Goal: Task Accomplishment & Management: Use online tool/utility

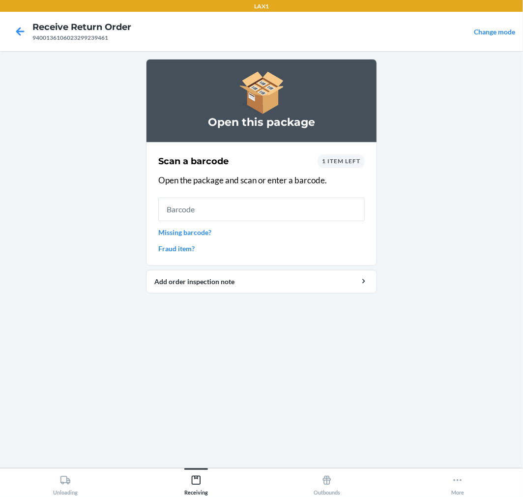
click at [262, 208] on input "text" at bounding box center [261, 209] width 206 height 24
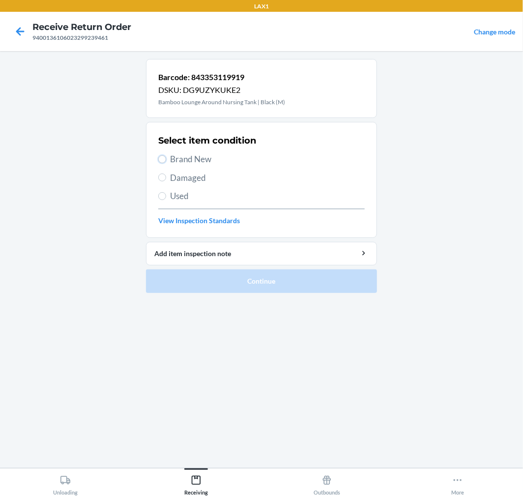
drag, startPoint x: 162, startPoint y: 156, endPoint x: 163, endPoint y: 165, distance: 8.9
click at [162, 158] on input "Brand New" at bounding box center [162, 159] width 8 height 8
radio input "true"
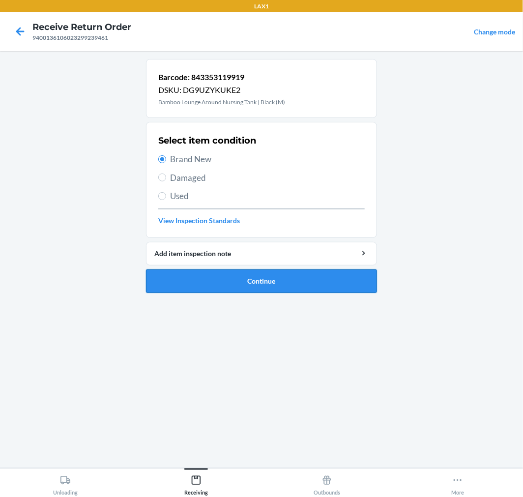
click at [316, 277] on button "Continue" at bounding box center [261, 281] width 231 height 24
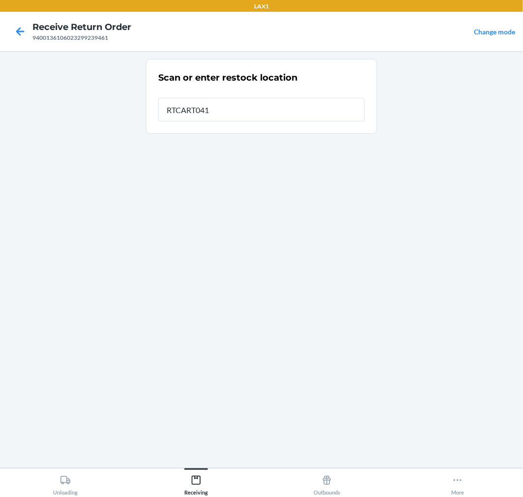
type input "RTCART041"
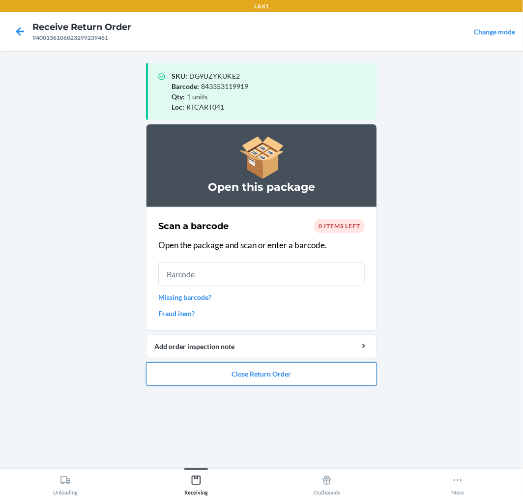
click at [305, 375] on button "Close Return Order" at bounding box center [261, 374] width 231 height 24
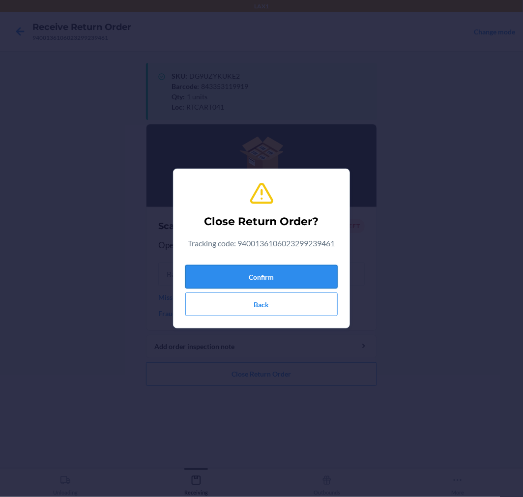
click at [302, 272] on button "Confirm" at bounding box center [261, 277] width 152 height 24
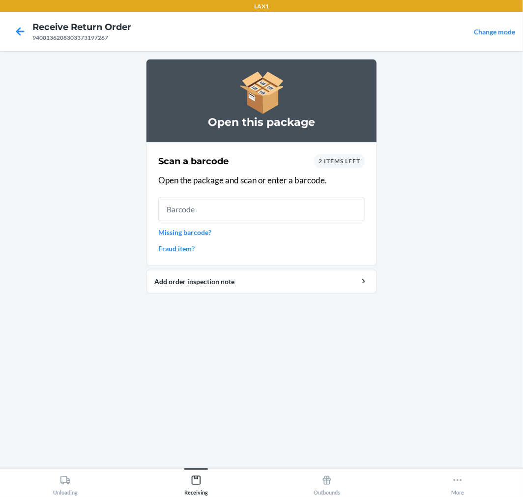
click at [345, 156] on div "2 items left" at bounding box center [339, 161] width 51 height 14
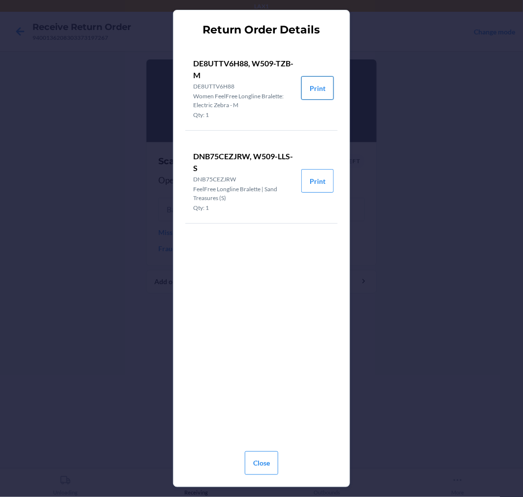
click at [326, 82] on button "Print" at bounding box center [317, 88] width 32 height 24
click at [323, 182] on button "Print" at bounding box center [317, 181] width 32 height 24
click at [261, 458] on button "Close" at bounding box center [261, 463] width 33 height 24
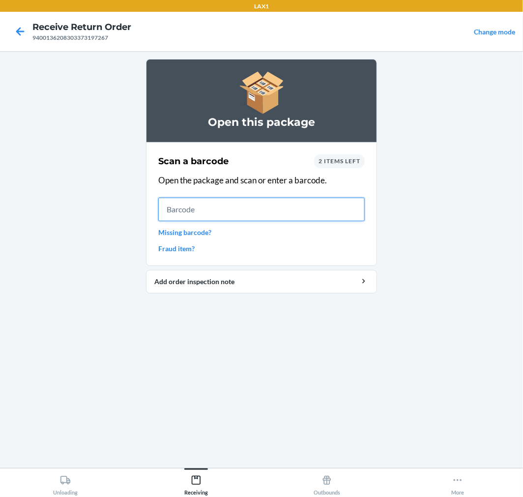
click at [262, 208] on input "text" at bounding box center [261, 209] width 206 height 24
type input "DNB75CEZ"
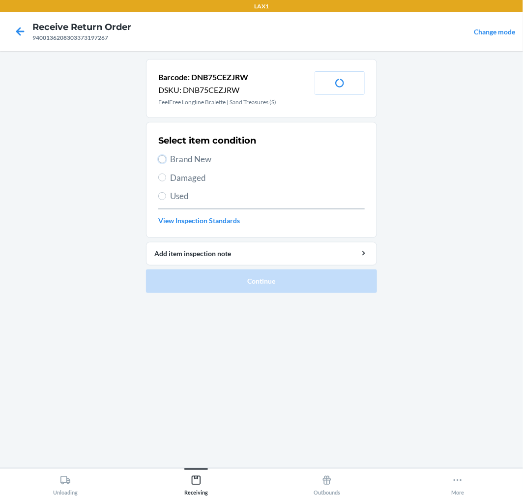
drag, startPoint x: 160, startPoint y: 158, endPoint x: 200, endPoint y: 234, distance: 85.9
click at [161, 163] on input "Brand New" at bounding box center [162, 159] width 8 height 8
radio input "true"
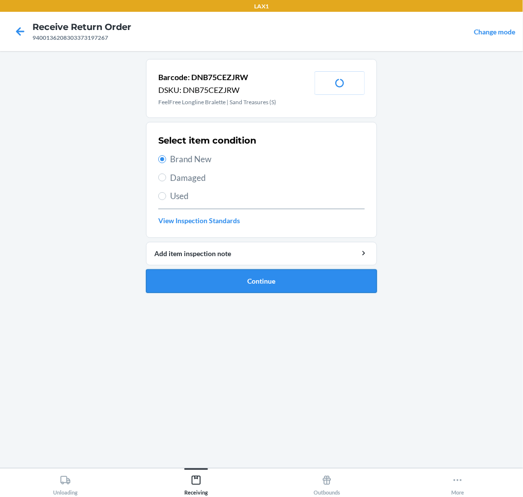
click at [344, 283] on button "Continue" at bounding box center [261, 281] width 231 height 24
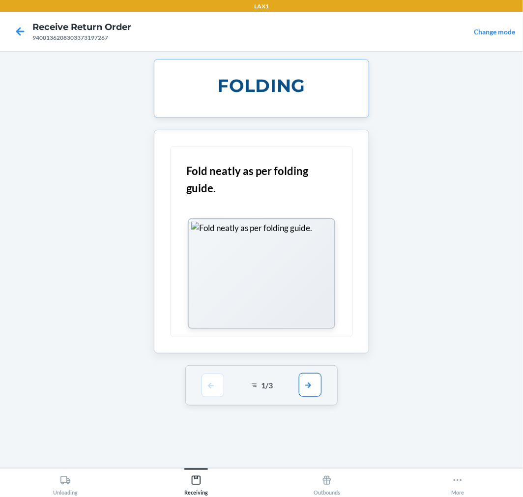
click at [314, 381] on button "button" at bounding box center [310, 385] width 23 height 24
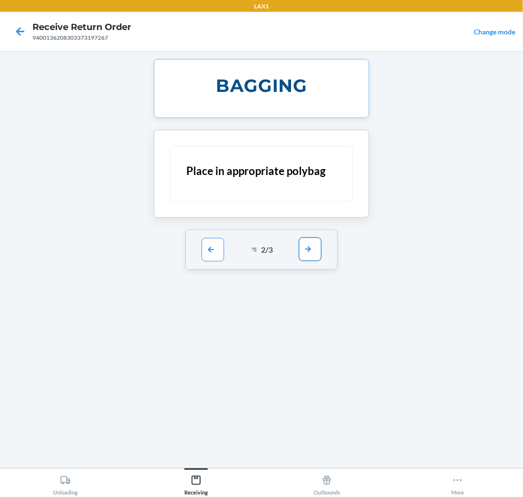
click at [305, 246] on button "button" at bounding box center [310, 249] width 23 height 24
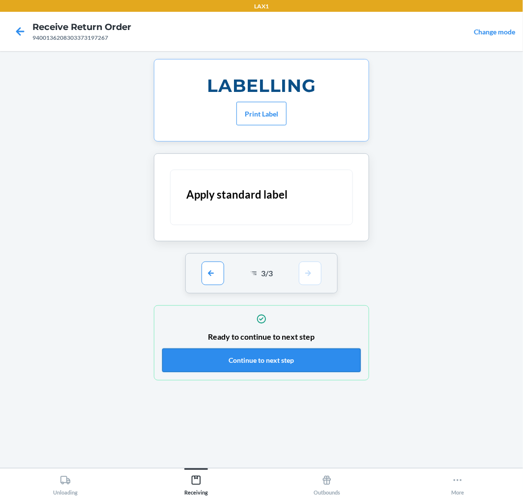
click at [313, 355] on button "Continue to next step" at bounding box center [261, 360] width 198 height 24
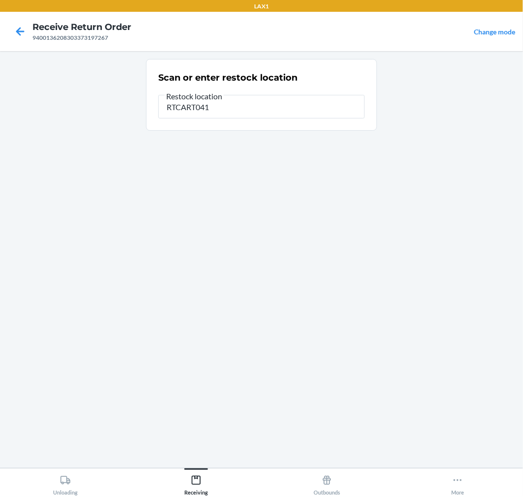
type input "RTCART041"
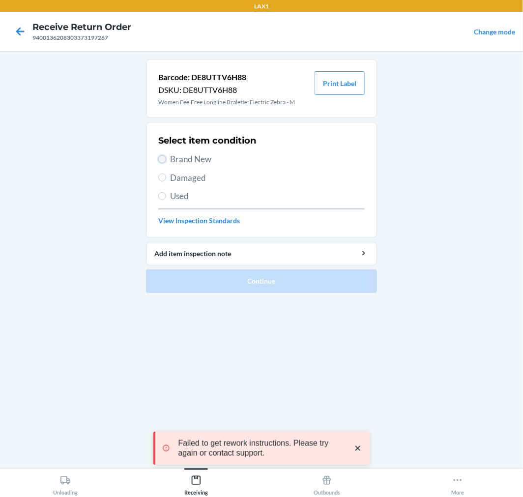
click at [161, 158] on input "Brand New" at bounding box center [162, 159] width 8 height 8
radio input "true"
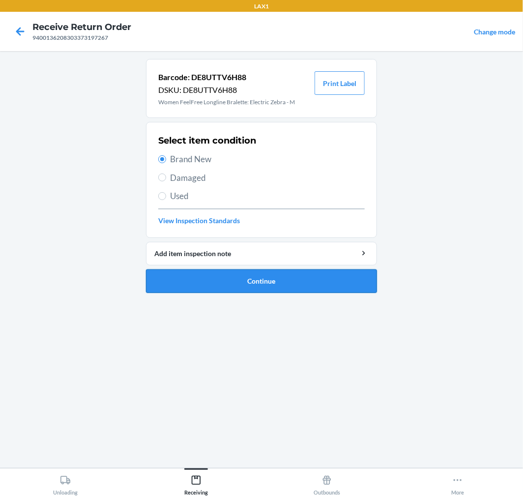
click at [256, 280] on button "Continue" at bounding box center [261, 281] width 231 height 24
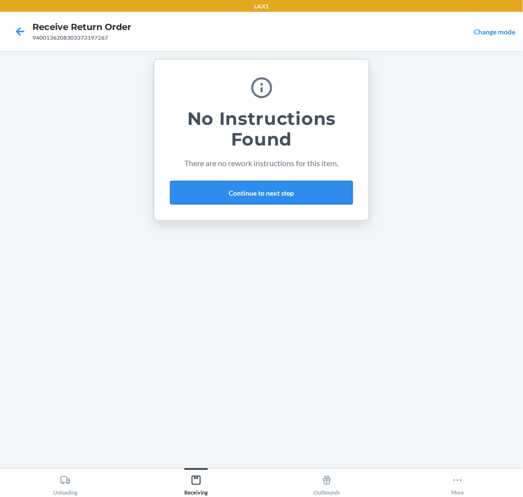
click at [296, 185] on button "Continue to next step" at bounding box center [261, 193] width 183 height 24
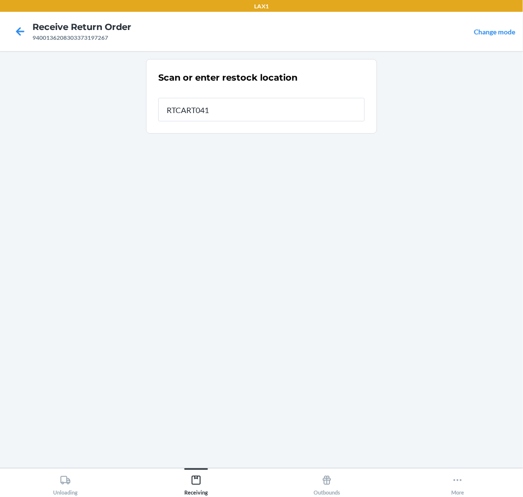
type input "RTCART041"
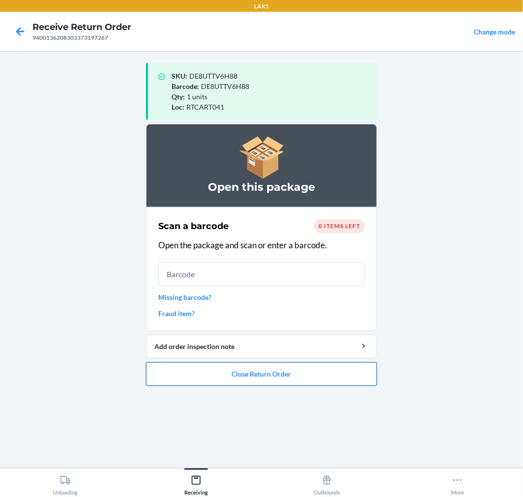
drag, startPoint x: 310, startPoint y: 373, endPoint x: 310, endPoint y: 362, distance: 11.8
click at [310, 366] on button "Close Return Order" at bounding box center [261, 374] width 231 height 24
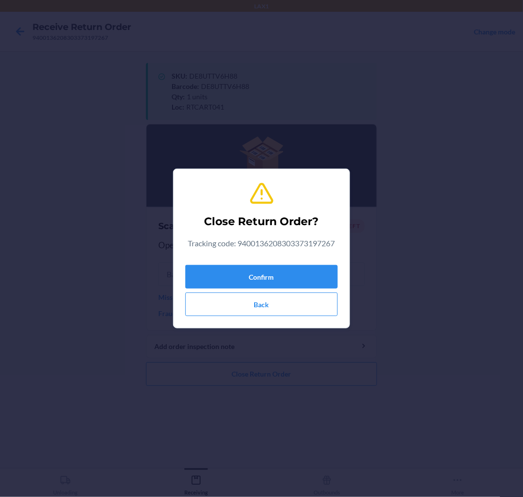
click at [295, 263] on div "Confirm Back" at bounding box center [261, 288] width 152 height 55
click at [281, 271] on button "Confirm" at bounding box center [261, 277] width 152 height 24
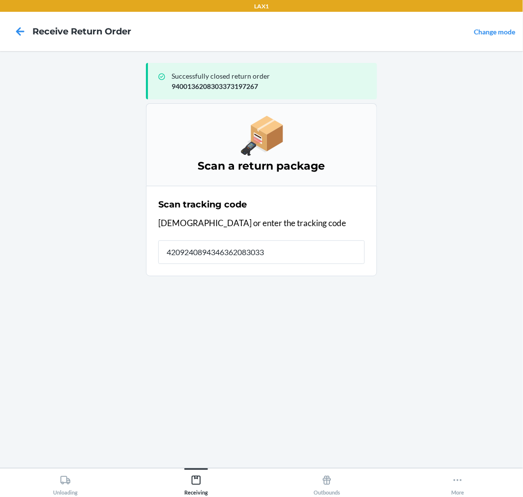
type input "42092408943463620830332"
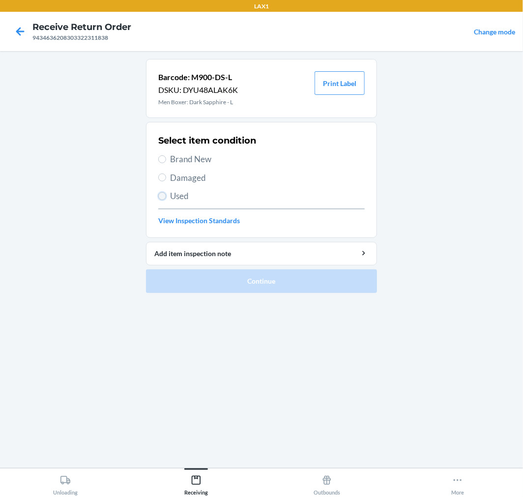
click at [160, 195] on input "Used" at bounding box center [162, 196] width 8 height 8
radio input "true"
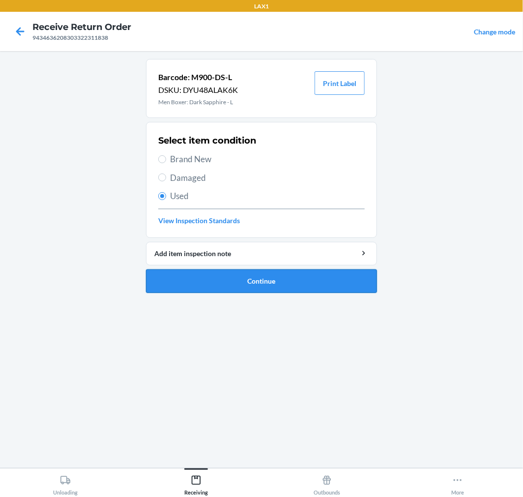
click at [339, 281] on button "Continue" at bounding box center [261, 281] width 231 height 24
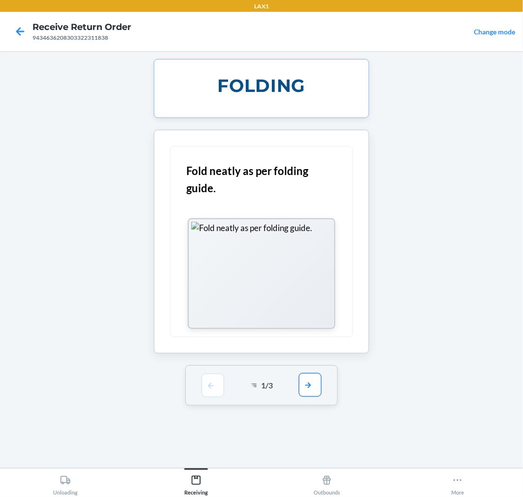
click at [316, 389] on button "button" at bounding box center [310, 385] width 23 height 24
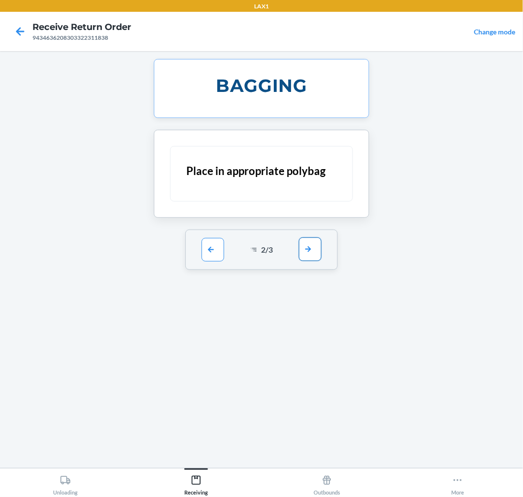
click at [312, 248] on button "button" at bounding box center [310, 249] width 23 height 24
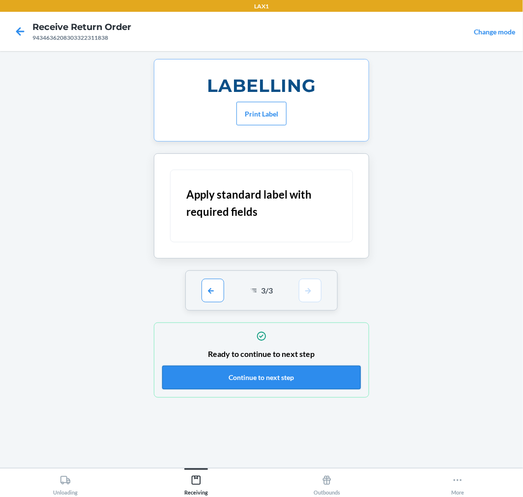
click at [325, 369] on button "Continue to next step" at bounding box center [261, 377] width 198 height 24
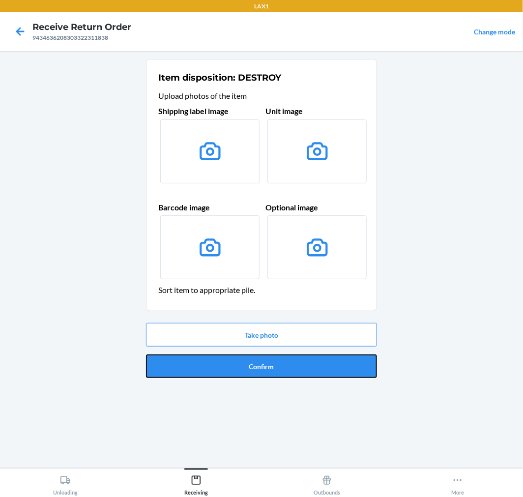
click at [325, 369] on button "Confirm" at bounding box center [261, 366] width 231 height 24
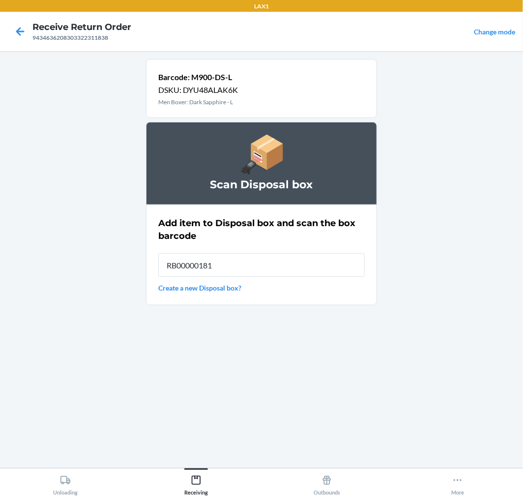
type input "RB000001815"
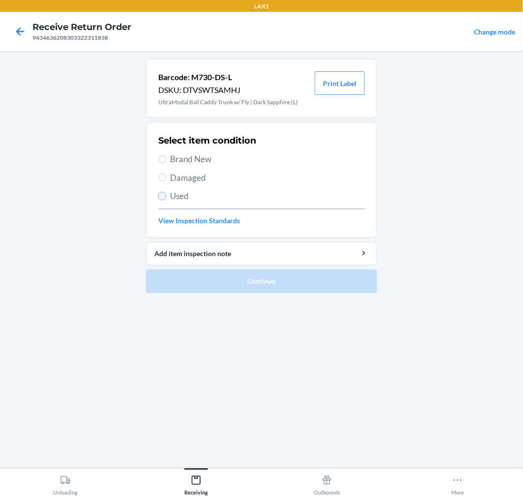
click at [161, 195] on input "Used" at bounding box center [162, 196] width 8 height 8
radio input "true"
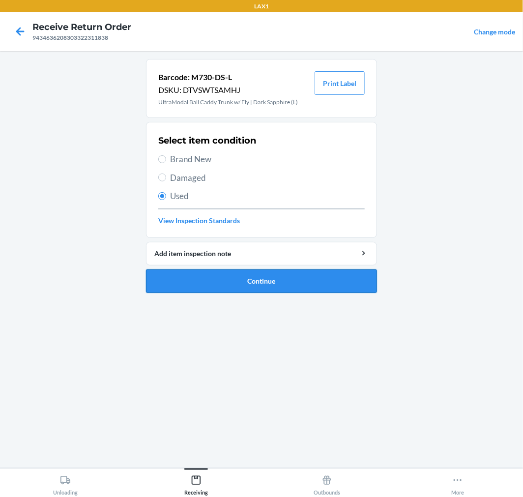
click at [304, 287] on button "Continue" at bounding box center [261, 281] width 231 height 24
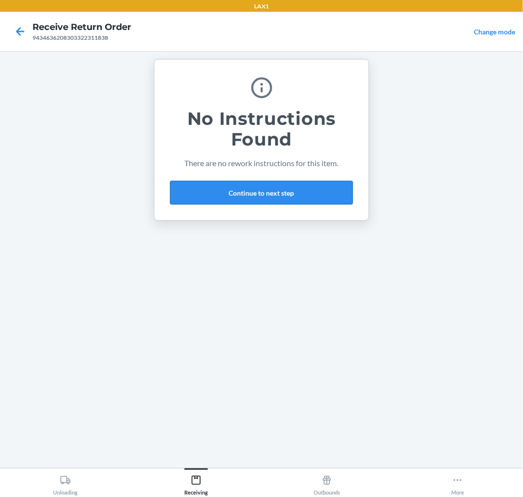
click at [318, 191] on button "Continue to next step" at bounding box center [261, 193] width 183 height 24
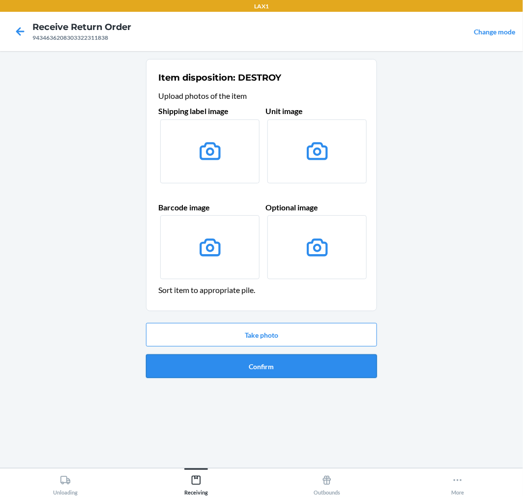
click at [320, 367] on button "Confirm" at bounding box center [261, 366] width 231 height 24
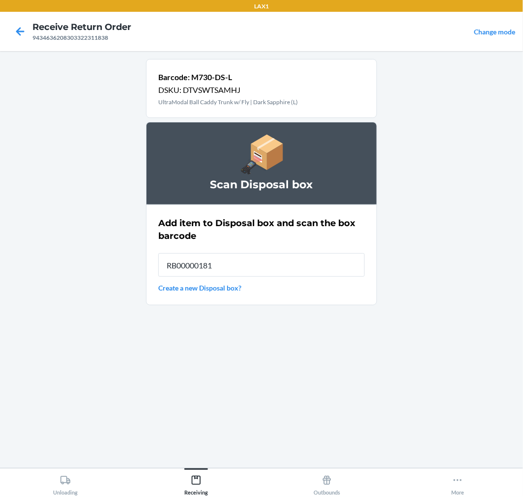
type input "RB000001815"
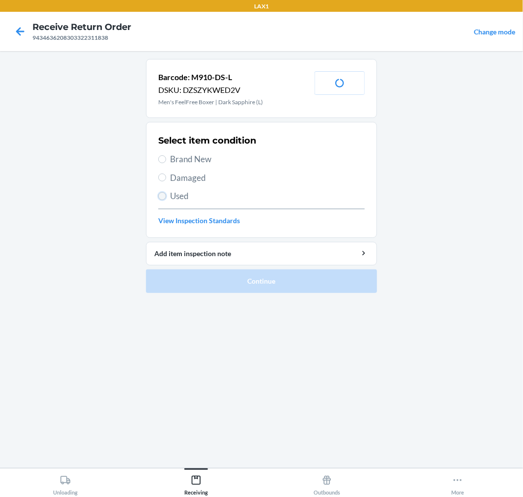
click at [158, 195] on input "Used" at bounding box center [162, 196] width 8 height 8
radio input "true"
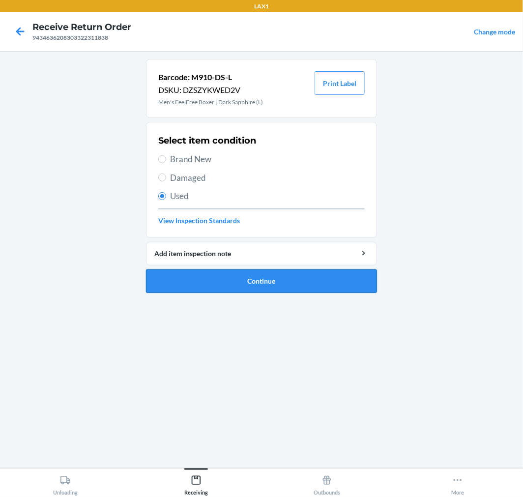
click at [334, 282] on button "Continue" at bounding box center [261, 281] width 231 height 24
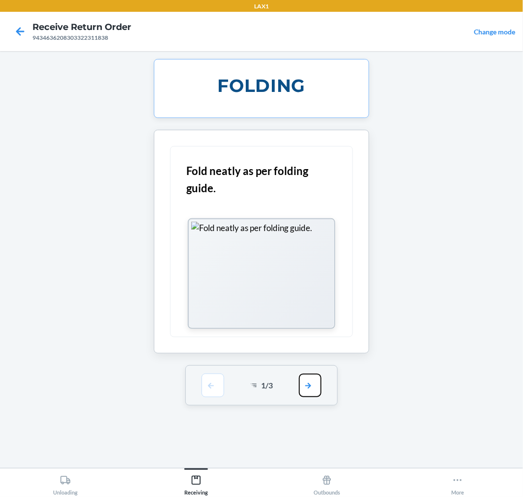
click at [308, 391] on button "button" at bounding box center [310, 385] width 23 height 24
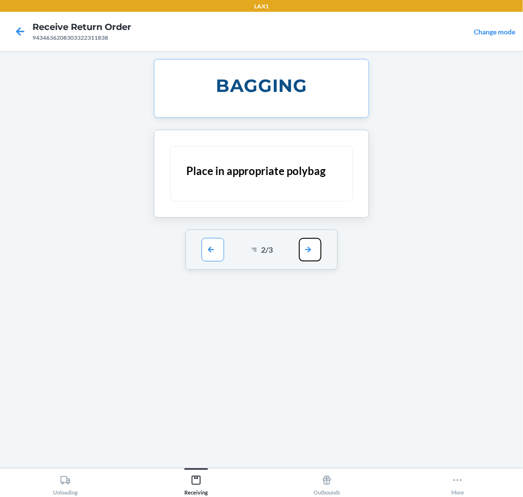
drag, startPoint x: 308, startPoint y: 253, endPoint x: 310, endPoint y: 273, distance: 20.2
click at [308, 252] on button "button" at bounding box center [310, 250] width 23 height 24
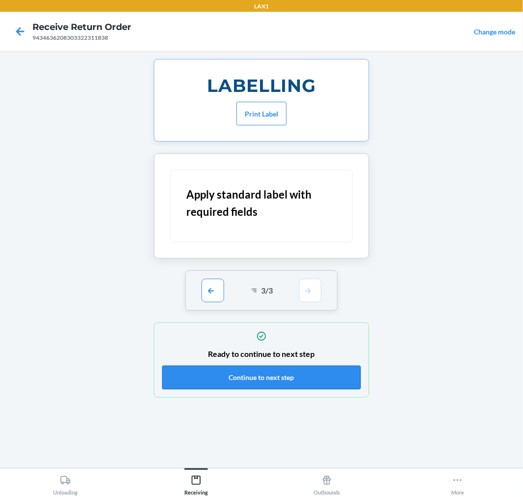
click at [343, 374] on button "Continue to next step" at bounding box center [261, 377] width 198 height 24
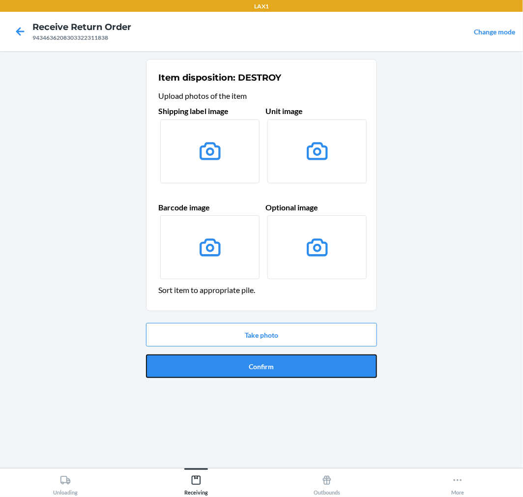
click at [343, 374] on button "Confirm" at bounding box center [261, 366] width 231 height 24
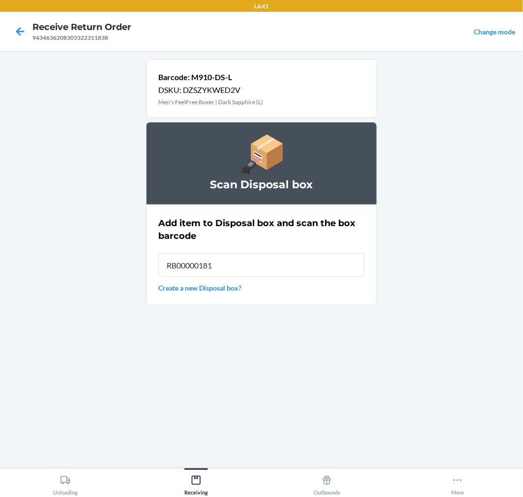
type input "RB000001815"
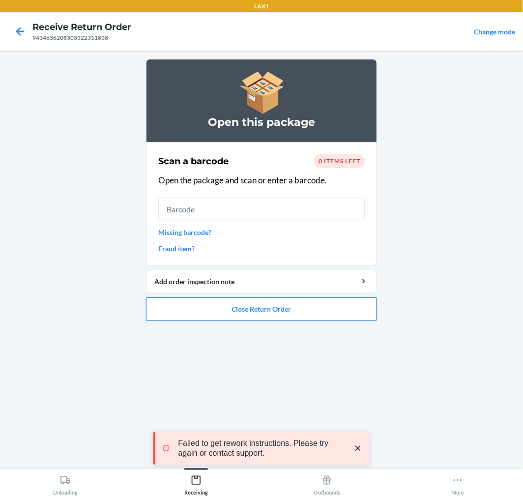
click at [350, 311] on button "Close Return Order" at bounding box center [261, 309] width 231 height 24
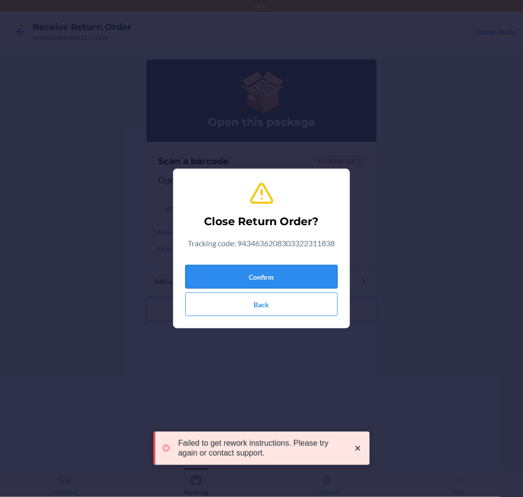
click at [328, 278] on button "Confirm" at bounding box center [261, 277] width 152 height 24
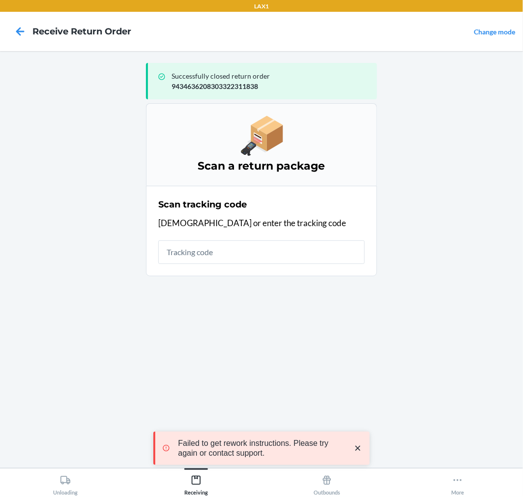
click at [360, 447] on icon "close toast" at bounding box center [358, 448] width 10 height 10
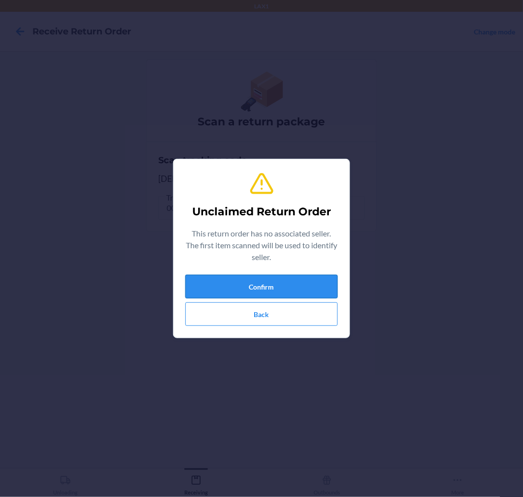
click at [290, 290] on button "Confirm" at bounding box center [261, 287] width 152 height 24
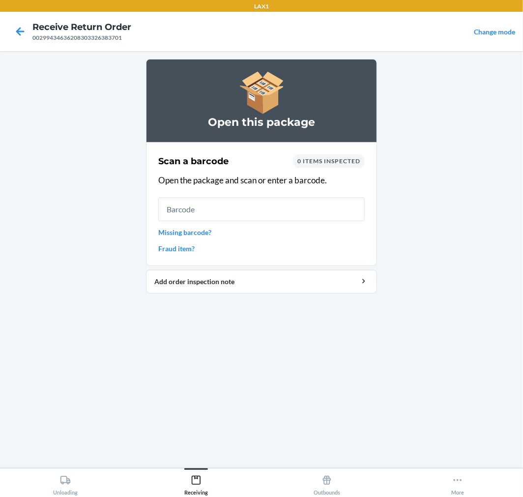
click at [331, 159] on span "0 items inspected" at bounding box center [328, 160] width 63 height 7
click at [321, 159] on span "0 items inspected" at bounding box center [328, 160] width 63 height 7
drag, startPoint x: 194, startPoint y: 479, endPoint x: 197, endPoint y: 473, distance: 7.3
click at [195, 478] on icon at bounding box center [196, 479] width 11 height 11
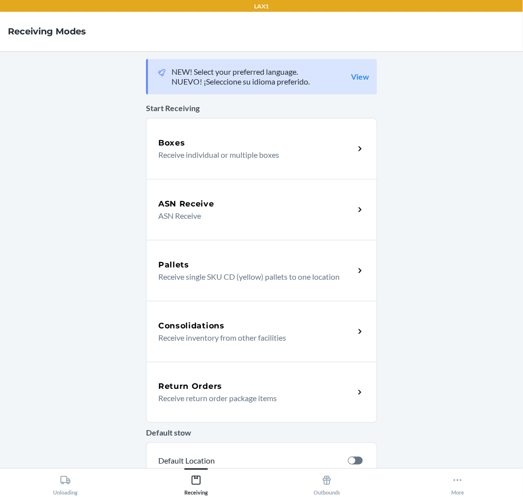
click at [316, 406] on div "Return Orders Receive return order package items" at bounding box center [261, 392] width 231 height 61
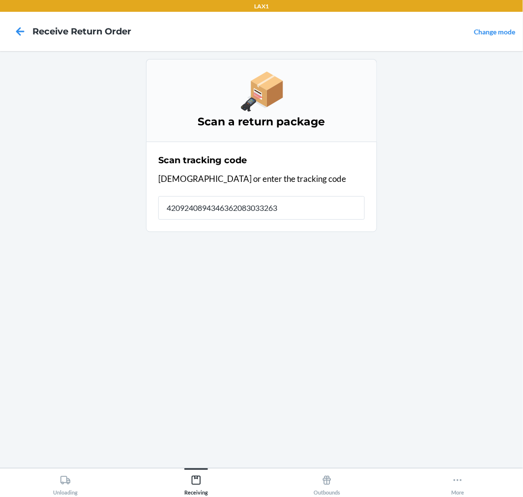
type input "42092408943463620830332638"
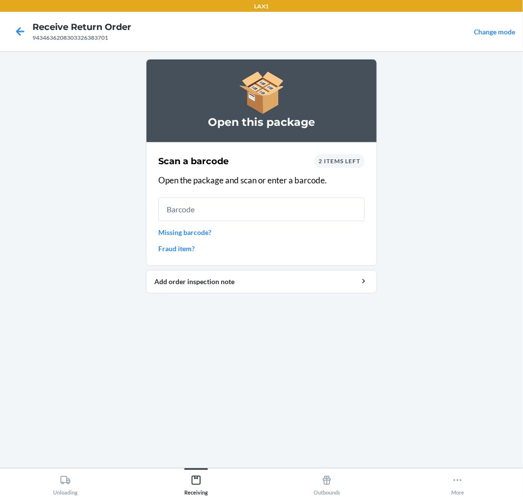
drag, startPoint x: 352, startPoint y: 149, endPoint x: 352, endPoint y: 172, distance: 23.1
click at [352, 165] on section "Scan a barcode 2 items left Open the package and scan or enter a barcode. Missi…" at bounding box center [261, 204] width 231 height 124
click at [353, 164] on span "2 items left" at bounding box center [339, 160] width 42 height 7
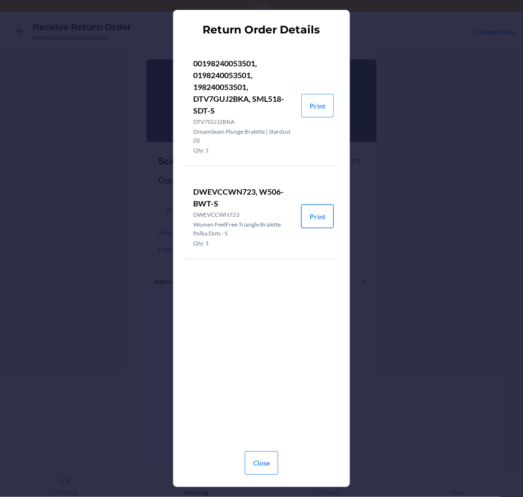
click at [321, 220] on button "Print" at bounding box center [317, 216] width 32 height 24
click at [318, 103] on button "Print" at bounding box center [317, 106] width 32 height 24
drag, startPoint x: 261, startPoint y: 459, endPoint x: 279, endPoint y: 401, distance: 60.6
click at [261, 458] on button "Close" at bounding box center [261, 463] width 33 height 24
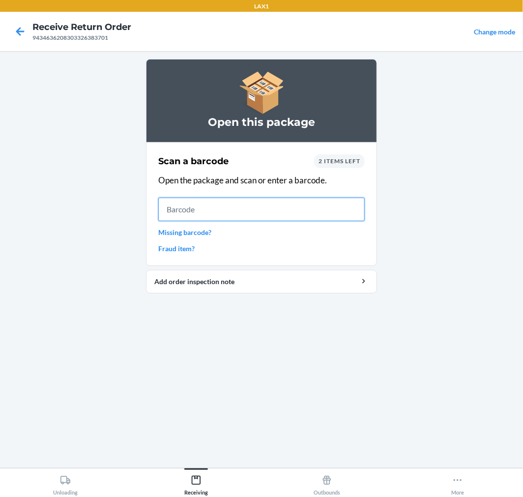
drag, startPoint x: 321, startPoint y: 208, endPoint x: 328, endPoint y: 188, distance: 21.4
click at [328, 188] on div "Scan a barcode 2 items left Open the package and scan or enter a barcode. Missi…" at bounding box center [261, 203] width 206 height 105
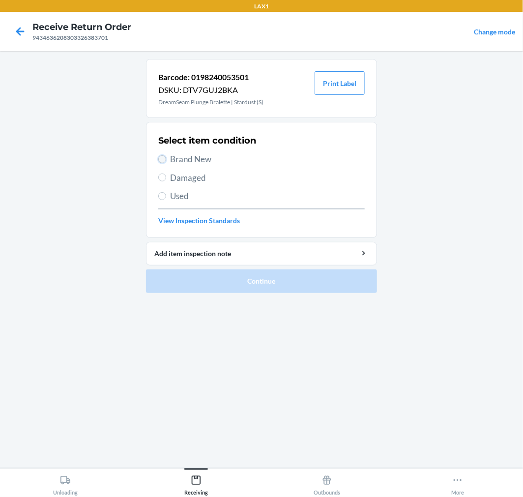
click at [160, 156] on input "Brand New" at bounding box center [162, 159] width 8 height 8
radio input "true"
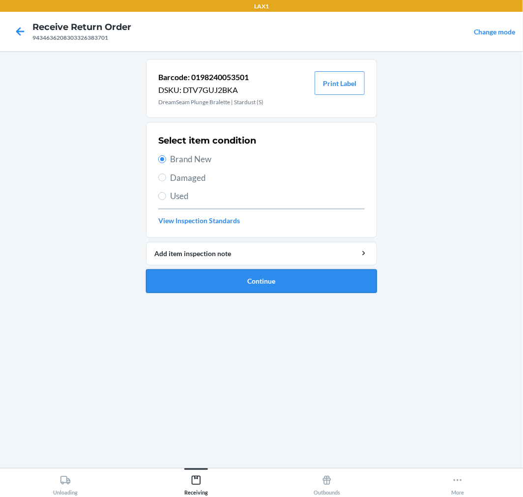
click at [370, 277] on button "Continue" at bounding box center [261, 281] width 231 height 24
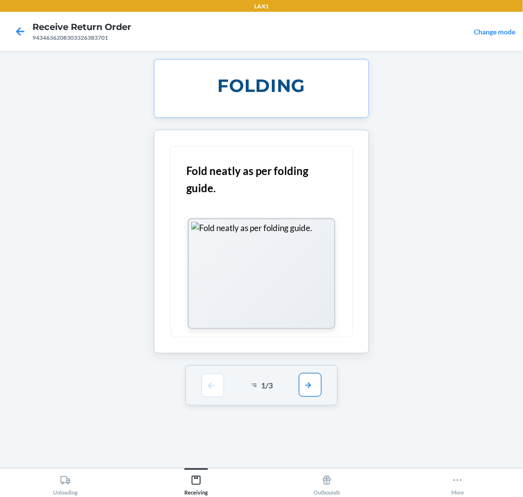
click at [313, 382] on button "button" at bounding box center [310, 385] width 23 height 24
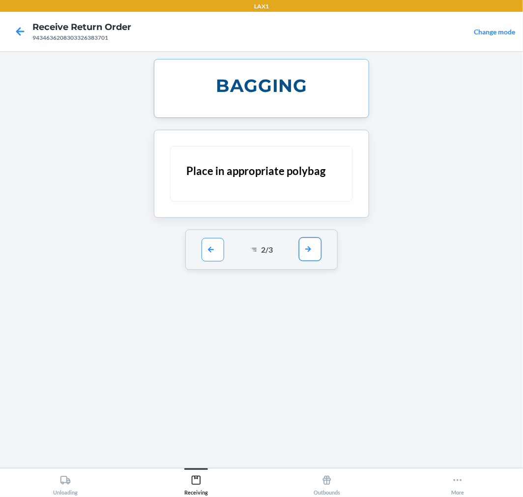
click at [312, 246] on button "button" at bounding box center [310, 249] width 23 height 24
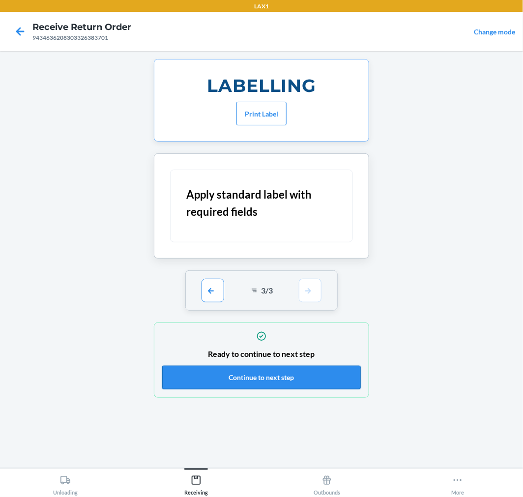
click at [285, 374] on button "Continue to next step" at bounding box center [261, 377] width 198 height 24
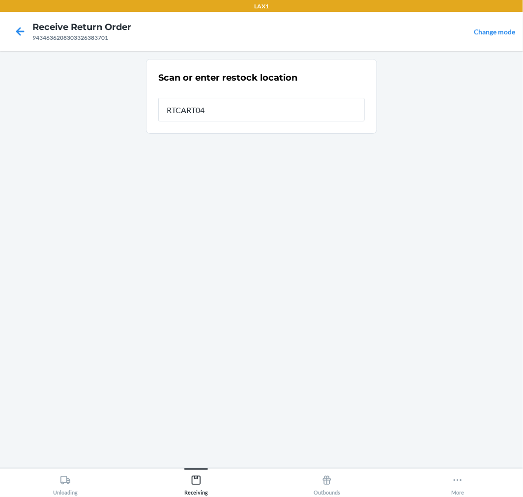
type input "RTCART041"
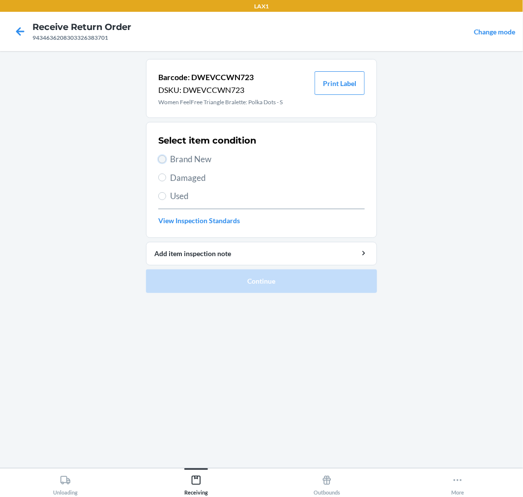
click at [165, 158] on input "Brand New" at bounding box center [162, 159] width 8 height 8
radio input "true"
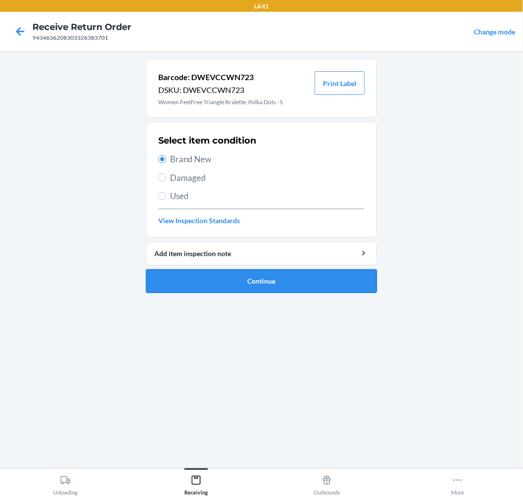
click at [318, 275] on button "Continue" at bounding box center [261, 281] width 231 height 24
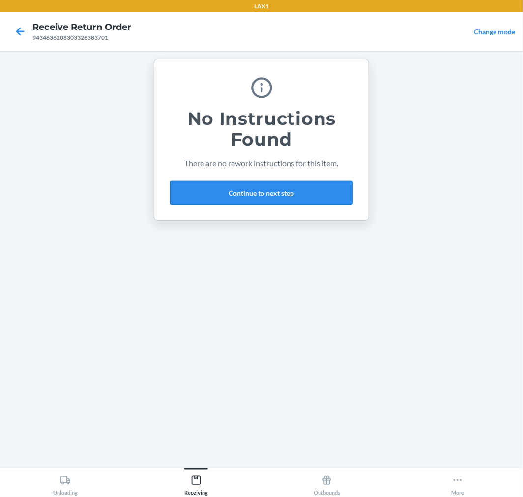
click at [310, 192] on button "Continue to next step" at bounding box center [261, 193] width 183 height 24
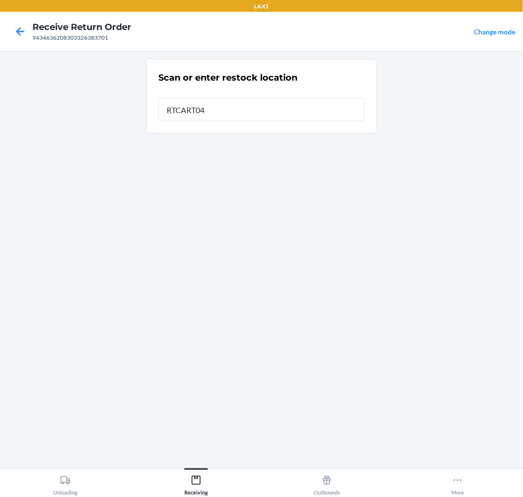
type input "RTCART041"
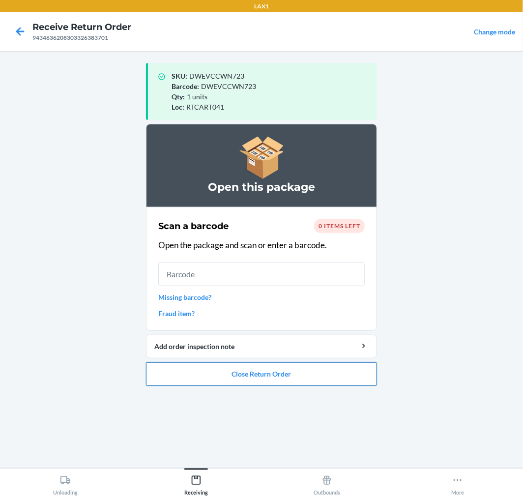
click at [322, 371] on button "Close Return Order" at bounding box center [261, 374] width 231 height 24
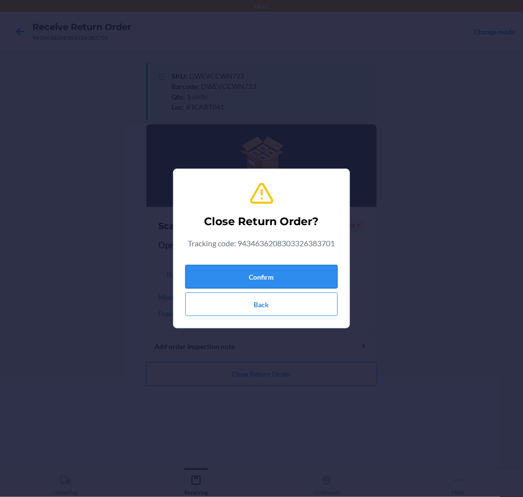
click at [305, 276] on button "Confirm" at bounding box center [261, 277] width 152 height 24
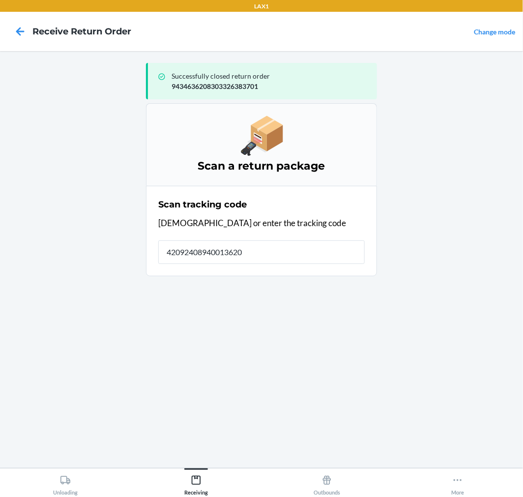
type input "420924089400136208"
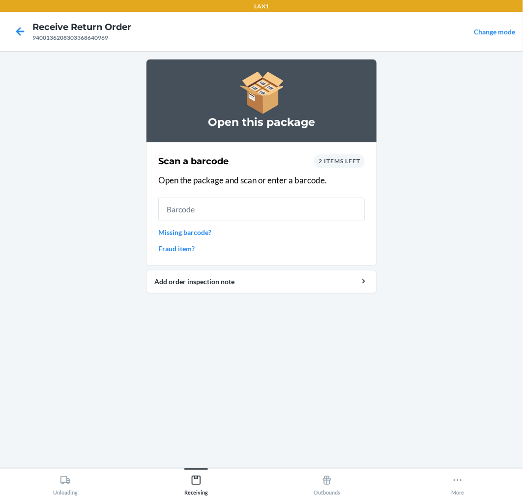
click at [333, 163] on span "2 items left" at bounding box center [339, 160] width 42 height 7
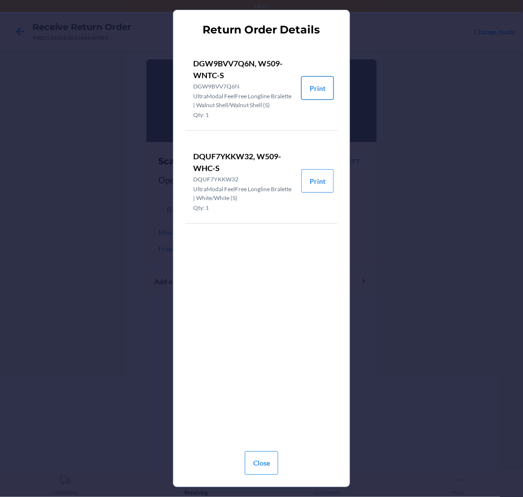
click at [327, 89] on button "Print" at bounding box center [317, 88] width 32 height 24
click at [268, 468] on button "Close" at bounding box center [261, 463] width 33 height 24
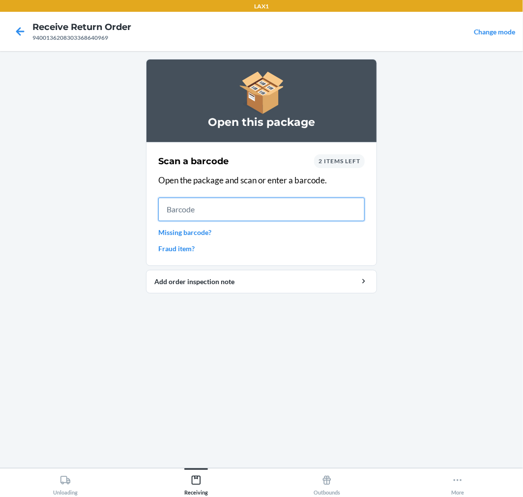
click at [286, 208] on input "text" at bounding box center [261, 209] width 206 height 24
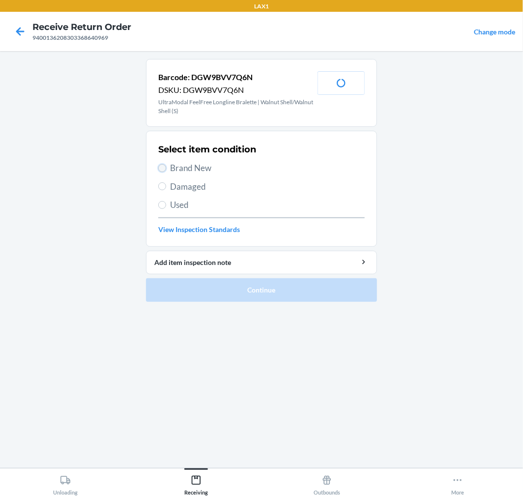
click at [160, 168] on input "Brand New" at bounding box center [162, 168] width 8 height 8
radio input "true"
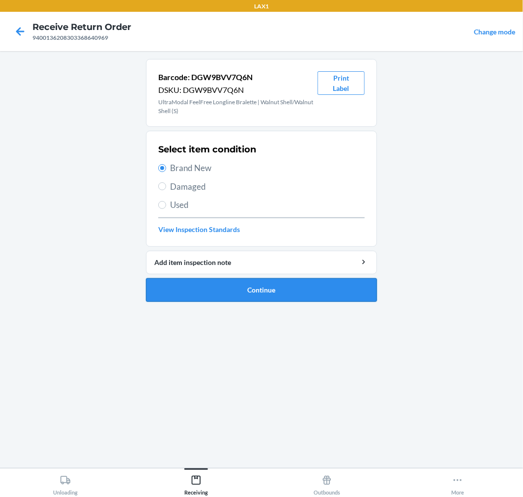
click at [332, 286] on button "Continue" at bounding box center [261, 290] width 231 height 24
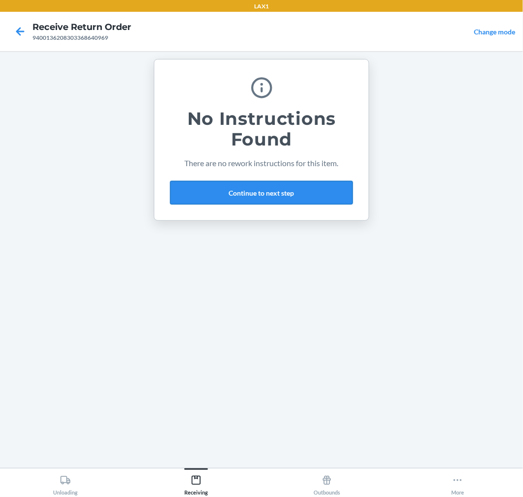
click at [305, 198] on button "Continue to next step" at bounding box center [261, 193] width 183 height 24
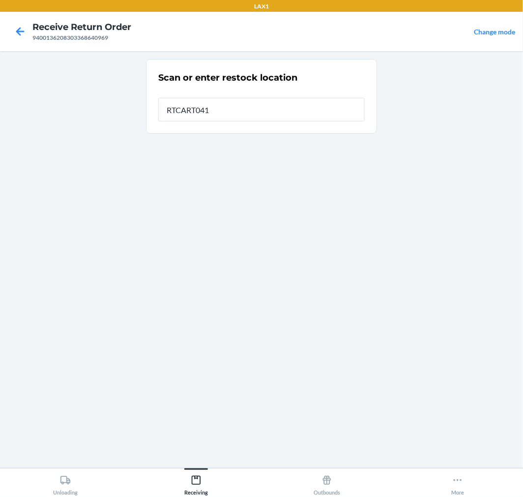
type input "RTCART041"
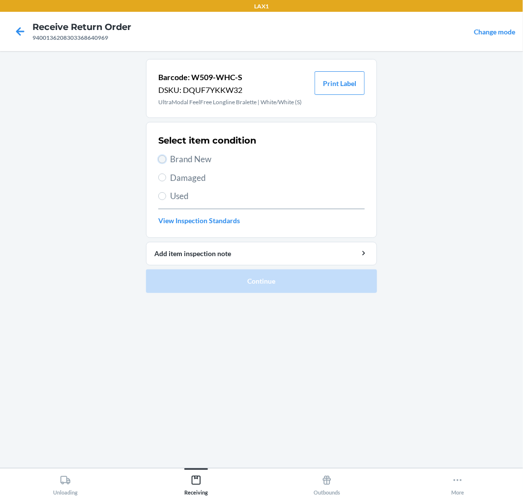
click at [164, 160] on input "Brand New" at bounding box center [162, 159] width 8 height 8
radio input "true"
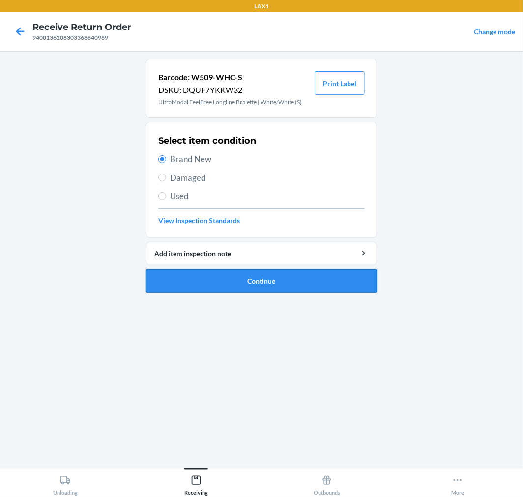
click at [333, 275] on button "Continue" at bounding box center [261, 281] width 231 height 24
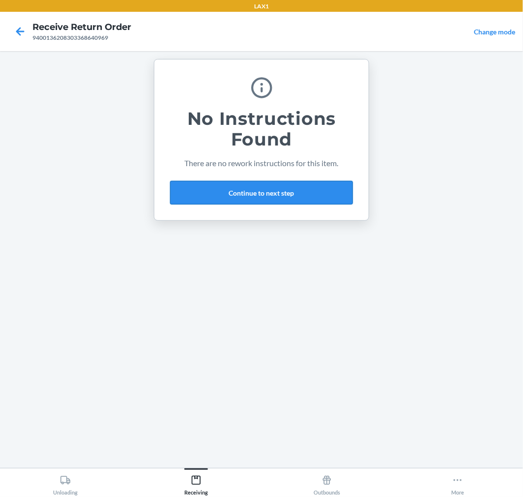
click at [325, 199] on button "Continue to next step" at bounding box center [261, 193] width 183 height 24
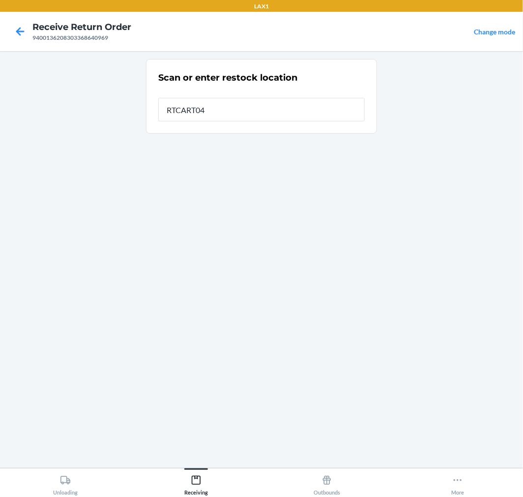
type input "RTCART041"
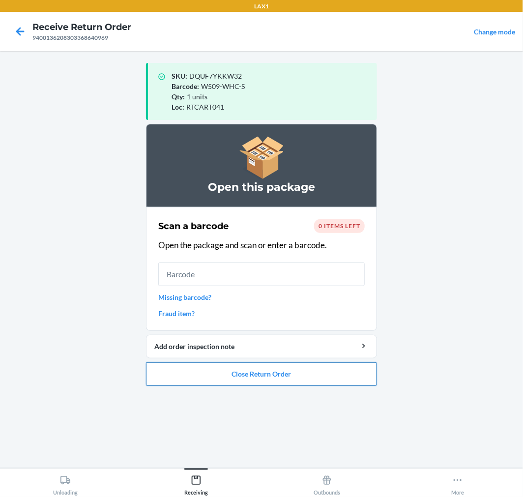
click at [308, 372] on button "Close Return Order" at bounding box center [261, 374] width 231 height 24
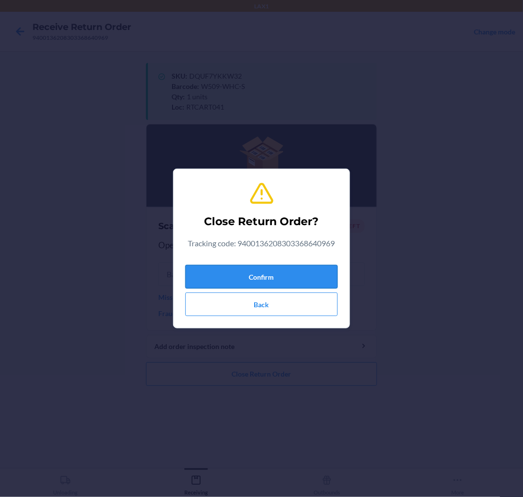
click at [298, 273] on button "Confirm" at bounding box center [261, 277] width 152 height 24
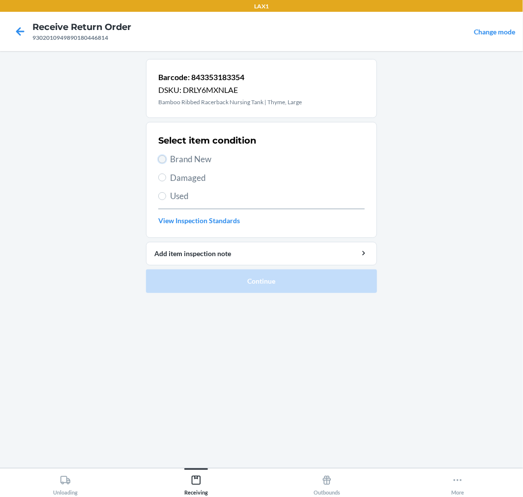
click at [165, 158] on input "Brand New" at bounding box center [162, 159] width 8 height 8
radio input "true"
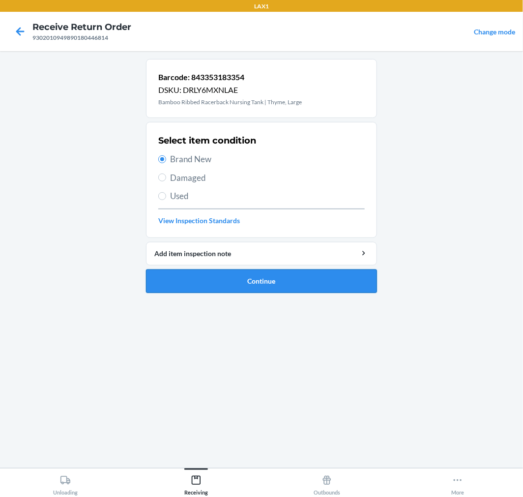
click at [311, 271] on button "Continue" at bounding box center [261, 281] width 231 height 24
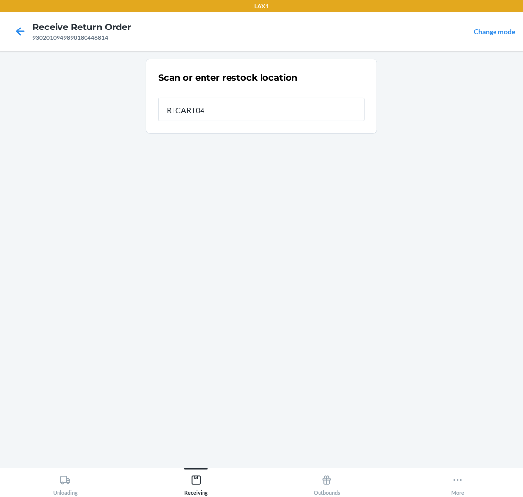
type input "RTCART041"
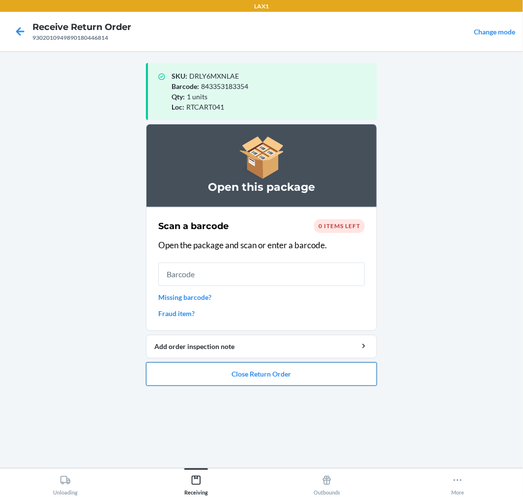
click at [316, 375] on button "Close Return Order" at bounding box center [261, 374] width 231 height 24
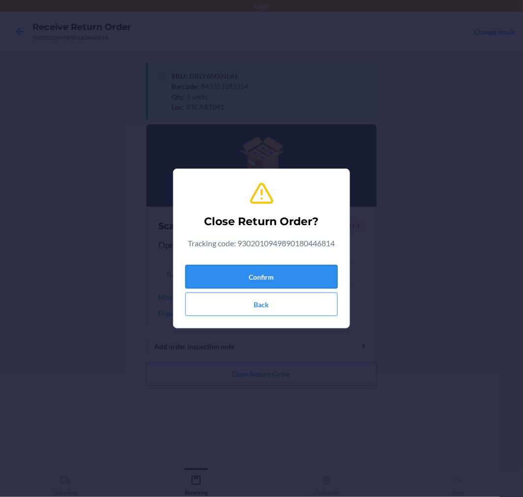
click at [312, 274] on button "Confirm" at bounding box center [261, 277] width 152 height 24
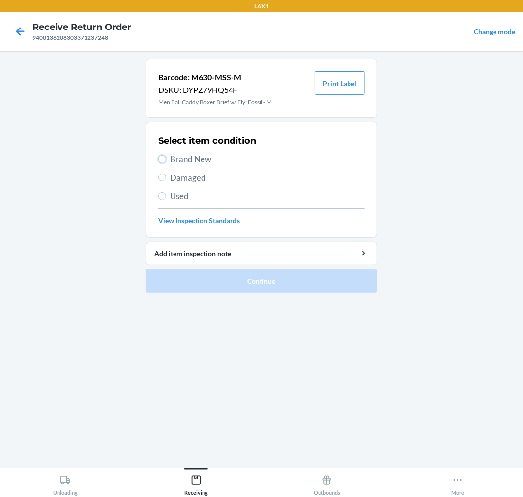
drag, startPoint x: 163, startPoint y: 156, endPoint x: 208, endPoint y: 211, distance: 71.5
click at [163, 160] on input "Brand New" at bounding box center [162, 159] width 8 height 8
radio input "true"
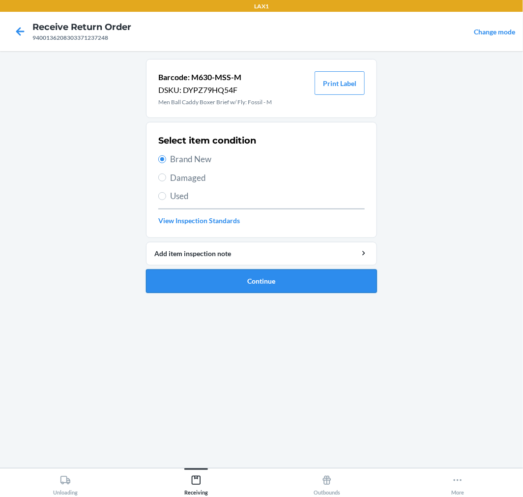
click at [356, 283] on button "Continue" at bounding box center [261, 281] width 231 height 24
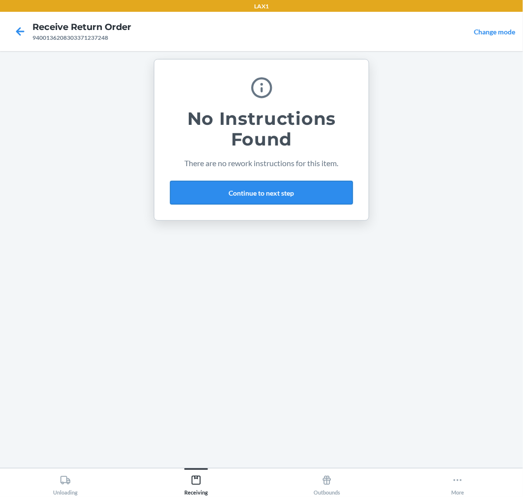
click at [336, 190] on button "Continue to next step" at bounding box center [261, 193] width 183 height 24
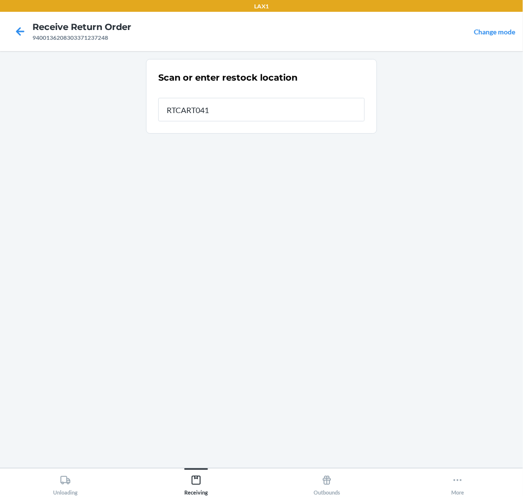
type input "RTCART041"
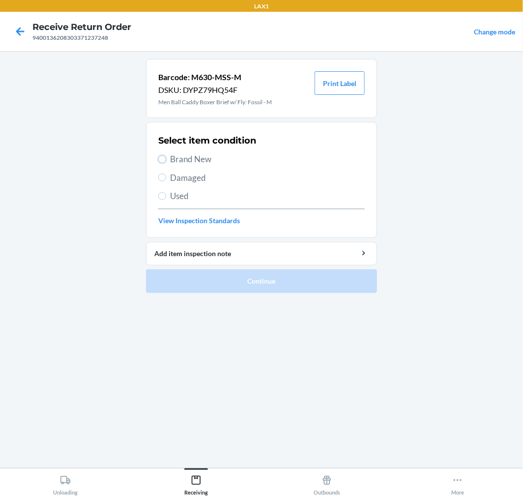
drag, startPoint x: 164, startPoint y: 155, endPoint x: 169, endPoint y: 187, distance: 32.5
click at [164, 159] on input "Brand New" at bounding box center [162, 159] width 8 height 8
radio input "true"
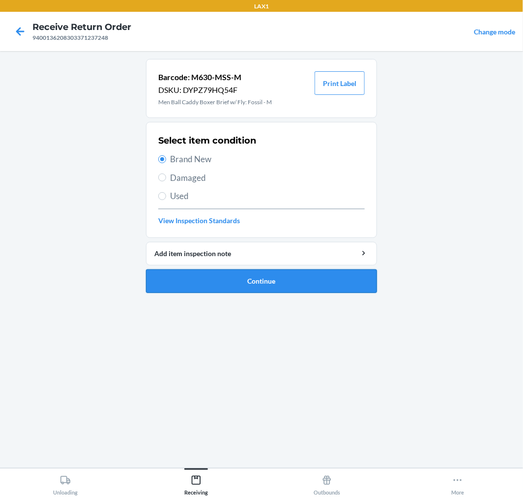
click at [327, 282] on button "Continue" at bounding box center [261, 281] width 231 height 24
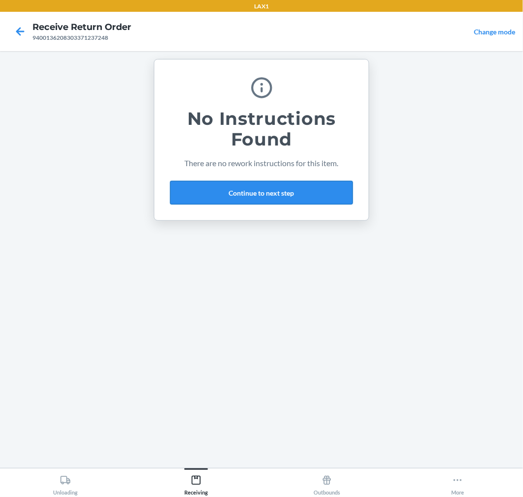
click at [311, 196] on button "Continue to next step" at bounding box center [261, 193] width 183 height 24
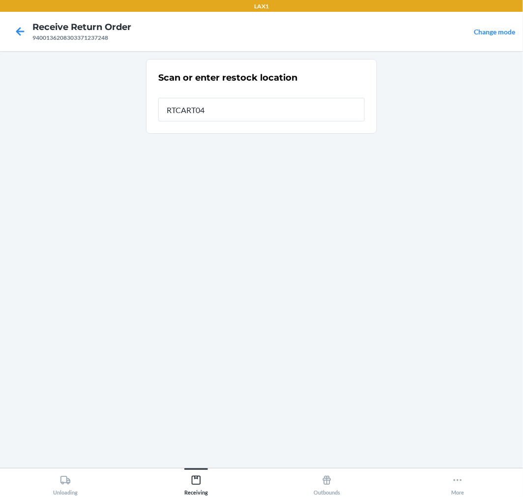
type input "RTCART041"
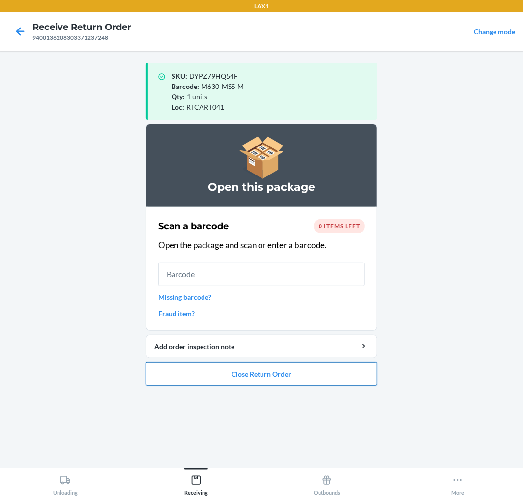
click at [298, 372] on button "Close Return Order" at bounding box center [261, 374] width 231 height 24
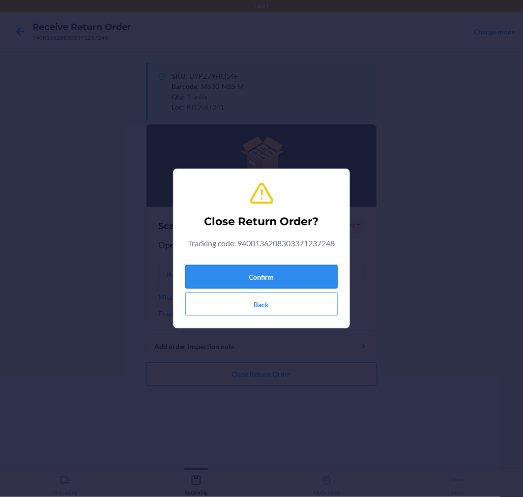
click at [300, 276] on button "Confirm" at bounding box center [261, 277] width 152 height 24
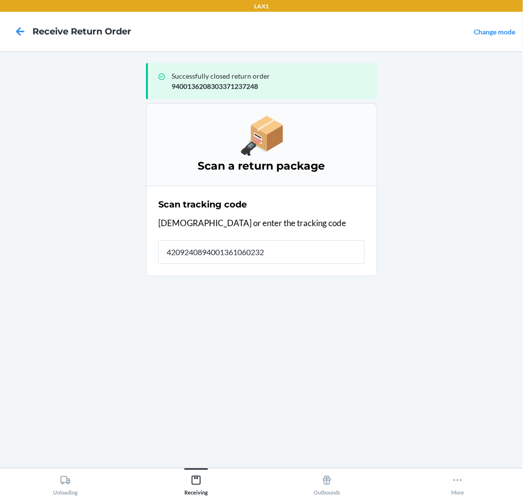
type input "42092408940013610602329"
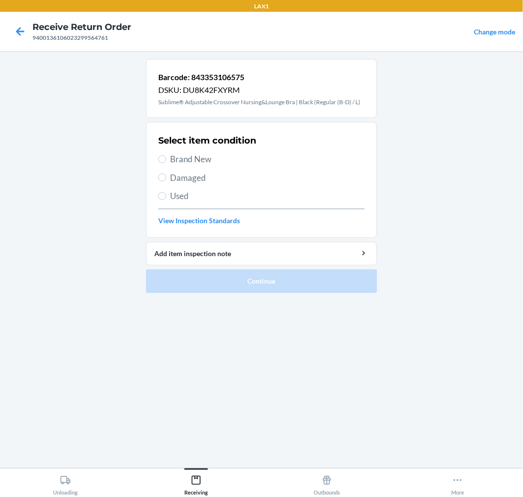
click at [183, 159] on span "Brand New" at bounding box center [267, 159] width 195 height 13
click at [166, 159] on input "Brand New" at bounding box center [162, 159] width 8 height 8
radio input "true"
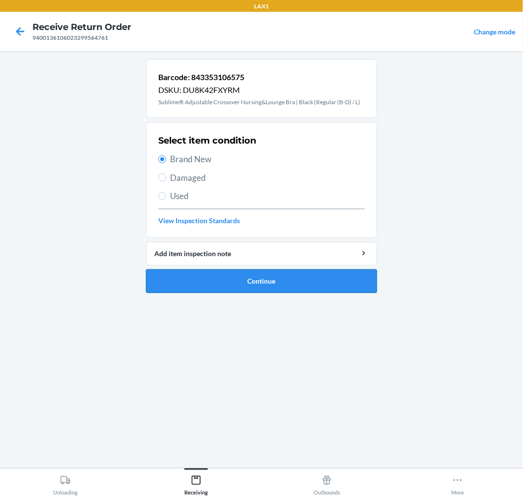
click at [341, 286] on button "Continue" at bounding box center [261, 281] width 231 height 24
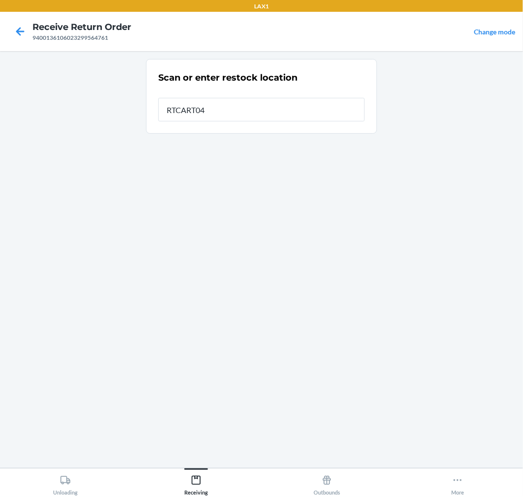
type input "RTCART041"
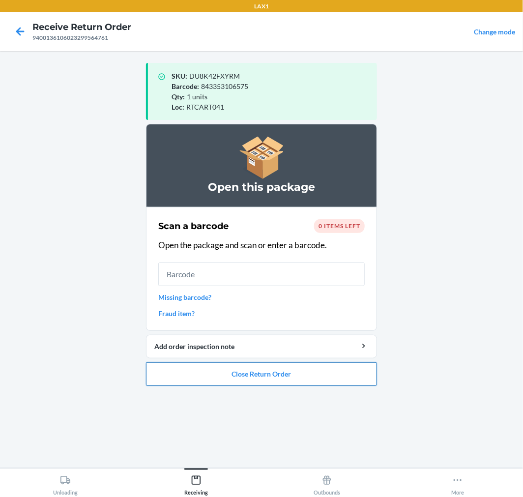
click at [320, 379] on button "Close Return Order" at bounding box center [261, 374] width 231 height 24
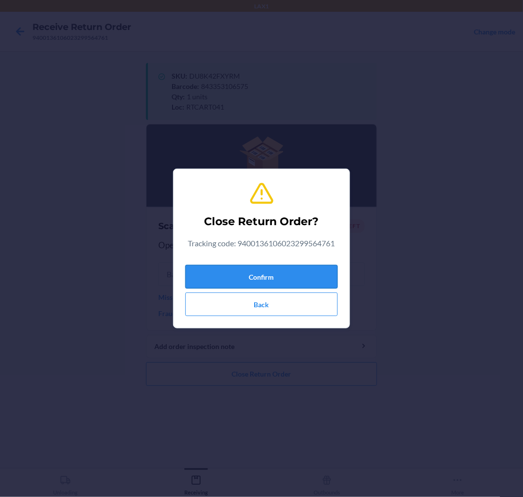
drag, startPoint x: 317, startPoint y: 276, endPoint x: 328, endPoint y: 277, distance: 10.9
click at [327, 276] on button "Confirm" at bounding box center [261, 277] width 152 height 24
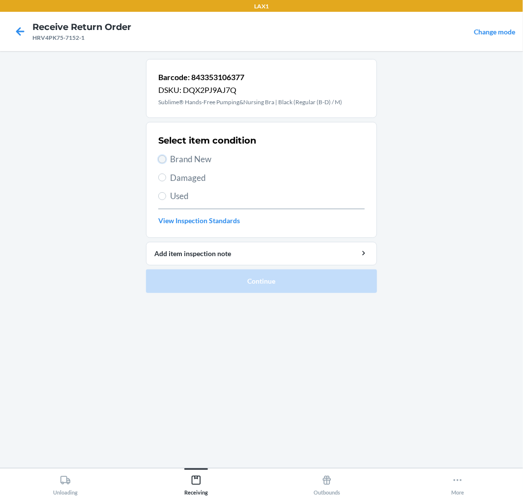
drag, startPoint x: 163, startPoint y: 155, endPoint x: 199, endPoint y: 195, distance: 54.2
click at [163, 155] on input "Brand New" at bounding box center [162, 159] width 8 height 8
radio input "true"
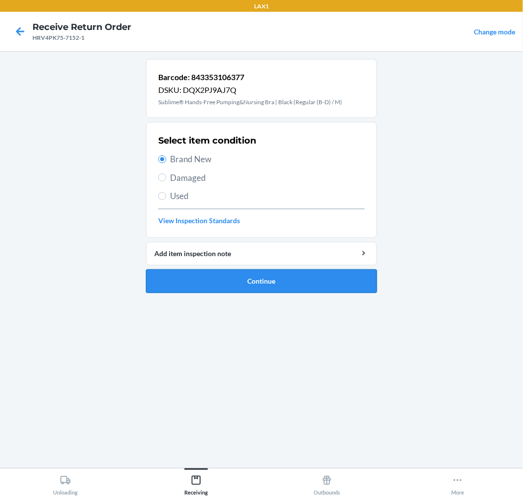
click at [310, 278] on button "Continue" at bounding box center [261, 281] width 231 height 24
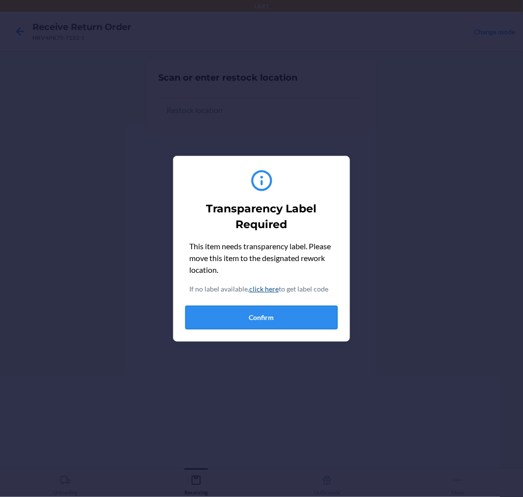
click at [312, 321] on button "Confirm" at bounding box center [261, 318] width 152 height 24
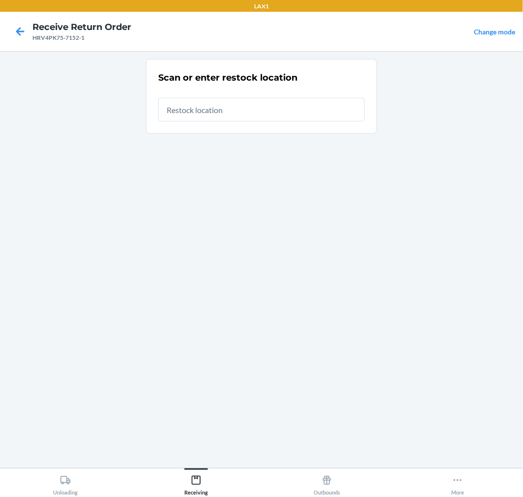
type input "RTCART041"
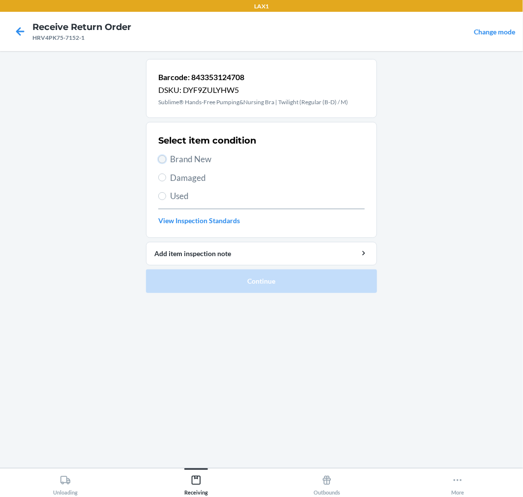
click at [160, 161] on input "Brand New" at bounding box center [162, 159] width 8 height 8
radio input "true"
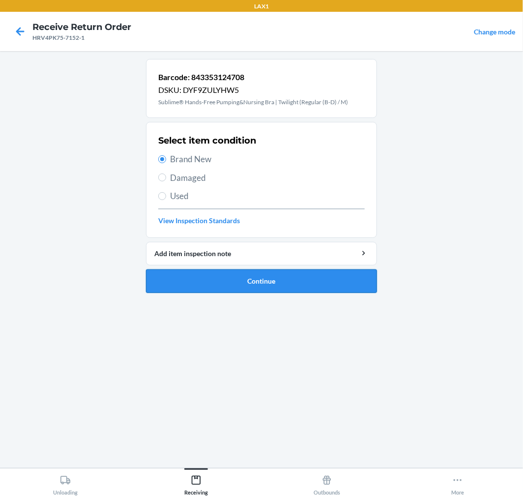
click at [315, 277] on button "Continue" at bounding box center [261, 281] width 231 height 24
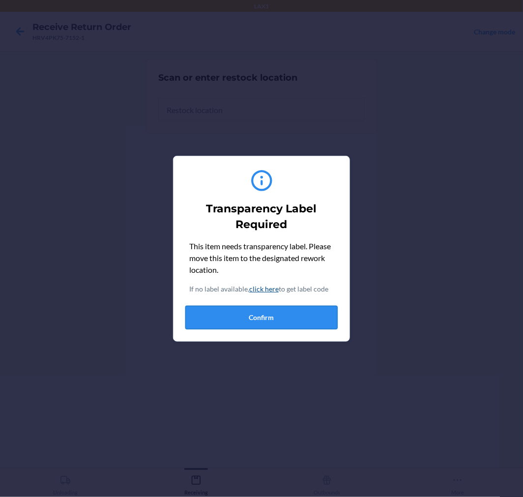
click at [301, 313] on button "Confirm" at bounding box center [261, 318] width 152 height 24
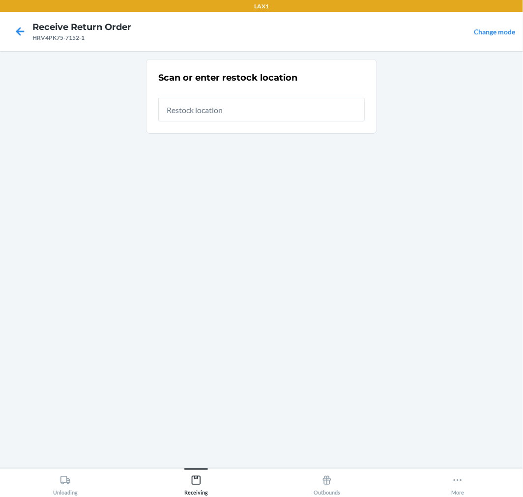
type input "RTCART041"
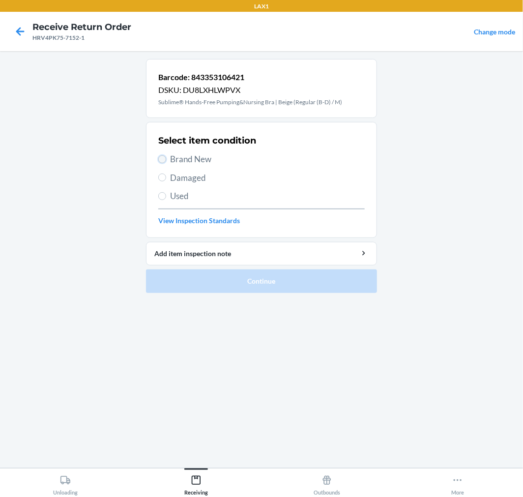
click at [164, 161] on input "Brand New" at bounding box center [162, 159] width 8 height 8
radio input "true"
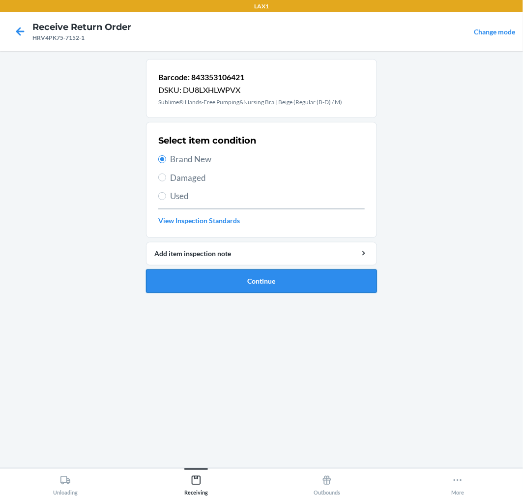
click at [332, 278] on button "Continue" at bounding box center [261, 281] width 231 height 24
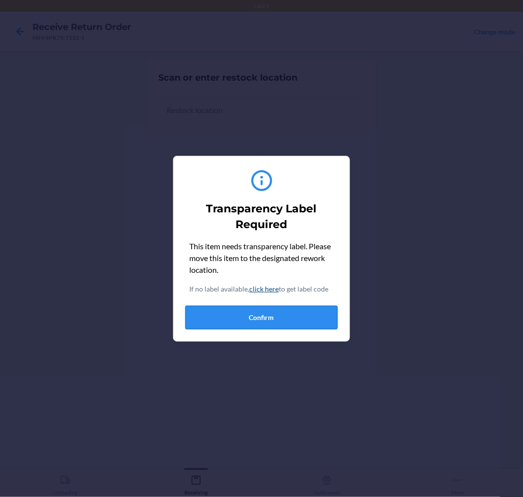
click at [319, 311] on button "Confirm" at bounding box center [261, 318] width 152 height 24
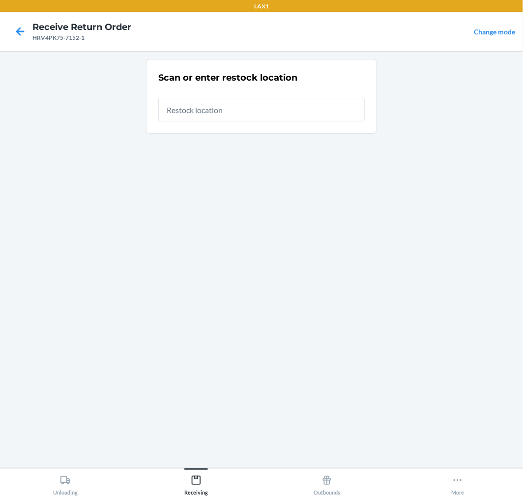
type input "RTCART041"
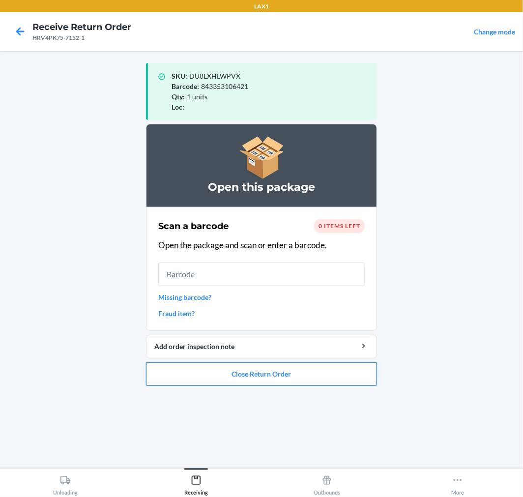
click at [315, 374] on button "Close Return Order" at bounding box center [261, 374] width 231 height 24
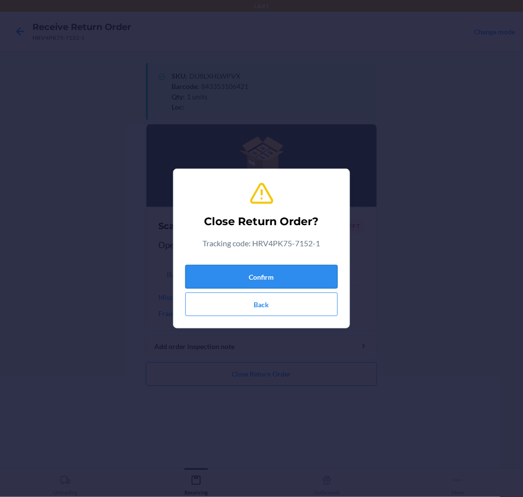
click at [305, 277] on button "Confirm" at bounding box center [261, 277] width 152 height 24
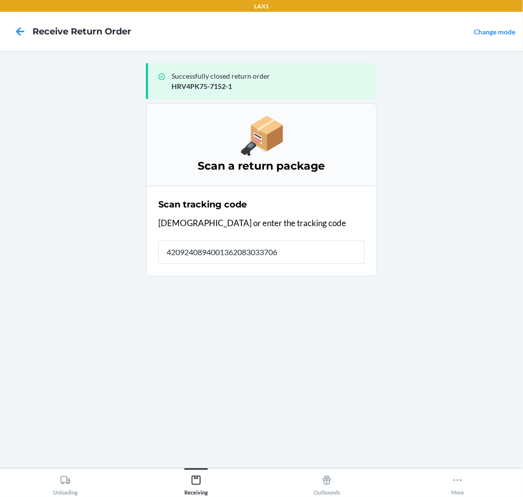
type input "42092408940013620830337065"
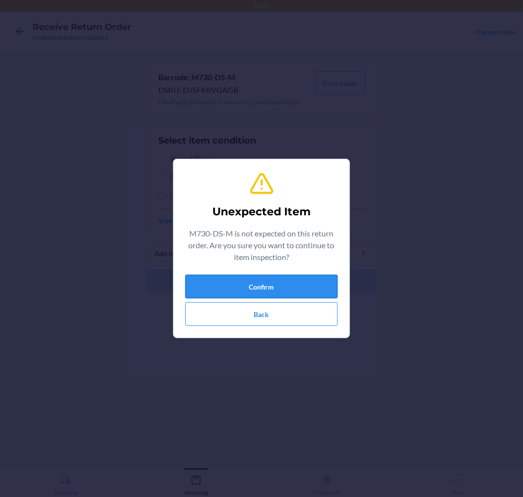
click at [296, 281] on button "Confirm" at bounding box center [261, 287] width 152 height 24
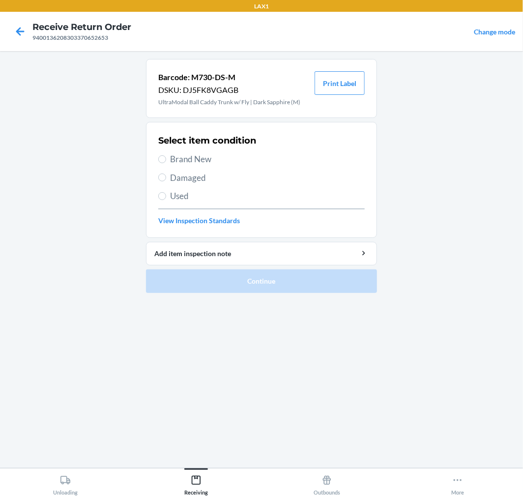
click at [161, 153] on label "Brand New" at bounding box center [261, 159] width 206 height 13
click at [161, 155] on input "Brand New" at bounding box center [162, 159] width 8 height 8
radio input "true"
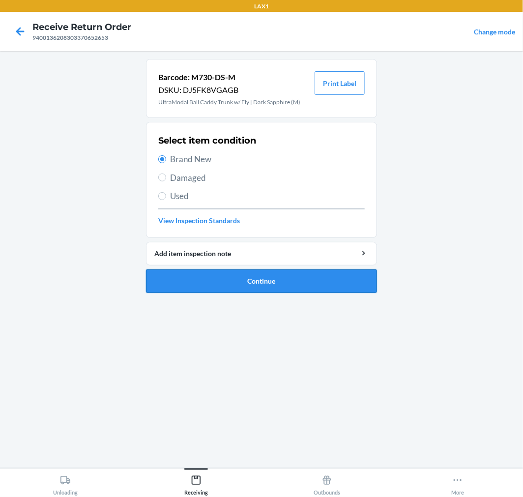
click at [334, 277] on button "Continue" at bounding box center [261, 281] width 231 height 24
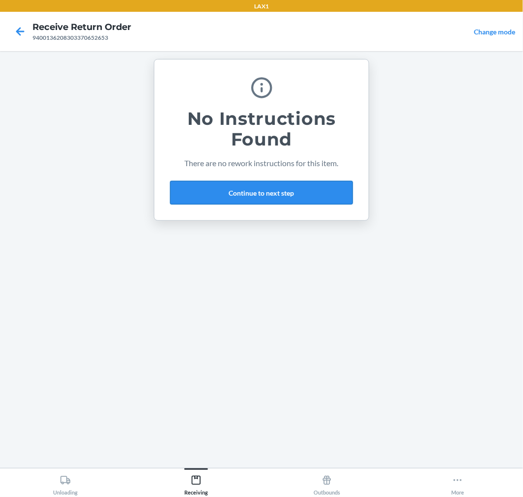
click at [305, 195] on button "Continue to next step" at bounding box center [261, 193] width 183 height 24
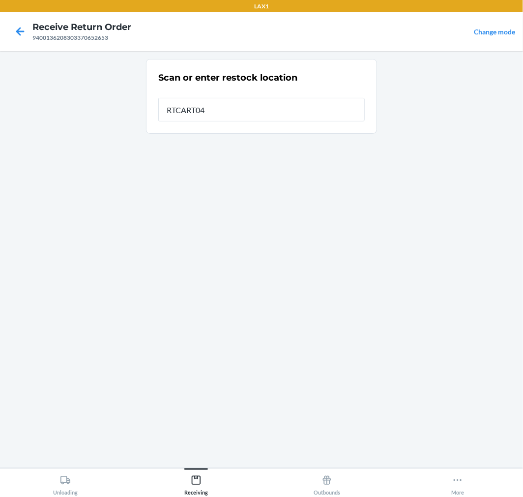
type input "RTCART041"
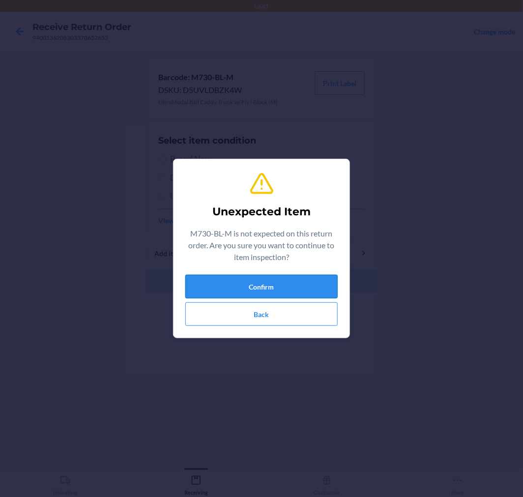
click at [295, 293] on button "Confirm" at bounding box center [261, 287] width 152 height 24
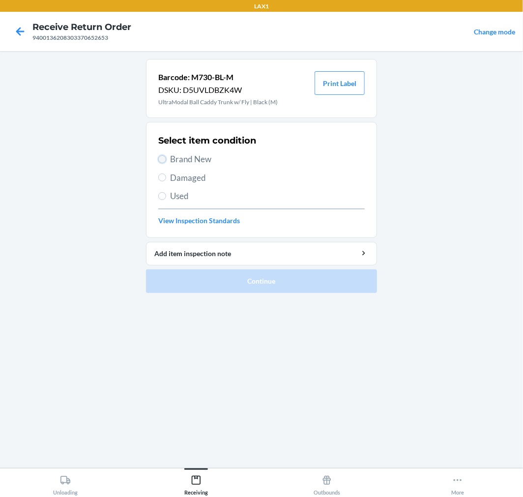
click at [160, 155] on input "Brand New" at bounding box center [162, 159] width 8 height 8
radio input "true"
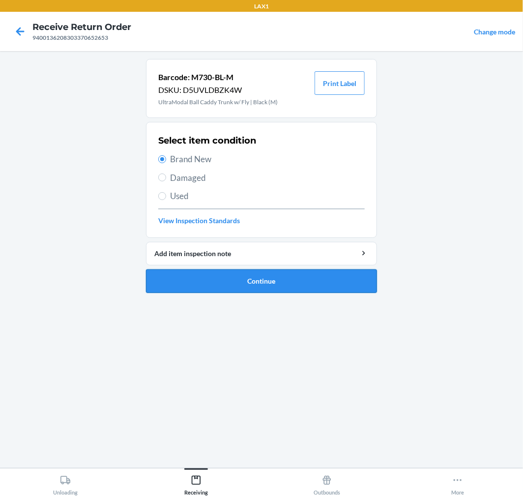
click at [326, 276] on button "Continue" at bounding box center [261, 281] width 231 height 24
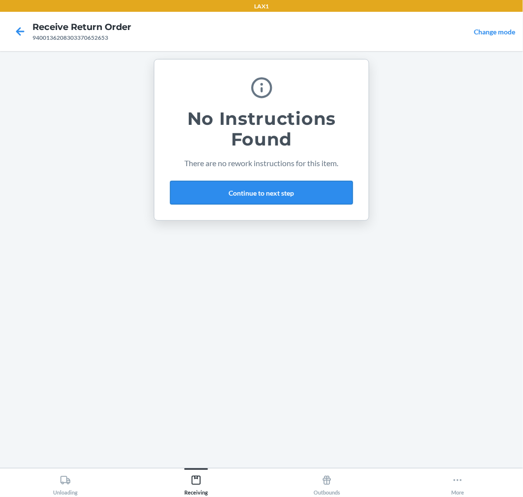
click at [302, 204] on button "Continue to next step" at bounding box center [261, 193] width 183 height 24
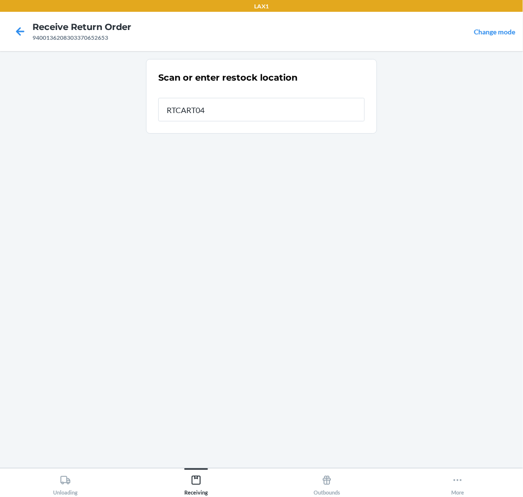
type input "RTCART041"
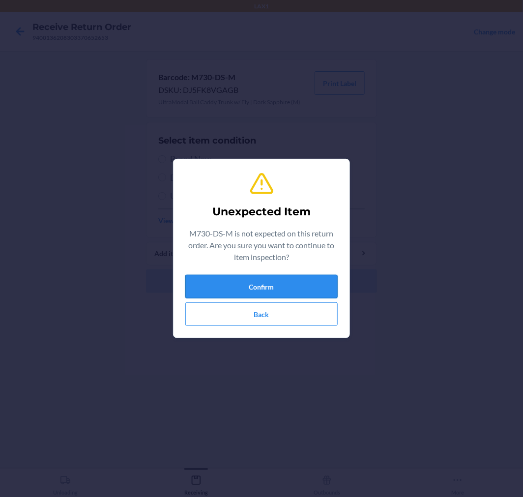
click at [288, 286] on button "Confirm" at bounding box center [261, 287] width 152 height 24
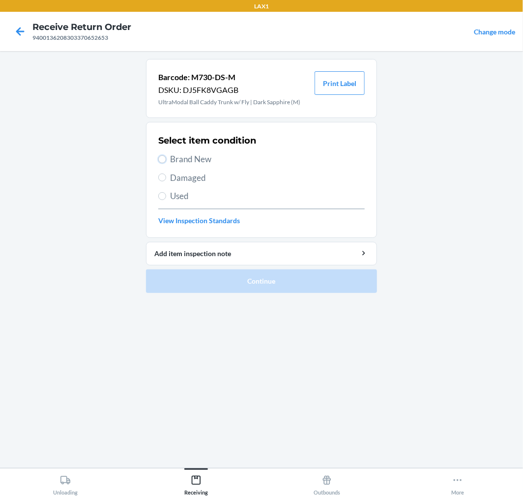
drag, startPoint x: 159, startPoint y: 158, endPoint x: 162, endPoint y: 169, distance: 12.2
click at [161, 167] on div "Select item condition Brand New Damaged Used View Inspection Standards" at bounding box center [261, 179] width 206 height 97
click at [161, 160] on input "Brand New" at bounding box center [162, 159] width 8 height 8
radio input "true"
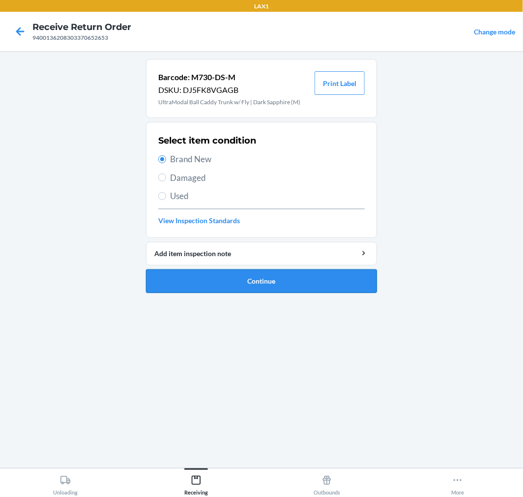
click at [316, 281] on button "Continue" at bounding box center [261, 281] width 231 height 24
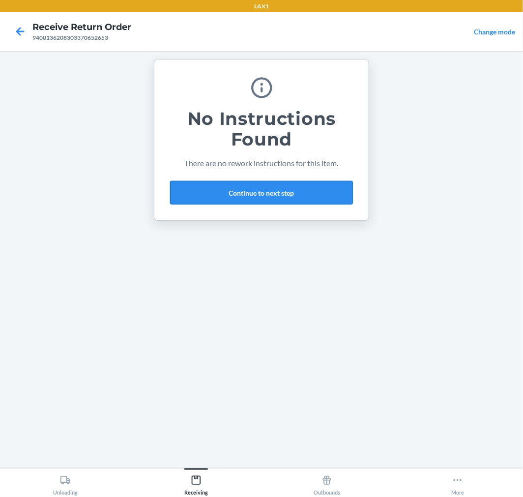
click at [298, 199] on button "Continue to next step" at bounding box center [261, 193] width 183 height 24
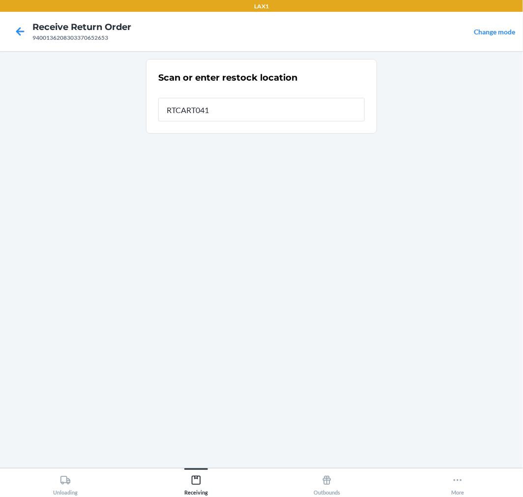
type input "RTCART041"
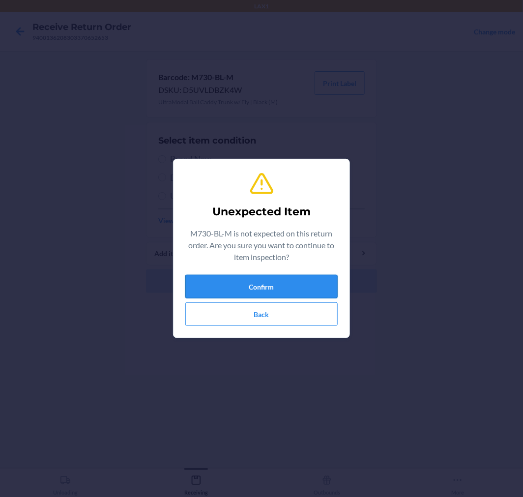
click at [284, 279] on button "Confirm" at bounding box center [261, 287] width 152 height 24
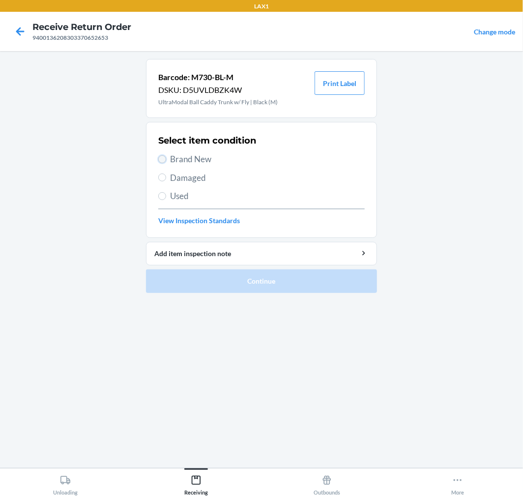
click at [160, 158] on input "Brand New" at bounding box center [162, 159] width 8 height 8
radio input "true"
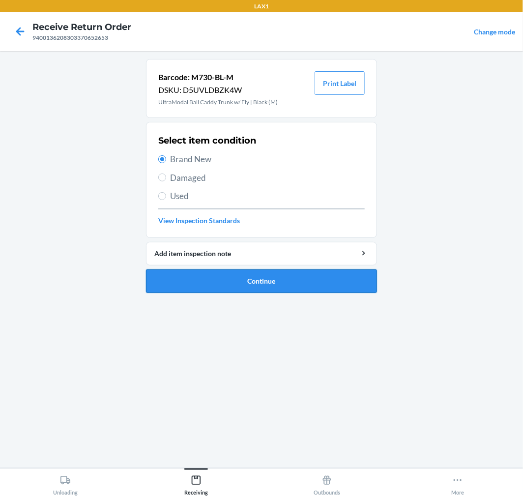
click at [335, 278] on button "Continue" at bounding box center [261, 281] width 231 height 24
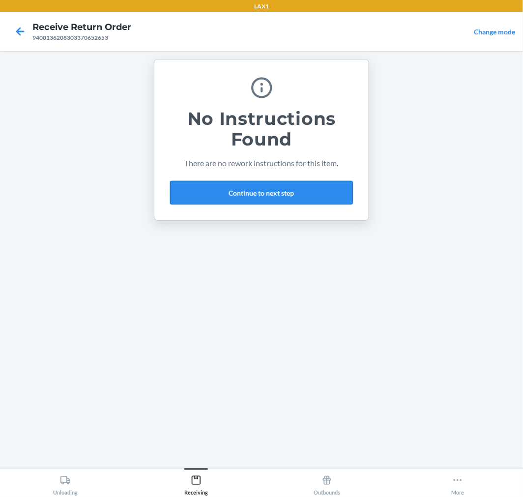
click at [305, 193] on button "Continue to next step" at bounding box center [261, 193] width 183 height 24
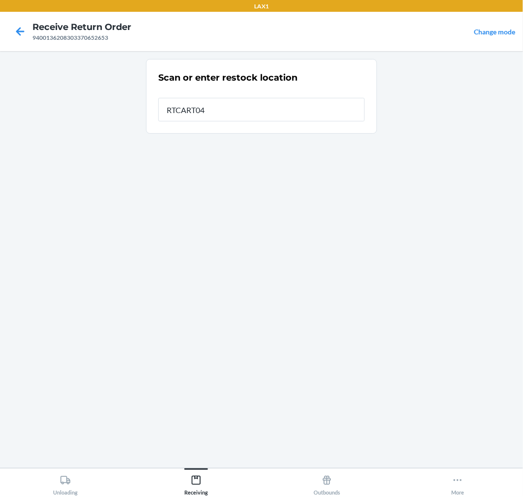
type input "RTCART041"
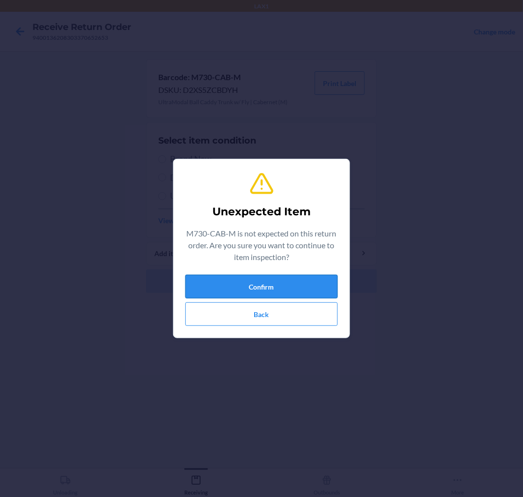
click at [300, 283] on button "Confirm" at bounding box center [261, 287] width 152 height 24
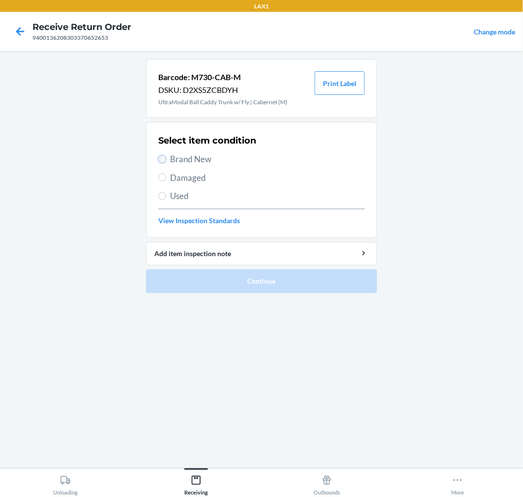
click at [164, 157] on input "Brand New" at bounding box center [162, 159] width 8 height 8
radio input "true"
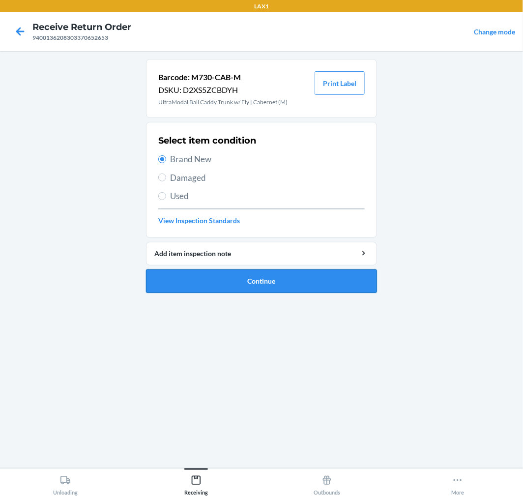
click at [323, 279] on button "Continue" at bounding box center [261, 281] width 231 height 24
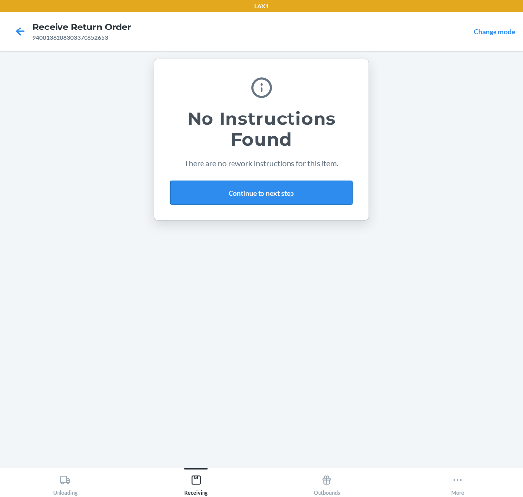
click at [295, 195] on button "Continue to next step" at bounding box center [261, 193] width 183 height 24
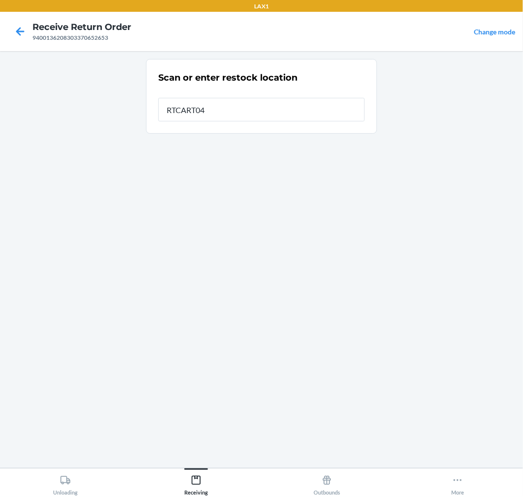
type input "RTCART041"
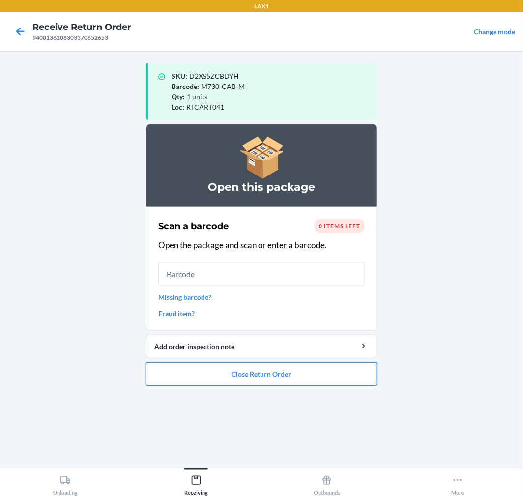
click at [277, 374] on button "Close Return Order" at bounding box center [261, 374] width 231 height 24
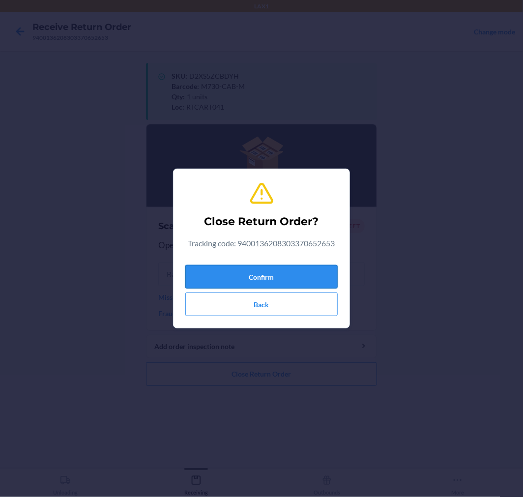
click at [277, 273] on button "Confirm" at bounding box center [261, 277] width 152 height 24
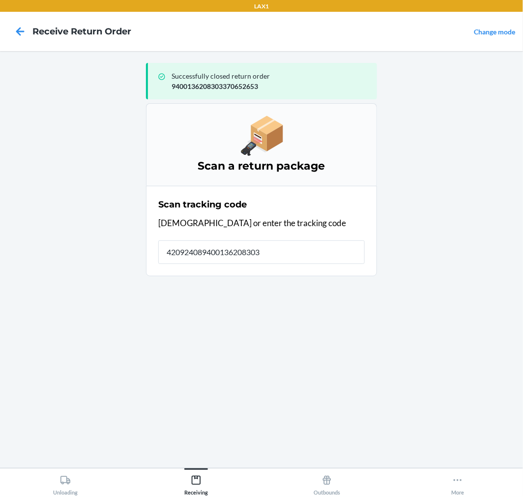
type input "4209240894001362083033"
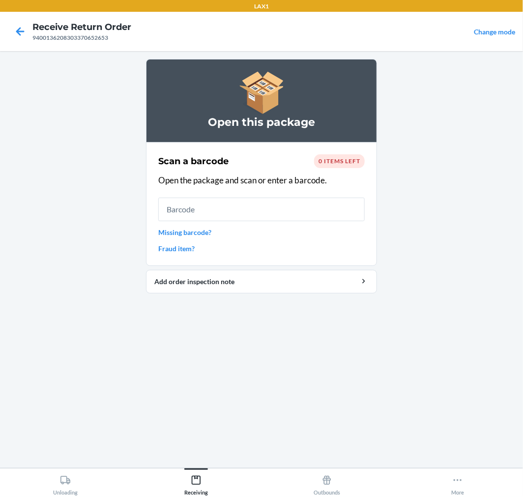
click at [189, 231] on link "Missing barcode?" at bounding box center [261, 232] width 206 height 10
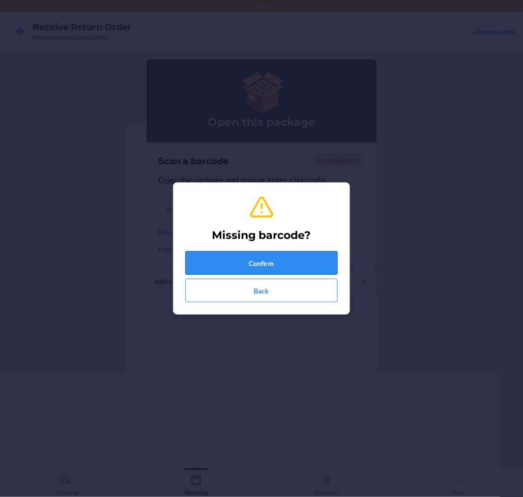
click at [323, 264] on button "Confirm" at bounding box center [261, 263] width 152 height 24
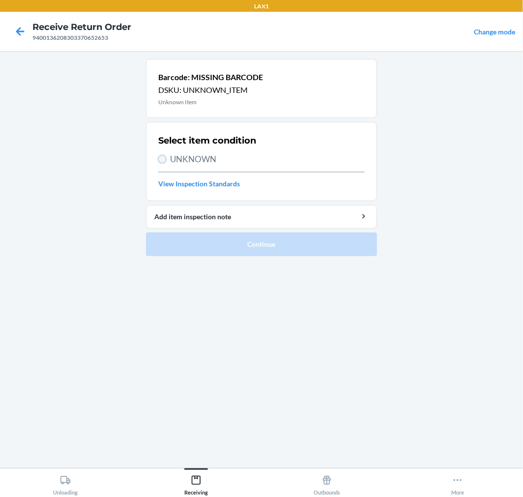
click at [158, 156] on input "UNKNOWN" at bounding box center [162, 159] width 8 height 8
radio input "true"
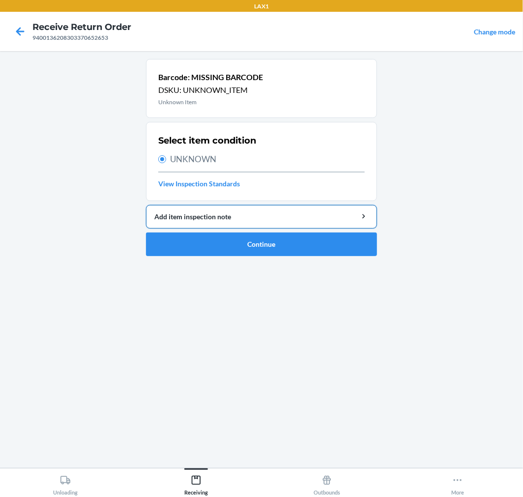
click at [264, 215] on div "Add item inspection note" at bounding box center [261, 216] width 214 height 10
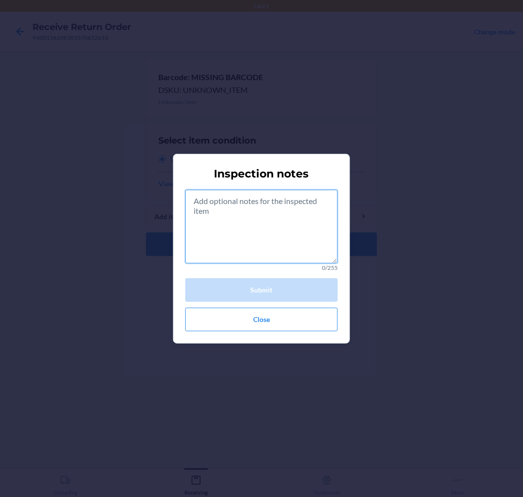
click at [259, 195] on textarea at bounding box center [261, 227] width 152 height 74
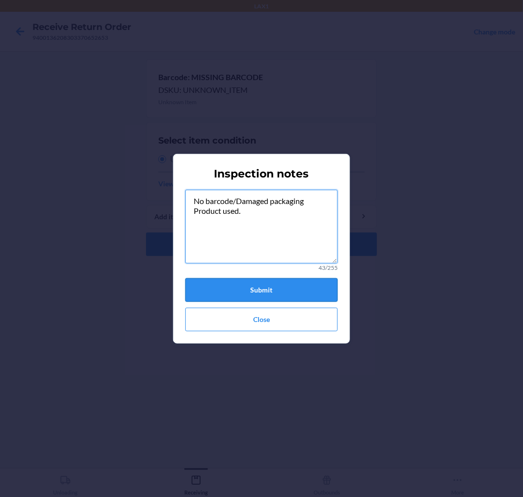
type textarea "No barcode/Damaged packaging Product used."
click at [246, 290] on button "Submit" at bounding box center [261, 290] width 152 height 24
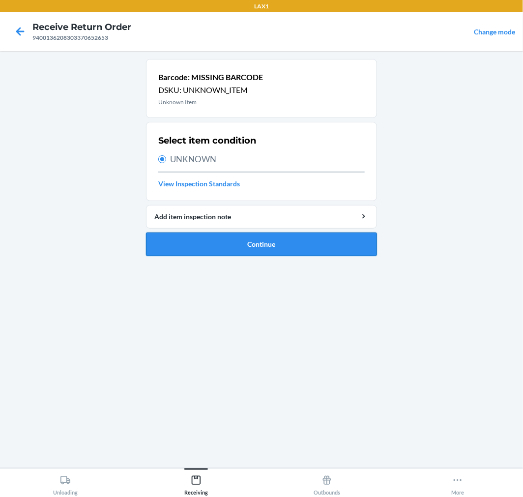
click at [242, 242] on button "Continue" at bounding box center [261, 244] width 231 height 24
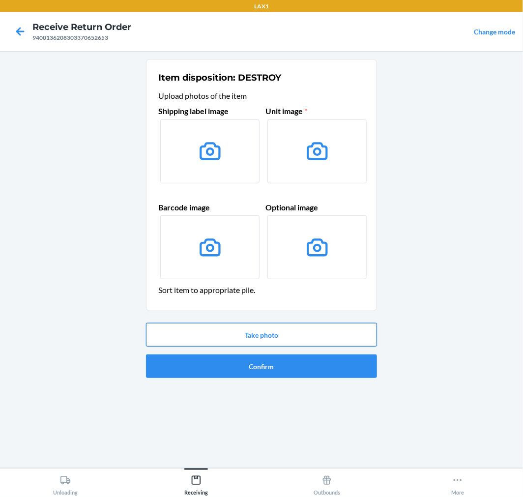
click at [269, 339] on button "Take photo" at bounding box center [261, 335] width 231 height 24
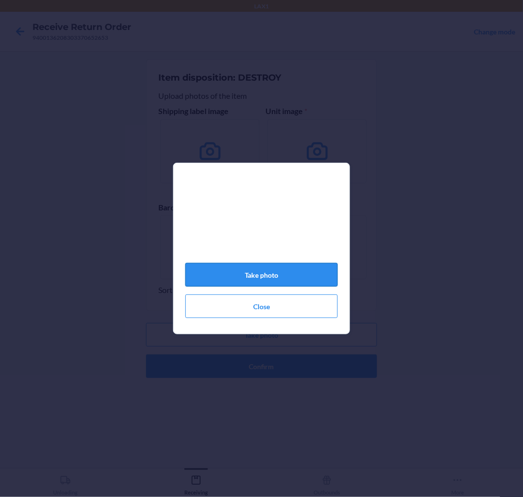
click at [278, 279] on button "Take photo" at bounding box center [261, 275] width 152 height 24
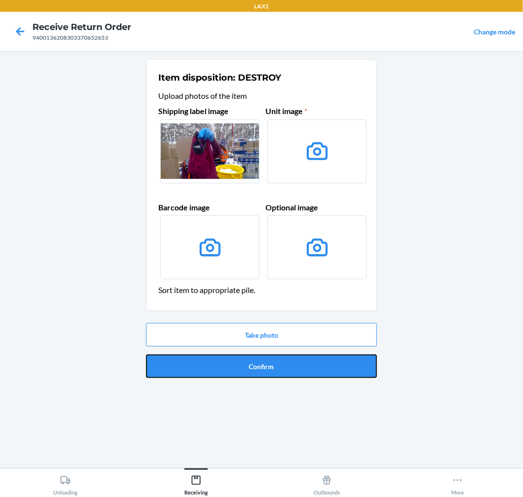
click at [292, 371] on button "Confirm" at bounding box center [261, 366] width 231 height 24
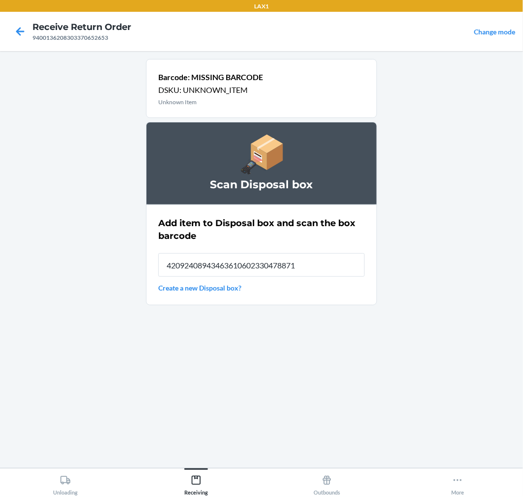
type input "420924089434636106023304788719"
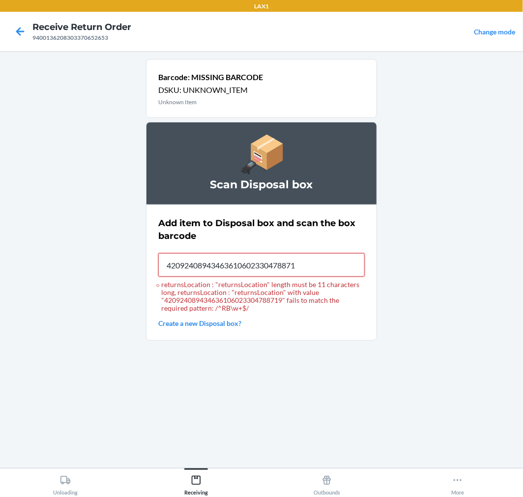
type input "420924089434636106023304788719"
click at [200, 476] on icon at bounding box center [196, 479] width 11 height 11
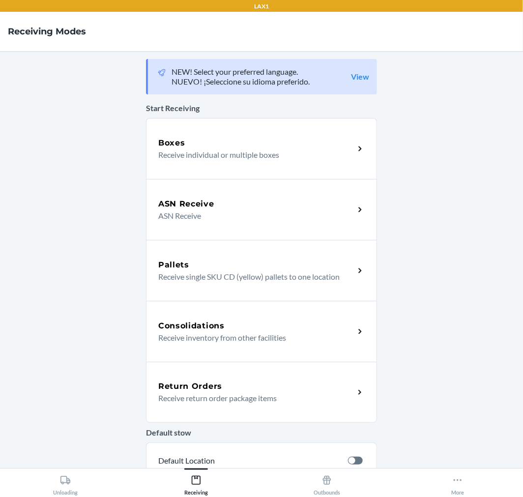
click at [253, 399] on p "Receive return order package items" at bounding box center [252, 398] width 188 height 12
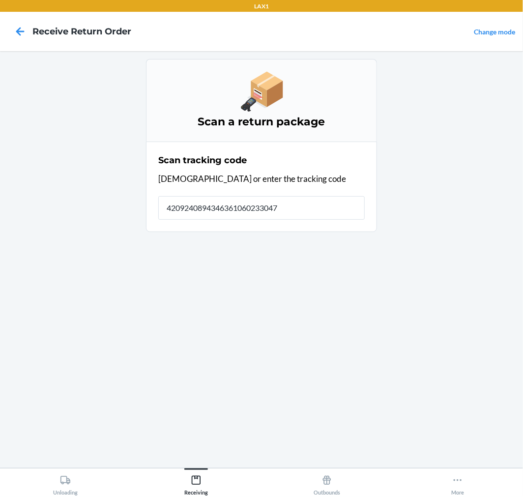
type input "42092408943463610602330478"
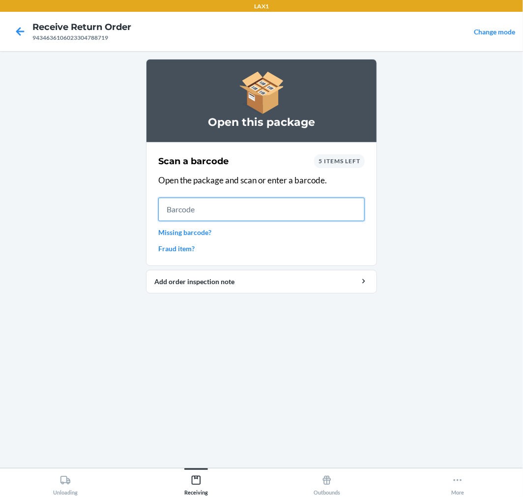
click at [238, 207] on input "text" at bounding box center [261, 209] width 206 height 24
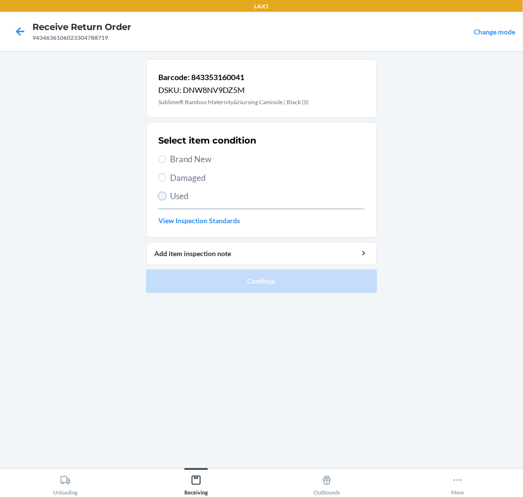
click at [165, 195] on input "Used" at bounding box center [162, 196] width 8 height 8
radio input "true"
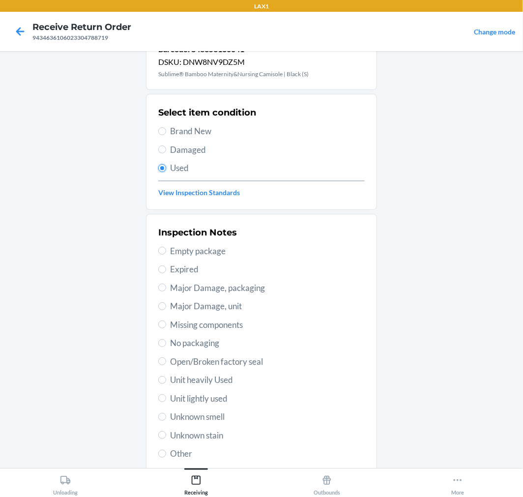
scroll to position [95, 0]
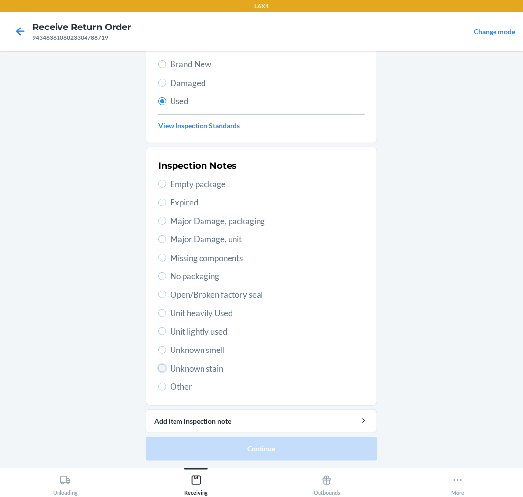
click at [161, 369] on input "Unknown stain" at bounding box center [162, 368] width 8 height 8
radio input "true"
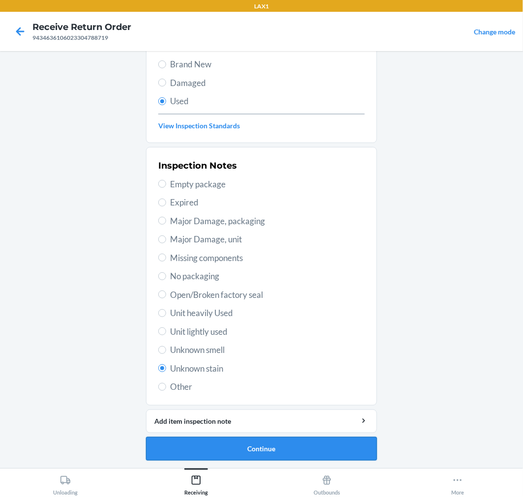
click at [324, 447] on button "Continue" at bounding box center [261, 449] width 231 height 24
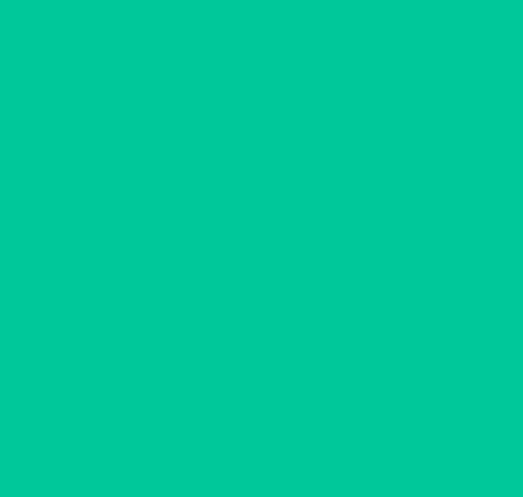
scroll to position [0, 0]
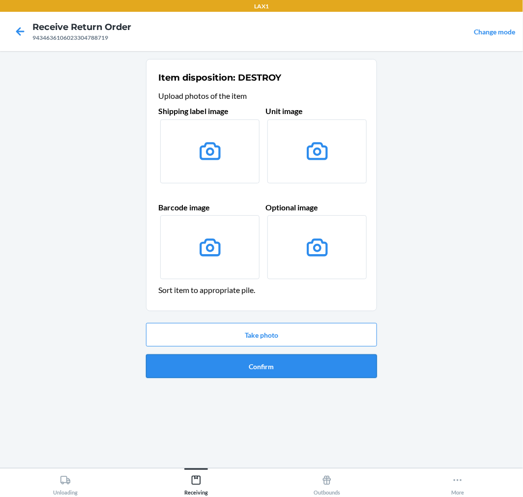
click at [324, 363] on button "Confirm" at bounding box center [261, 366] width 231 height 24
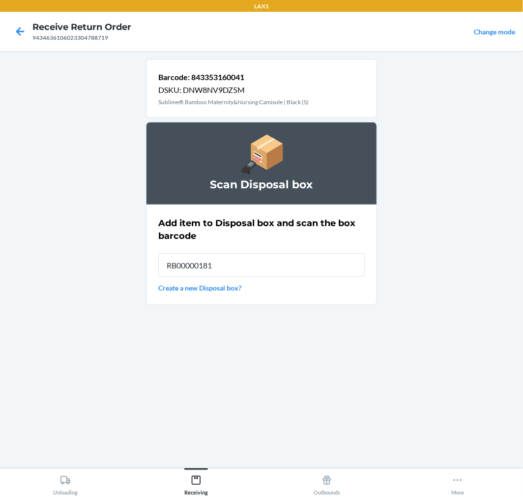
type input "RB000001815"
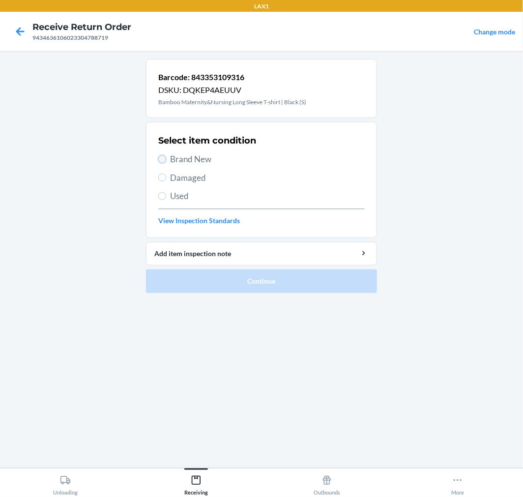
click at [163, 158] on input "Brand New" at bounding box center [162, 159] width 8 height 8
radio input "true"
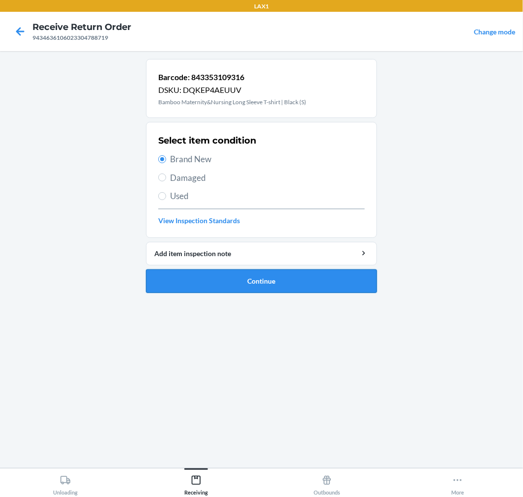
click at [301, 272] on button "Continue" at bounding box center [261, 281] width 231 height 24
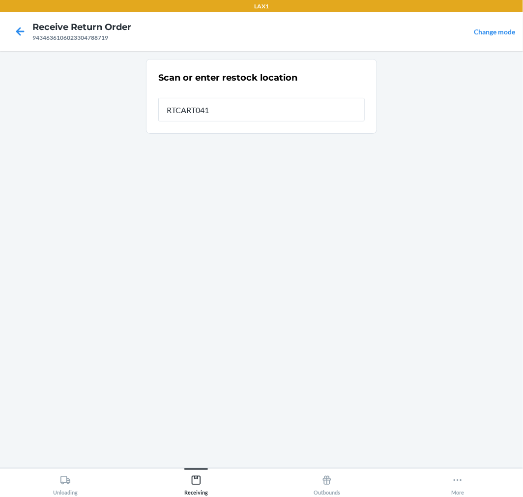
type input "RTCART041"
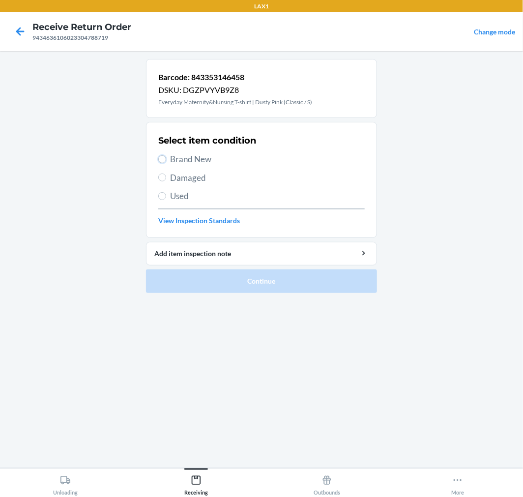
drag, startPoint x: 162, startPoint y: 159, endPoint x: 195, endPoint y: 222, distance: 70.7
click at [164, 170] on div "Select item condition Brand New Damaged Used View Inspection Standards" at bounding box center [261, 179] width 206 height 97
click at [161, 157] on input "Brand New" at bounding box center [162, 159] width 8 height 8
radio input "true"
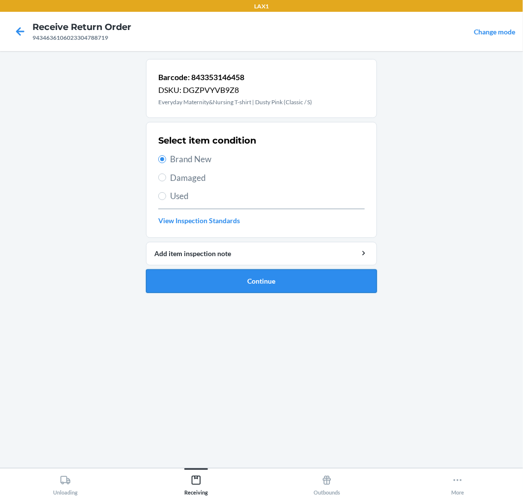
click at [323, 282] on button "Continue" at bounding box center [261, 281] width 231 height 24
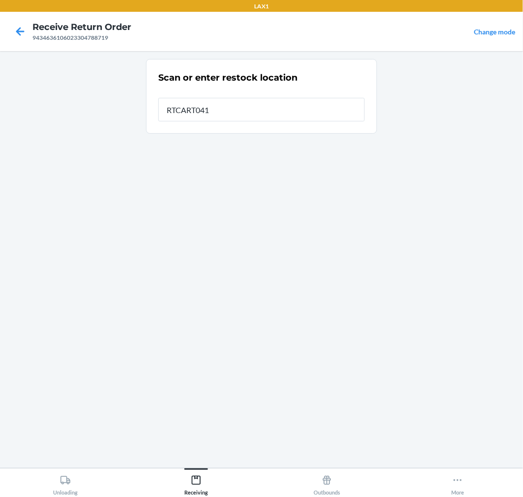
type input "RTCART041"
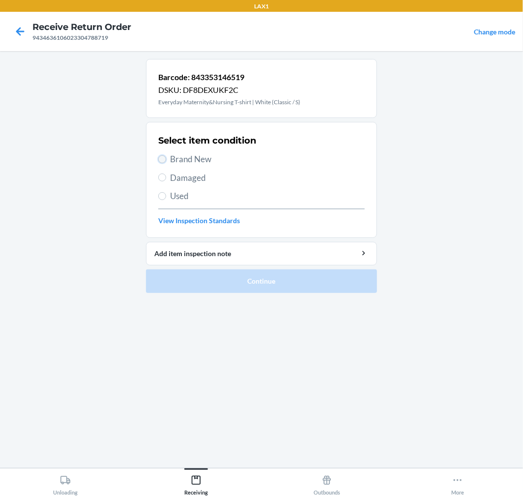
click at [160, 158] on input "Brand New" at bounding box center [162, 159] width 8 height 8
radio input "true"
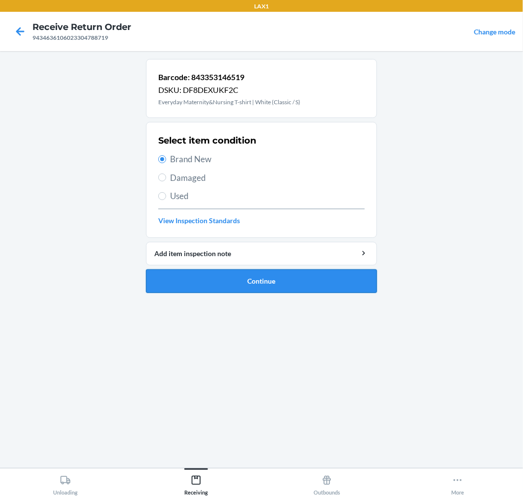
click at [312, 280] on button "Continue" at bounding box center [261, 281] width 231 height 24
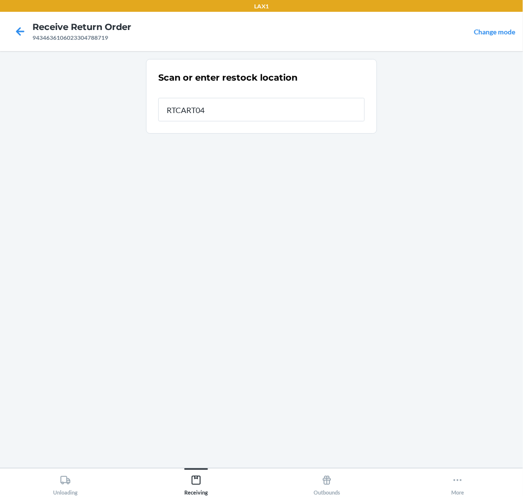
type input "RTCART041"
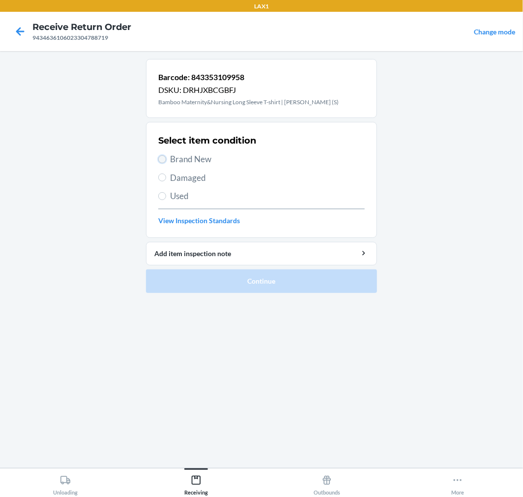
click at [161, 156] on input "Brand New" at bounding box center [162, 159] width 8 height 8
radio input "true"
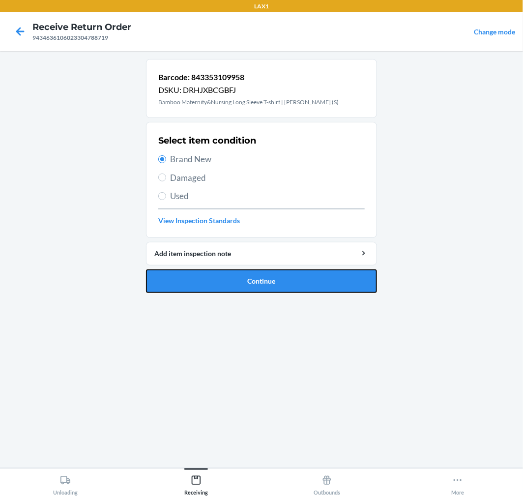
click at [332, 277] on button "Continue" at bounding box center [261, 281] width 231 height 24
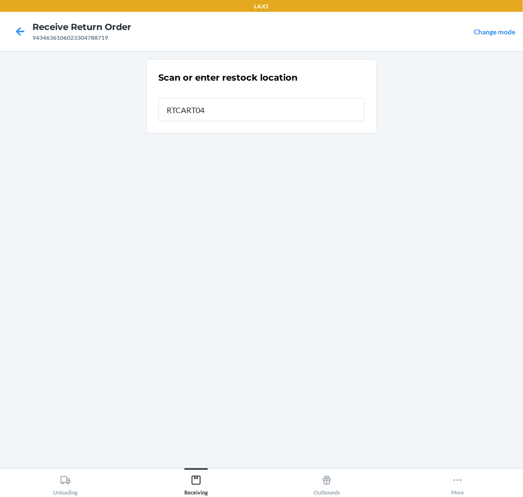
type input "RTCART041"
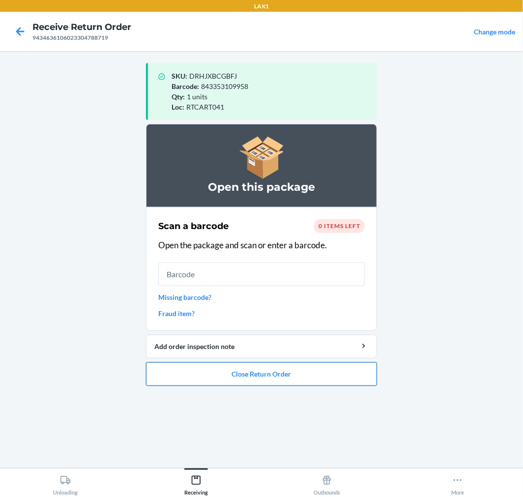
click at [335, 374] on button "Close Return Order" at bounding box center [261, 374] width 231 height 24
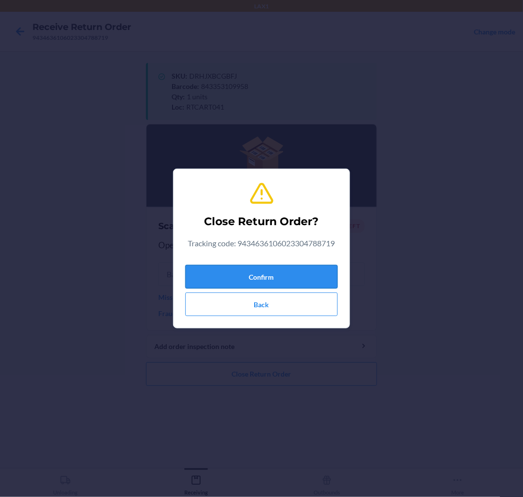
click at [316, 272] on button "Confirm" at bounding box center [261, 277] width 152 height 24
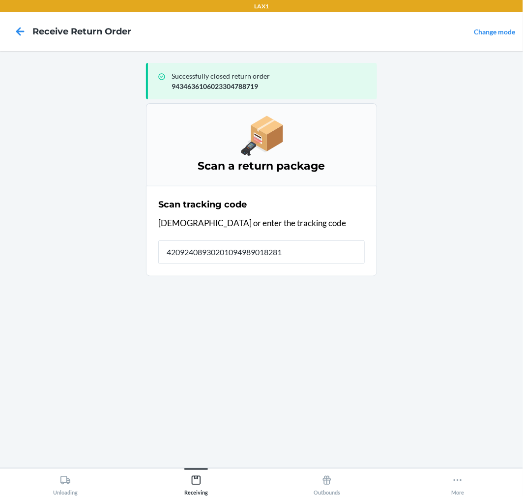
type input "420924089302010949890182815"
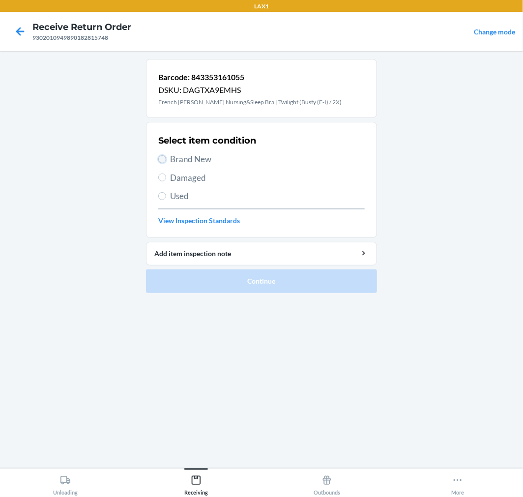
click at [164, 156] on input "Brand New" at bounding box center [162, 159] width 8 height 8
radio input "true"
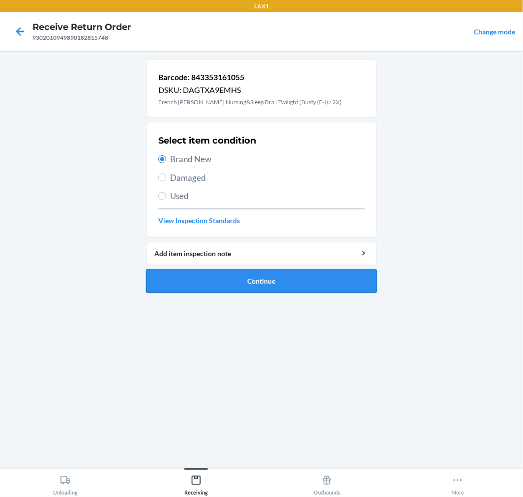
click at [253, 272] on button "Continue" at bounding box center [261, 281] width 231 height 24
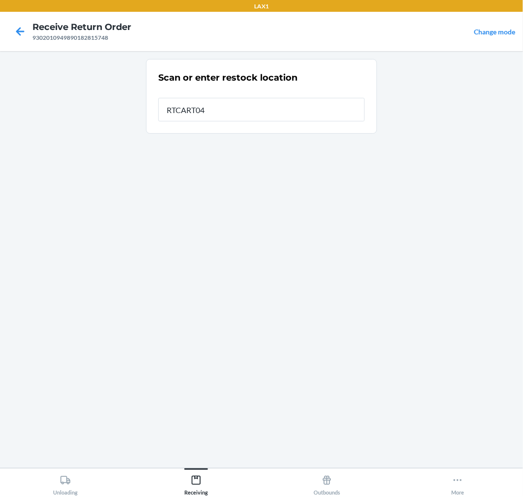
type input "RTCART041"
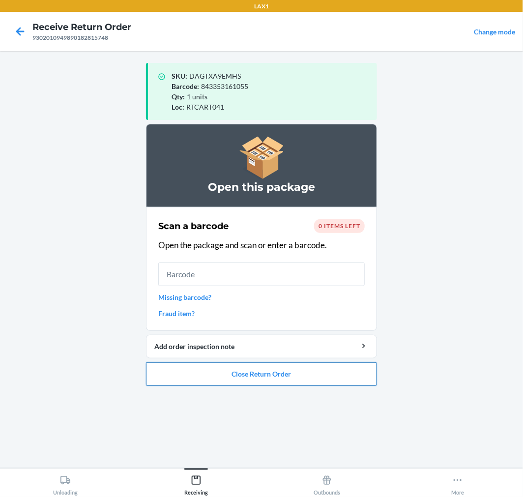
click at [287, 376] on button "Close Return Order" at bounding box center [261, 374] width 231 height 24
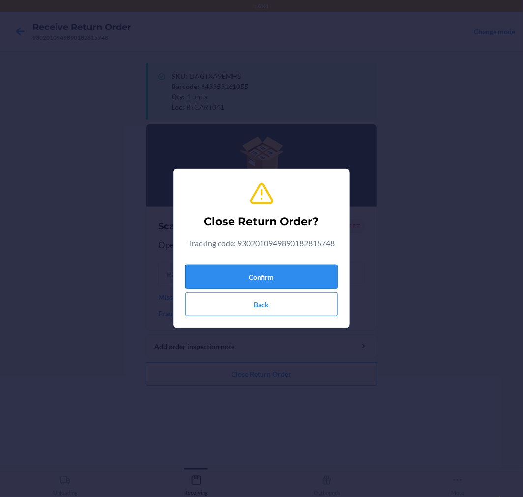
click at [276, 276] on button "Confirm" at bounding box center [261, 277] width 152 height 24
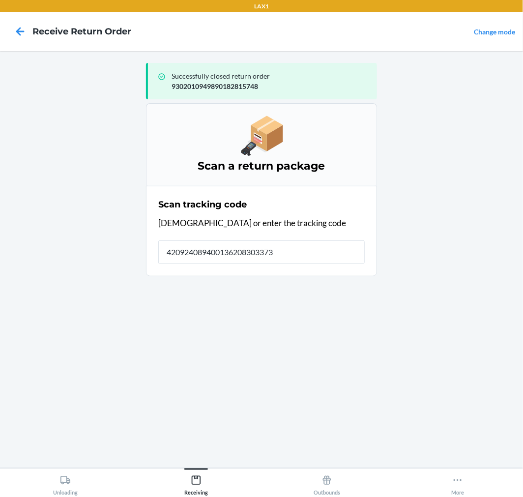
type input "4209240894001362083033730"
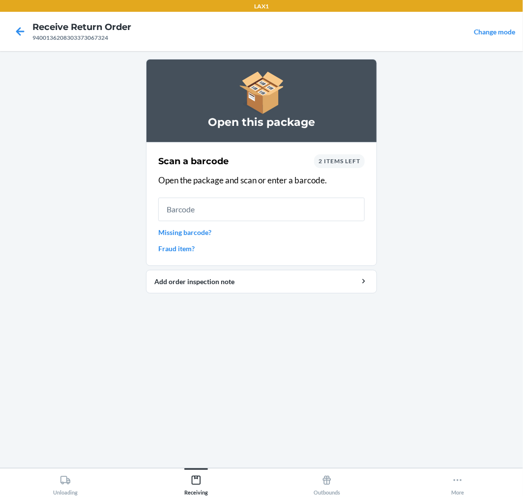
click at [347, 159] on span "2 items left" at bounding box center [339, 160] width 42 height 7
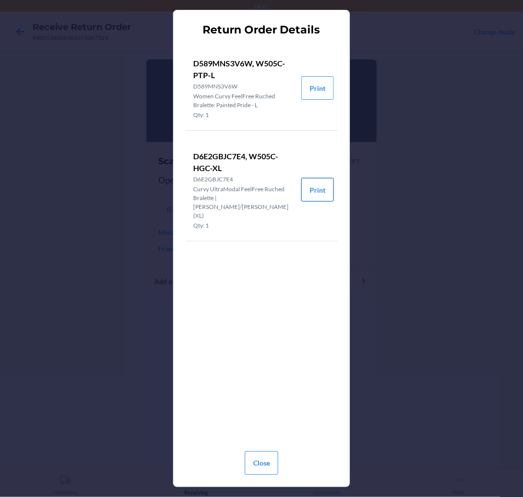
click at [324, 179] on button "Print" at bounding box center [317, 190] width 32 height 24
click at [258, 469] on button "Close" at bounding box center [261, 463] width 33 height 24
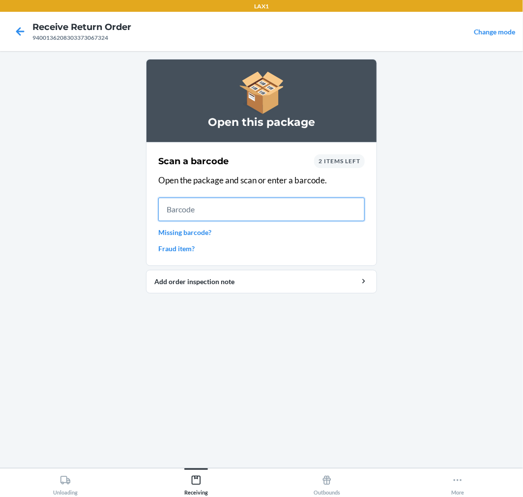
click at [269, 213] on input "text" at bounding box center [261, 209] width 206 height 24
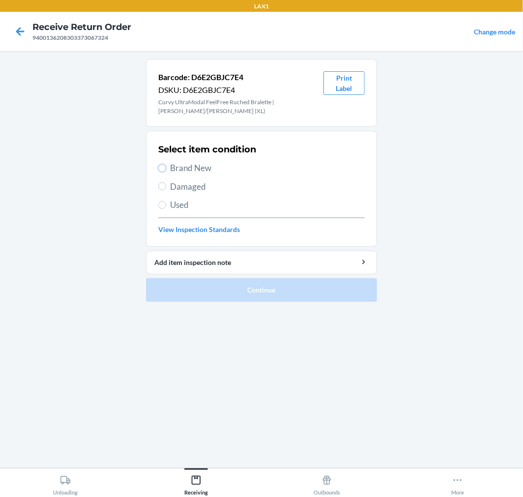
drag, startPoint x: 163, startPoint y: 167, endPoint x: 212, endPoint y: 231, distance: 81.0
click at [163, 167] on input "Brand New" at bounding box center [162, 168] width 8 height 8
radio input "true"
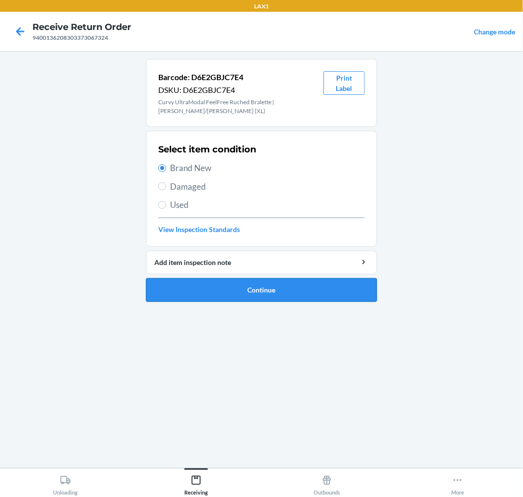
click at [330, 288] on button "Continue" at bounding box center [261, 290] width 231 height 24
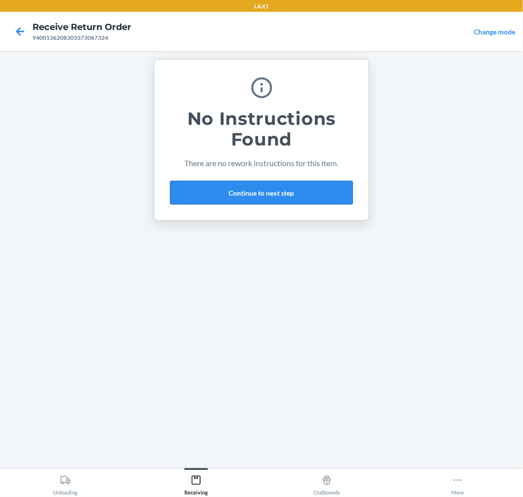
click at [308, 194] on button "Continue to next step" at bounding box center [261, 193] width 183 height 24
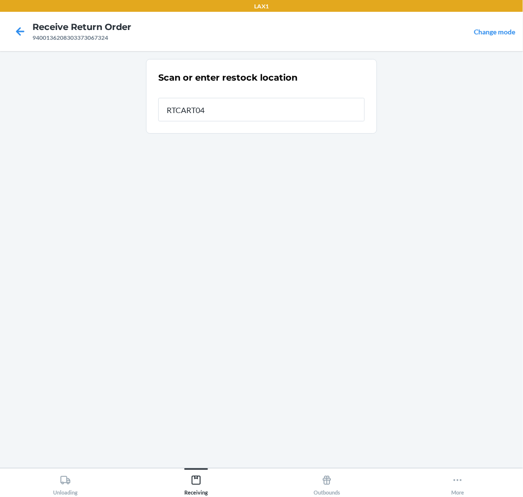
type input "RTCART041"
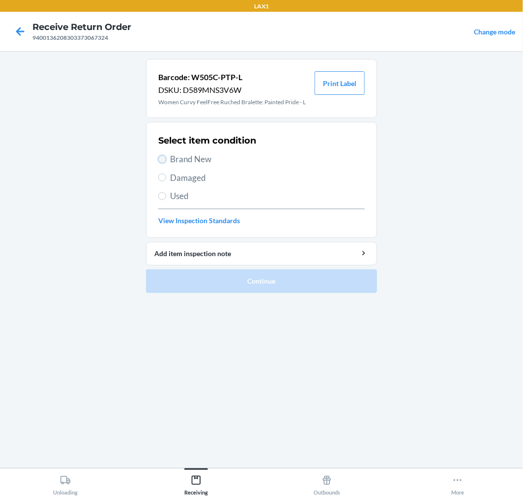
click at [164, 158] on input "Brand New" at bounding box center [162, 159] width 8 height 8
radio input "true"
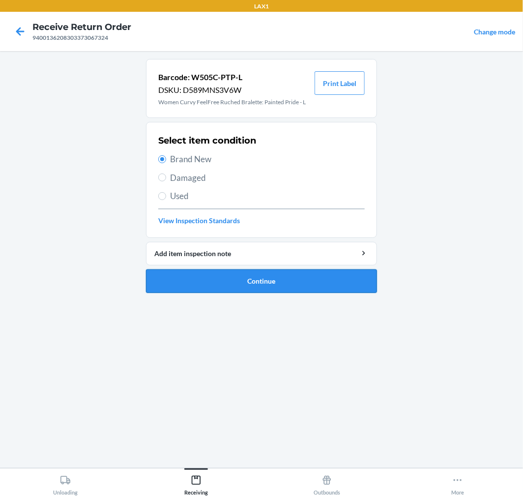
click at [320, 281] on button "Continue" at bounding box center [261, 281] width 231 height 24
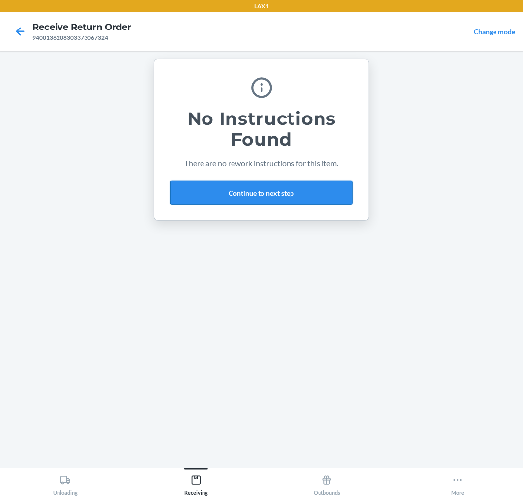
click at [294, 189] on button "Continue to next step" at bounding box center [261, 193] width 183 height 24
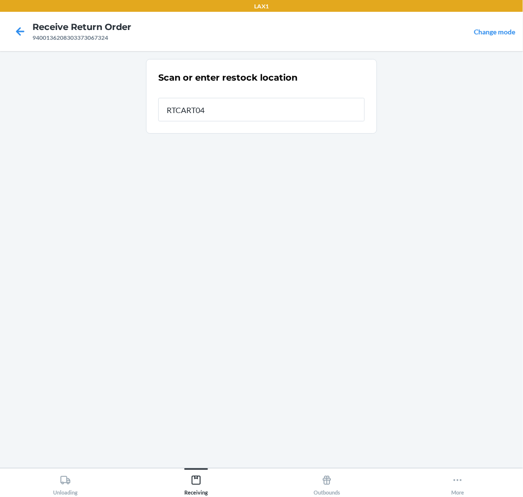
type input "RTCART041"
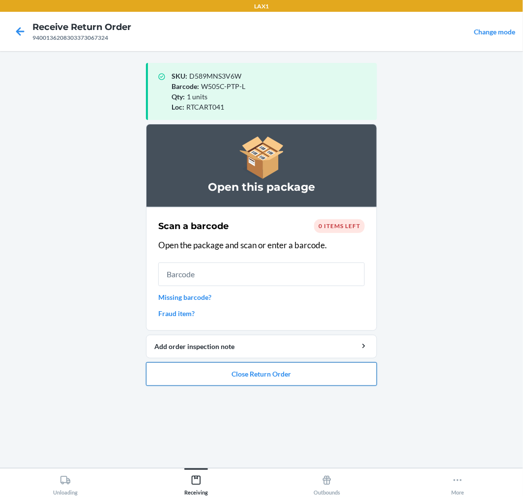
click at [308, 373] on button "Close Return Order" at bounding box center [261, 374] width 231 height 24
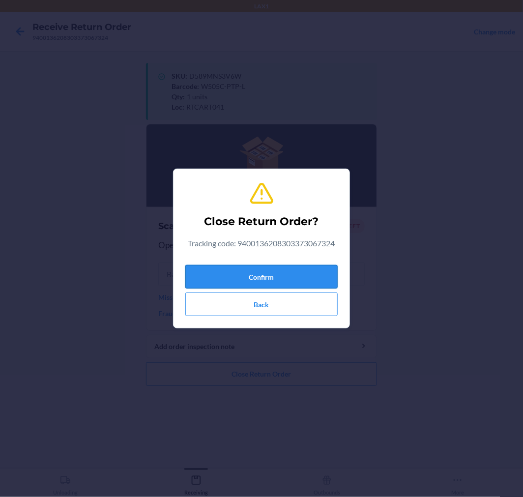
click at [313, 274] on button "Confirm" at bounding box center [261, 277] width 152 height 24
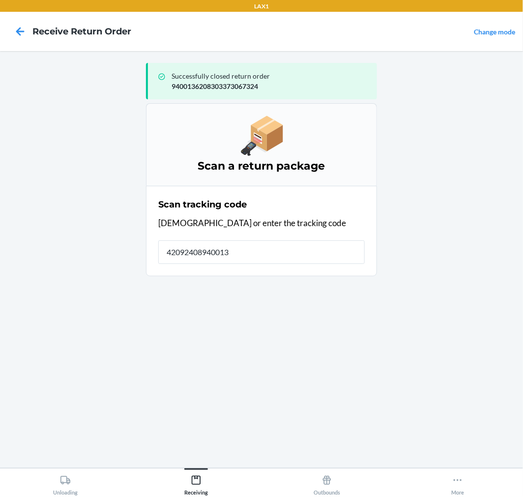
type input "420924089400136"
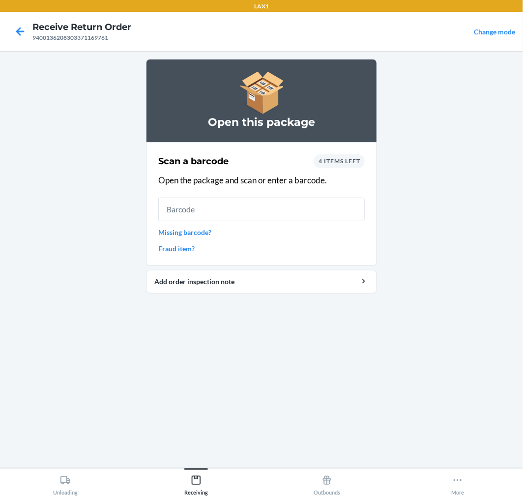
click at [337, 159] on span "4 items left" at bounding box center [339, 160] width 42 height 7
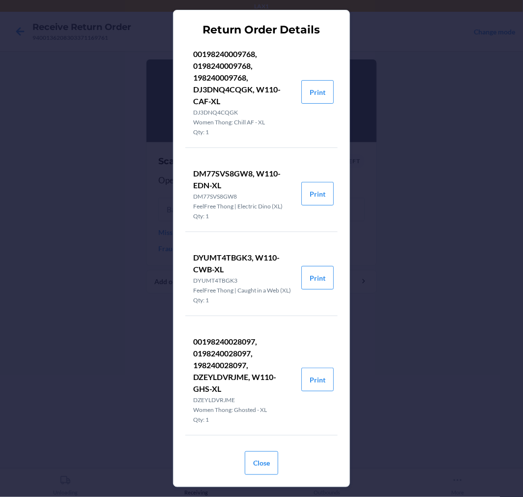
scroll to position [18, 0]
click at [315, 378] on button "Print" at bounding box center [317, 379] width 32 height 24
click at [258, 468] on button "Close" at bounding box center [261, 463] width 33 height 24
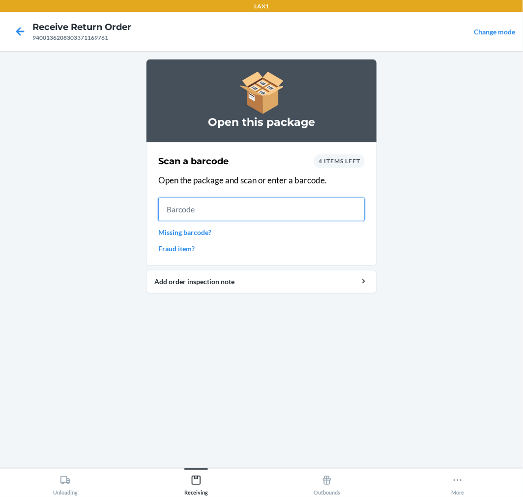
click at [287, 204] on input "text" at bounding box center [261, 209] width 206 height 24
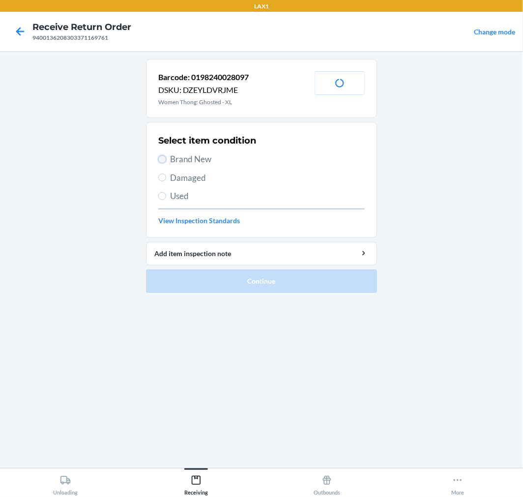
click at [162, 156] on input "Brand New" at bounding box center [162, 159] width 8 height 8
radio input "true"
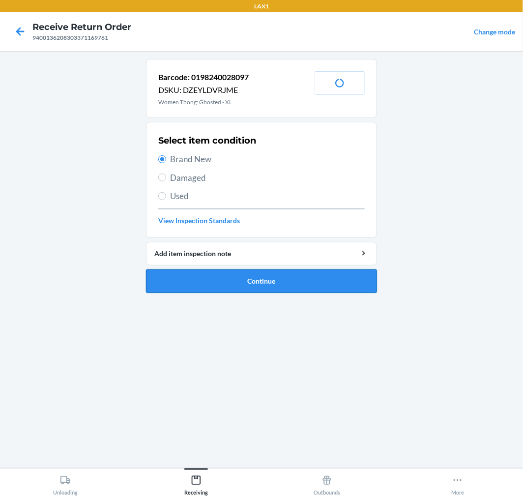
click at [301, 270] on button "Continue" at bounding box center [261, 281] width 231 height 24
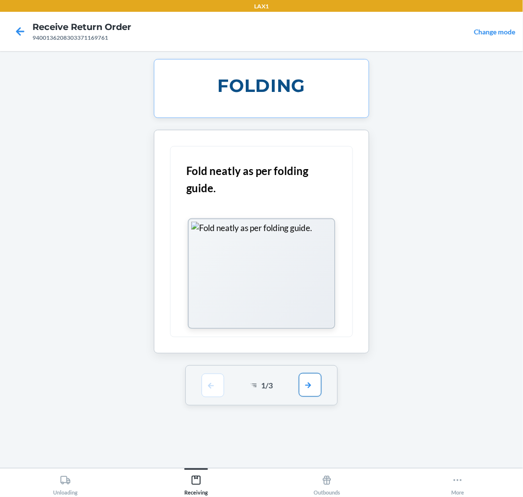
drag, startPoint x: 312, startPoint y: 385, endPoint x: 312, endPoint y: 323, distance: 62.4
click at [312, 381] on button "button" at bounding box center [310, 385] width 23 height 24
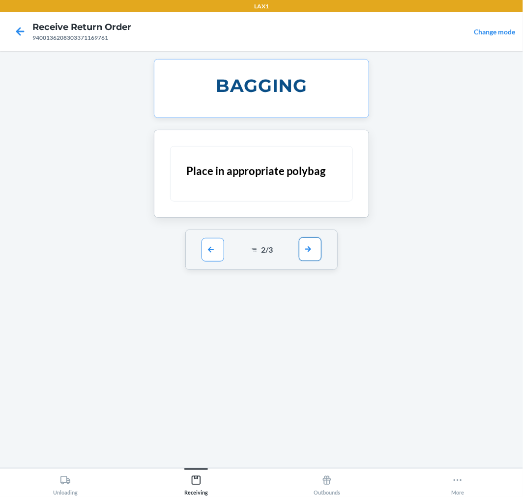
click at [312, 251] on button "button" at bounding box center [310, 249] width 23 height 24
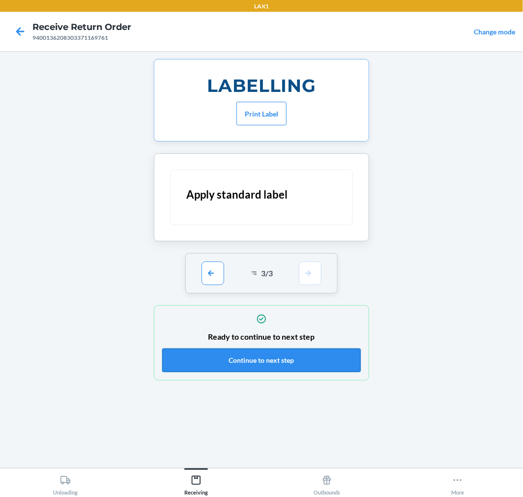
click at [327, 361] on button "Continue to next step" at bounding box center [261, 360] width 198 height 24
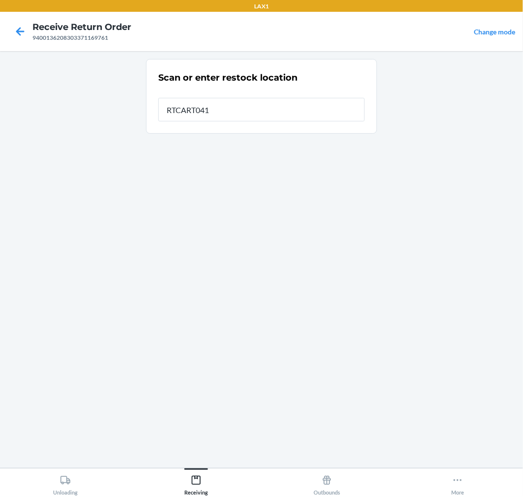
type input "RTCART041"
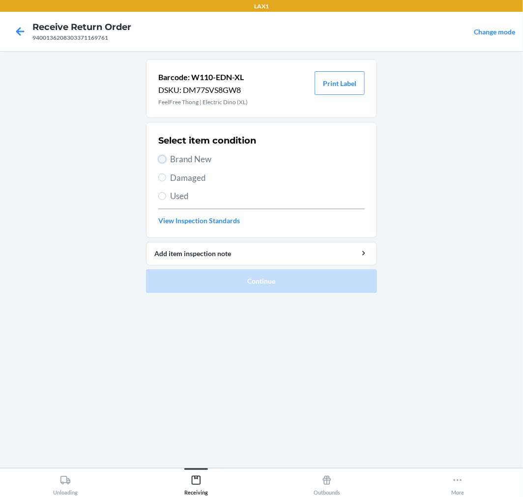
click at [160, 160] on input "Brand New" at bounding box center [162, 159] width 8 height 8
radio input "true"
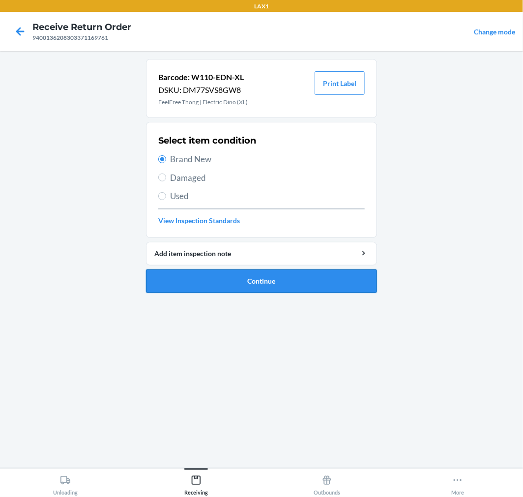
click at [320, 282] on button "Continue" at bounding box center [261, 281] width 231 height 24
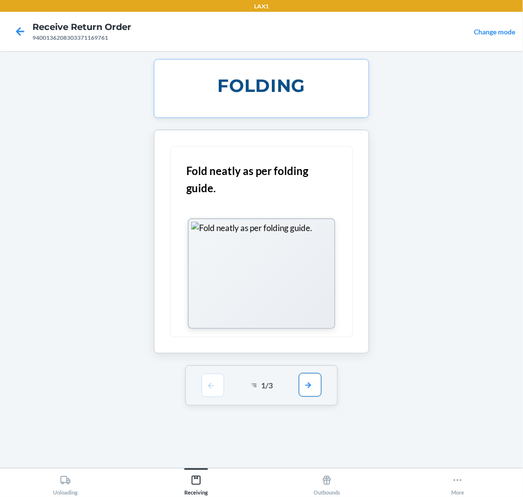
click at [313, 387] on button "button" at bounding box center [310, 385] width 23 height 24
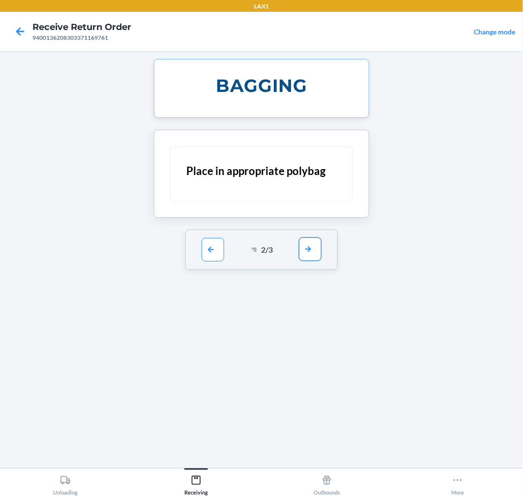
click at [311, 253] on button "button" at bounding box center [310, 249] width 23 height 24
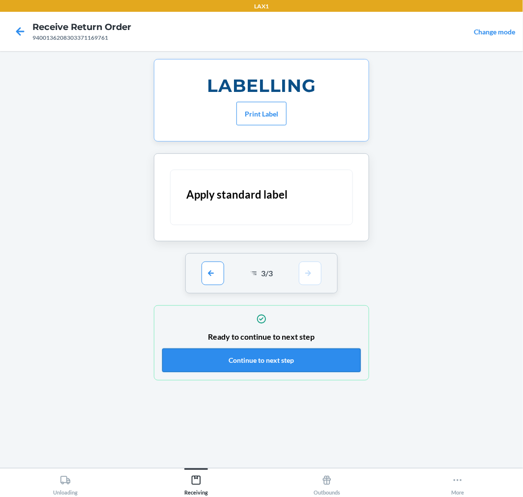
click at [317, 359] on button "Continue to next step" at bounding box center [261, 360] width 198 height 24
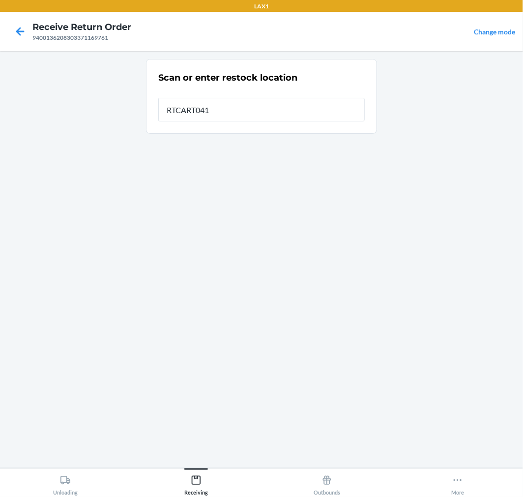
type input "RTCART041"
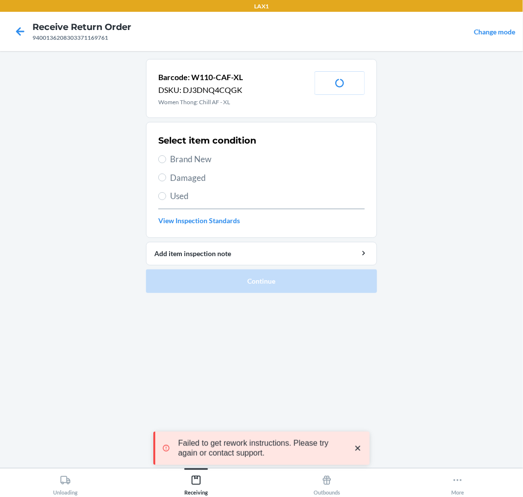
click at [163, 153] on label "Brand New" at bounding box center [261, 159] width 206 height 13
click at [163, 155] on input "Brand New" at bounding box center [162, 159] width 8 height 8
radio input "true"
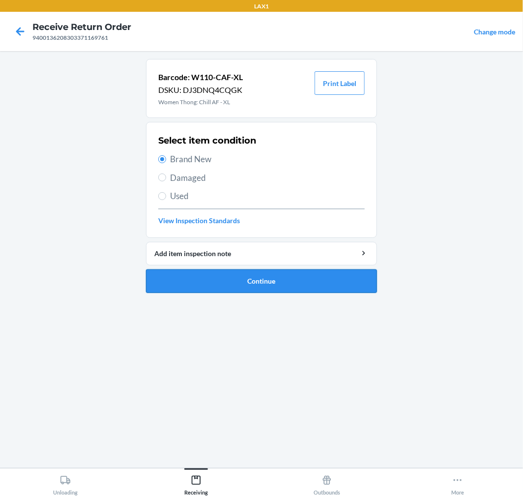
click at [315, 278] on button "Continue" at bounding box center [261, 281] width 231 height 24
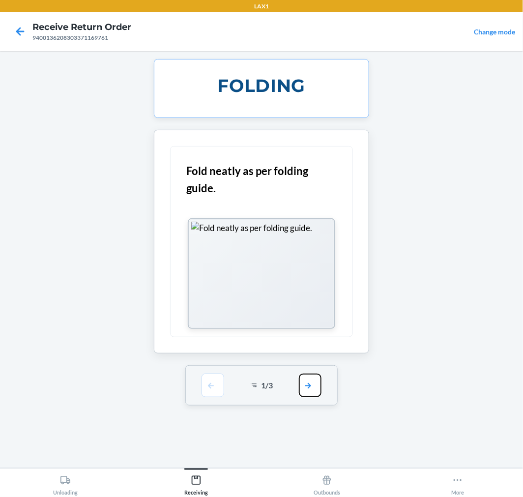
drag, startPoint x: 305, startPoint y: 385, endPoint x: 302, endPoint y: 338, distance: 47.2
click at [305, 381] on button "button" at bounding box center [310, 385] width 23 height 24
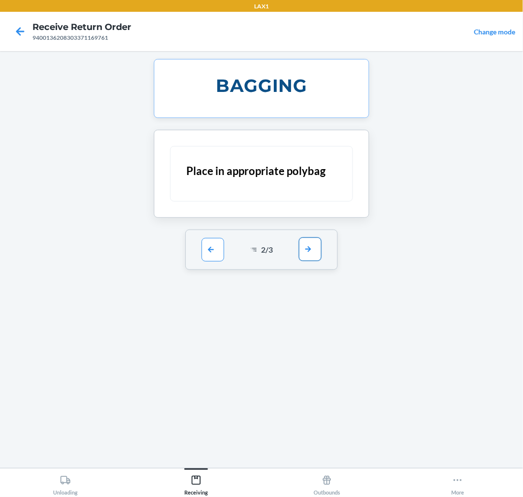
click at [308, 254] on button "button" at bounding box center [310, 249] width 23 height 24
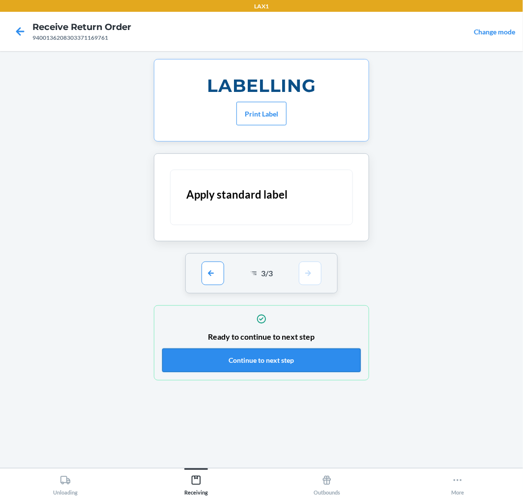
click at [313, 358] on button "Continue to next step" at bounding box center [261, 360] width 198 height 24
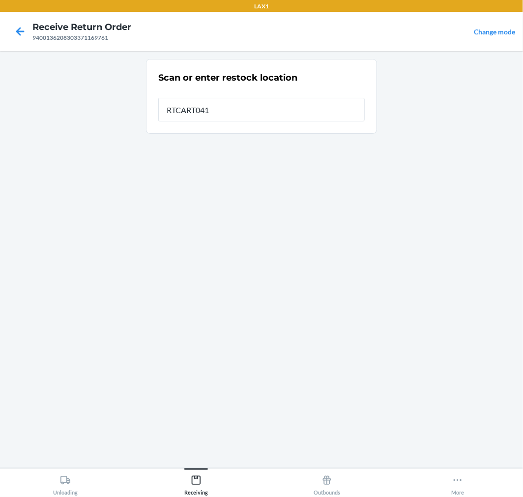
type input "RTCART041"
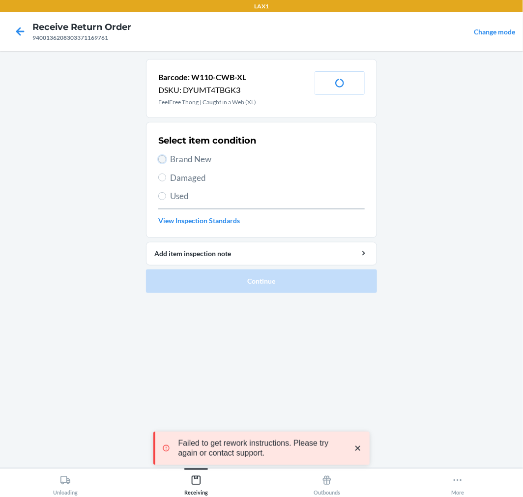
click at [162, 156] on input "Brand New" at bounding box center [162, 159] width 8 height 8
radio input "true"
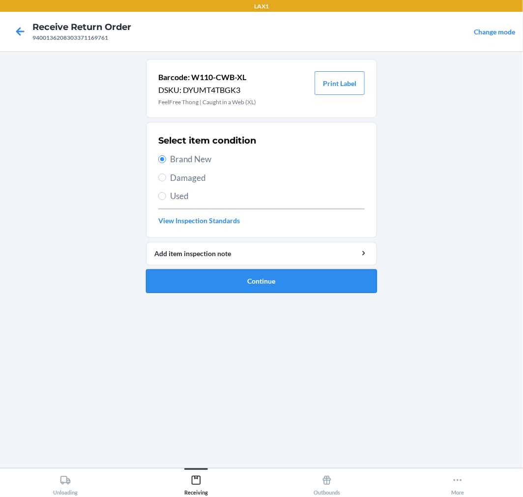
click at [332, 277] on button "Continue" at bounding box center [261, 281] width 231 height 24
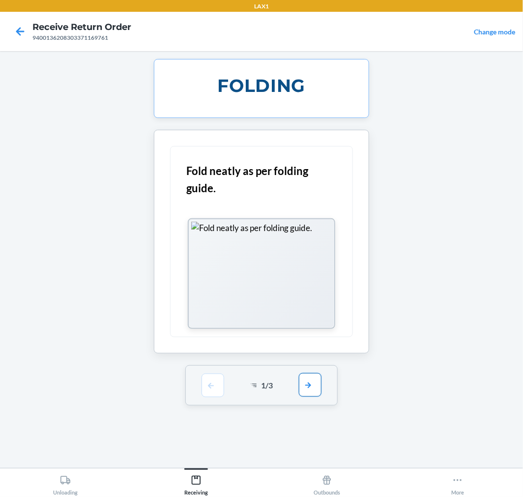
drag, startPoint x: 311, startPoint y: 387, endPoint x: 311, endPoint y: 380, distance: 6.4
click at [311, 380] on button "button" at bounding box center [310, 385] width 23 height 24
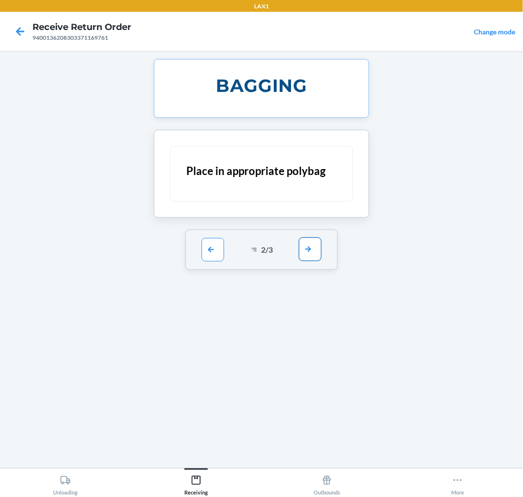
drag, startPoint x: 312, startPoint y: 255, endPoint x: 318, endPoint y: 273, distance: 18.5
click at [312, 254] on button "button" at bounding box center [310, 249] width 23 height 24
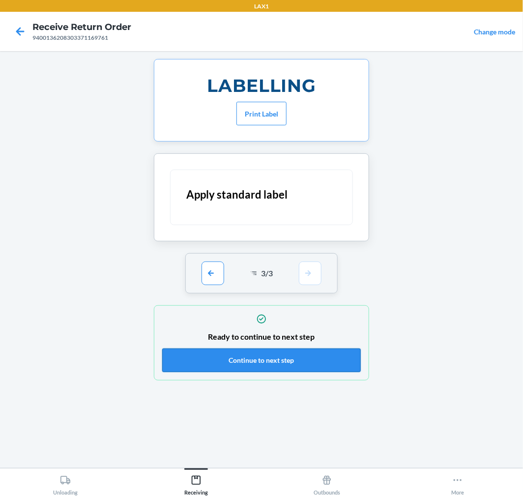
click at [344, 363] on button "Continue to next step" at bounding box center [261, 360] width 198 height 24
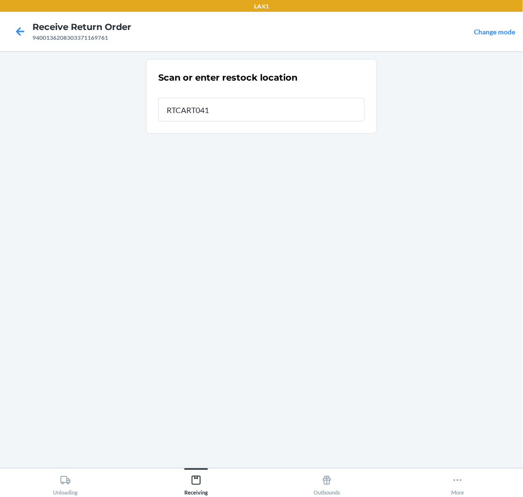
type input "RTCART041"
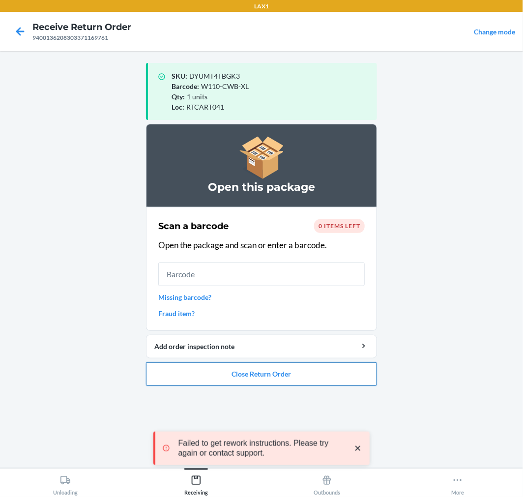
click at [350, 373] on button "Close Return Order" at bounding box center [261, 374] width 231 height 24
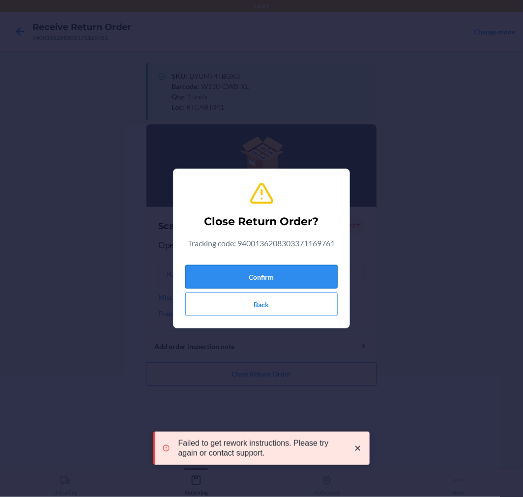
click at [319, 274] on button "Confirm" at bounding box center [261, 277] width 152 height 24
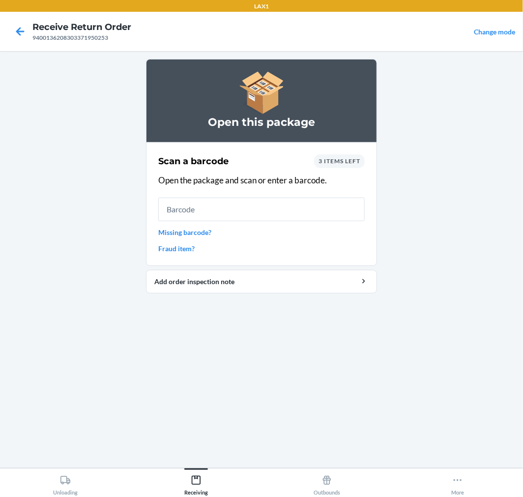
click at [346, 156] on div "3 items left" at bounding box center [339, 161] width 51 height 14
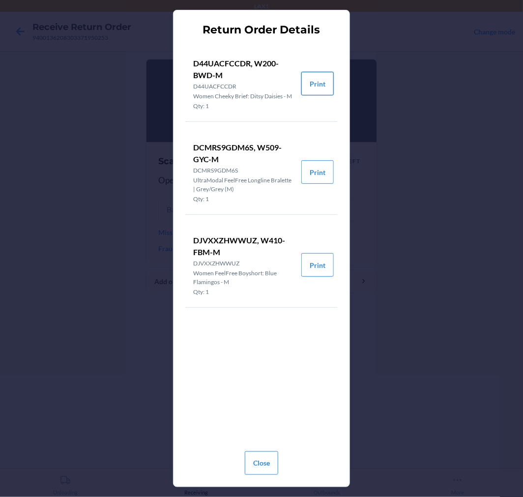
click at [317, 82] on button "Print" at bounding box center [317, 84] width 32 height 24
click at [310, 180] on button "Print" at bounding box center [317, 172] width 32 height 24
click at [323, 275] on button "Print" at bounding box center [317, 265] width 32 height 24
click at [265, 467] on button "Close" at bounding box center [261, 463] width 33 height 24
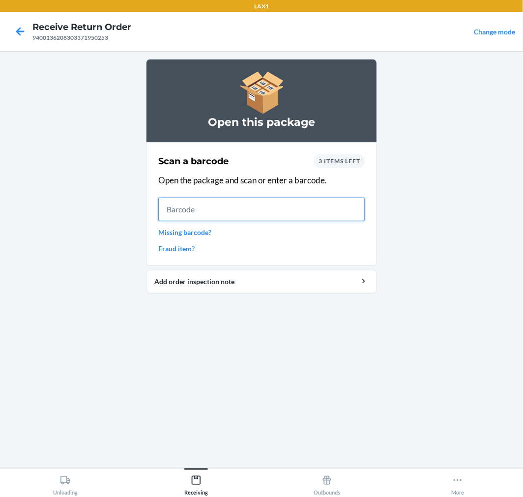
drag, startPoint x: 277, startPoint y: 213, endPoint x: 280, endPoint y: 208, distance: 6.3
click at [280, 208] on input "text" at bounding box center [261, 209] width 206 height 24
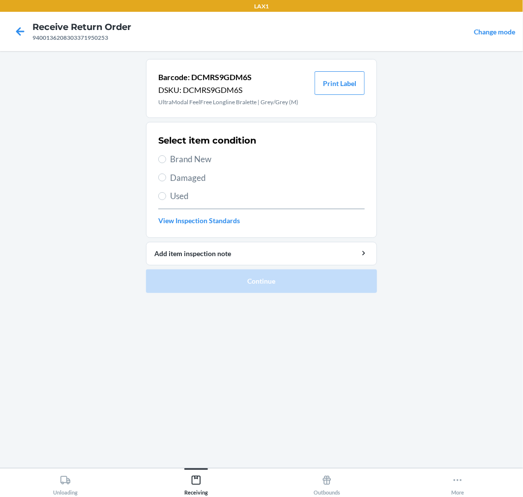
click at [165, 159] on label "Brand New" at bounding box center [261, 159] width 206 height 13
click at [165, 159] on input "Brand New" at bounding box center [162, 159] width 8 height 8
radio input "true"
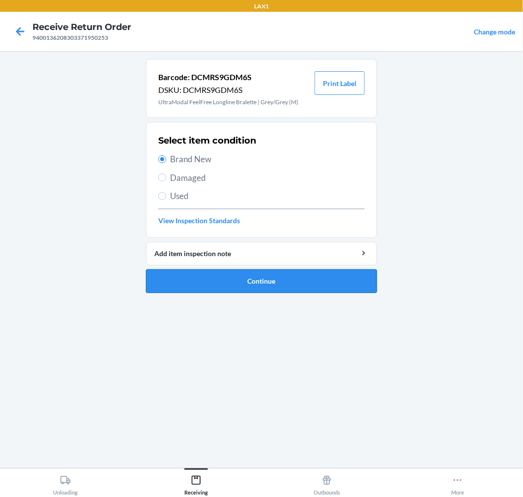
click at [335, 284] on button "Continue" at bounding box center [261, 281] width 231 height 24
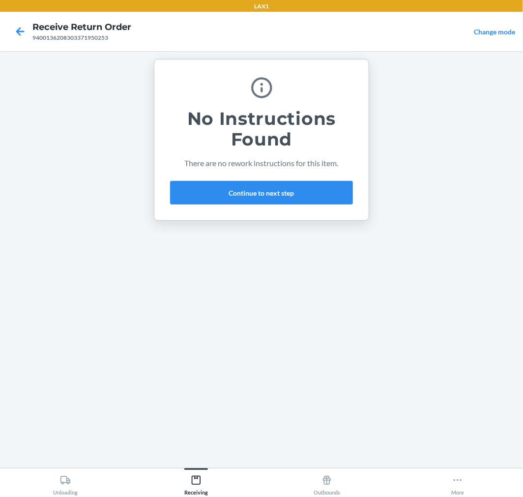
click at [300, 206] on div "No Instructions Found There are no rework instructions for this item. Continue …" at bounding box center [261, 139] width 183 height 137
click at [301, 188] on button "Continue to next step" at bounding box center [261, 193] width 183 height 24
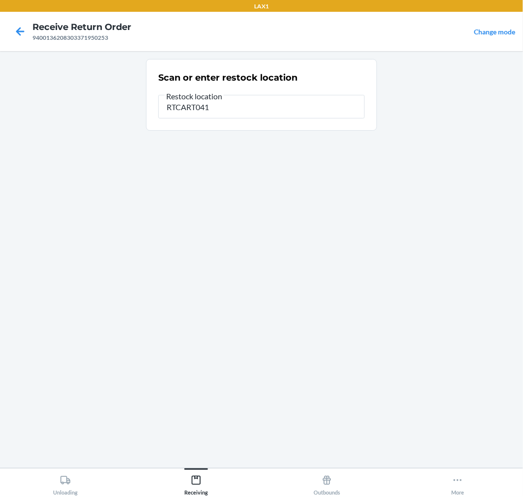
type input "RTCART041"
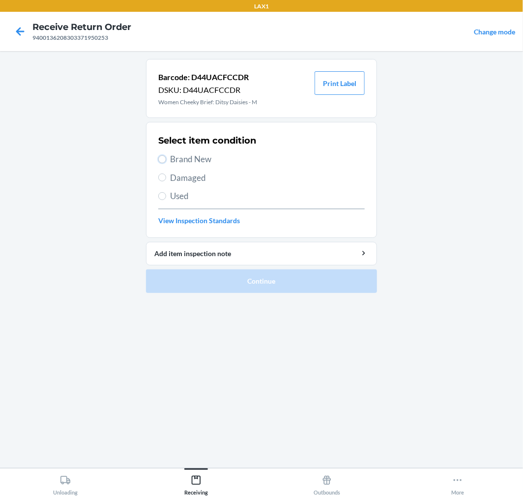
drag, startPoint x: 160, startPoint y: 158, endPoint x: 167, endPoint y: 166, distance: 10.8
click at [161, 158] on input "Brand New" at bounding box center [162, 159] width 8 height 8
radio input "true"
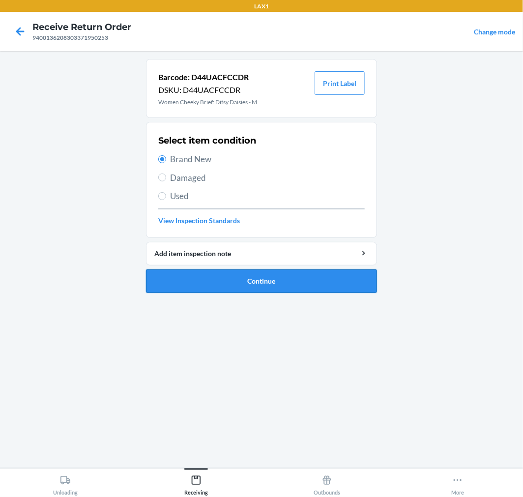
click at [310, 272] on button "Continue" at bounding box center [261, 281] width 231 height 24
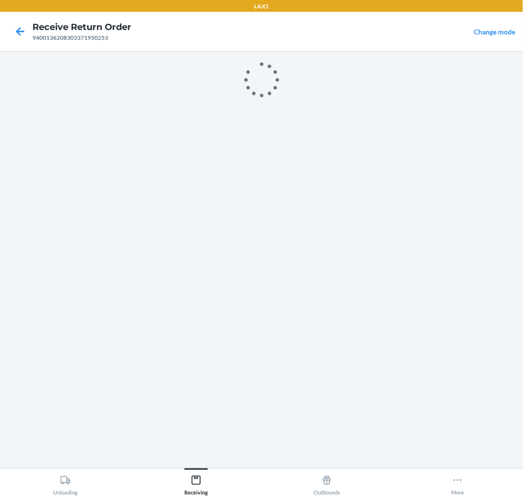
click at [310, 272] on div at bounding box center [261, 259] width 231 height 401
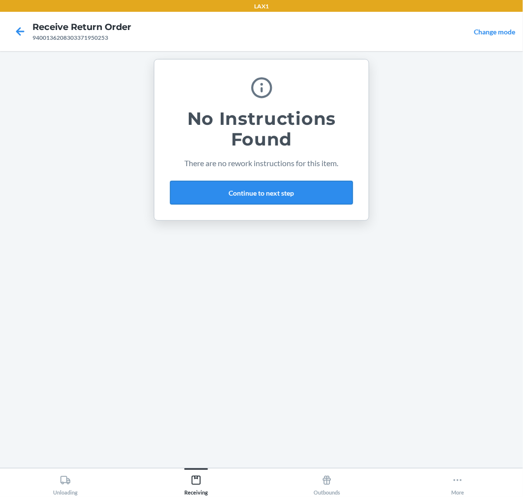
click at [310, 192] on button "Continue to next step" at bounding box center [261, 193] width 183 height 24
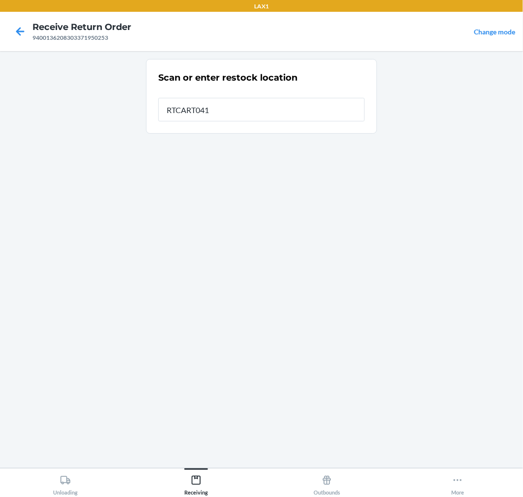
type input "RTCART041"
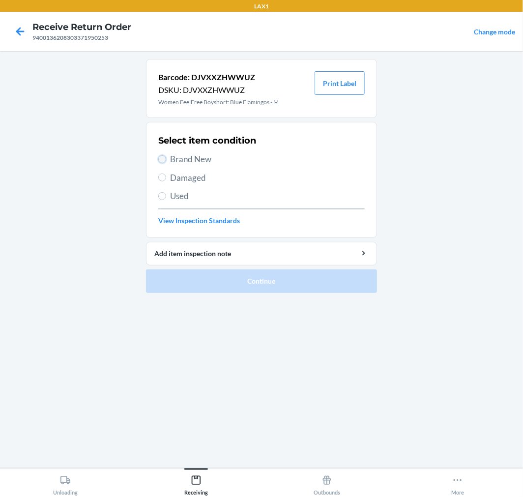
click at [158, 158] on input "Brand New" at bounding box center [162, 159] width 8 height 8
radio input "true"
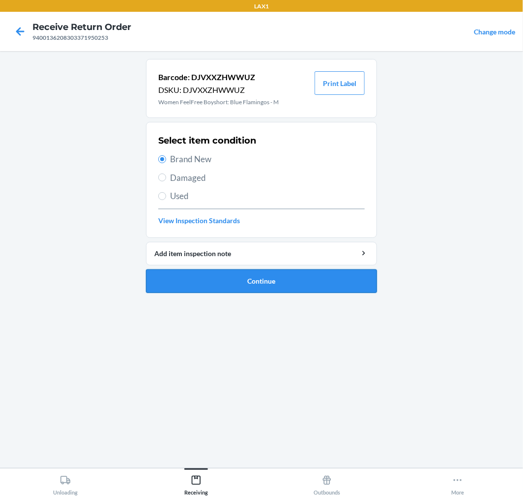
click at [328, 282] on button "Continue" at bounding box center [261, 281] width 231 height 24
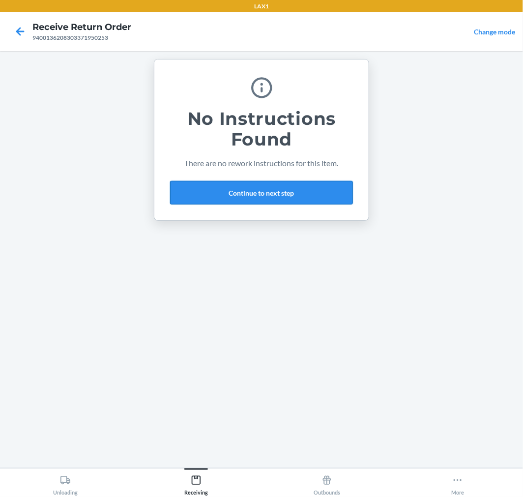
click at [330, 187] on button "Continue to next step" at bounding box center [261, 193] width 183 height 24
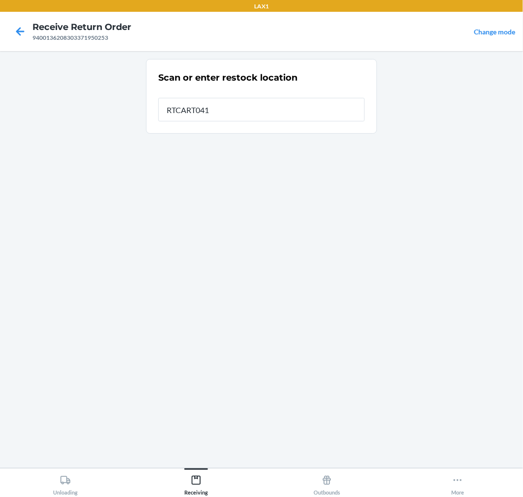
type input "RTCART041"
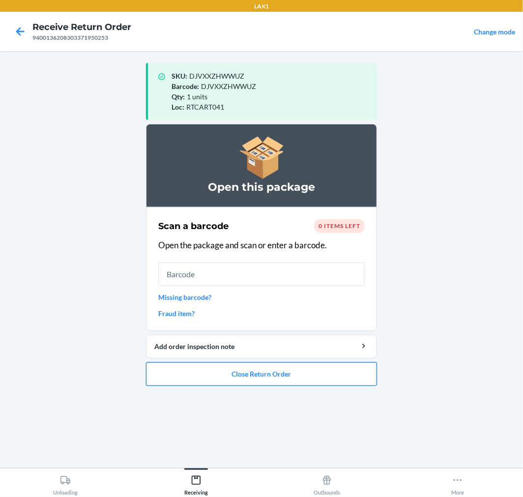
drag, startPoint x: 317, startPoint y: 381, endPoint x: 317, endPoint y: 375, distance: 5.9
click at [317, 377] on button "Close Return Order" at bounding box center [261, 374] width 231 height 24
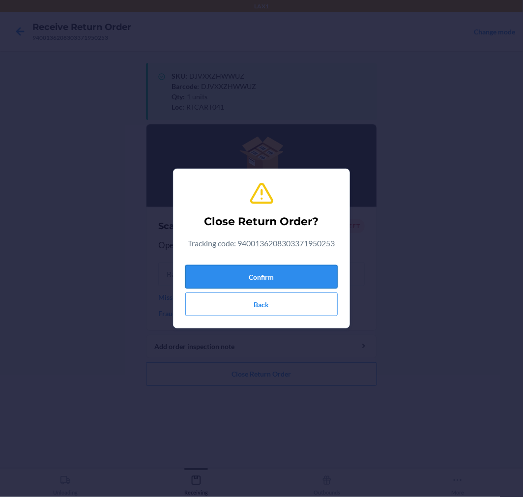
click at [297, 272] on button "Confirm" at bounding box center [261, 277] width 152 height 24
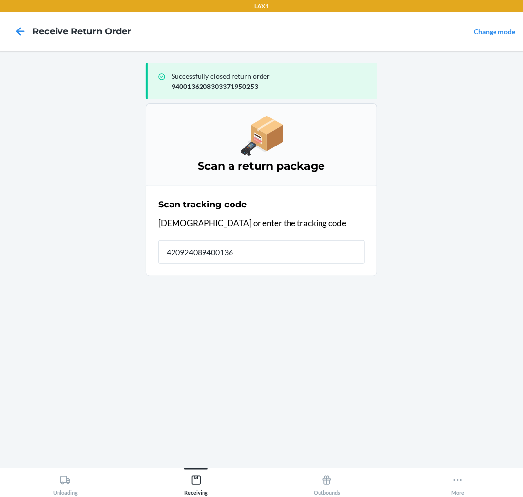
type input "4209240894001362"
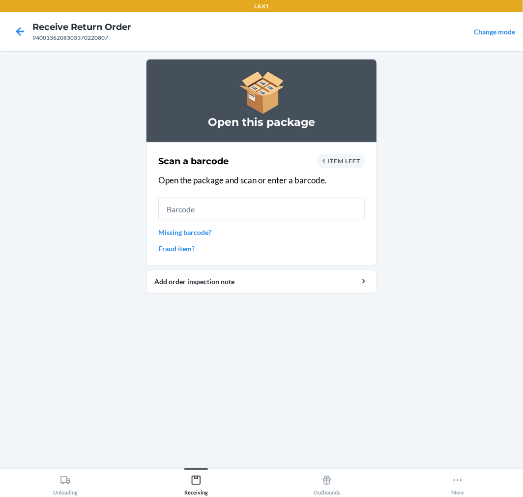
click at [342, 162] on span "1 item left" at bounding box center [341, 160] width 38 height 7
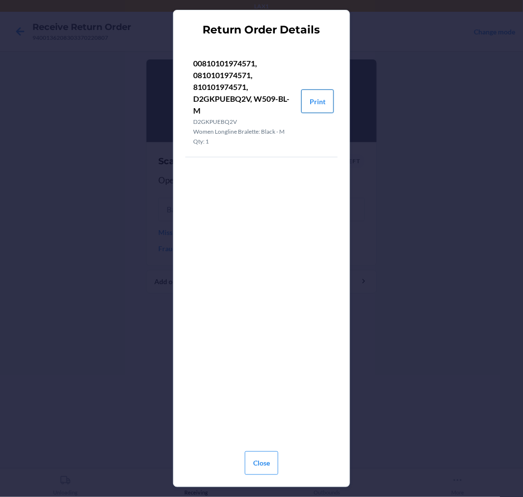
click at [318, 101] on button "Print" at bounding box center [317, 101] width 32 height 24
drag, startPoint x: 264, startPoint y: 467, endPoint x: 257, endPoint y: 362, distance: 105.4
click at [264, 460] on button "Close" at bounding box center [261, 463] width 33 height 24
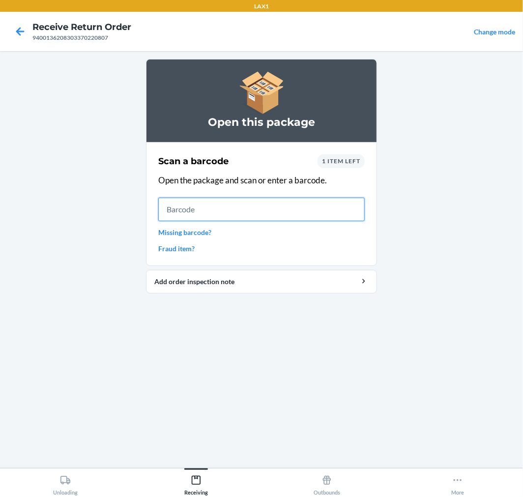
drag, startPoint x: 280, startPoint y: 205, endPoint x: 293, endPoint y: 195, distance: 16.4
click at [281, 204] on input "text" at bounding box center [261, 209] width 206 height 24
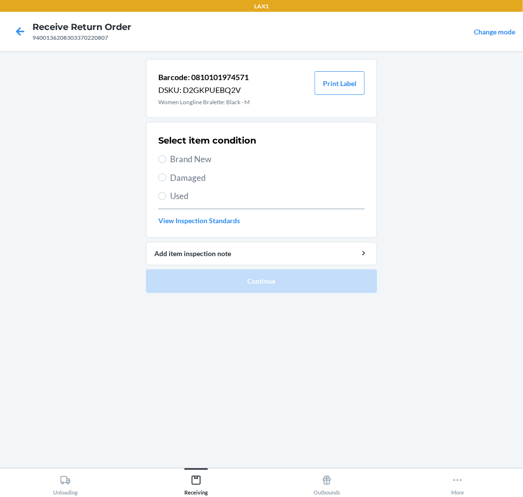
click at [160, 154] on label "Brand New" at bounding box center [261, 159] width 206 height 13
click at [160, 155] on input "Brand New" at bounding box center [162, 159] width 8 height 8
radio input "true"
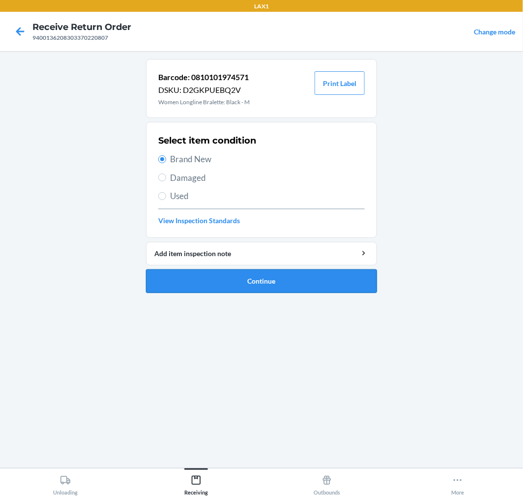
click at [300, 271] on button "Continue" at bounding box center [261, 281] width 231 height 24
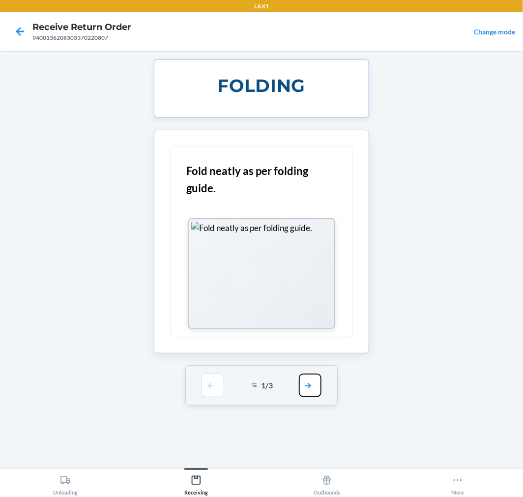
click at [312, 387] on button "button" at bounding box center [310, 385] width 23 height 24
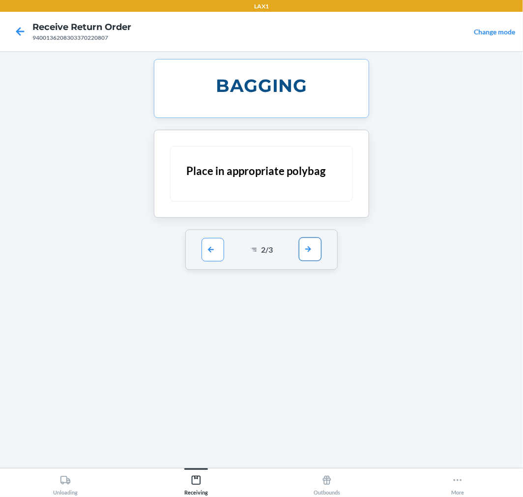
click at [305, 249] on button "button" at bounding box center [310, 249] width 23 height 24
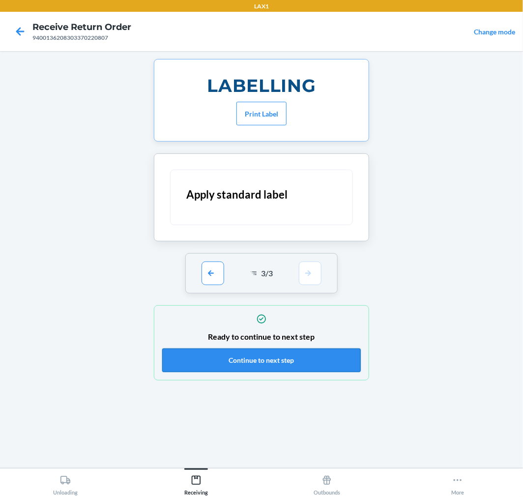
click at [318, 361] on button "Continue to next step" at bounding box center [261, 360] width 198 height 24
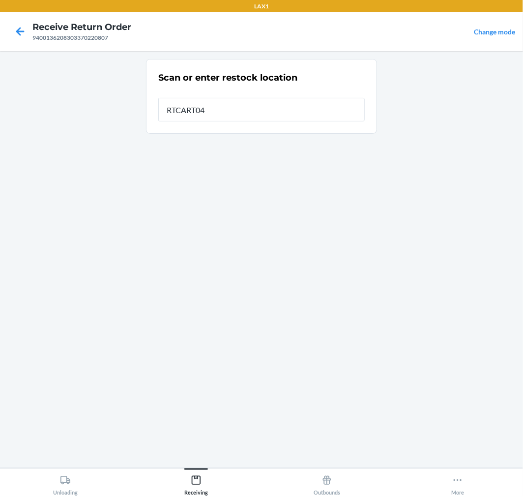
type input "RTCART041"
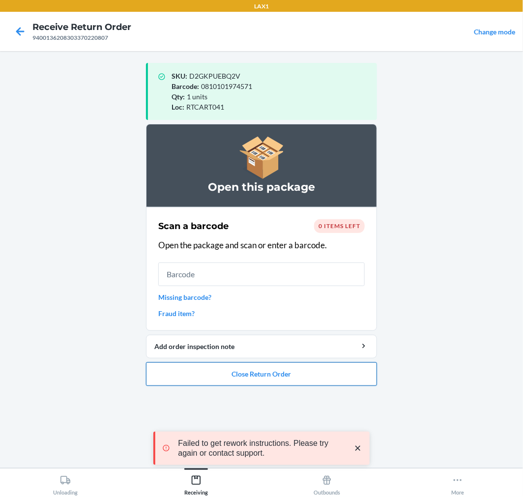
click at [311, 370] on button "Close Return Order" at bounding box center [261, 374] width 231 height 24
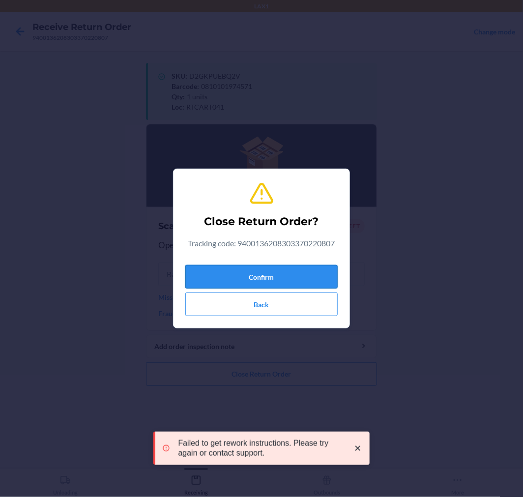
click at [302, 269] on button "Confirm" at bounding box center [261, 277] width 152 height 24
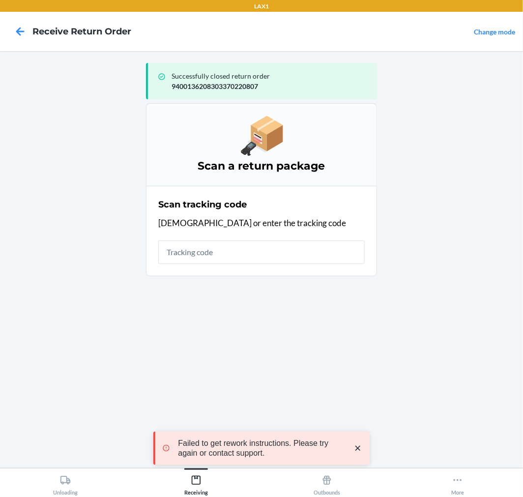
click at [355, 447] on icon "close toast" at bounding box center [358, 448] width 10 height 10
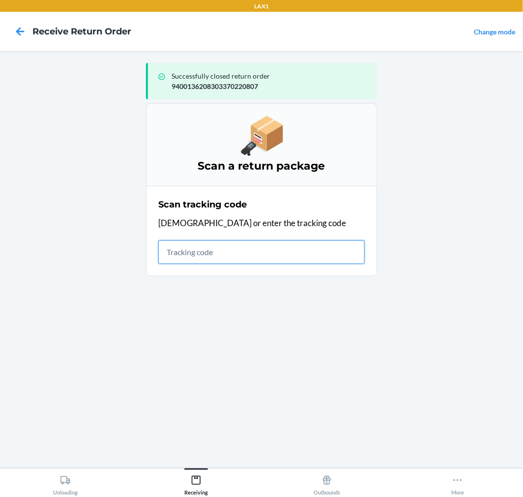
click at [228, 246] on input "text" at bounding box center [261, 252] width 206 height 24
type input "4209240894346362083033245"
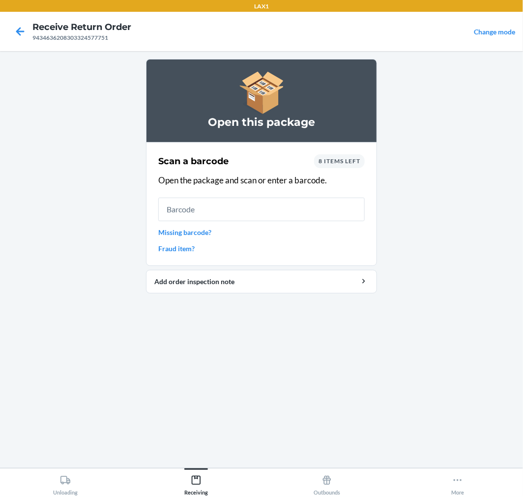
click at [202, 233] on link "Missing barcode?" at bounding box center [261, 232] width 206 height 10
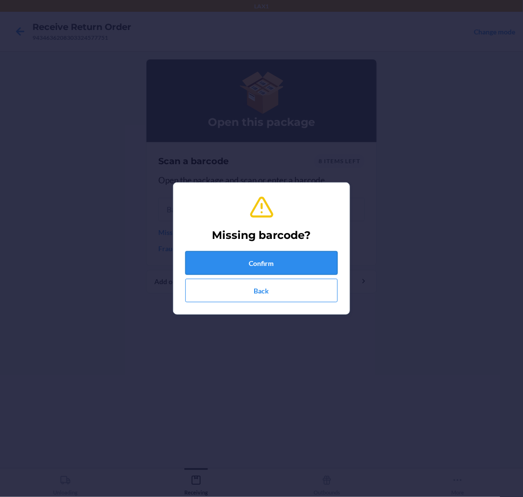
click at [330, 262] on button "Confirm" at bounding box center [261, 263] width 152 height 24
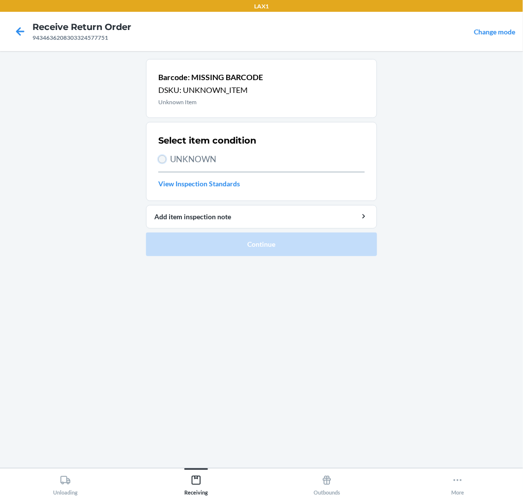
click at [158, 156] on input "UNKNOWN" at bounding box center [162, 159] width 8 height 8
radio input "true"
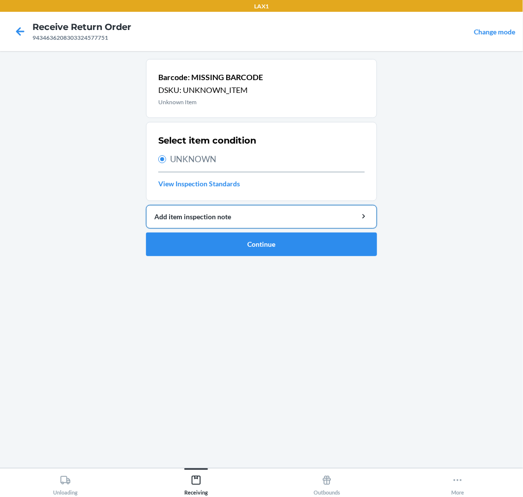
click at [229, 215] on div "Add item inspection note" at bounding box center [261, 216] width 214 height 10
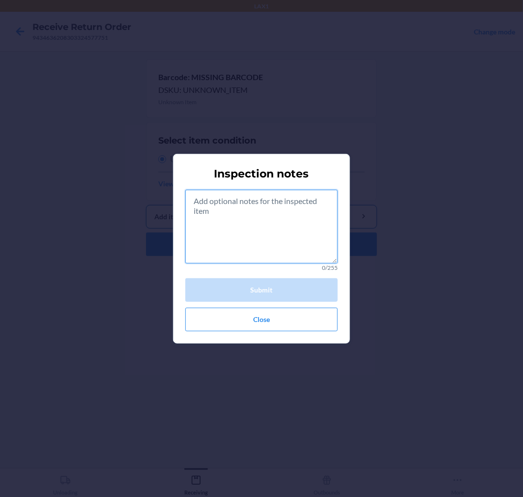
click at [229, 215] on textarea at bounding box center [261, 227] width 152 height 74
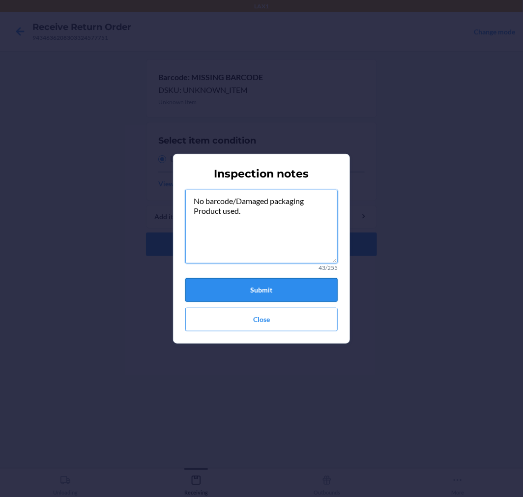
type textarea "No barcode/Damaged packaging Product used."
click at [254, 285] on button "Submit" at bounding box center [261, 290] width 152 height 24
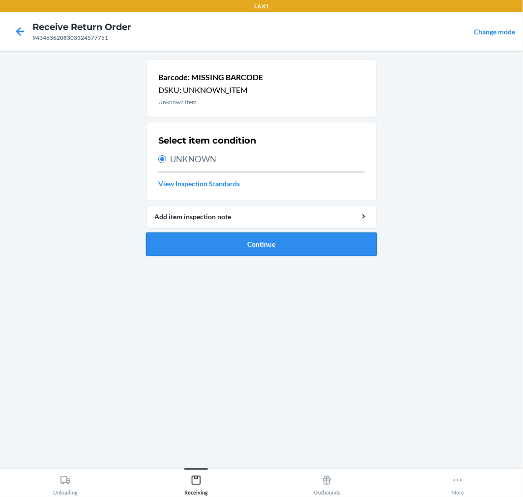
click at [247, 238] on button "Continue" at bounding box center [261, 244] width 231 height 24
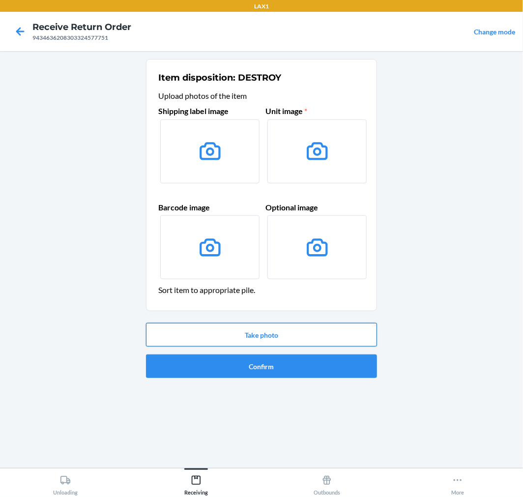
click at [319, 345] on div "Take photo Confirm" at bounding box center [261, 350] width 231 height 63
click at [318, 334] on button "Take photo" at bounding box center [261, 335] width 231 height 24
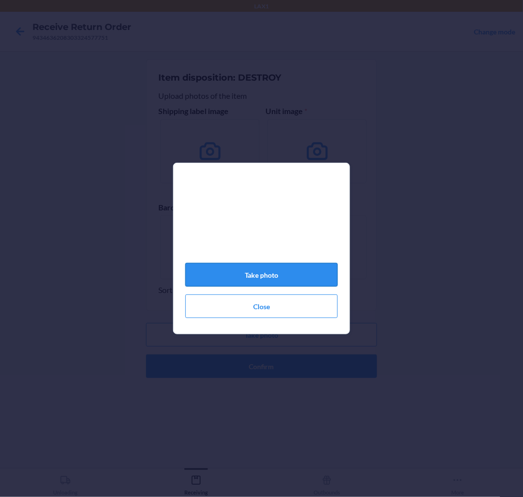
click at [306, 280] on button "Take photo" at bounding box center [261, 275] width 152 height 24
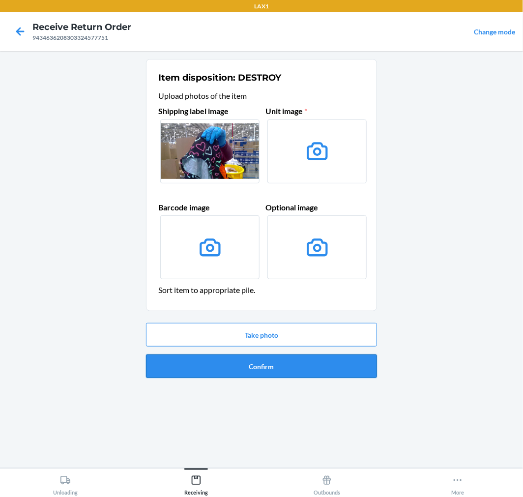
click at [330, 364] on button "Confirm" at bounding box center [261, 366] width 231 height 24
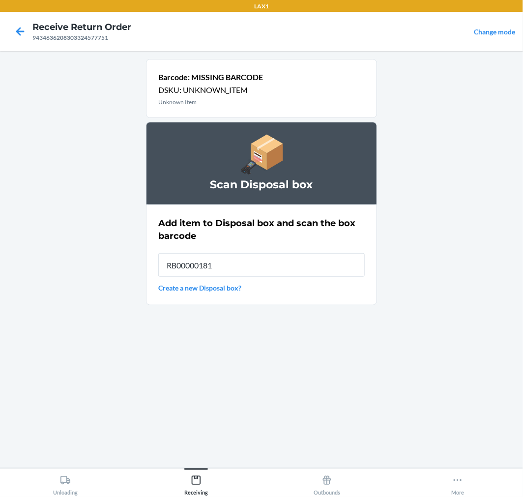
type input "RB000001815"
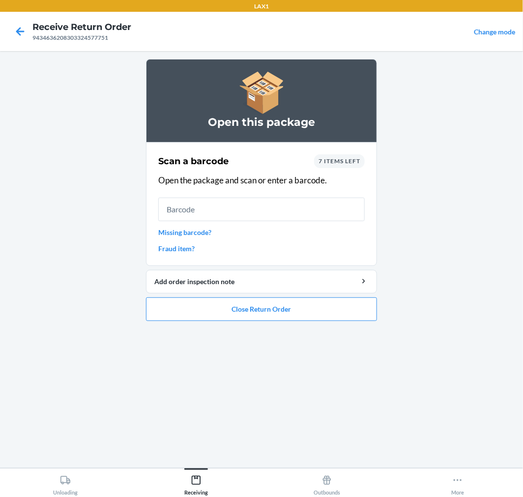
click at [188, 231] on link "Missing barcode?" at bounding box center [261, 232] width 206 height 10
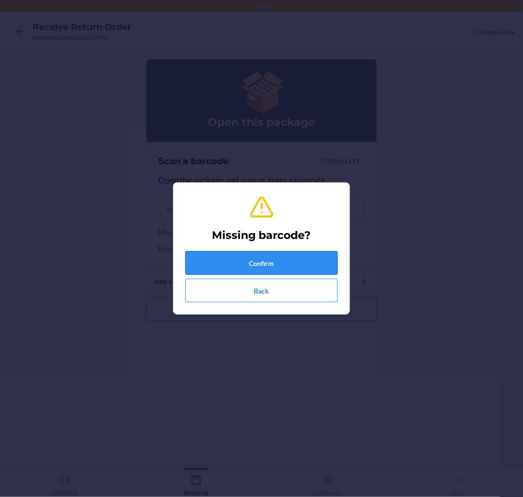
click at [254, 256] on button "Confirm" at bounding box center [261, 263] width 152 height 24
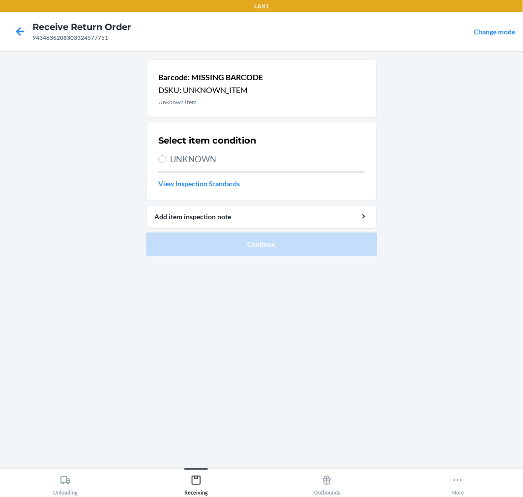
click at [160, 154] on label "UNKNOWN" at bounding box center [261, 159] width 206 height 13
click at [160, 155] on input "UNKNOWN" at bounding box center [162, 159] width 8 height 8
radio input "true"
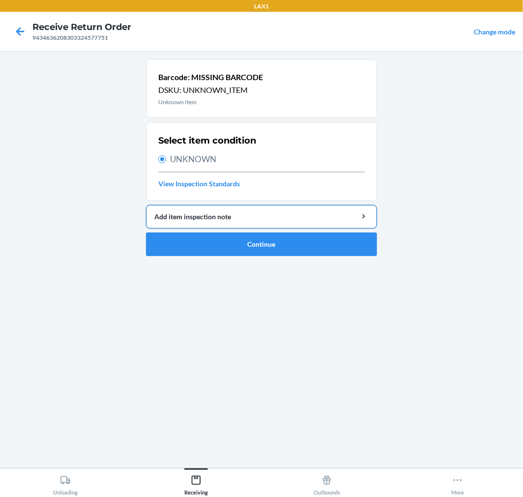
click at [278, 216] on div "Add item inspection note" at bounding box center [261, 216] width 214 height 10
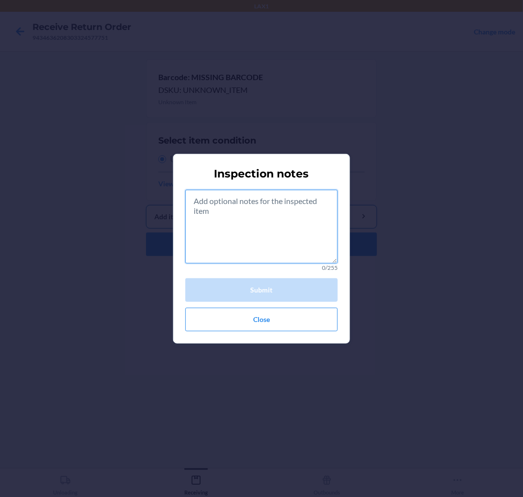
click at [278, 216] on textarea at bounding box center [261, 227] width 152 height 74
click at [258, 226] on textarea at bounding box center [261, 227] width 152 height 74
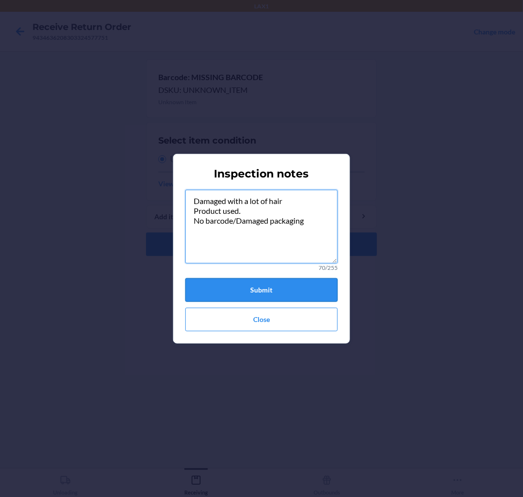
type textarea "Damaged with a lot of hair Product used. No barcode/Damaged packaging"
click at [278, 287] on button "Submit" at bounding box center [261, 290] width 152 height 24
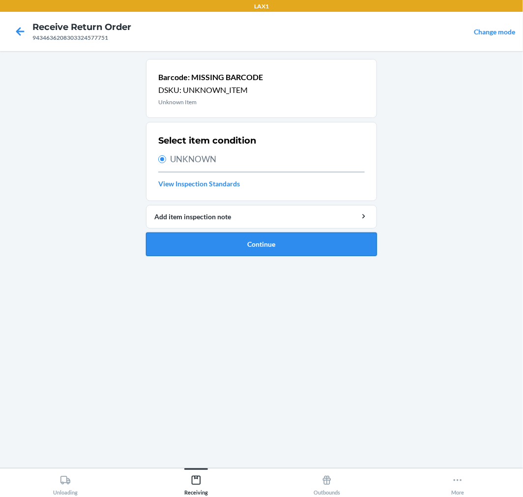
click at [277, 243] on button "Continue" at bounding box center [261, 244] width 231 height 24
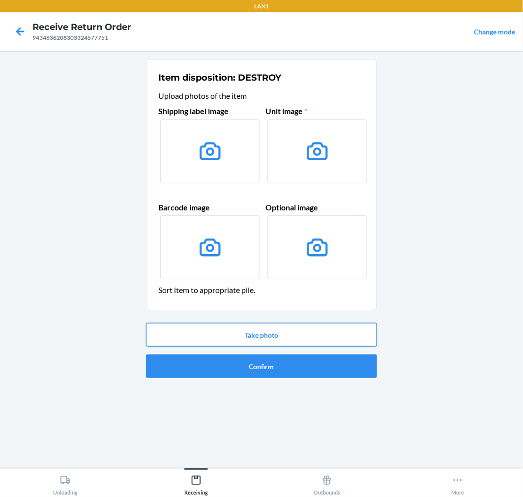
click at [293, 334] on button "Take photo" at bounding box center [261, 335] width 231 height 24
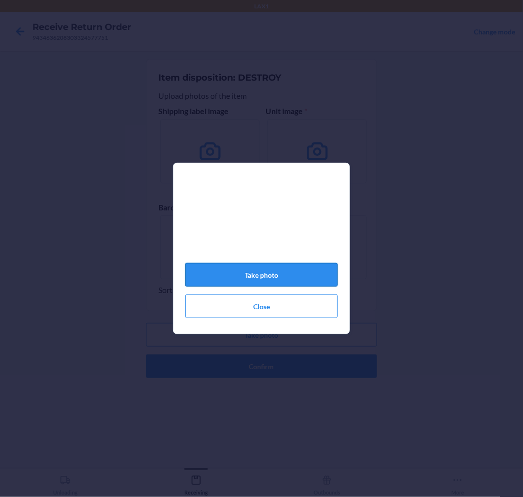
click at [290, 281] on button "Take photo" at bounding box center [261, 275] width 152 height 24
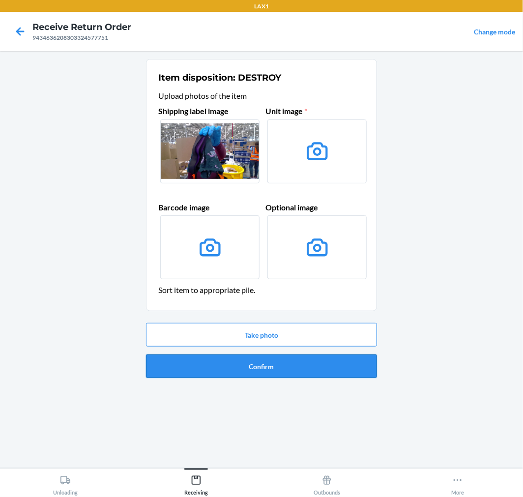
click at [325, 367] on button "Confirm" at bounding box center [261, 366] width 231 height 24
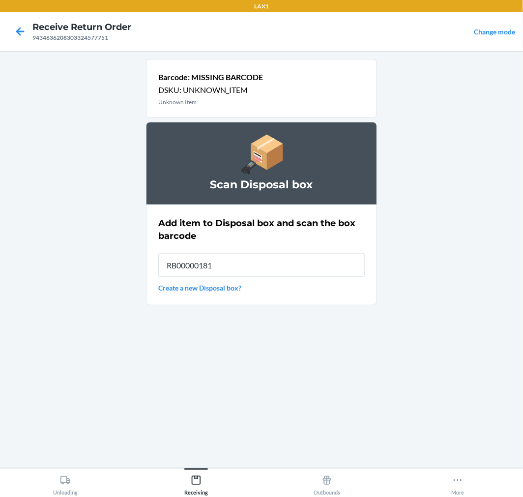
type input "RB000001815"
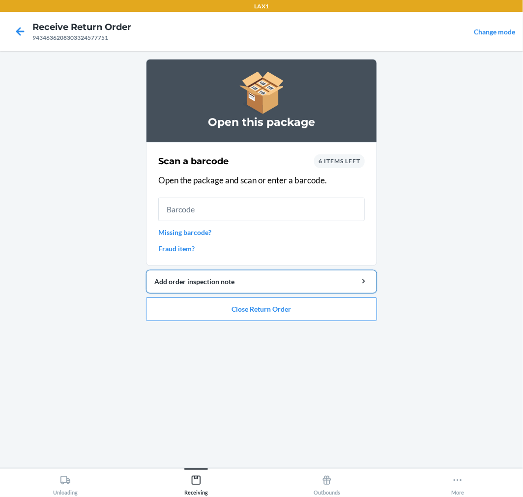
click at [192, 276] on button "Add order inspection note" at bounding box center [261, 282] width 231 height 24
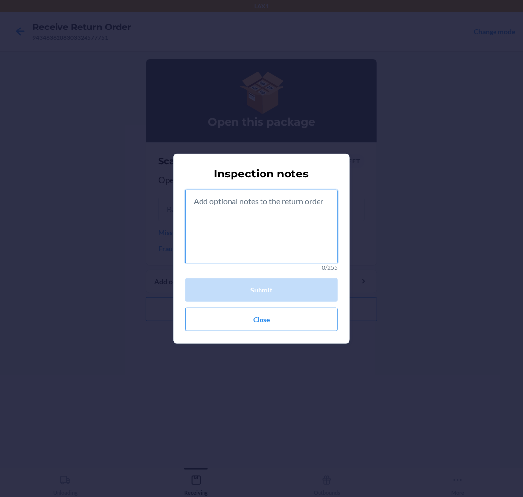
click at [244, 227] on textarea at bounding box center [261, 227] width 152 height 74
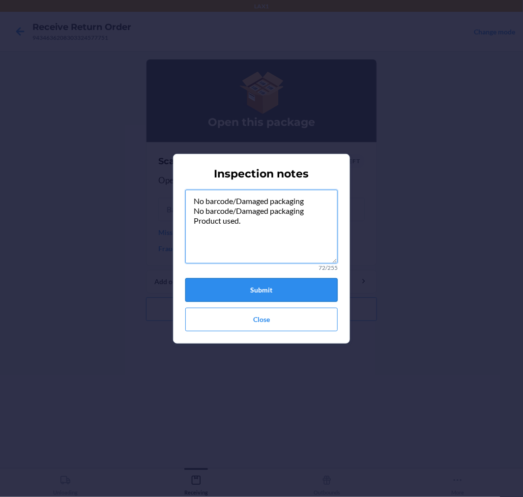
type textarea "No barcode/Damaged packaging No barcode/Damaged packaging Product used."
click at [283, 282] on button "Submit" at bounding box center [261, 290] width 152 height 24
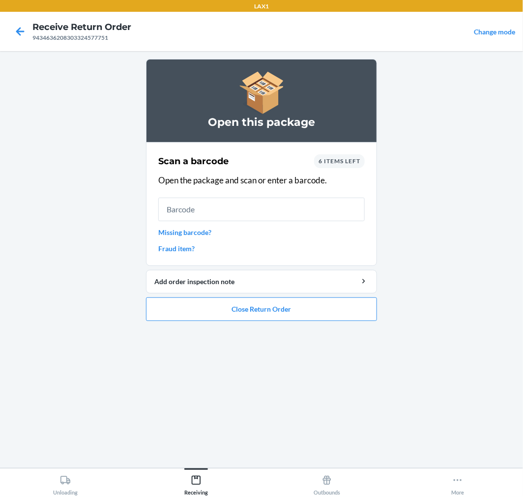
click at [204, 229] on link "Missing barcode?" at bounding box center [261, 232] width 206 height 10
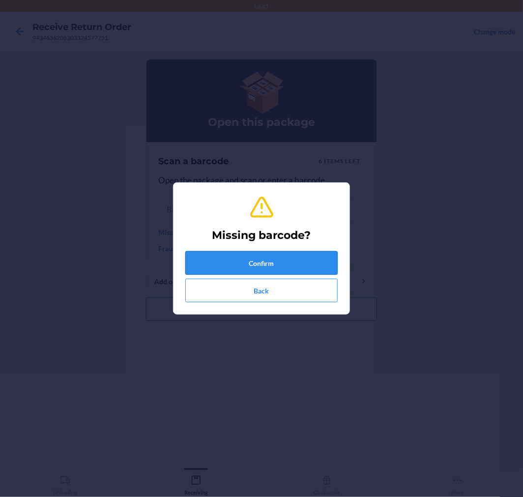
click at [278, 257] on button "Confirm" at bounding box center [261, 263] width 152 height 24
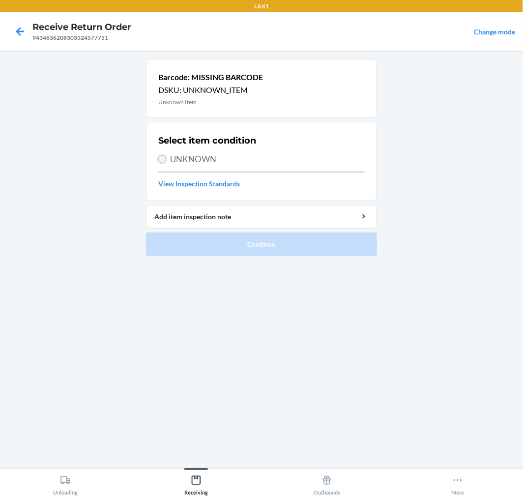
click at [164, 158] on input "UNKNOWN" at bounding box center [162, 159] width 8 height 8
radio input "true"
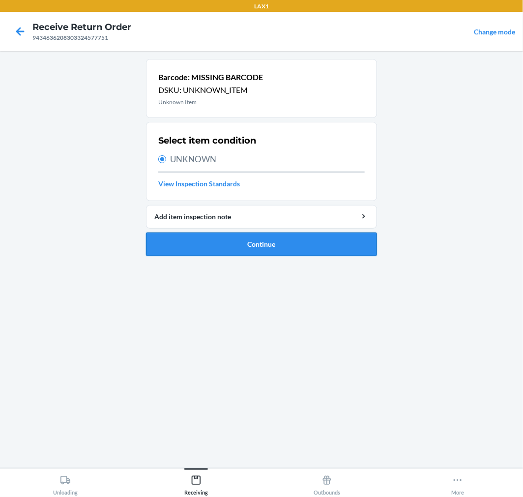
click at [307, 239] on button "Continue" at bounding box center [261, 244] width 231 height 24
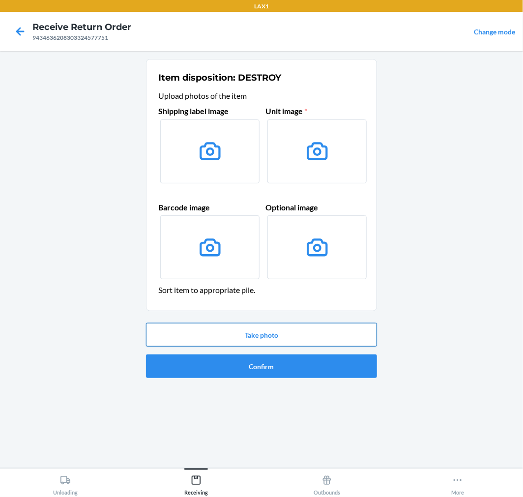
click at [330, 327] on button "Take photo" at bounding box center [261, 335] width 231 height 24
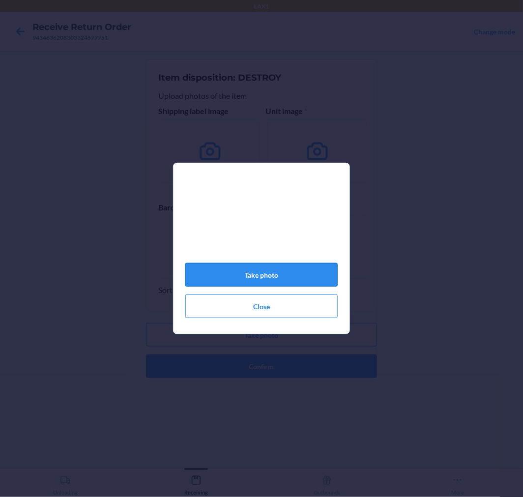
click at [279, 274] on button "Take photo" at bounding box center [261, 275] width 152 height 24
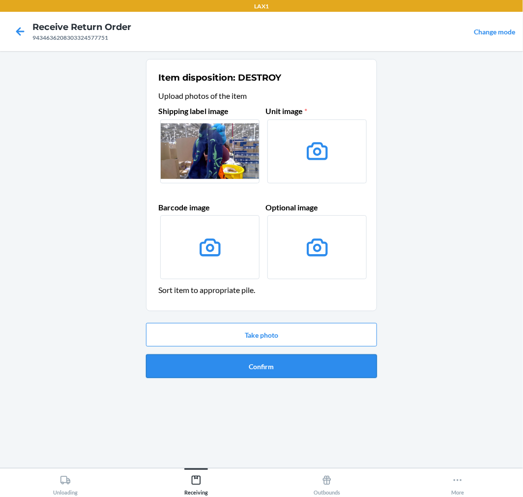
click at [327, 361] on button "Confirm" at bounding box center [261, 366] width 231 height 24
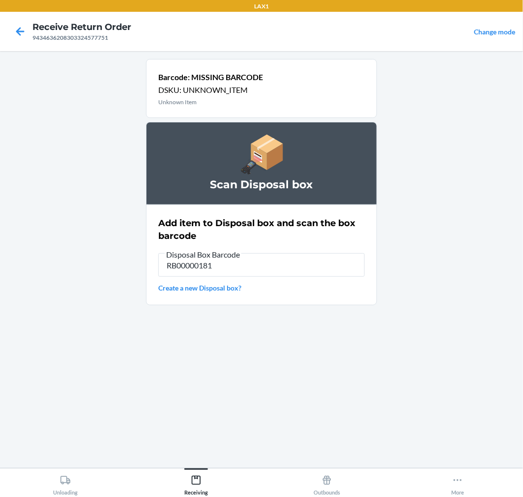
type input "RB000001815"
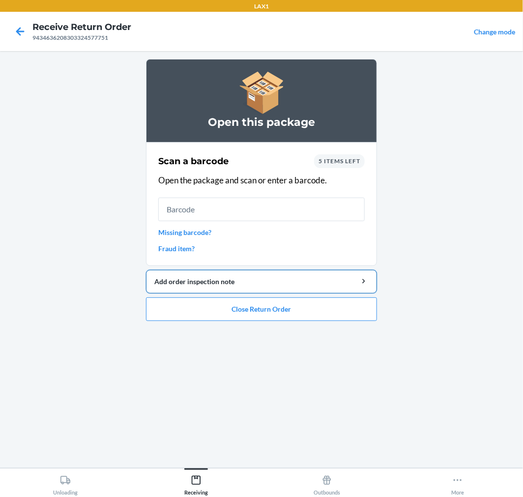
click at [195, 279] on div "Add order inspection note" at bounding box center [261, 281] width 214 height 10
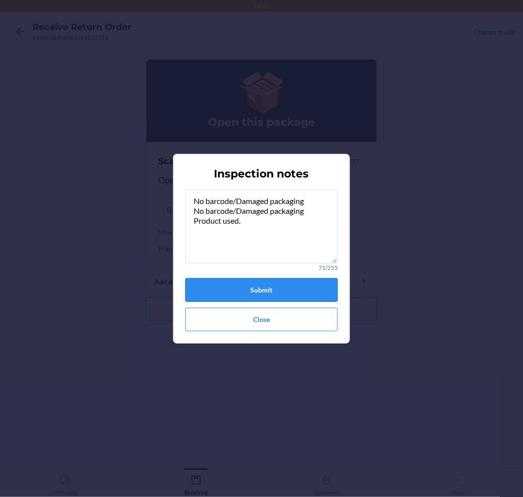
click at [263, 286] on button "Submit" at bounding box center [261, 290] width 152 height 24
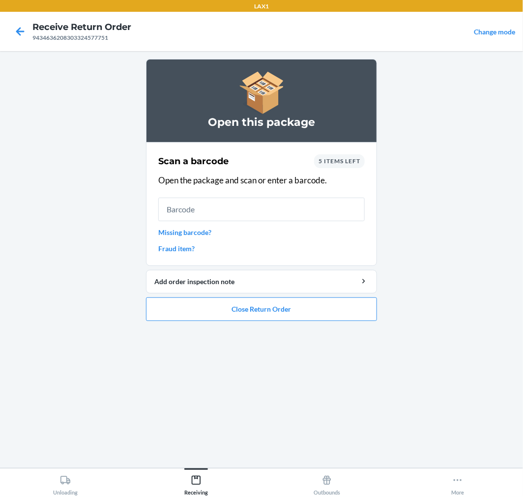
click at [199, 230] on link "Missing barcode?" at bounding box center [261, 232] width 206 height 10
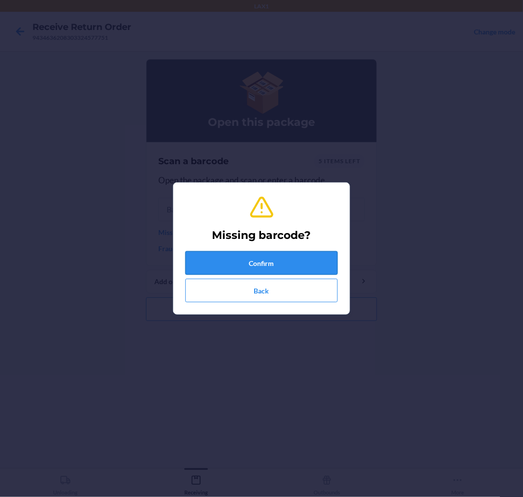
click at [280, 258] on button "Confirm" at bounding box center [261, 263] width 152 height 24
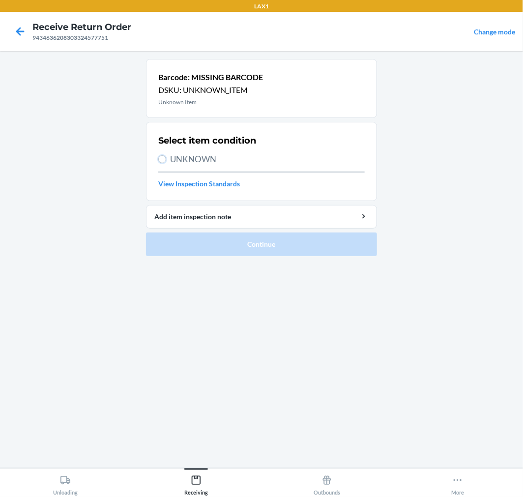
drag, startPoint x: 163, startPoint y: 160, endPoint x: 166, endPoint y: 168, distance: 9.3
click at [165, 165] on label "UNKNOWN" at bounding box center [261, 159] width 206 height 13
click at [165, 163] on input "UNKNOWN" at bounding box center [162, 159] width 8 height 8
radio input "true"
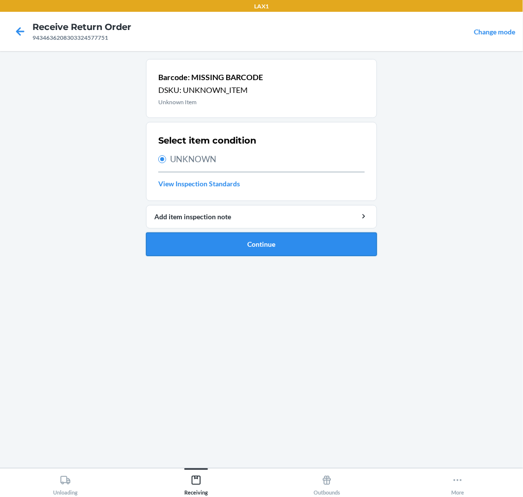
click at [317, 237] on button "Continue" at bounding box center [261, 244] width 231 height 24
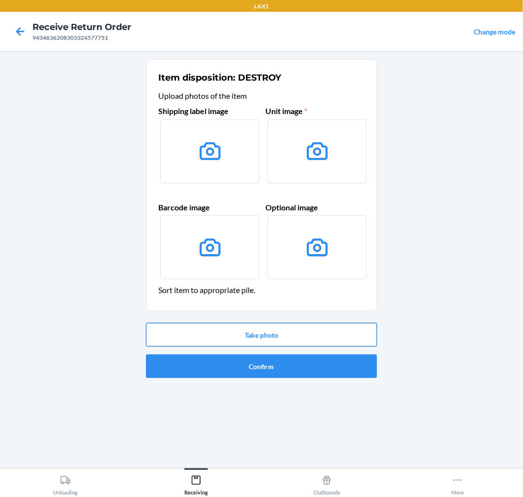
click at [301, 333] on button "Take photo" at bounding box center [261, 335] width 231 height 24
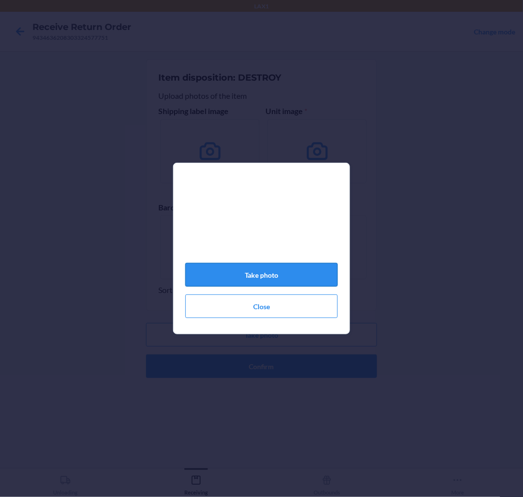
click at [272, 276] on button "Take photo" at bounding box center [261, 275] width 152 height 24
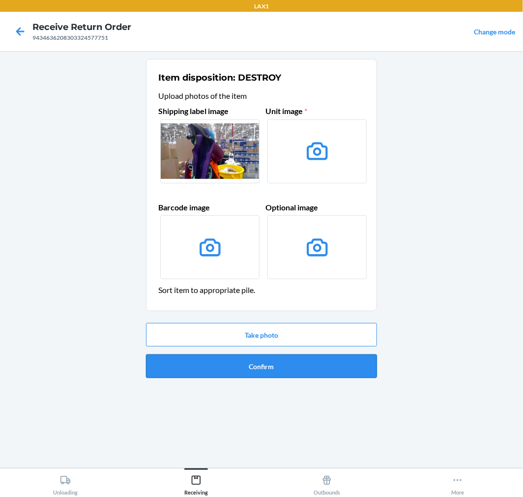
click at [290, 361] on button "Confirm" at bounding box center [261, 366] width 231 height 24
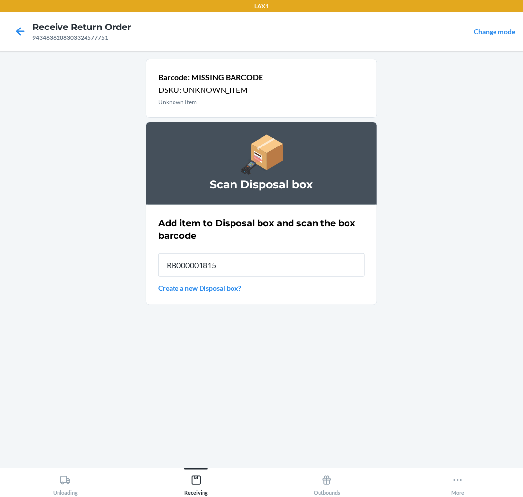
type input "RB000001815"
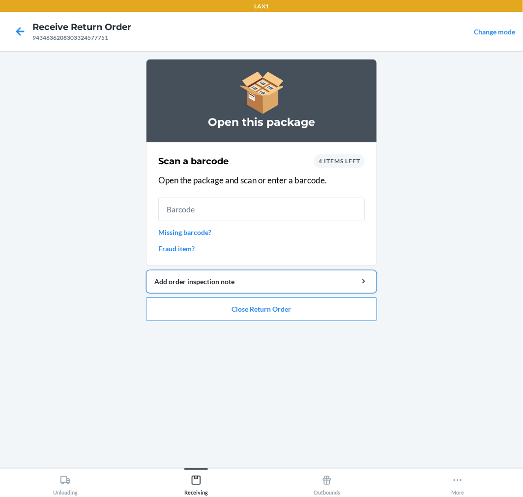
click at [220, 283] on div "Add order inspection note" at bounding box center [261, 281] width 214 height 10
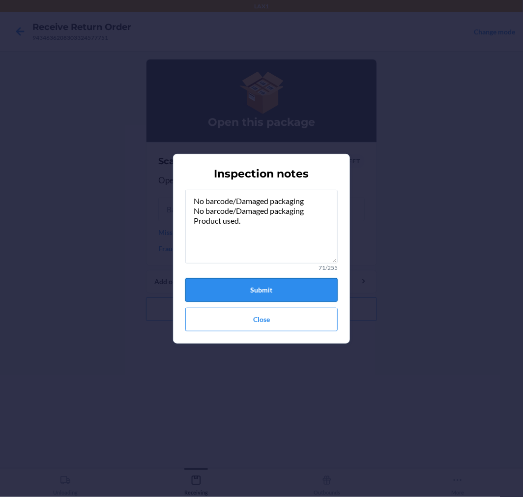
click at [257, 288] on button "Submit" at bounding box center [261, 290] width 152 height 24
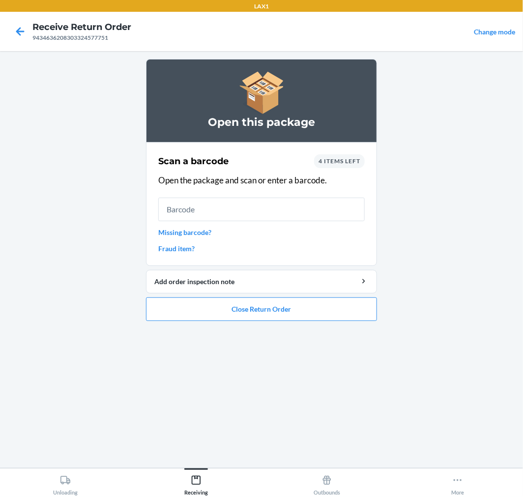
click at [198, 233] on link "Missing barcode?" at bounding box center [261, 232] width 206 height 10
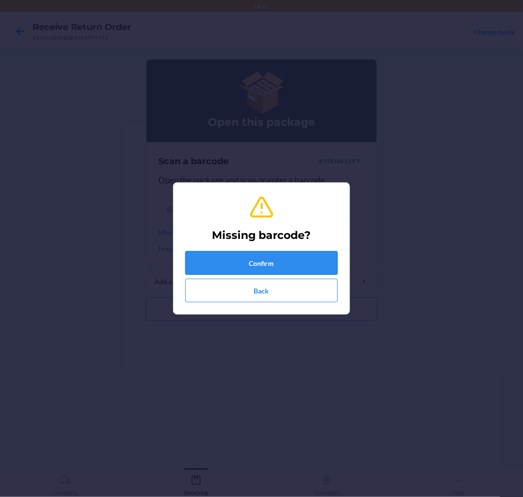
click at [301, 258] on button "Confirm" at bounding box center [261, 263] width 152 height 24
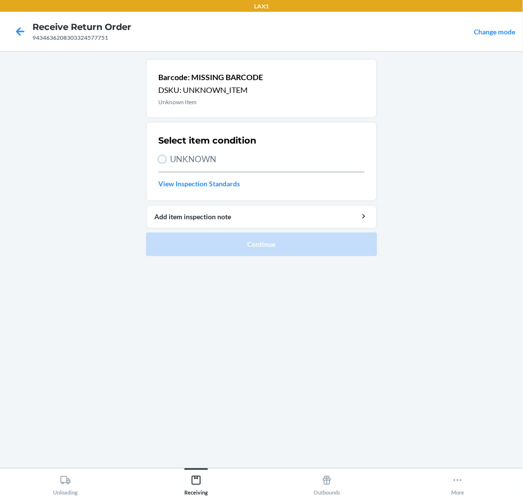
drag, startPoint x: 165, startPoint y: 159, endPoint x: 173, endPoint y: 171, distance: 14.4
click at [166, 160] on label "UNKNOWN" at bounding box center [261, 159] width 206 height 13
click at [166, 160] on input "UNKNOWN" at bounding box center [162, 159] width 8 height 8
radio input "true"
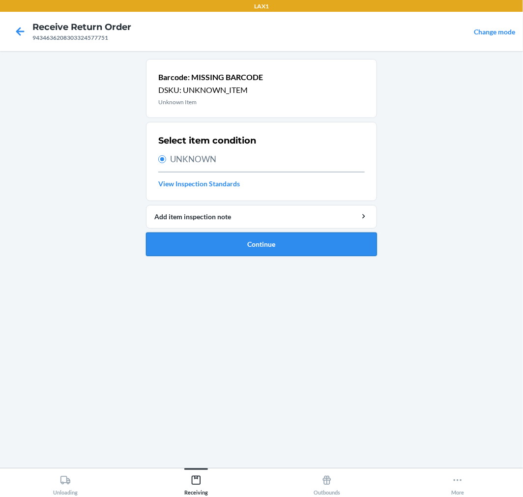
click at [304, 242] on button "Continue" at bounding box center [261, 244] width 231 height 24
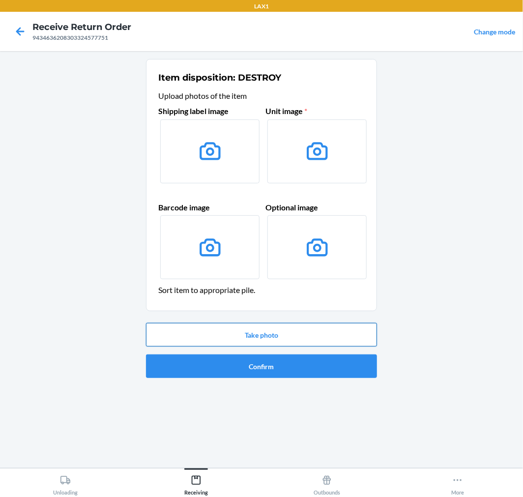
click at [311, 339] on button "Take photo" at bounding box center [261, 335] width 231 height 24
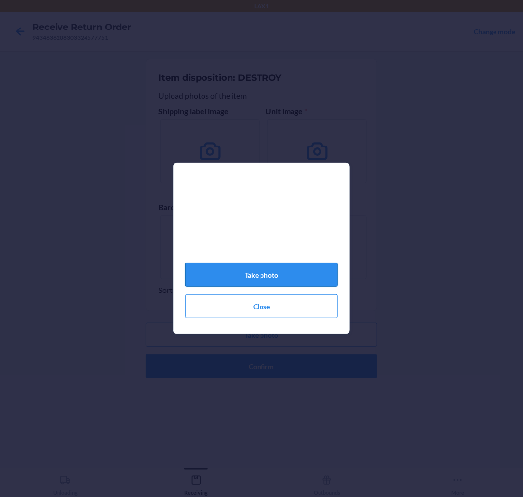
click at [285, 279] on button "Take photo" at bounding box center [261, 275] width 152 height 24
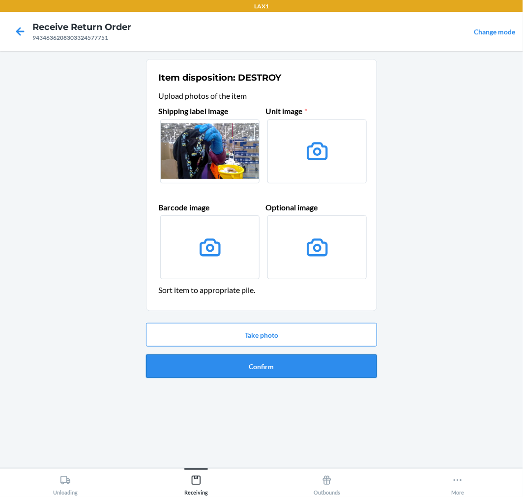
click at [327, 369] on button "Confirm" at bounding box center [261, 366] width 231 height 24
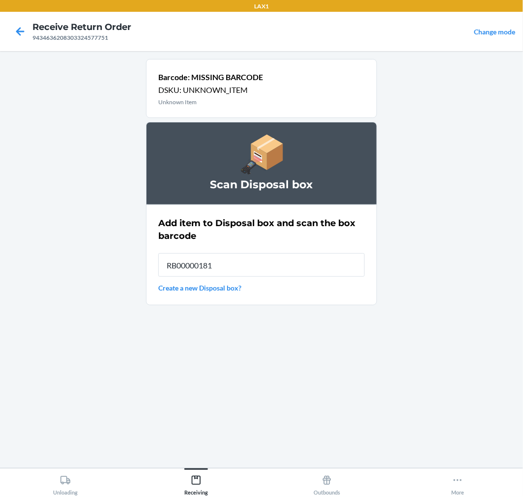
type input "RB000001815"
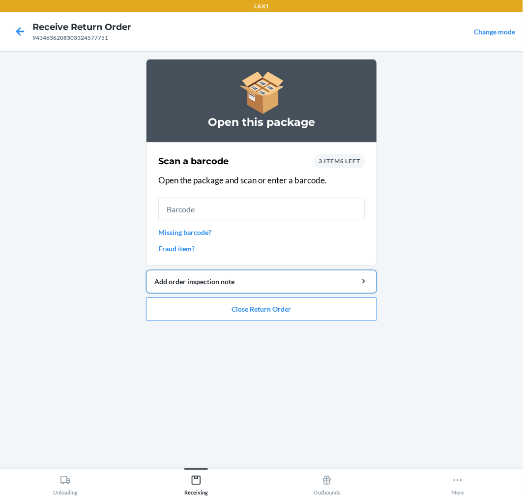
click at [188, 280] on div "Add order inspection note" at bounding box center [261, 281] width 214 height 10
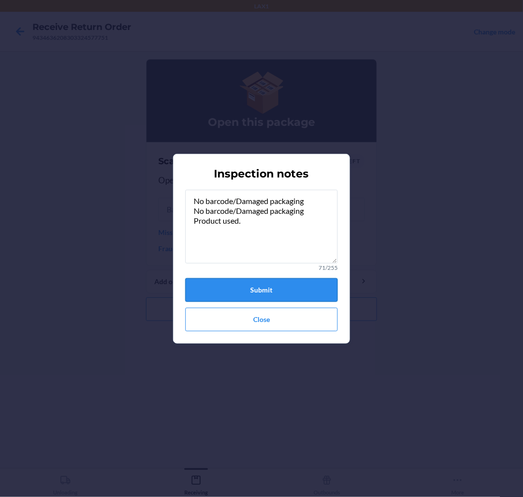
click at [277, 281] on button "Submit" at bounding box center [261, 290] width 152 height 24
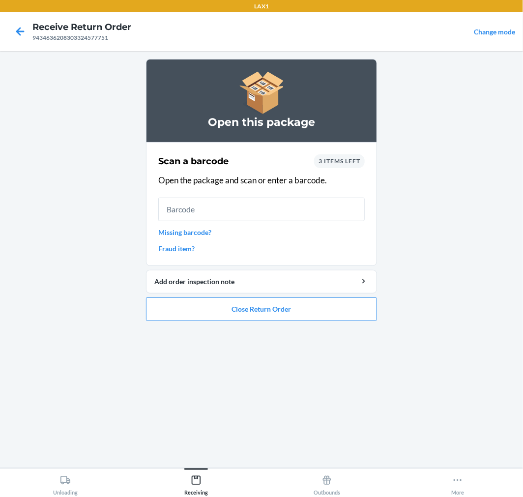
click at [196, 231] on link "Missing barcode?" at bounding box center [261, 232] width 206 height 10
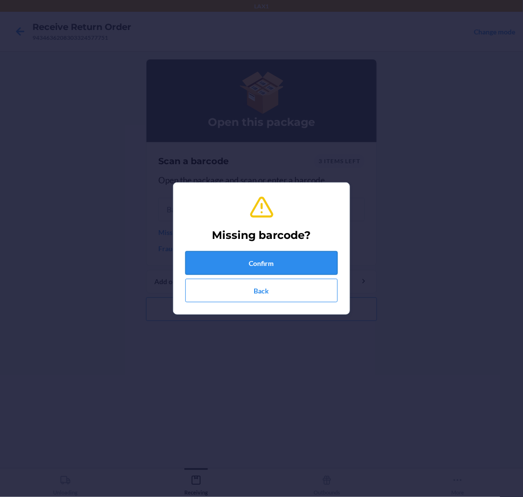
click at [294, 261] on button "Confirm" at bounding box center [261, 263] width 152 height 24
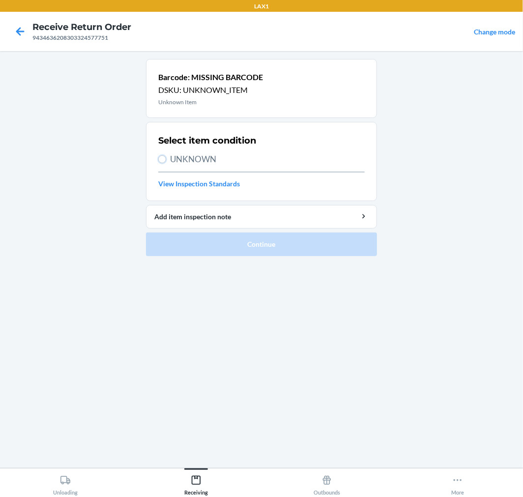
click at [162, 161] on input "UNKNOWN" at bounding box center [162, 159] width 8 height 8
radio input "true"
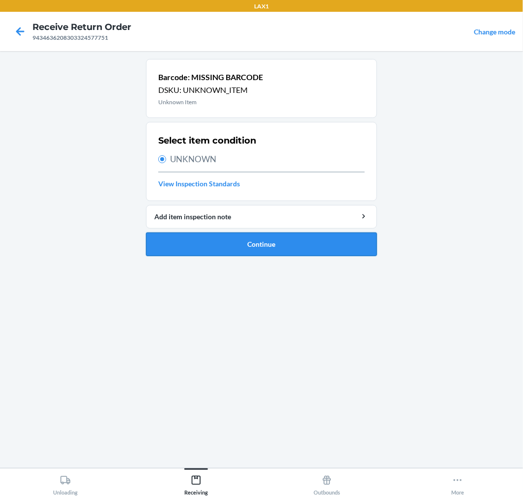
click at [297, 246] on button "Continue" at bounding box center [261, 244] width 231 height 24
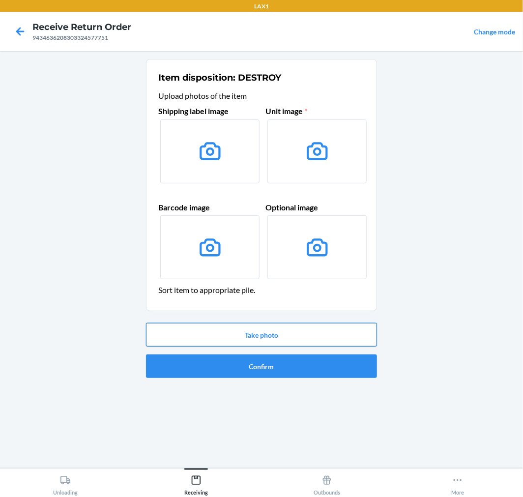
click at [293, 332] on button "Take photo" at bounding box center [261, 335] width 231 height 24
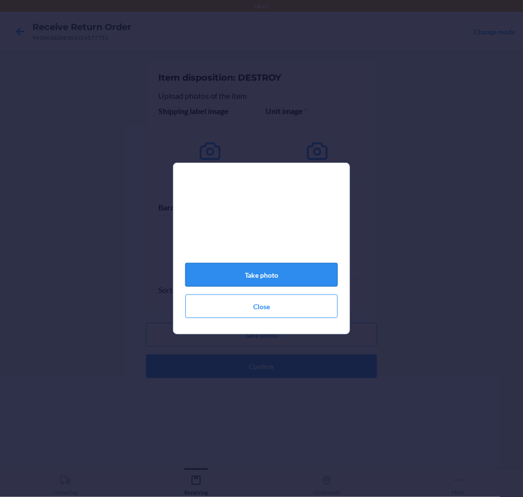
click at [281, 280] on button "Take photo" at bounding box center [261, 275] width 152 height 24
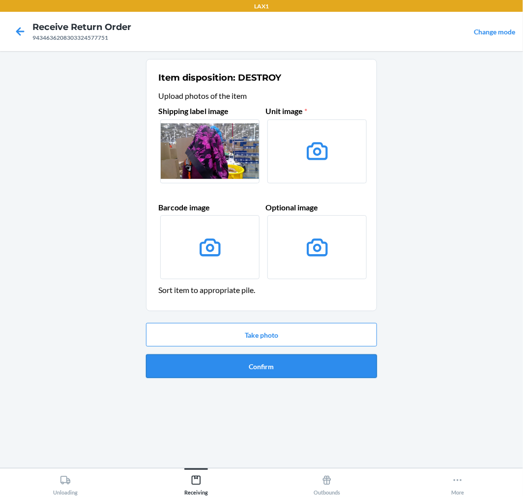
click at [311, 372] on button "Confirm" at bounding box center [261, 366] width 231 height 24
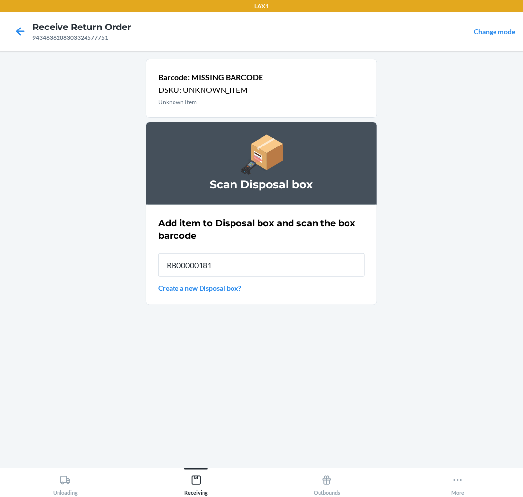
type input "RB000001815"
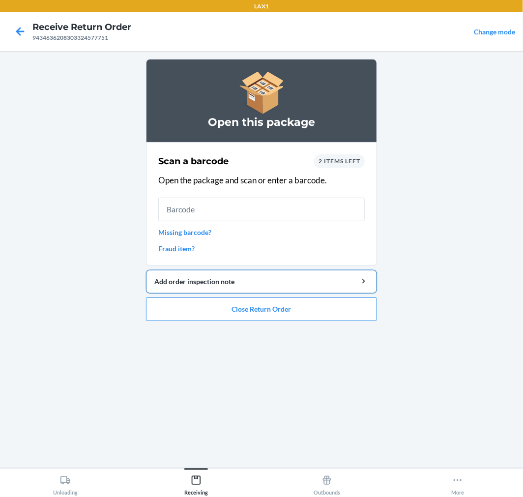
click at [222, 280] on div "Add order inspection note" at bounding box center [261, 281] width 214 height 10
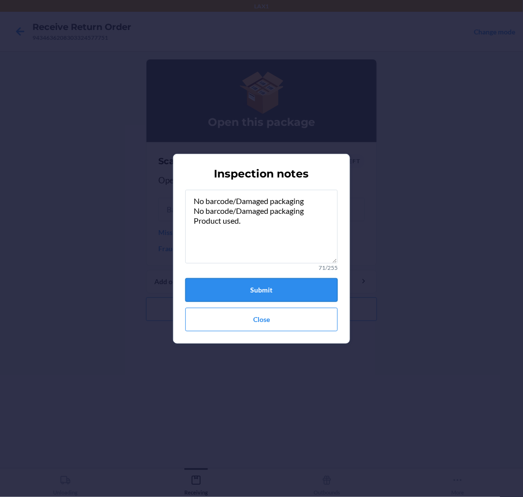
click at [272, 285] on button "Submit" at bounding box center [261, 290] width 152 height 24
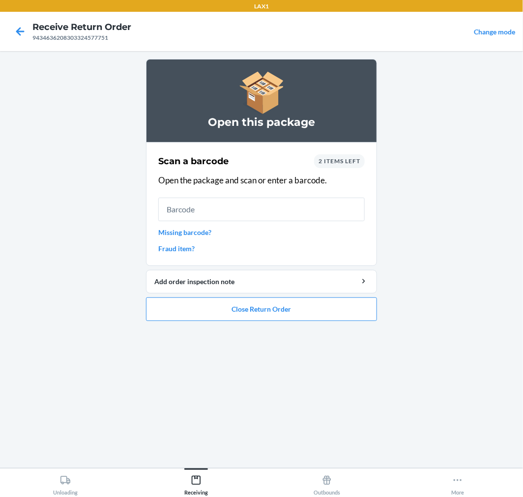
click at [179, 227] on link "Missing barcode?" at bounding box center [261, 232] width 206 height 10
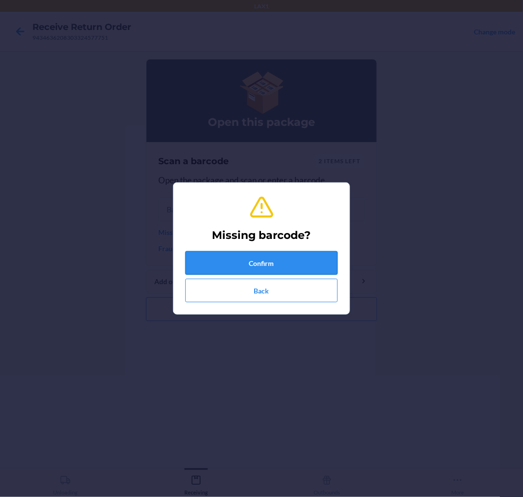
click at [279, 264] on button "Confirm" at bounding box center [261, 263] width 152 height 24
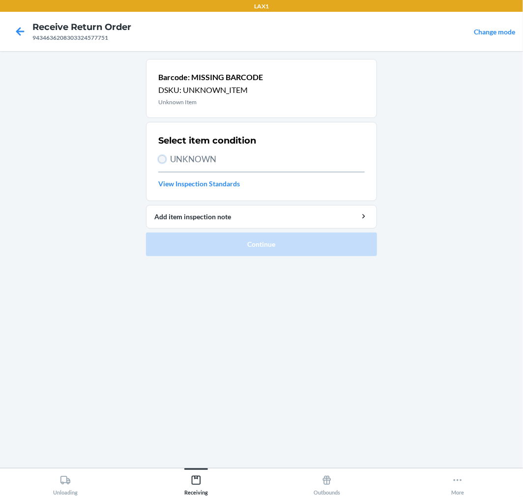
drag, startPoint x: 160, startPoint y: 158, endPoint x: 177, endPoint y: 185, distance: 32.3
click at [161, 161] on input "UNKNOWN" at bounding box center [162, 159] width 8 height 8
radio input "true"
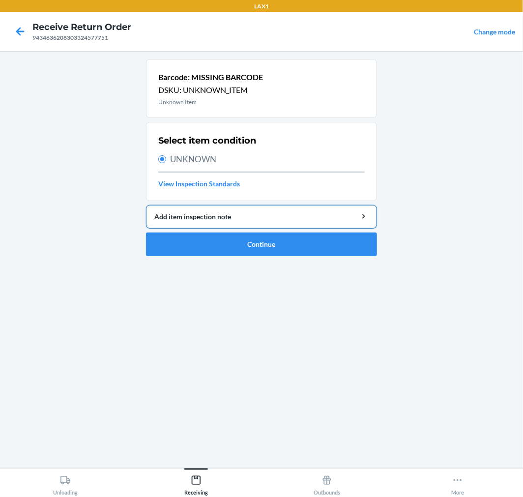
click at [279, 207] on button "Add item inspection note" at bounding box center [261, 217] width 231 height 24
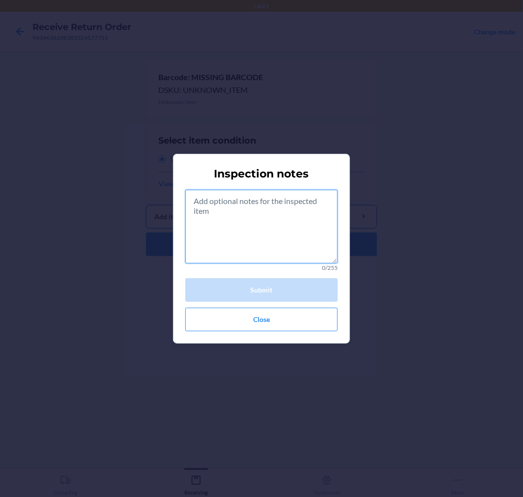
click at [279, 207] on textarea at bounding box center [261, 227] width 152 height 74
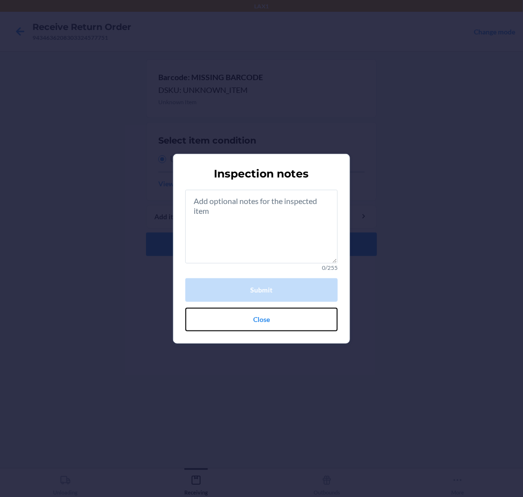
drag, startPoint x: 276, startPoint y: 321, endPoint x: 277, endPoint y: 300, distance: 20.6
click at [276, 317] on button "Close" at bounding box center [261, 319] width 152 height 24
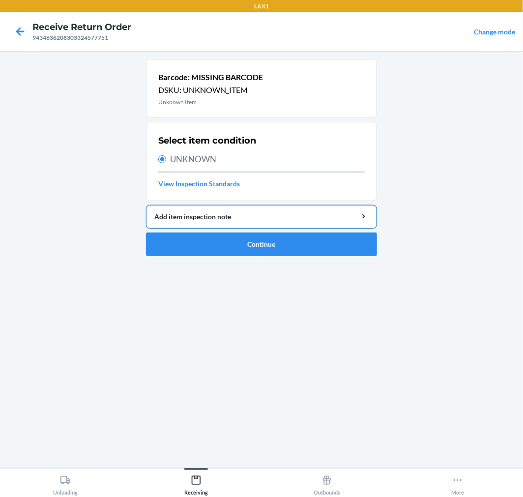
click at [252, 218] on div "Add item inspection note" at bounding box center [261, 216] width 214 height 10
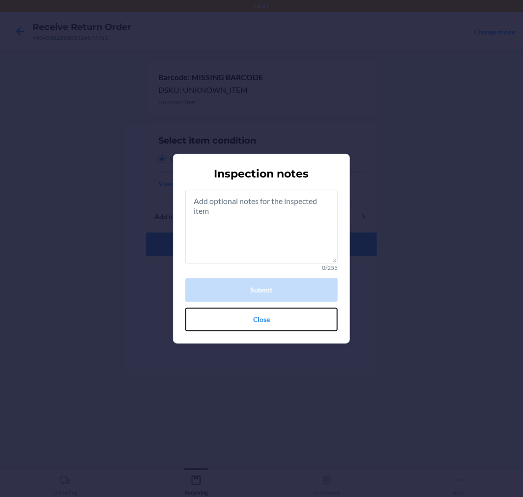
drag, startPoint x: 274, startPoint y: 314, endPoint x: 274, endPoint y: 285, distance: 29.5
click at [274, 310] on button "Close" at bounding box center [261, 319] width 152 height 24
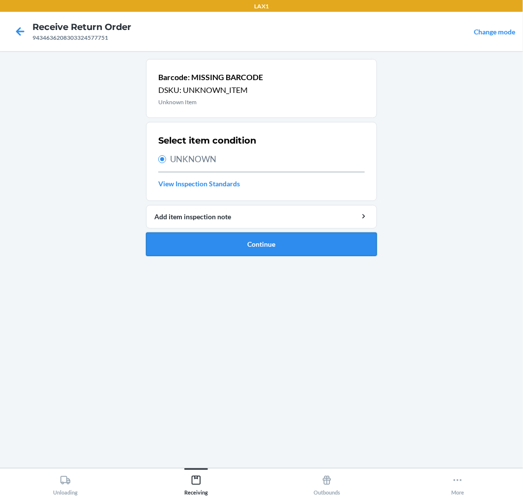
click at [282, 249] on button "Continue" at bounding box center [261, 244] width 231 height 24
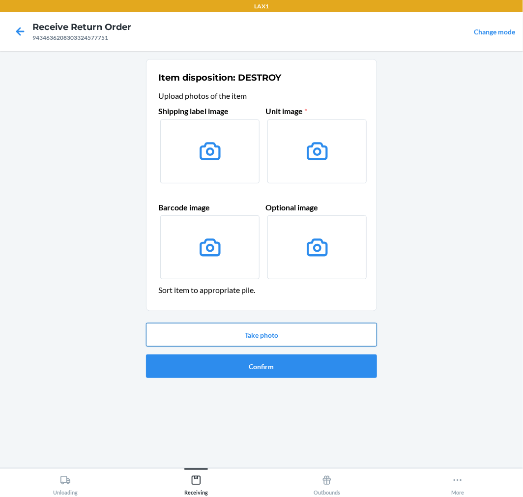
click at [298, 331] on button "Take photo" at bounding box center [261, 335] width 231 height 24
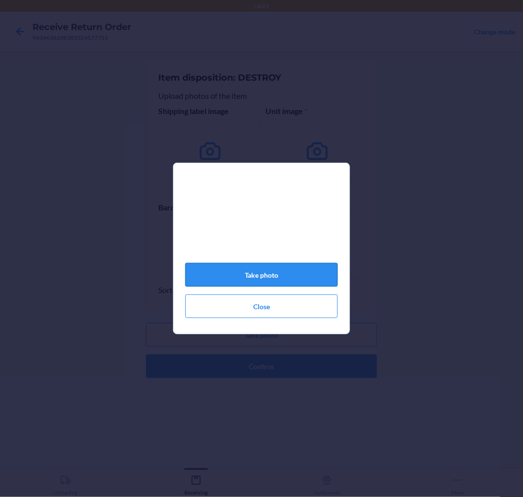
click at [276, 274] on button "Take photo" at bounding box center [261, 275] width 152 height 24
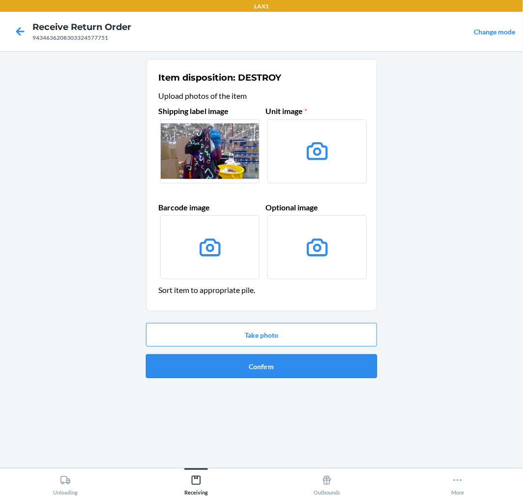
click at [290, 357] on button "Confirm" at bounding box center [261, 366] width 231 height 24
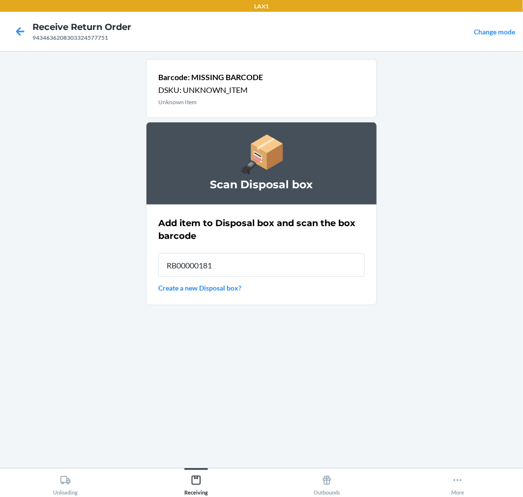
type input "RB000001815"
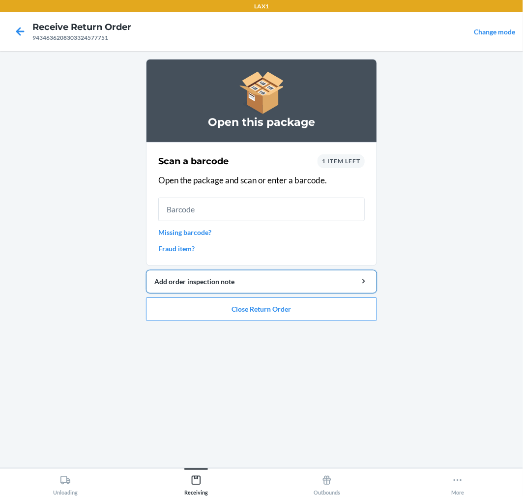
click at [219, 281] on div "Add order inspection note" at bounding box center [261, 281] width 214 height 10
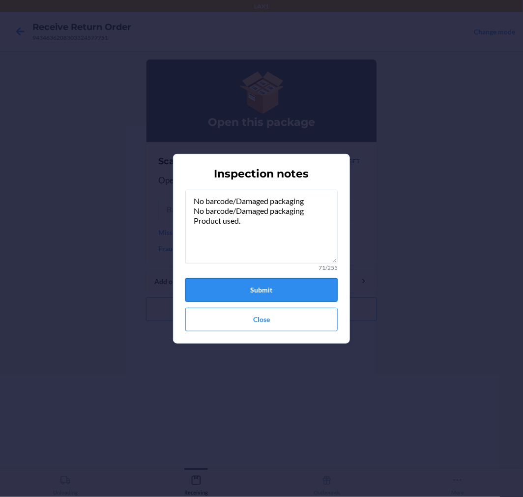
click at [281, 286] on button "Submit" at bounding box center [261, 290] width 152 height 24
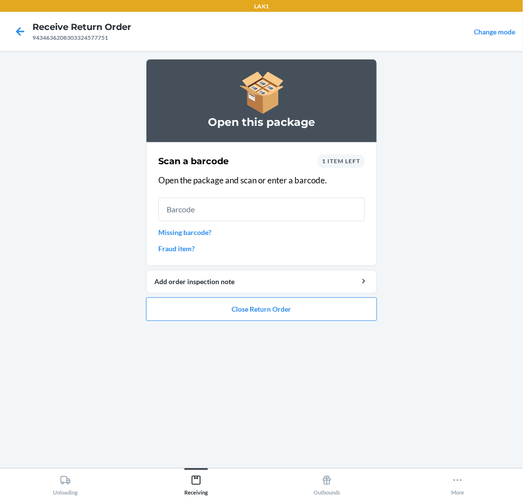
click at [193, 229] on link "Missing barcode?" at bounding box center [261, 232] width 206 height 10
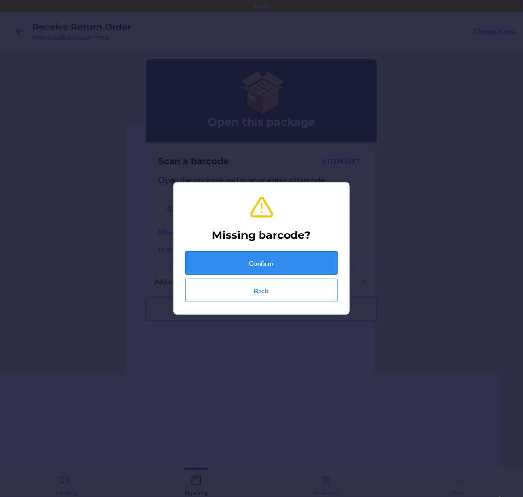
click at [283, 262] on button "Confirm" at bounding box center [261, 263] width 152 height 24
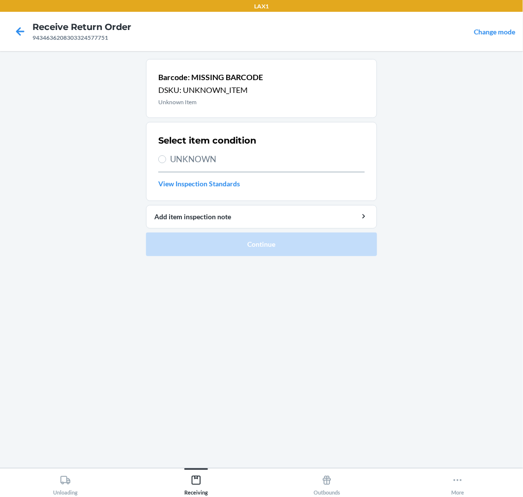
click at [167, 159] on label "UNKNOWN" at bounding box center [261, 159] width 206 height 13
click at [166, 159] on input "UNKNOWN" at bounding box center [162, 159] width 8 height 8
radio input "true"
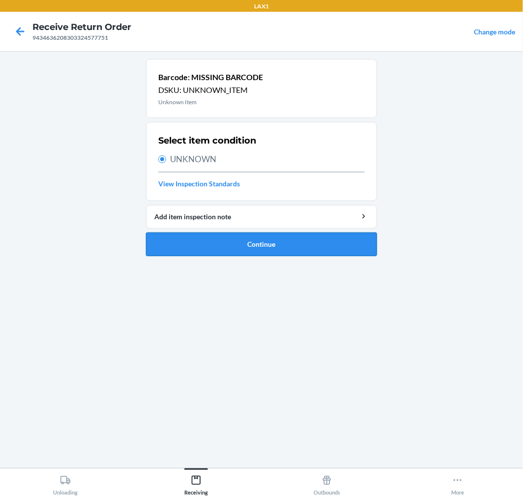
click at [339, 244] on button "Continue" at bounding box center [261, 244] width 231 height 24
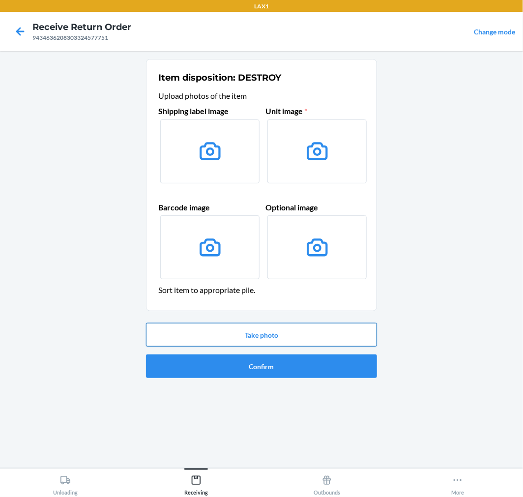
click at [342, 329] on button "Take photo" at bounding box center [261, 335] width 231 height 24
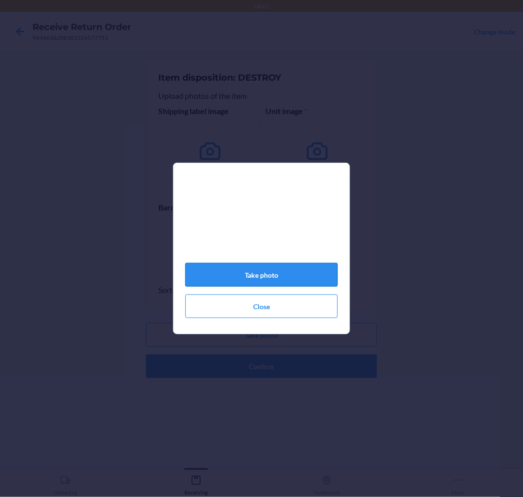
click at [268, 273] on button "Take photo" at bounding box center [261, 275] width 152 height 24
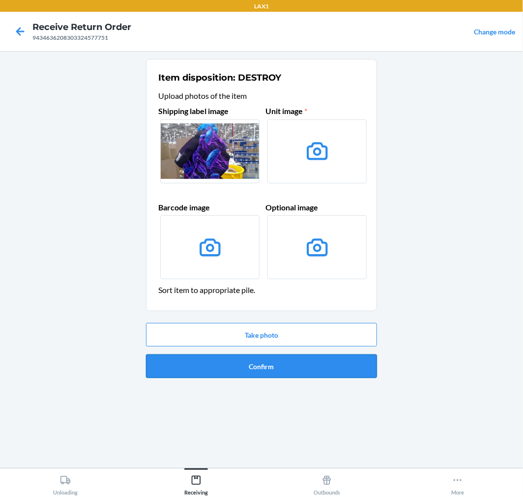
click at [285, 357] on button "Confirm" at bounding box center [261, 366] width 231 height 24
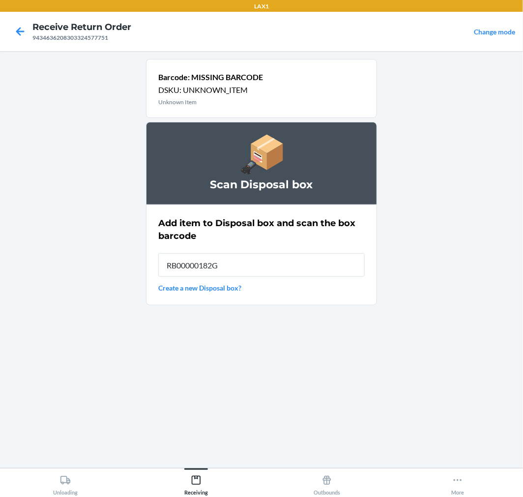
type input "RB00000182G"
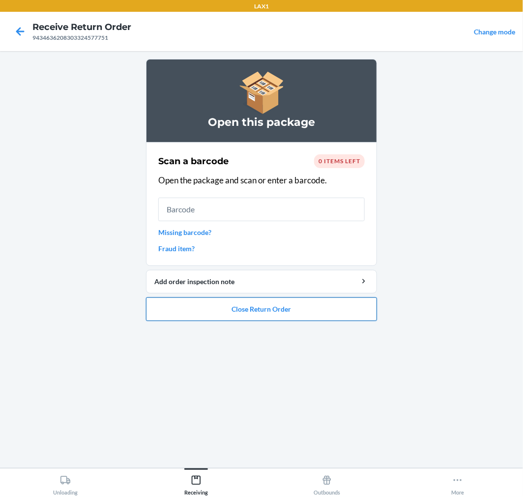
click at [288, 309] on button "Close Return Order" at bounding box center [261, 309] width 231 height 24
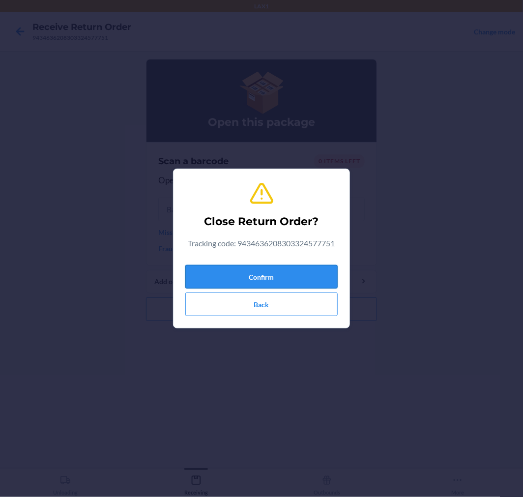
click at [290, 280] on button "Confirm" at bounding box center [261, 277] width 152 height 24
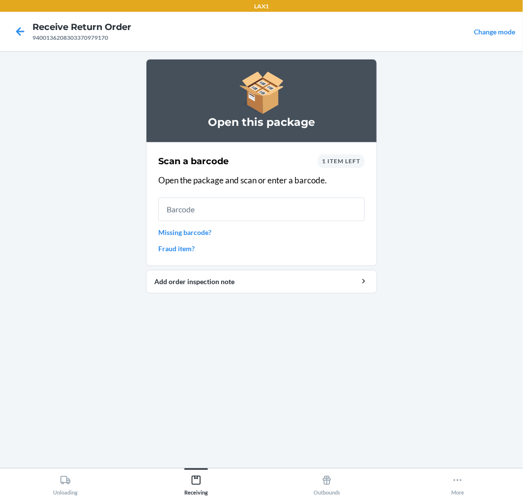
click at [344, 160] on span "1 item left" at bounding box center [341, 160] width 38 height 7
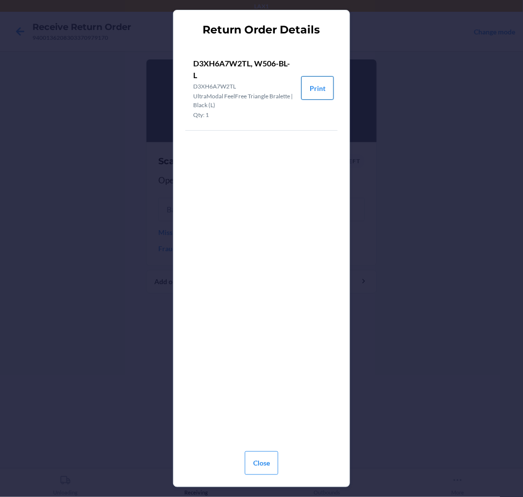
click at [310, 90] on button "Print" at bounding box center [317, 88] width 32 height 24
click at [268, 458] on button "Close" at bounding box center [261, 463] width 33 height 24
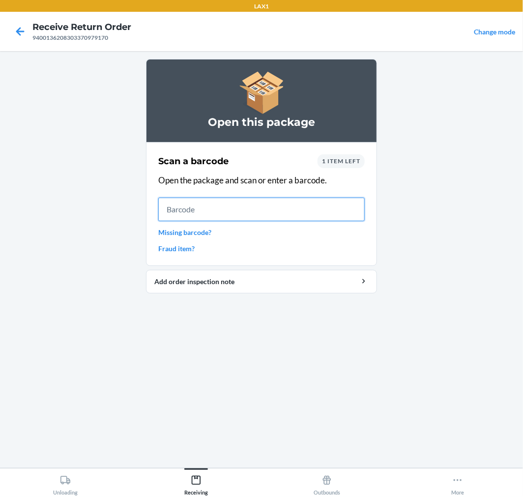
click at [255, 206] on input "text" at bounding box center [261, 209] width 206 height 24
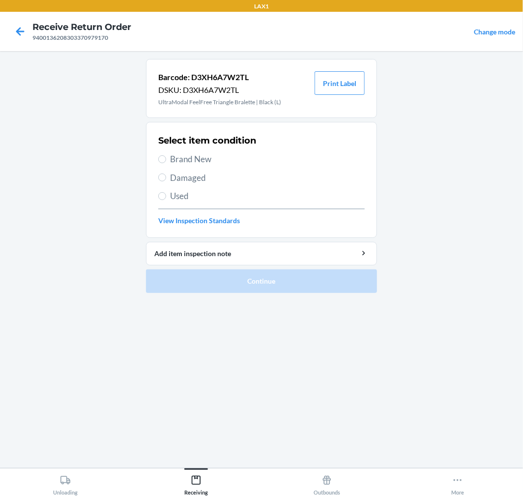
click at [170, 160] on span "Brand New" at bounding box center [267, 159] width 195 height 13
click at [166, 160] on input "Brand New" at bounding box center [162, 159] width 8 height 8
radio input "true"
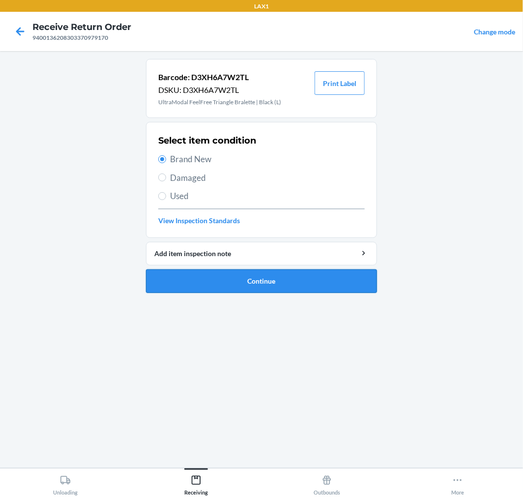
click at [353, 281] on button "Continue" at bounding box center [261, 281] width 231 height 24
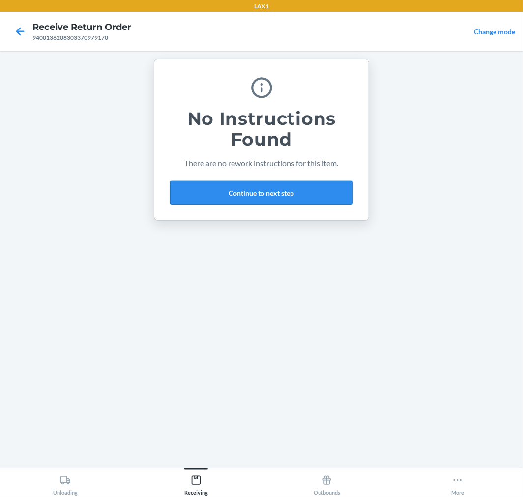
click at [340, 197] on button "Continue to next step" at bounding box center [261, 193] width 183 height 24
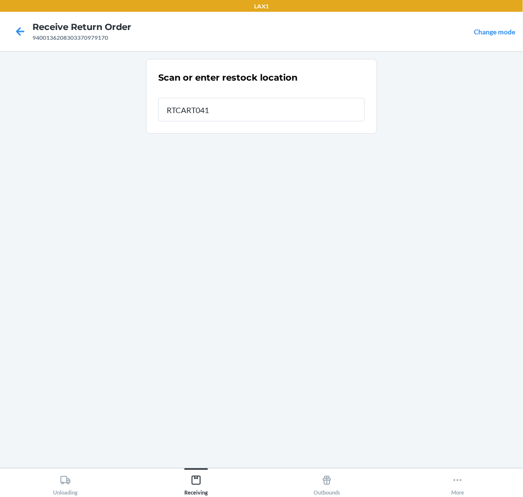
type input "RTCART041"
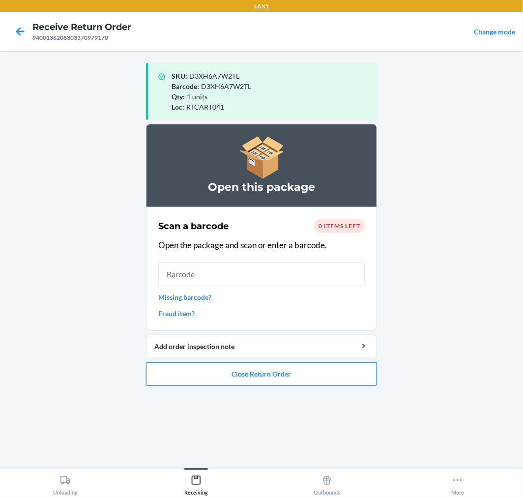
click at [315, 376] on button "Close Return Order" at bounding box center [261, 374] width 231 height 24
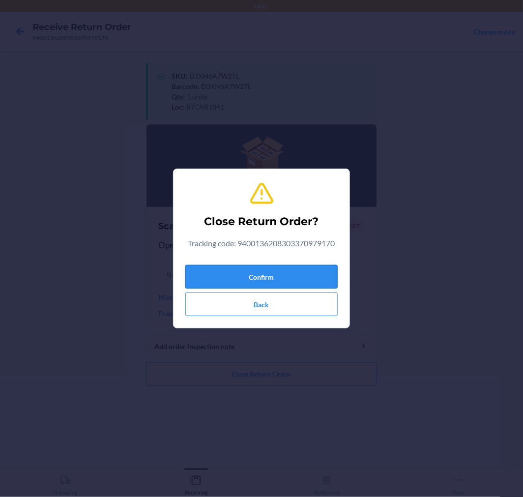
click at [311, 276] on button "Confirm" at bounding box center [261, 277] width 152 height 24
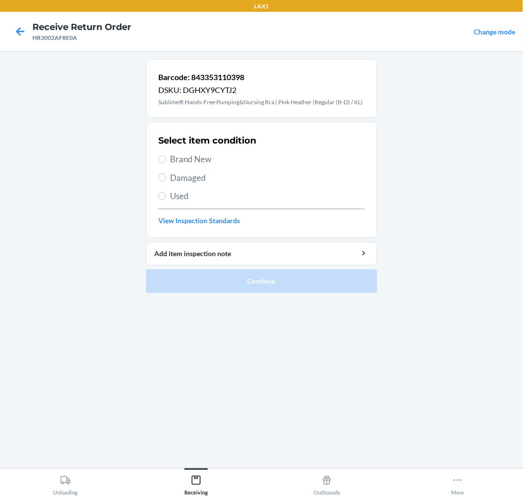
drag, startPoint x: 161, startPoint y: 153, endPoint x: 188, endPoint y: 202, distance: 55.4
click at [164, 163] on label "Brand New" at bounding box center [261, 159] width 206 height 13
click at [164, 163] on input "Brand New" at bounding box center [162, 159] width 8 height 8
radio input "true"
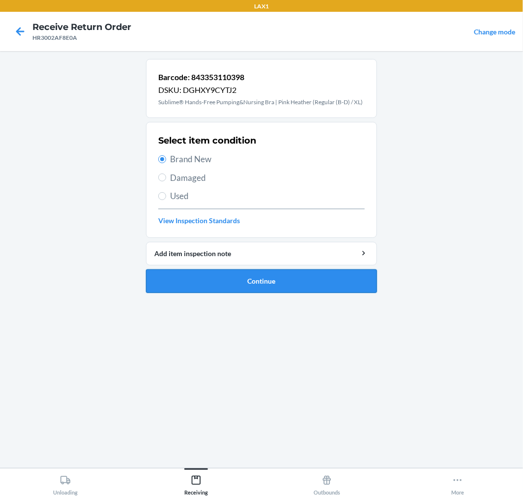
click at [361, 278] on button "Continue" at bounding box center [261, 281] width 231 height 24
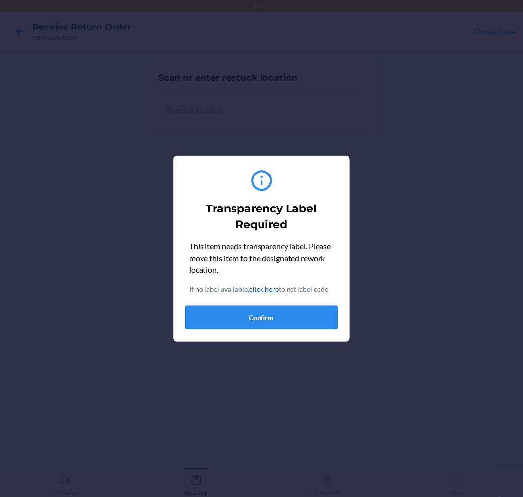
click at [322, 312] on button "Confirm" at bounding box center [261, 318] width 152 height 24
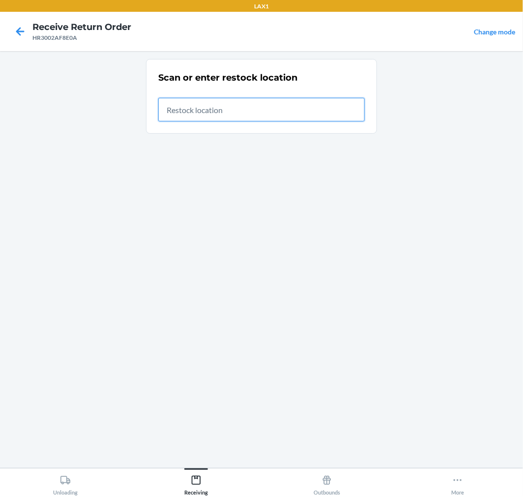
click at [302, 102] on input "text" at bounding box center [261, 110] width 206 height 24
type input "RTCART041"
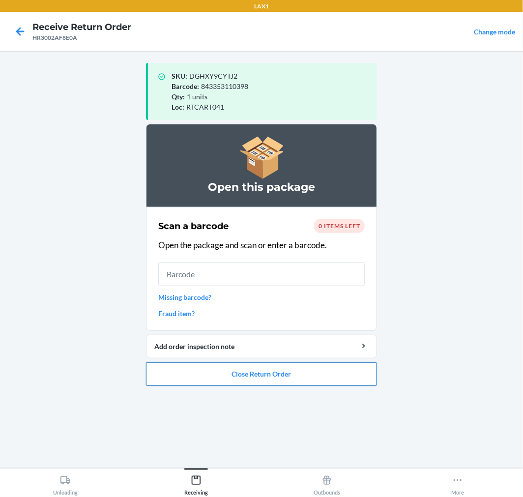
click at [307, 370] on button "Close Return Order" at bounding box center [261, 374] width 231 height 24
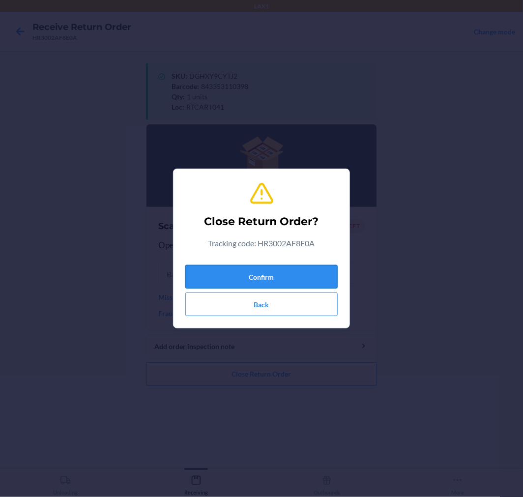
click at [282, 272] on button "Confirm" at bounding box center [261, 277] width 152 height 24
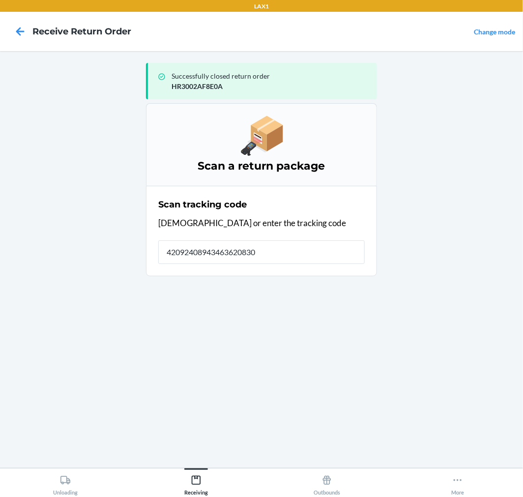
type input "420924089434636208303"
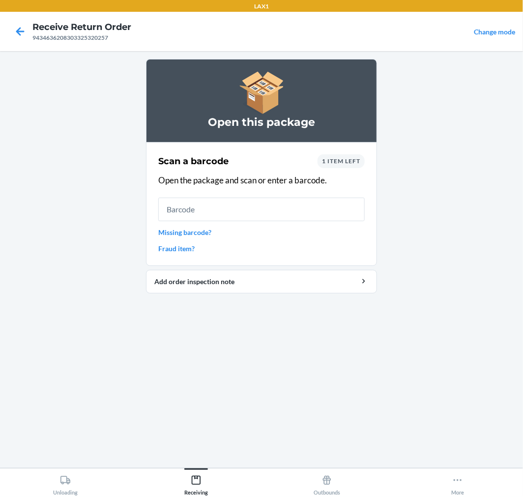
click at [347, 161] on span "1 item left" at bounding box center [341, 160] width 38 height 7
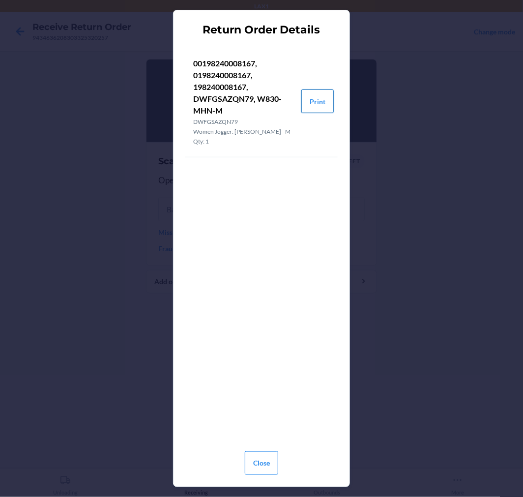
click at [318, 96] on button "Print" at bounding box center [317, 101] width 32 height 24
click at [267, 460] on button "Close" at bounding box center [261, 463] width 33 height 24
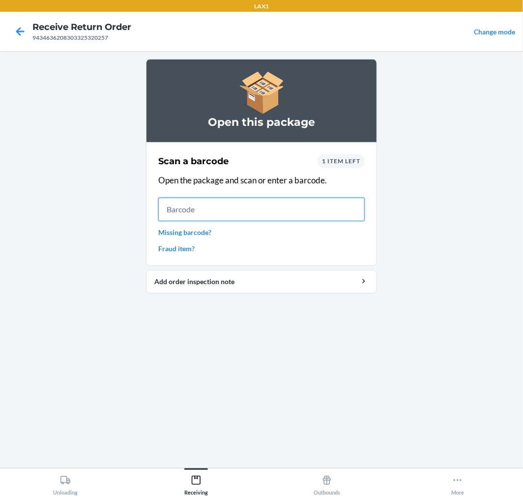
click at [293, 200] on input "text" at bounding box center [261, 209] width 206 height 24
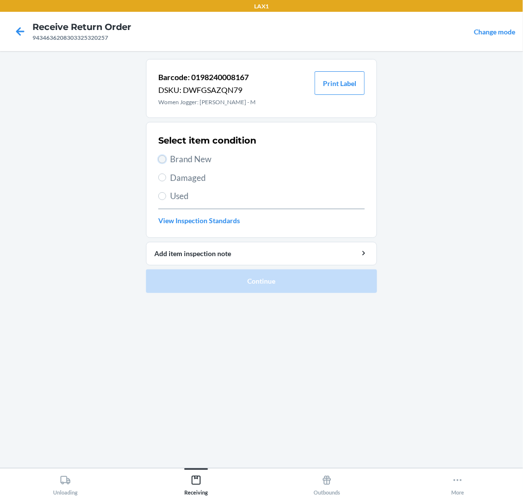
click at [166, 158] on input "Brand New" at bounding box center [162, 159] width 8 height 8
radio input "true"
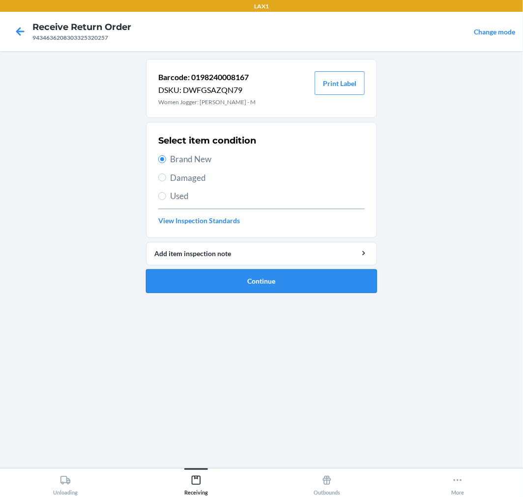
click at [347, 275] on button "Continue" at bounding box center [261, 281] width 231 height 24
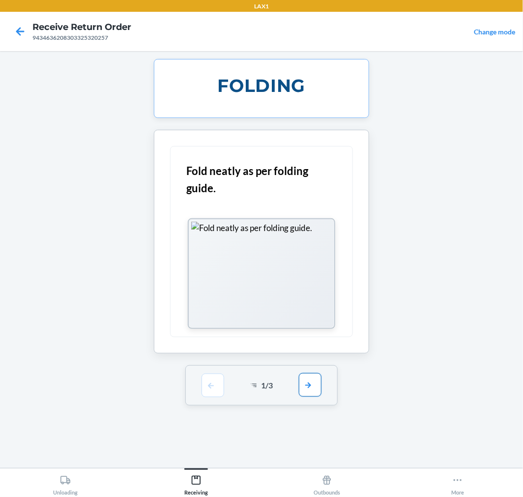
click at [309, 391] on button "button" at bounding box center [310, 385] width 23 height 24
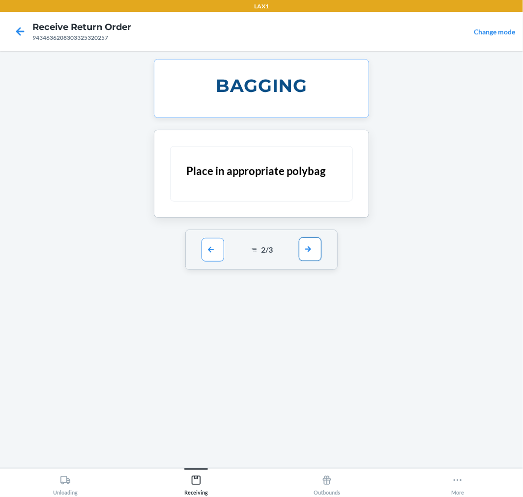
click at [310, 243] on button "button" at bounding box center [310, 249] width 23 height 24
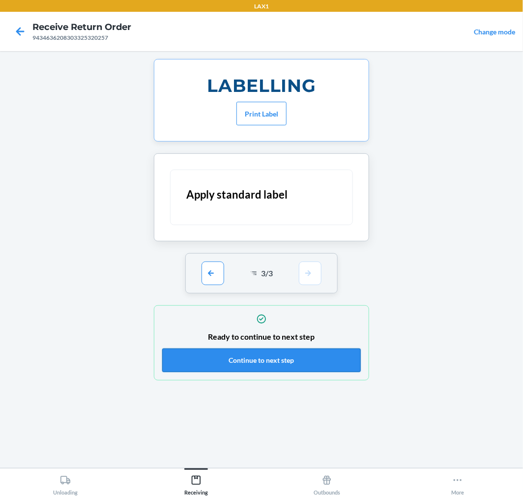
click at [307, 354] on button "Continue to next step" at bounding box center [261, 360] width 198 height 24
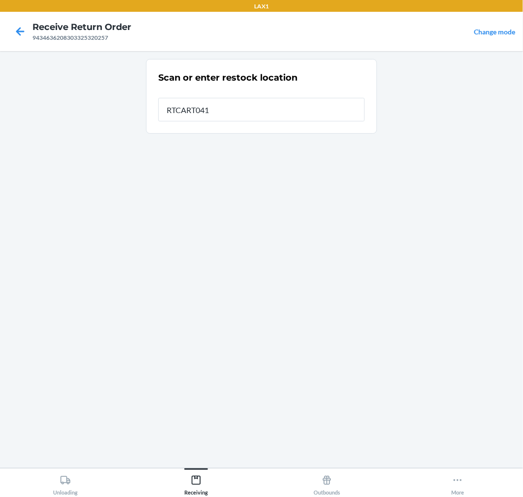
type input "RTCART041"
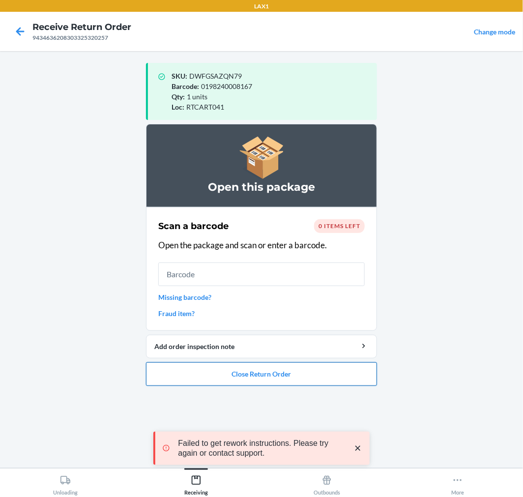
click at [303, 376] on button "Close Return Order" at bounding box center [261, 374] width 231 height 24
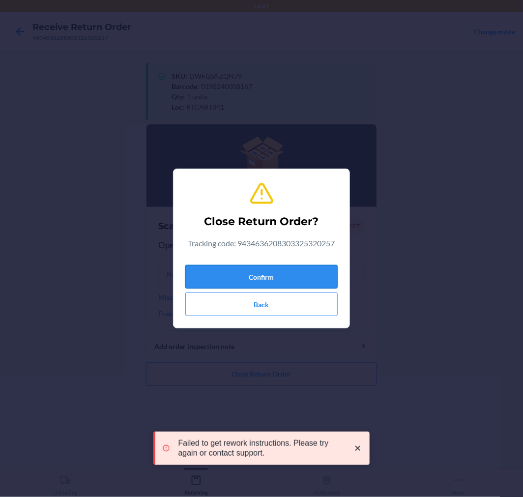
click at [292, 270] on button "Confirm" at bounding box center [261, 277] width 152 height 24
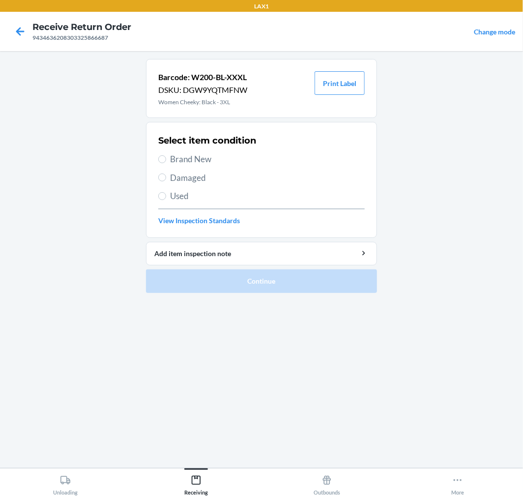
drag, startPoint x: 166, startPoint y: 150, endPoint x: 168, endPoint y: 172, distance: 22.7
click at [166, 151] on div "Select item condition Brand New Damaged Used View Inspection Standards" at bounding box center [261, 179] width 206 height 97
click at [161, 160] on input "Brand New" at bounding box center [162, 159] width 8 height 8
radio input "true"
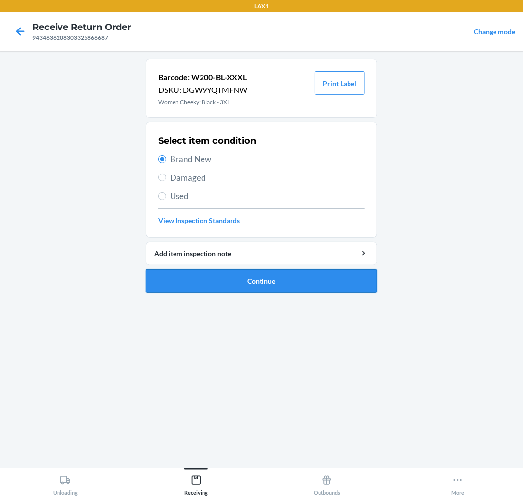
click at [311, 274] on button "Continue" at bounding box center [261, 281] width 231 height 24
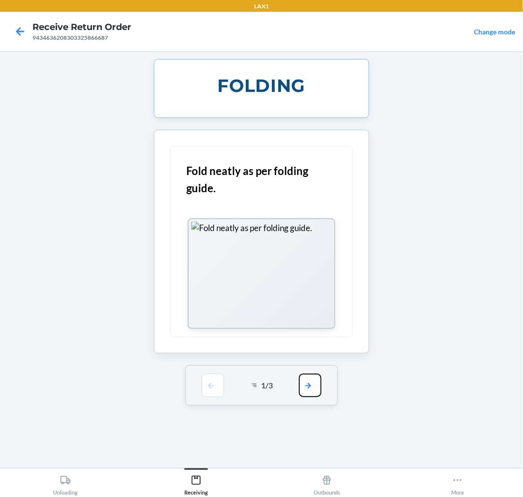
drag, startPoint x: 308, startPoint y: 382, endPoint x: 309, endPoint y: 297, distance: 85.0
click at [308, 381] on button "button" at bounding box center [310, 385] width 23 height 24
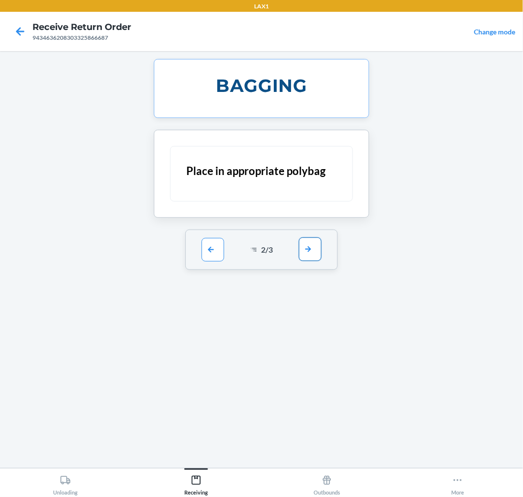
drag, startPoint x: 311, startPoint y: 251, endPoint x: 315, endPoint y: 299, distance: 48.3
click at [311, 251] on button "button" at bounding box center [310, 250] width 23 height 24
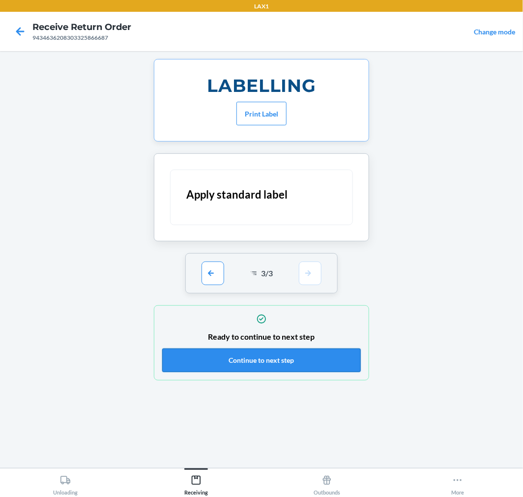
click at [319, 356] on button "Continue to next step" at bounding box center [261, 360] width 198 height 24
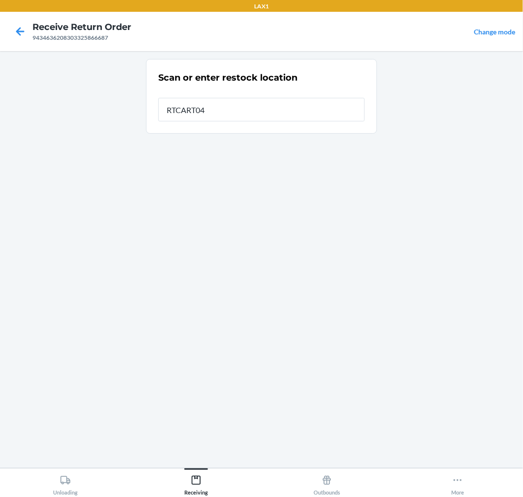
type input "RTCART041"
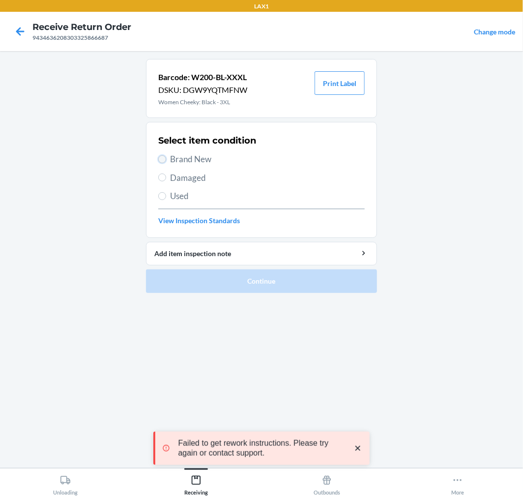
click at [161, 158] on input "Brand New" at bounding box center [162, 159] width 8 height 8
radio input "true"
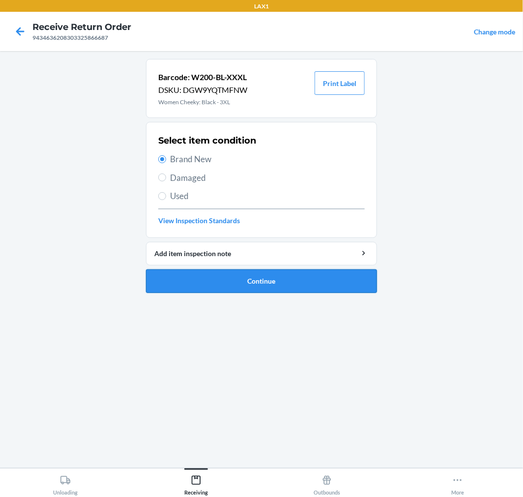
click at [305, 280] on button "Continue" at bounding box center [261, 281] width 231 height 24
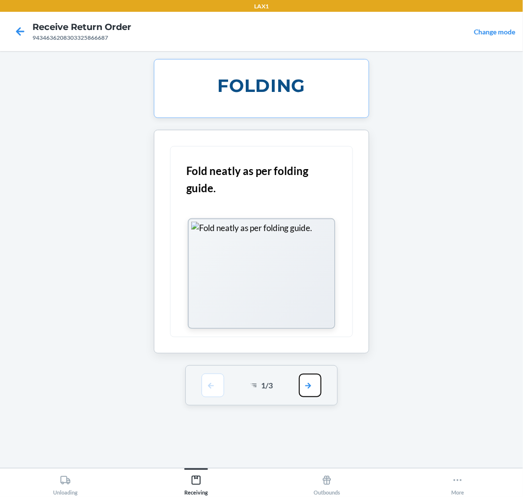
drag, startPoint x: 302, startPoint y: 382, endPoint x: 306, endPoint y: 307, distance: 75.7
click at [303, 381] on button "button" at bounding box center [310, 385] width 23 height 24
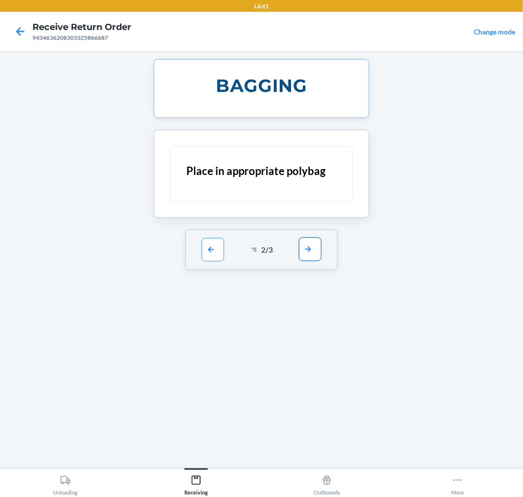
click at [308, 244] on button "button" at bounding box center [310, 249] width 23 height 24
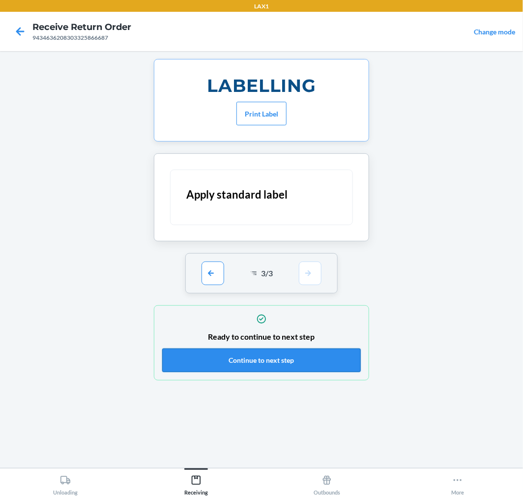
click at [349, 362] on button "Continue to next step" at bounding box center [261, 360] width 198 height 24
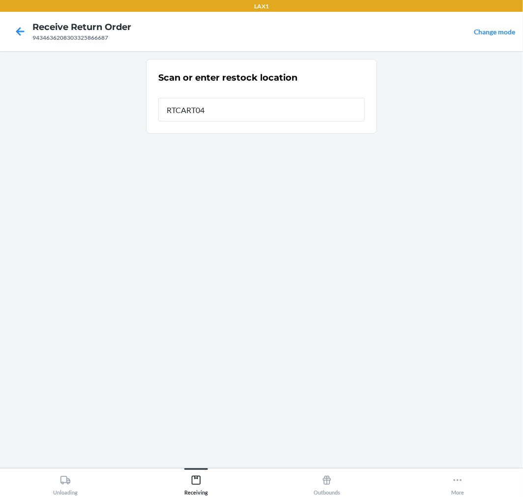
type input "RTCART041"
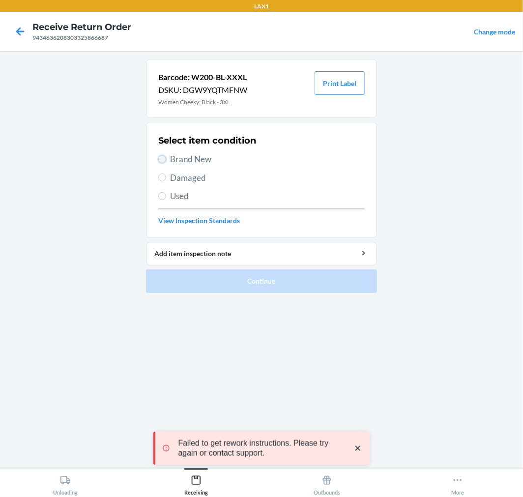
click at [161, 156] on input "Brand New" at bounding box center [162, 159] width 8 height 8
radio input "true"
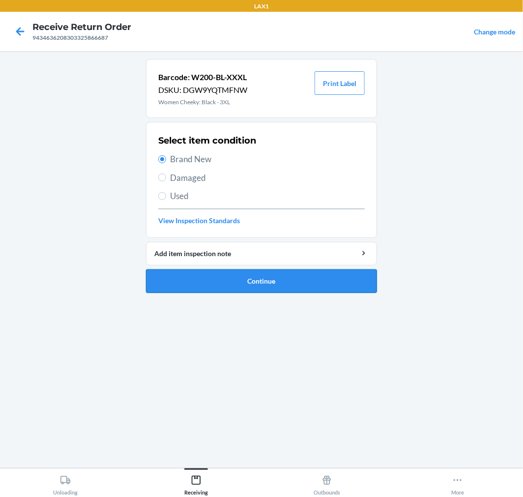
click at [336, 276] on button "Continue" at bounding box center [261, 281] width 231 height 24
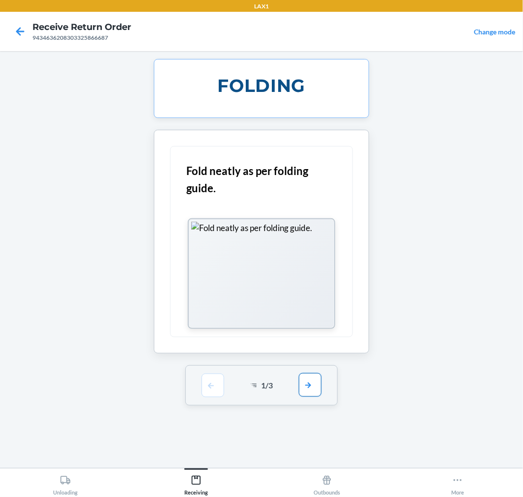
click at [314, 379] on button "button" at bounding box center [310, 385] width 23 height 24
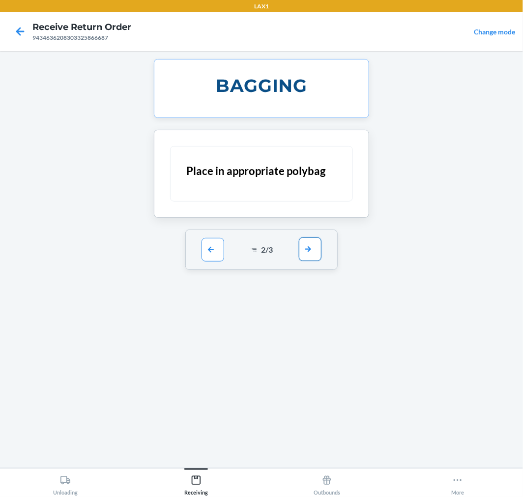
click at [313, 244] on button "button" at bounding box center [310, 249] width 23 height 24
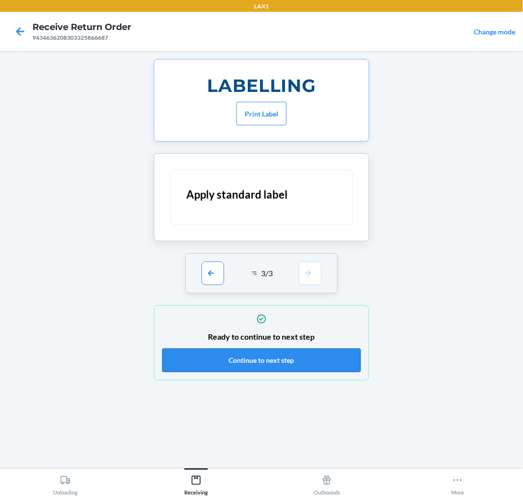
click at [320, 359] on button "Continue to next step" at bounding box center [261, 360] width 198 height 24
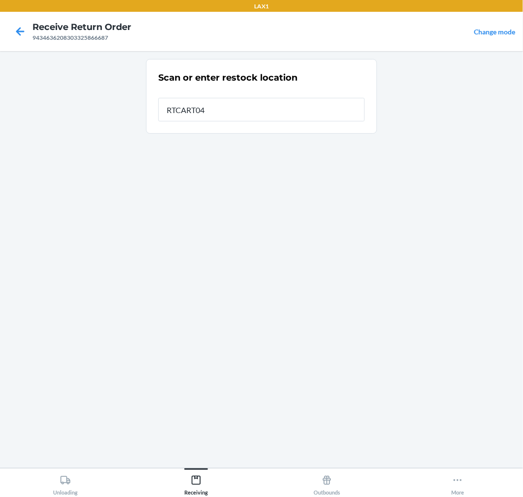
type input "RTCART041"
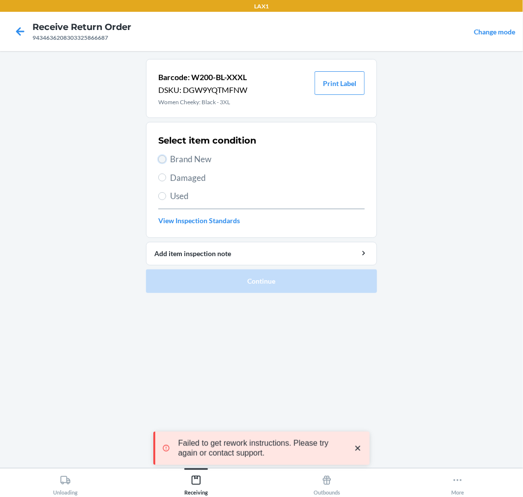
click at [165, 157] on input "Brand New" at bounding box center [162, 159] width 8 height 8
radio input "true"
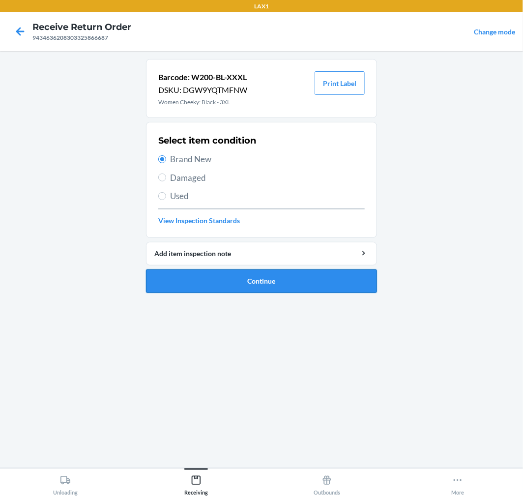
click at [299, 281] on button "Continue" at bounding box center [261, 281] width 231 height 24
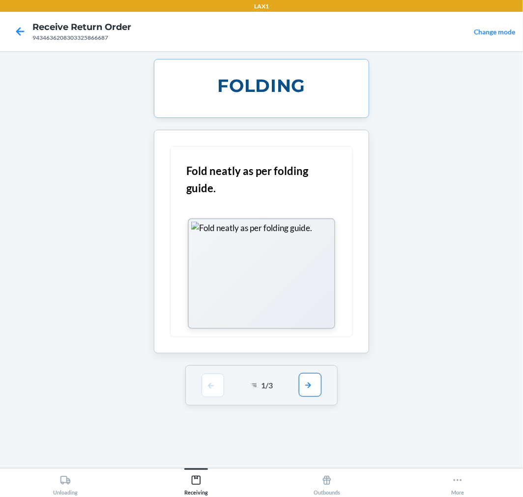
click at [310, 385] on button "button" at bounding box center [310, 385] width 23 height 24
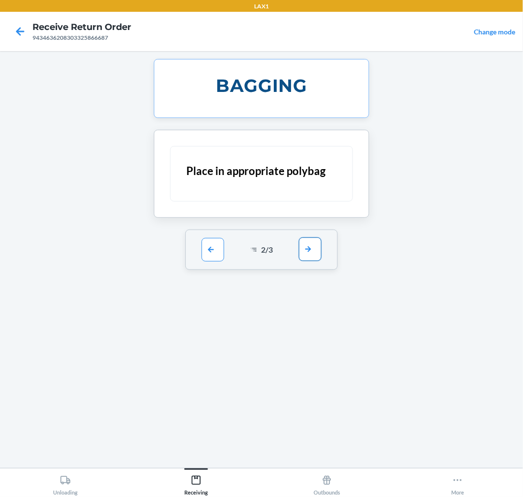
click at [310, 247] on button "button" at bounding box center [310, 249] width 23 height 24
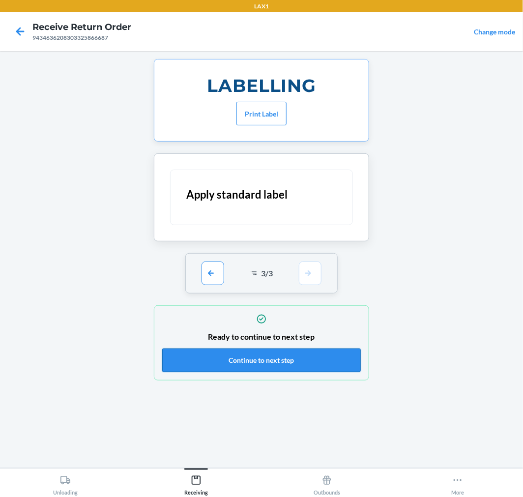
click at [346, 361] on button "Continue to next step" at bounding box center [261, 360] width 198 height 24
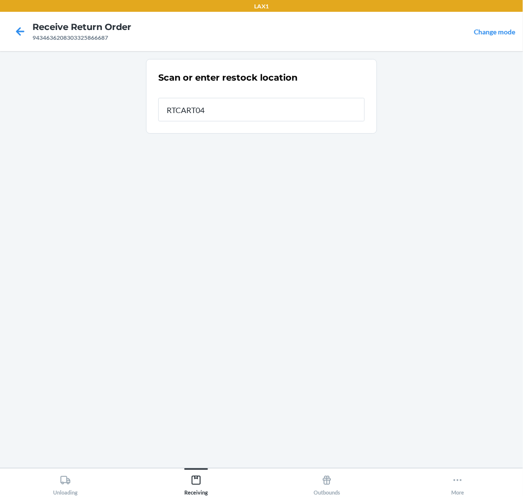
type input "RTCART041"
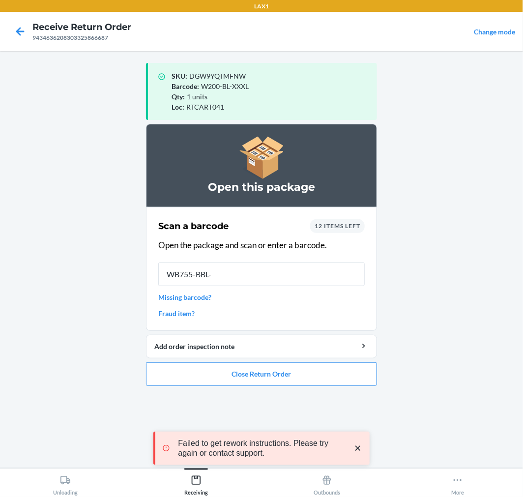
type input "WB755-BBL-X"
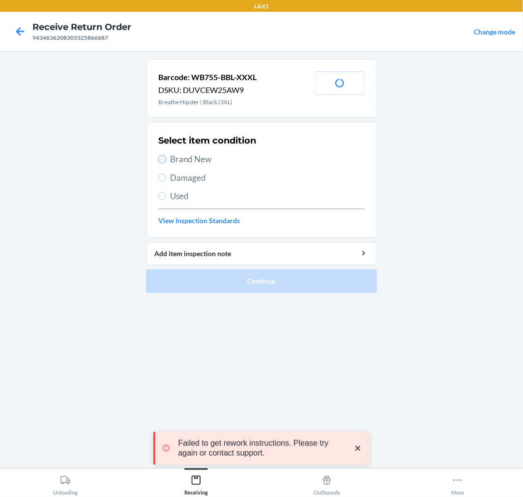
click at [158, 156] on input "Brand New" at bounding box center [162, 159] width 8 height 8
radio input "true"
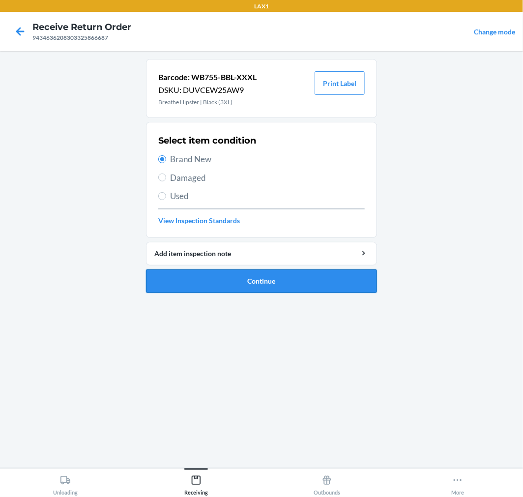
click at [318, 280] on button "Continue" at bounding box center [261, 281] width 231 height 24
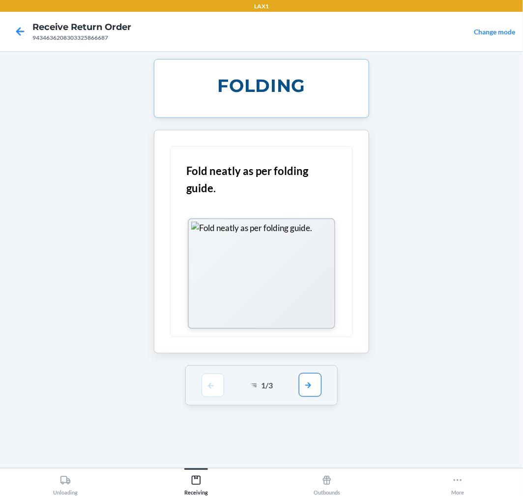
drag, startPoint x: 308, startPoint y: 385, endPoint x: 308, endPoint y: 366, distance: 18.7
click at [308, 383] on button "button" at bounding box center [310, 385] width 23 height 24
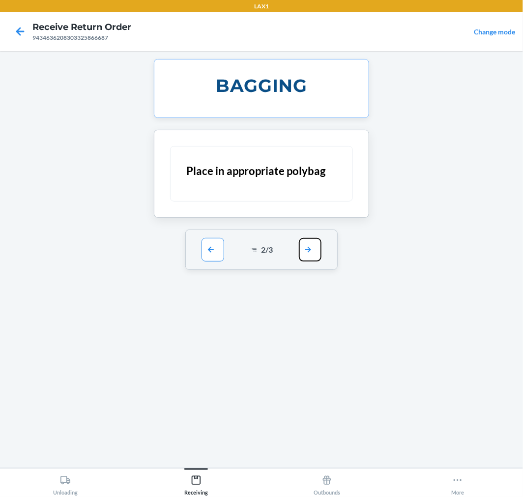
drag, startPoint x: 310, startPoint y: 251, endPoint x: 333, endPoint y: 318, distance: 70.5
click at [312, 262] on div "2 / 3" at bounding box center [261, 249] width 153 height 40
click at [310, 252] on button "button" at bounding box center [310, 249] width 23 height 24
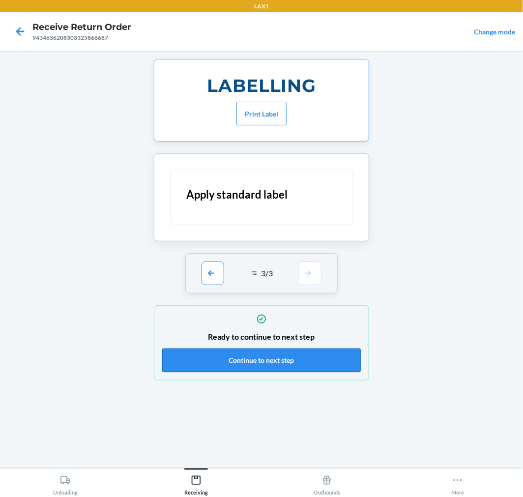
click at [338, 360] on button "Continue to next step" at bounding box center [261, 360] width 198 height 24
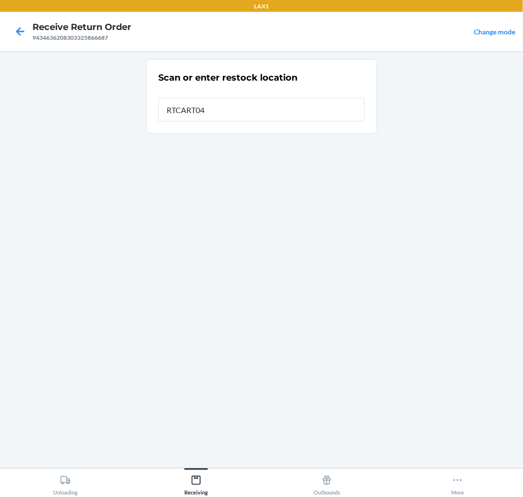
type input "RTCART041"
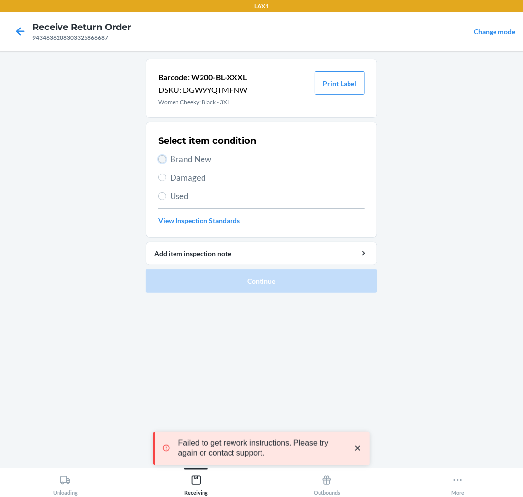
click at [163, 155] on input "Brand New" at bounding box center [162, 159] width 8 height 8
radio input "true"
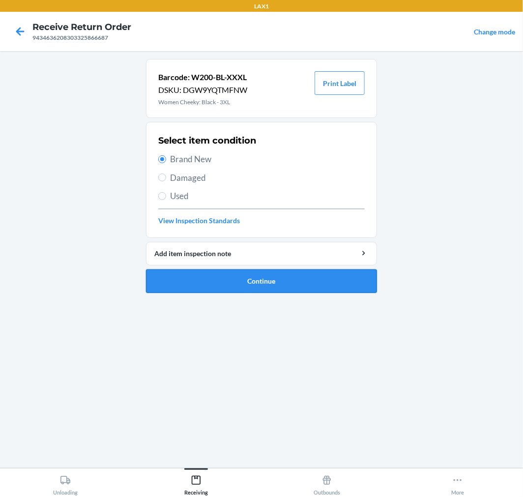
click at [330, 274] on button "Continue" at bounding box center [261, 281] width 231 height 24
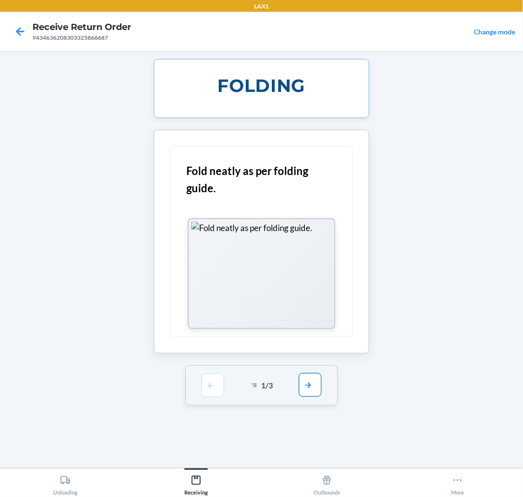
click at [314, 385] on button "button" at bounding box center [310, 385] width 23 height 24
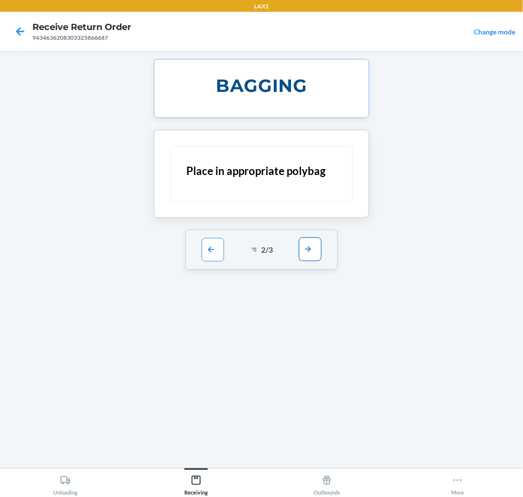
click at [310, 246] on button "button" at bounding box center [310, 249] width 23 height 24
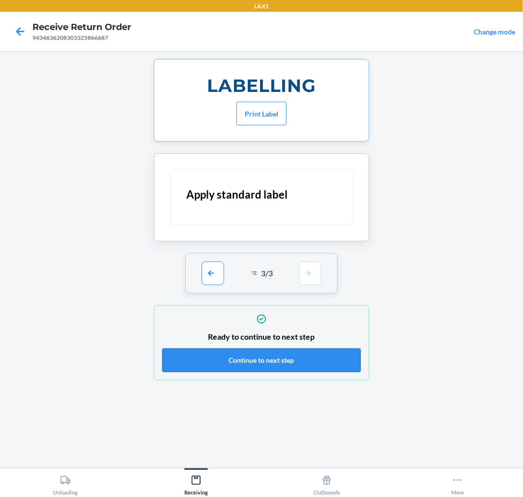
click at [330, 357] on button "Continue to next step" at bounding box center [261, 360] width 198 height 24
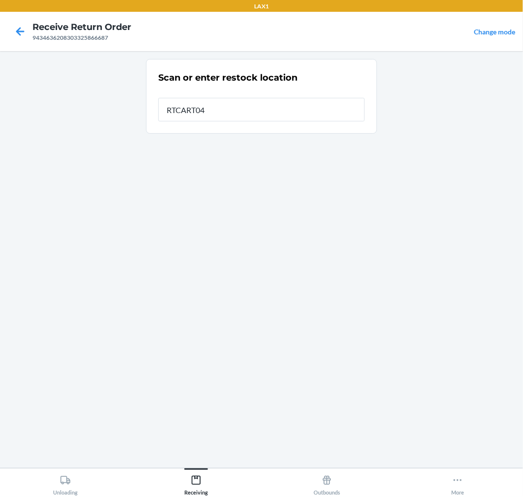
type input "RTCART041"
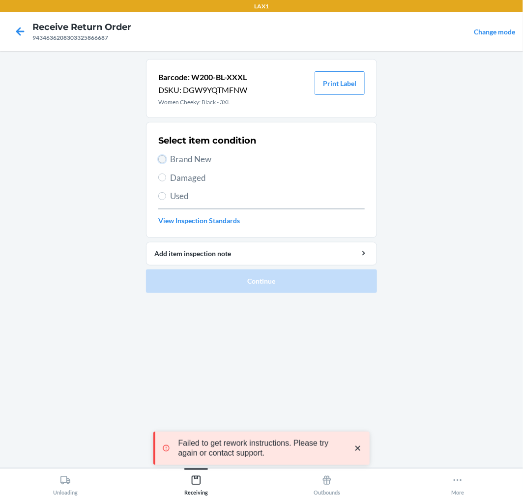
click at [161, 158] on input "Brand New" at bounding box center [162, 159] width 8 height 8
radio input "true"
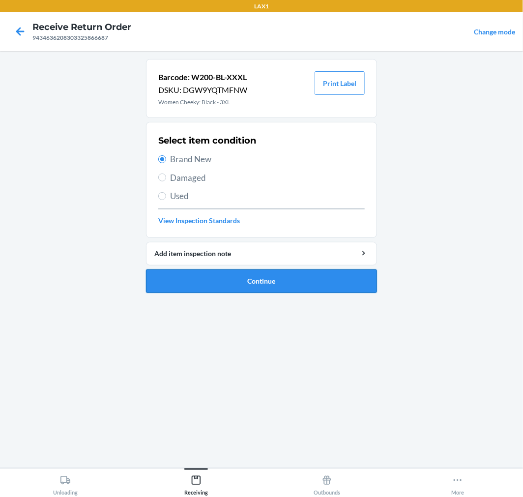
click at [327, 278] on button "Continue" at bounding box center [261, 281] width 231 height 24
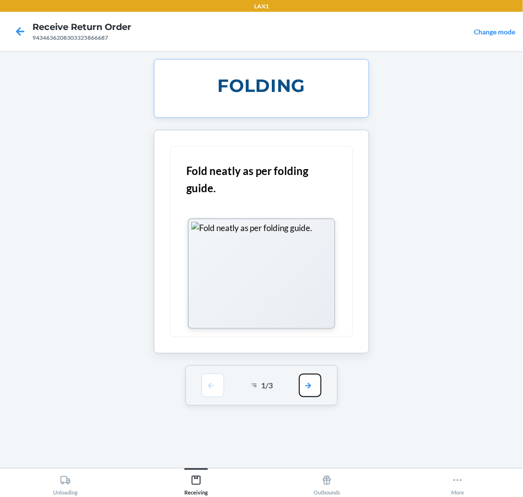
drag, startPoint x: 311, startPoint y: 382, endPoint x: 311, endPoint y: 313, distance: 68.8
click at [311, 377] on button "button" at bounding box center [310, 385] width 23 height 24
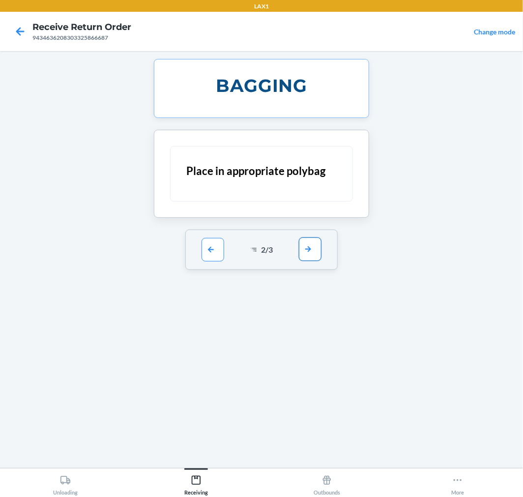
click at [313, 249] on button "button" at bounding box center [310, 249] width 23 height 24
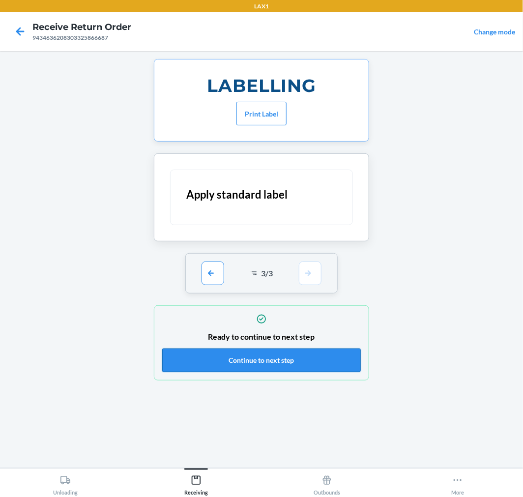
click at [317, 360] on button "Continue to next step" at bounding box center [261, 360] width 198 height 24
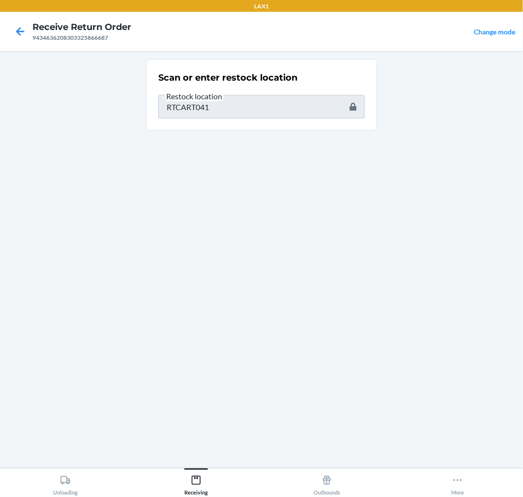
type input "W200-BL-XXXL"
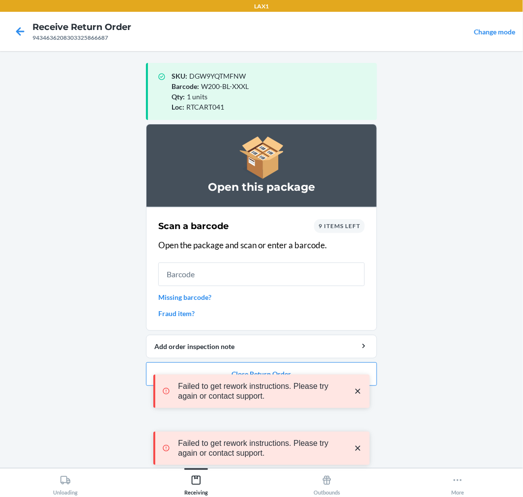
click at [205, 271] on input "text" at bounding box center [261, 274] width 206 height 24
type input "W200-BL-XXX"
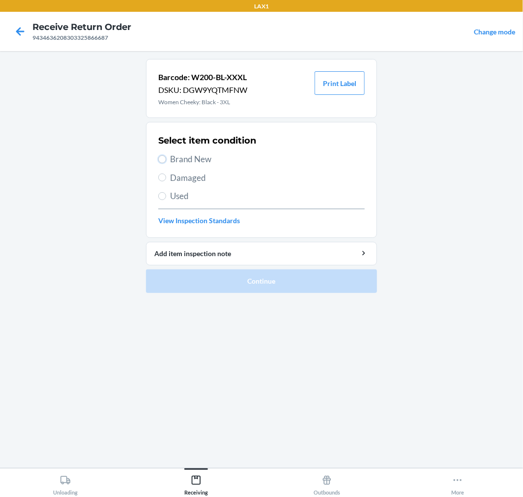
drag, startPoint x: 161, startPoint y: 159, endPoint x: 182, endPoint y: 197, distance: 44.2
click at [161, 159] on input "Brand New" at bounding box center [162, 159] width 8 height 8
radio input "true"
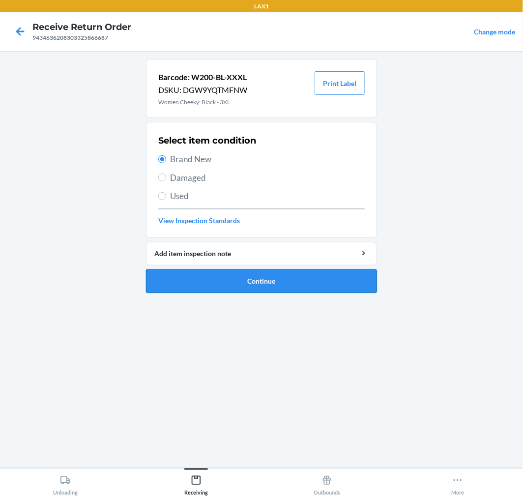
click at [326, 280] on button "Continue" at bounding box center [261, 281] width 231 height 24
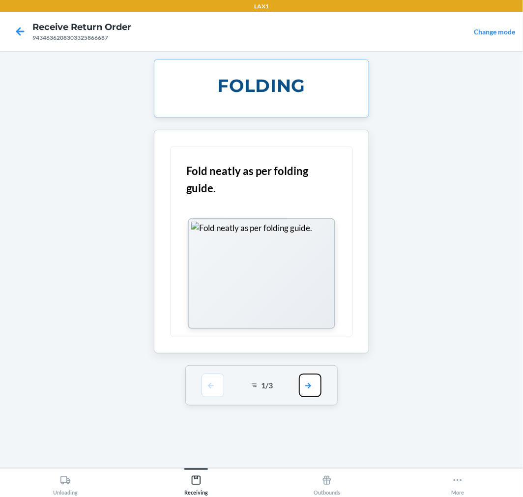
drag, startPoint x: 307, startPoint y: 386, endPoint x: 298, endPoint y: 327, distance: 59.7
click at [307, 386] on button "button" at bounding box center [310, 385] width 23 height 24
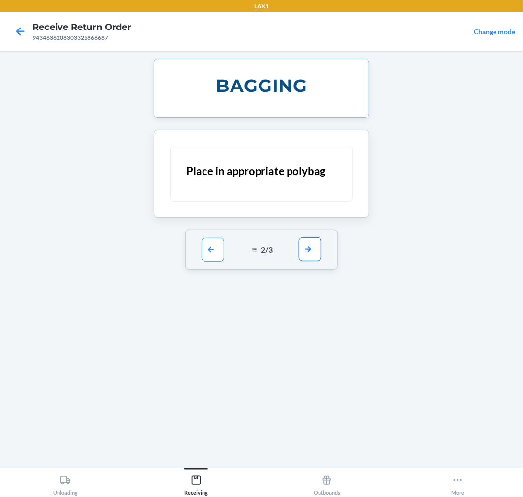
click at [303, 252] on button "button" at bounding box center [310, 249] width 23 height 24
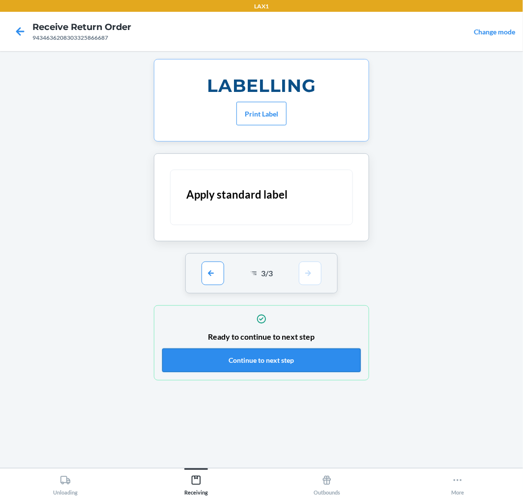
click at [311, 356] on button "Continue to next step" at bounding box center [261, 360] width 198 height 24
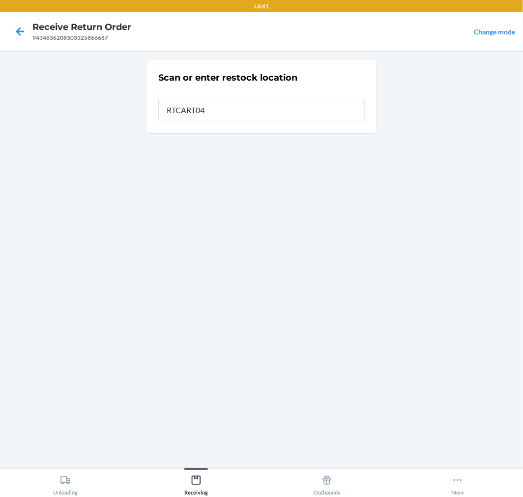
type input "RTCART041"
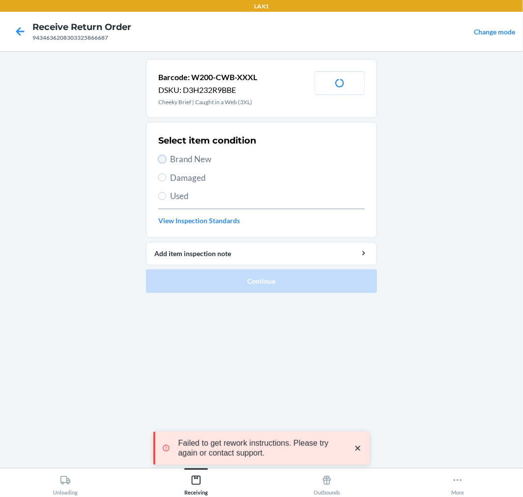
click at [161, 156] on input "Brand New" at bounding box center [162, 159] width 8 height 8
radio input "true"
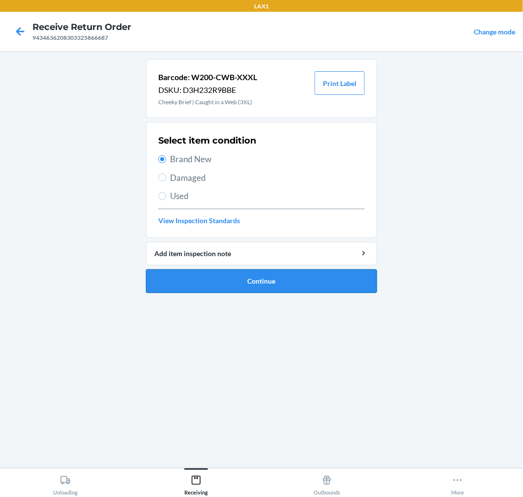
click at [282, 277] on button "Continue" at bounding box center [261, 281] width 231 height 24
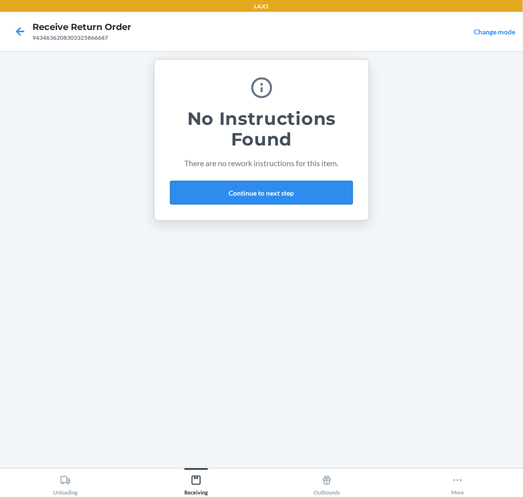
click at [314, 188] on button "Continue to next step" at bounding box center [261, 193] width 183 height 24
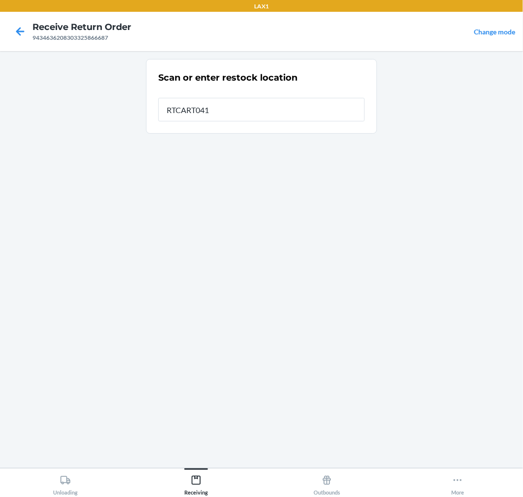
type input "RTCART041"
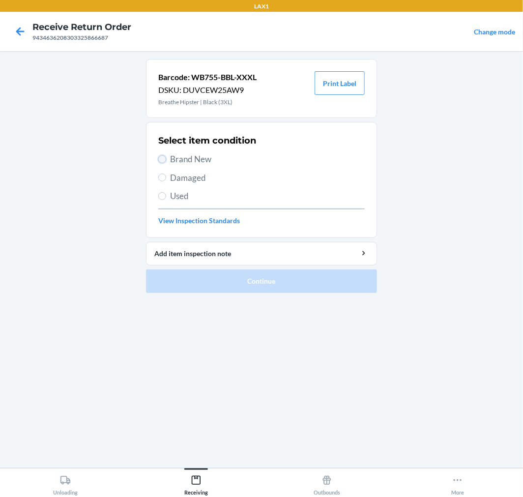
drag, startPoint x: 160, startPoint y: 159, endPoint x: 187, endPoint y: 190, distance: 41.5
click at [161, 160] on input "Brand New" at bounding box center [162, 159] width 8 height 8
radio input "true"
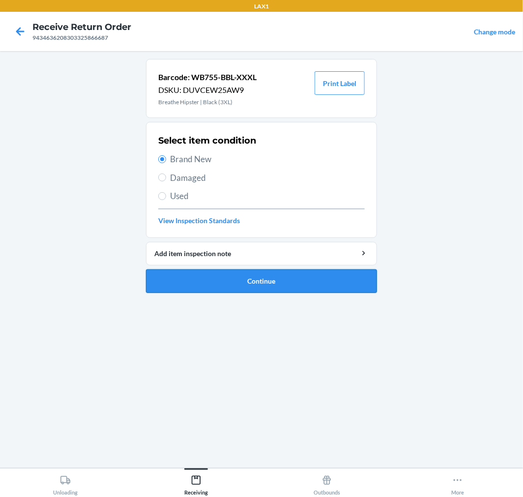
click at [332, 272] on button "Continue" at bounding box center [261, 281] width 231 height 24
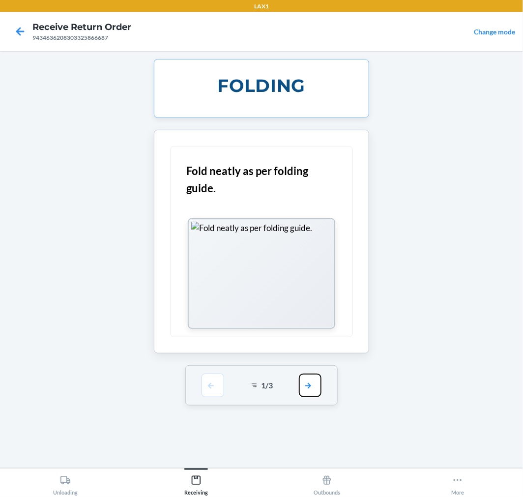
drag, startPoint x: 312, startPoint y: 393, endPoint x: 312, endPoint y: 375, distance: 17.7
click at [312, 382] on button "button" at bounding box center [310, 385] width 23 height 24
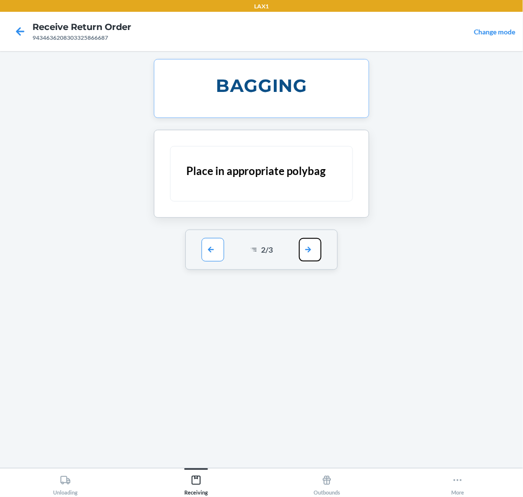
drag, startPoint x: 304, startPoint y: 253, endPoint x: 307, endPoint y: 293, distance: 39.5
click at [304, 254] on button "button" at bounding box center [310, 250] width 23 height 24
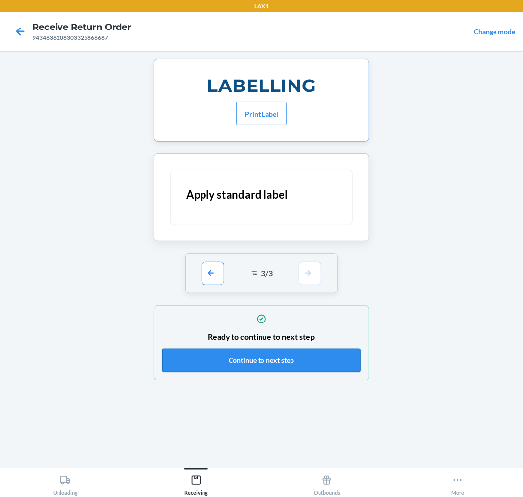
click at [322, 360] on button "Continue to next step" at bounding box center [261, 360] width 198 height 24
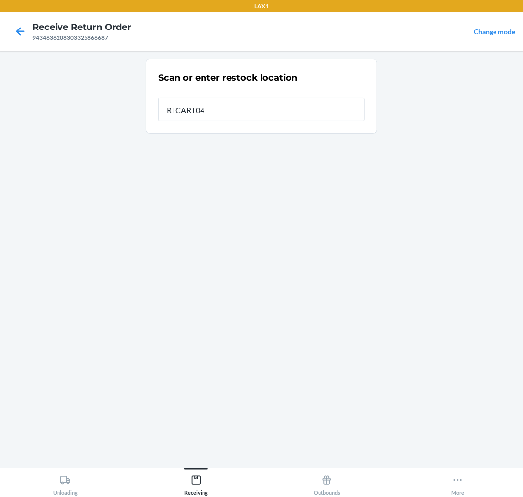
type input "RTCART041"
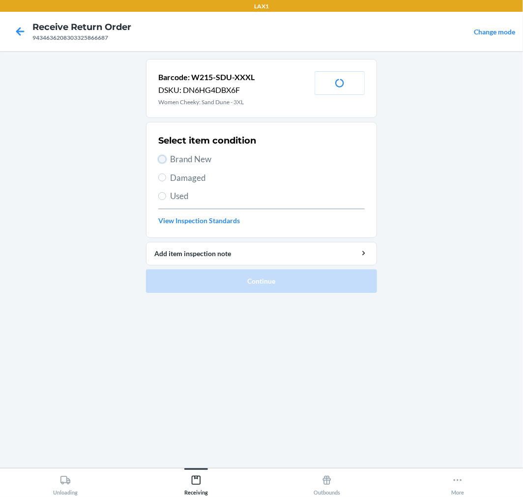
click at [163, 157] on input "Brand New" at bounding box center [162, 159] width 8 height 8
radio input "true"
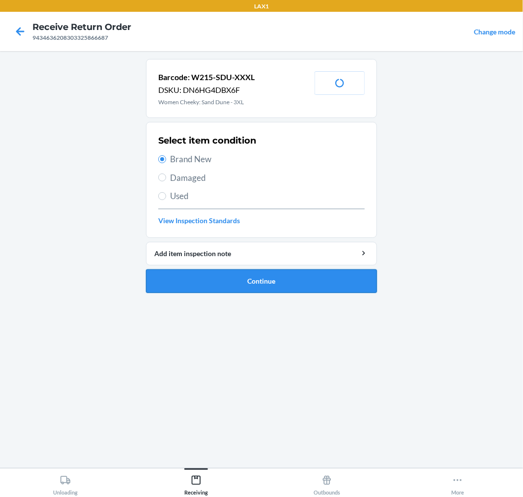
click at [325, 274] on button "Continue" at bounding box center [261, 281] width 231 height 24
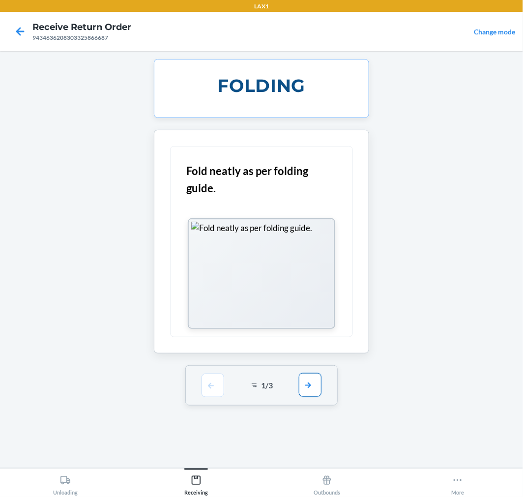
click at [305, 388] on button "button" at bounding box center [310, 385] width 23 height 24
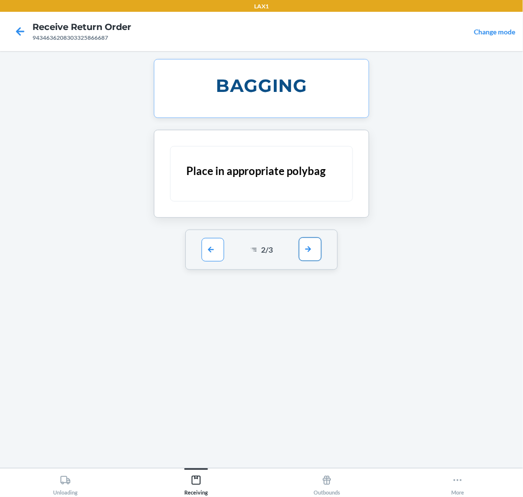
click at [307, 246] on button "button" at bounding box center [310, 249] width 23 height 24
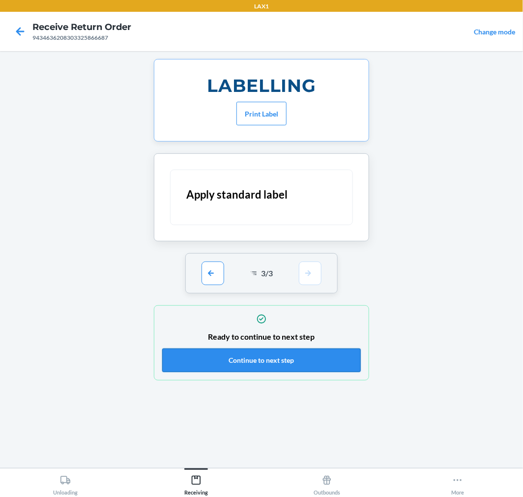
click at [312, 366] on button "Continue to next step" at bounding box center [261, 360] width 198 height 24
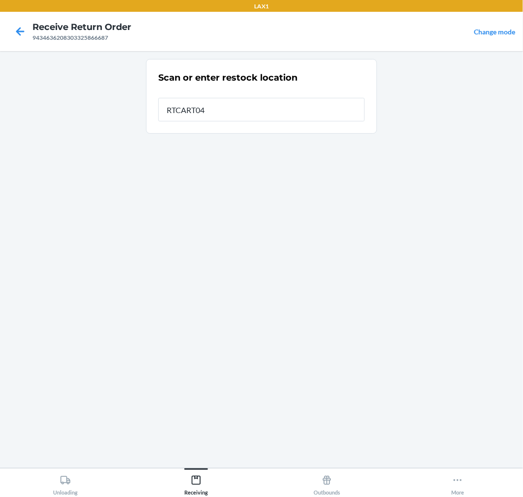
type input "RTCART041"
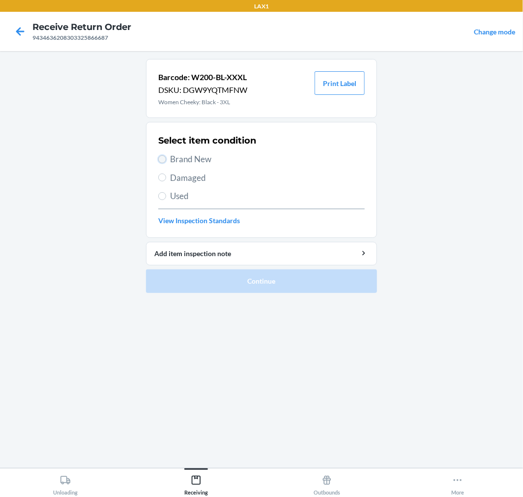
click at [163, 160] on input "Brand New" at bounding box center [162, 159] width 8 height 8
radio input "true"
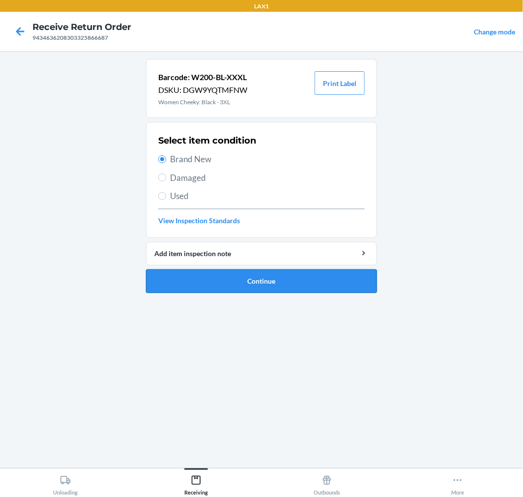
click at [346, 275] on button "Continue" at bounding box center [261, 281] width 231 height 24
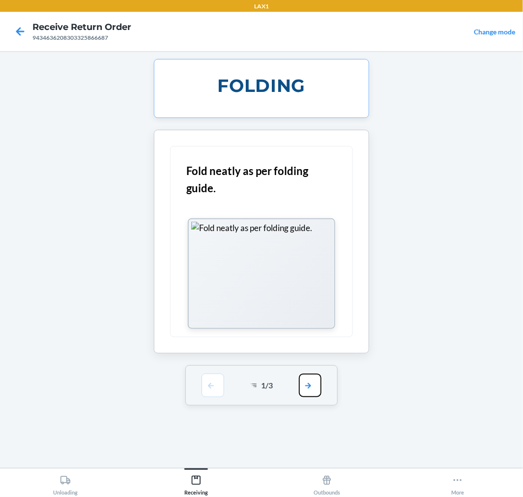
drag, startPoint x: 317, startPoint y: 385, endPoint x: 313, endPoint y: 296, distance: 89.0
click at [317, 381] on button "button" at bounding box center [310, 385] width 23 height 24
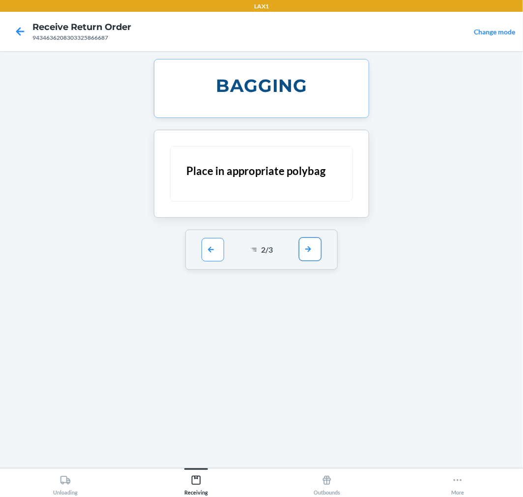
click at [310, 244] on button "button" at bounding box center [310, 249] width 23 height 24
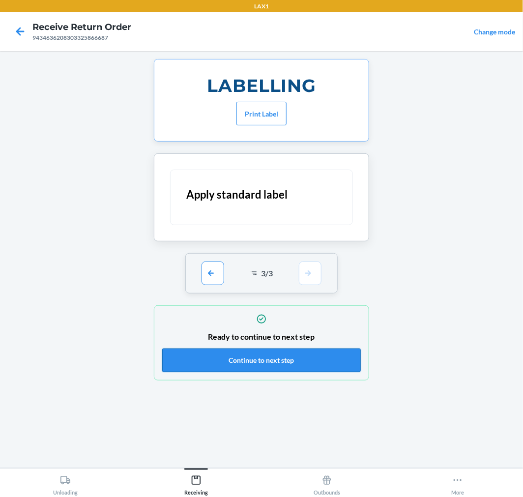
drag, startPoint x: 322, startPoint y: 363, endPoint x: 322, endPoint y: 353, distance: 9.8
click at [322, 358] on button "Continue to next step" at bounding box center [261, 360] width 198 height 24
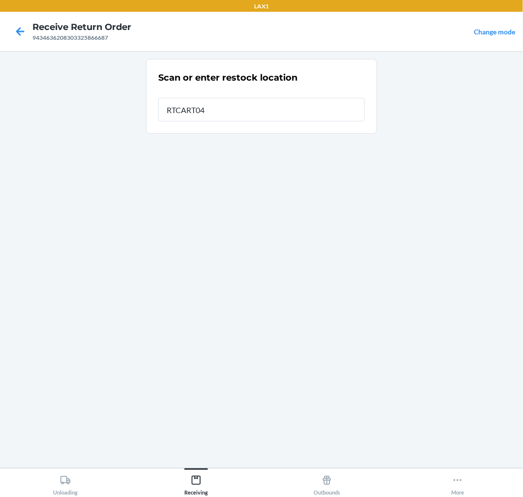
type input "RTCART041"
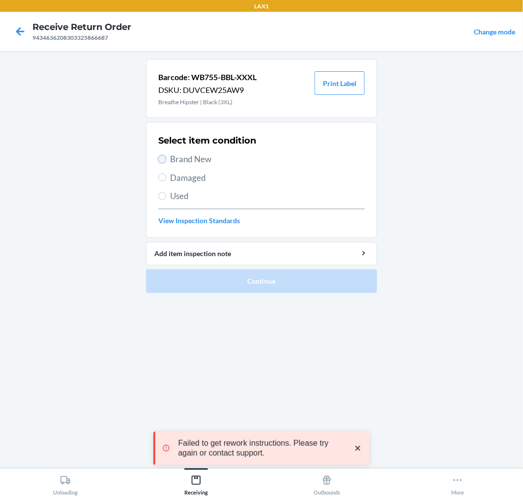
click at [164, 155] on input "Brand New" at bounding box center [162, 159] width 8 height 8
radio input "true"
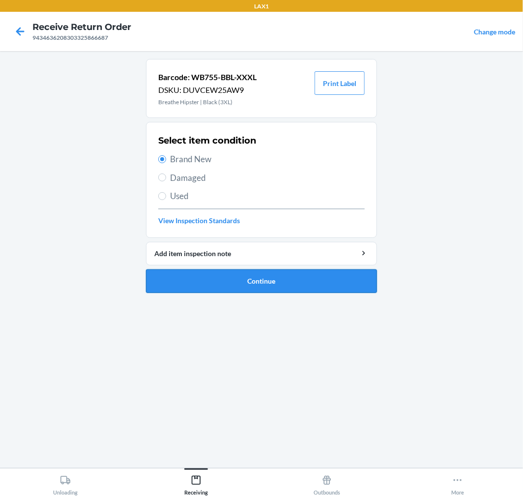
click at [337, 285] on button "Continue" at bounding box center [261, 281] width 231 height 24
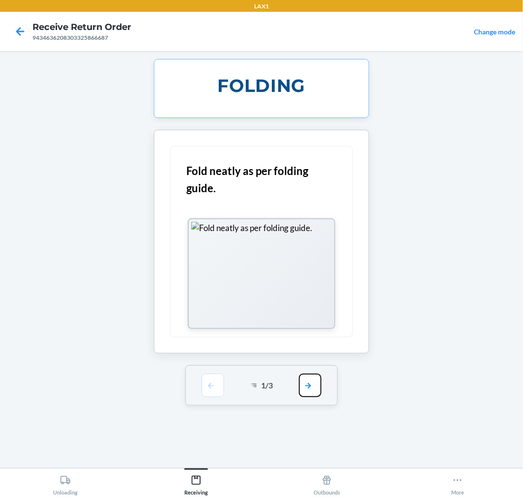
click at [310, 384] on button "button" at bounding box center [310, 385] width 23 height 24
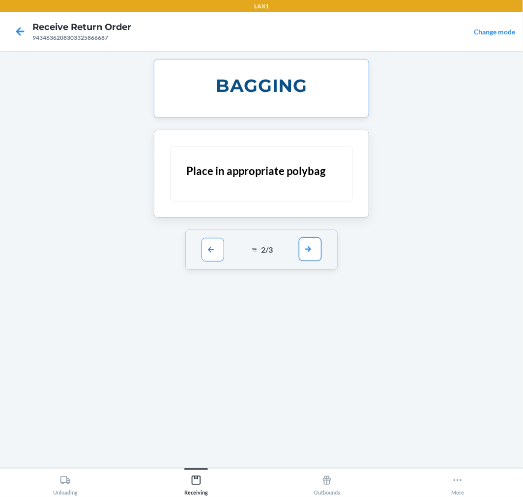
click at [313, 249] on button "button" at bounding box center [310, 249] width 23 height 24
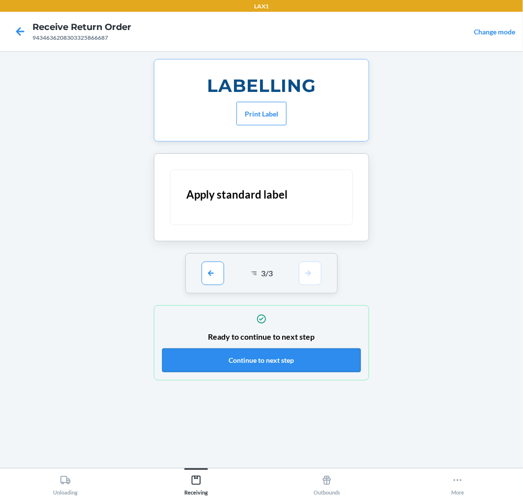
click at [347, 365] on button "Continue to next step" at bounding box center [261, 360] width 198 height 24
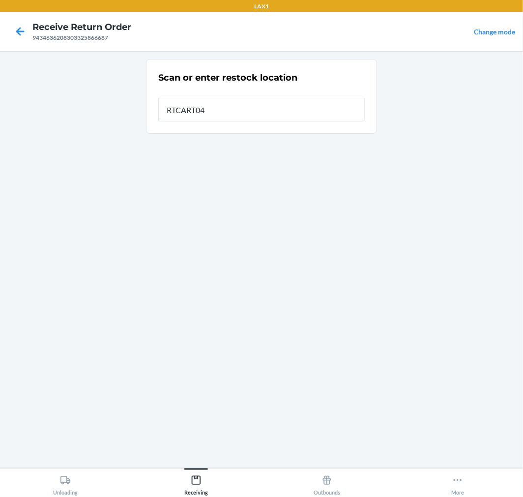
type input "RTCART041"
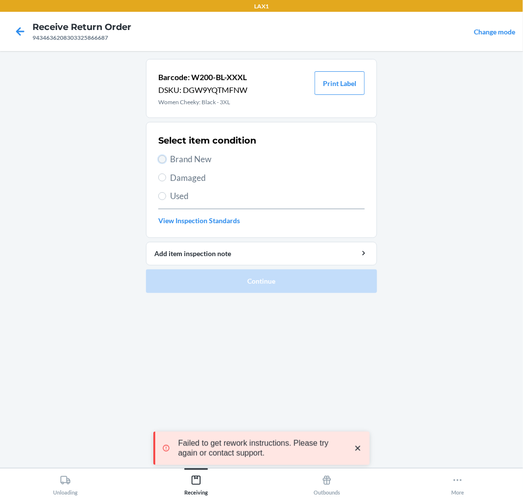
drag, startPoint x: 163, startPoint y: 155, endPoint x: 188, endPoint y: 188, distance: 41.7
click at [164, 158] on input "Brand New" at bounding box center [162, 159] width 8 height 8
radio input "true"
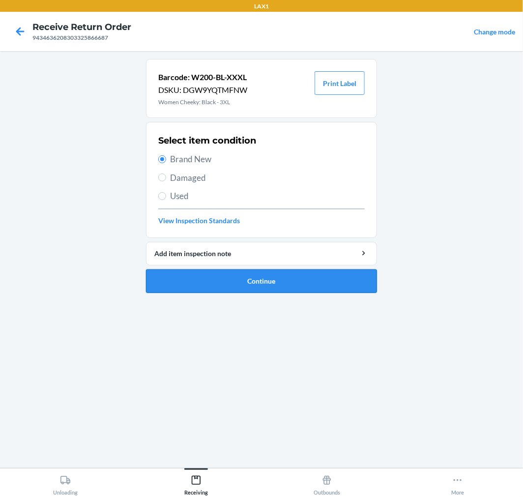
click at [344, 275] on button "Continue" at bounding box center [261, 281] width 231 height 24
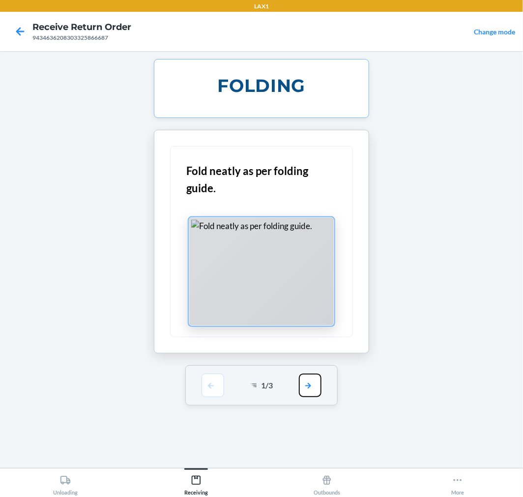
drag, startPoint x: 311, startPoint y: 383, endPoint x: 307, endPoint y: 296, distance: 87.6
click at [310, 371] on div "1 / 3" at bounding box center [261, 385] width 153 height 40
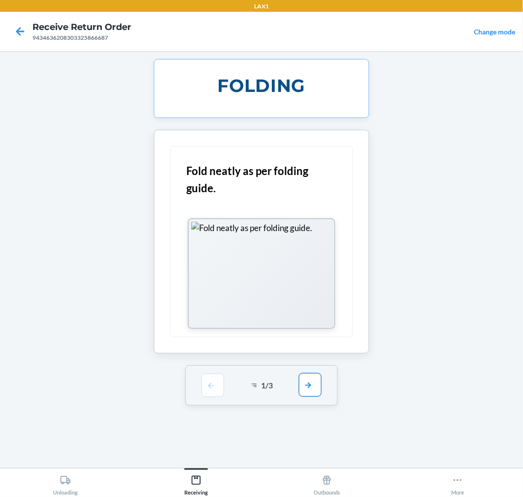
click at [306, 380] on button "button" at bounding box center [310, 385] width 23 height 24
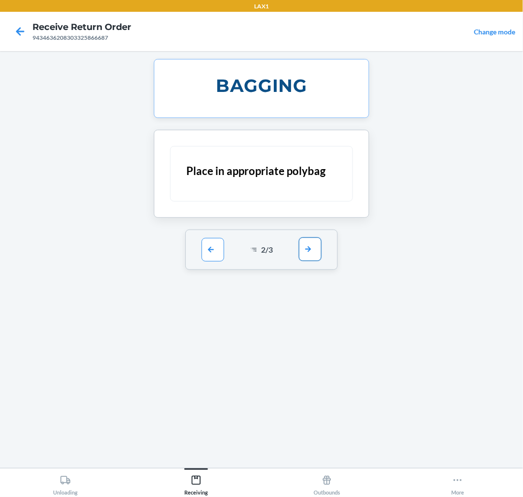
click at [309, 252] on button "button" at bounding box center [310, 249] width 23 height 24
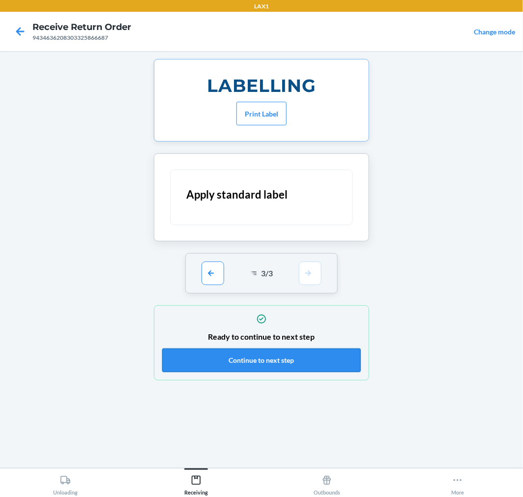
click at [322, 359] on button "Continue to next step" at bounding box center [261, 360] width 198 height 24
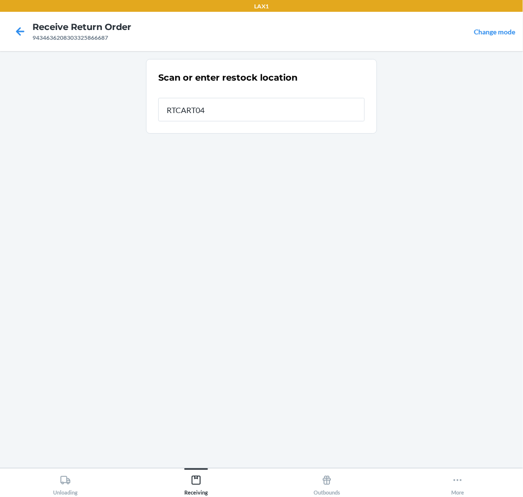
type input "RTCART041"
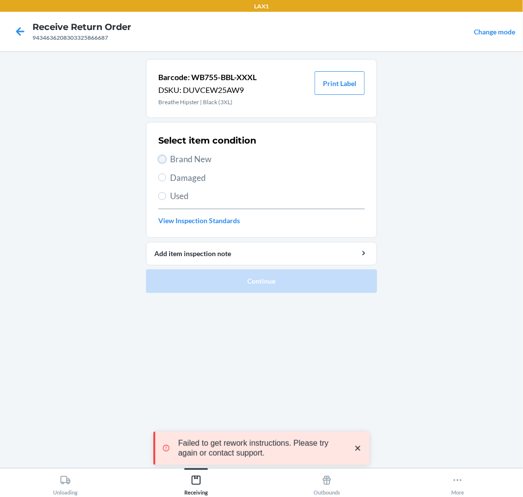
click at [164, 159] on input "Brand New" at bounding box center [162, 159] width 8 height 8
radio input "true"
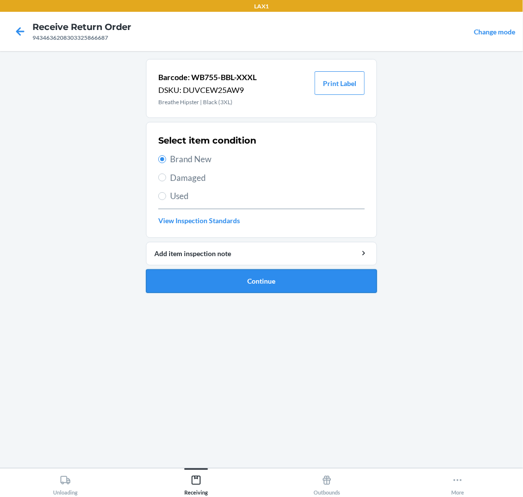
click at [341, 281] on button "Continue" at bounding box center [261, 281] width 231 height 24
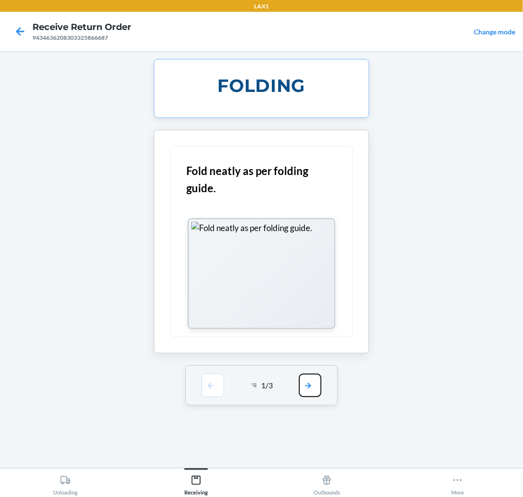
drag, startPoint x: 316, startPoint y: 394, endPoint x: 309, endPoint y: 361, distance: 34.0
click at [316, 392] on button "button" at bounding box center [310, 385] width 23 height 24
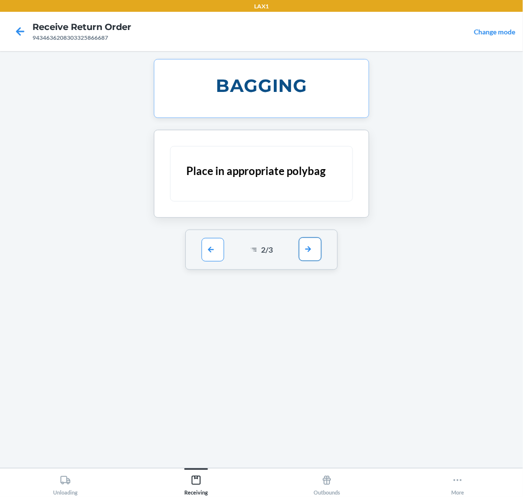
click at [311, 246] on button "button" at bounding box center [310, 249] width 23 height 24
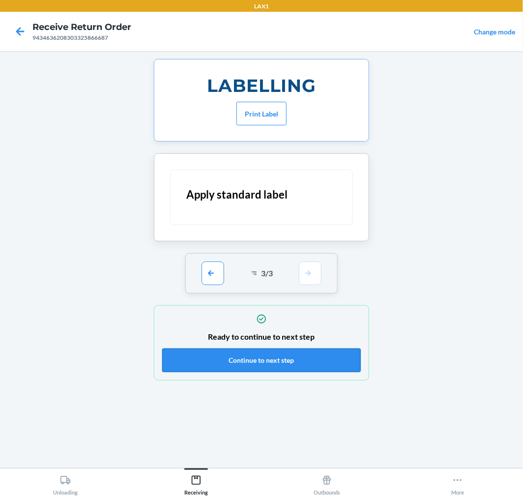
click at [335, 360] on button "Continue to next step" at bounding box center [261, 360] width 198 height 24
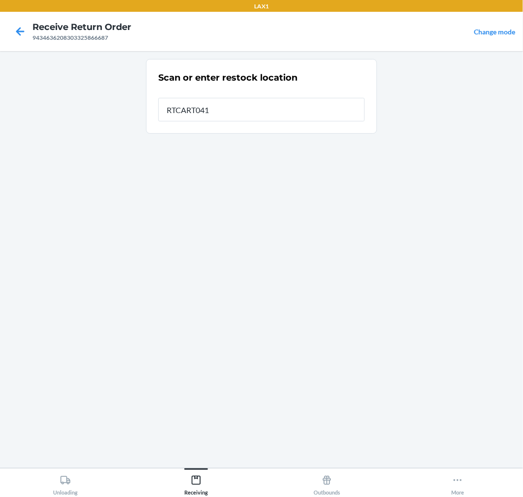
type input "RTCART041"
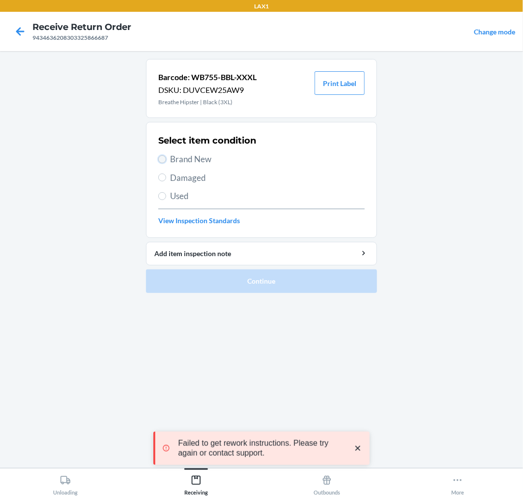
click at [161, 160] on input "Brand New" at bounding box center [162, 159] width 8 height 8
radio input "true"
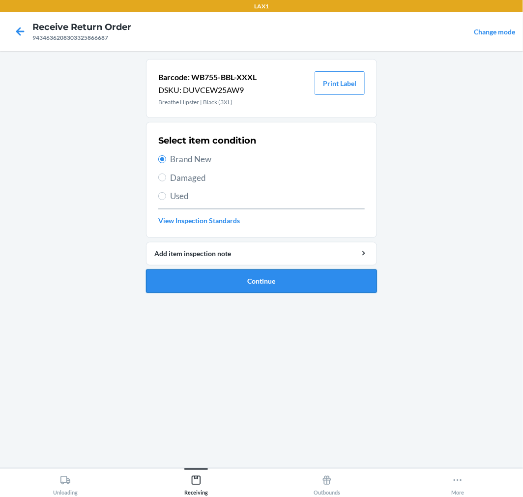
click at [309, 275] on button "Continue" at bounding box center [261, 281] width 231 height 24
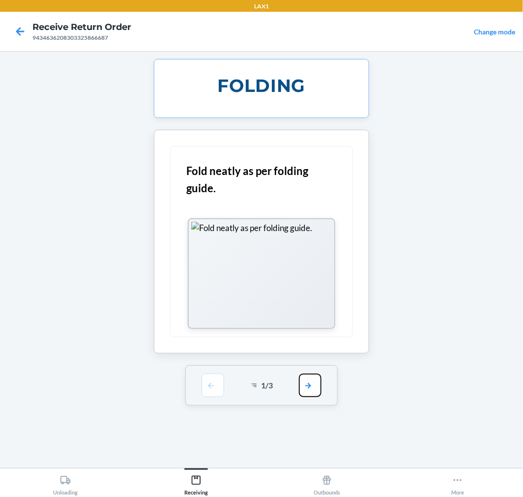
drag, startPoint x: 310, startPoint y: 388, endPoint x: 310, endPoint y: 376, distance: 12.3
click at [310, 376] on button "button" at bounding box center [310, 385] width 23 height 24
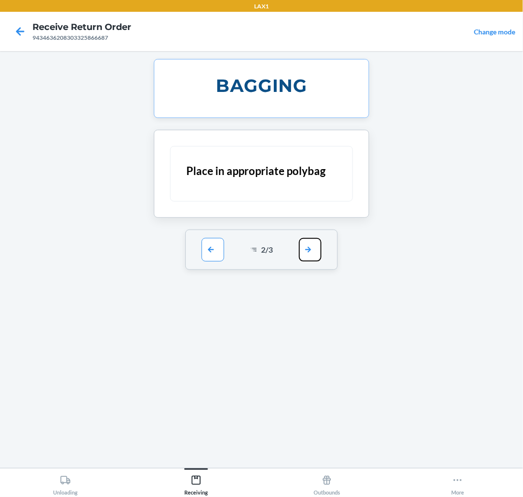
drag, startPoint x: 314, startPoint y: 252, endPoint x: 329, endPoint y: 298, distance: 47.5
click at [315, 258] on button "button" at bounding box center [310, 250] width 23 height 24
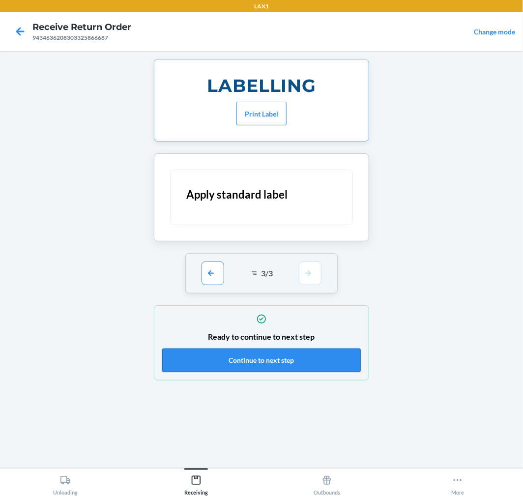
click at [345, 367] on button "Continue to next step" at bounding box center [261, 360] width 198 height 24
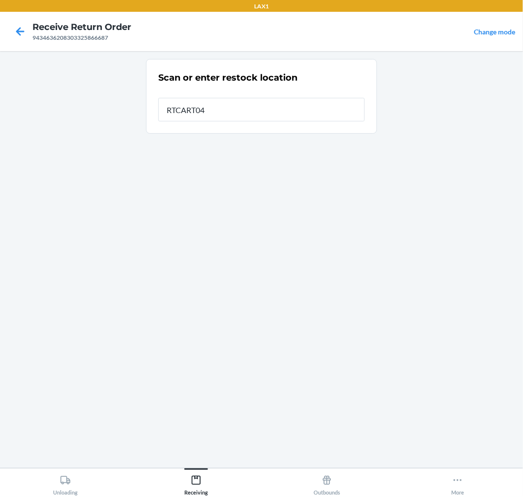
type input "RTCART041"
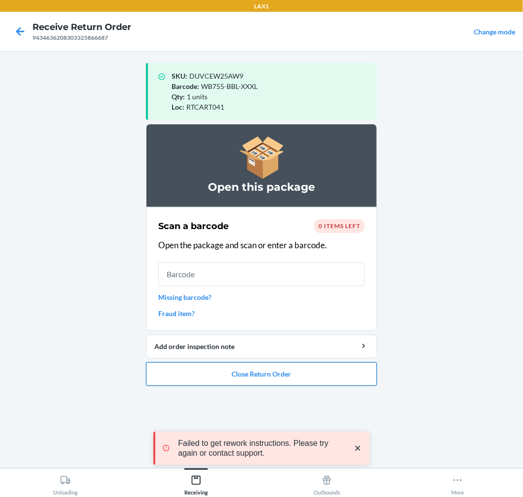
click at [323, 369] on button "Close Return Order" at bounding box center [261, 374] width 231 height 24
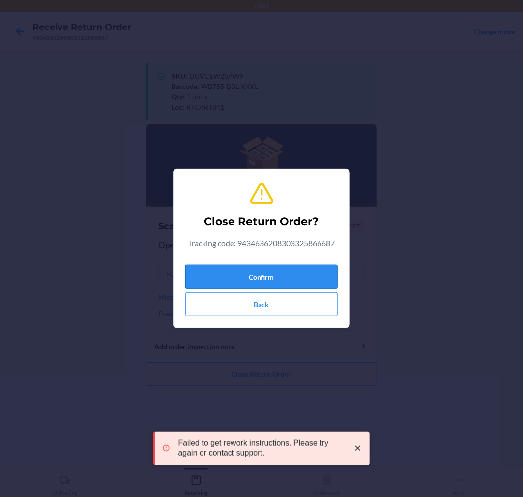
click at [317, 271] on button "Confirm" at bounding box center [261, 277] width 152 height 24
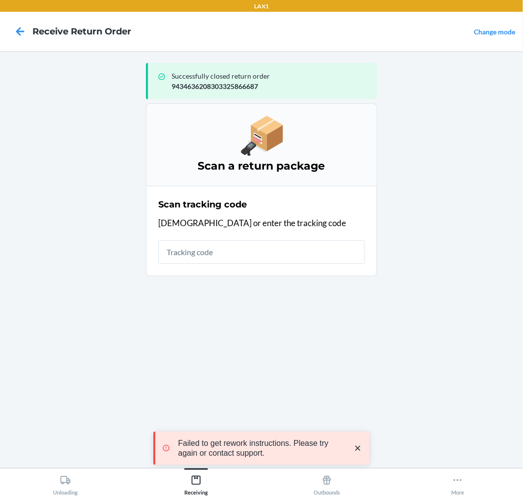
click at [361, 447] on icon "close toast" at bounding box center [358, 448] width 10 height 10
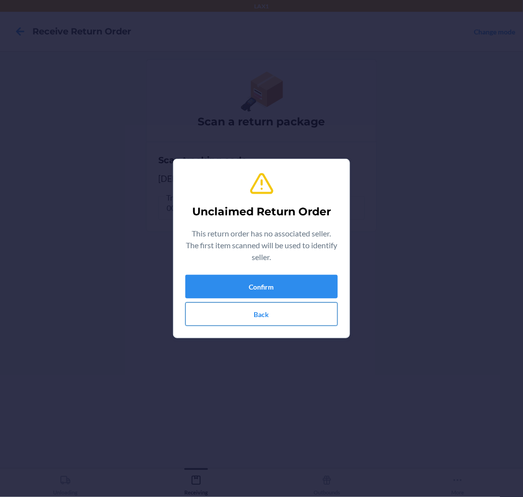
click at [287, 323] on button "Back" at bounding box center [261, 314] width 152 height 24
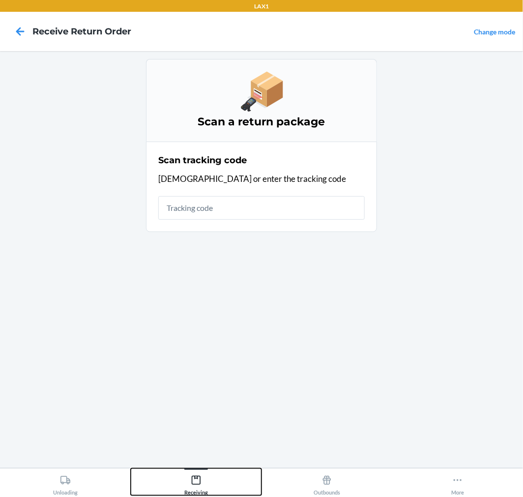
click at [195, 483] on icon at bounding box center [196, 479] width 11 height 11
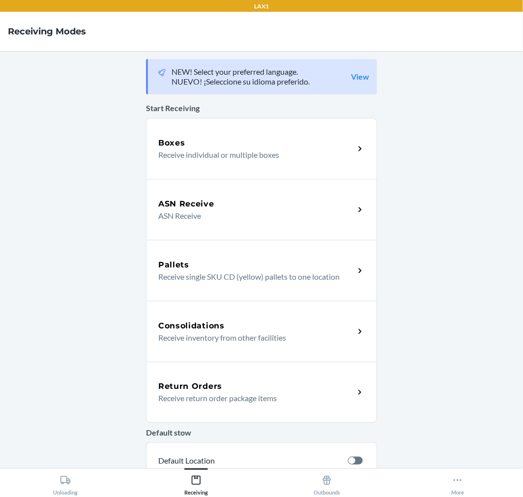
click at [185, 399] on p "Receive return order package items" at bounding box center [252, 398] width 188 height 12
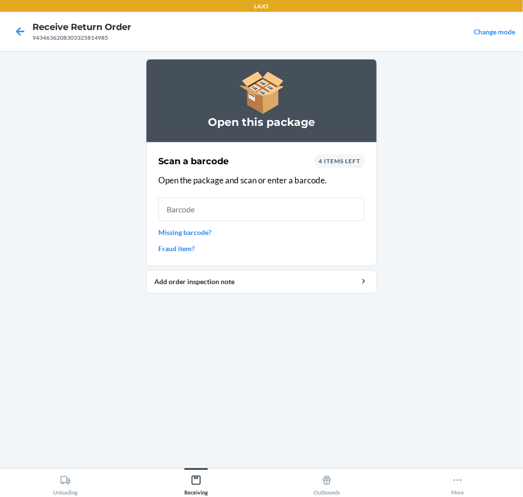
click at [350, 162] on span "4 items left" at bounding box center [339, 160] width 42 height 7
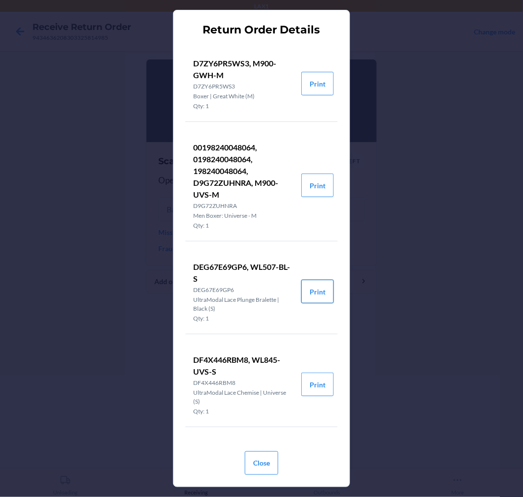
click at [321, 294] on button "Print" at bounding box center [317, 291] width 32 height 24
click at [320, 389] on button "Print" at bounding box center [317, 384] width 32 height 24
click at [328, 86] on button "Print" at bounding box center [317, 84] width 32 height 24
drag, startPoint x: 263, startPoint y: 465, endPoint x: 263, endPoint y: 393, distance: 71.2
click at [263, 459] on button "Close" at bounding box center [261, 463] width 33 height 24
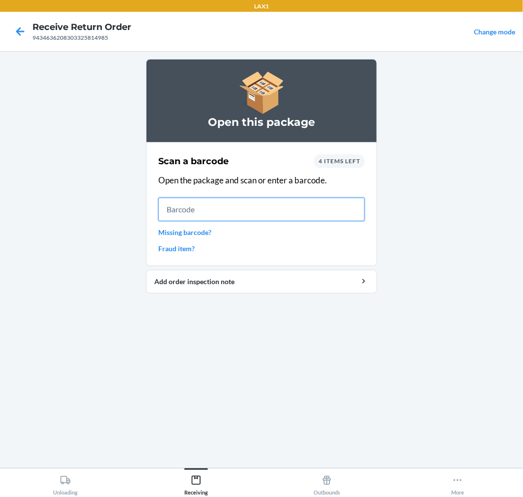
click at [257, 204] on input "text" at bounding box center [261, 209] width 206 height 24
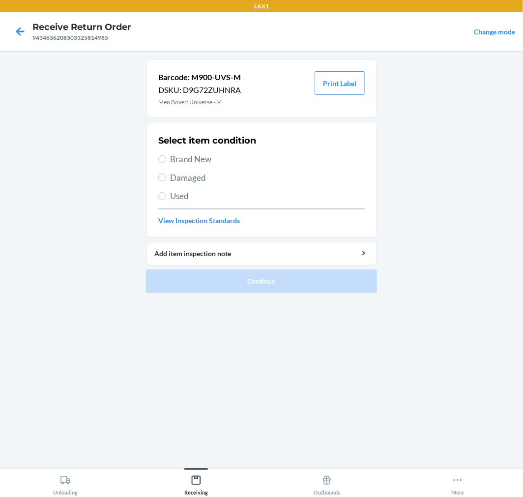
click at [158, 158] on section "Select item condition Brand New Damaged Used View Inspection Standards" at bounding box center [261, 180] width 231 height 116
click at [161, 158] on input "Brand New" at bounding box center [162, 159] width 8 height 8
radio input "true"
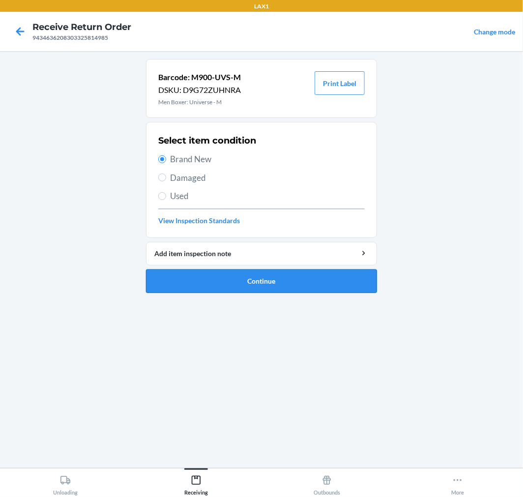
click at [339, 282] on button "Continue" at bounding box center [261, 281] width 231 height 24
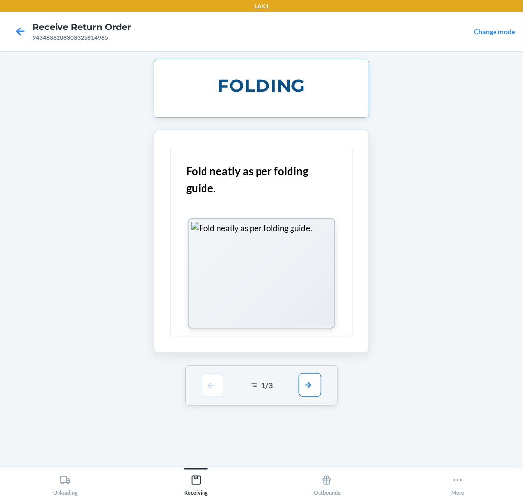
click at [306, 381] on button "button" at bounding box center [310, 385] width 23 height 24
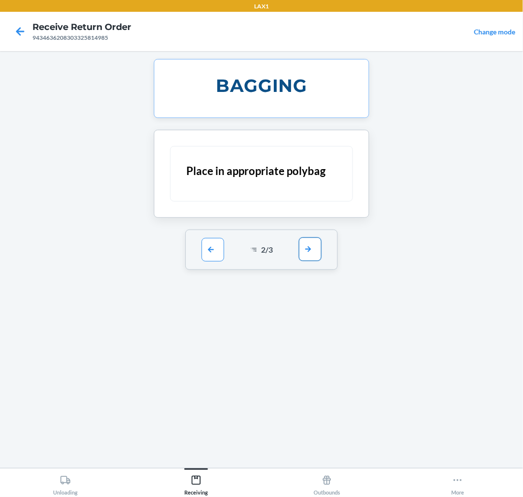
click at [313, 245] on button "button" at bounding box center [310, 249] width 23 height 24
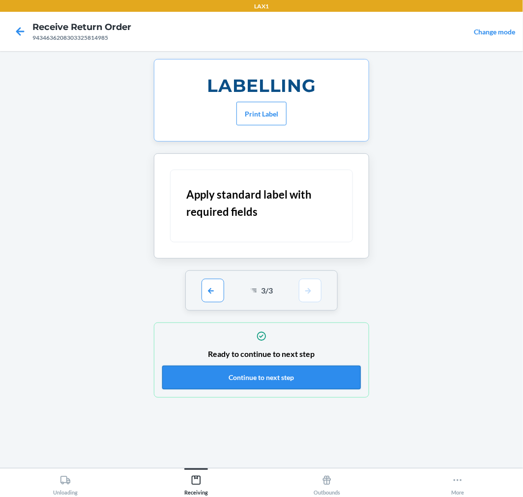
click at [336, 375] on button "Continue to next step" at bounding box center [261, 377] width 198 height 24
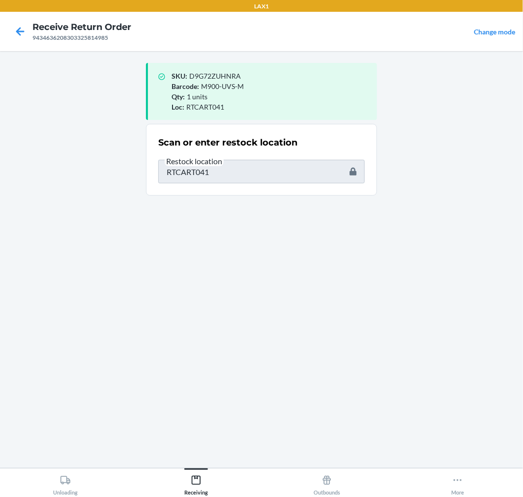
type input "DF4X446RBM8"
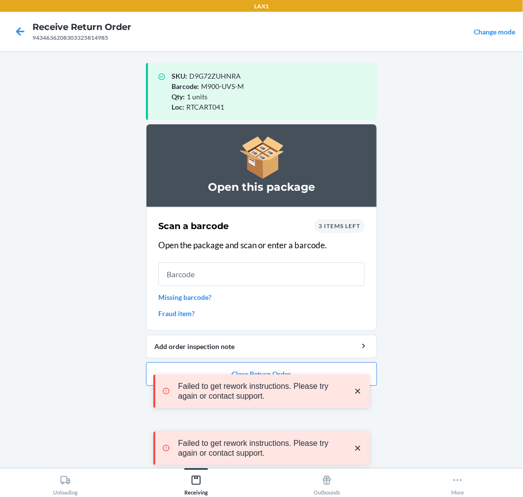
click at [273, 280] on input "text" at bounding box center [261, 274] width 206 height 24
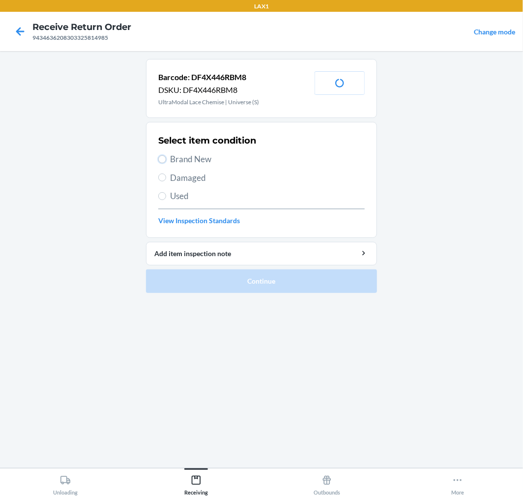
drag, startPoint x: 164, startPoint y: 158, endPoint x: 177, endPoint y: 168, distance: 16.7
click at [164, 158] on input "Brand New" at bounding box center [162, 159] width 8 height 8
radio input "true"
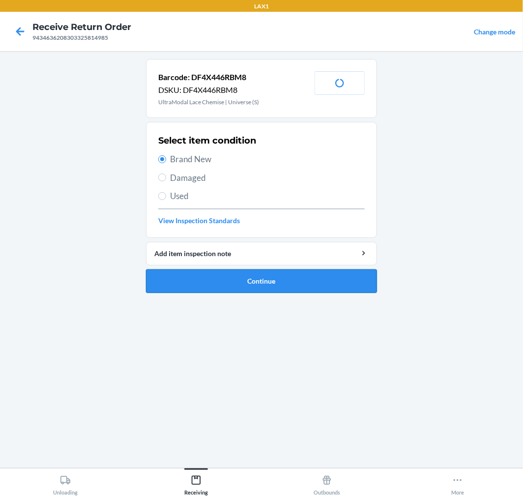
click at [340, 277] on button "Continue" at bounding box center [261, 281] width 231 height 24
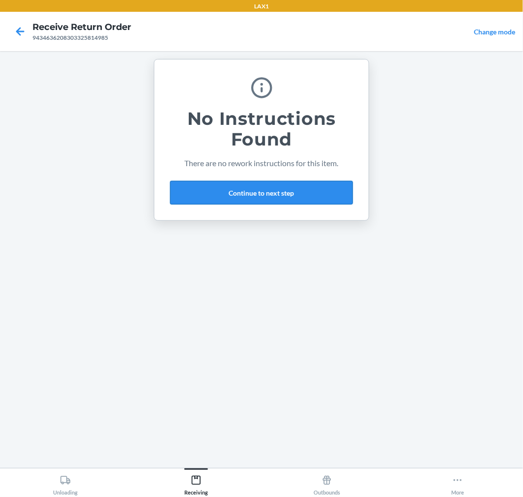
click at [306, 192] on button "Continue to next step" at bounding box center [261, 193] width 183 height 24
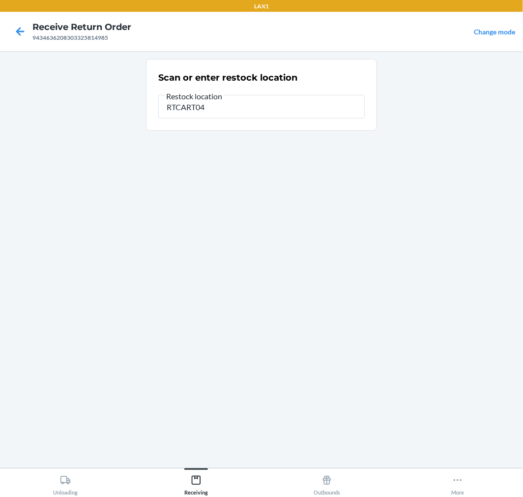
type input "RTCART041"
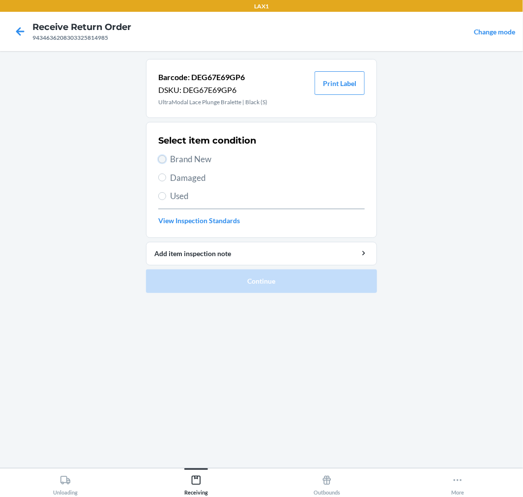
drag, startPoint x: 161, startPoint y: 157, endPoint x: 241, endPoint y: 244, distance: 118.2
click at [162, 158] on input "Brand New" at bounding box center [162, 159] width 8 height 8
radio input "true"
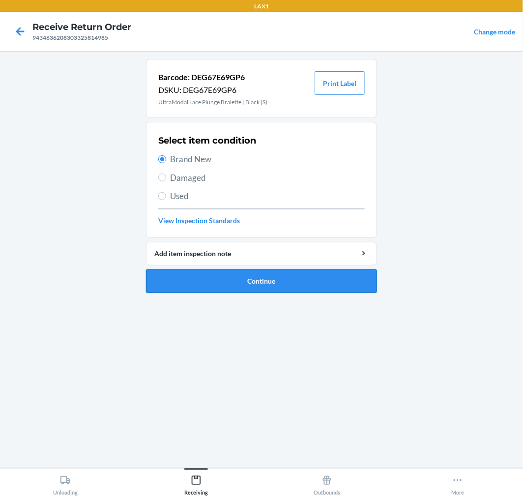
click at [288, 273] on button "Continue" at bounding box center [261, 281] width 231 height 24
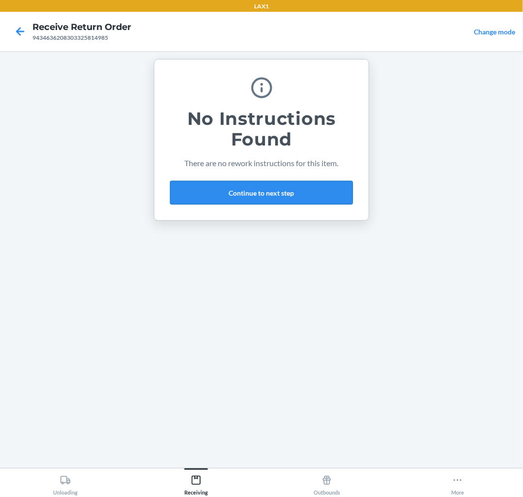
click at [280, 188] on button "Continue to next step" at bounding box center [261, 193] width 183 height 24
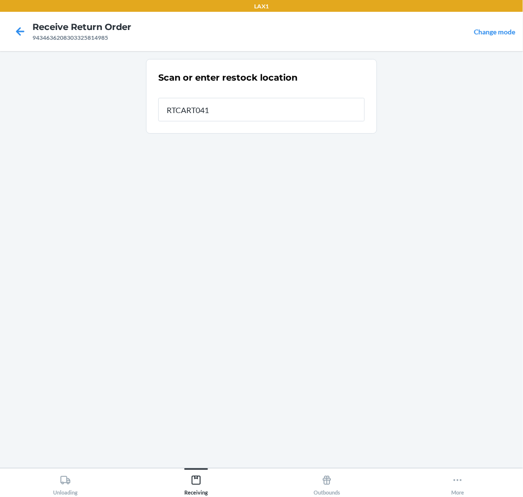
type input "RTCART041"
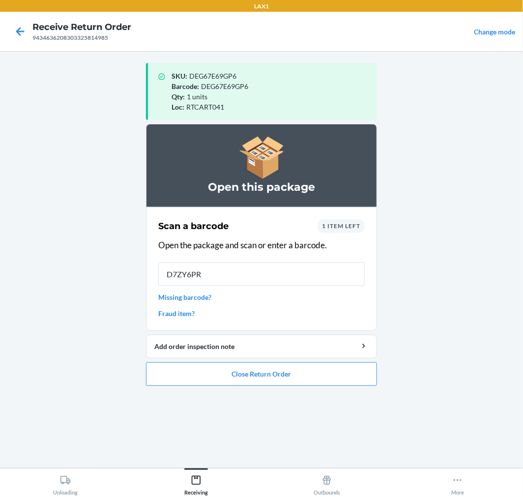
type input "D7ZY6PR5"
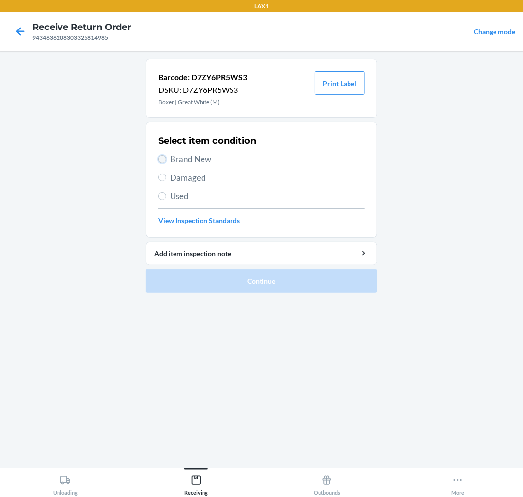
click at [164, 159] on input "Brand New" at bounding box center [162, 159] width 8 height 8
radio input "true"
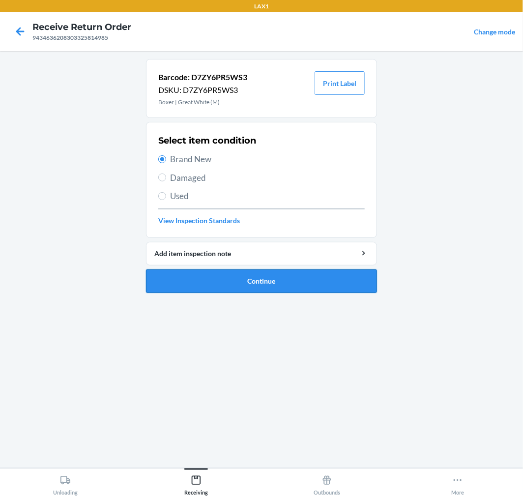
click at [341, 278] on button "Continue" at bounding box center [261, 281] width 231 height 24
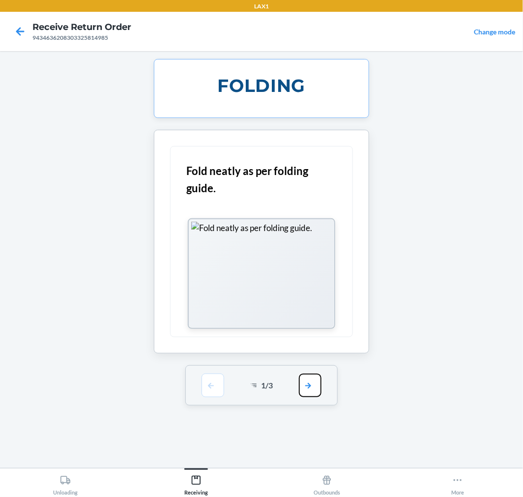
drag, startPoint x: 311, startPoint y: 382, endPoint x: 311, endPoint y: 374, distance: 8.4
click at [311, 377] on button "button" at bounding box center [310, 385] width 23 height 24
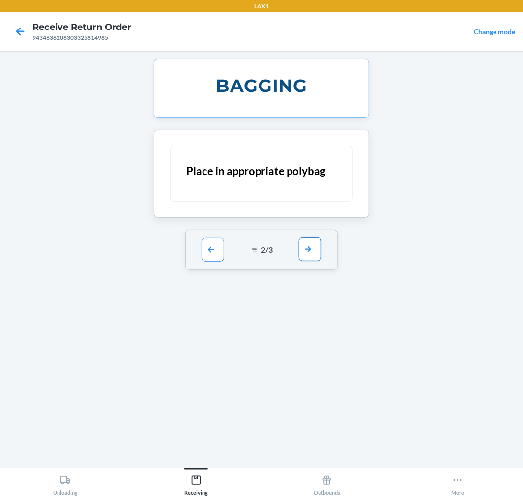
click at [311, 249] on button "button" at bounding box center [310, 249] width 23 height 24
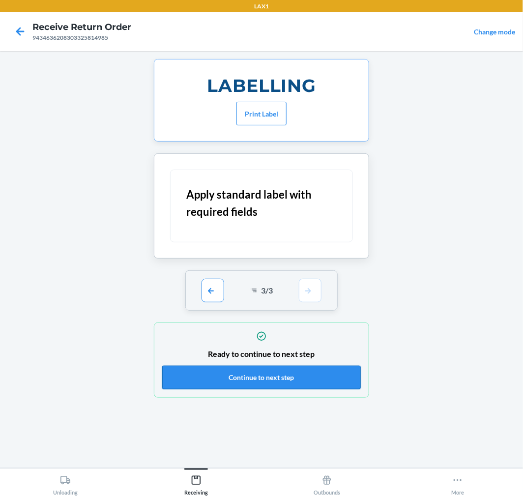
click at [314, 377] on button "Continue to next step" at bounding box center [261, 377] width 198 height 24
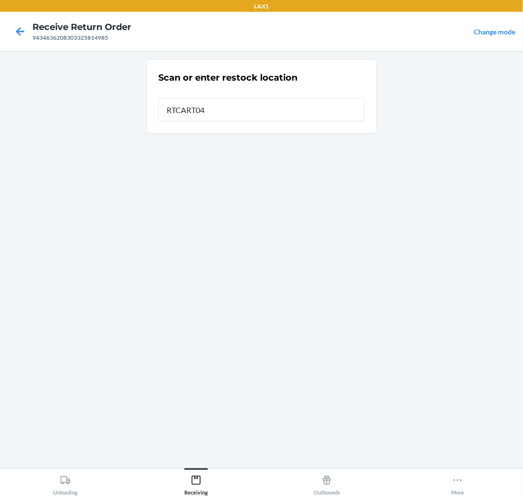
type input "RTCART041"
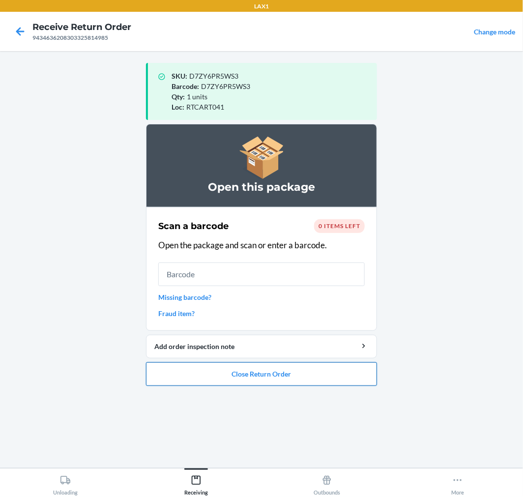
click at [316, 380] on button "Close Return Order" at bounding box center [261, 374] width 231 height 24
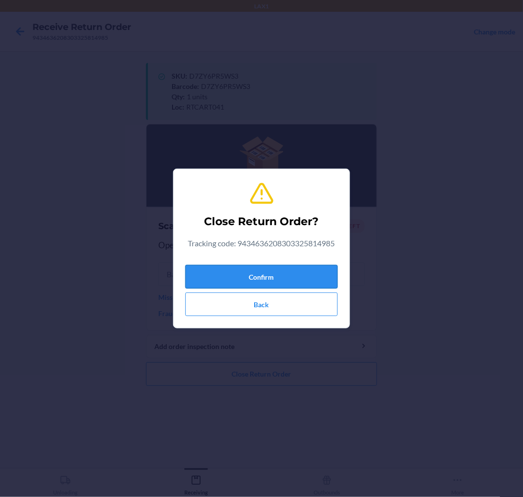
click at [306, 276] on button "Confirm" at bounding box center [261, 277] width 152 height 24
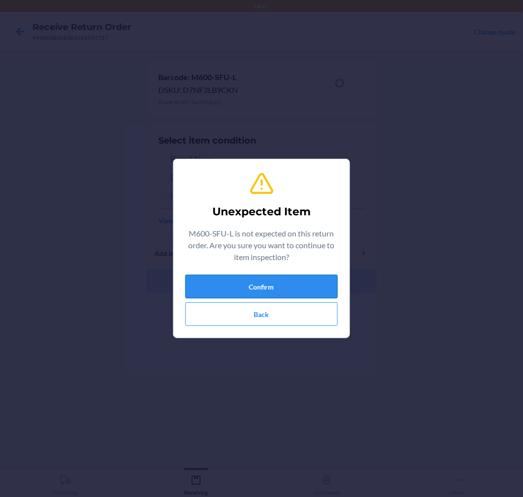
click at [301, 285] on button "Confirm" at bounding box center [261, 287] width 152 height 24
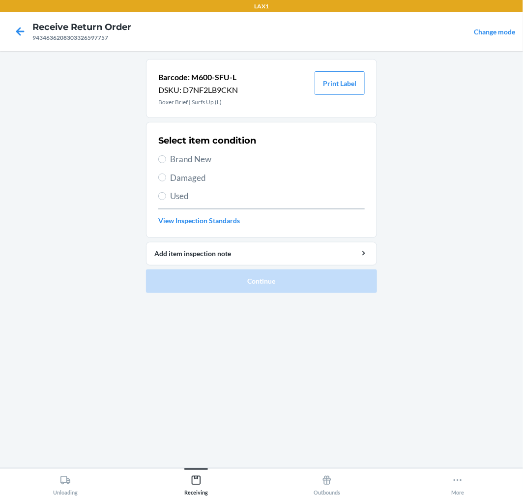
click at [163, 154] on label "Brand New" at bounding box center [261, 159] width 206 height 13
click at [163, 155] on input "Brand New" at bounding box center [162, 159] width 8 height 8
radio input "true"
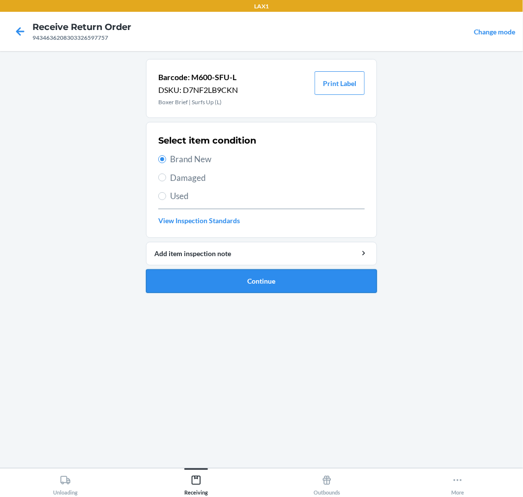
drag, startPoint x: 324, startPoint y: 276, endPoint x: 326, endPoint y: 270, distance: 5.6
click at [325, 275] on button "Continue" at bounding box center [261, 281] width 231 height 24
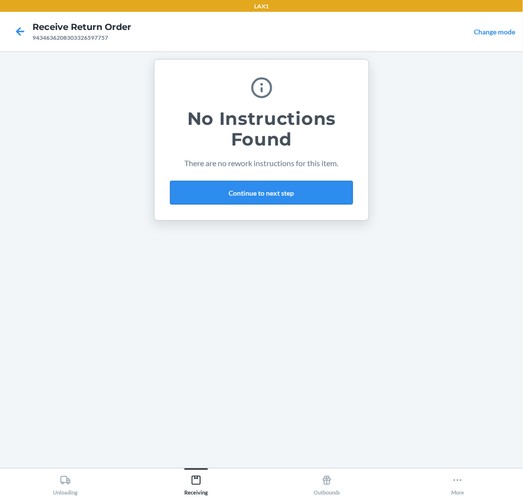
click at [327, 195] on button "Continue to next step" at bounding box center [261, 193] width 183 height 24
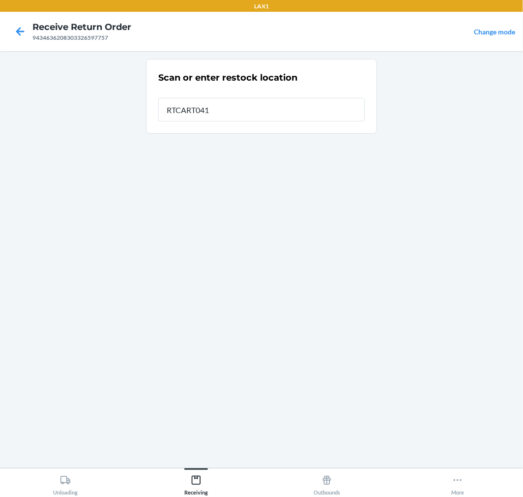
type input "RTCART041"
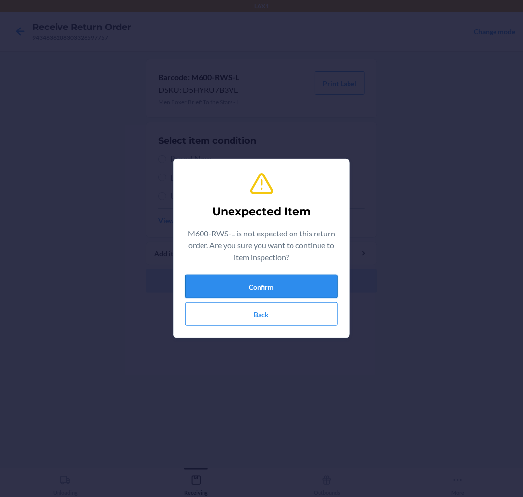
click at [292, 287] on button "Confirm" at bounding box center [261, 287] width 152 height 24
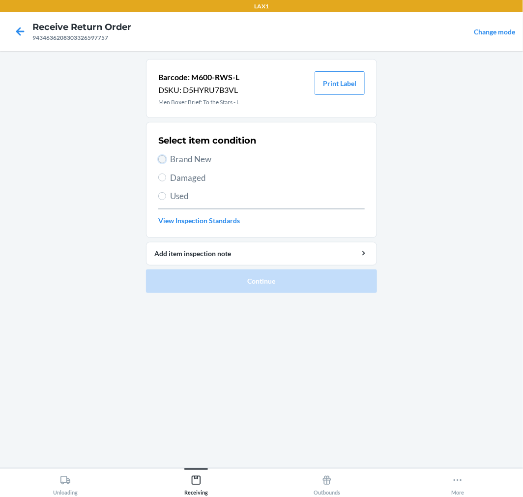
click at [164, 159] on input "Brand New" at bounding box center [162, 159] width 8 height 8
radio input "true"
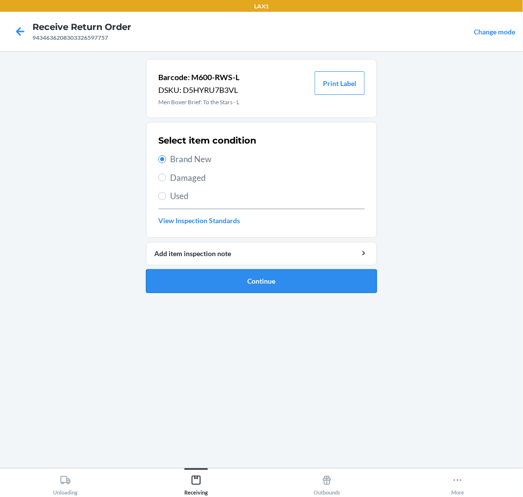
click at [305, 275] on button "Continue" at bounding box center [261, 281] width 231 height 24
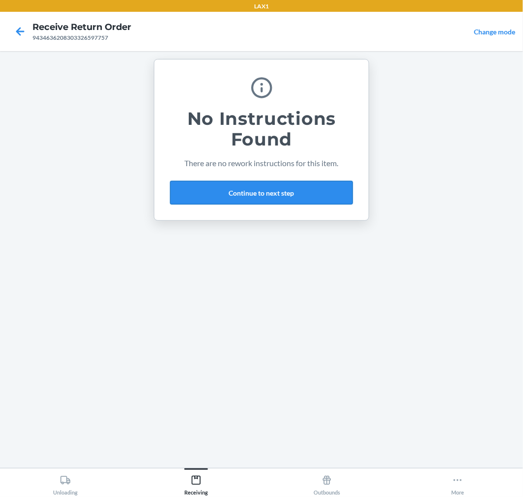
click at [302, 193] on button "Continue to next step" at bounding box center [261, 193] width 183 height 24
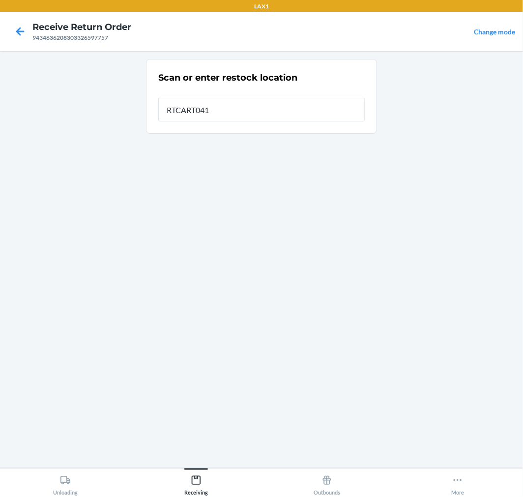
type input "RTCART041"
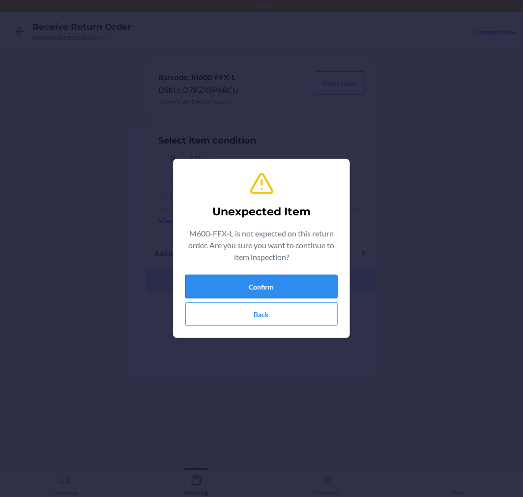
click at [290, 296] on button "Confirm" at bounding box center [261, 287] width 152 height 24
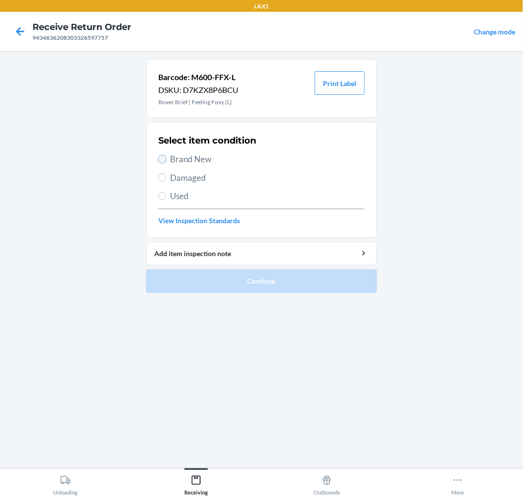
drag, startPoint x: 164, startPoint y: 158, endPoint x: 205, endPoint y: 190, distance: 52.2
click at [164, 159] on input "Brand New" at bounding box center [162, 159] width 8 height 8
radio input "true"
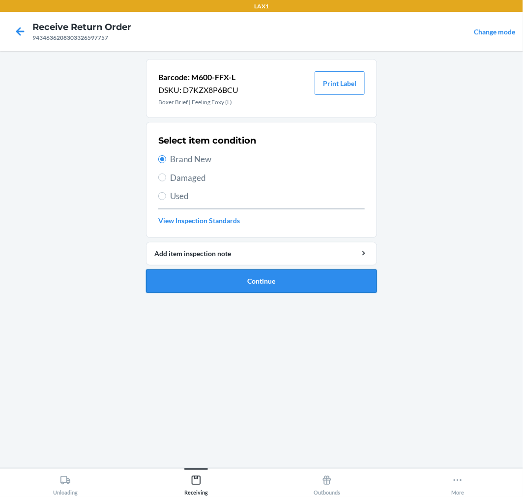
click at [300, 269] on button "Continue" at bounding box center [261, 281] width 231 height 24
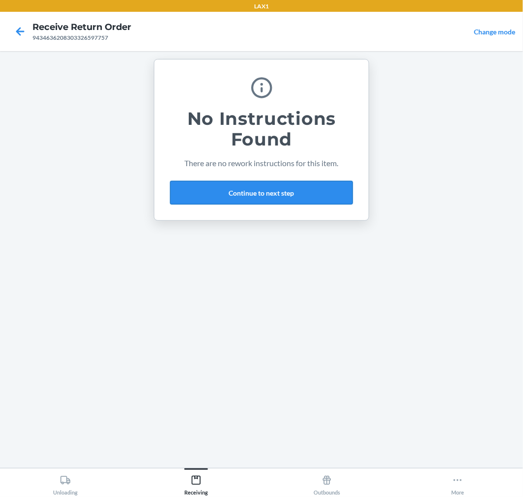
click at [294, 191] on button "Continue to next step" at bounding box center [261, 193] width 183 height 24
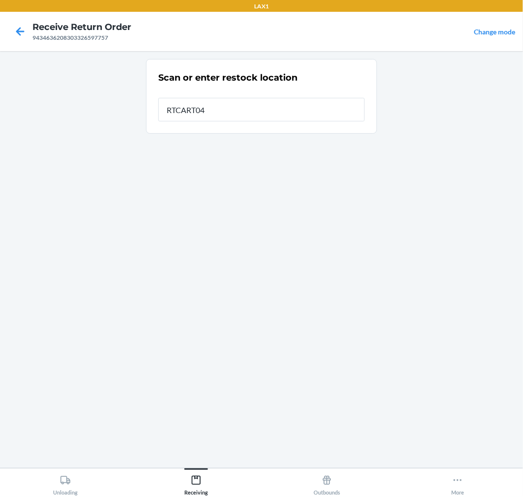
type input "RTCART041"
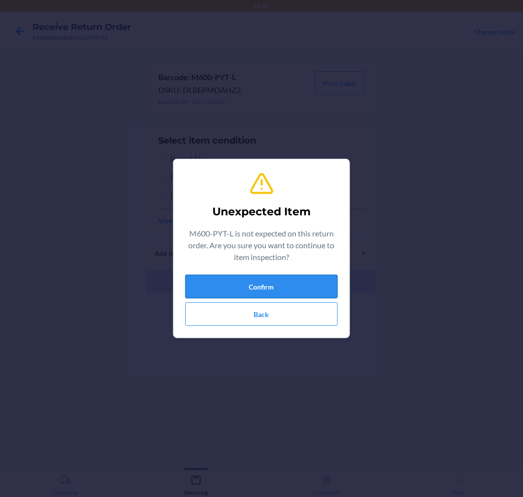
click at [296, 288] on button "Confirm" at bounding box center [261, 287] width 152 height 24
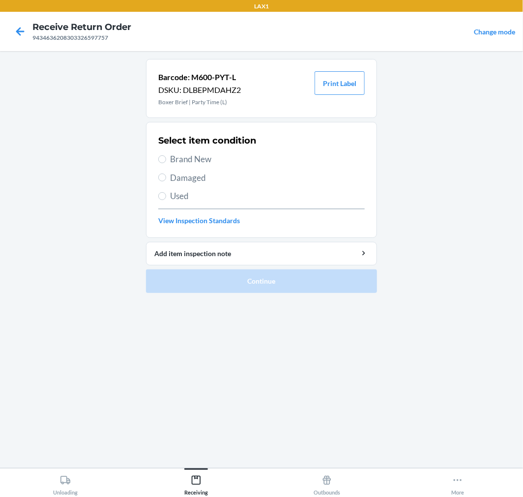
drag, startPoint x: 166, startPoint y: 160, endPoint x: 234, endPoint y: 224, distance: 93.5
click at [166, 162] on label "Brand New" at bounding box center [261, 159] width 206 height 13
click at [166, 162] on input "Brand New" at bounding box center [162, 159] width 8 height 8
radio input "true"
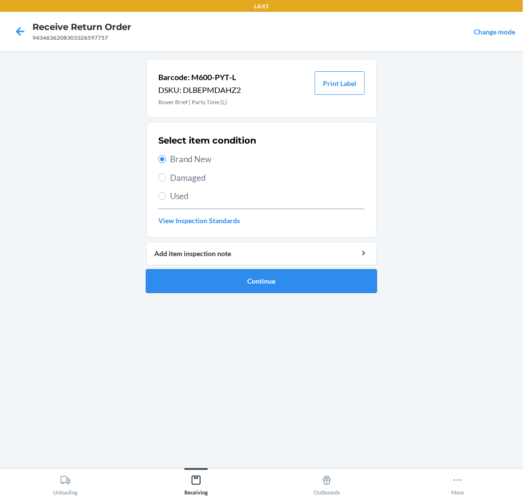
click at [314, 273] on button "Continue" at bounding box center [261, 281] width 231 height 24
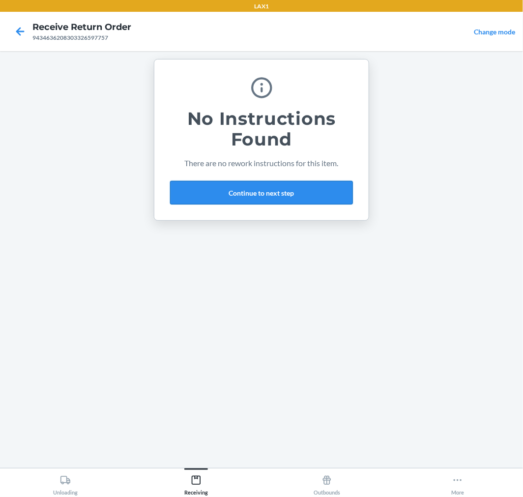
click at [301, 188] on button "Continue to next step" at bounding box center [261, 193] width 183 height 24
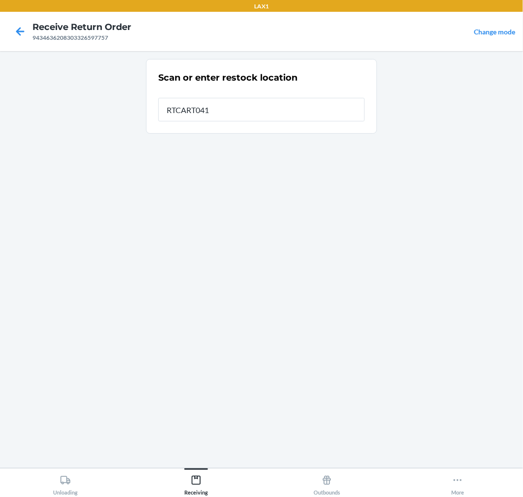
type input "RTCART041"
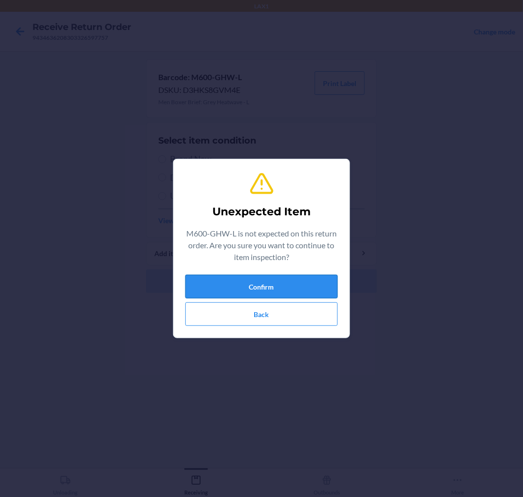
click at [280, 288] on button "Confirm" at bounding box center [261, 287] width 152 height 24
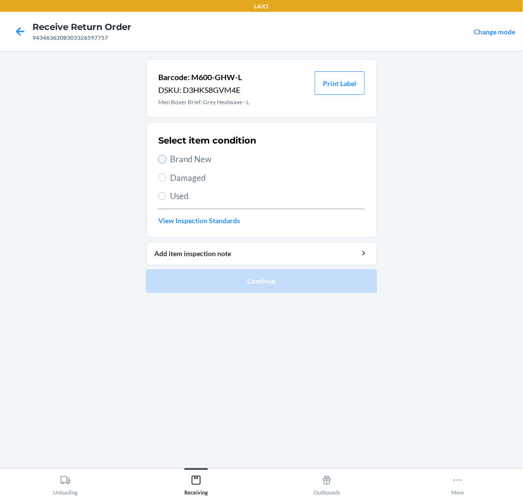
click at [163, 155] on input "Brand New" at bounding box center [162, 159] width 8 height 8
radio input "true"
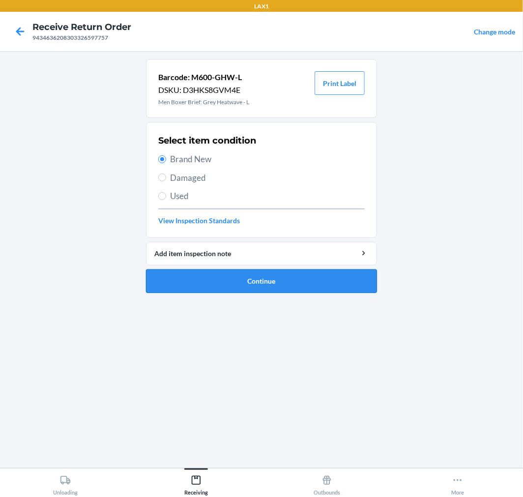
click at [323, 277] on button "Continue" at bounding box center [261, 281] width 231 height 24
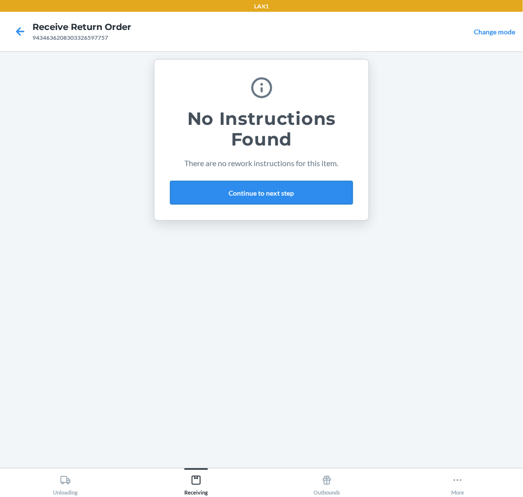
click at [322, 194] on button "Continue to next step" at bounding box center [261, 193] width 183 height 24
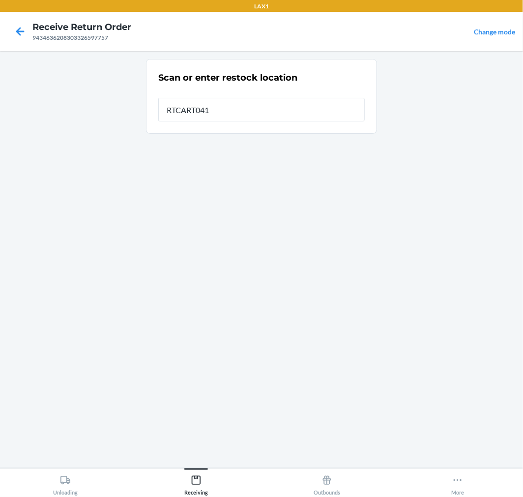
type input "RTCART041"
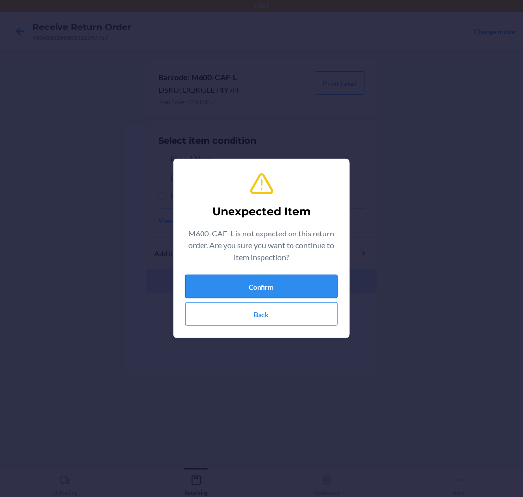
click at [290, 291] on button "Confirm" at bounding box center [261, 287] width 152 height 24
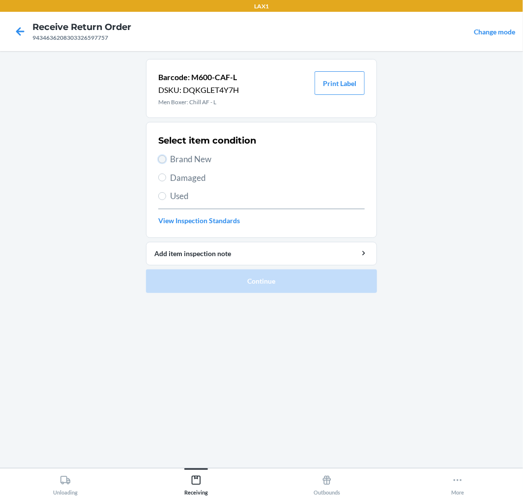
click at [158, 158] on input "Brand New" at bounding box center [162, 159] width 8 height 8
radio input "true"
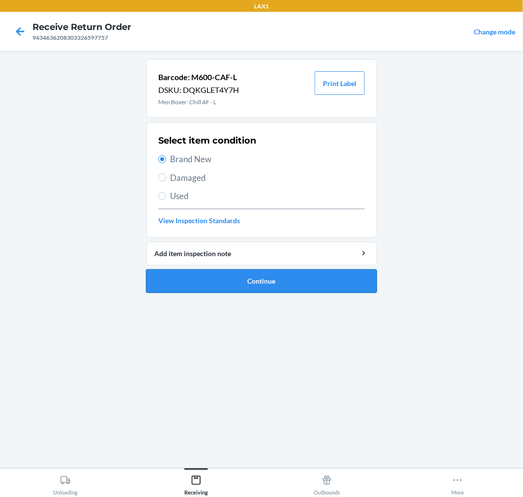
click at [340, 272] on button "Continue" at bounding box center [261, 281] width 231 height 24
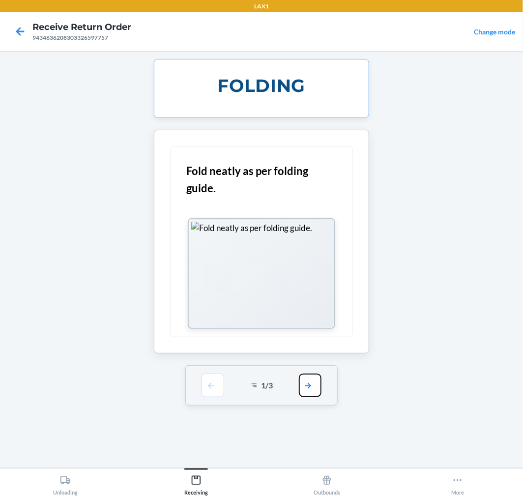
drag, startPoint x: 308, startPoint y: 382, endPoint x: 305, endPoint y: 355, distance: 27.7
click at [307, 376] on button "button" at bounding box center [310, 385] width 23 height 24
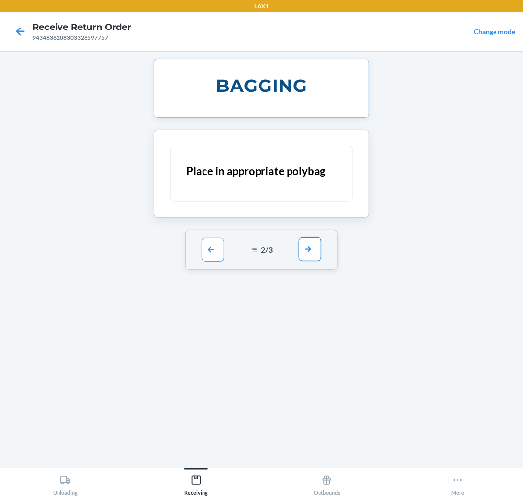
click at [306, 249] on button "button" at bounding box center [310, 249] width 23 height 24
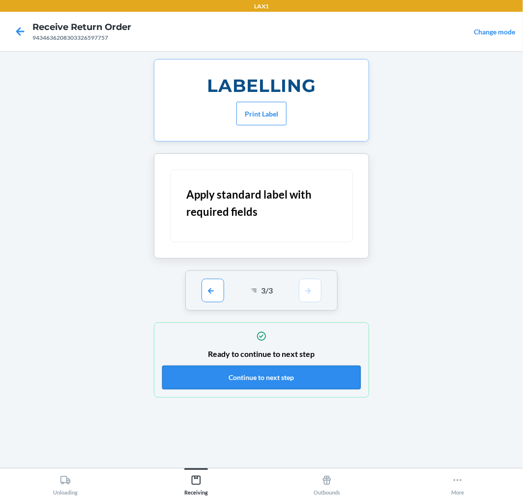
click at [321, 377] on button "Continue to next step" at bounding box center [261, 377] width 198 height 24
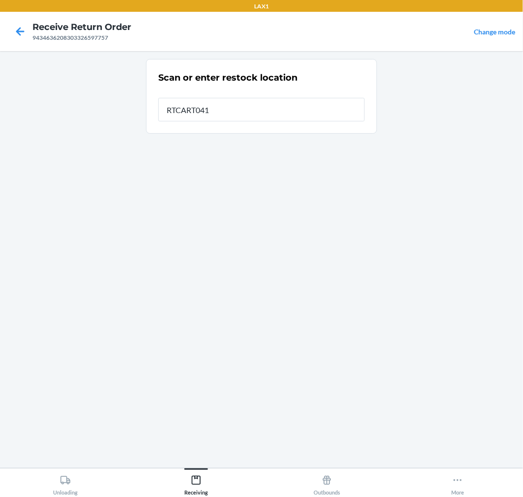
type input "RTCART041"
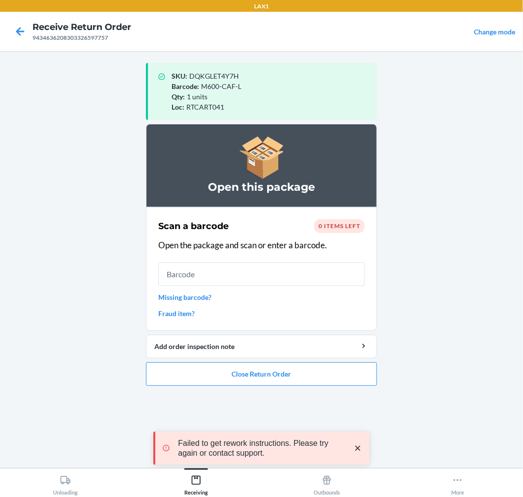
click at [356, 443] on icon "close toast" at bounding box center [358, 448] width 10 height 10
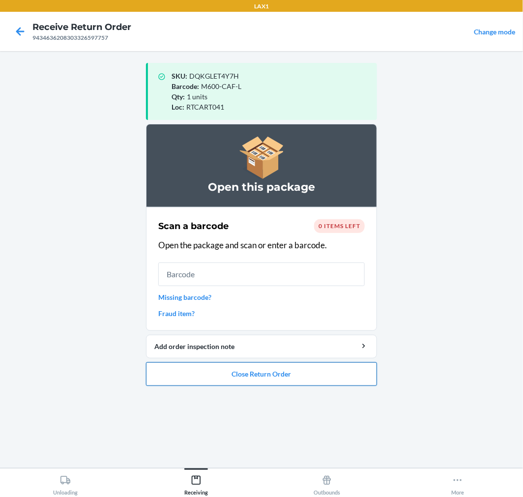
click at [328, 375] on button "Close Return Order" at bounding box center [261, 374] width 231 height 24
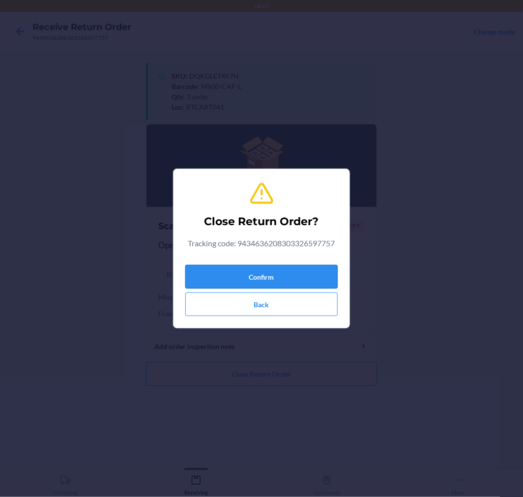
click at [293, 272] on button "Confirm" at bounding box center [261, 277] width 152 height 24
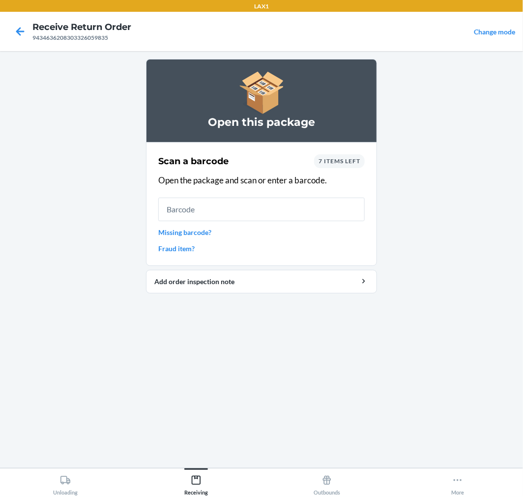
click at [336, 156] on div "7 items left" at bounding box center [339, 161] width 51 height 14
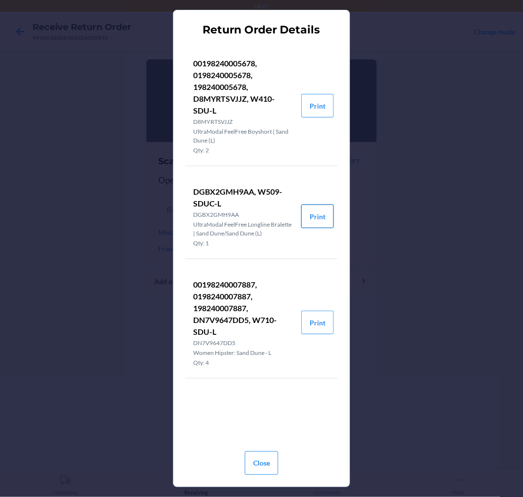
click at [320, 210] on button "Print" at bounding box center [317, 216] width 32 height 24
drag, startPoint x: 271, startPoint y: 462, endPoint x: 271, endPoint y: 385, distance: 77.1
click at [271, 462] on button "Close" at bounding box center [261, 463] width 33 height 24
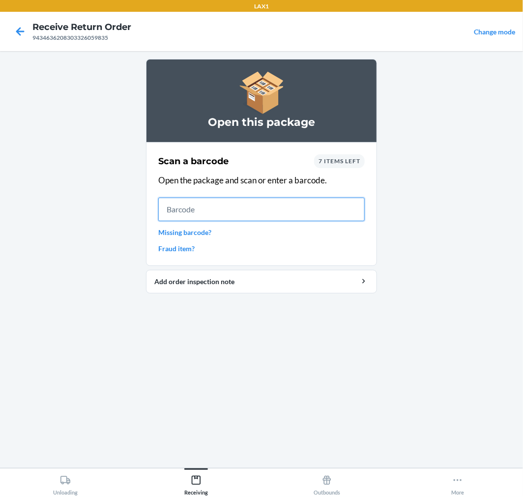
click at [273, 206] on input "text" at bounding box center [261, 209] width 206 height 24
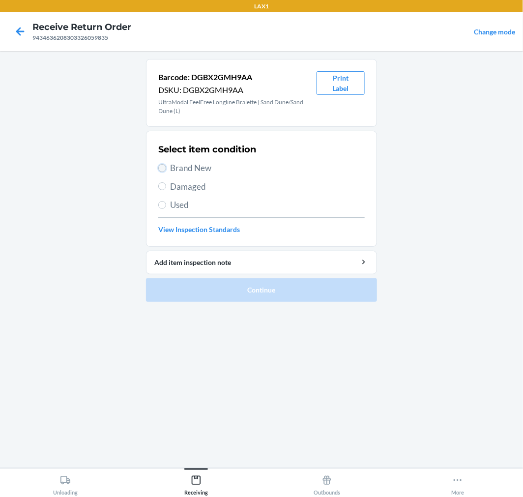
click at [163, 167] on input "Brand New" at bounding box center [162, 168] width 8 height 8
radio input "true"
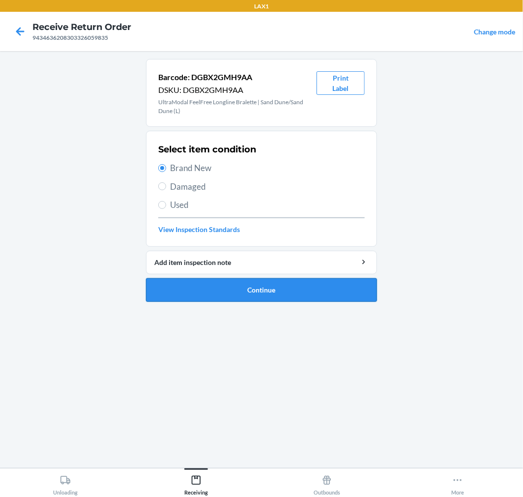
click at [329, 285] on button "Continue" at bounding box center [261, 290] width 231 height 24
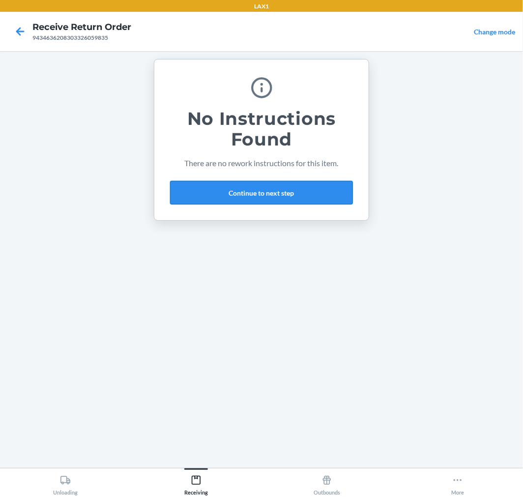
click at [312, 194] on button "Continue to next step" at bounding box center [261, 193] width 183 height 24
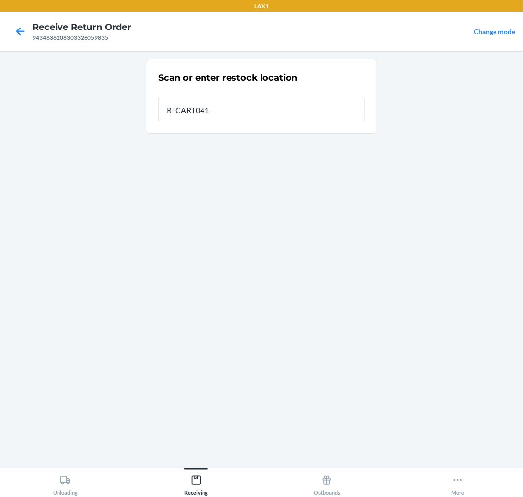
type input "RTCART041"
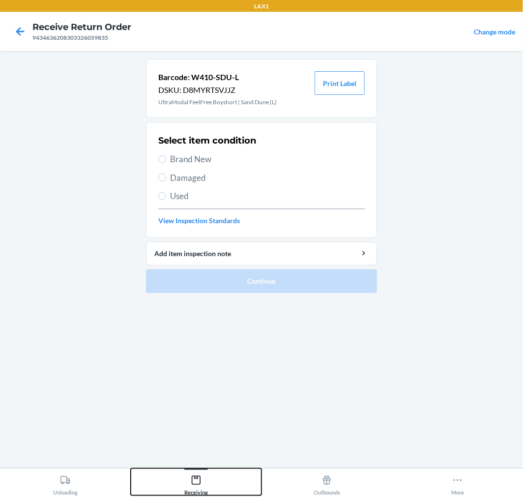
click at [191, 473] on div "Receiving" at bounding box center [196, 483] width 24 height 25
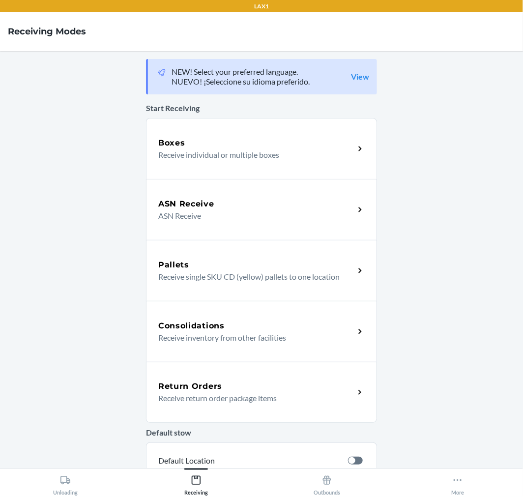
click at [246, 384] on div "Return Orders" at bounding box center [256, 386] width 196 height 12
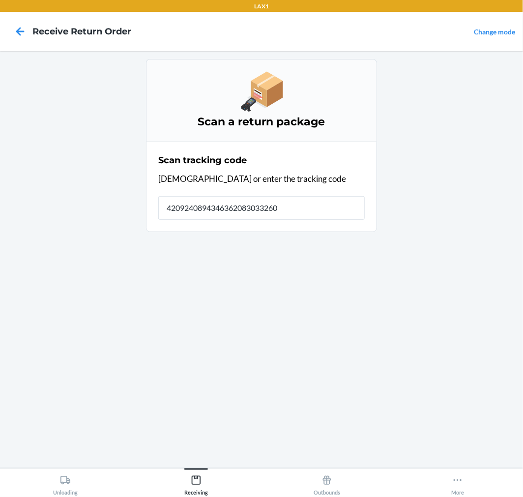
type input "42092408943463620830332605"
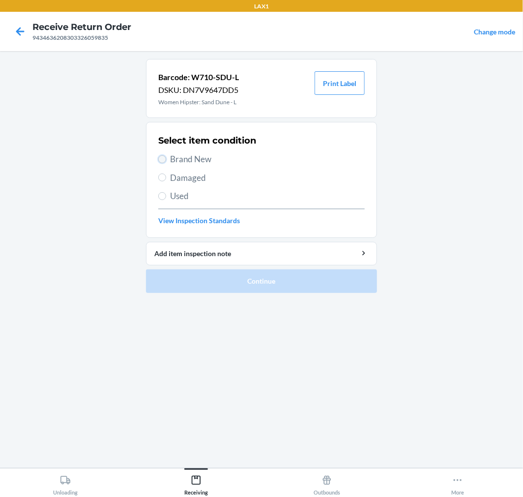
drag, startPoint x: 162, startPoint y: 155, endPoint x: 214, endPoint y: 225, distance: 87.0
click at [165, 163] on label "Brand New" at bounding box center [261, 159] width 206 height 13
click at [165, 163] on input "Brand New" at bounding box center [162, 159] width 8 height 8
radio input "true"
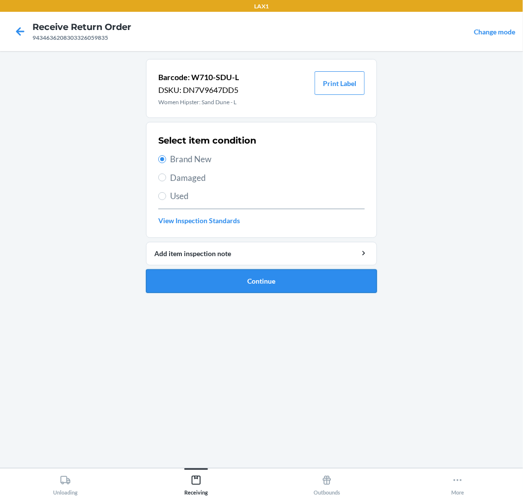
click at [330, 274] on button "Continue" at bounding box center [261, 281] width 231 height 24
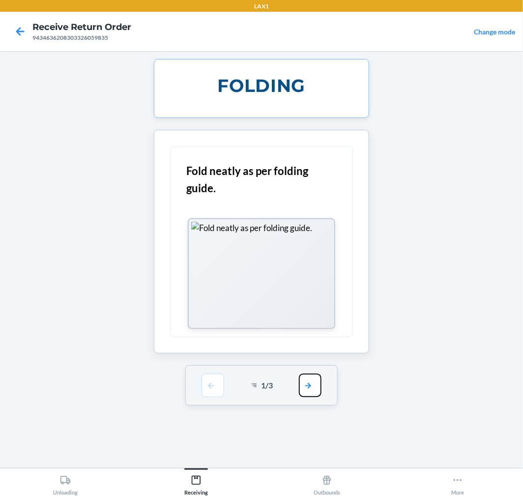
drag, startPoint x: 316, startPoint y: 392, endPoint x: 312, endPoint y: 301, distance: 91.0
click at [316, 388] on button "button" at bounding box center [310, 385] width 23 height 24
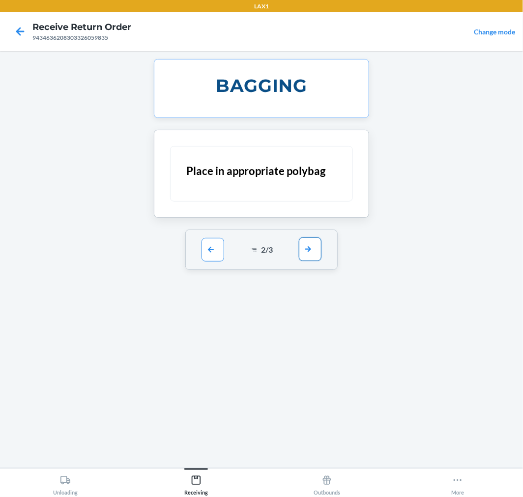
click at [315, 243] on button "button" at bounding box center [310, 249] width 23 height 24
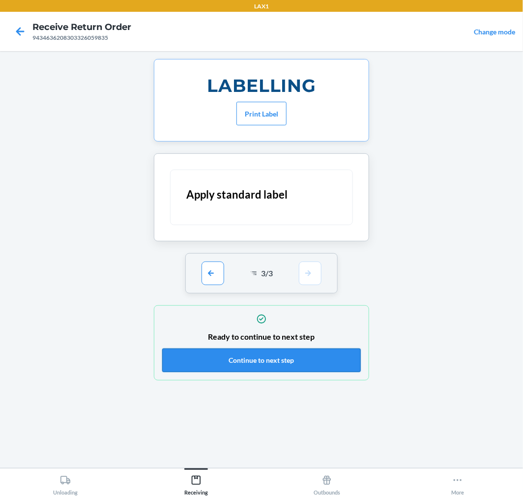
click at [354, 359] on button "Continue to next step" at bounding box center [261, 360] width 198 height 24
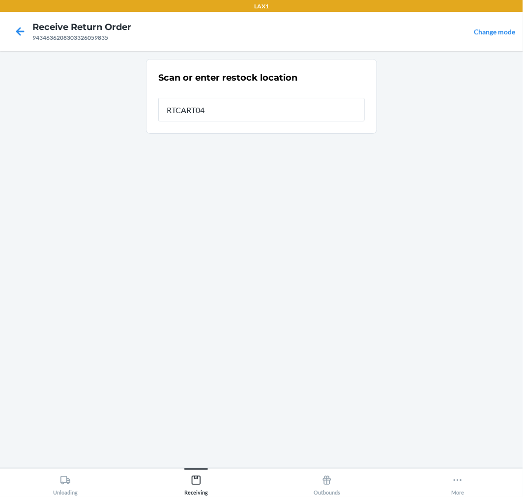
type input "RTCART041"
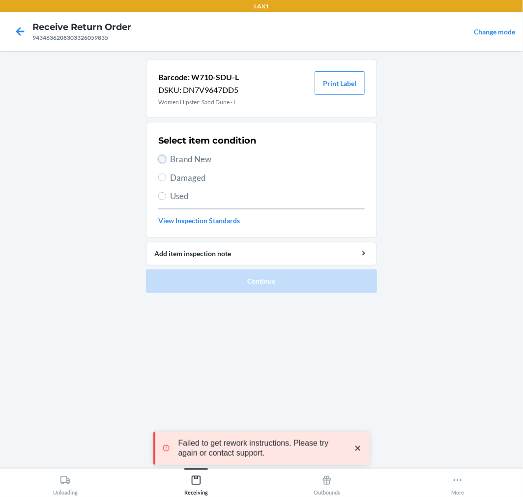
click at [164, 159] on input "Brand New" at bounding box center [162, 159] width 8 height 8
radio input "true"
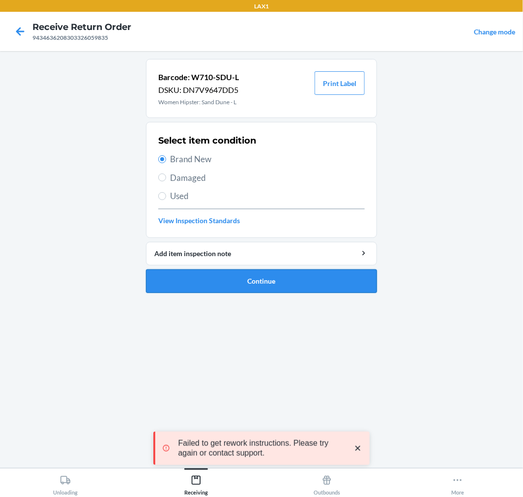
click at [343, 281] on button "Continue" at bounding box center [261, 281] width 231 height 24
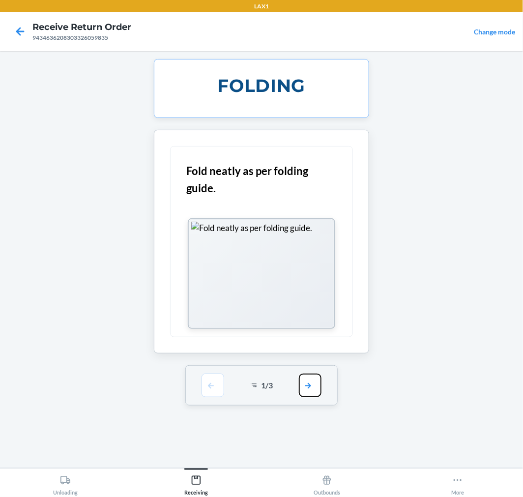
drag, startPoint x: 316, startPoint y: 390, endPoint x: 325, endPoint y: 328, distance: 63.0
click at [317, 380] on button "button" at bounding box center [310, 385] width 23 height 24
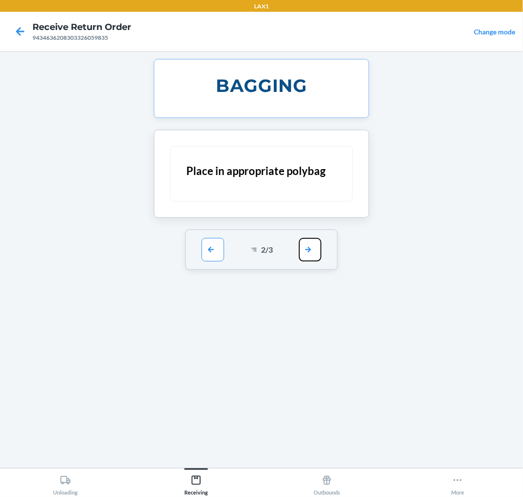
drag, startPoint x: 313, startPoint y: 249, endPoint x: 327, endPoint y: 302, distance: 54.3
click at [313, 254] on button "button" at bounding box center [310, 250] width 23 height 24
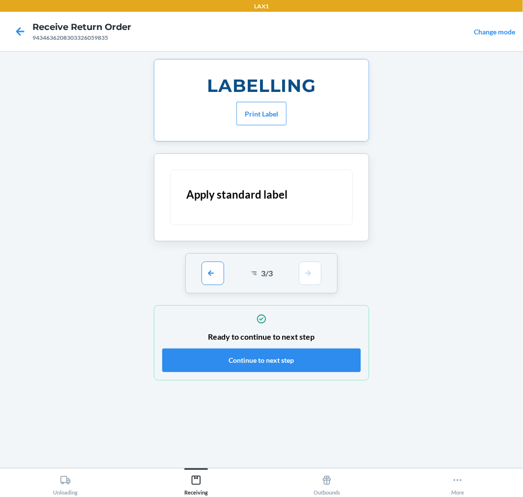
click at [344, 347] on div "Ready to continue to next step Continue to next step" at bounding box center [261, 342] width 198 height 64
click at [341, 355] on button "Continue to next step" at bounding box center [261, 360] width 198 height 24
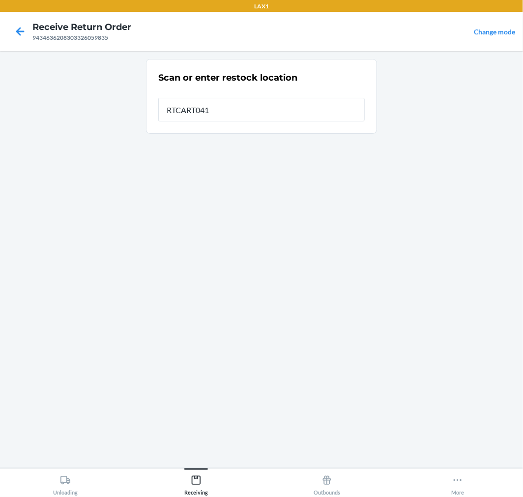
type input "RTCART041"
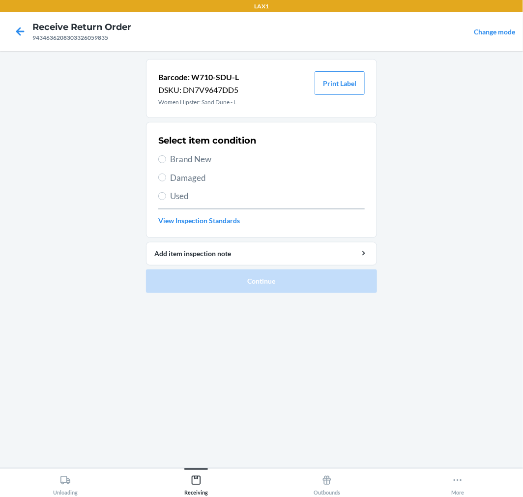
click at [172, 159] on span "Brand New" at bounding box center [267, 159] width 195 height 13
click at [166, 159] on input "Brand New" at bounding box center [162, 159] width 8 height 8
radio input "true"
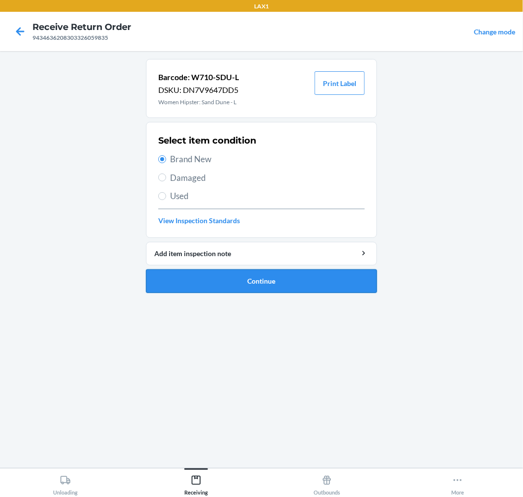
click at [217, 269] on button "Continue" at bounding box center [261, 281] width 231 height 24
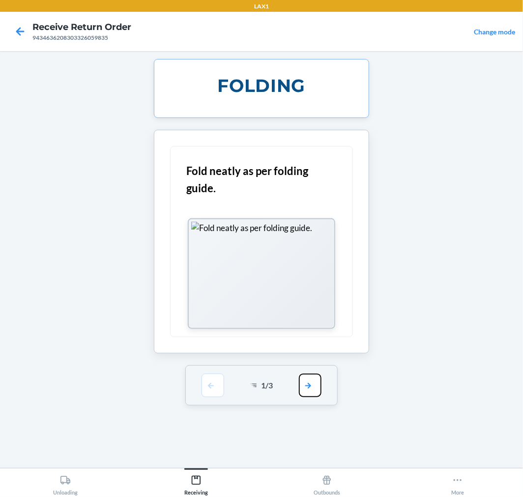
drag, startPoint x: 306, startPoint y: 386, endPoint x: 303, endPoint y: 305, distance: 81.1
click at [306, 376] on button "button" at bounding box center [310, 385] width 23 height 24
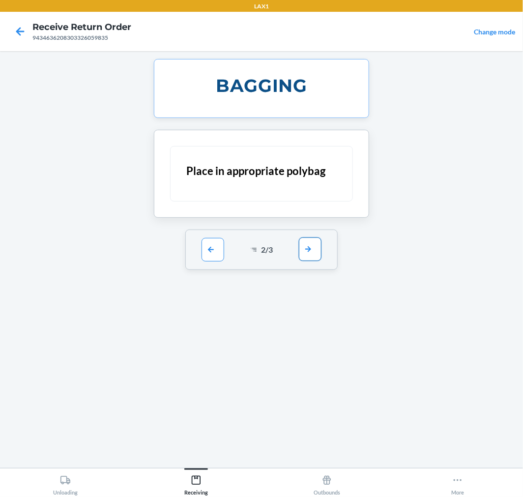
click at [307, 251] on button "button" at bounding box center [310, 249] width 23 height 24
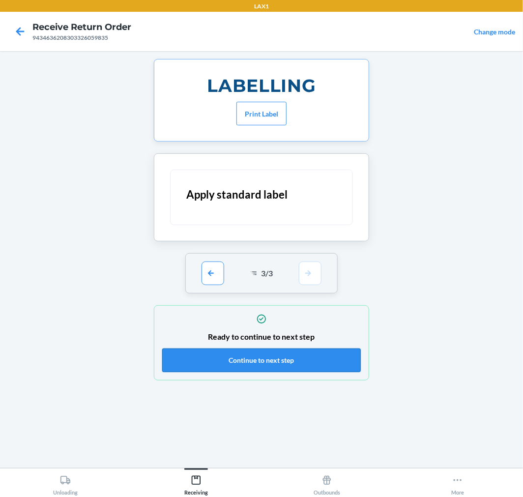
click at [346, 360] on button "Continue to next step" at bounding box center [261, 360] width 198 height 24
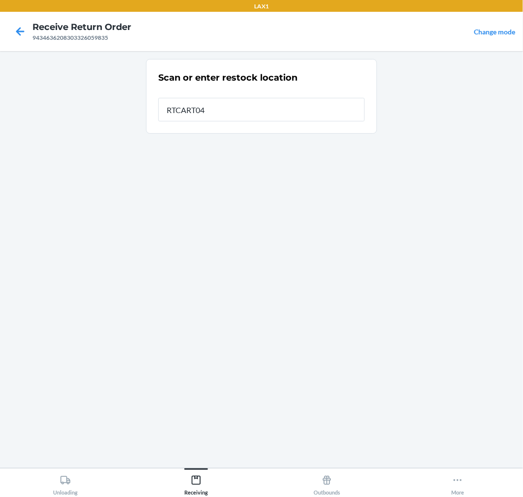
type input "RTCART041"
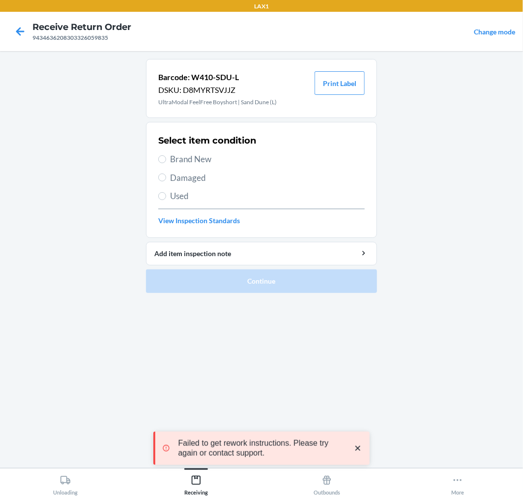
click at [159, 153] on label "Brand New" at bounding box center [261, 159] width 206 height 13
click at [159, 155] on input "Brand New" at bounding box center [162, 159] width 8 height 8
radio input "true"
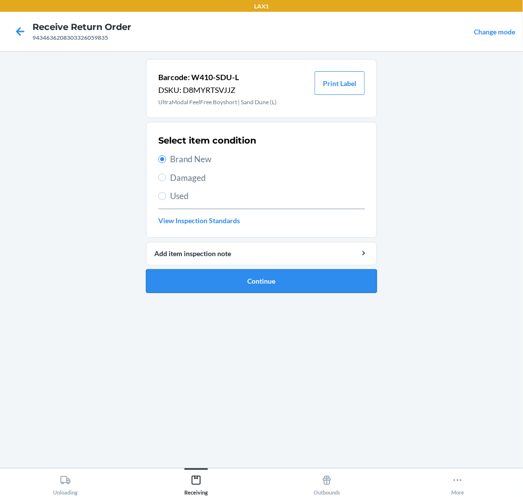
click at [327, 278] on button "Continue" at bounding box center [261, 281] width 231 height 24
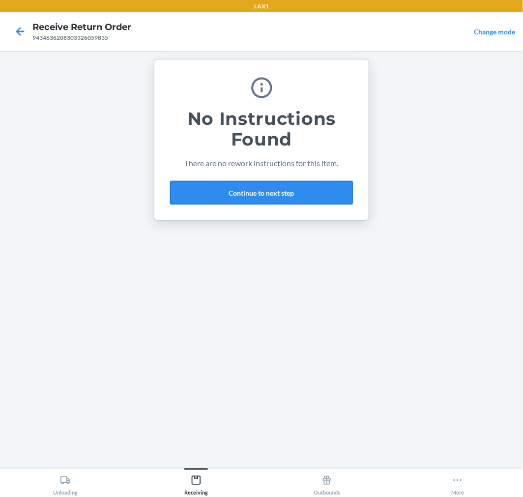
click at [317, 190] on button "Continue to next step" at bounding box center [261, 193] width 183 height 24
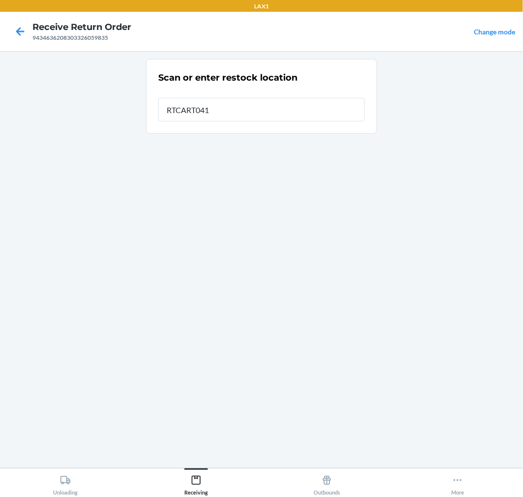
type input "RTCART041"
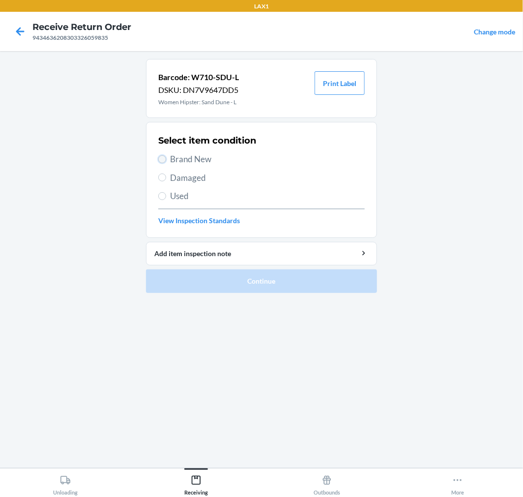
click at [160, 158] on input "Brand New" at bounding box center [162, 159] width 8 height 8
radio input "true"
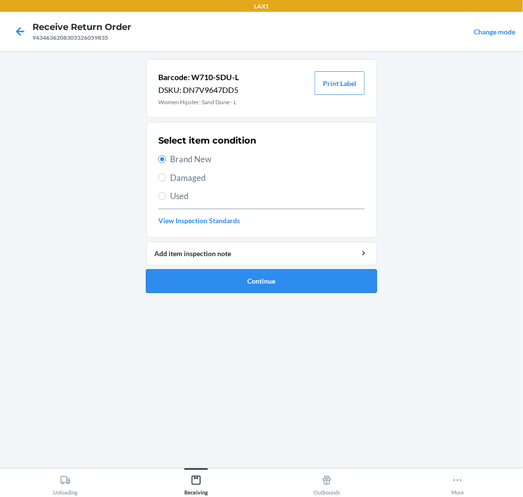
click at [321, 274] on button "Continue" at bounding box center [261, 281] width 231 height 24
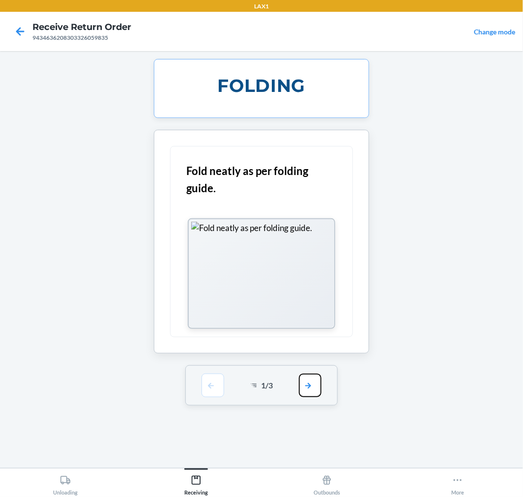
drag, startPoint x: 308, startPoint y: 382, endPoint x: 300, endPoint y: 325, distance: 57.6
click at [308, 380] on button "button" at bounding box center [310, 385] width 23 height 24
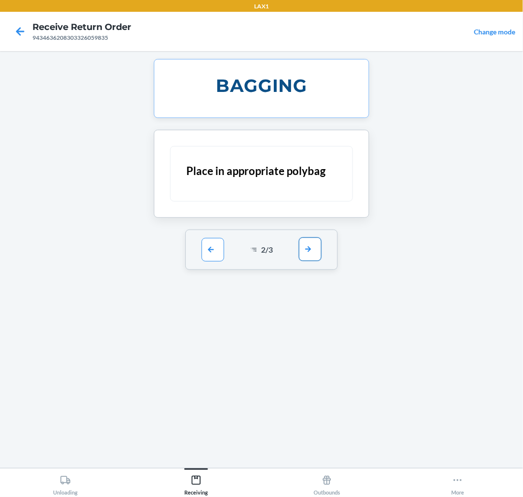
click at [310, 246] on button "button" at bounding box center [310, 249] width 23 height 24
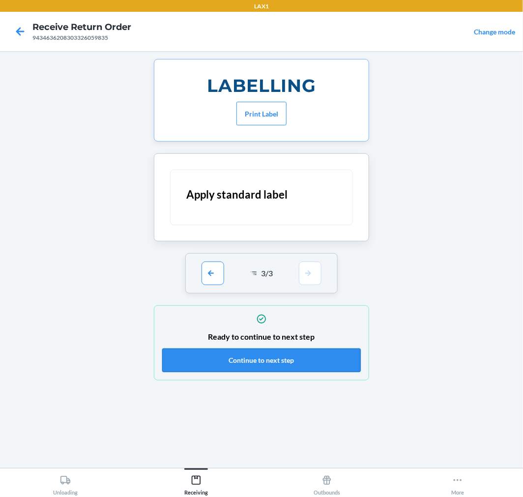
click at [322, 355] on button "Continue to next step" at bounding box center [261, 360] width 198 height 24
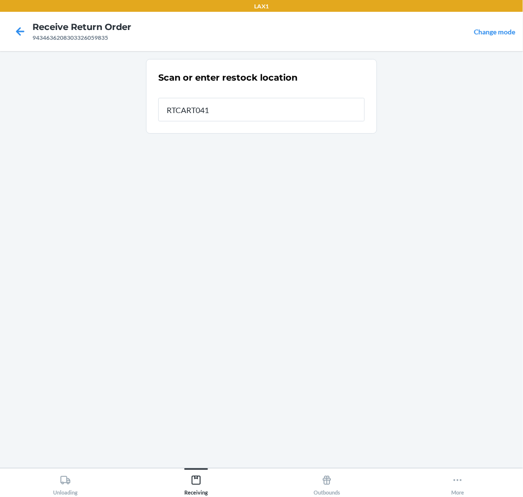
type input "RTCART041"
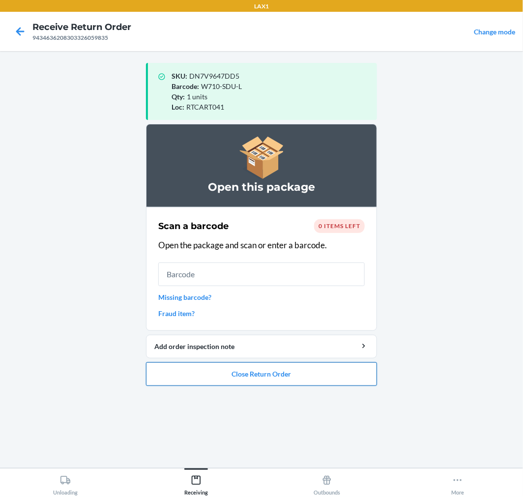
click at [323, 373] on button "Close Return Order" at bounding box center [261, 374] width 231 height 24
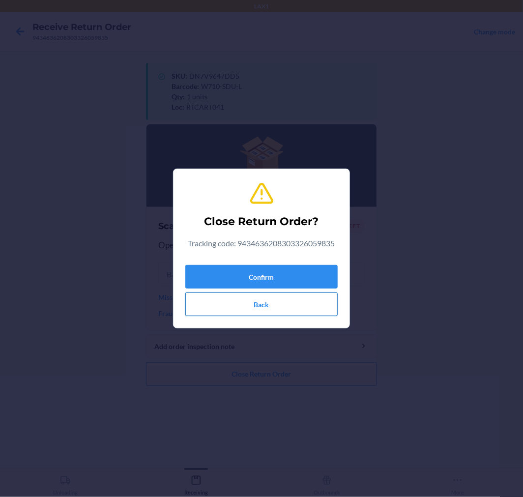
click at [284, 300] on button "Back" at bounding box center [261, 304] width 152 height 24
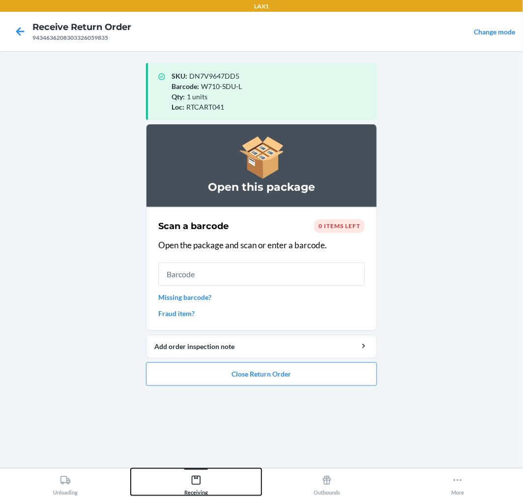
click at [199, 482] on icon at bounding box center [196, 479] width 9 height 9
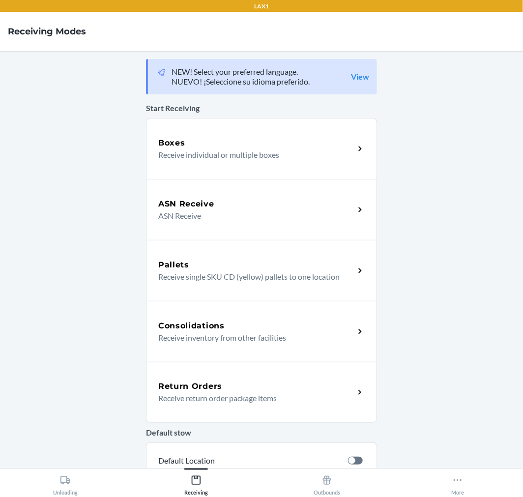
click at [296, 389] on div "Return Orders" at bounding box center [256, 386] width 196 height 12
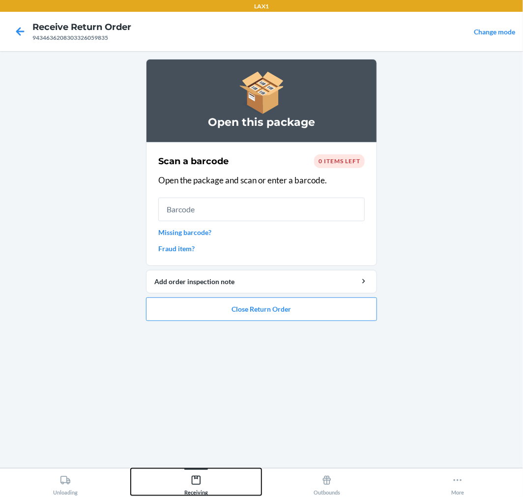
click at [194, 475] on icon at bounding box center [196, 479] width 9 height 9
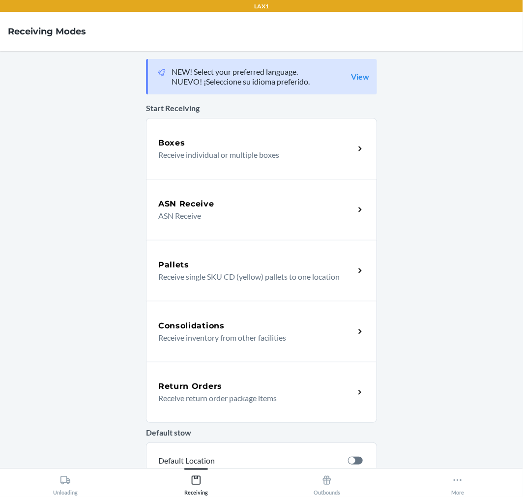
click at [288, 395] on p "Receive return order package items" at bounding box center [252, 398] width 188 height 12
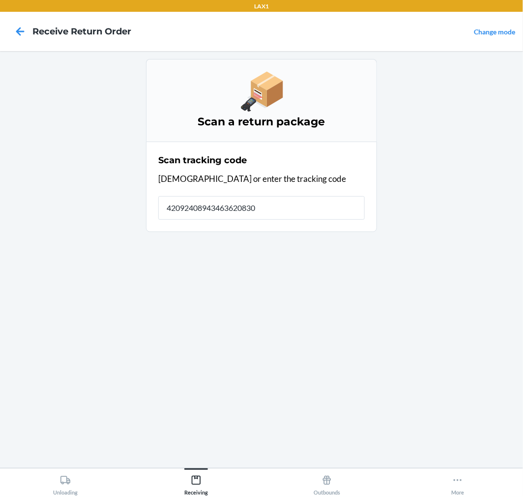
type input "420924089434636208303"
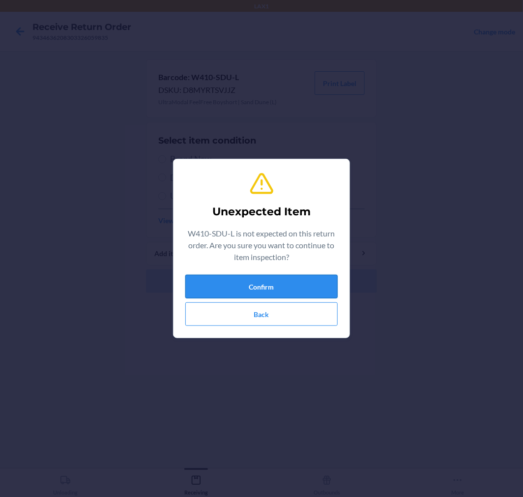
click at [271, 282] on button "Confirm" at bounding box center [261, 287] width 152 height 24
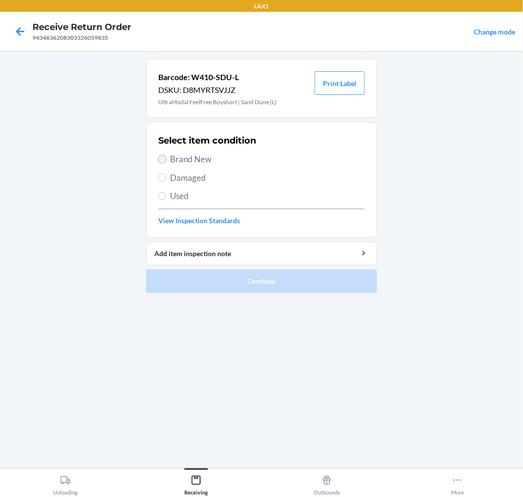
drag, startPoint x: 165, startPoint y: 160, endPoint x: 165, endPoint y: 165, distance: 5.4
click at [165, 160] on input "Brand New" at bounding box center [162, 159] width 8 height 8
radio input "true"
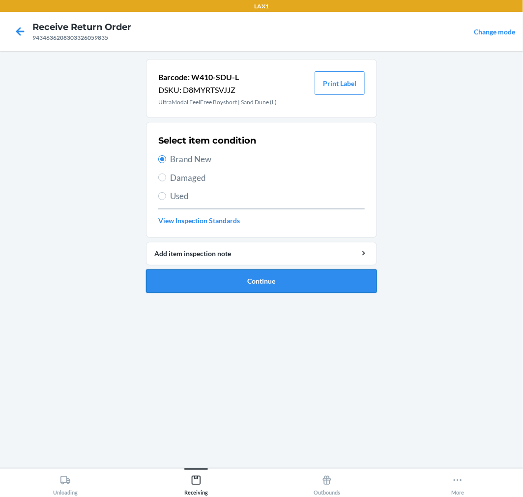
click at [364, 278] on button "Continue" at bounding box center [261, 281] width 231 height 24
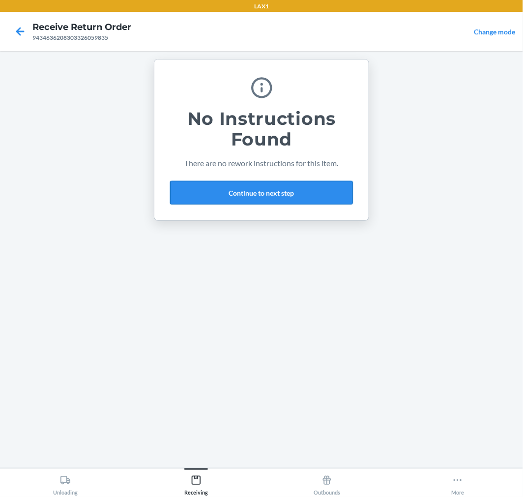
click at [327, 187] on button "Continue to next step" at bounding box center [261, 193] width 183 height 24
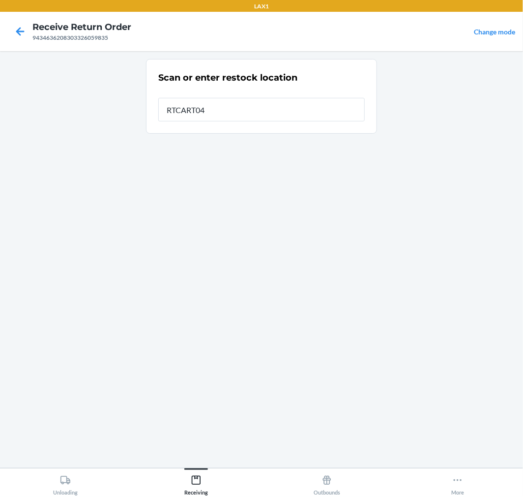
type input "RTCART041"
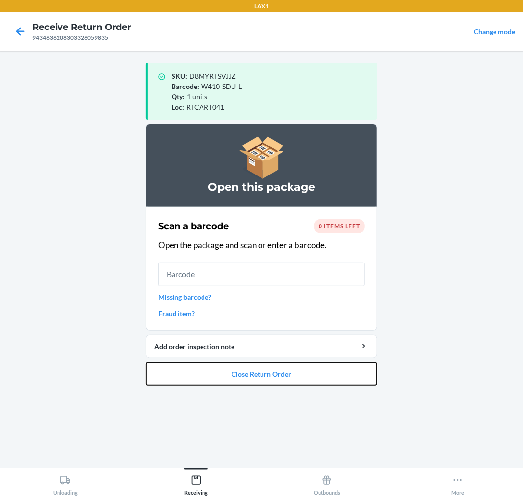
drag, startPoint x: 289, startPoint y: 371, endPoint x: 291, endPoint y: 359, distance: 12.4
click at [291, 363] on button "Close Return Order" at bounding box center [261, 374] width 231 height 24
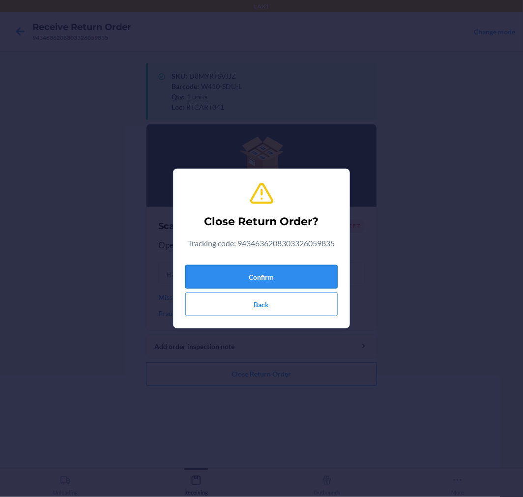
click at [297, 277] on button "Confirm" at bounding box center [261, 277] width 152 height 24
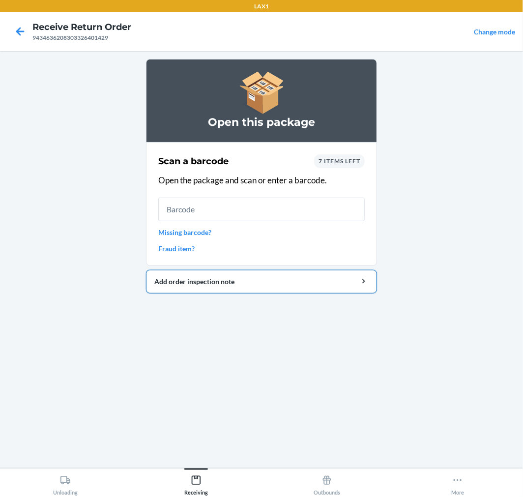
click at [185, 279] on div "Add order inspection note" at bounding box center [261, 281] width 214 height 10
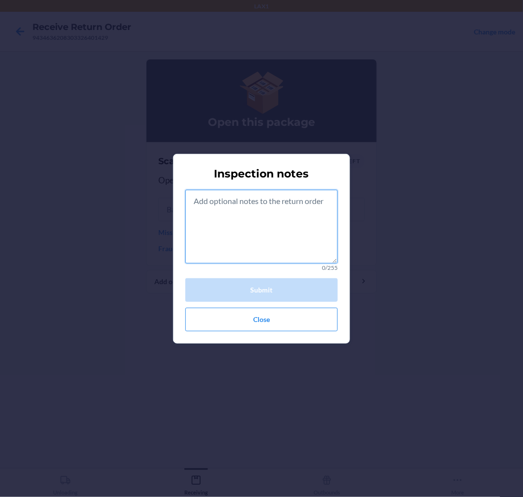
click at [253, 222] on textarea at bounding box center [261, 227] width 152 height 74
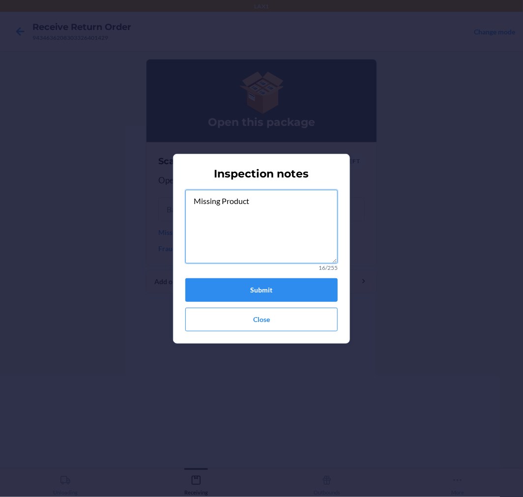
click at [258, 200] on textarea "Missing Product" at bounding box center [261, 227] width 152 height 74
type textarea "M"
type textarea "No barcode/Damaged packaging Product used."
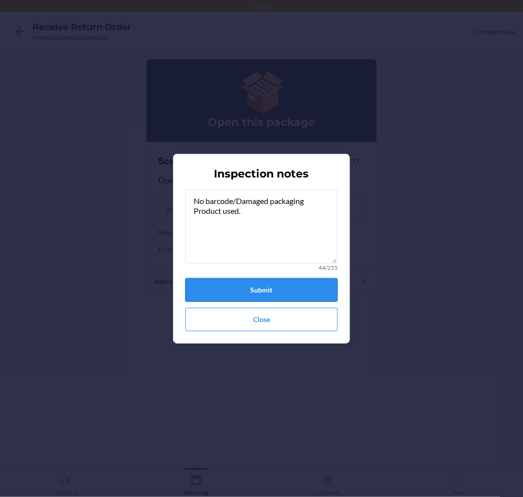
click at [261, 292] on button "Submit" at bounding box center [261, 290] width 152 height 24
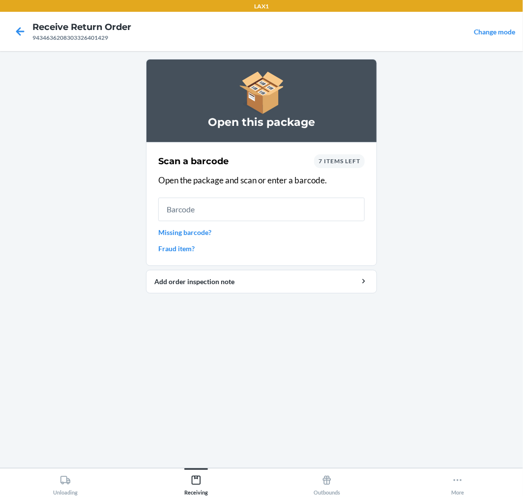
click at [204, 232] on link "Missing barcode?" at bounding box center [261, 232] width 206 height 10
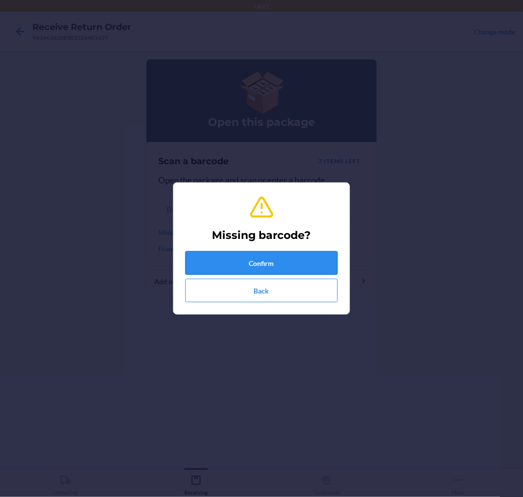
click at [276, 260] on button "Confirm" at bounding box center [261, 263] width 152 height 24
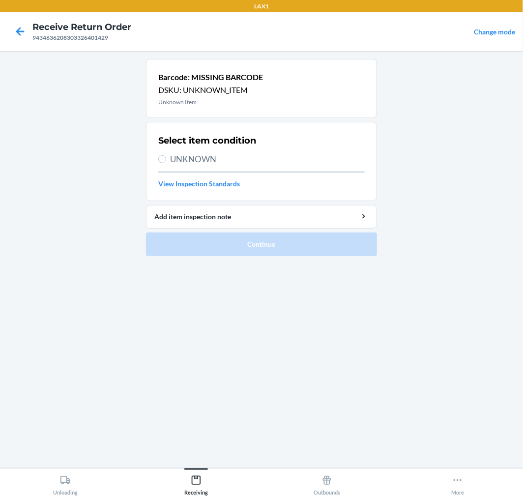
click at [167, 156] on label "UNKNOWN" at bounding box center [261, 159] width 206 height 13
click at [166, 156] on input "UNKNOWN" at bounding box center [162, 159] width 8 height 8
radio input "true"
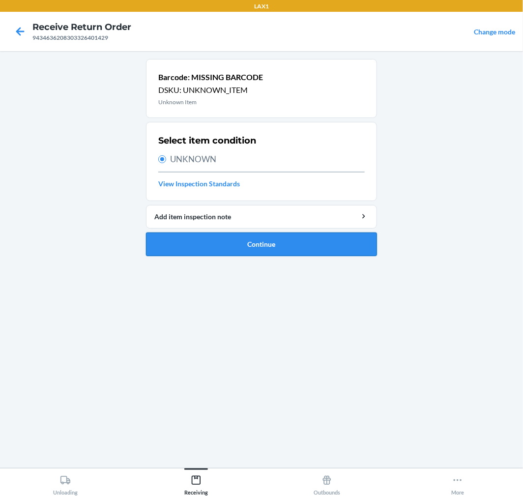
click at [294, 241] on button "Continue" at bounding box center [261, 244] width 231 height 24
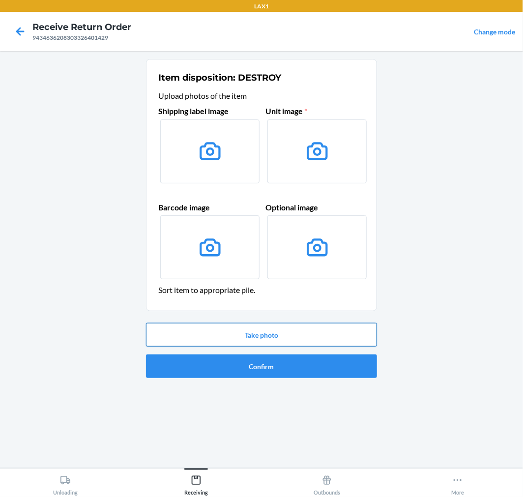
click at [296, 336] on button "Take photo" at bounding box center [261, 335] width 231 height 24
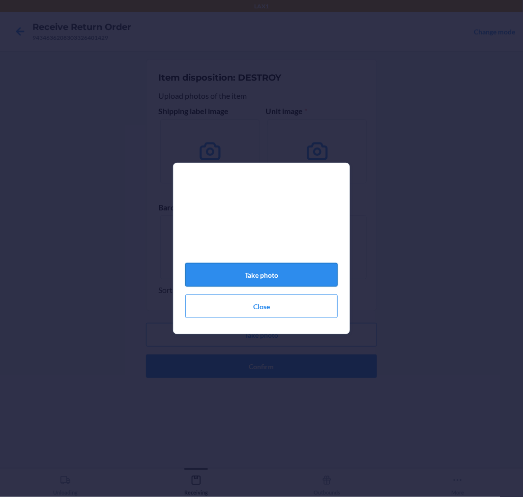
click at [265, 277] on button "Take photo" at bounding box center [261, 275] width 152 height 24
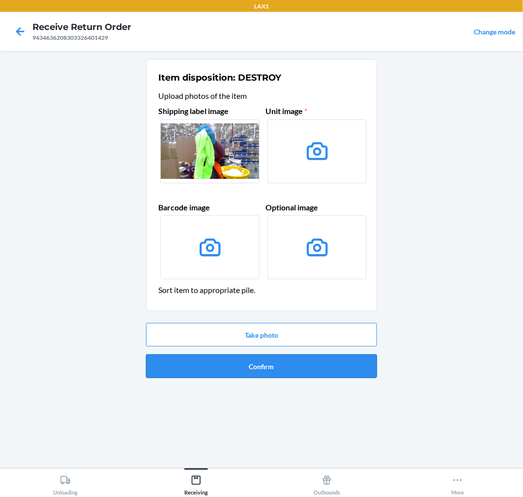
click at [288, 369] on button "Confirm" at bounding box center [261, 366] width 231 height 24
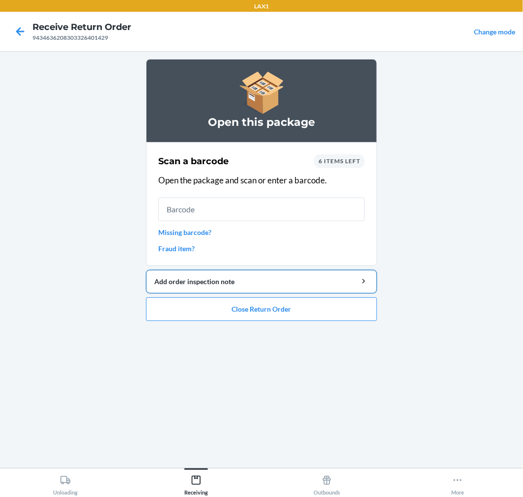
click at [246, 280] on div "Add order inspection note" at bounding box center [261, 281] width 214 height 10
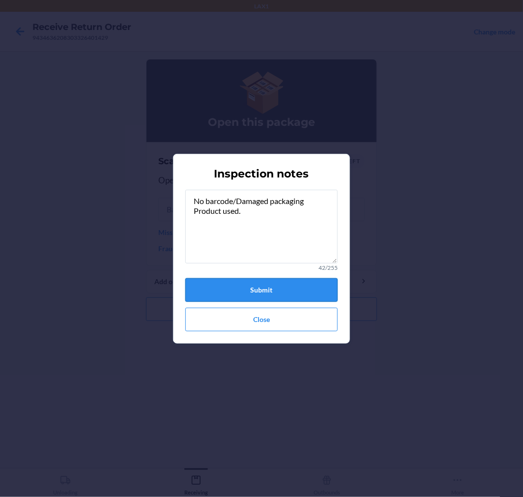
click at [251, 286] on button "Submit" at bounding box center [261, 290] width 152 height 24
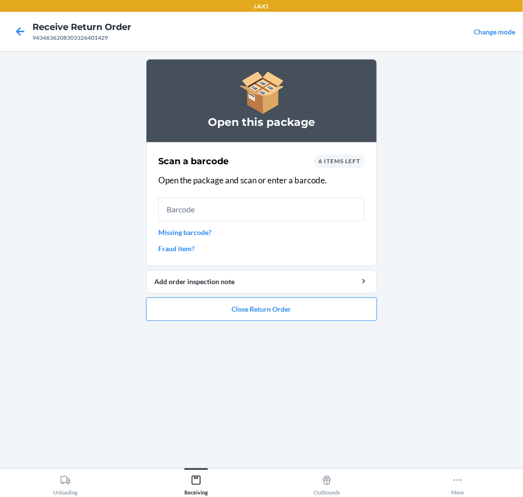
click at [192, 233] on link "Missing barcode?" at bounding box center [261, 232] width 206 height 10
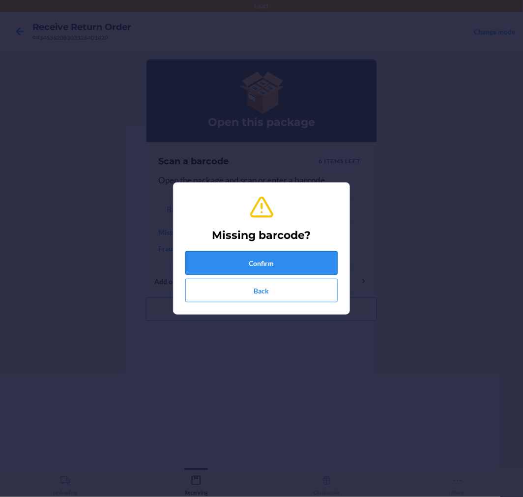
click at [305, 261] on button "Confirm" at bounding box center [261, 263] width 152 height 24
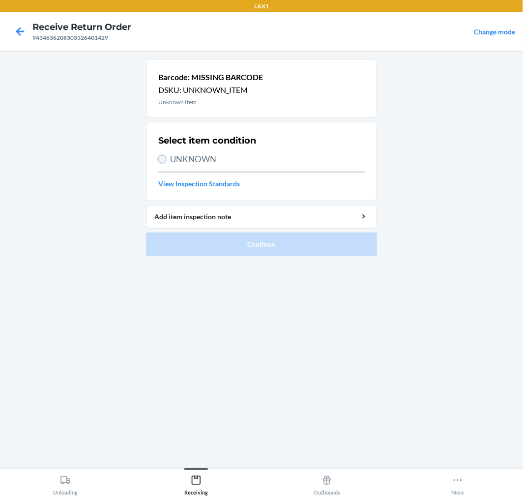
click at [162, 158] on input "UNKNOWN" at bounding box center [162, 159] width 8 height 8
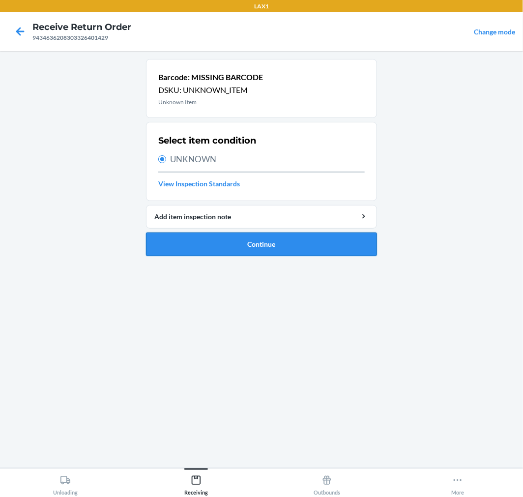
click at [317, 244] on button "Continue" at bounding box center [261, 244] width 231 height 24
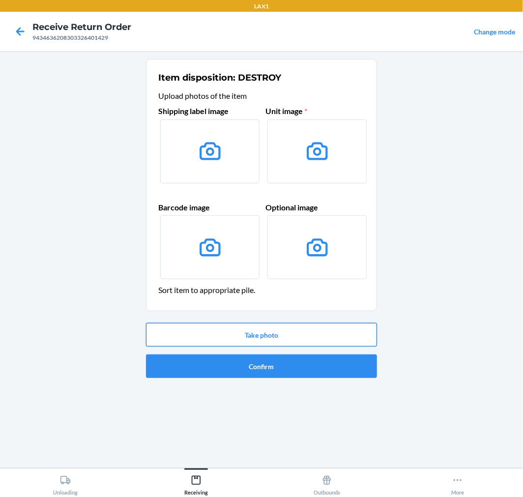
click at [311, 328] on button "Take photo" at bounding box center [261, 335] width 231 height 24
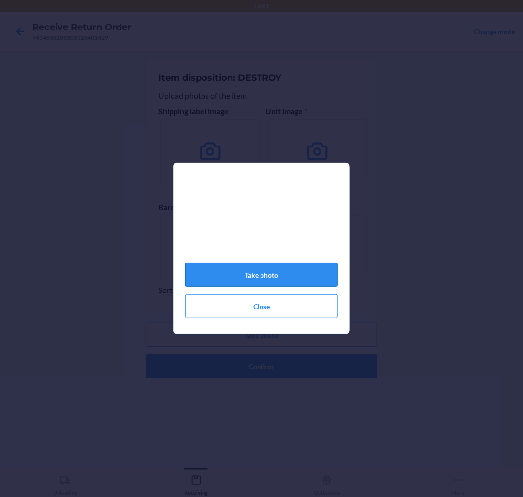
click at [295, 280] on button "Take photo" at bounding box center [261, 275] width 152 height 24
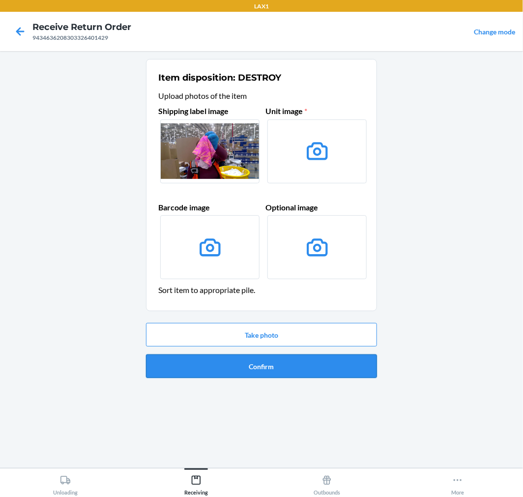
click at [323, 365] on button "Confirm" at bounding box center [261, 366] width 231 height 24
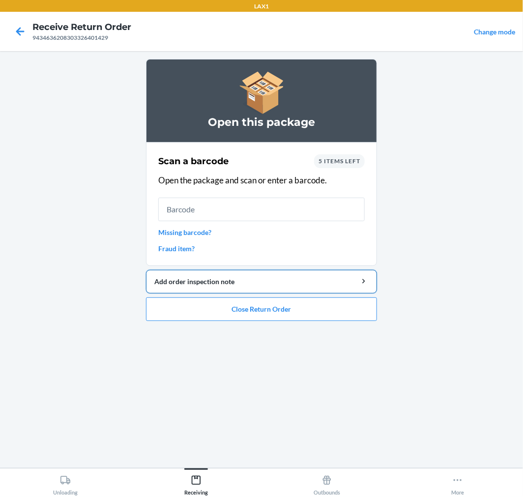
click at [291, 290] on button "Add order inspection note" at bounding box center [261, 282] width 231 height 24
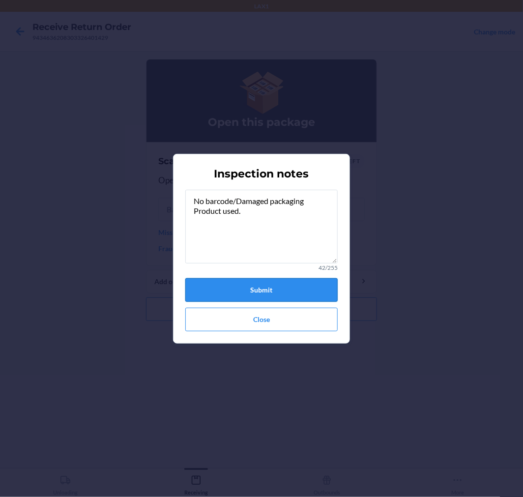
click at [268, 283] on button "Submit" at bounding box center [261, 290] width 152 height 24
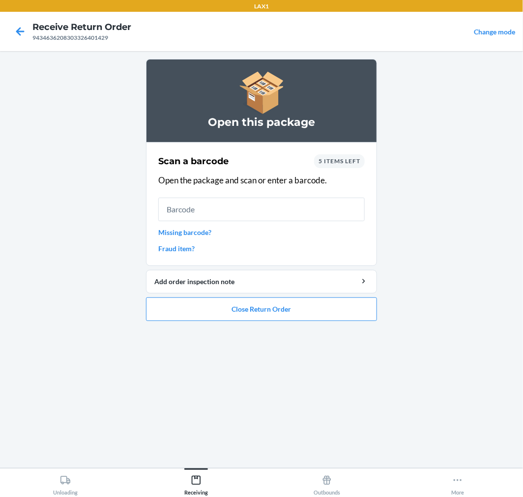
click at [204, 232] on link "Missing barcode?" at bounding box center [261, 232] width 206 height 10
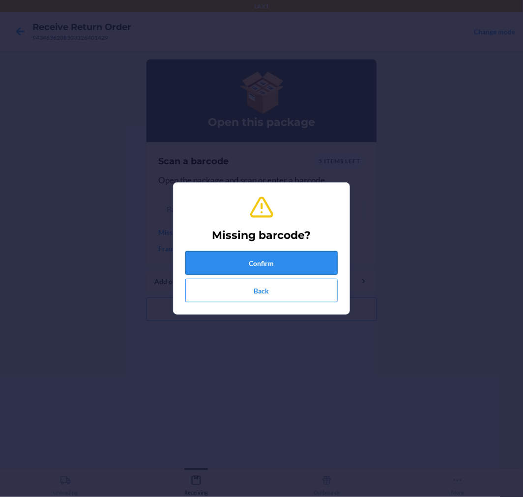
click at [287, 257] on button "Confirm" at bounding box center [261, 263] width 152 height 24
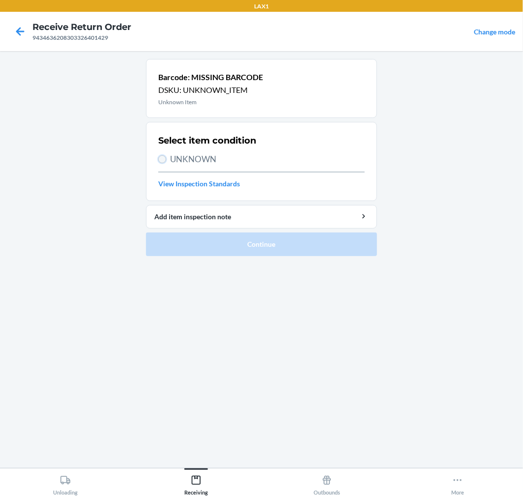
click at [161, 161] on input "UNKNOWN" at bounding box center [162, 159] width 8 height 8
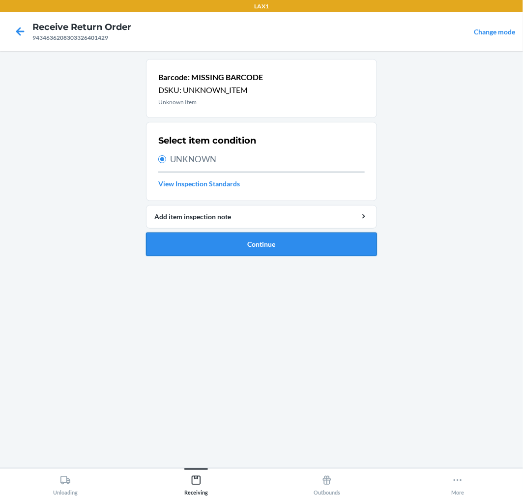
click at [317, 242] on button "Continue" at bounding box center [261, 244] width 231 height 24
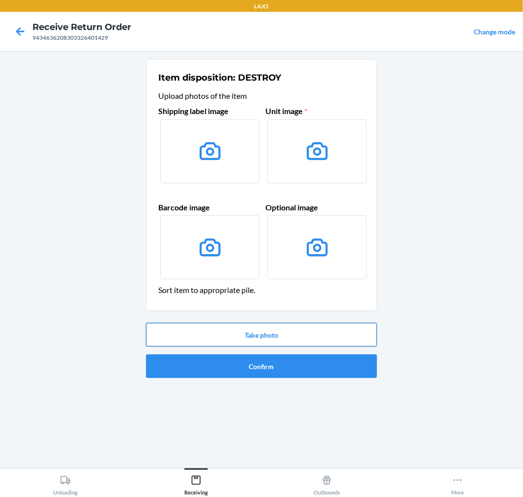
click at [327, 335] on button "Take photo" at bounding box center [261, 335] width 231 height 24
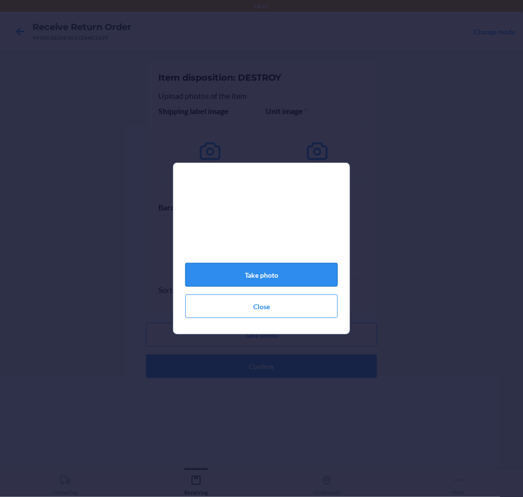
click at [297, 277] on button "Take photo" at bounding box center [261, 275] width 152 height 24
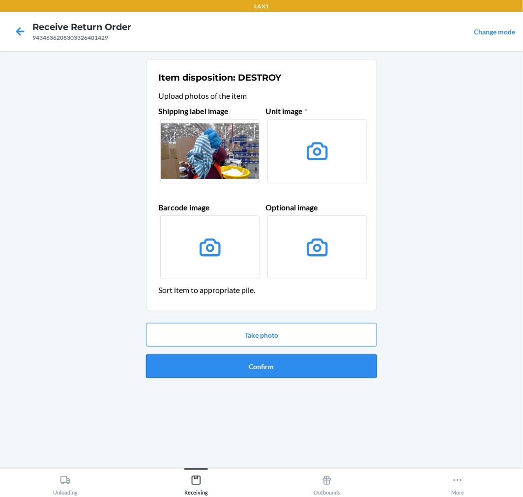
click at [301, 369] on button "Confirm" at bounding box center [261, 366] width 231 height 24
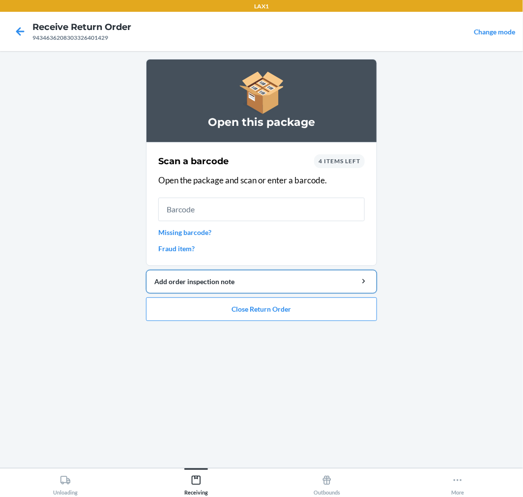
click at [209, 282] on div "Add order inspection note" at bounding box center [261, 281] width 214 height 10
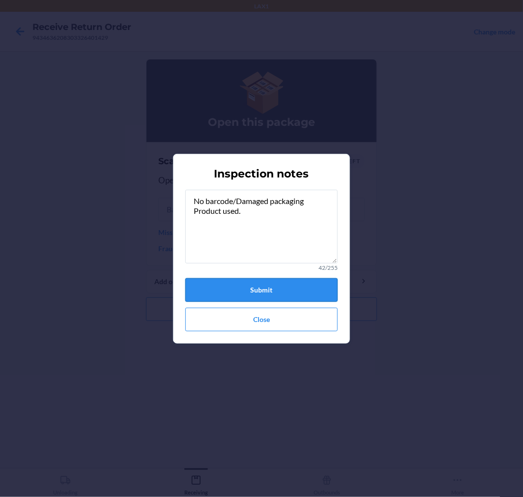
click at [264, 294] on button "Submit" at bounding box center [261, 290] width 152 height 24
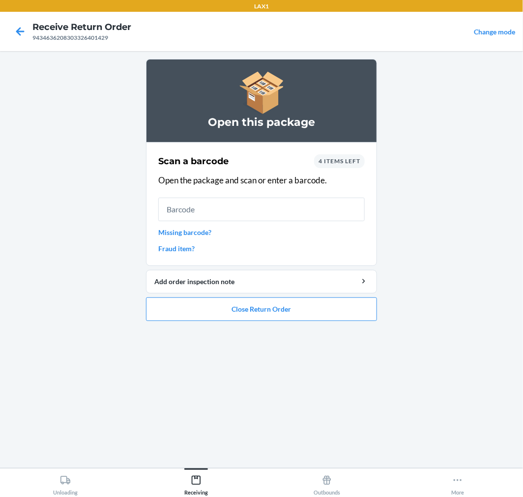
click at [194, 229] on link "Missing barcode?" at bounding box center [261, 232] width 206 height 10
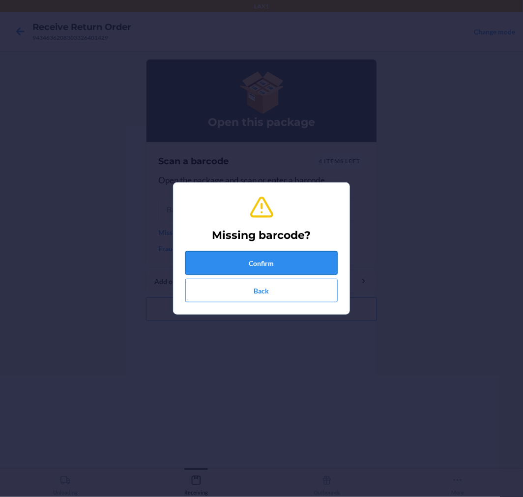
click at [301, 257] on button "Confirm" at bounding box center [261, 263] width 152 height 24
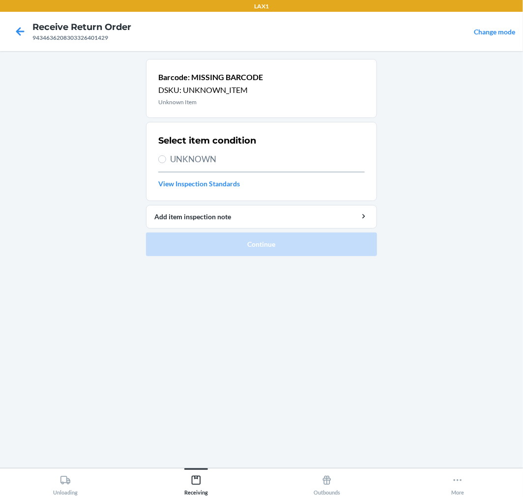
click at [168, 164] on label "UNKNOWN" at bounding box center [261, 159] width 206 height 13
click at [166, 163] on input "UNKNOWN" at bounding box center [162, 159] width 8 height 8
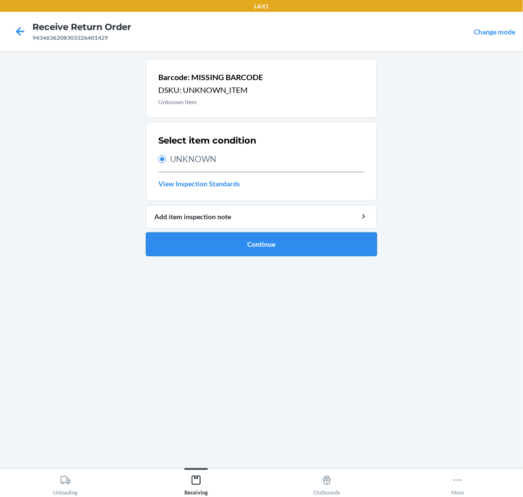
click at [350, 243] on button "Continue" at bounding box center [261, 244] width 231 height 24
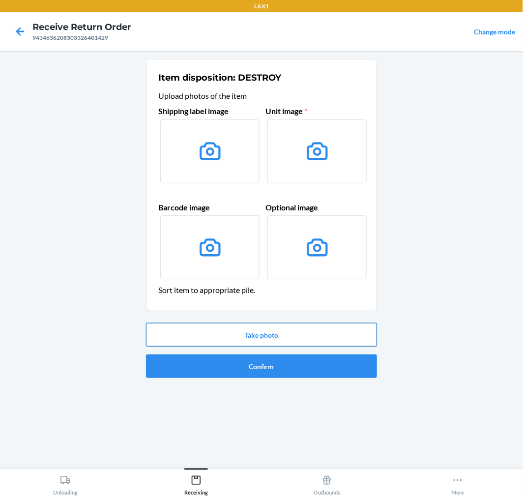
click at [359, 332] on button "Take photo" at bounding box center [261, 335] width 231 height 24
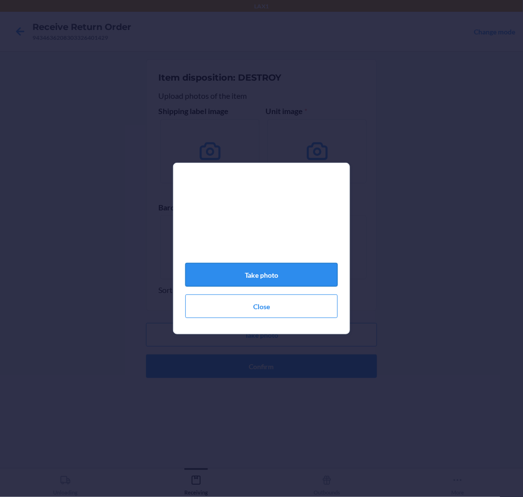
click at [285, 282] on button "Take photo" at bounding box center [261, 275] width 152 height 24
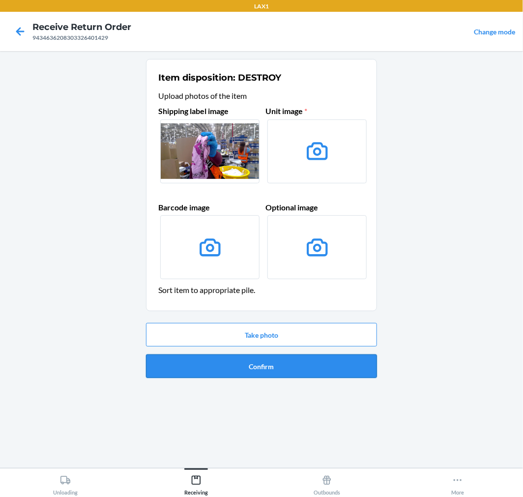
click at [308, 363] on button "Confirm" at bounding box center [261, 366] width 231 height 24
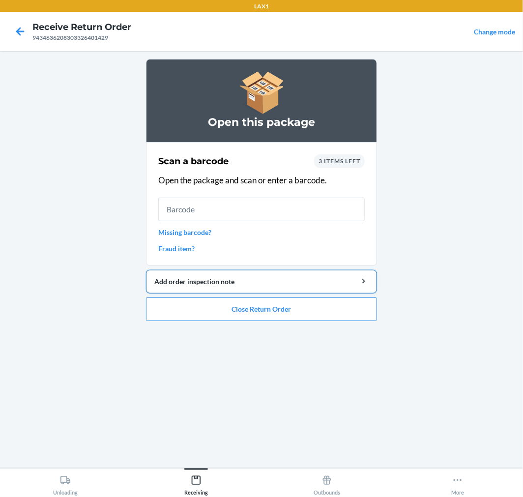
click at [215, 279] on div "Add order inspection note" at bounding box center [261, 281] width 214 height 10
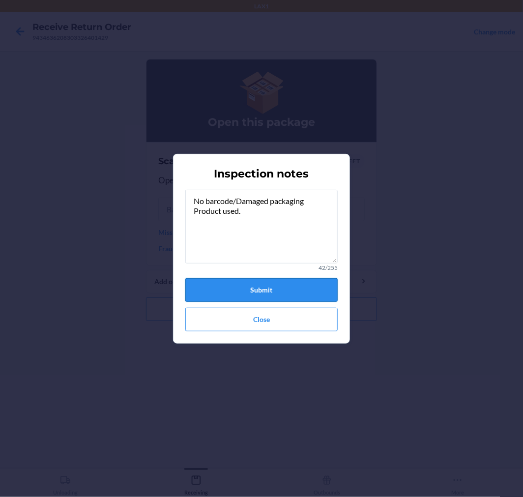
click at [286, 286] on button "Submit" at bounding box center [261, 290] width 152 height 24
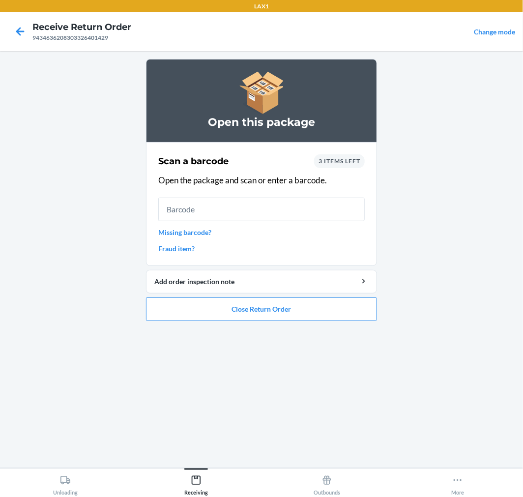
click at [197, 230] on link "Missing barcode?" at bounding box center [261, 232] width 206 height 10
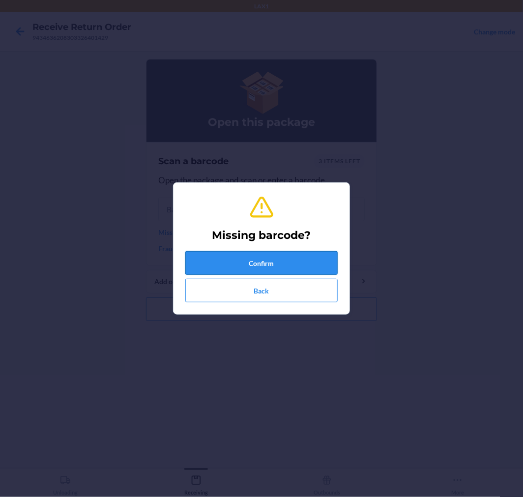
click at [307, 262] on button "Confirm" at bounding box center [261, 263] width 152 height 24
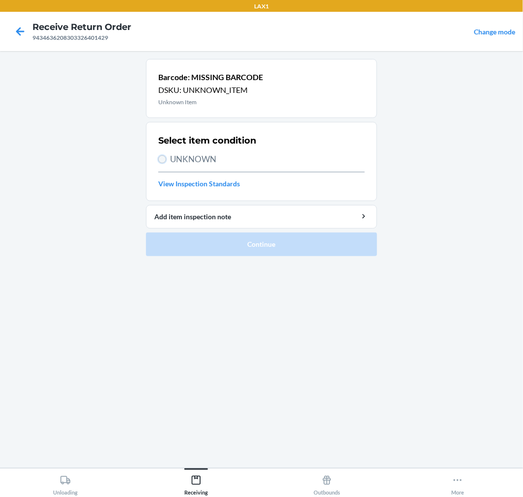
click at [160, 156] on input "UNKNOWN" at bounding box center [162, 159] width 8 height 8
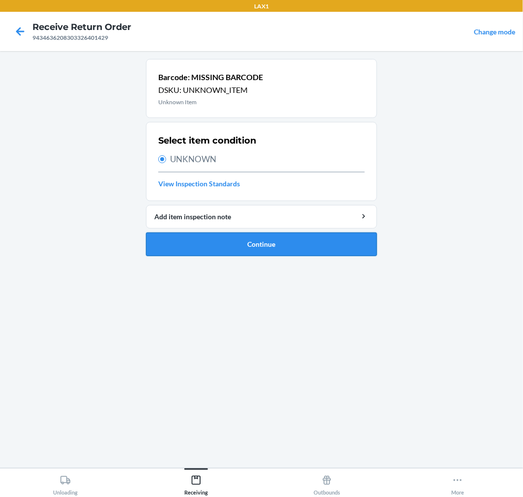
click at [300, 240] on button "Continue" at bounding box center [261, 244] width 231 height 24
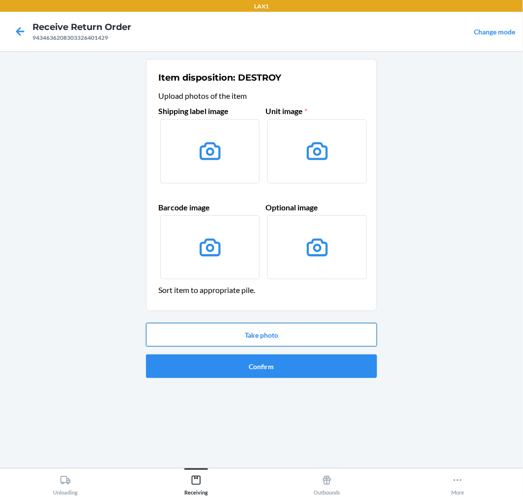
click at [312, 331] on button "Take photo" at bounding box center [261, 335] width 231 height 24
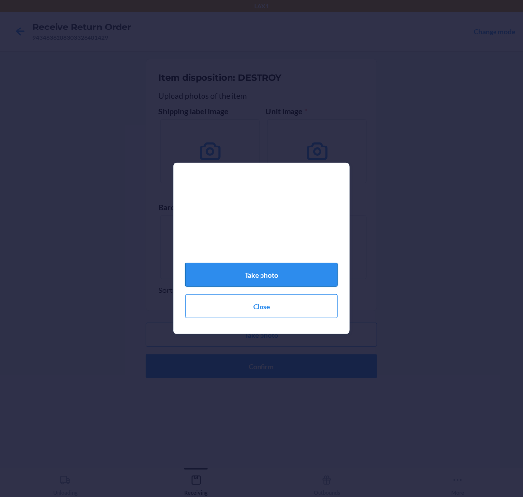
click at [304, 274] on button "Take photo" at bounding box center [261, 275] width 152 height 24
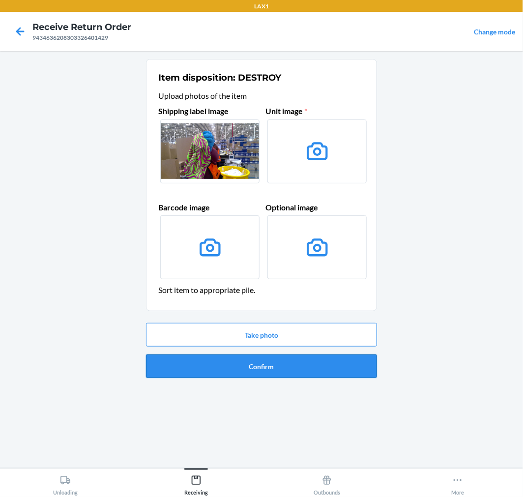
click at [359, 361] on button "Confirm" at bounding box center [261, 366] width 231 height 24
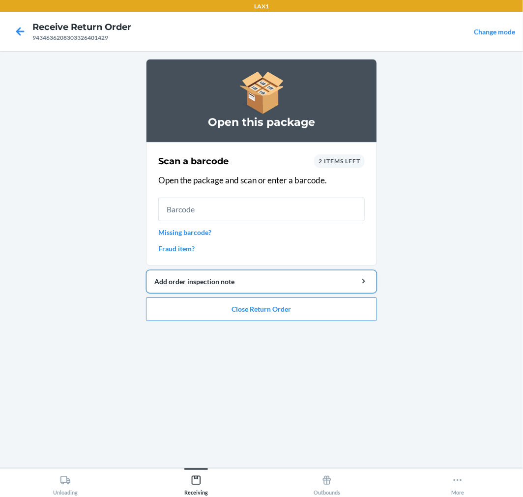
click at [216, 281] on div "Add order inspection note" at bounding box center [261, 281] width 214 height 10
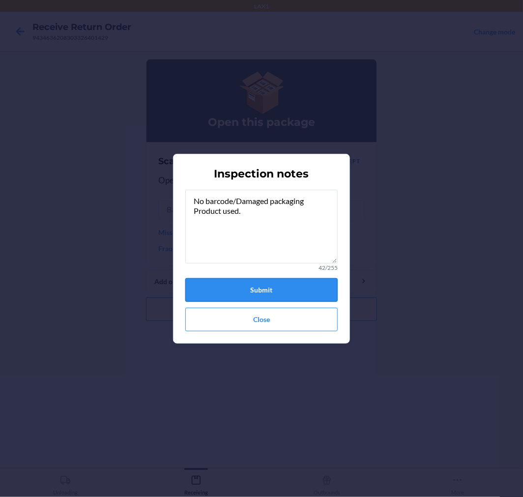
click at [280, 288] on button "Submit" at bounding box center [261, 290] width 152 height 24
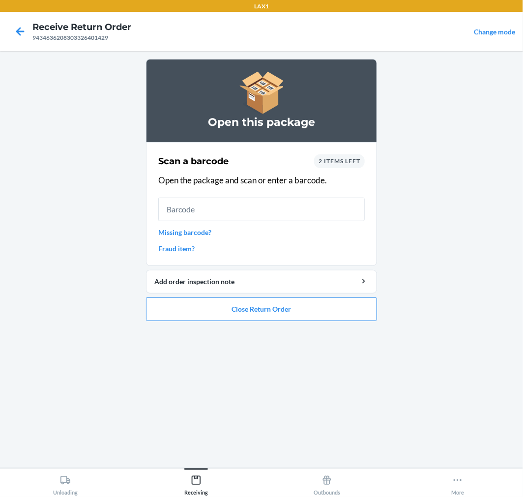
click at [183, 227] on link "Missing barcode?" at bounding box center [261, 232] width 206 height 10
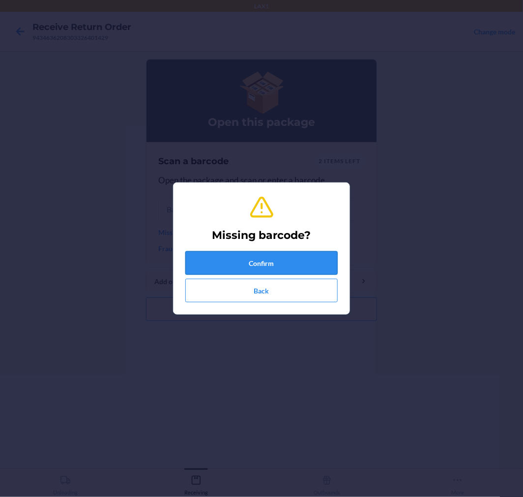
click at [319, 255] on button "Confirm" at bounding box center [261, 263] width 152 height 24
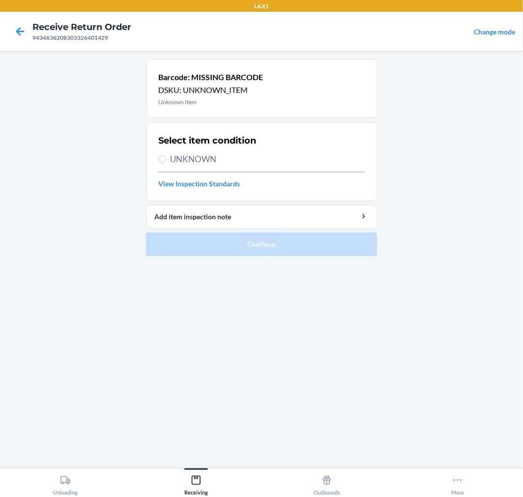
click at [177, 161] on span "UNKNOWN" at bounding box center [267, 159] width 195 height 13
click at [166, 161] on input "UNKNOWN" at bounding box center [162, 159] width 8 height 8
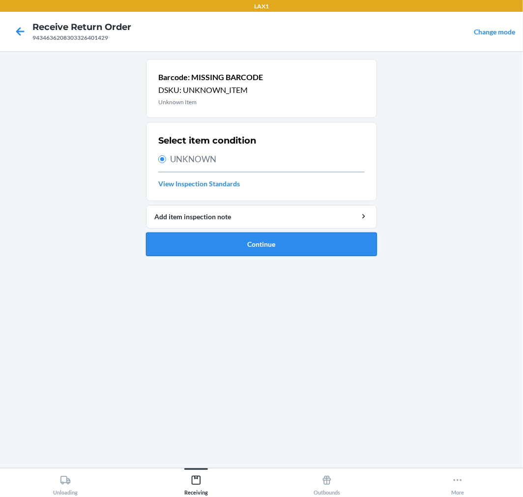
click at [310, 239] on button "Continue" at bounding box center [261, 244] width 231 height 24
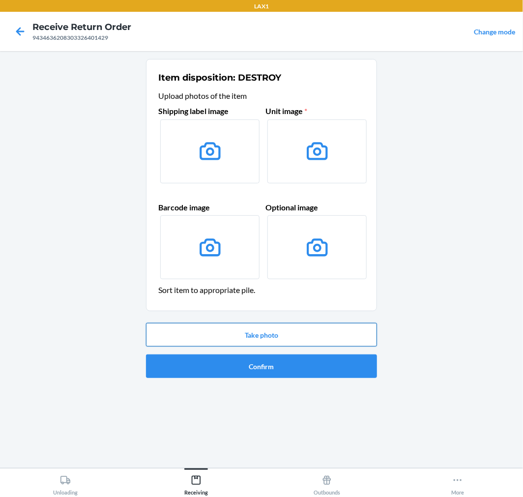
drag, startPoint x: 320, startPoint y: 320, endPoint x: 320, endPoint y: 328, distance: 7.9
click at [320, 328] on div "Take photo Confirm" at bounding box center [261, 350] width 231 height 63
click at [320, 330] on button "Take photo" at bounding box center [261, 335] width 231 height 24
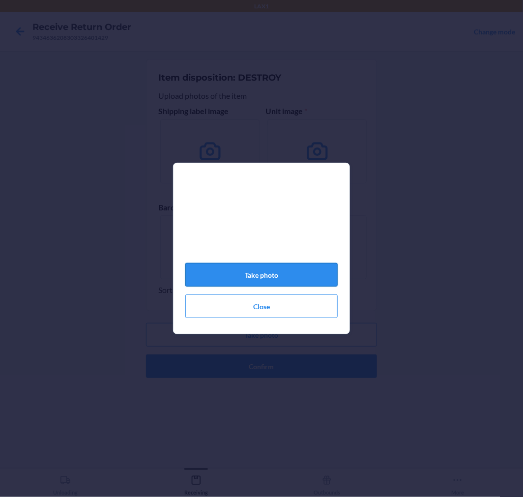
click at [312, 276] on button "Take photo" at bounding box center [261, 275] width 152 height 24
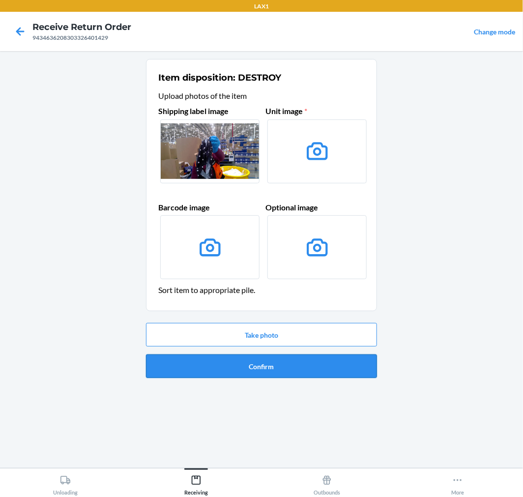
click at [341, 360] on button "Confirm" at bounding box center [261, 366] width 231 height 24
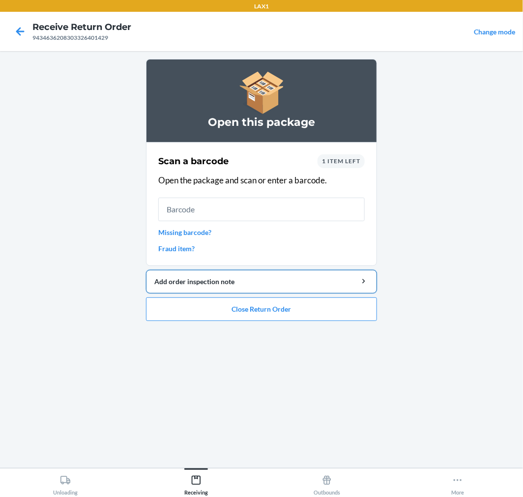
click at [272, 283] on div "Add order inspection note" at bounding box center [261, 281] width 214 height 10
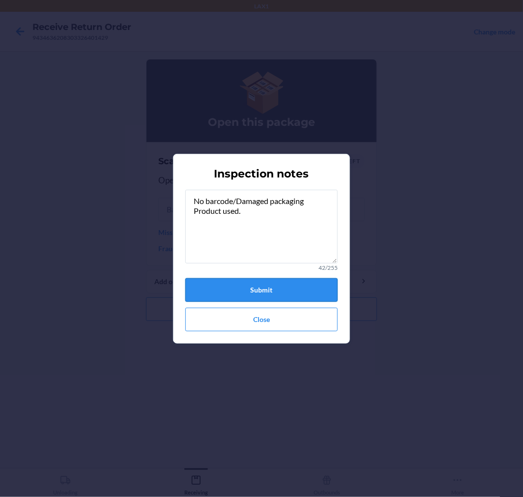
click at [268, 282] on button "Submit" at bounding box center [261, 290] width 152 height 24
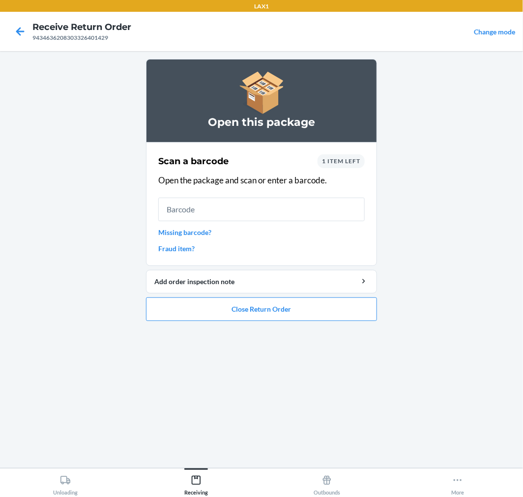
click at [193, 230] on link "Missing barcode?" at bounding box center [261, 232] width 206 height 10
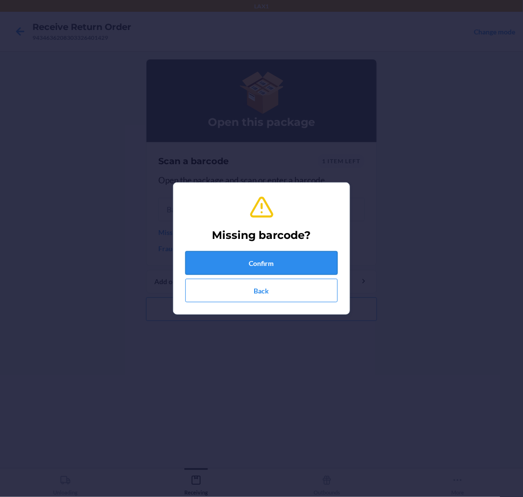
click at [313, 258] on button "Confirm" at bounding box center [261, 263] width 152 height 24
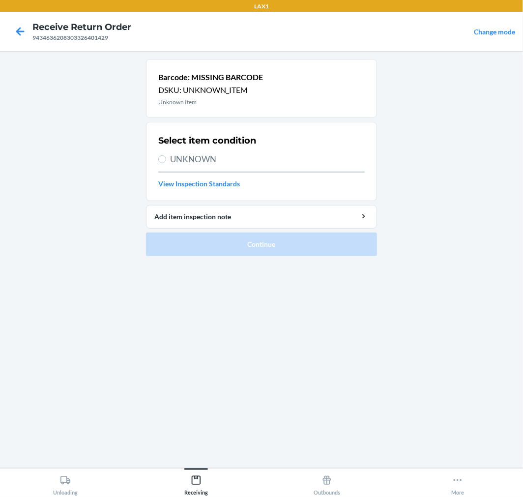
click at [167, 160] on label "UNKNOWN" at bounding box center [261, 159] width 206 height 13
click at [166, 160] on input "UNKNOWN" at bounding box center [162, 159] width 8 height 8
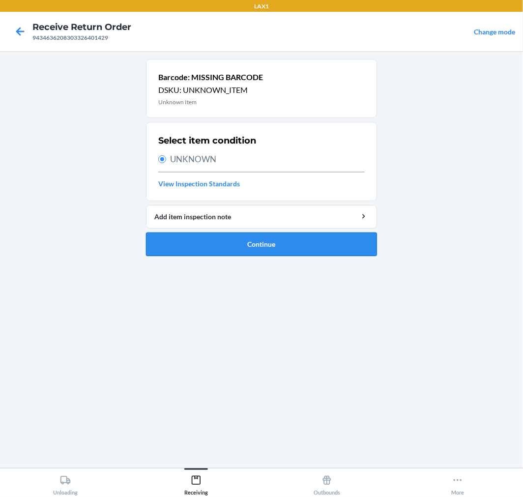
click at [315, 244] on button "Continue" at bounding box center [261, 244] width 231 height 24
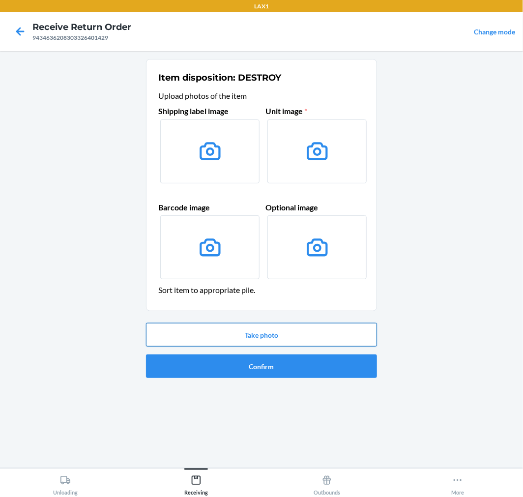
click at [331, 338] on button "Take photo" at bounding box center [261, 335] width 231 height 24
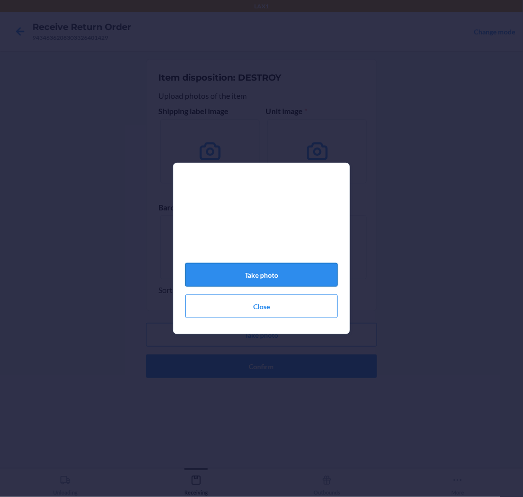
click at [264, 279] on button "Take photo" at bounding box center [261, 275] width 152 height 24
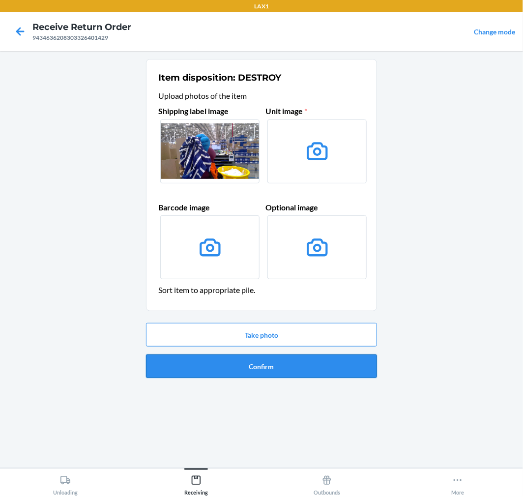
click at [311, 366] on button "Confirm" at bounding box center [261, 366] width 231 height 24
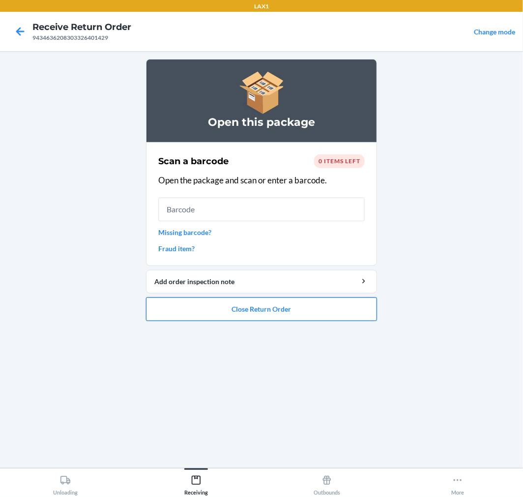
click at [365, 310] on button "Close Return Order" at bounding box center [261, 309] width 231 height 24
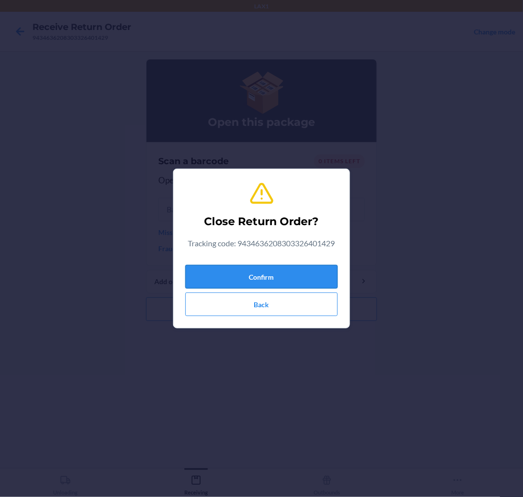
click at [315, 272] on button "Confirm" at bounding box center [261, 277] width 152 height 24
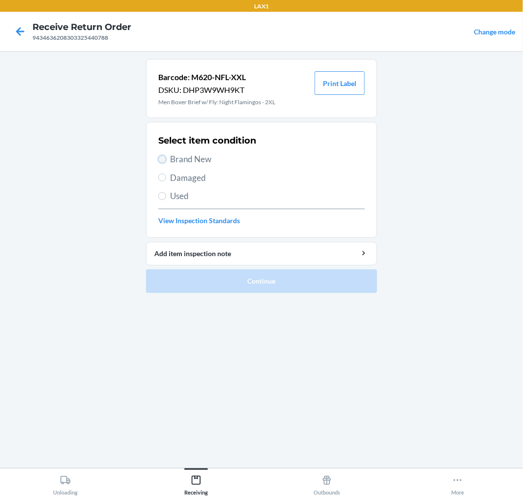
click at [163, 156] on input "Brand New" at bounding box center [162, 159] width 8 height 8
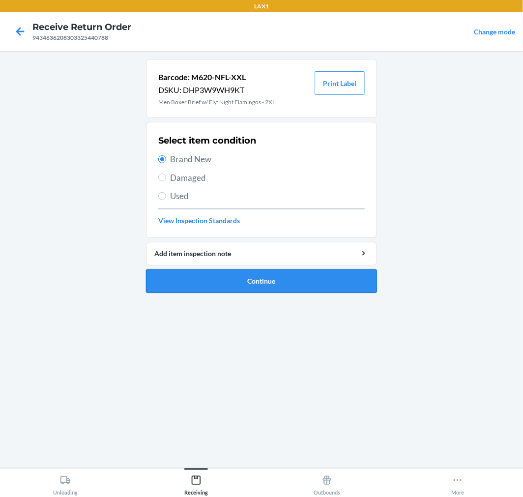
click at [336, 278] on button "Continue" at bounding box center [261, 281] width 231 height 24
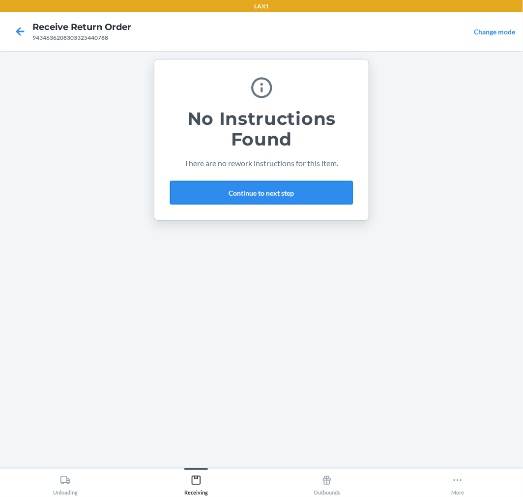
click at [323, 194] on button "Continue to next step" at bounding box center [261, 193] width 183 height 24
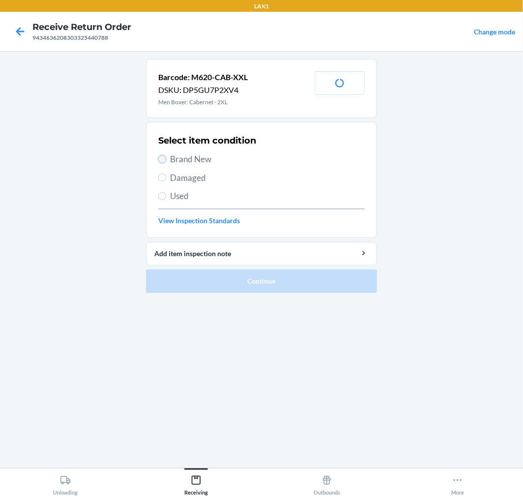
click at [161, 157] on input "Brand New" at bounding box center [162, 159] width 8 height 8
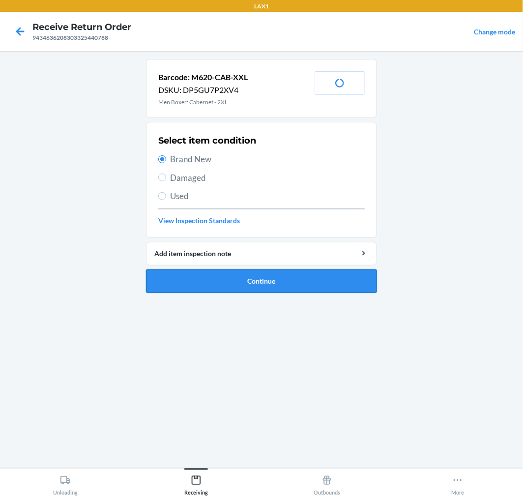
click at [335, 277] on button "Continue" at bounding box center [261, 281] width 231 height 24
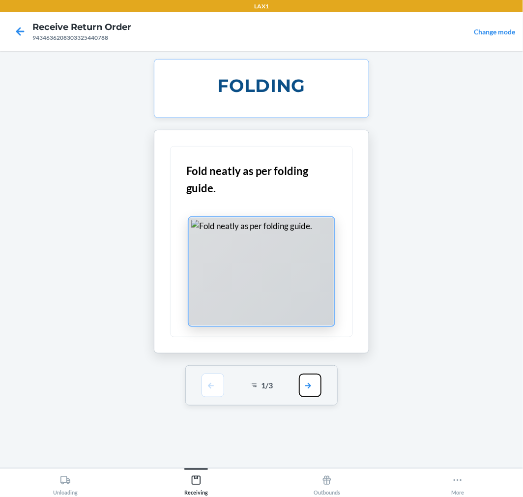
drag, startPoint x: 310, startPoint y: 381, endPoint x: 300, endPoint y: 300, distance: 81.6
click at [312, 361] on section "FOLDING Fold neatly as per folding guide. 1 / 3" at bounding box center [261, 232] width 231 height 346
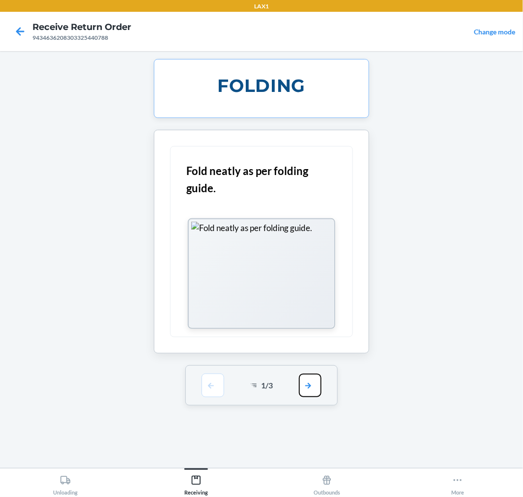
drag, startPoint x: 318, startPoint y: 386, endPoint x: 302, endPoint y: 327, distance: 61.5
click at [318, 378] on button "button" at bounding box center [310, 385] width 23 height 24
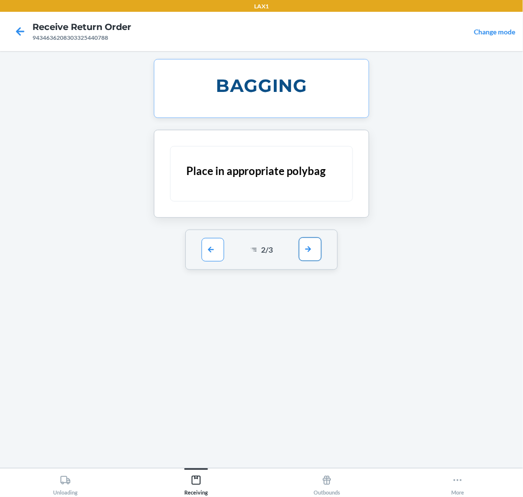
click at [309, 242] on button "button" at bounding box center [310, 249] width 23 height 24
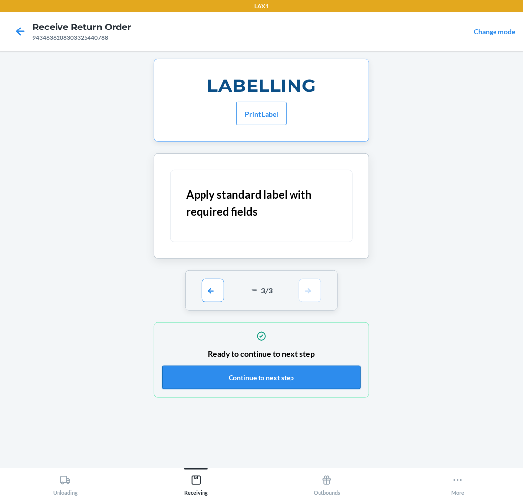
click at [330, 375] on button "Continue to next step" at bounding box center [261, 377] width 198 height 24
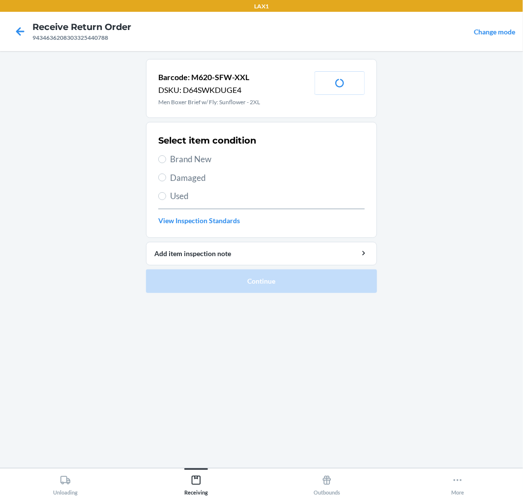
click at [167, 155] on label "Brand New" at bounding box center [261, 159] width 206 height 13
click at [166, 155] on input "Brand New" at bounding box center [162, 159] width 8 height 8
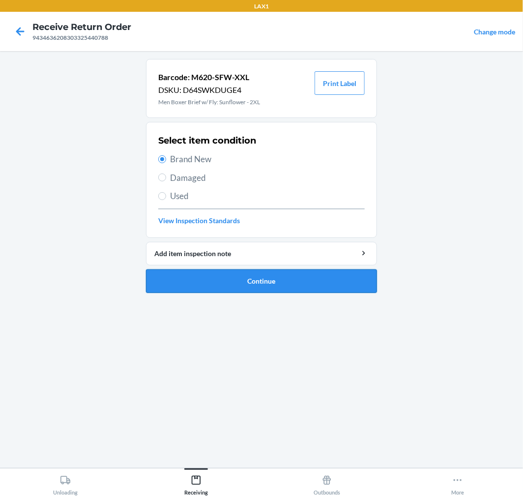
click at [332, 279] on button "Continue" at bounding box center [261, 281] width 231 height 24
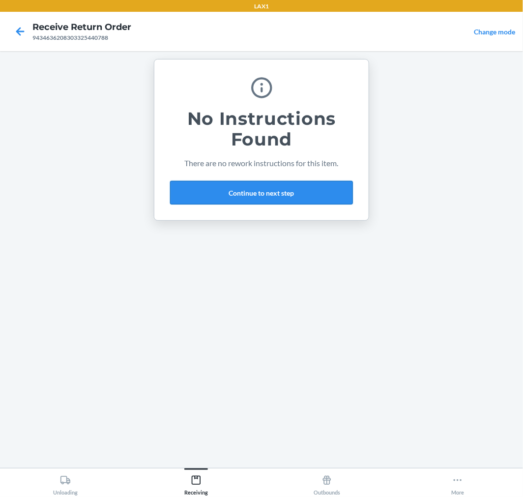
click at [317, 193] on button "Continue to next step" at bounding box center [261, 193] width 183 height 24
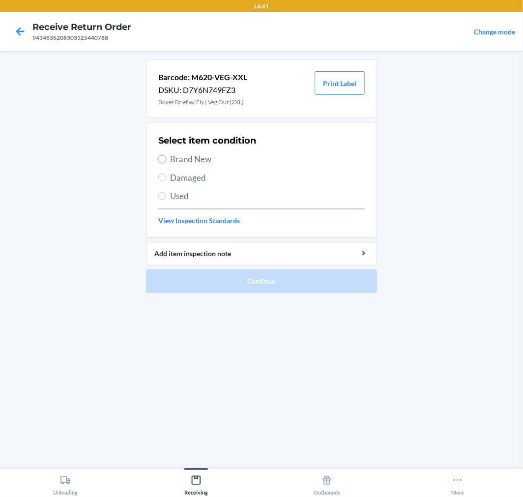
drag, startPoint x: 160, startPoint y: 157, endPoint x: 171, endPoint y: 175, distance: 21.0
click at [164, 165] on label "Brand New" at bounding box center [261, 159] width 206 height 13
click at [164, 163] on input "Brand New" at bounding box center [162, 159] width 8 height 8
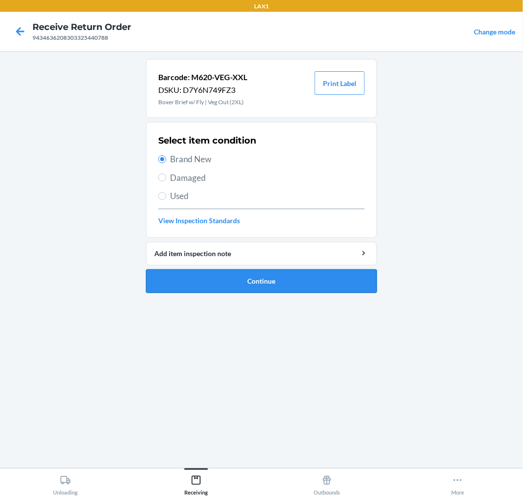
click at [333, 282] on button "Continue" at bounding box center [261, 281] width 231 height 24
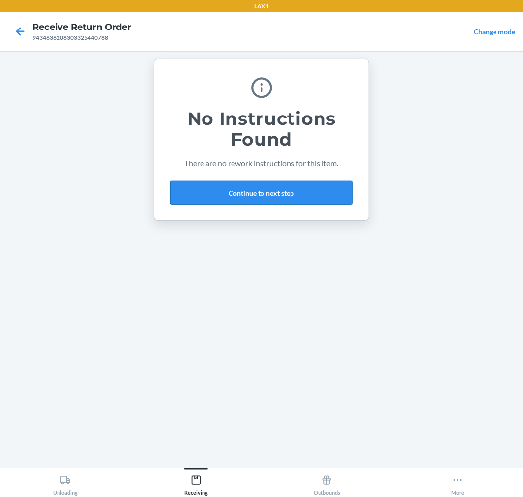
click at [323, 192] on button "Continue to next step" at bounding box center [261, 193] width 183 height 24
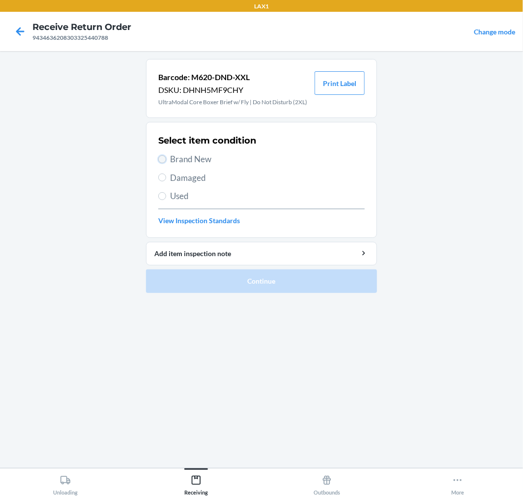
click at [161, 157] on input "Brand New" at bounding box center [162, 159] width 8 height 8
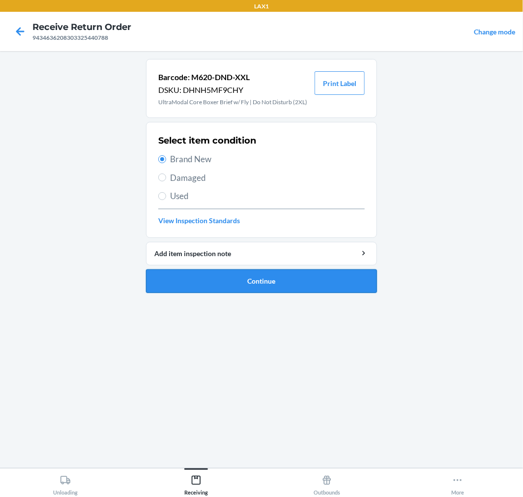
click at [296, 279] on button "Continue" at bounding box center [261, 281] width 231 height 24
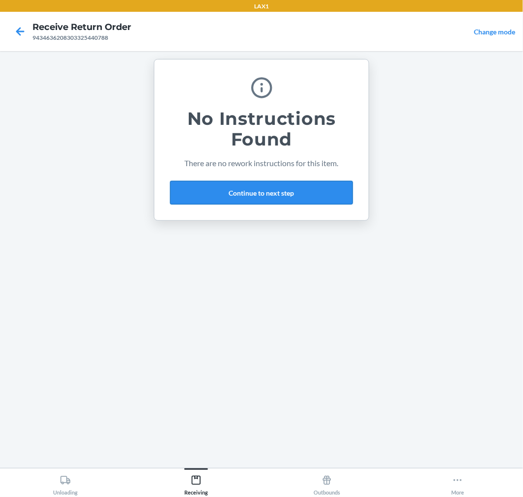
click at [315, 190] on button "Continue to next step" at bounding box center [261, 193] width 183 height 24
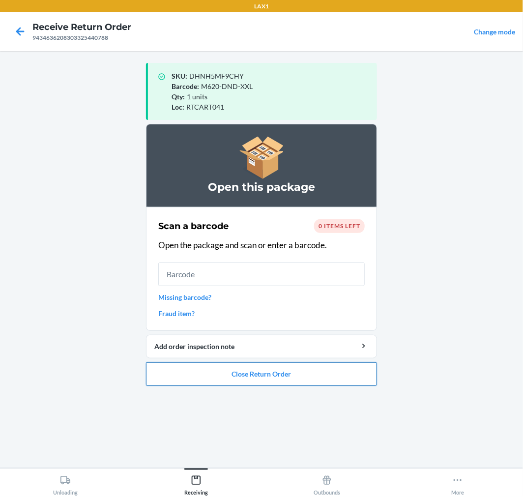
click at [320, 374] on button "Close Return Order" at bounding box center [261, 374] width 231 height 24
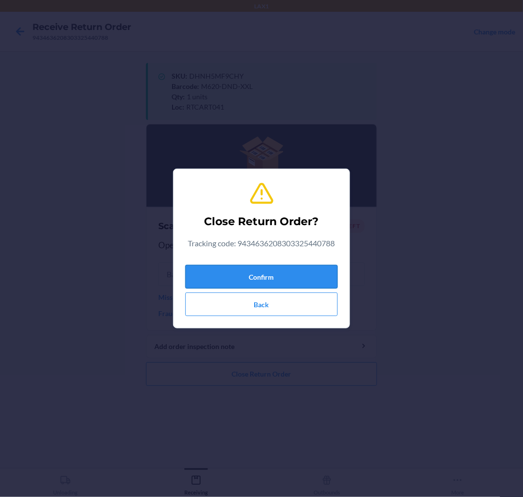
click at [301, 273] on button "Confirm" at bounding box center [261, 277] width 152 height 24
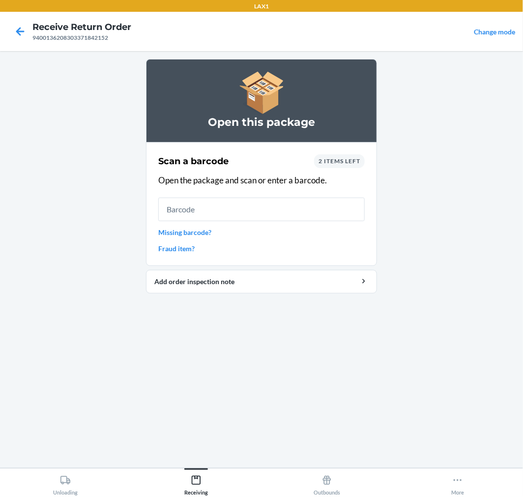
click at [354, 160] on span "2 items left" at bounding box center [339, 160] width 42 height 7
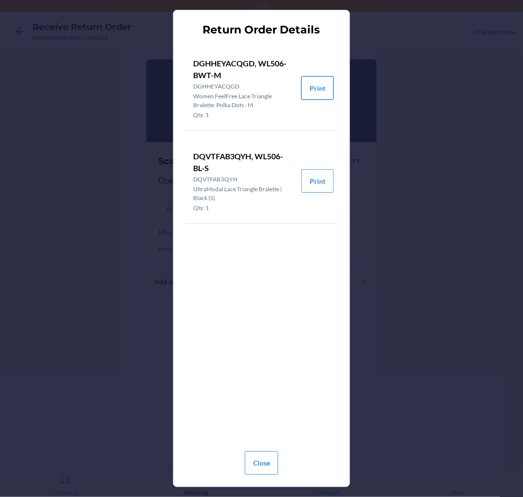
click at [316, 86] on button "Print" at bounding box center [317, 88] width 32 height 24
click at [316, 181] on button "Print" at bounding box center [317, 181] width 32 height 24
click at [258, 461] on button "Close" at bounding box center [261, 463] width 33 height 24
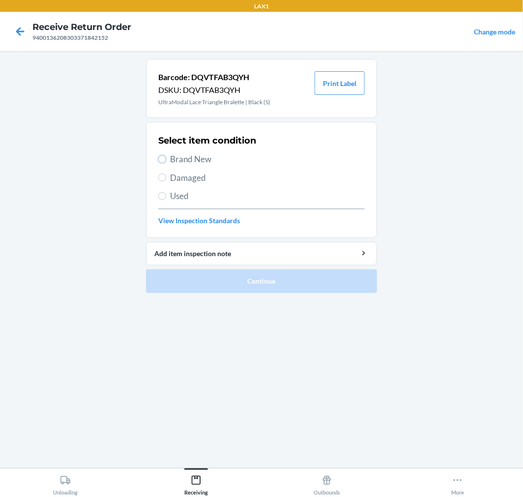
drag, startPoint x: 161, startPoint y: 156, endPoint x: 207, endPoint y: 205, distance: 67.1
click at [172, 166] on div "Select item condition Brand New Damaged Used View Inspection Standards" at bounding box center [261, 179] width 206 height 97
click at [160, 155] on input "Brand New" at bounding box center [162, 159] width 8 height 8
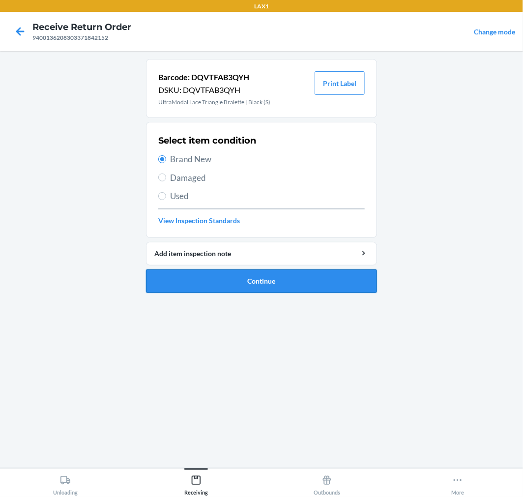
click at [301, 283] on button "Continue" at bounding box center [261, 281] width 231 height 24
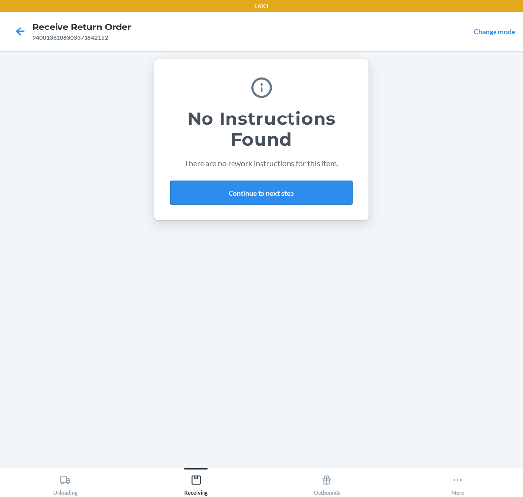
click at [295, 182] on button "Continue to next step" at bounding box center [261, 193] width 183 height 24
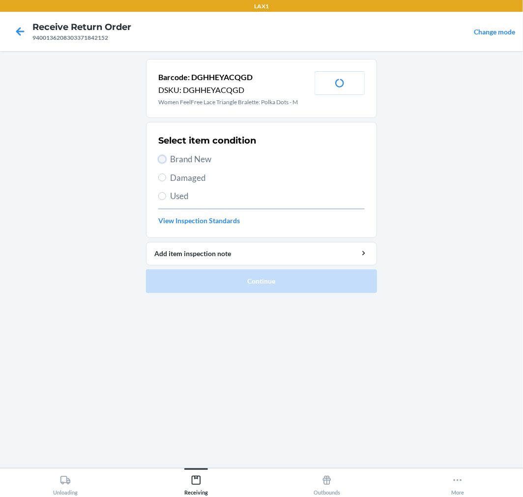
click at [158, 156] on input "Brand New" at bounding box center [162, 159] width 8 height 8
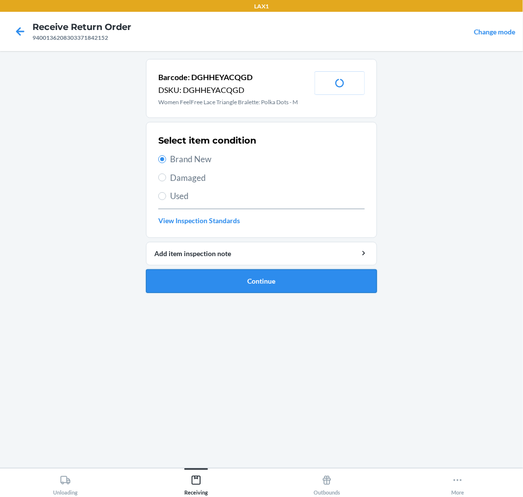
click at [324, 276] on button "Continue" at bounding box center [261, 281] width 231 height 24
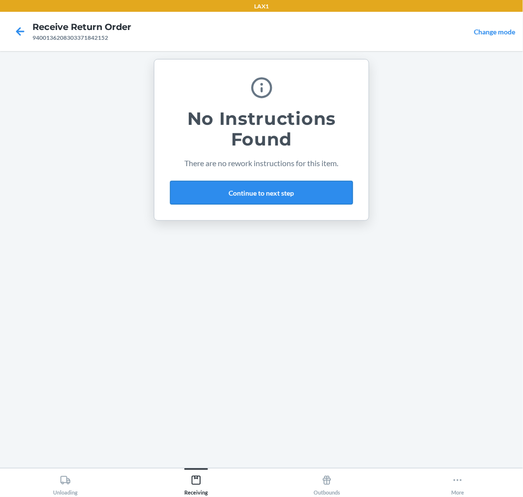
click at [320, 195] on button "Continue to next step" at bounding box center [261, 193] width 183 height 24
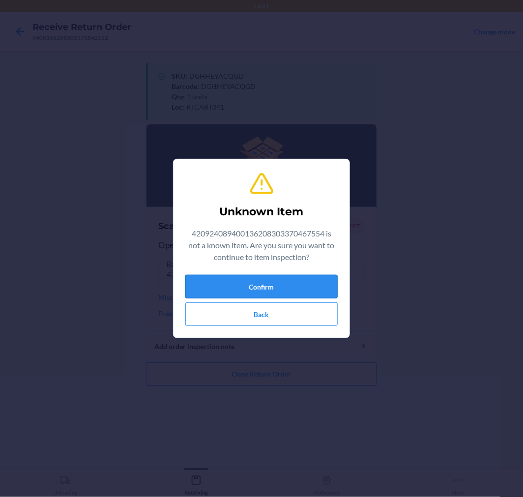
click at [291, 279] on button "Confirm" at bounding box center [261, 287] width 152 height 24
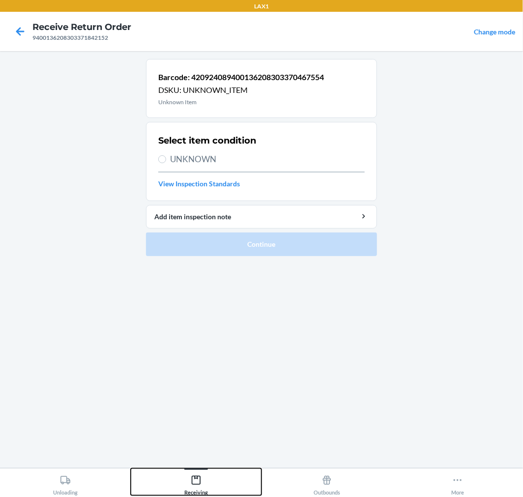
click at [203, 488] on div "Receiving" at bounding box center [196, 483] width 24 height 25
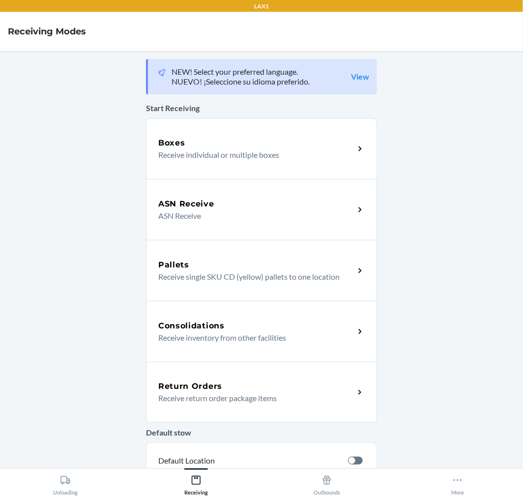
click at [280, 401] on p "Receive return order package items" at bounding box center [252, 398] width 188 height 12
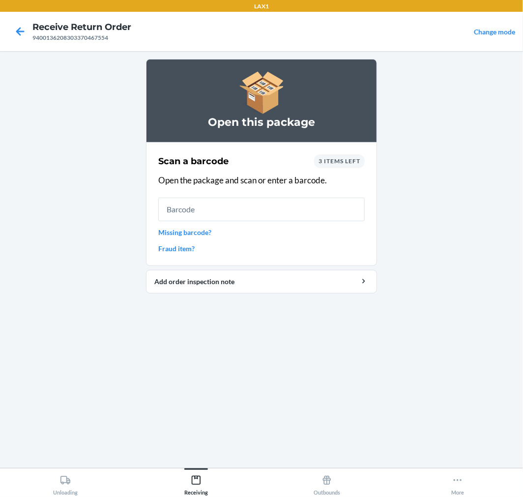
click at [351, 158] on span "3 items left" at bounding box center [339, 160] width 42 height 7
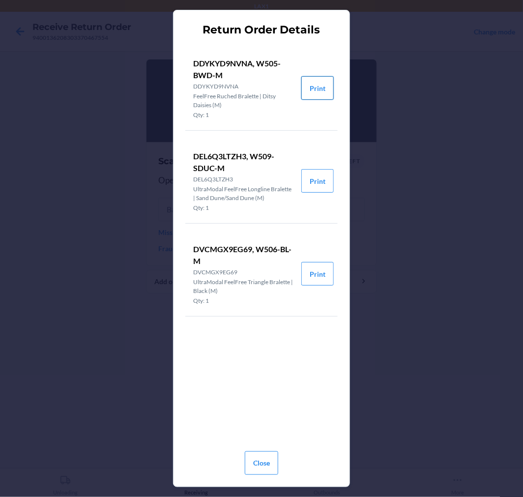
click at [322, 86] on button "Print" at bounding box center [317, 88] width 32 height 24
click at [326, 278] on button "Print" at bounding box center [317, 274] width 32 height 24
click at [319, 177] on button "Print" at bounding box center [317, 181] width 32 height 24
drag, startPoint x: 260, startPoint y: 460, endPoint x: 263, endPoint y: 445, distance: 15.9
click at [260, 457] on button "Close" at bounding box center [261, 463] width 33 height 24
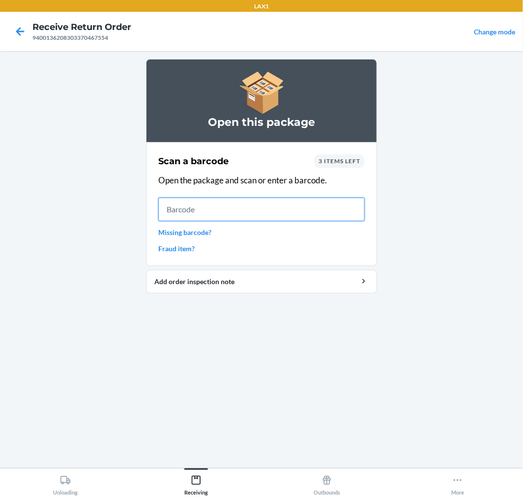
click at [296, 212] on input "text" at bounding box center [261, 209] width 206 height 24
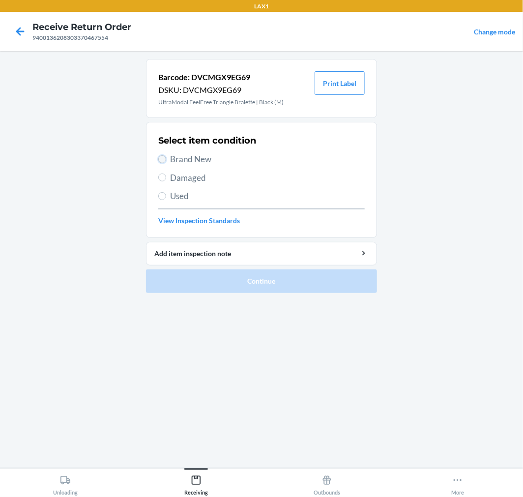
drag, startPoint x: 162, startPoint y: 156, endPoint x: 251, endPoint y: 244, distance: 125.4
click at [163, 157] on input "Brand New" at bounding box center [162, 159] width 8 height 8
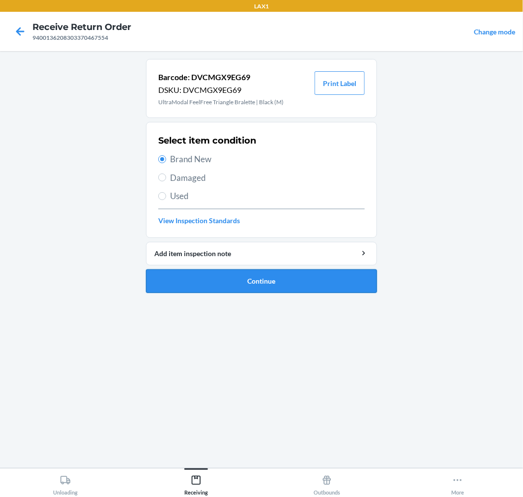
click at [324, 281] on button "Continue" at bounding box center [261, 281] width 231 height 24
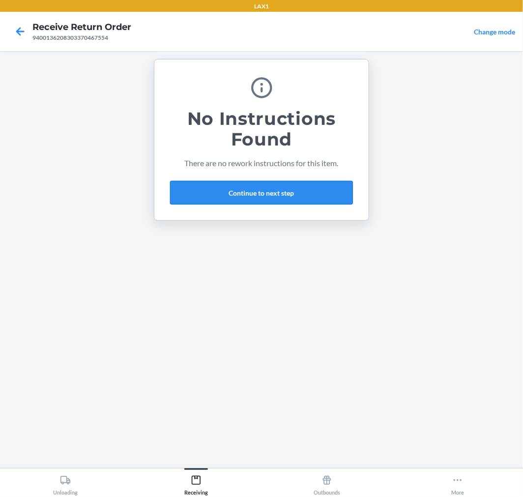
click at [304, 195] on button "Continue to next step" at bounding box center [261, 193] width 183 height 24
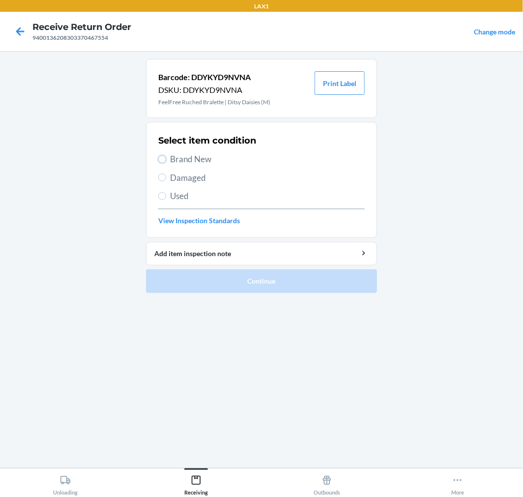
drag, startPoint x: 160, startPoint y: 158, endPoint x: 171, endPoint y: 189, distance: 32.9
click at [161, 167] on div "Select item condition Brand New Damaged Used View Inspection Standards" at bounding box center [261, 179] width 206 height 97
click at [164, 160] on input "Brand New" at bounding box center [162, 159] width 8 height 8
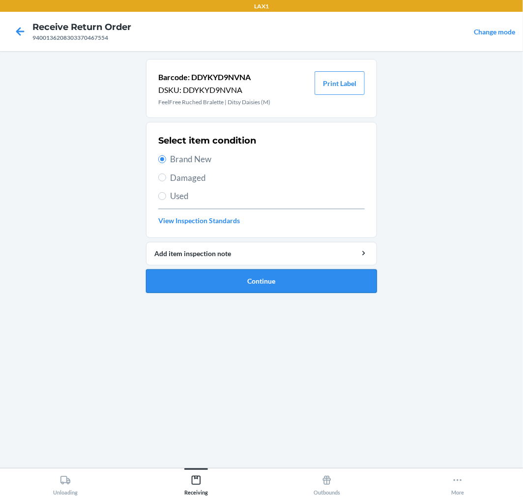
click at [365, 285] on button "Continue" at bounding box center [261, 281] width 231 height 24
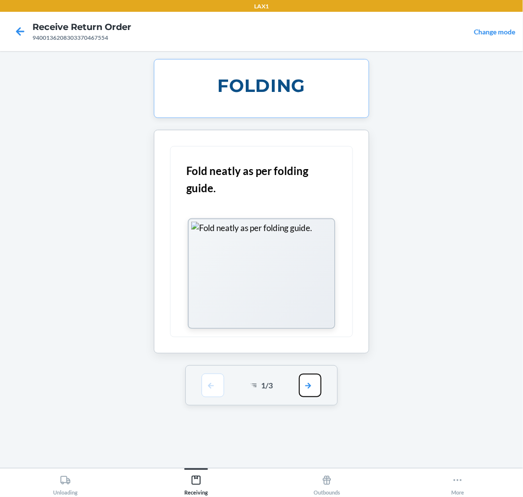
drag, startPoint x: 312, startPoint y: 390, endPoint x: 312, endPoint y: 340, distance: 49.6
click at [312, 390] on button "button" at bounding box center [310, 385] width 23 height 24
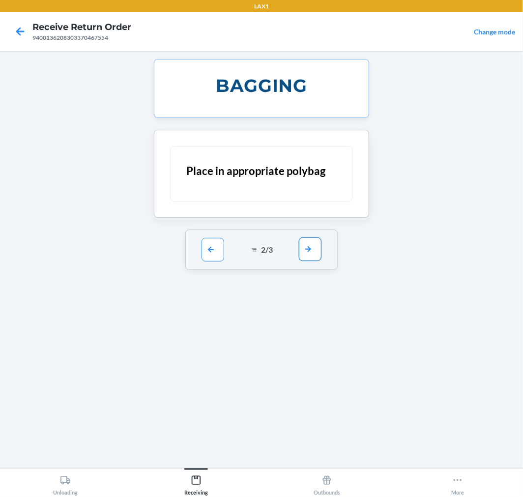
click at [302, 250] on button "button" at bounding box center [310, 249] width 23 height 24
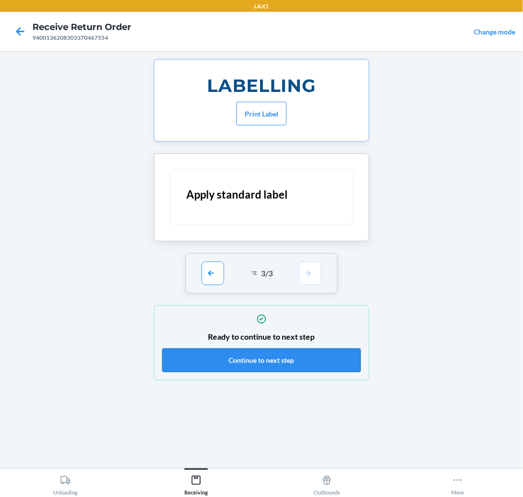
click at [320, 361] on button "Continue to next step" at bounding box center [261, 360] width 198 height 24
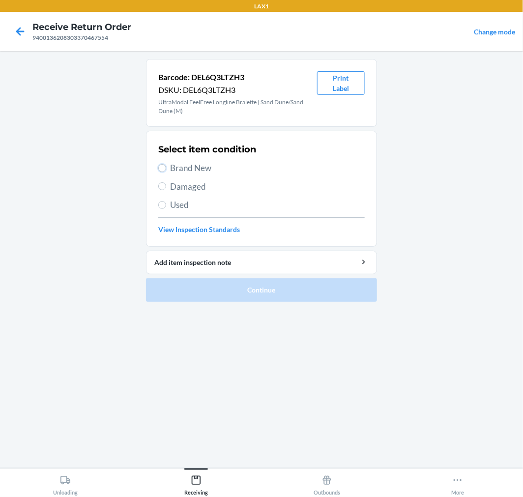
drag, startPoint x: 164, startPoint y: 166, endPoint x: 215, endPoint y: 233, distance: 85.2
click at [165, 166] on input "Brand New" at bounding box center [162, 168] width 8 height 8
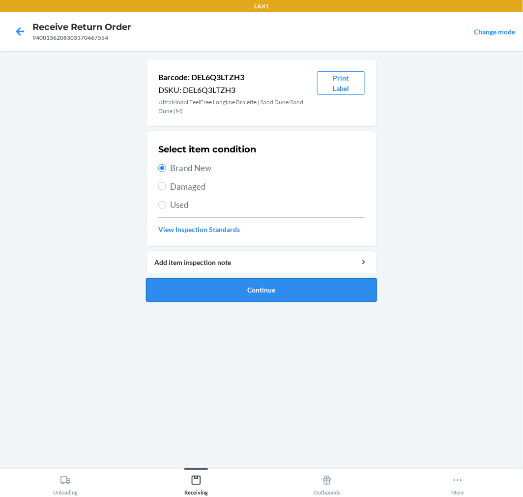
click at [327, 281] on button "Continue" at bounding box center [261, 290] width 231 height 24
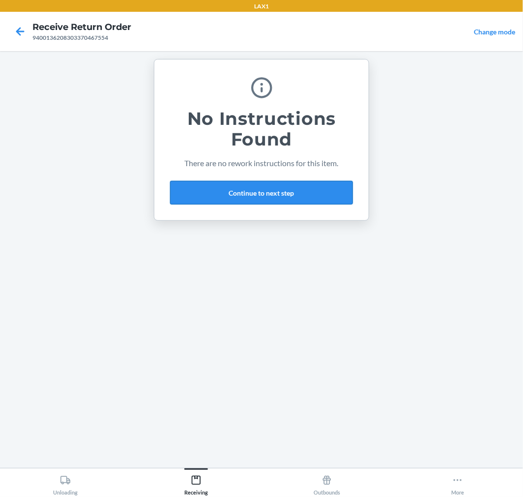
click at [309, 192] on button "Continue to next step" at bounding box center [261, 193] width 183 height 24
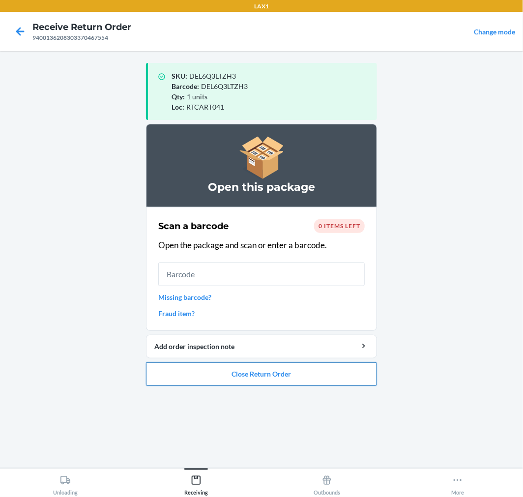
click at [337, 375] on button "Close Return Order" at bounding box center [261, 374] width 231 height 24
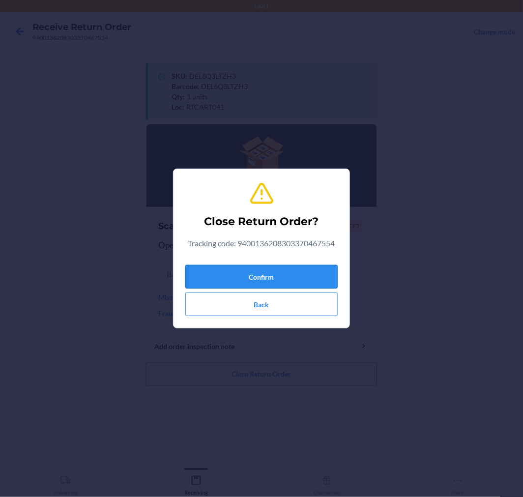
click at [299, 277] on button "Confirm" at bounding box center [261, 277] width 152 height 24
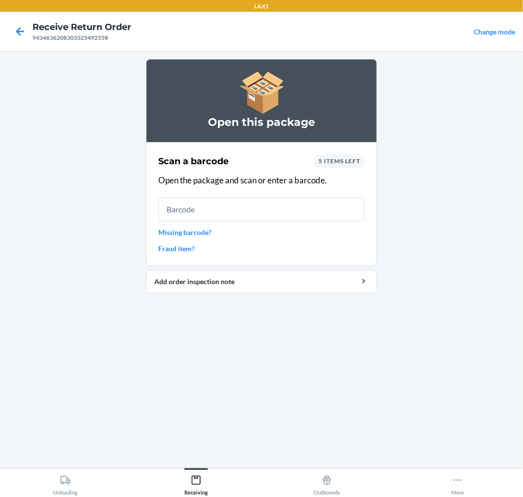
click at [357, 156] on div "5 items left" at bounding box center [339, 161] width 51 height 14
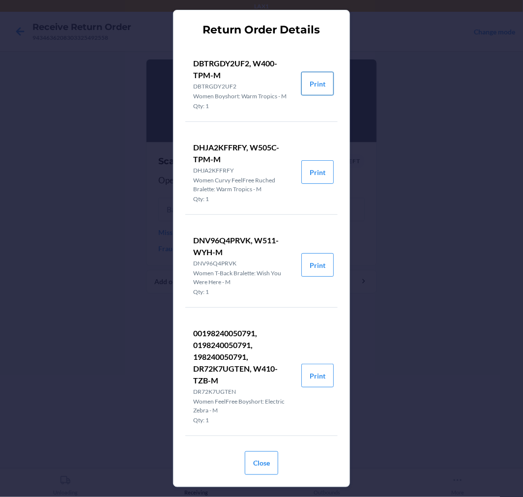
click at [303, 86] on button "Print" at bounding box center [317, 84] width 32 height 24
click at [308, 175] on button "Print" at bounding box center [317, 172] width 32 height 24
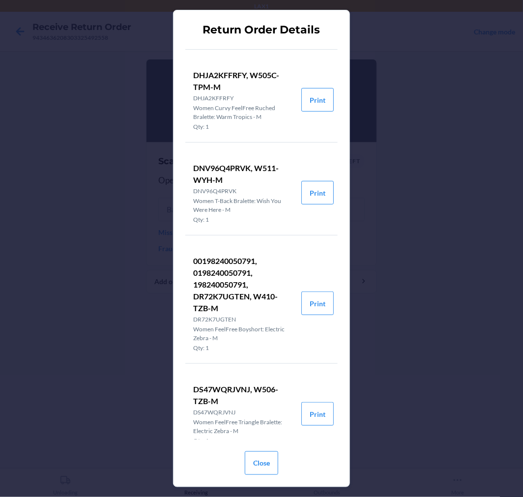
scroll to position [102, 0]
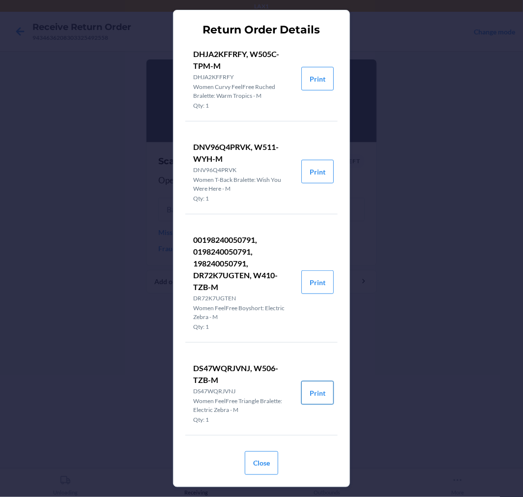
click at [306, 396] on button "Print" at bounding box center [317, 393] width 32 height 24
drag, startPoint x: 261, startPoint y: 463, endPoint x: 269, endPoint y: 448, distance: 16.5
click at [262, 463] on button "Close" at bounding box center [261, 463] width 33 height 24
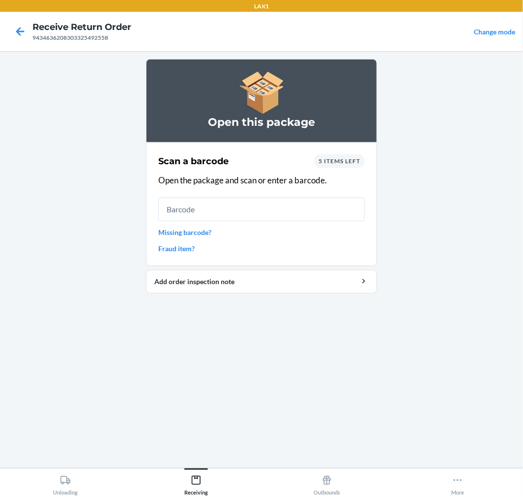
click at [352, 163] on span "5 items left" at bounding box center [339, 160] width 42 height 7
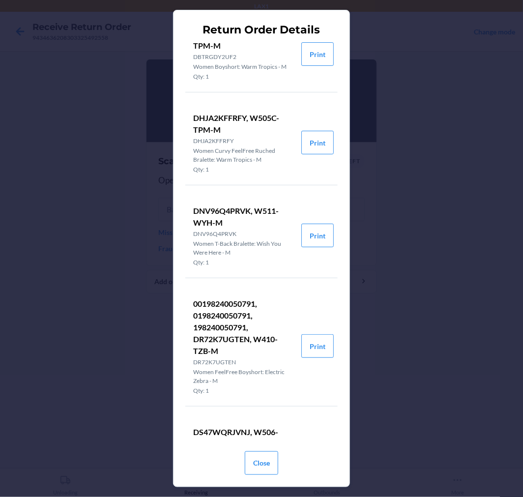
scroll to position [0, 0]
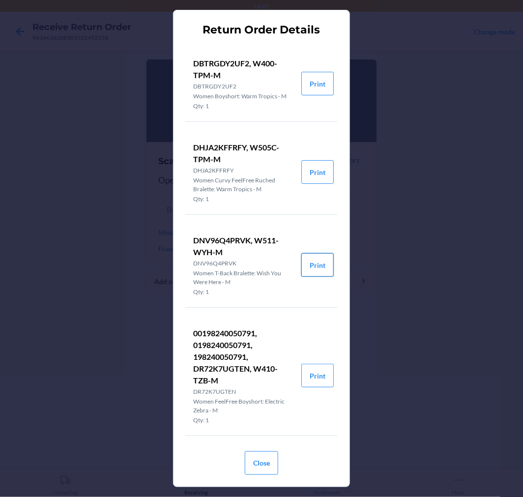
click at [312, 277] on button "Print" at bounding box center [317, 265] width 32 height 24
click at [263, 462] on button "Close" at bounding box center [261, 463] width 33 height 24
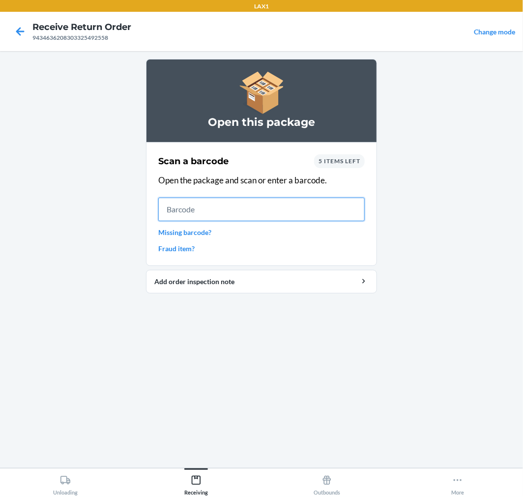
click at [267, 206] on input "text" at bounding box center [261, 209] width 206 height 24
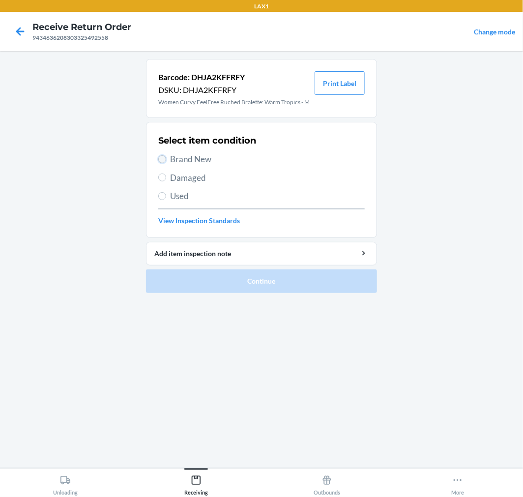
click at [163, 158] on input "Brand New" at bounding box center [162, 159] width 8 height 8
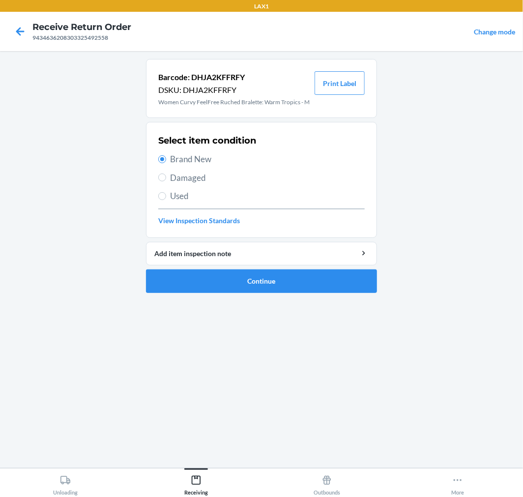
click at [336, 268] on li "Barcode: DHJA2KFFRFY DSKU: DHJA2KFFRFY Women Curvy FeelFree Ruched Bralette: Wa…" at bounding box center [261, 176] width 231 height 234
click at [352, 288] on button "Continue" at bounding box center [261, 281] width 231 height 24
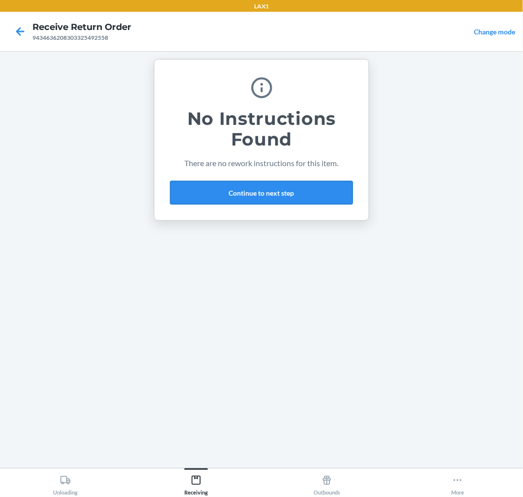
click at [321, 189] on button "Continue to next step" at bounding box center [261, 193] width 183 height 24
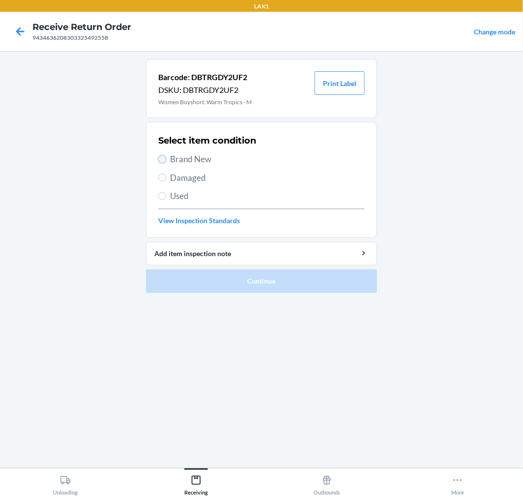
click at [161, 160] on input "Brand New" at bounding box center [162, 159] width 8 height 8
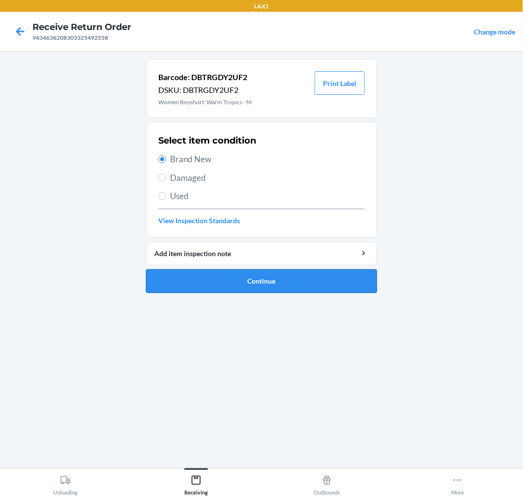
click at [326, 277] on button "Continue" at bounding box center [261, 281] width 231 height 24
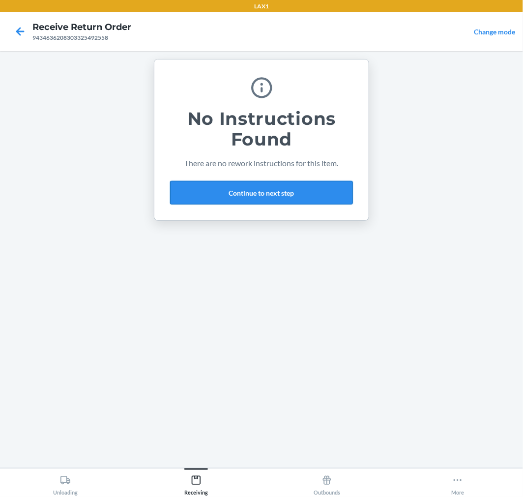
click at [316, 191] on button "Continue to next step" at bounding box center [261, 193] width 183 height 24
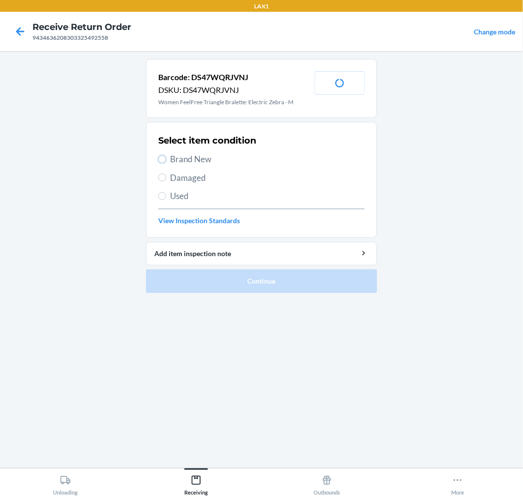
drag, startPoint x: 162, startPoint y: 156, endPoint x: 207, endPoint y: 224, distance: 82.0
click at [163, 157] on input "Brand New" at bounding box center [162, 159] width 8 height 8
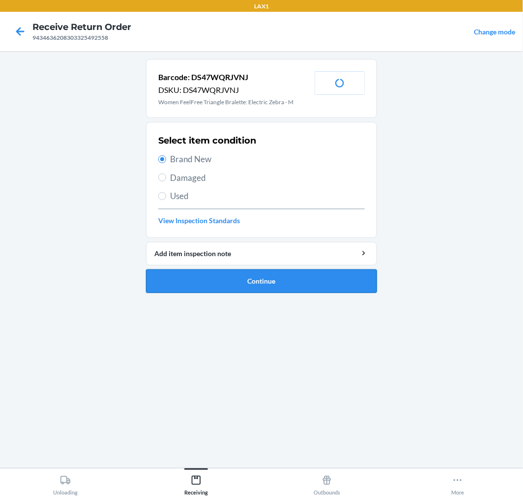
click at [322, 277] on button "Continue" at bounding box center [261, 281] width 231 height 24
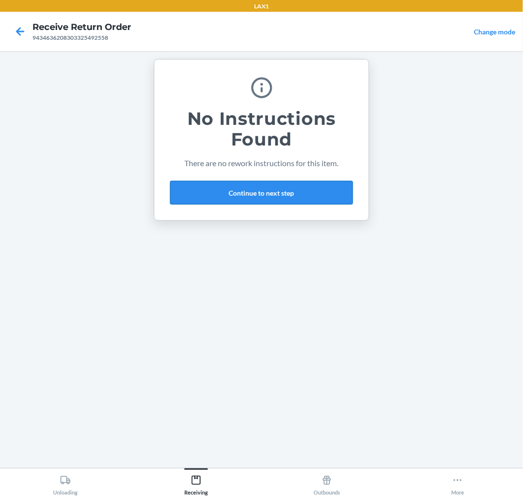
click at [264, 186] on button "Continue to next step" at bounding box center [261, 193] width 183 height 24
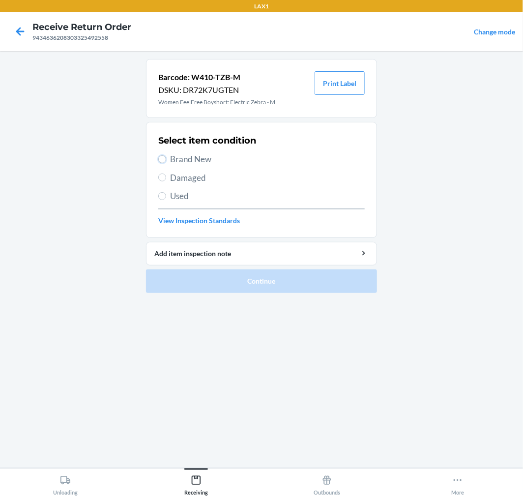
drag, startPoint x: 164, startPoint y: 155, endPoint x: 169, endPoint y: 163, distance: 9.5
click at [164, 156] on input "Brand New" at bounding box center [162, 159] width 8 height 8
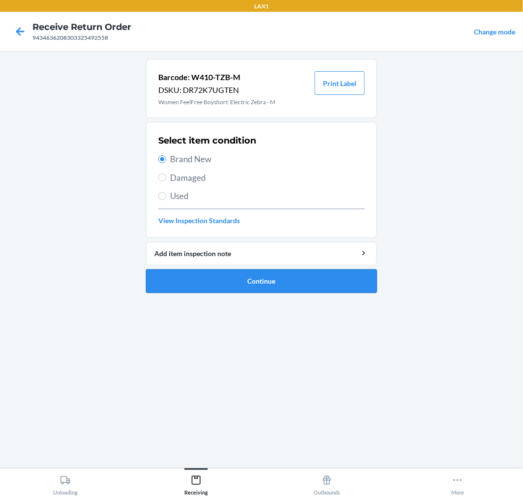
click at [314, 273] on button "Continue" at bounding box center [261, 281] width 231 height 24
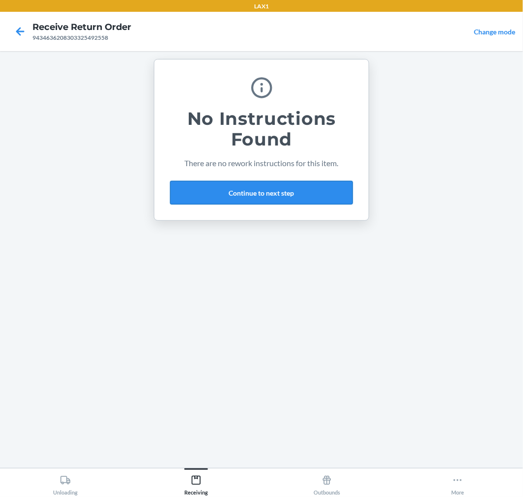
click at [307, 188] on button "Continue to next step" at bounding box center [261, 193] width 183 height 24
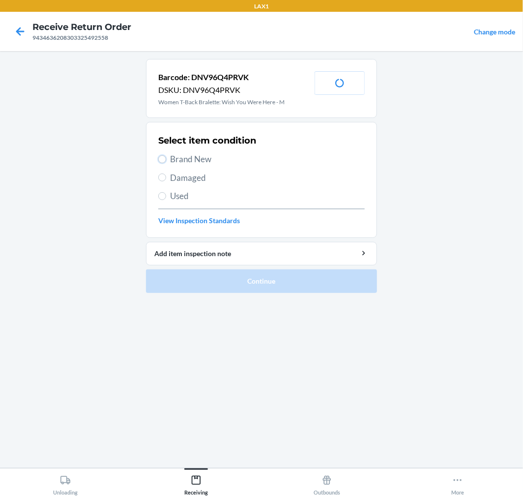
drag, startPoint x: 160, startPoint y: 159, endPoint x: 176, endPoint y: 192, distance: 36.0
click at [161, 166] on div "Select item condition Brand New Damaged Used View Inspection Standards" at bounding box center [261, 179] width 206 height 97
click at [158, 158] on section "Select item condition Brand New Damaged Used View Inspection Standards" at bounding box center [261, 180] width 231 height 116
click at [166, 159] on input "Brand New" at bounding box center [162, 159] width 8 height 8
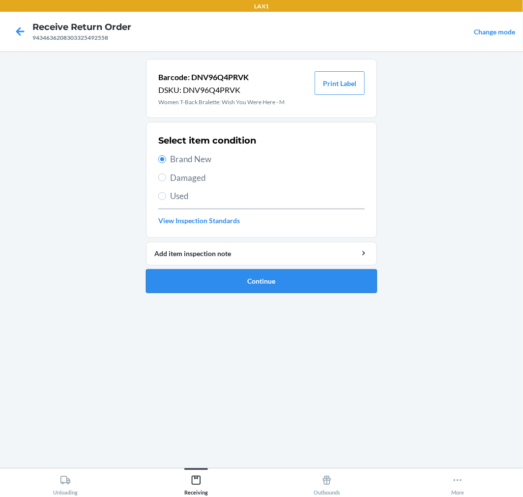
click at [340, 280] on button "Continue" at bounding box center [261, 281] width 231 height 24
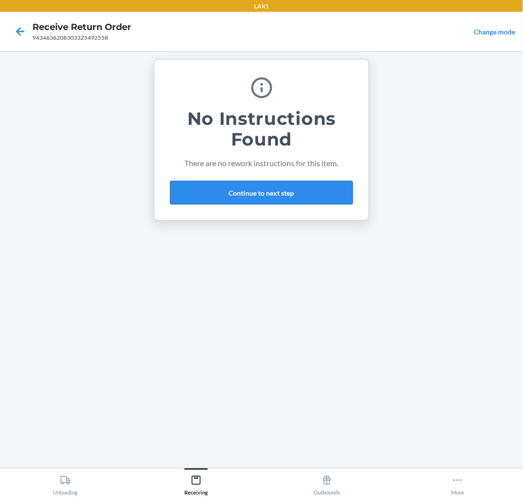
click at [313, 200] on button "Continue to next step" at bounding box center [261, 193] width 183 height 24
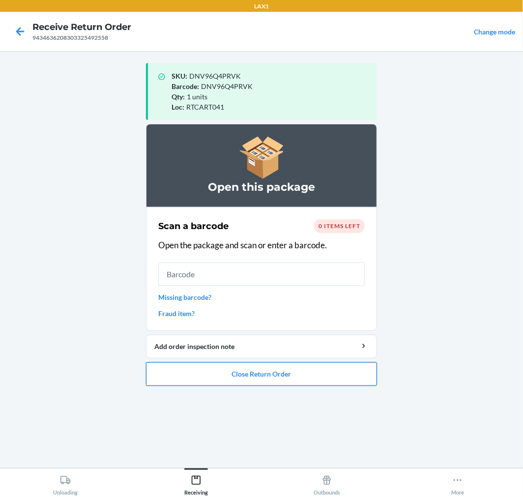
click at [301, 367] on button "Close Return Order" at bounding box center [261, 374] width 231 height 24
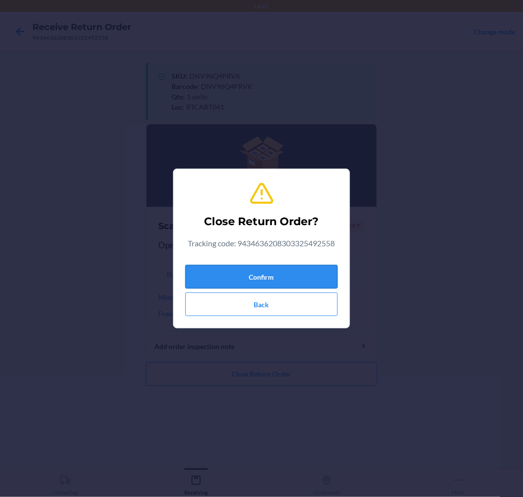
click at [291, 274] on button "Confirm" at bounding box center [261, 277] width 152 height 24
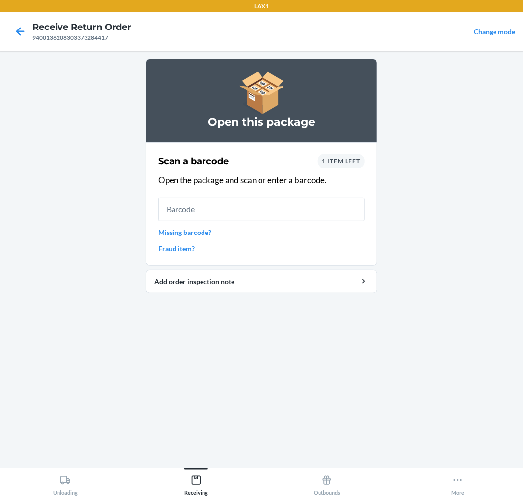
click at [342, 154] on div "1 item left" at bounding box center [340, 161] width 47 height 14
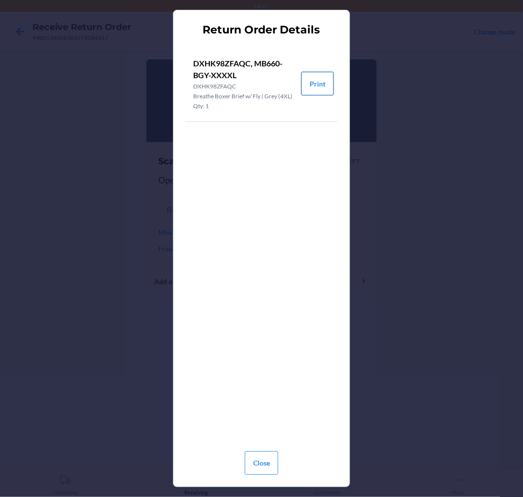
click at [323, 82] on button "Print" at bounding box center [317, 84] width 32 height 24
click at [267, 469] on button "Close" at bounding box center [261, 463] width 33 height 24
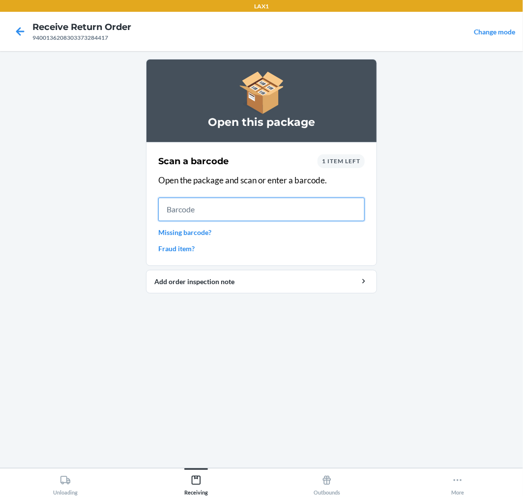
click at [242, 203] on input "text" at bounding box center [261, 209] width 206 height 24
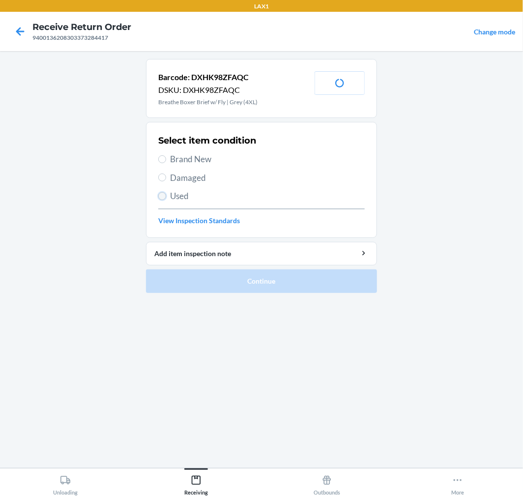
click at [161, 195] on input "Used" at bounding box center [162, 196] width 8 height 8
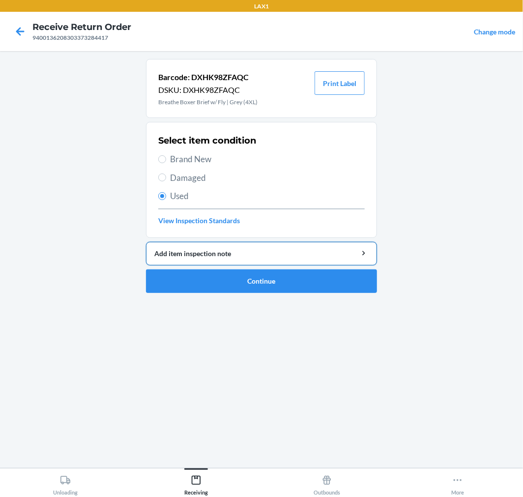
click at [263, 254] on div "Add item inspection note" at bounding box center [261, 253] width 214 height 10
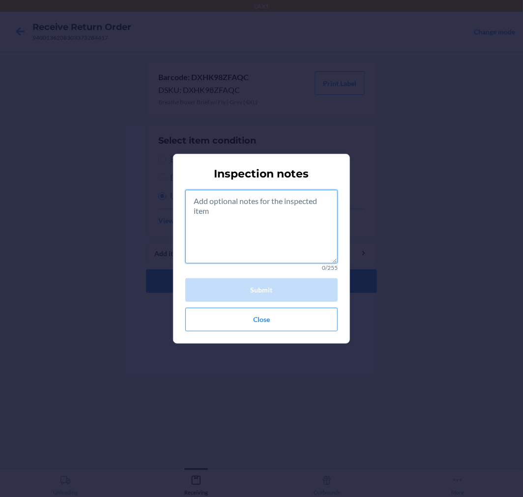
click at [274, 229] on textarea at bounding box center [261, 227] width 152 height 74
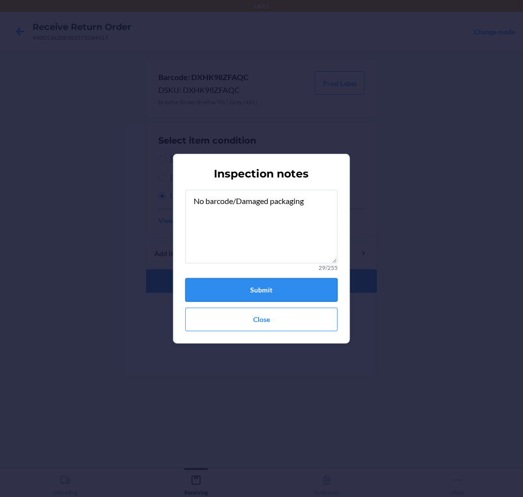
click at [276, 294] on button "Submit" at bounding box center [261, 290] width 152 height 24
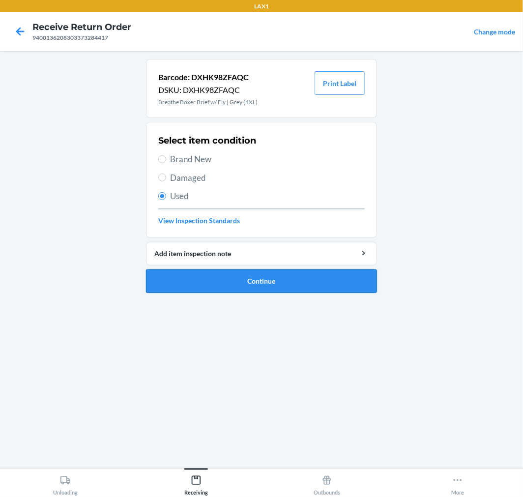
click at [277, 286] on button "Continue" at bounding box center [261, 281] width 231 height 24
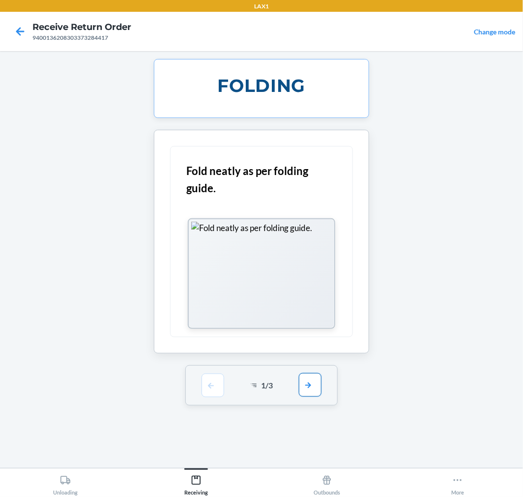
click at [310, 386] on button "button" at bounding box center [310, 385] width 23 height 24
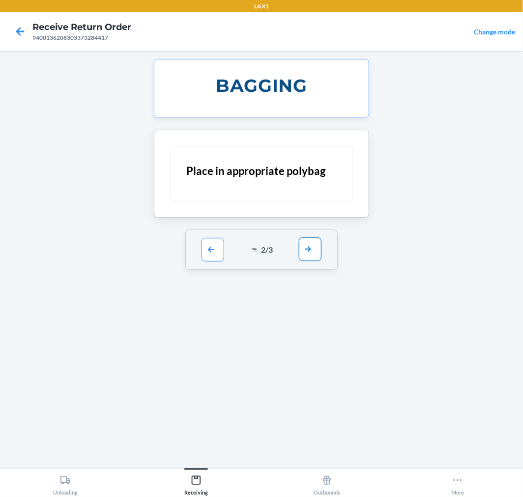
click at [312, 252] on button "button" at bounding box center [310, 249] width 23 height 24
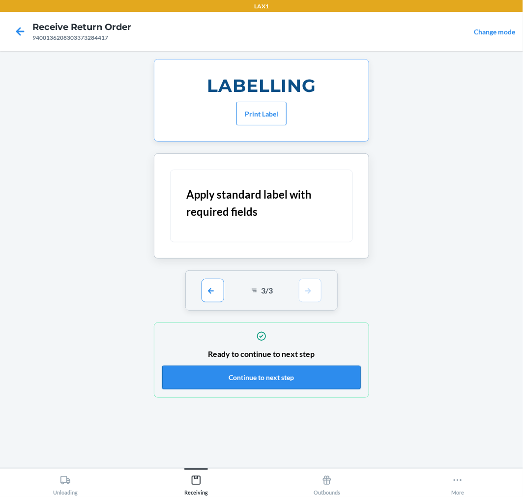
click at [321, 377] on button "Continue to next step" at bounding box center [261, 377] width 198 height 24
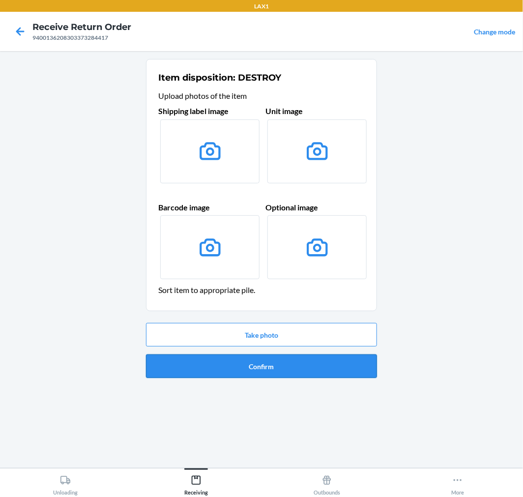
click at [321, 366] on button "Confirm" at bounding box center [261, 366] width 231 height 24
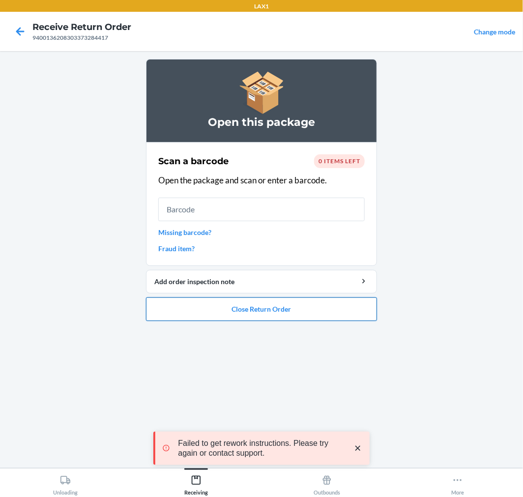
click at [311, 313] on button "Close Return Order" at bounding box center [261, 309] width 231 height 24
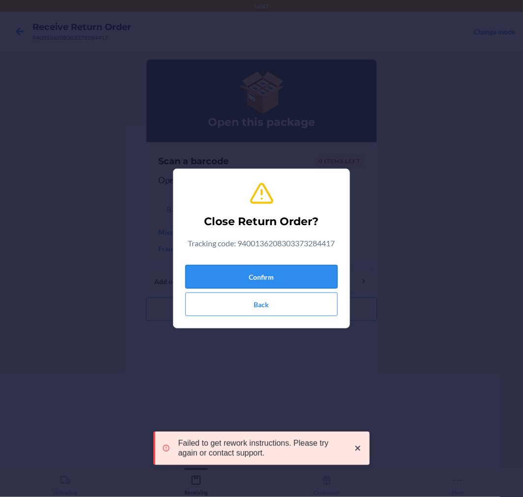
click at [323, 273] on button "Confirm" at bounding box center [261, 277] width 152 height 24
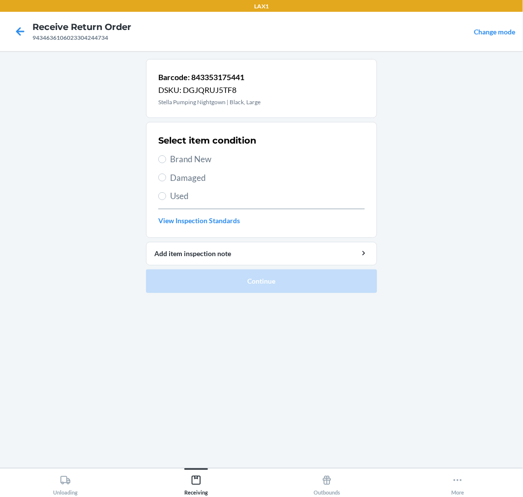
click at [166, 180] on label "Damaged" at bounding box center [261, 177] width 206 height 13
click at [166, 180] on input "Damaged" at bounding box center [162, 177] width 8 height 8
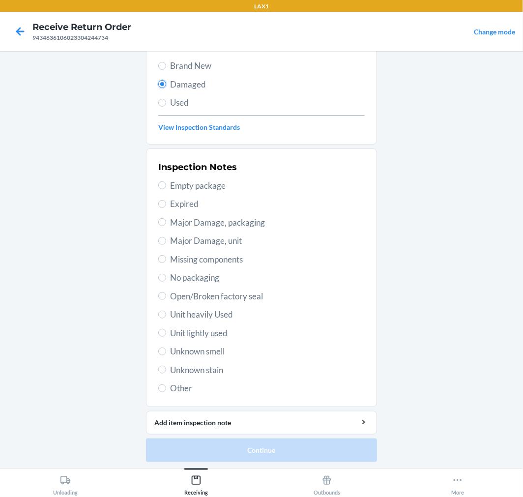
scroll to position [95, 0]
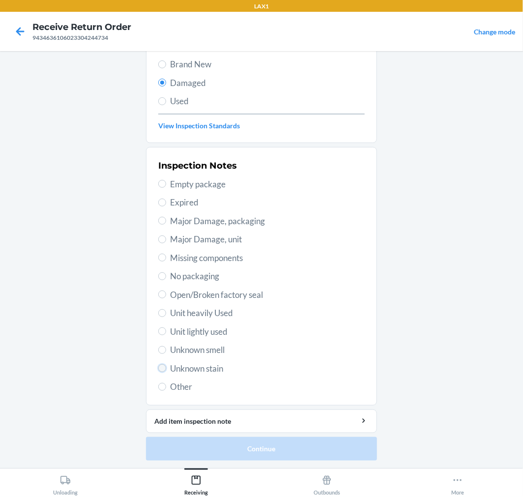
drag, startPoint x: 157, startPoint y: 364, endPoint x: 183, endPoint y: 396, distance: 40.9
click at [158, 365] on input "Unknown stain" at bounding box center [162, 368] width 8 height 8
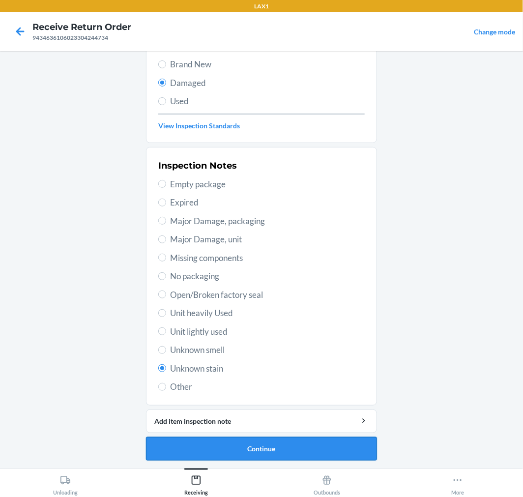
click at [338, 457] on button "Continue" at bounding box center [261, 449] width 231 height 24
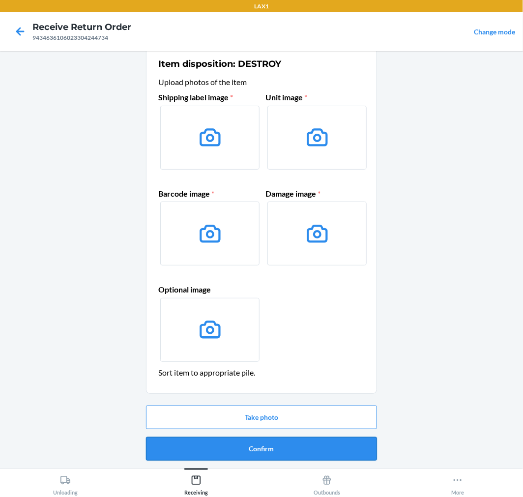
click at [338, 438] on button "Confirm" at bounding box center [261, 449] width 231 height 24
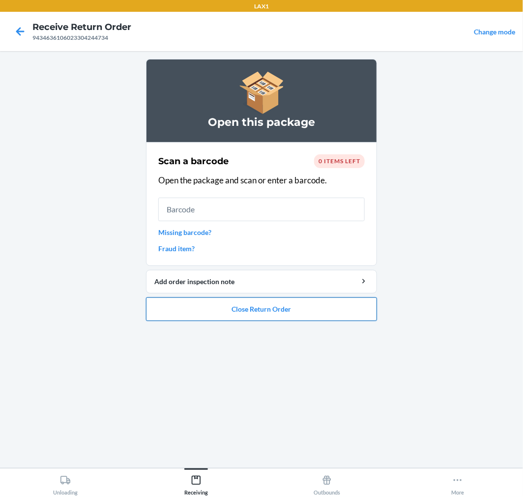
click at [346, 306] on button "Close Return Order" at bounding box center [261, 309] width 231 height 24
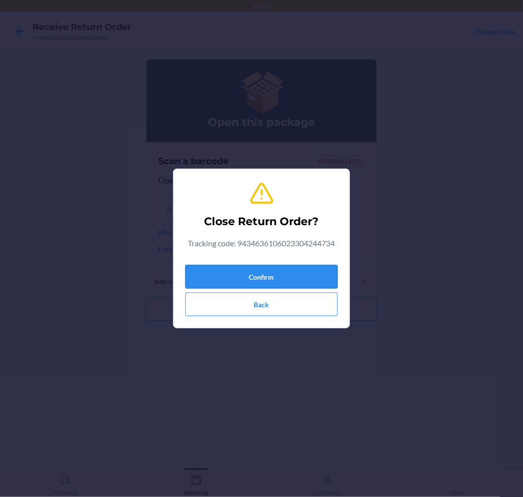
click at [325, 271] on button "Confirm" at bounding box center [261, 277] width 152 height 24
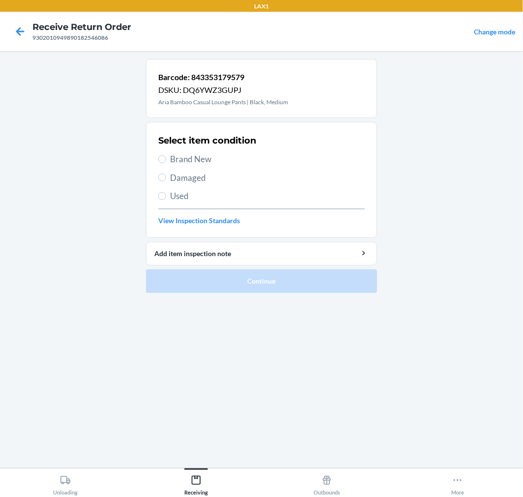
click at [167, 198] on label "Used" at bounding box center [261, 196] width 206 height 13
click at [166, 198] on input "Used" at bounding box center [162, 196] width 8 height 8
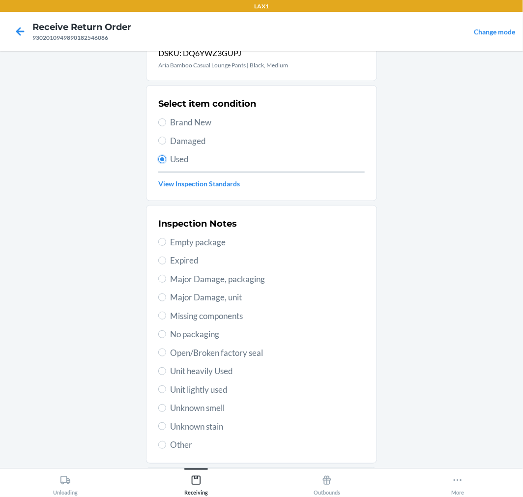
scroll to position [95, 0]
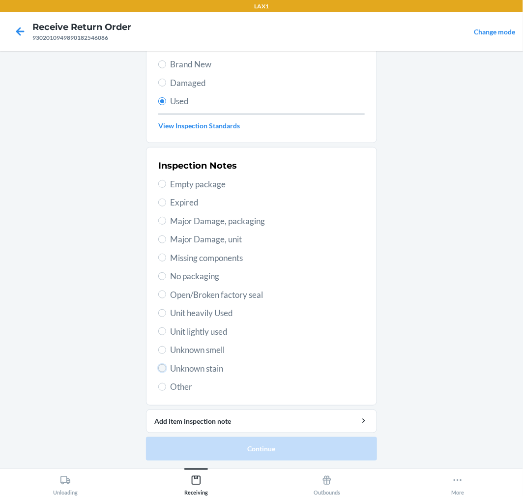
click at [158, 364] on input "Unknown stain" at bounding box center [162, 368] width 8 height 8
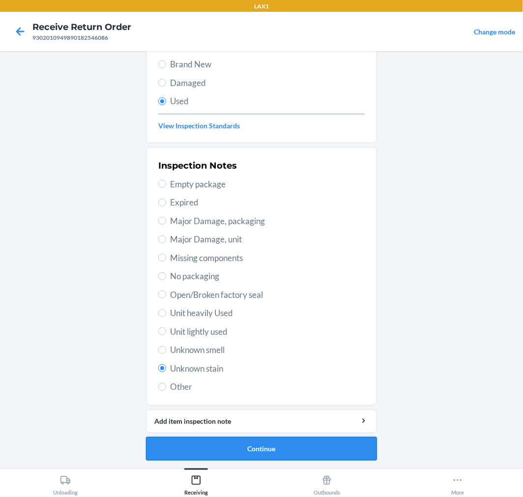
click at [325, 443] on button "Continue" at bounding box center [261, 449] width 231 height 24
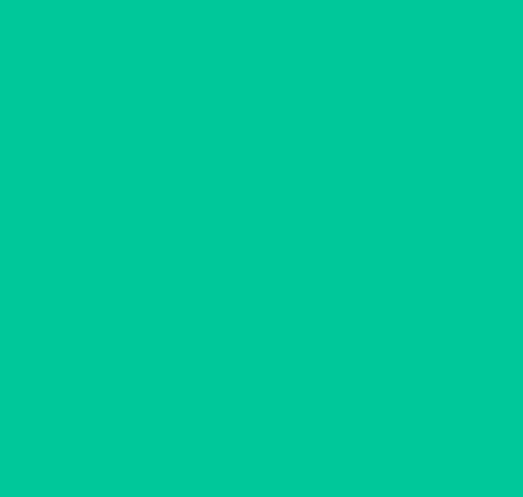
scroll to position [0, 0]
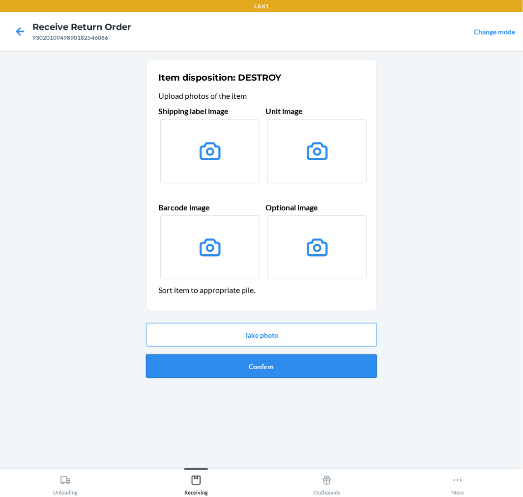
click at [316, 363] on button "Confirm" at bounding box center [261, 366] width 231 height 24
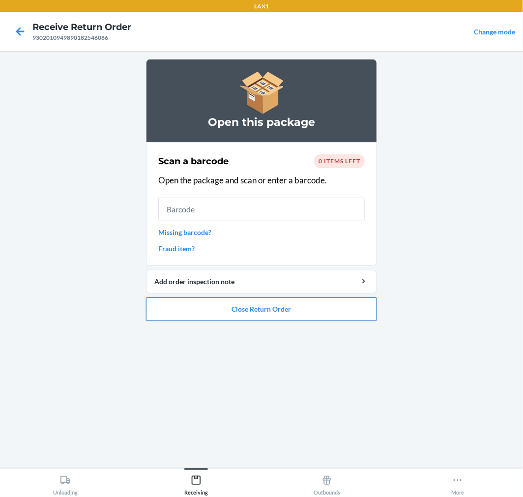
click at [316, 310] on button "Close Return Order" at bounding box center [261, 309] width 231 height 24
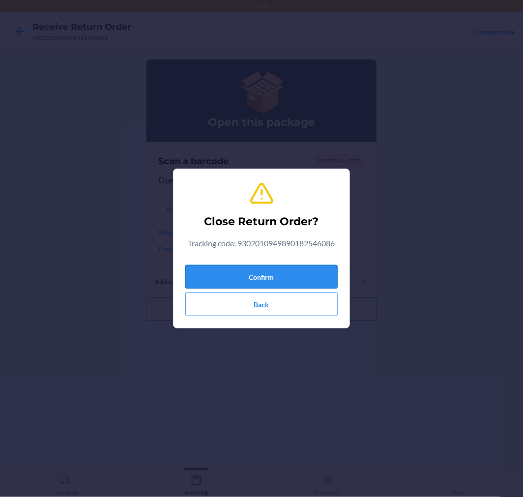
click at [321, 267] on button "Confirm" at bounding box center [261, 277] width 152 height 24
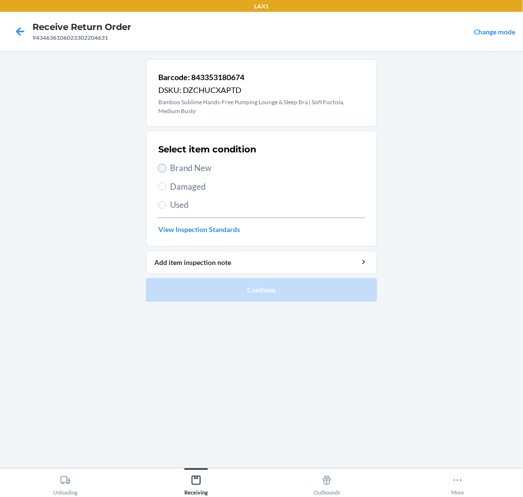
click at [165, 166] on input "Brand New" at bounding box center [162, 168] width 8 height 8
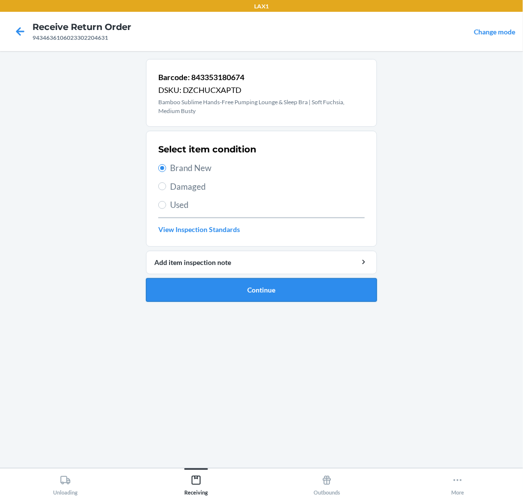
click at [336, 286] on button "Continue" at bounding box center [261, 290] width 231 height 24
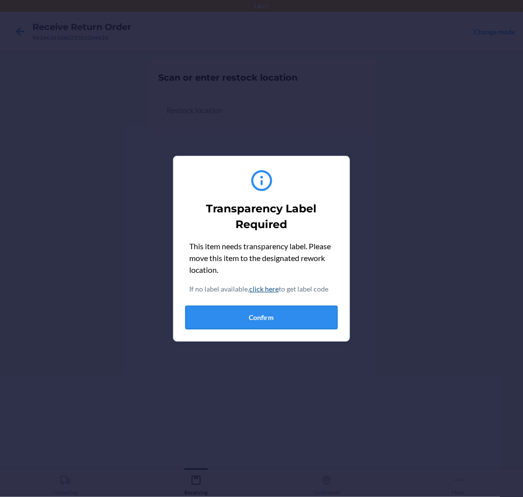
click at [306, 308] on button "Confirm" at bounding box center [261, 318] width 152 height 24
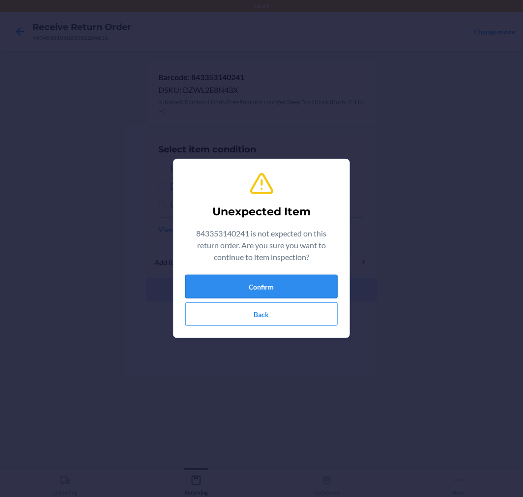
click at [307, 289] on button "Confirm" at bounding box center [261, 287] width 152 height 24
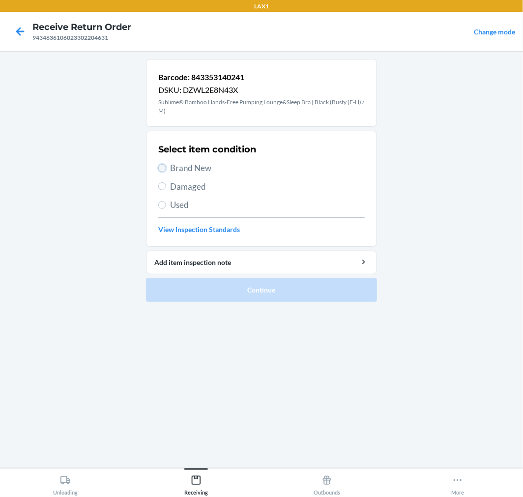
click at [164, 167] on input "Brand New" at bounding box center [162, 168] width 8 height 8
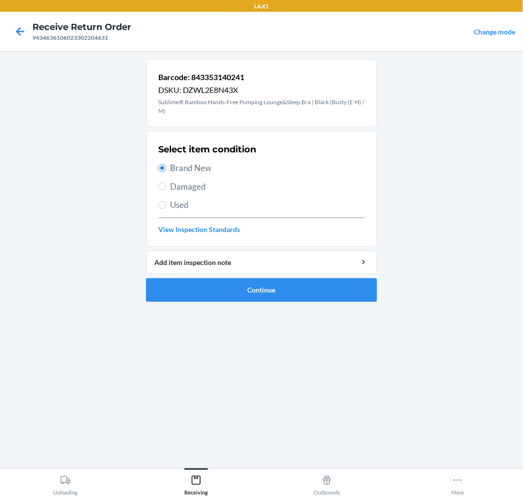
click at [321, 277] on li "Barcode: 843353140241 DSKU: DZWL2E8N43X Sublime® Bamboo Hands-Free Pumping Loun…" at bounding box center [261, 180] width 231 height 243
click at [302, 285] on button "Continue" at bounding box center [261, 290] width 231 height 24
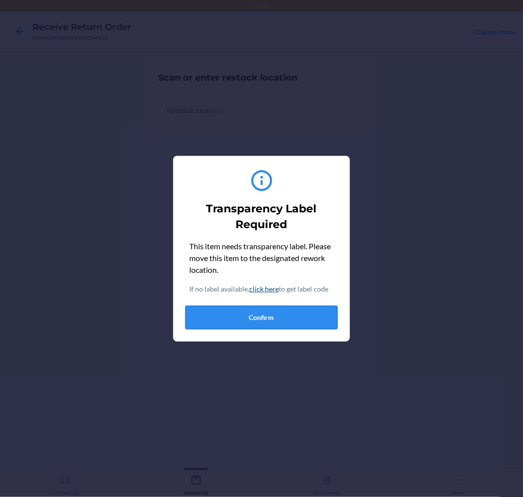
click at [293, 313] on button "Confirm" at bounding box center [261, 318] width 152 height 24
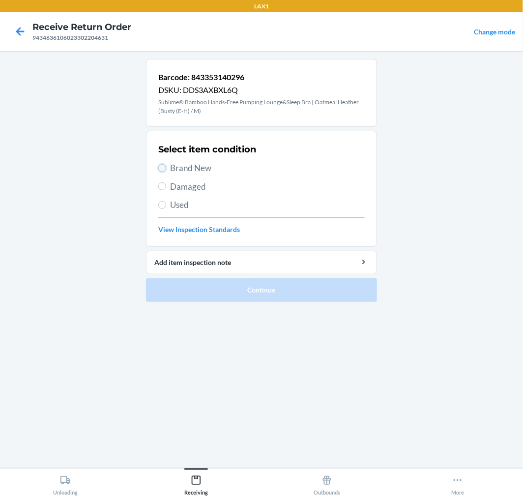
click at [163, 168] on input "Brand New" at bounding box center [162, 168] width 8 height 8
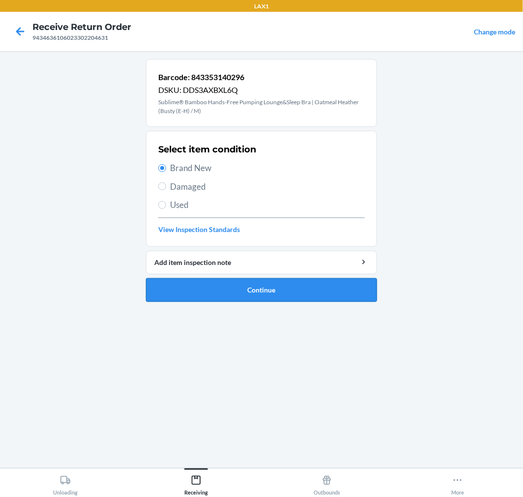
click at [322, 285] on button "Continue" at bounding box center [261, 290] width 231 height 24
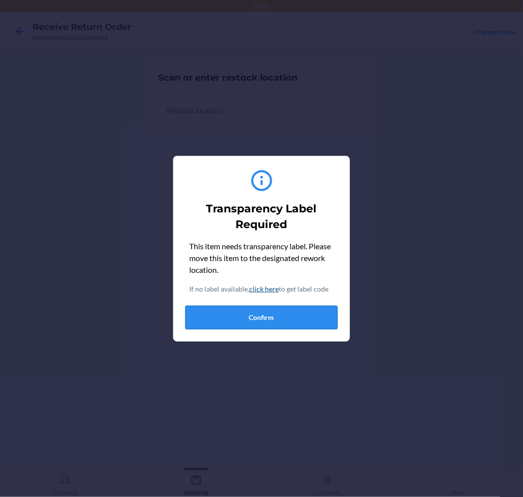
click at [301, 317] on button "Confirm" at bounding box center [261, 318] width 152 height 24
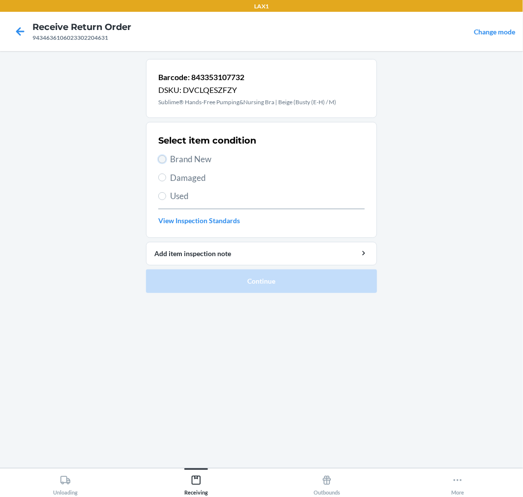
click at [164, 160] on input "Brand New" at bounding box center [162, 159] width 8 height 8
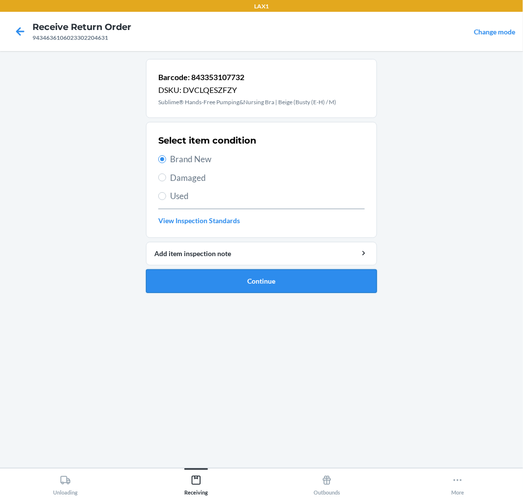
click at [287, 274] on button "Continue" at bounding box center [261, 281] width 231 height 24
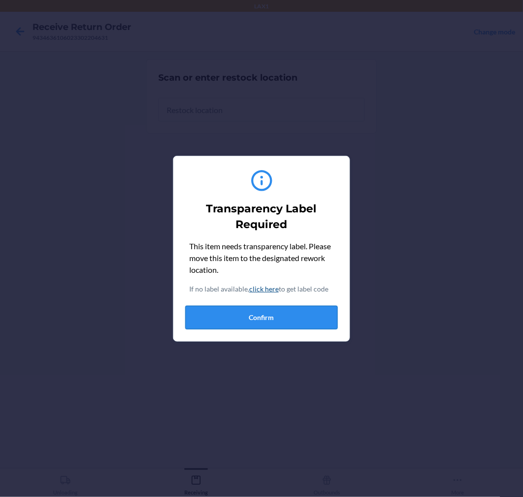
click at [284, 308] on button "Confirm" at bounding box center [261, 318] width 152 height 24
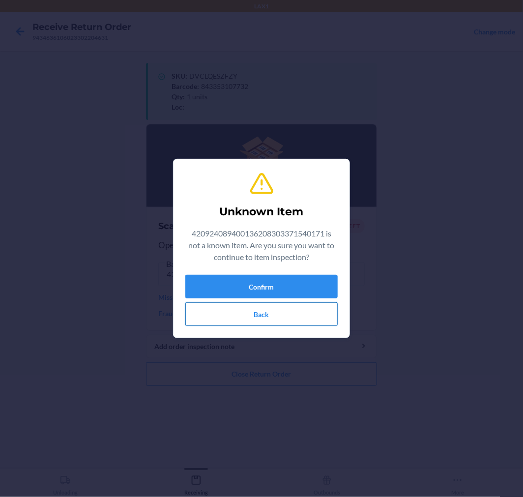
click at [278, 312] on button "Back" at bounding box center [261, 314] width 152 height 24
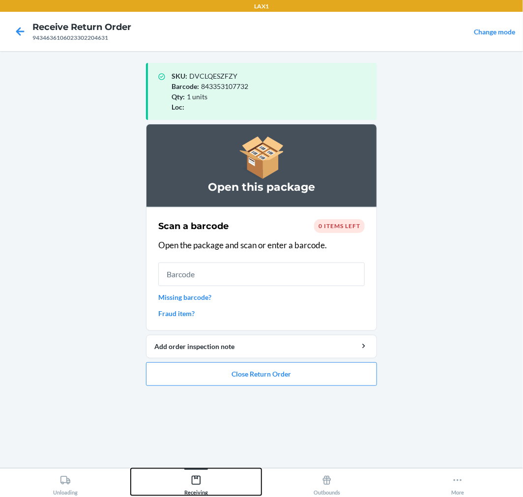
drag, startPoint x: 203, startPoint y: 487, endPoint x: 217, endPoint y: 467, distance: 24.0
click at [207, 482] on div "Receiving" at bounding box center [196, 483] width 24 height 25
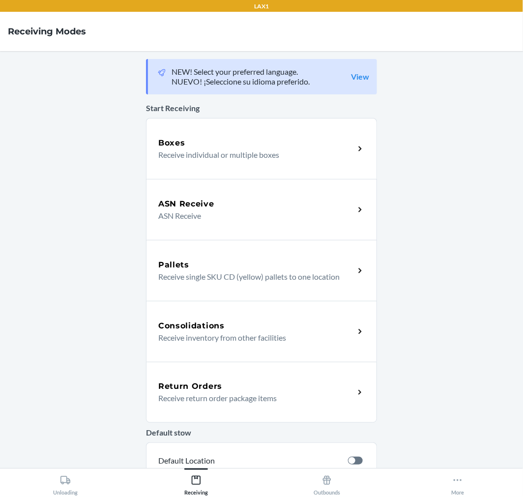
click at [254, 385] on div "Return Orders" at bounding box center [256, 386] width 196 height 12
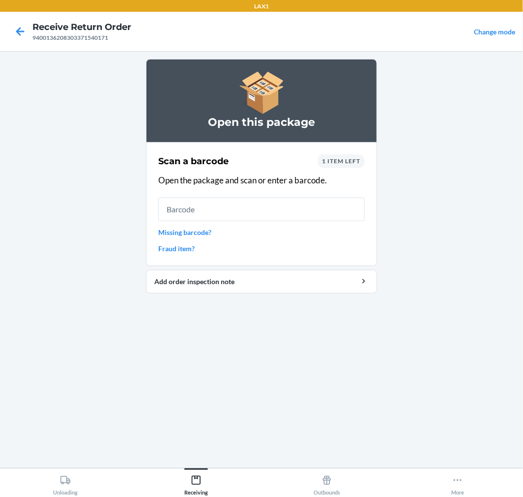
click at [348, 160] on span "1 item left" at bounding box center [341, 160] width 38 height 7
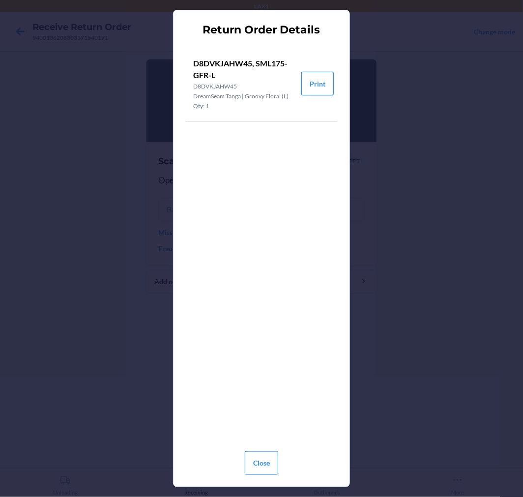
click at [326, 77] on button "Print" at bounding box center [317, 84] width 32 height 24
drag, startPoint x: 263, startPoint y: 463, endPoint x: 271, endPoint y: 352, distance: 111.8
click at [264, 456] on button "Close" at bounding box center [261, 463] width 33 height 24
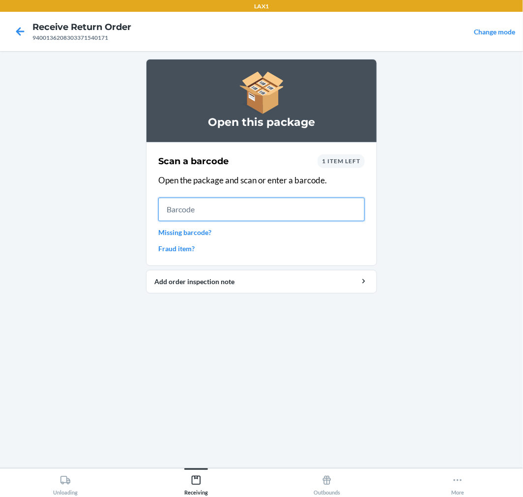
click at [300, 214] on input "text" at bounding box center [261, 209] width 206 height 24
click at [339, 153] on div "Scan a barcode 1 item left Open the package and scan or enter a barcode. Missin…" at bounding box center [261, 203] width 206 height 105
click at [339, 160] on span "1 item left" at bounding box center [341, 160] width 38 height 7
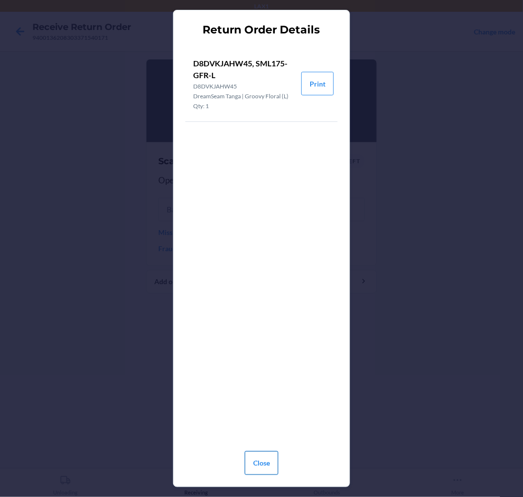
click at [268, 464] on button "Close" at bounding box center [261, 463] width 33 height 24
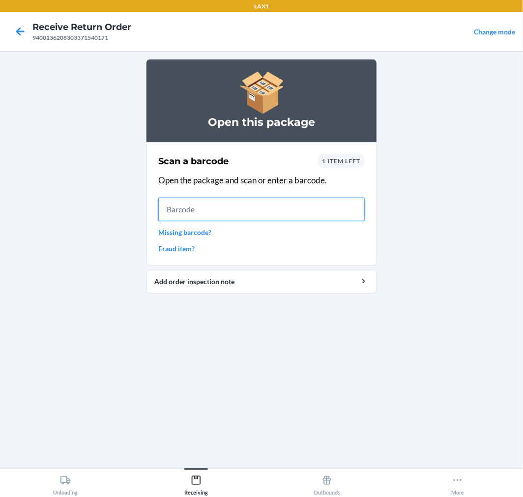
click at [290, 210] on input "text" at bounding box center [261, 209] width 206 height 24
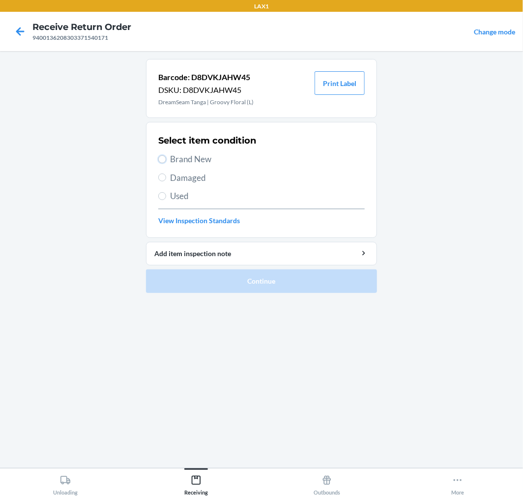
drag, startPoint x: 161, startPoint y: 158, endPoint x: 208, endPoint y: 228, distance: 84.2
click at [160, 159] on input "Brand New" at bounding box center [162, 159] width 8 height 8
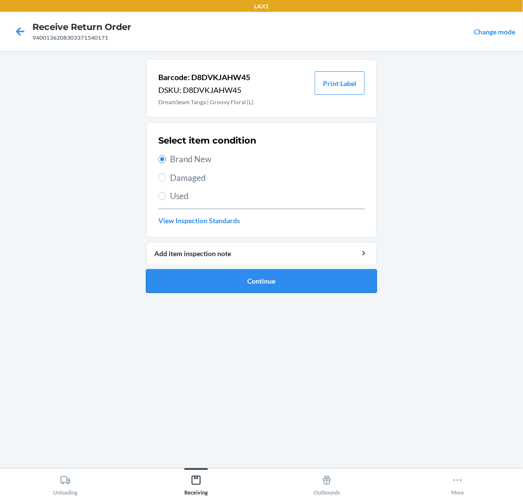
click at [332, 280] on button "Continue" at bounding box center [261, 281] width 231 height 24
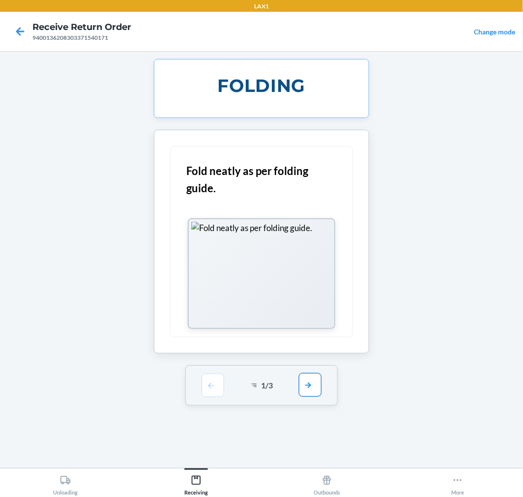
click at [307, 382] on button "button" at bounding box center [310, 385] width 23 height 24
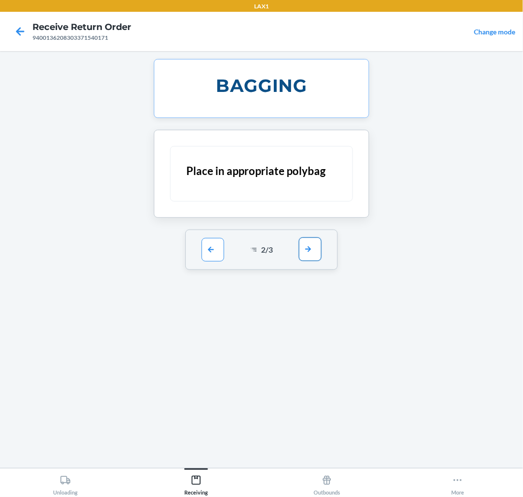
click at [308, 250] on button "button" at bounding box center [310, 249] width 23 height 24
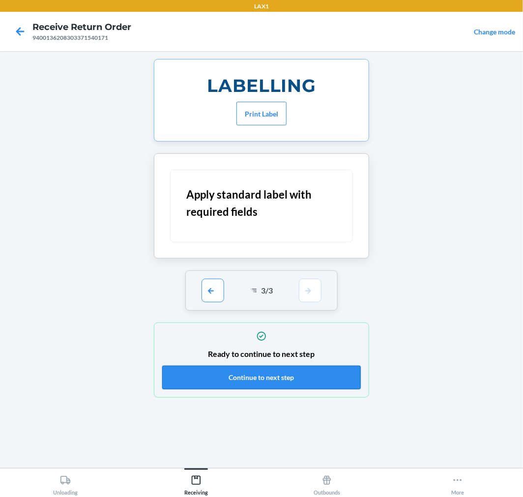
click at [297, 378] on button "Continue to next step" at bounding box center [261, 377] width 198 height 24
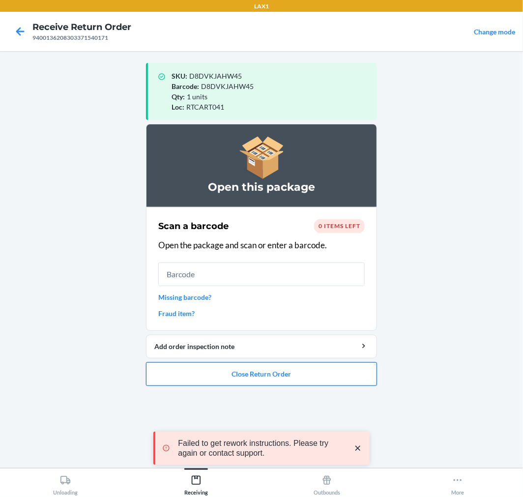
click at [297, 377] on button "Close Return Order" at bounding box center [261, 374] width 231 height 24
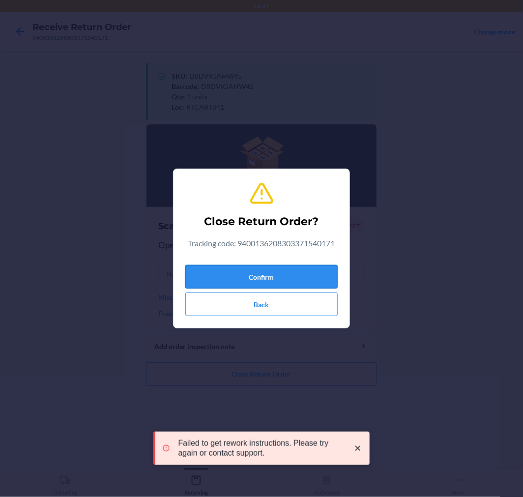
click at [306, 276] on button "Confirm" at bounding box center [261, 277] width 152 height 24
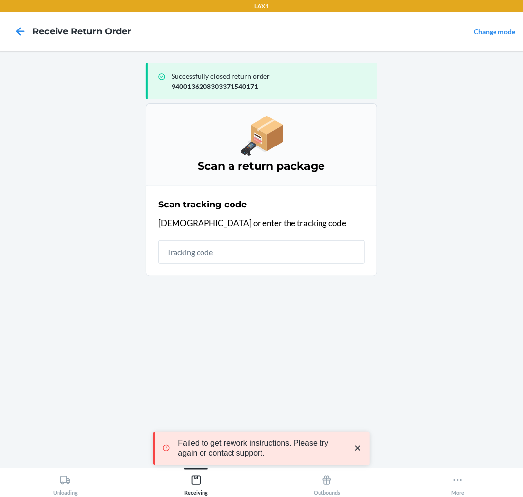
click at [357, 447] on icon "close toast" at bounding box center [358, 448] width 10 height 10
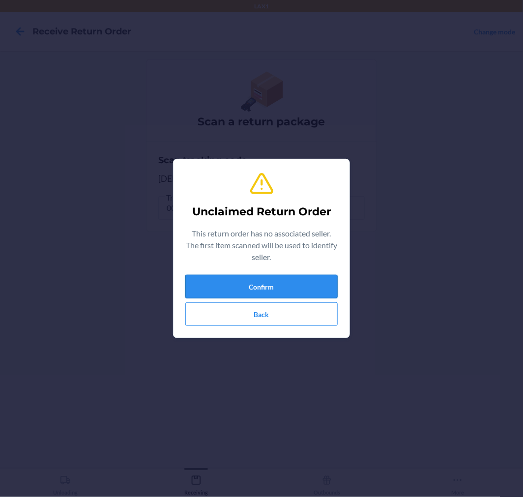
click at [312, 286] on button "Confirm" at bounding box center [261, 287] width 152 height 24
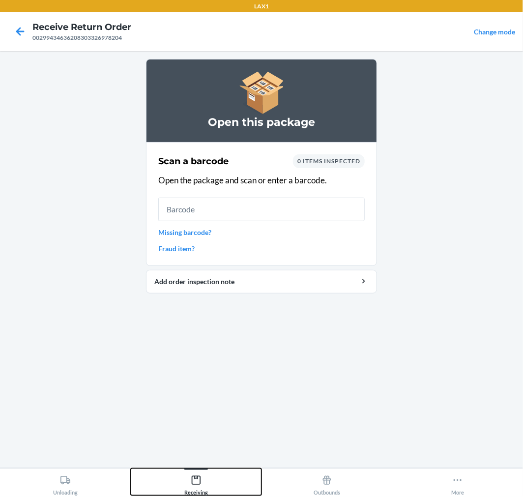
click at [194, 481] on icon at bounding box center [196, 479] width 11 height 11
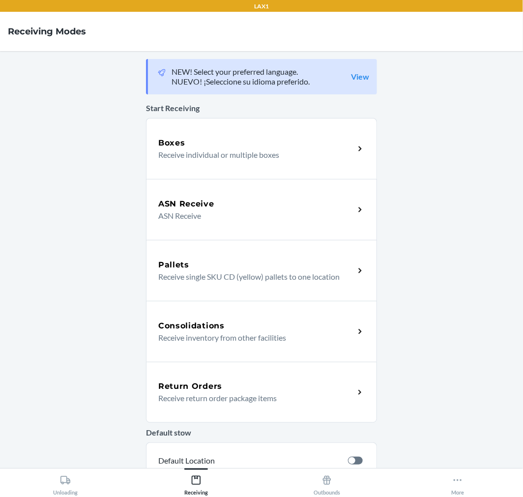
click at [267, 397] on p "Receive return order package items" at bounding box center [252, 398] width 188 height 12
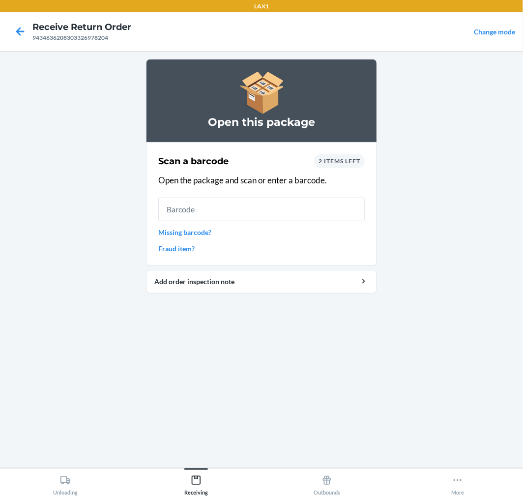
click at [344, 158] on span "2 items left" at bounding box center [339, 160] width 42 height 7
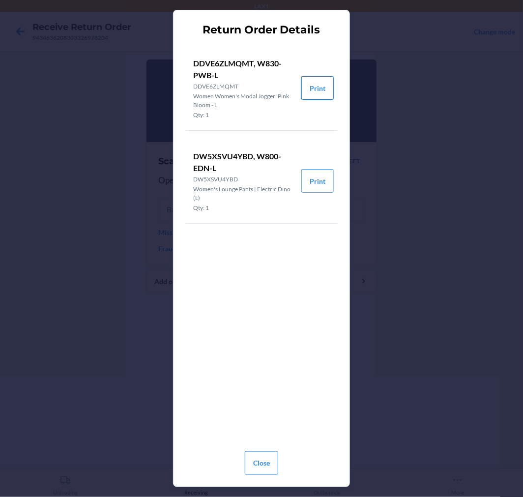
click at [323, 86] on button "Print" at bounding box center [317, 88] width 32 height 24
click at [318, 183] on button "Print" at bounding box center [317, 181] width 32 height 24
drag, startPoint x: 264, startPoint y: 460, endPoint x: 267, endPoint y: 388, distance: 71.8
click at [267, 449] on div "Close" at bounding box center [261, 458] width 33 height 39
click at [262, 460] on button "Close" at bounding box center [261, 463] width 33 height 24
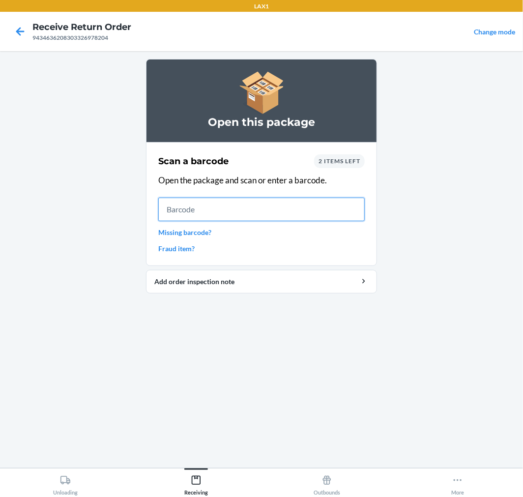
click at [282, 200] on input "text" at bounding box center [261, 209] width 206 height 24
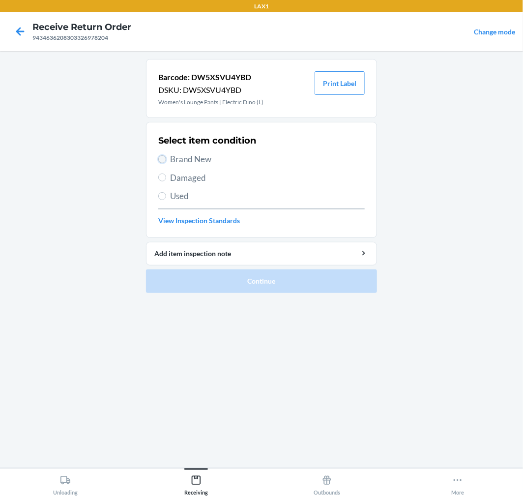
click at [165, 159] on input "Brand New" at bounding box center [162, 159] width 8 height 8
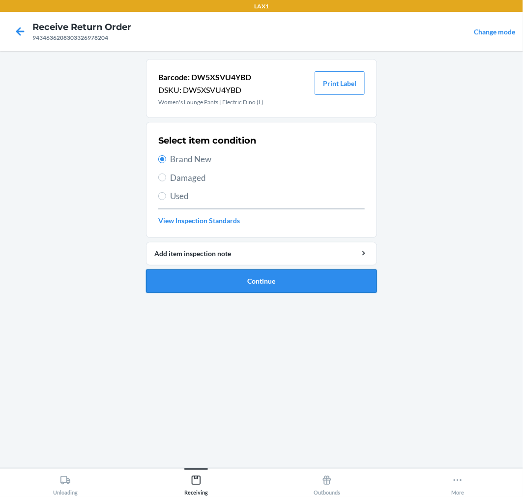
click at [323, 273] on button "Continue" at bounding box center [261, 281] width 231 height 24
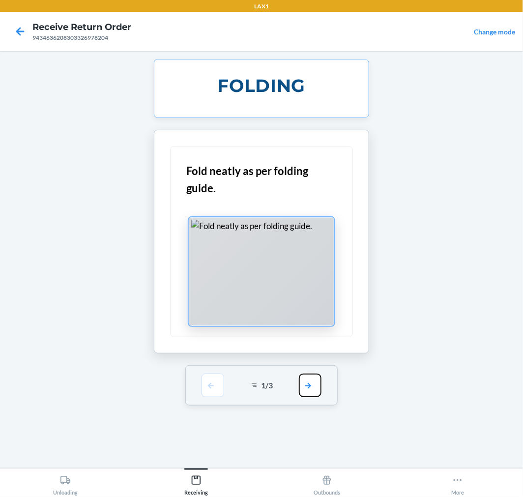
drag, startPoint x: 317, startPoint y: 393, endPoint x: 314, endPoint y: 308, distance: 85.0
click at [314, 366] on div "1 / 3" at bounding box center [261, 385] width 153 height 40
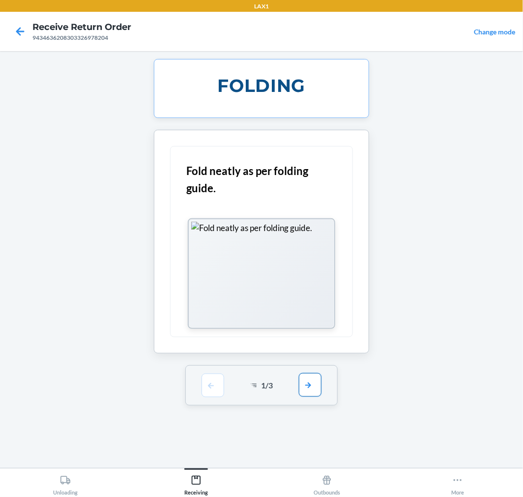
click at [310, 381] on button "button" at bounding box center [310, 385] width 23 height 24
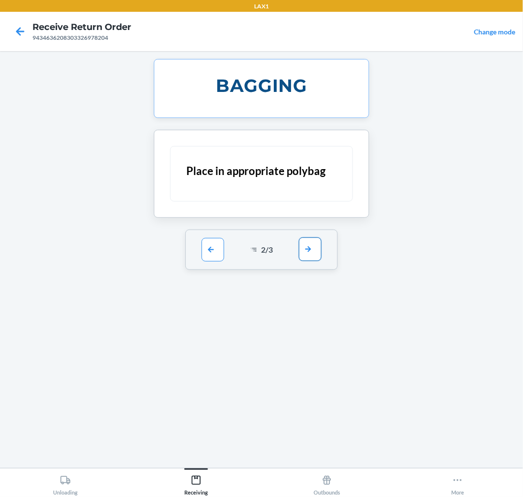
click at [309, 243] on button "button" at bounding box center [310, 249] width 23 height 24
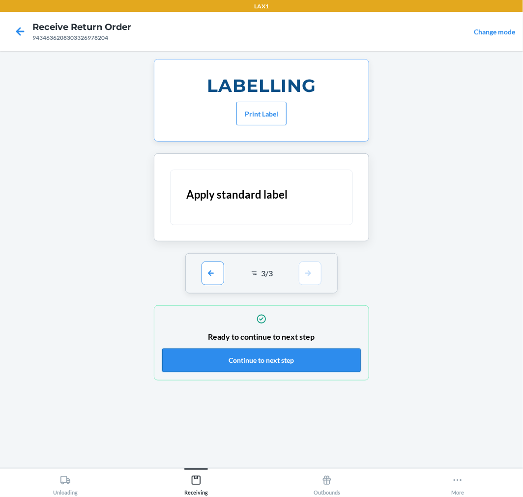
click at [324, 363] on button "Continue to next step" at bounding box center [261, 360] width 198 height 24
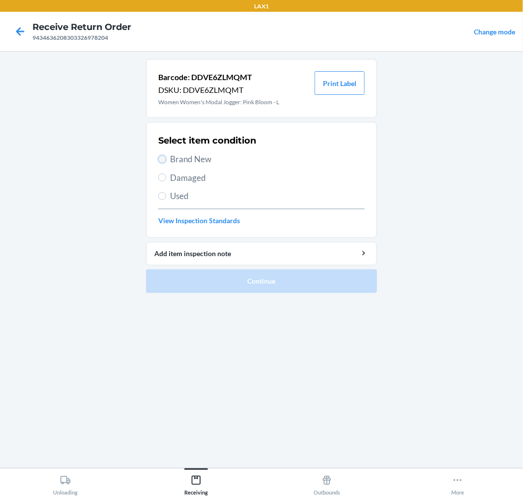
click at [164, 158] on input "Brand New" at bounding box center [162, 159] width 8 height 8
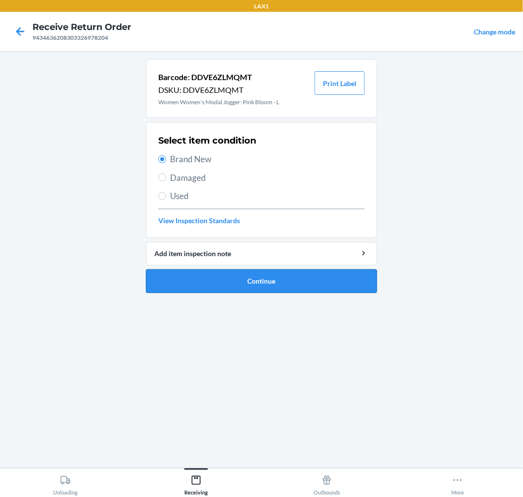
click at [271, 278] on button "Continue" at bounding box center [261, 281] width 231 height 24
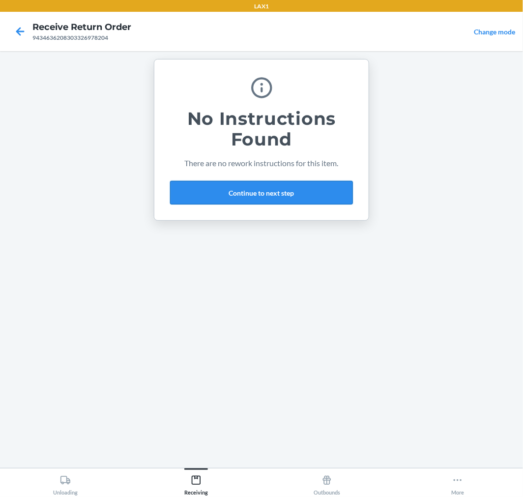
click at [301, 190] on button "Continue to next step" at bounding box center [261, 193] width 183 height 24
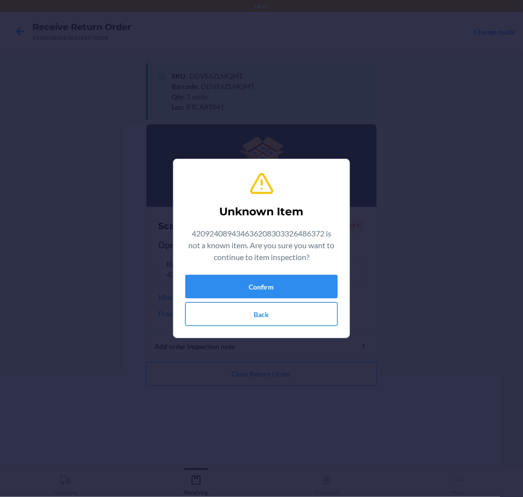
click at [280, 315] on button "Back" at bounding box center [261, 314] width 152 height 24
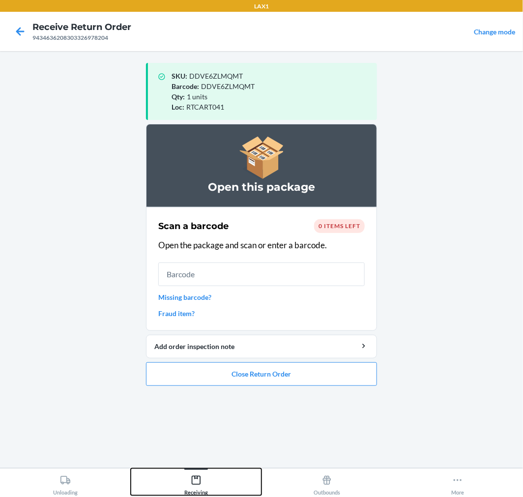
drag, startPoint x: 194, startPoint y: 479, endPoint x: 203, endPoint y: 467, distance: 15.3
click at [195, 478] on icon at bounding box center [196, 479] width 11 height 11
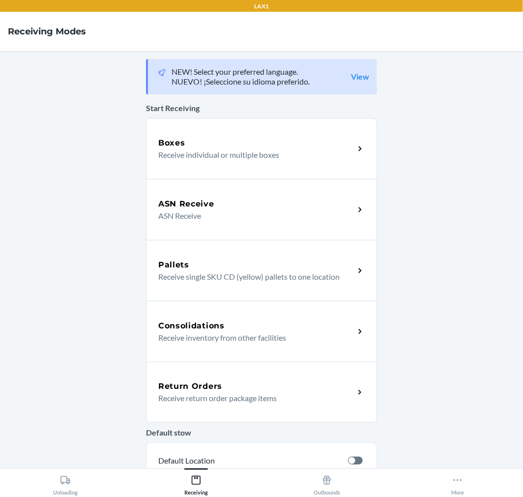
click at [250, 394] on p "Receive return order package items" at bounding box center [252, 398] width 188 height 12
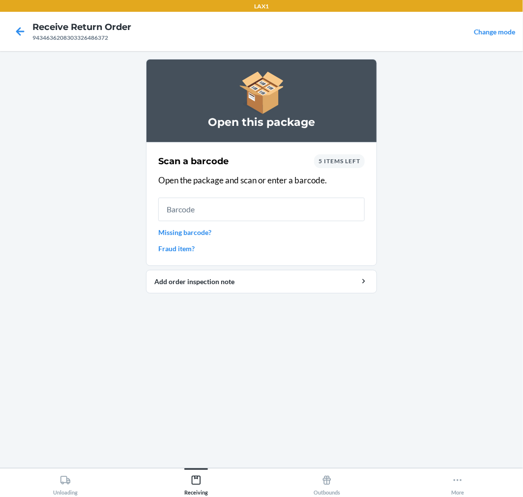
click at [340, 153] on div "Scan a barcode 5 items left Open the package and scan or enter a barcode. Missi…" at bounding box center [261, 203] width 206 height 105
click at [340, 157] on span "5 items left" at bounding box center [339, 160] width 42 height 7
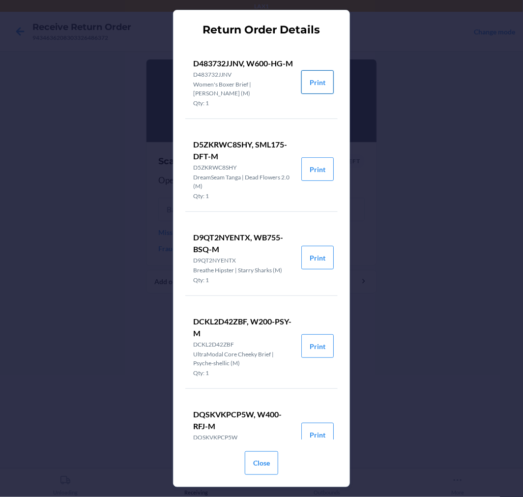
click at [307, 83] on button "Print" at bounding box center [317, 82] width 32 height 24
click at [307, 181] on button "Print" at bounding box center [317, 169] width 32 height 24
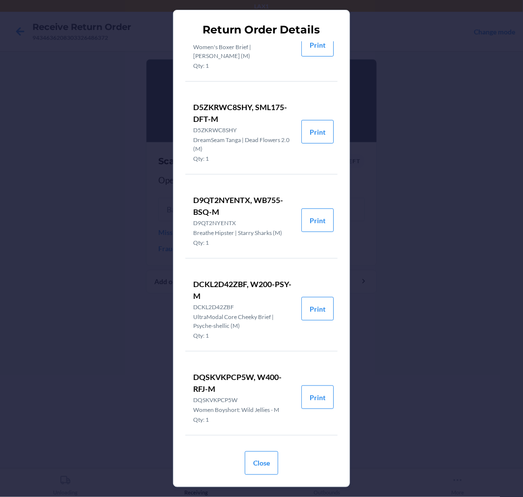
scroll to position [49, 0]
click at [303, 219] on button "Print" at bounding box center [317, 220] width 32 height 24
click at [313, 307] on button "Print" at bounding box center [317, 309] width 32 height 24
click at [259, 460] on button "Close" at bounding box center [261, 463] width 33 height 24
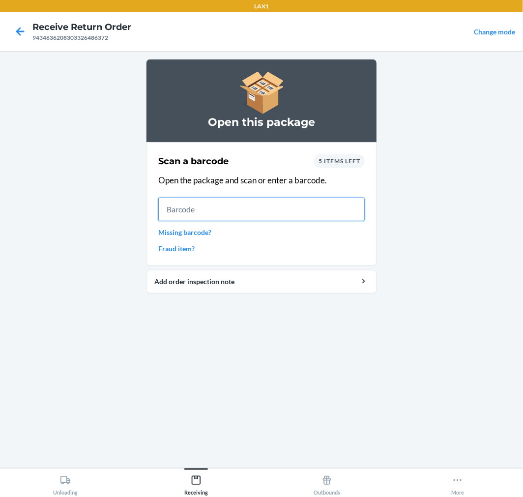
click at [293, 202] on input "text" at bounding box center [261, 209] width 206 height 24
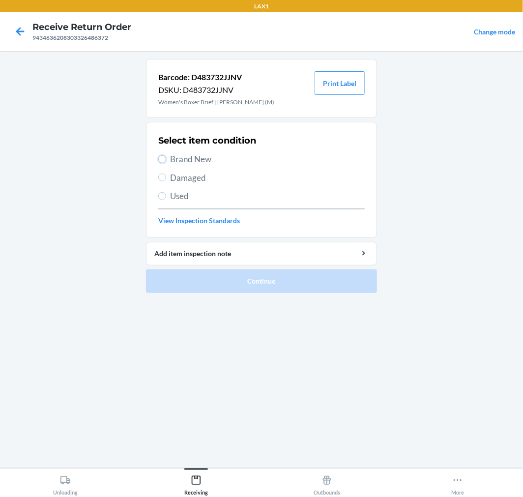
drag, startPoint x: 162, startPoint y: 158, endPoint x: 187, endPoint y: 189, distance: 39.5
click at [168, 167] on div "Select item condition Brand New Damaged Used View Inspection Standards" at bounding box center [261, 179] width 206 height 97
click at [160, 154] on label "Brand New" at bounding box center [261, 159] width 206 height 13
click at [160, 155] on input "Brand New" at bounding box center [162, 159] width 8 height 8
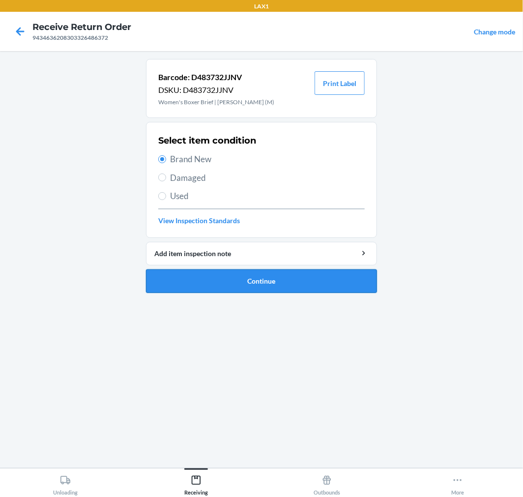
click at [345, 280] on button "Continue" at bounding box center [261, 281] width 231 height 24
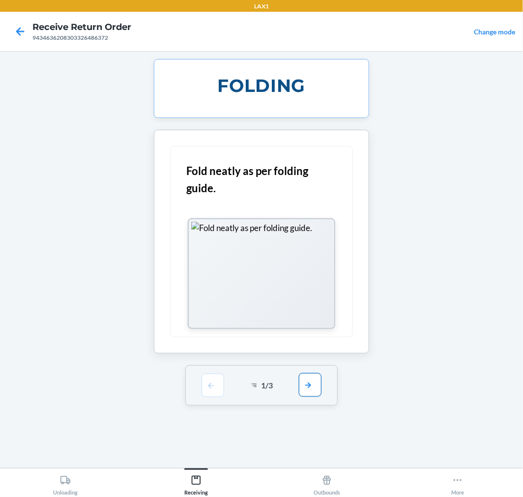
click at [317, 381] on button "button" at bounding box center [310, 385] width 23 height 24
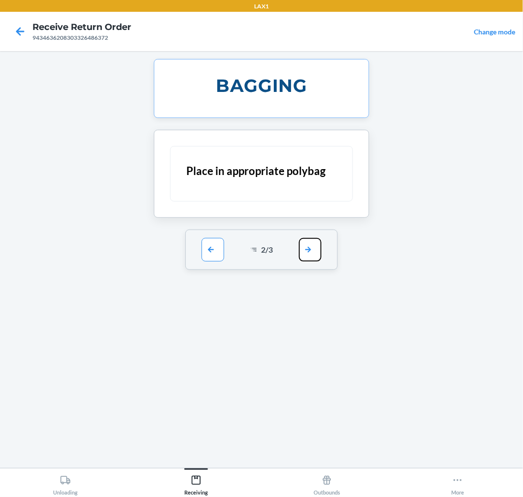
drag, startPoint x: 311, startPoint y: 251, endPoint x: 313, endPoint y: 258, distance: 7.5
click at [312, 254] on button "button" at bounding box center [310, 250] width 23 height 24
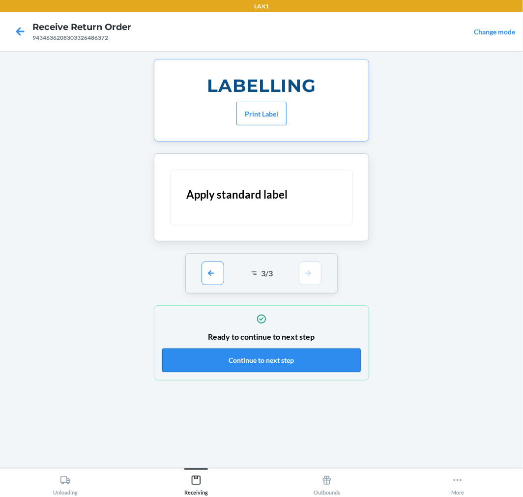
click at [348, 359] on button "Continue to next step" at bounding box center [261, 360] width 198 height 24
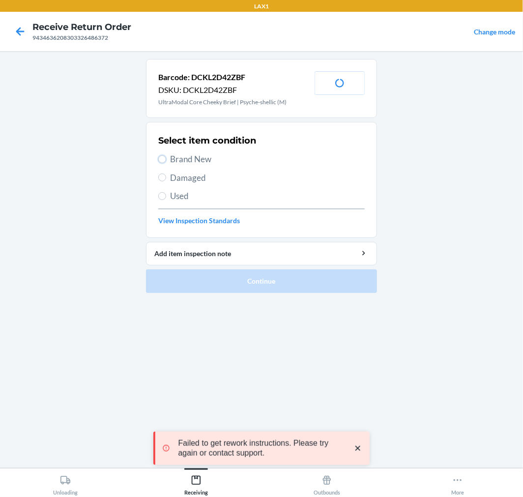
drag, startPoint x: 164, startPoint y: 156, endPoint x: 195, endPoint y: 196, distance: 50.8
click at [164, 159] on input "Brand New" at bounding box center [162, 159] width 8 height 8
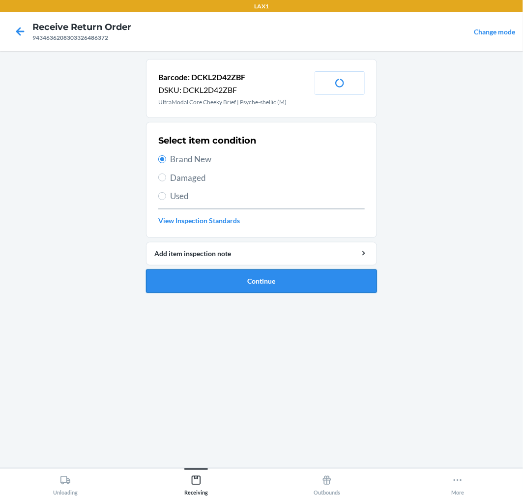
click at [313, 281] on button "Continue" at bounding box center [261, 281] width 231 height 24
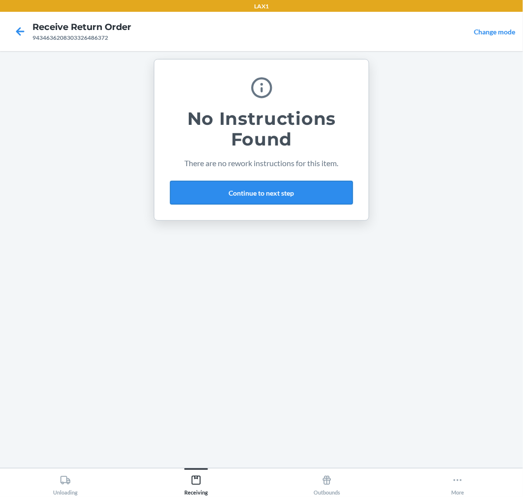
click at [303, 194] on button "Continue to next step" at bounding box center [261, 193] width 183 height 24
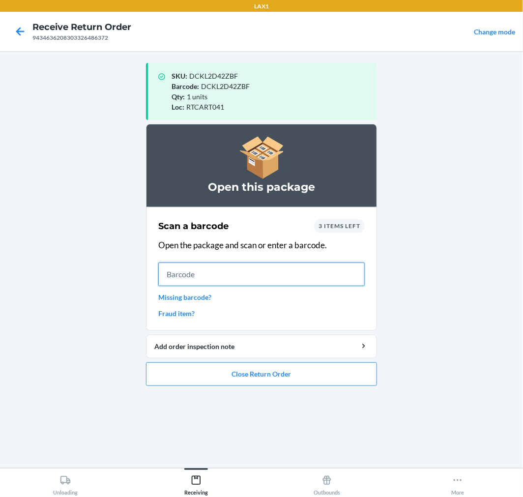
click at [256, 273] on input "text" at bounding box center [261, 274] width 206 height 24
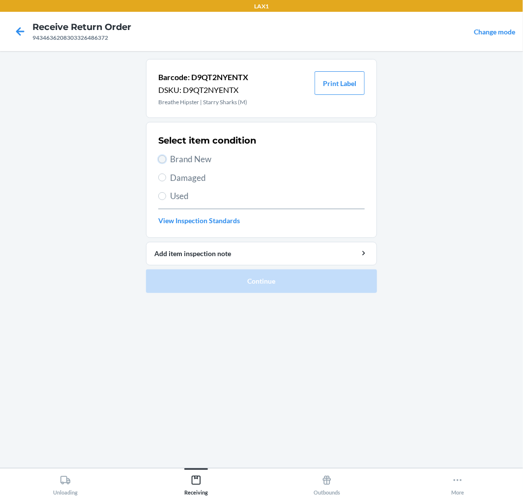
click at [163, 160] on input "Brand New" at bounding box center [162, 159] width 8 height 8
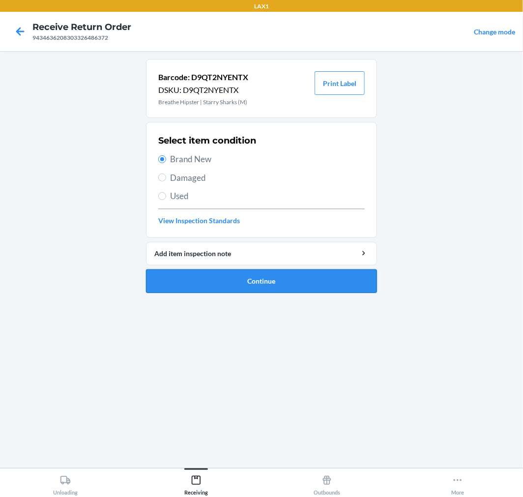
click at [290, 280] on button "Continue" at bounding box center [261, 281] width 231 height 24
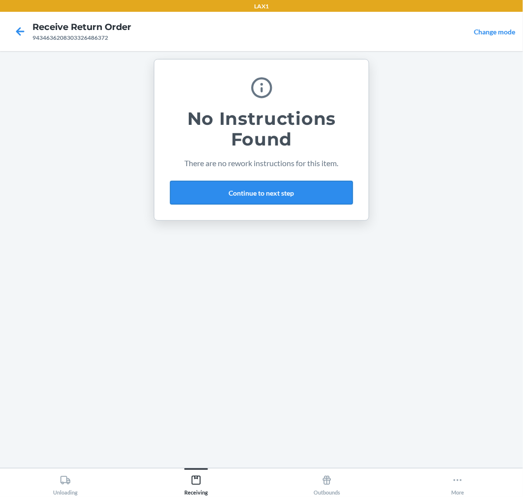
click at [295, 194] on button "Continue to next step" at bounding box center [261, 193] width 183 height 24
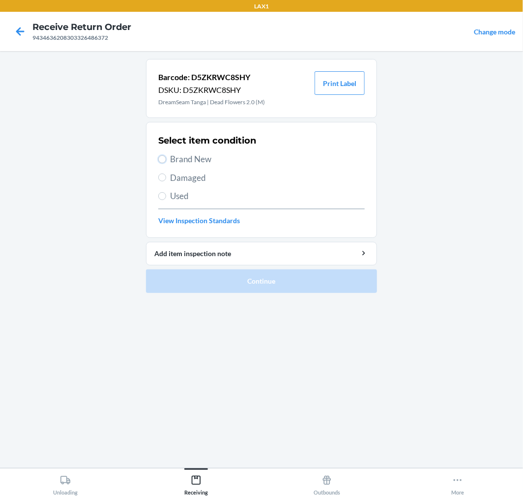
drag, startPoint x: 164, startPoint y: 158, endPoint x: 172, endPoint y: 179, distance: 23.0
click at [167, 172] on div "Select item condition Brand New Damaged Used View Inspection Standards" at bounding box center [261, 179] width 206 height 97
click at [166, 159] on label "Brand New" at bounding box center [261, 159] width 206 height 13
click at [166, 159] on input "Brand New" at bounding box center [162, 159] width 8 height 8
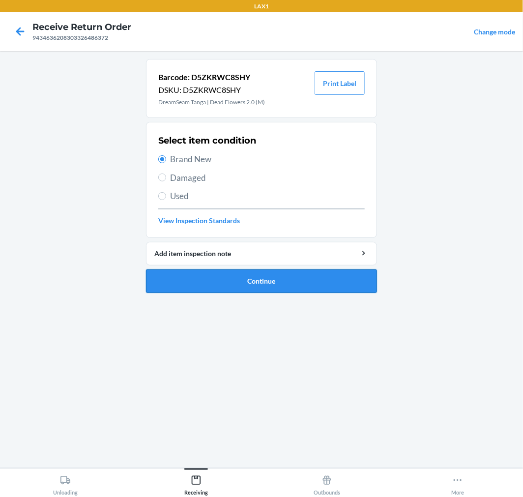
click at [315, 276] on button "Continue" at bounding box center [261, 281] width 231 height 24
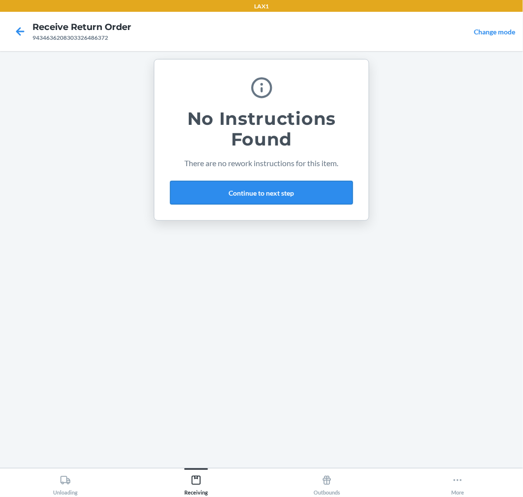
click at [307, 187] on button "Continue to next step" at bounding box center [261, 193] width 183 height 24
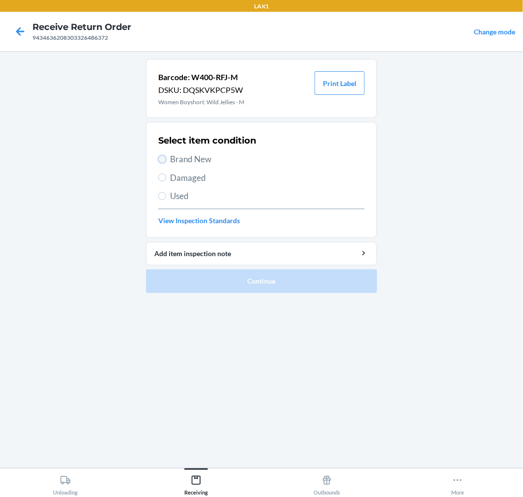
click at [164, 161] on input "Brand New" at bounding box center [162, 159] width 8 height 8
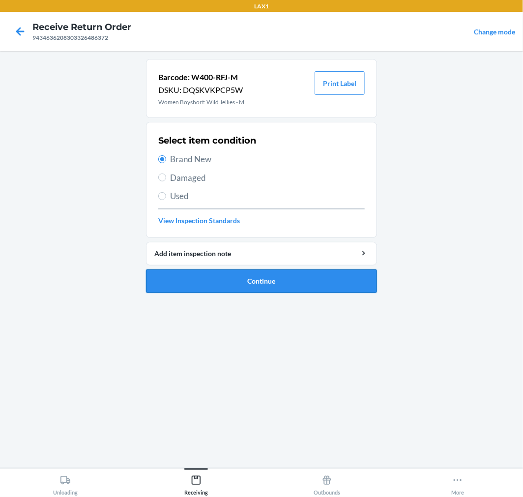
click at [341, 275] on button "Continue" at bounding box center [261, 281] width 231 height 24
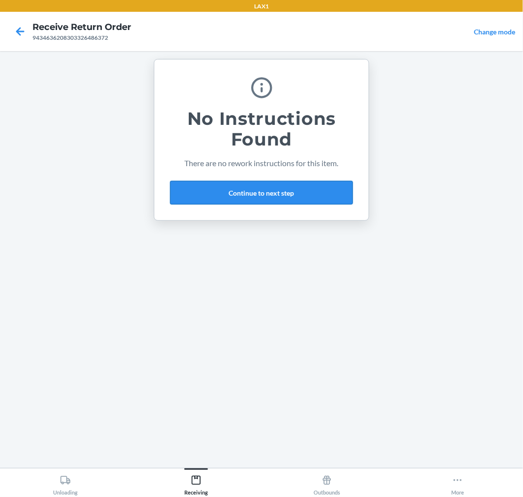
click at [310, 188] on button "Continue to next step" at bounding box center [261, 193] width 183 height 24
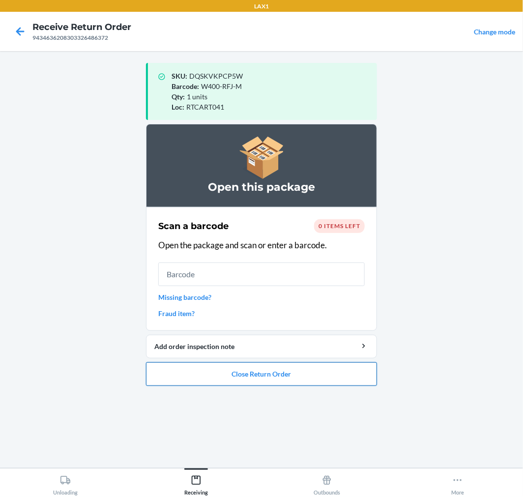
click at [263, 376] on button "Close Return Order" at bounding box center [261, 374] width 231 height 24
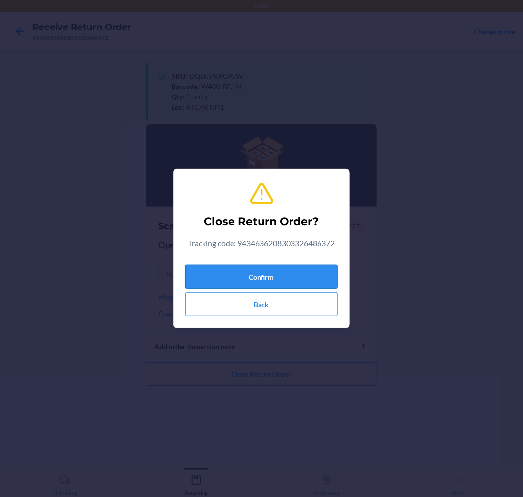
click at [287, 280] on button "Confirm" at bounding box center [261, 277] width 152 height 24
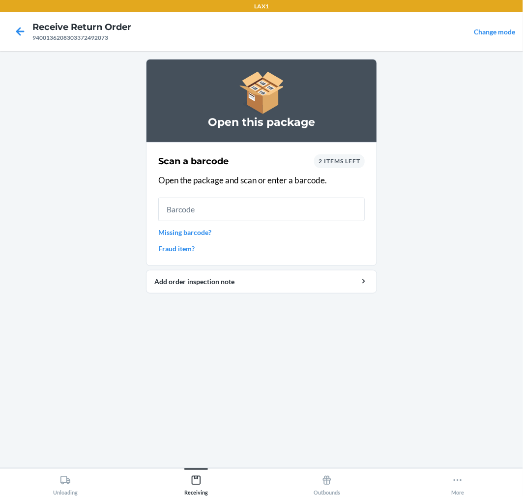
click at [349, 161] on span "2 items left" at bounding box center [339, 160] width 42 height 7
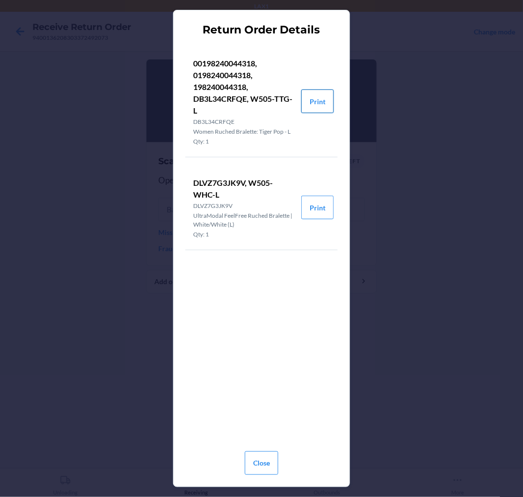
click at [322, 96] on button "Print" at bounding box center [317, 101] width 32 height 24
drag, startPoint x: 264, startPoint y: 464, endPoint x: 274, endPoint y: 443, distance: 23.7
click at [266, 461] on button "Close" at bounding box center [261, 463] width 33 height 24
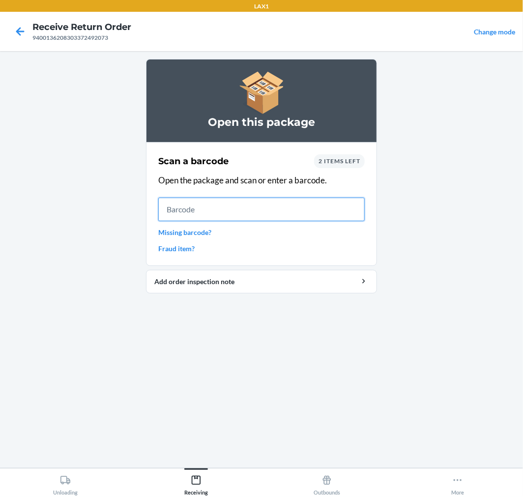
click at [291, 206] on input "text" at bounding box center [261, 209] width 206 height 24
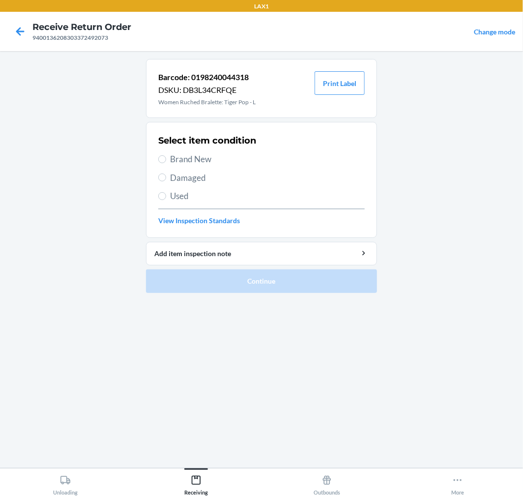
click at [173, 155] on span "Brand New" at bounding box center [267, 159] width 195 height 13
click at [166, 155] on input "Brand New" at bounding box center [162, 159] width 8 height 8
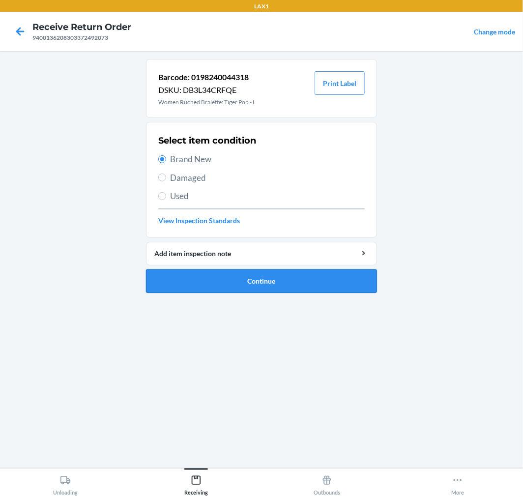
click at [351, 273] on button "Continue" at bounding box center [261, 281] width 231 height 24
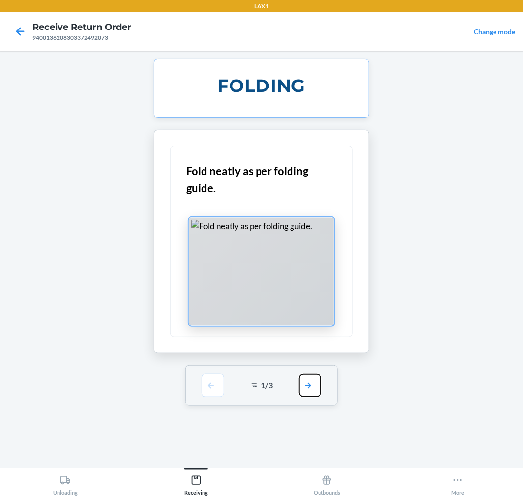
drag, startPoint x: 306, startPoint y: 386, endPoint x: 311, endPoint y: 322, distance: 64.6
click at [307, 372] on div "1 / 3" at bounding box center [261, 385] width 153 height 40
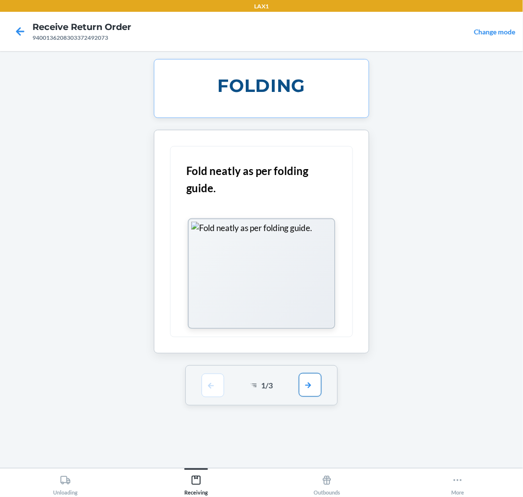
click at [313, 376] on button "button" at bounding box center [310, 385] width 23 height 24
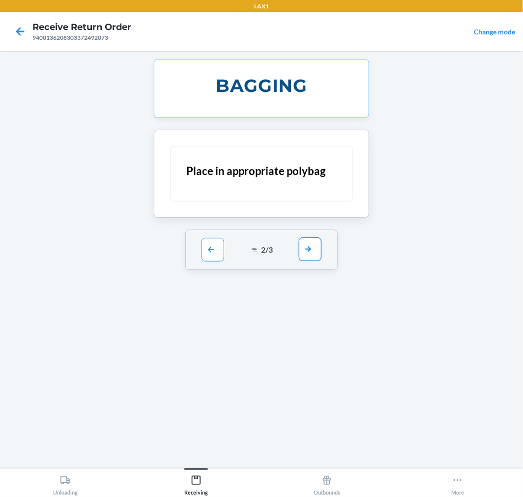
click at [312, 252] on button "button" at bounding box center [310, 249] width 23 height 24
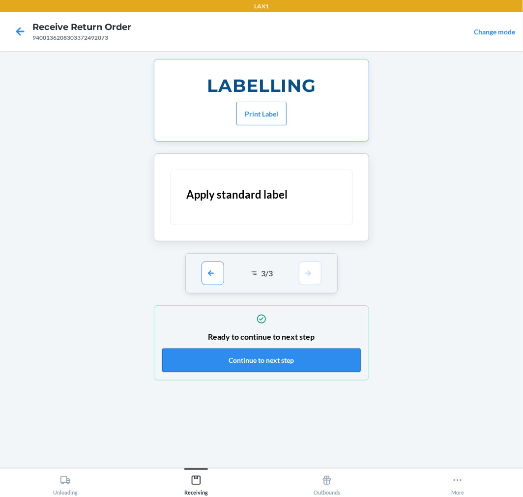
click at [318, 357] on button "Continue to next step" at bounding box center [261, 360] width 198 height 24
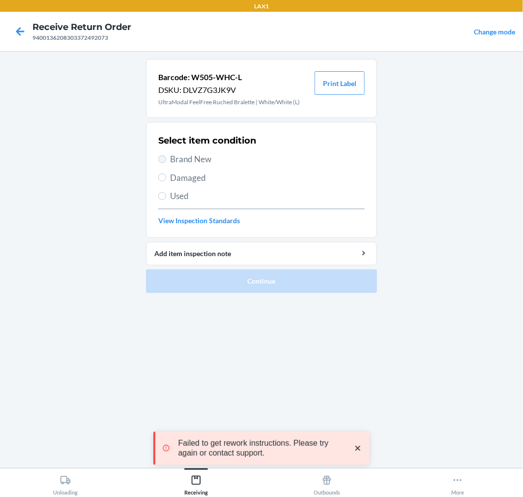
click at [157, 155] on section "Select item condition Brand New Damaged Used View Inspection Standards" at bounding box center [261, 180] width 231 height 116
click at [165, 158] on input "Brand New" at bounding box center [162, 159] width 8 height 8
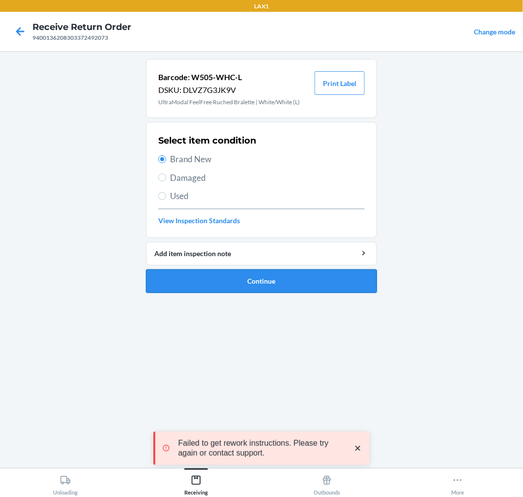
click at [341, 274] on button "Continue" at bounding box center [261, 281] width 231 height 24
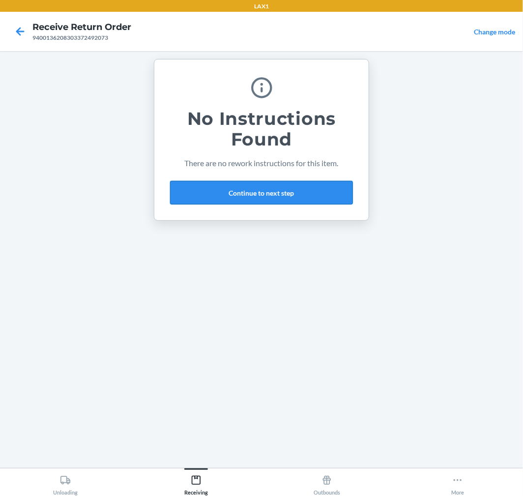
click at [331, 198] on button "Continue to next step" at bounding box center [261, 193] width 183 height 24
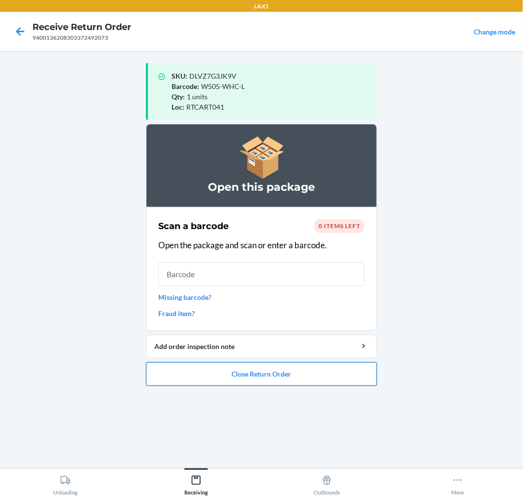
click at [303, 377] on button "Close Return Order" at bounding box center [261, 374] width 231 height 24
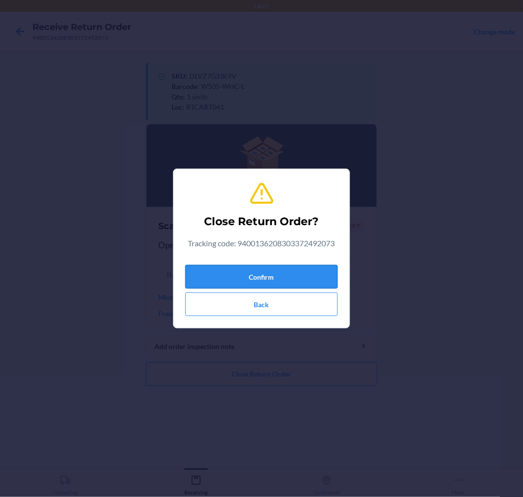
click at [296, 276] on button "Confirm" at bounding box center [261, 277] width 152 height 24
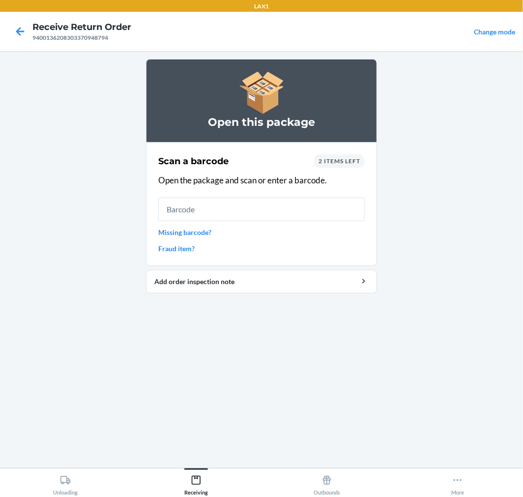
click at [345, 164] on span "2 items left" at bounding box center [339, 160] width 42 height 7
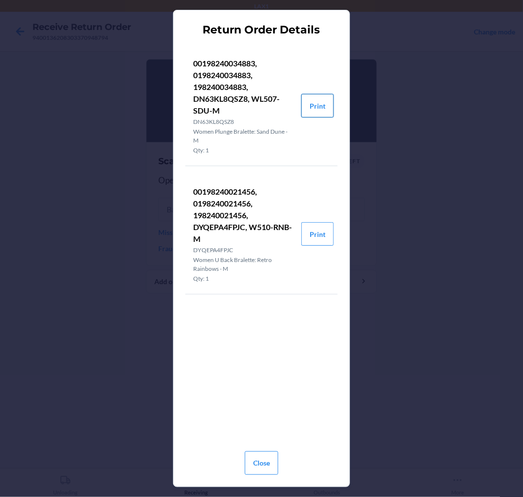
click at [322, 106] on button "Print" at bounding box center [317, 106] width 32 height 24
click at [324, 217] on li "00198240021456, 0198240021456, 198240021456, DYQEPA4FPJC, W510-RNB-M DYQEPA4FPJ…" at bounding box center [261, 234] width 152 height 120
click at [321, 236] on button "Print" at bounding box center [317, 234] width 32 height 24
click at [318, 233] on button "Print" at bounding box center [317, 234] width 32 height 24
drag, startPoint x: 271, startPoint y: 463, endPoint x: 273, endPoint y: 451, distance: 12.0
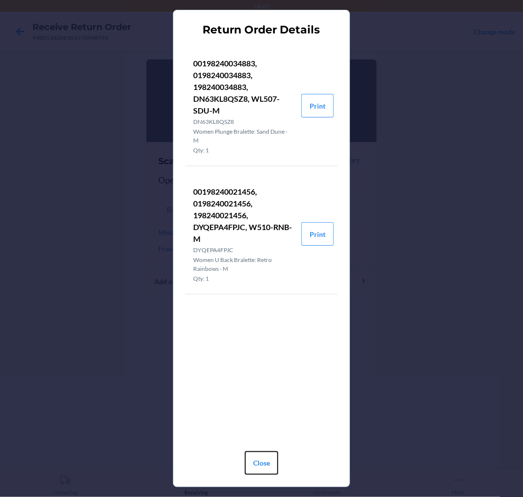
click at [270, 463] on button "Close" at bounding box center [261, 463] width 33 height 24
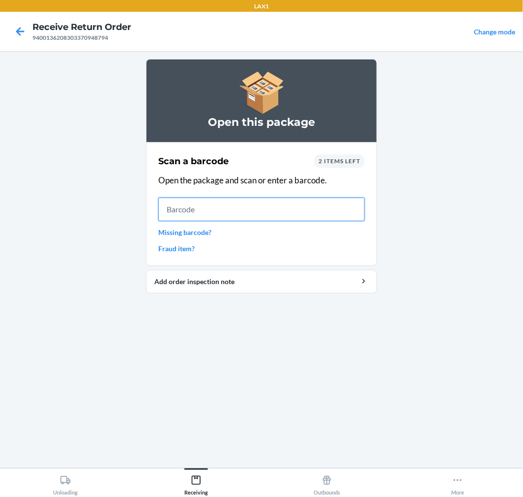
drag, startPoint x: 269, startPoint y: 207, endPoint x: 273, endPoint y: 200, distance: 8.4
click at [273, 201] on input "text" at bounding box center [261, 209] width 206 height 24
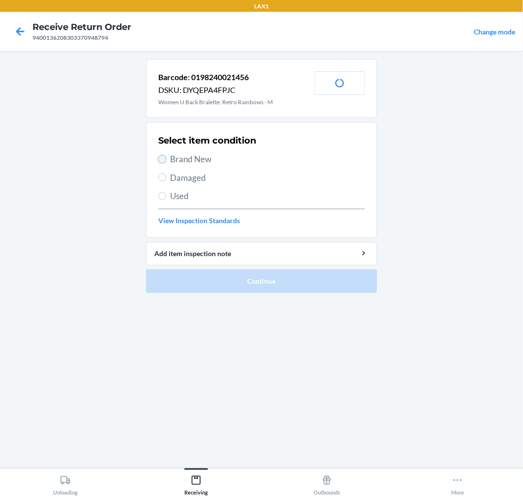
click at [165, 159] on input "Brand New" at bounding box center [162, 159] width 8 height 8
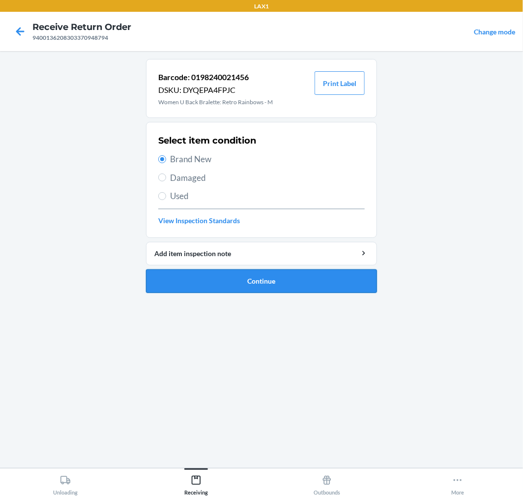
click at [302, 280] on button "Continue" at bounding box center [261, 281] width 231 height 24
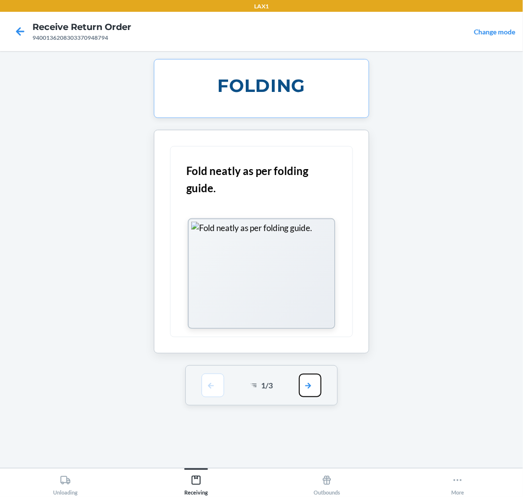
drag, startPoint x: 312, startPoint y: 382, endPoint x: 313, endPoint y: 360, distance: 22.6
click at [313, 375] on button "button" at bounding box center [310, 385] width 23 height 24
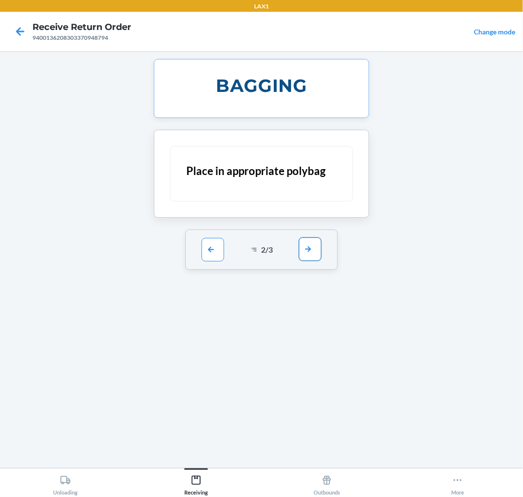
click at [311, 252] on button "button" at bounding box center [310, 249] width 23 height 24
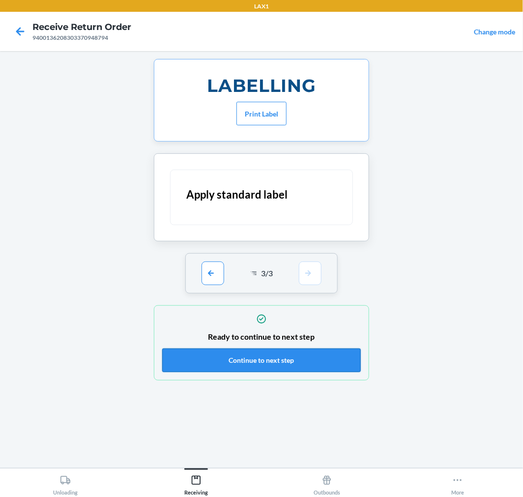
click at [295, 359] on button "Continue to next step" at bounding box center [261, 360] width 198 height 24
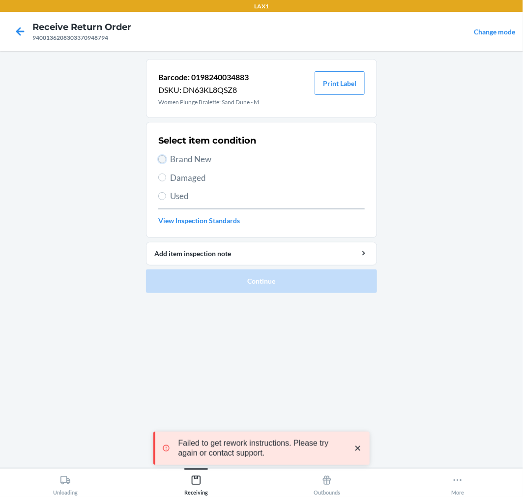
click at [162, 156] on input "Brand New" at bounding box center [162, 159] width 8 height 8
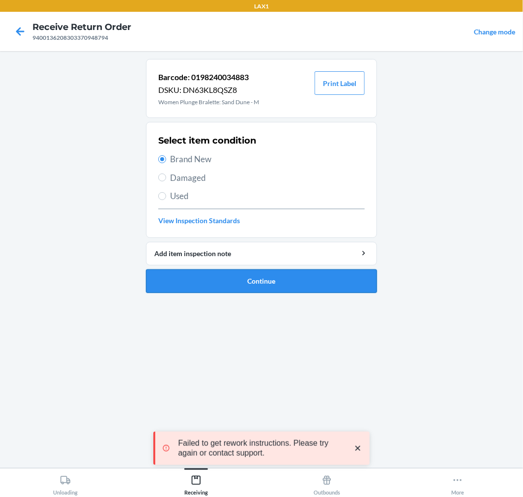
click at [335, 275] on button "Continue" at bounding box center [261, 281] width 231 height 24
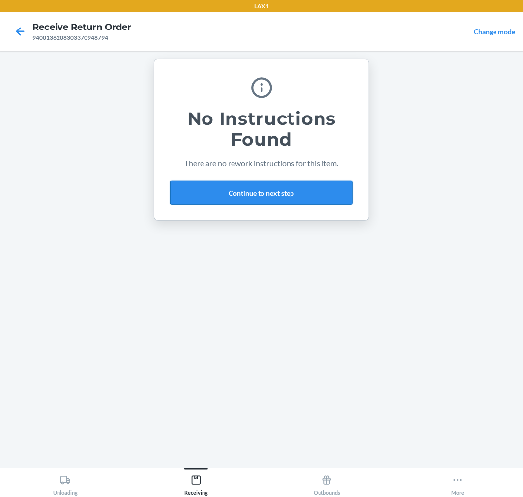
click at [315, 189] on button "Continue to next step" at bounding box center [261, 193] width 183 height 24
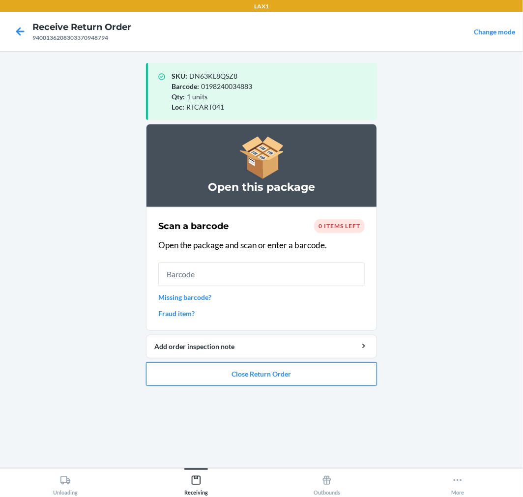
click at [279, 364] on button "Close Return Order" at bounding box center [261, 374] width 231 height 24
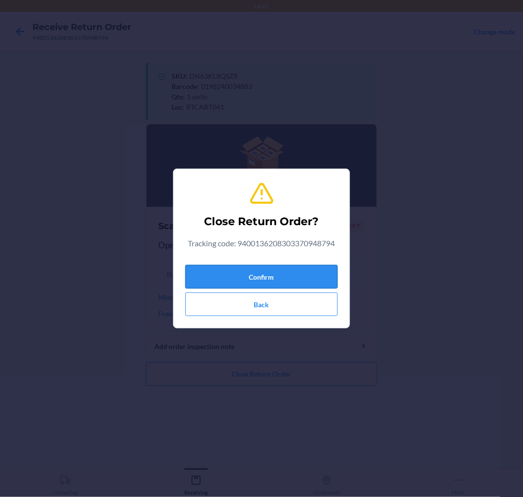
click at [291, 271] on button "Confirm" at bounding box center [261, 277] width 152 height 24
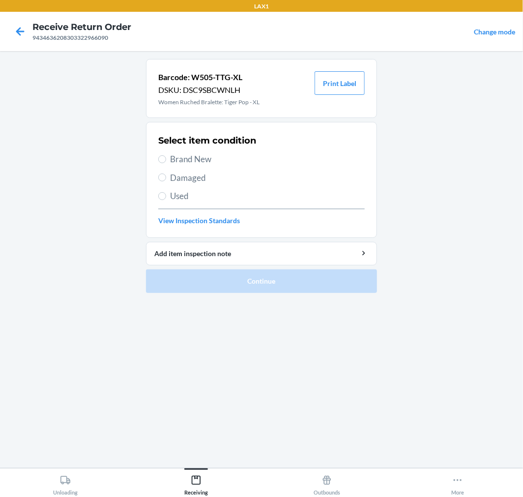
click at [166, 157] on label "Brand New" at bounding box center [261, 159] width 206 height 13
click at [166, 157] on input "Brand New" at bounding box center [162, 159] width 8 height 8
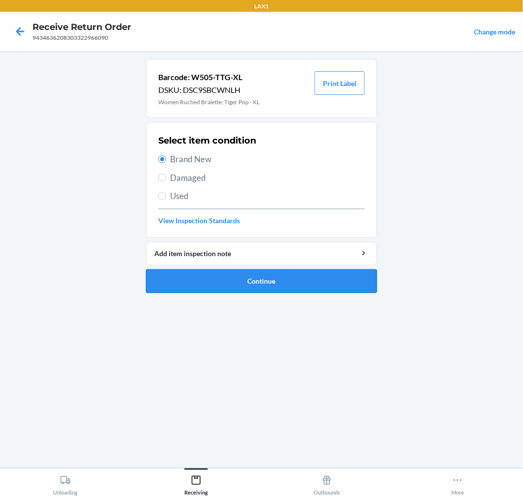
click at [360, 278] on button "Continue" at bounding box center [261, 281] width 231 height 24
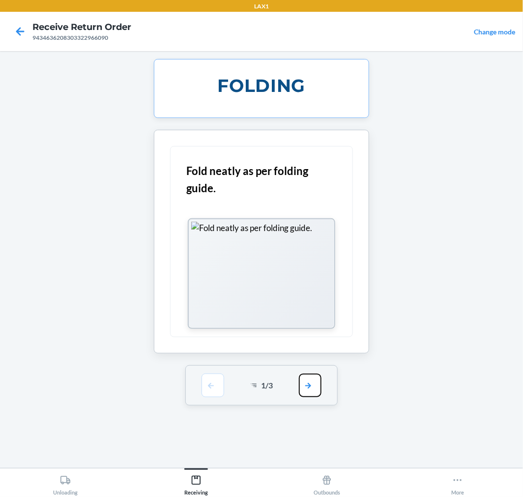
drag, startPoint x: 316, startPoint y: 390, endPoint x: 316, endPoint y: 371, distance: 18.2
click at [316, 385] on button "button" at bounding box center [310, 385] width 23 height 24
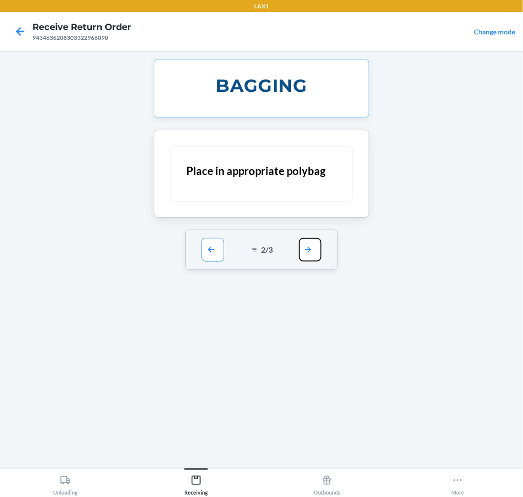
click at [307, 245] on button "button" at bounding box center [310, 250] width 23 height 24
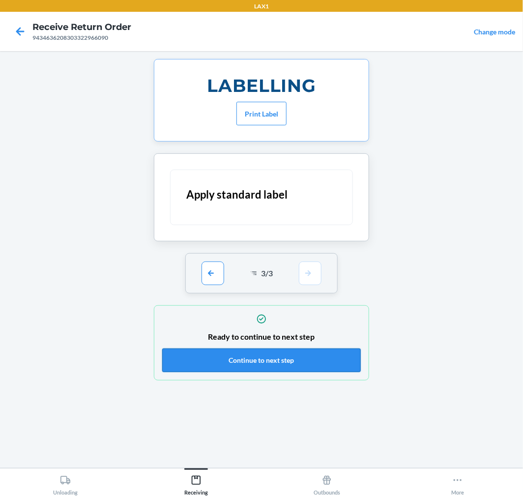
click at [323, 361] on button "Continue to next step" at bounding box center [261, 360] width 198 height 24
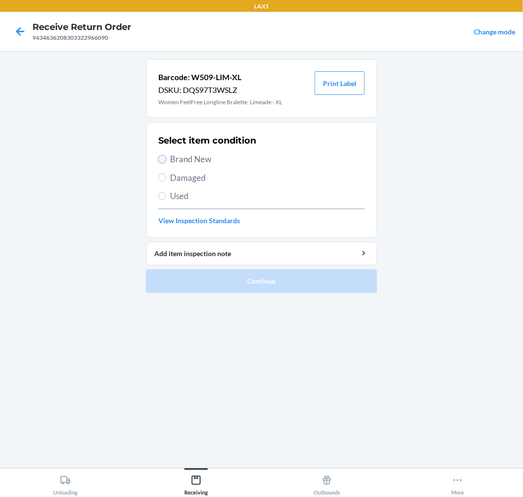
click at [161, 157] on input "Brand New" at bounding box center [162, 159] width 8 height 8
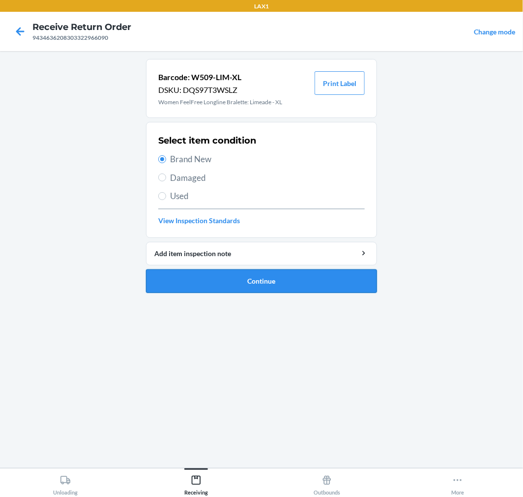
click at [330, 276] on button "Continue" at bounding box center [261, 281] width 231 height 24
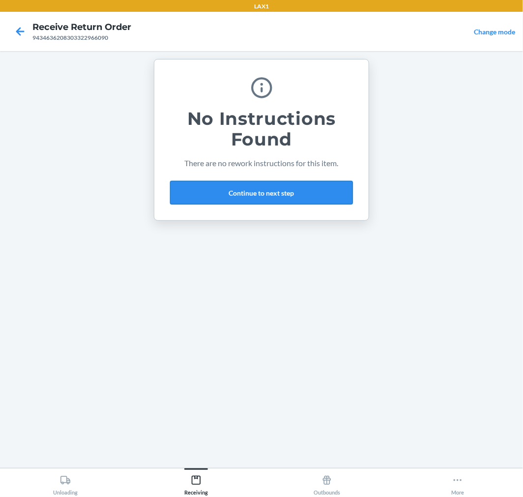
click at [323, 194] on button "Continue to next step" at bounding box center [261, 193] width 183 height 24
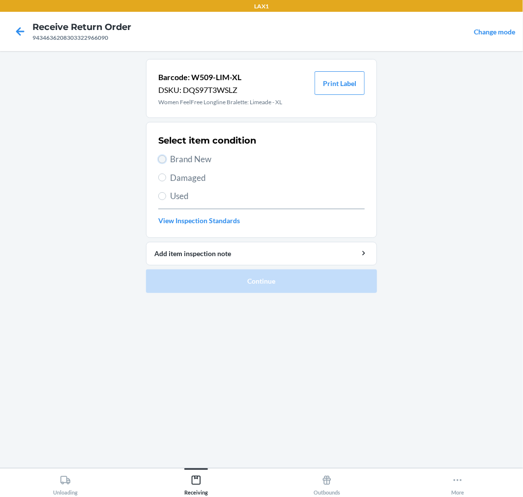
click at [162, 158] on input "Brand New" at bounding box center [162, 159] width 8 height 8
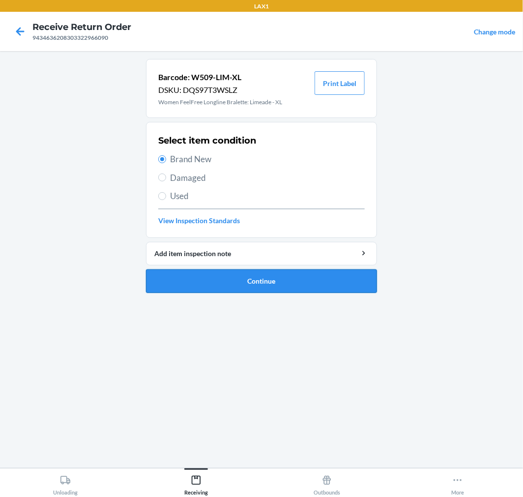
click at [298, 275] on button "Continue" at bounding box center [261, 281] width 231 height 24
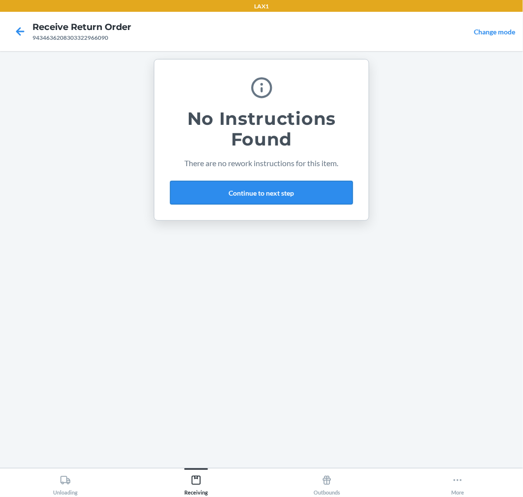
click at [304, 188] on button "Continue to next step" at bounding box center [261, 193] width 183 height 24
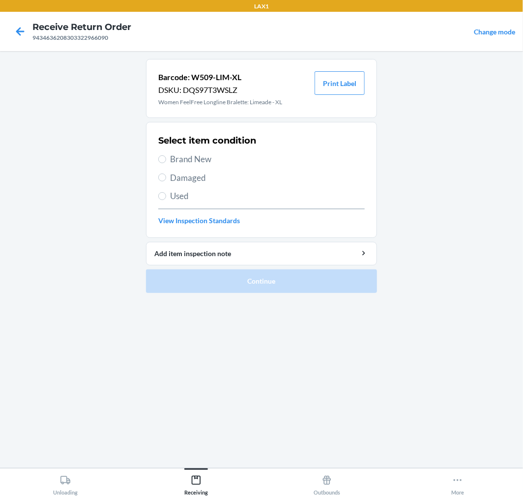
click at [166, 160] on label "Brand New" at bounding box center [261, 159] width 206 height 13
click at [166, 160] on input "Brand New" at bounding box center [162, 159] width 8 height 8
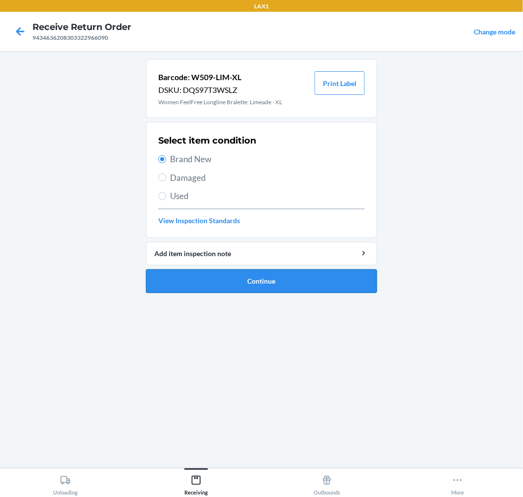
click at [363, 290] on button "Continue" at bounding box center [261, 281] width 231 height 24
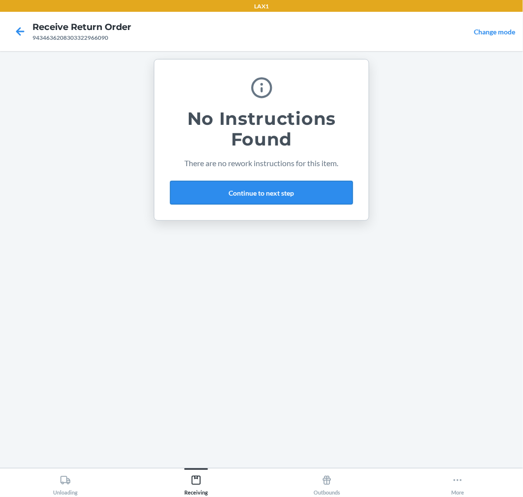
click at [329, 192] on button "Continue to next step" at bounding box center [261, 193] width 183 height 24
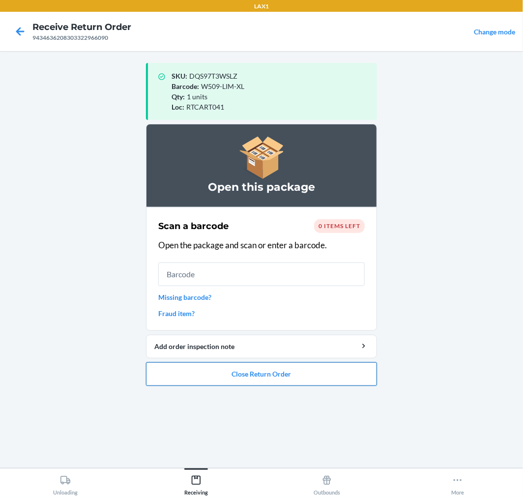
click at [311, 376] on button "Close Return Order" at bounding box center [261, 374] width 231 height 24
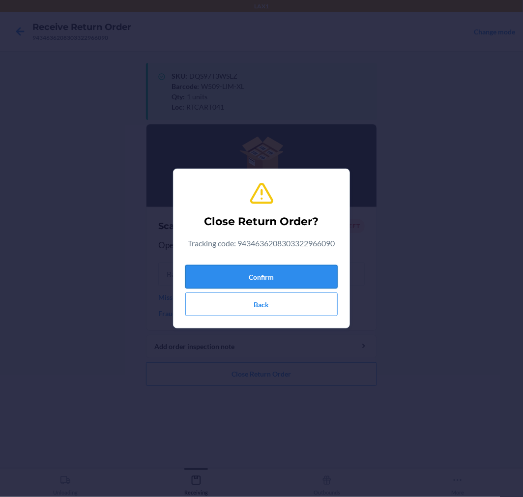
click at [299, 274] on button "Confirm" at bounding box center [261, 277] width 152 height 24
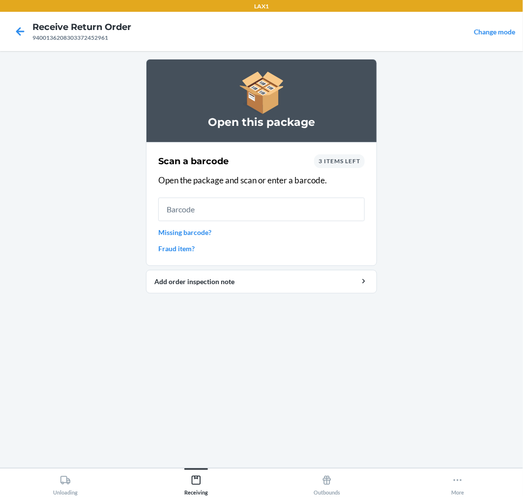
click at [340, 159] on span "3 items left" at bounding box center [339, 160] width 42 height 7
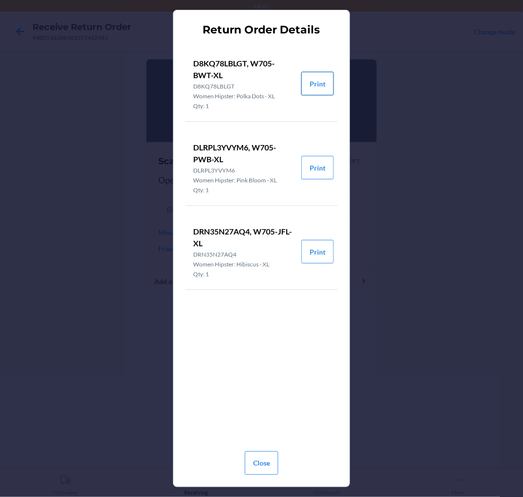
click at [329, 84] on button "Print" at bounding box center [317, 84] width 32 height 24
drag, startPoint x: 262, startPoint y: 467, endPoint x: 270, endPoint y: 359, distance: 107.9
click at [264, 448] on div "Close" at bounding box center [261, 458] width 33 height 39
click at [258, 460] on button "Close" at bounding box center [261, 463] width 33 height 24
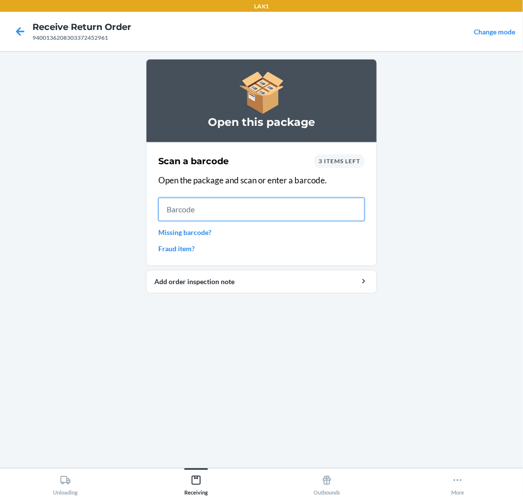
click at [264, 212] on input "text" at bounding box center [261, 209] width 206 height 24
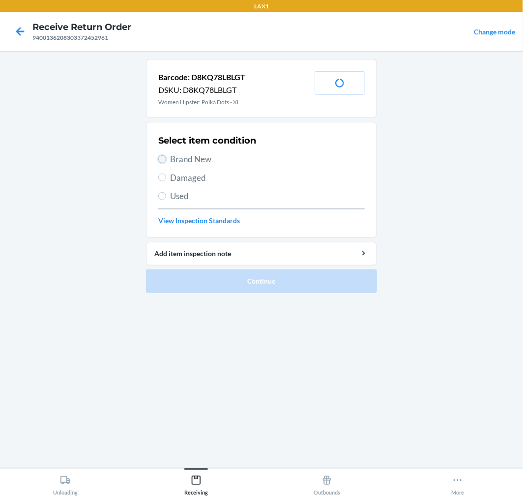
click at [164, 158] on input "Brand New" at bounding box center [162, 159] width 8 height 8
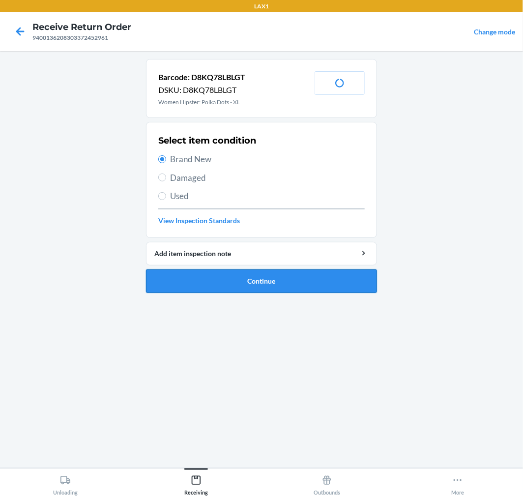
click at [331, 282] on button "Continue" at bounding box center [261, 281] width 231 height 24
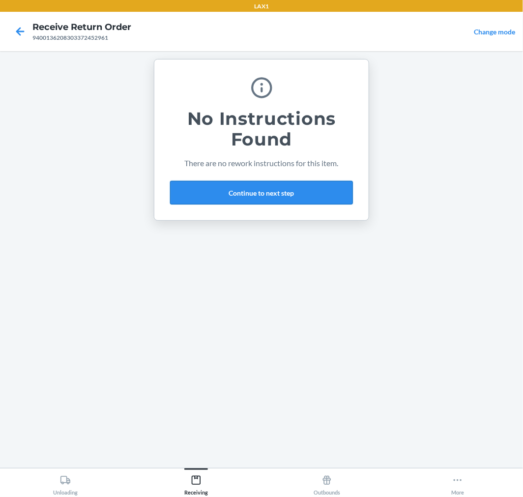
click at [302, 195] on button "Continue to next step" at bounding box center [261, 193] width 183 height 24
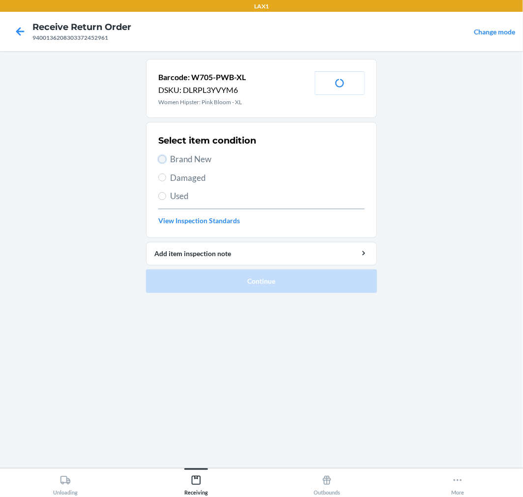
click at [161, 159] on input "Brand New" at bounding box center [162, 159] width 8 height 8
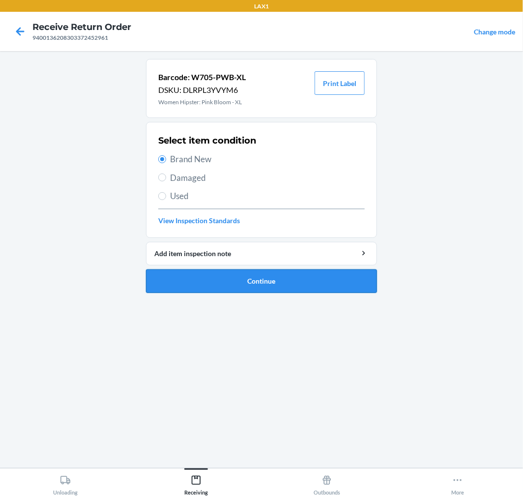
click at [333, 278] on button "Continue" at bounding box center [261, 281] width 231 height 24
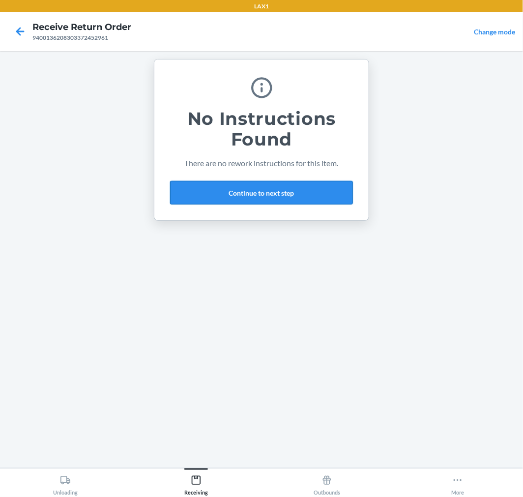
click at [320, 190] on button "Continue to next step" at bounding box center [261, 193] width 183 height 24
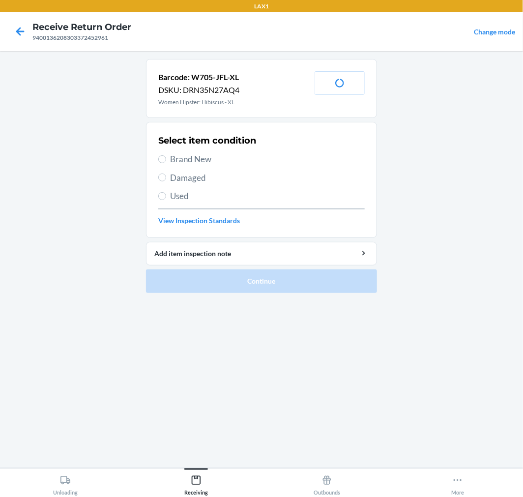
click at [166, 157] on label "Brand New" at bounding box center [261, 159] width 206 height 13
click at [166, 157] on input "Brand New" at bounding box center [162, 159] width 8 height 8
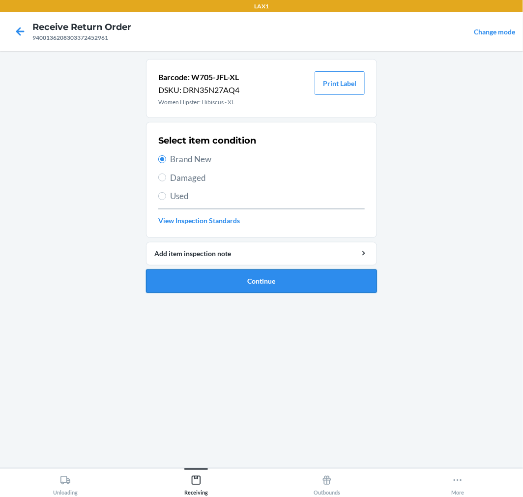
click at [341, 282] on button "Continue" at bounding box center [261, 281] width 231 height 24
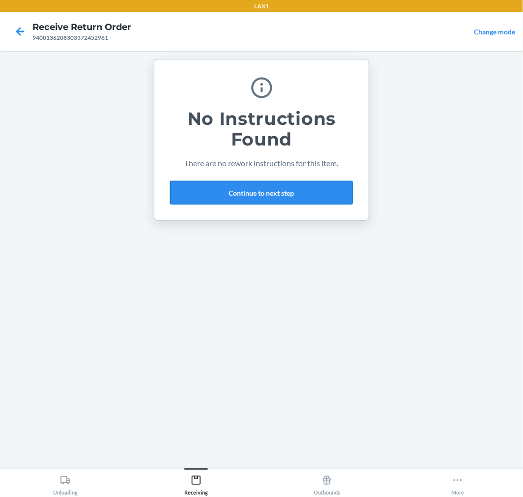
click at [331, 195] on button "Continue to next step" at bounding box center [261, 193] width 183 height 24
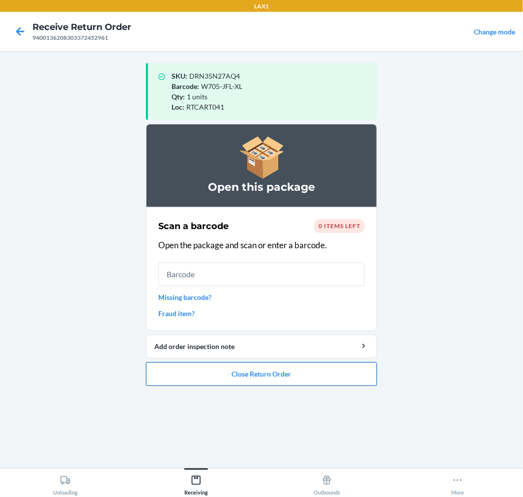
click at [315, 369] on button "Close Return Order" at bounding box center [261, 374] width 231 height 24
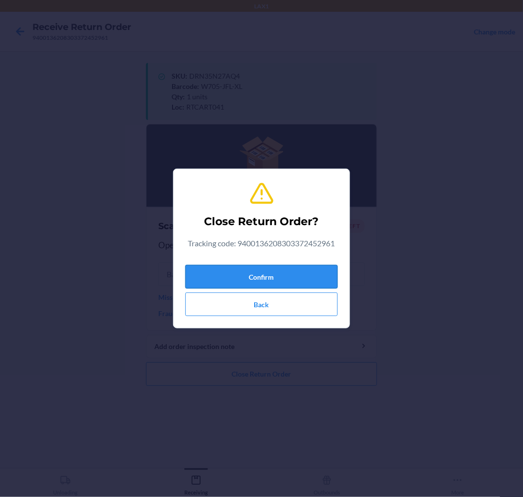
click at [313, 270] on button "Confirm" at bounding box center [261, 277] width 152 height 24
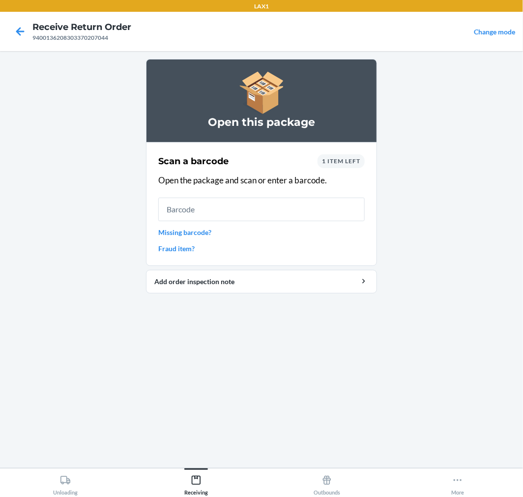
click at [338, 161] on span "1 item left" at bounding box center [341, 160] width 38 height 7
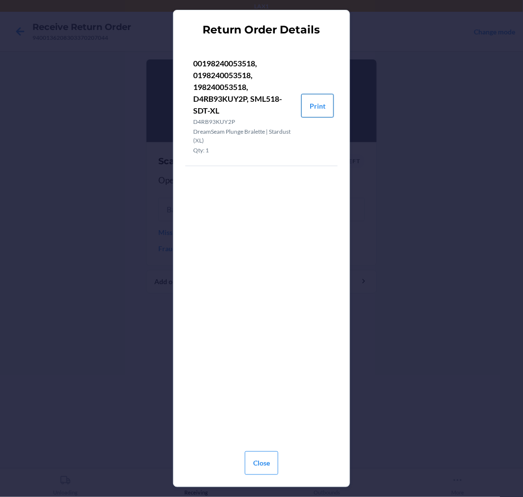
click at [315, 101] on button "Print" at bounding box center [317, 106] width 32 height 24
drag, startPoint x: 263, startPoint y: 464, endPoint x: 270, endPoint y: 413, distance: 51.6
click at [267, 428] on div "Return Order Details 00198240053518, 0198240053518, 198240053518, D4RB93KUY2P, …" at bounding box center [261, 248] width 152 height 460
click at [257, 461] on button "Close" at bounding box center [261, 463] width 33 height 24
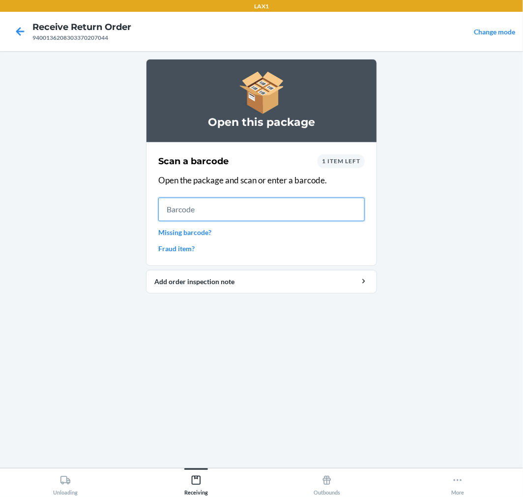
click at [239, 209] on input "text" at bounding box center [261, 209] width 206 height 24
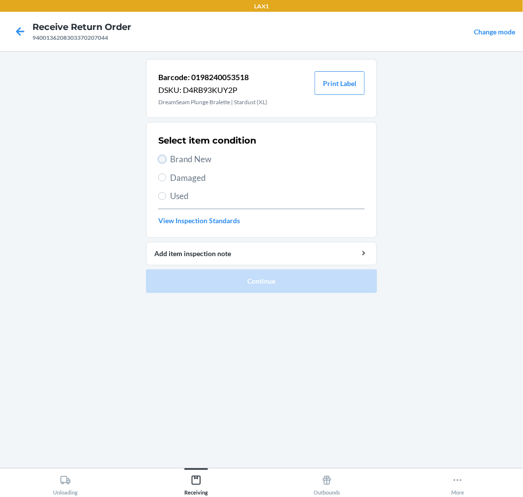
click at [161, 156] on input "Brand New" at bounding box center [162, 159] width 8 height 8
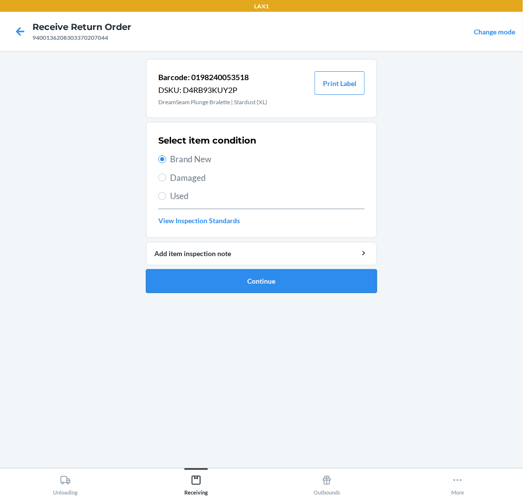
drag, startPoint x: 316, startPoint y: 283, endPoint x: 311, endPoint y: 269, distance: 14.9
click at [316, 282] on button "Continue" at bounding box center [261, 281] width 231 height 24
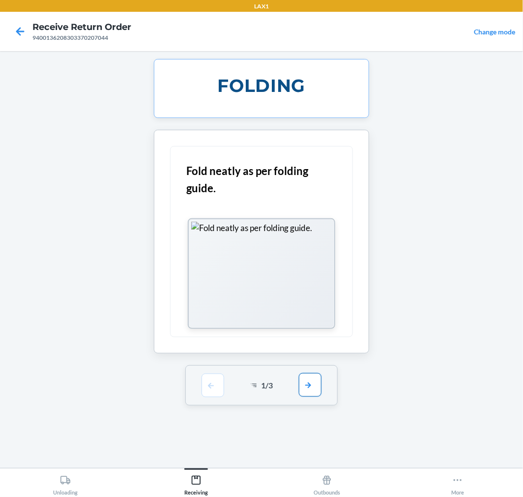
click at [312, 386] on button "button" at bounding box center [310, 385] width 23 height 24
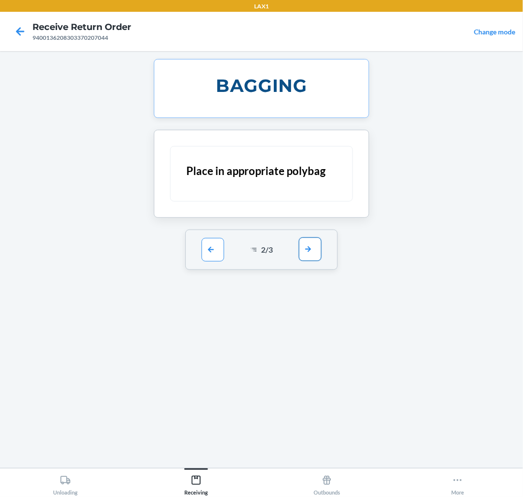
click at [311, 247] on button "button" at bounding box center [310, 249] width 23 height 24
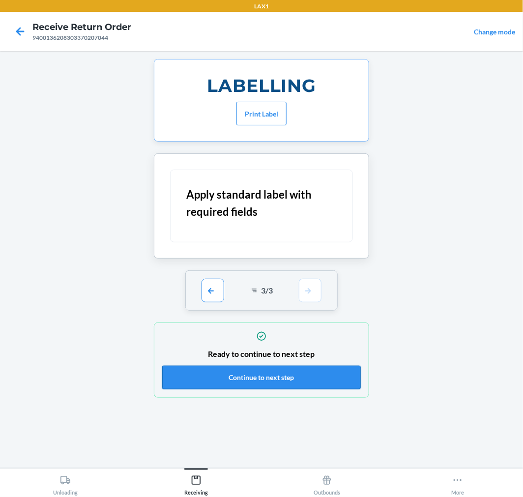
click at [323, 377] on button "Continue to next step" at bounding box center [261, 377] width 198 height 24
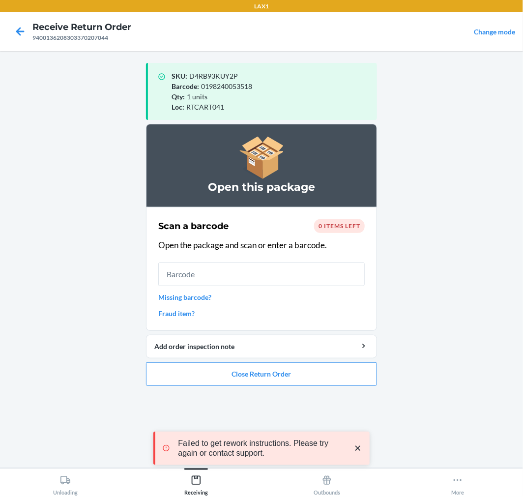
drag, startPoint x: 359, startPoint y: 445, endPoint x: 336, endPoint y: 406, distance: 45.1
click at [357, 441] on div "Failed to get rework instructions. Please try again or contact support." at bounding box center [262, 448] width 200 height 20
click at [327, 377] on button "Close Return Order" at bounding box center [261, 374] width 231 height 24
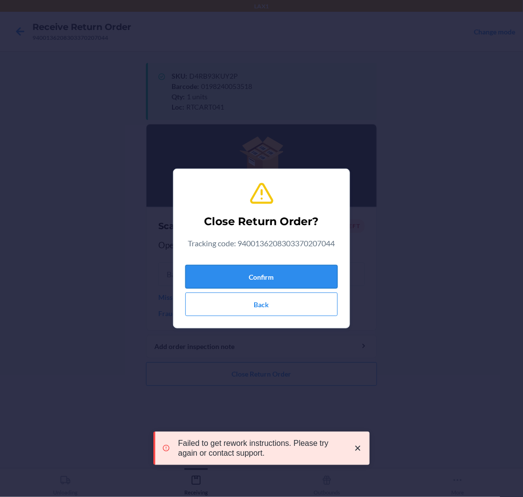
click at [297, 268] on button "Confirm" at bounding box center [261, 277] width 152 height 24
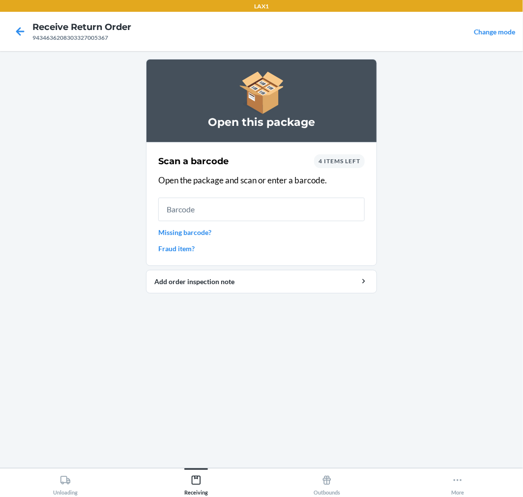
click at [354, 163] on span "4 items left" at bounding box center [339, 160] width 42 height 7
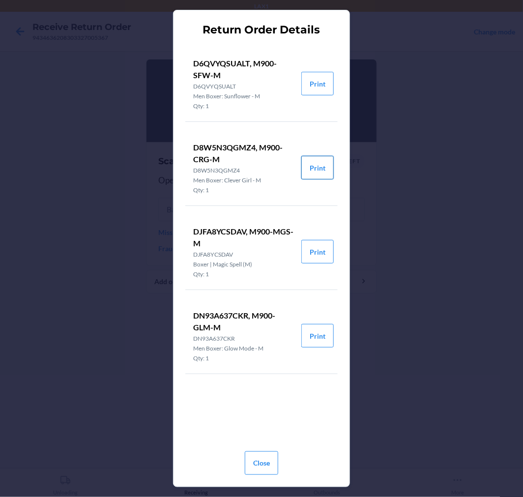
click at [321, 164] on button "Print" at bounding box center [317, 168] width 32 height 24
drag, startPoint x: 273, startPoint y: 465, endPoint x: 300, endPoint y: 370, distance: 98.6
click at [273, 461] on button "Close" at bounding box center [261, 463] width 33 height 24
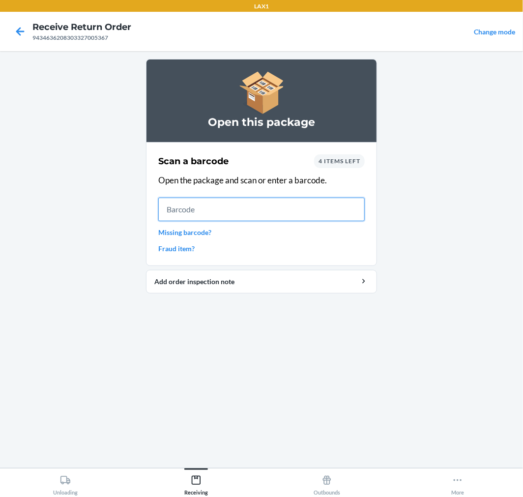
click at [351, 210] on input "text" at bounding box center [261, 209] width 206 height 24
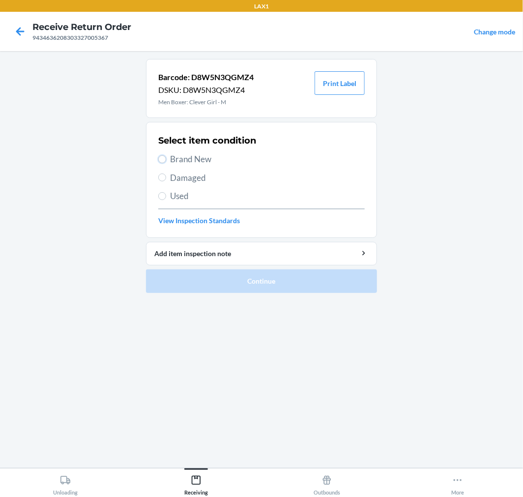
drag, startPoint x: 164, startPoint y: 157, endPoint x: 172, endPoint y: 170, distance: 15.7
click at [164, 158] on input "Brand New" at bounding box center [162, 159] width 8 height 8
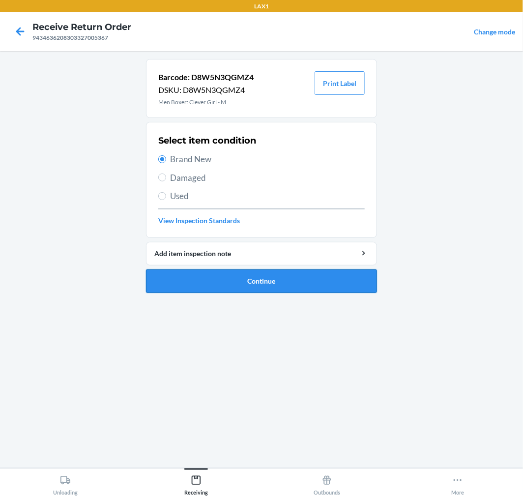
click at [336, 277] on button "Continue" at bounding box center [261, 281] width 231 height 24
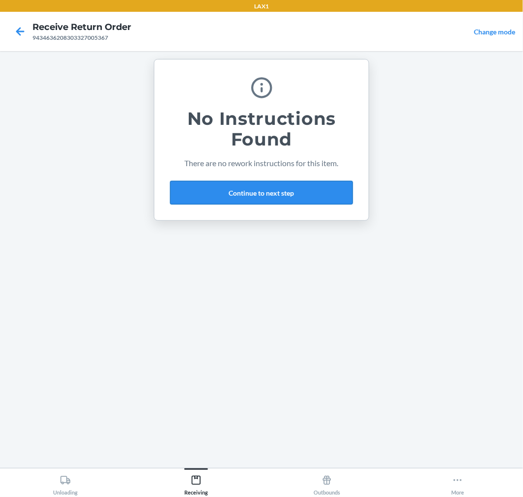
click at [333, 197] on button "Continue to next step" at bounding box center [261, 193] width 183 height 24
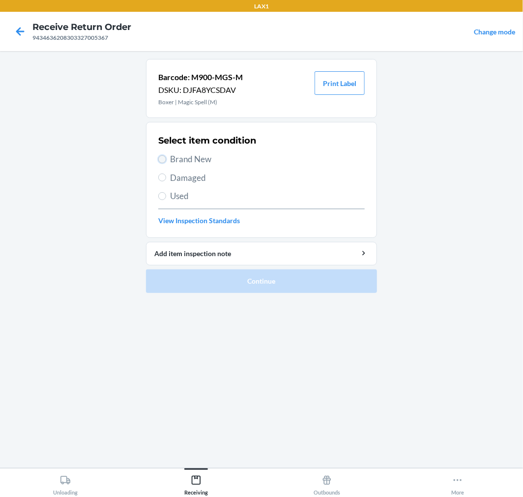
click at [163, 160] on input "Brand New" at bounding box center [162, 159] width 8 height 8
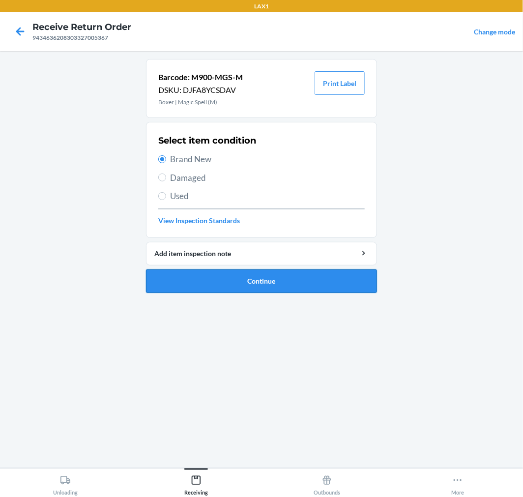
click at [345, 280] on button "Continue" at bounding box center [261, 281] width 231 height 24
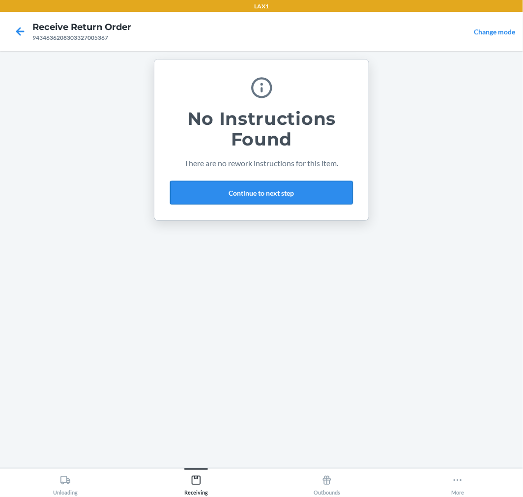
click at [311, 187] on button "Continue to next step" at bounding box center [261, 193] width 183 height 24
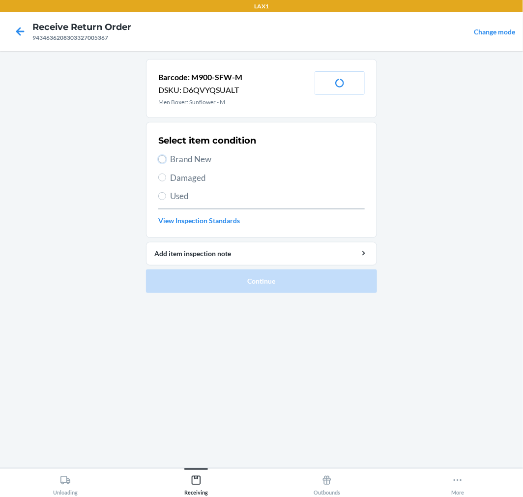
drag, startPoint x: 161, startPoint y: 156, endPoint x: 224, endPoint y: 211, distance: 83.9
click at [166, 160] on label "Brand New" at bounding box center [261, 159] width 206 height 13
click at [166, 160] on input "Brand New" at bounding box center [162, 159] width 8 height 8
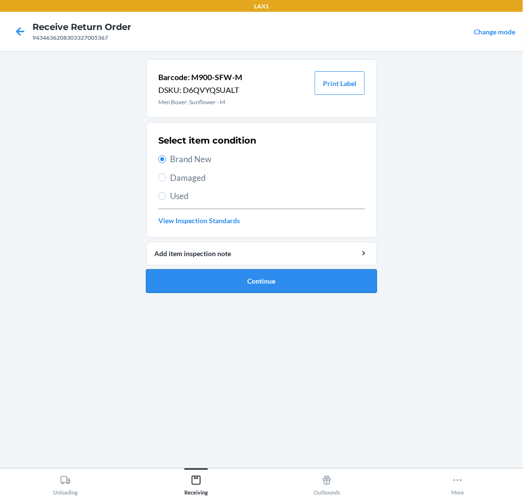
click at [324, 276] on button "Continue" at bounding box center [261, 281] width 231 height 24
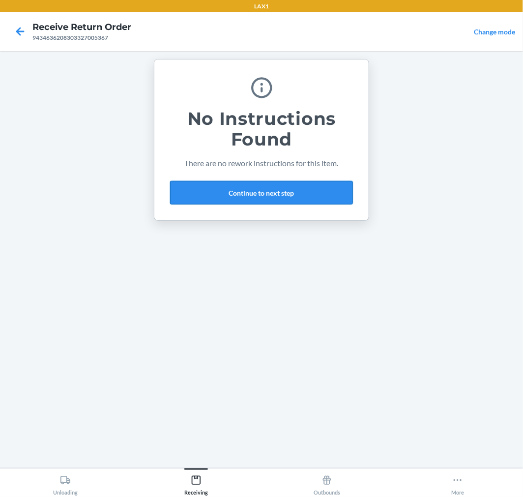
click at [326, 192] on button "Continue to next step" at bounding box center [261, 193] width 183 height 24
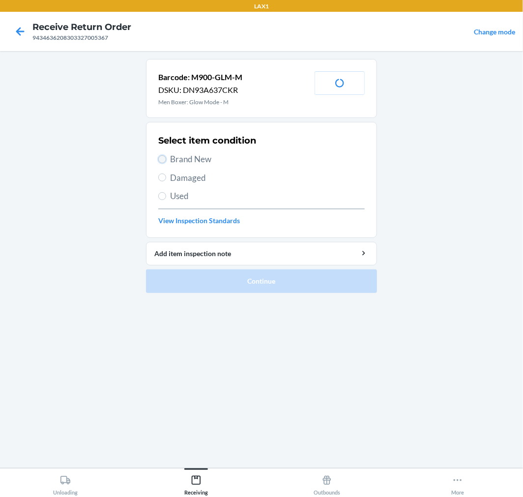
click at [164, 156] on input "Brand New" at bounding box center [162, 159] width 8 height 8
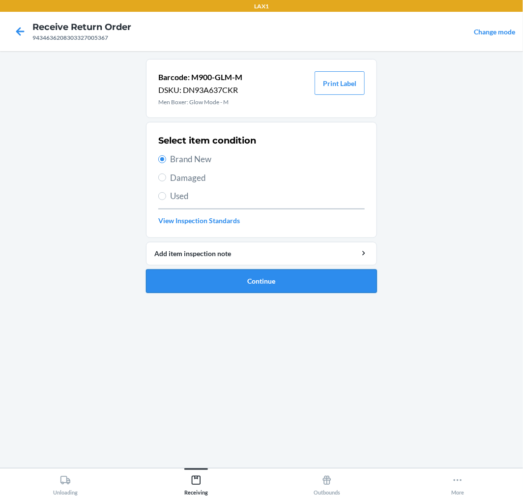
click at [312, 281] on button "Continue" at bounding box center [261, 281] width 231 height 24
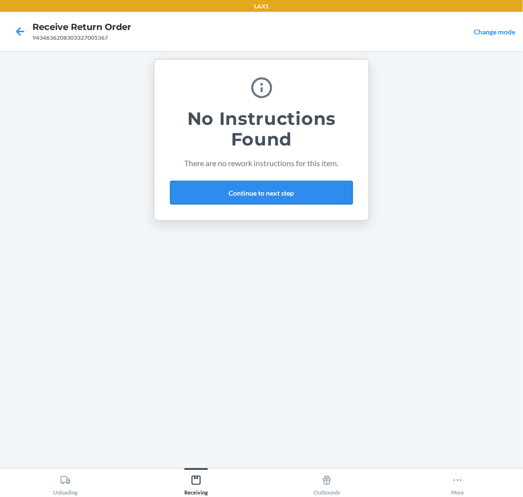
click at [295, 195] on button "Continue to next step" at bounding box center [261, 193] width 183 height 24
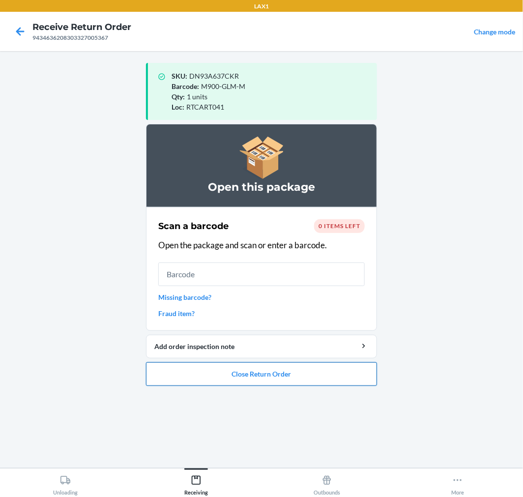
click at [292, 367] on button "Close Return Order" at bounding box center [261, 374] width 231 height 24
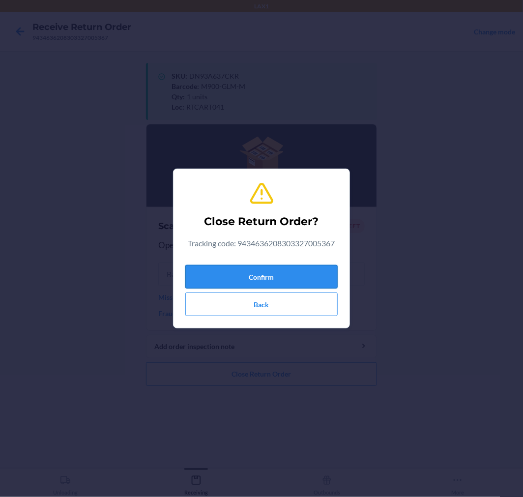
click at [301, 276] on button "Confirm" at bounding box center [261, 277] width 152 height 24
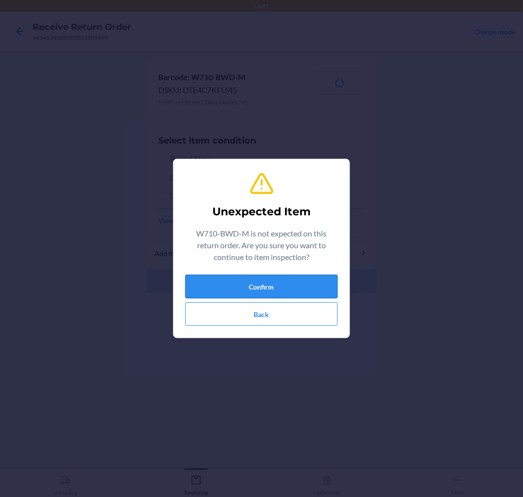
click at [298, 276] on button "Confirm" at bounding box center [261, 287] width 152 height 24
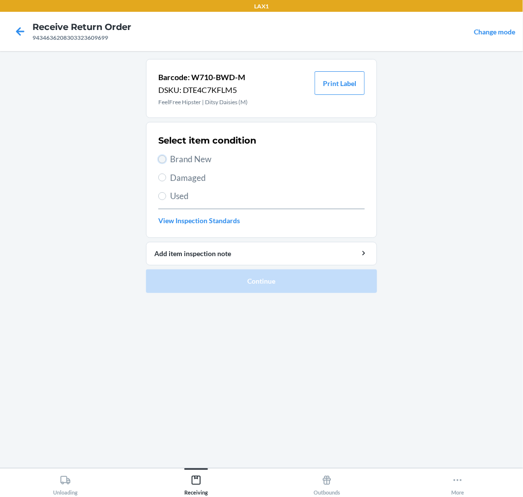
click at [160, 158] on input "Brand New" at bounding box center [162, 159] width 8 height 8
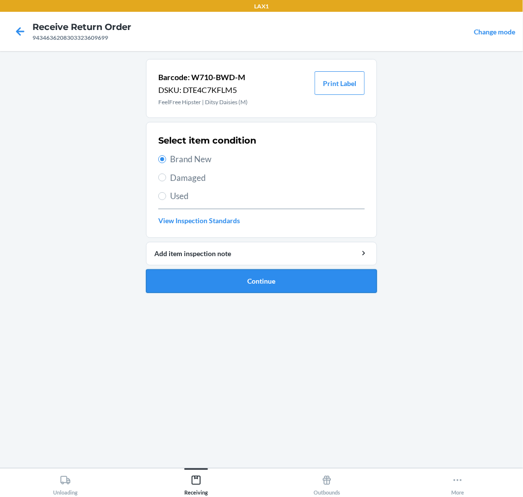
click at [303, 282] on button "Continue" at bounding box center [261, 281] width 231 height 24
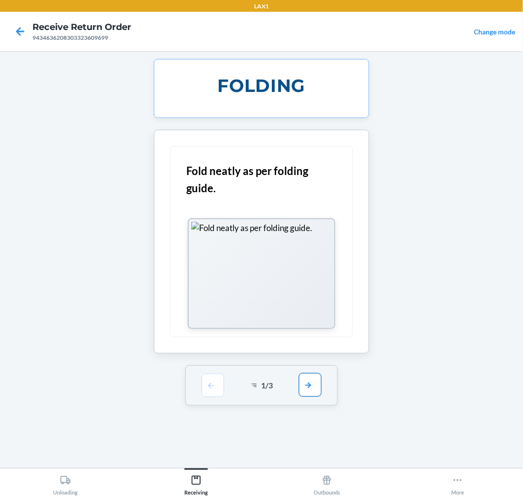
click at [307, 382] on button "button" at bounding box center [310, 385] width 23 height 24
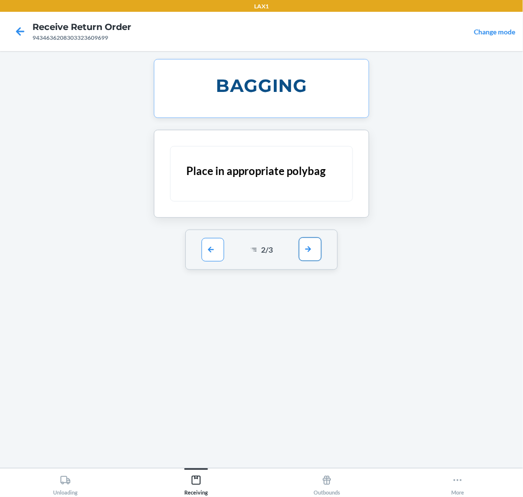
click at [308, 250] on button "button" at bounding box center [310, 249] width 23 height 24
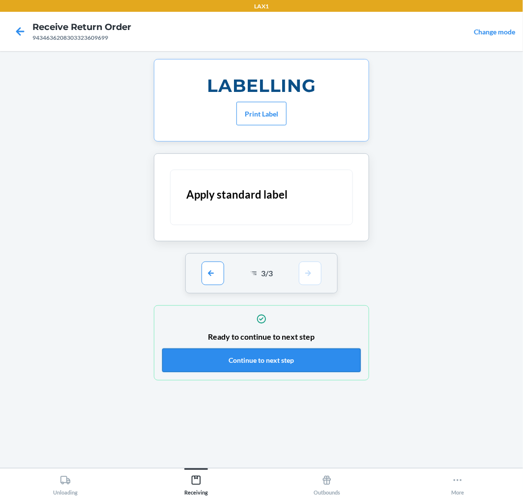
click at [324, 360] on button "Continue to next step" at bounding box center [261, 360] width 198 height 24
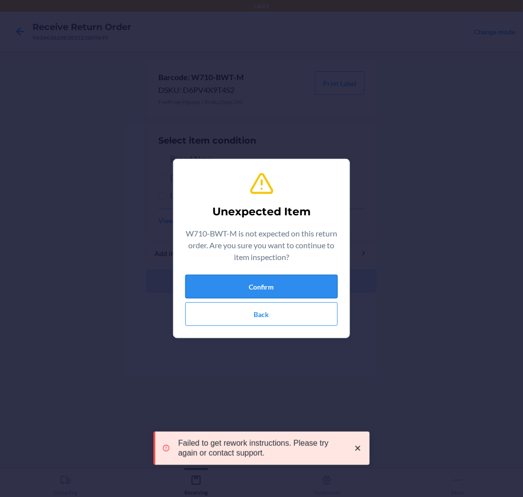
click at [272, 280] on button "Confirm" at bounding box center [261, 287] width 152 height 24
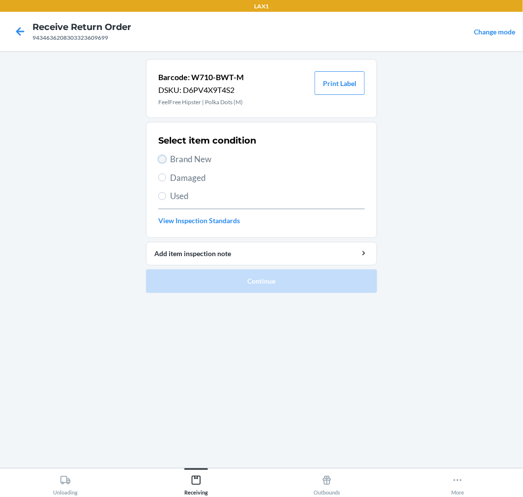
click at [163, 158] on input "Brand New" at bounding box center [162, 159] width 8 height 8
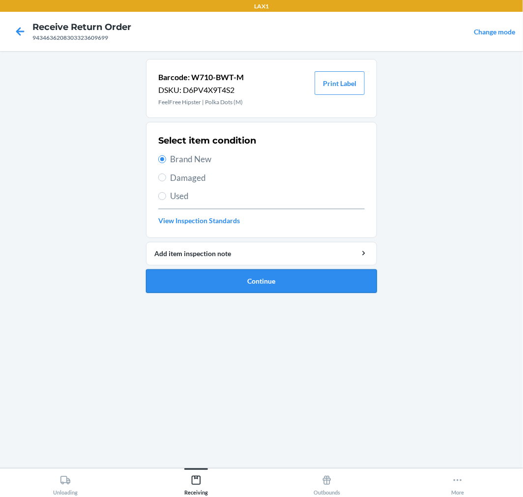
click at [323, 280] on button "Continue" at bounding box center [261, 281] width 231 height 24
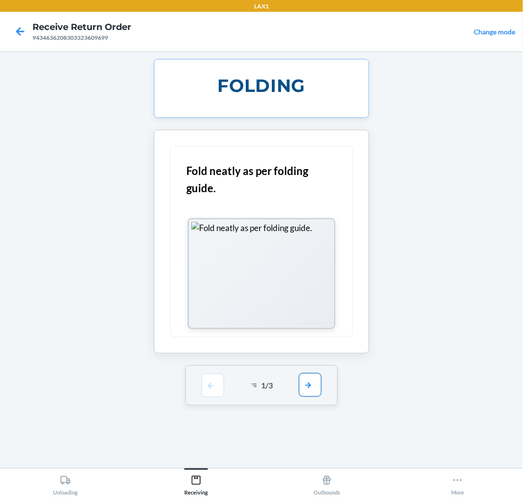
drag, startPoint x: 311, startPoint y: 392, endPoint x: 319, endPoint y: 342, distance: 50.2
click at [312, 391] on button "button" at bounding box center [310, 385] width 23 height 24
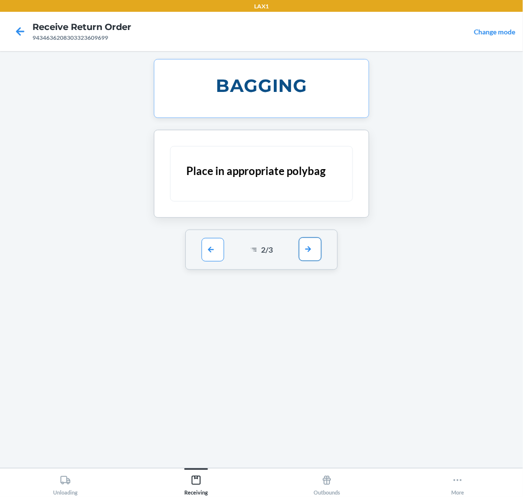
click at [311, 252] on button "button" at bounding box center [310, 249] width 23 height 24
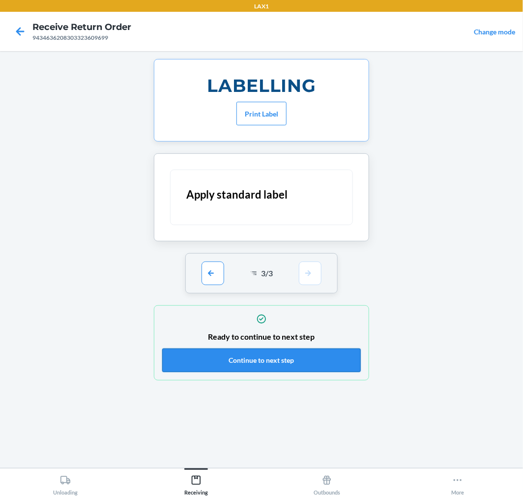
click at [335, 358] on button "Continue to next step" at bounding box center [261, 360] width 198 height 24
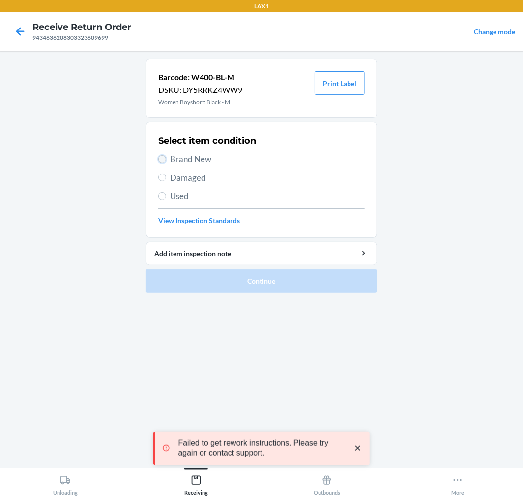
click at [161, 160] on input "Brand New" at bounding box center [162, 159] width 8 height 8
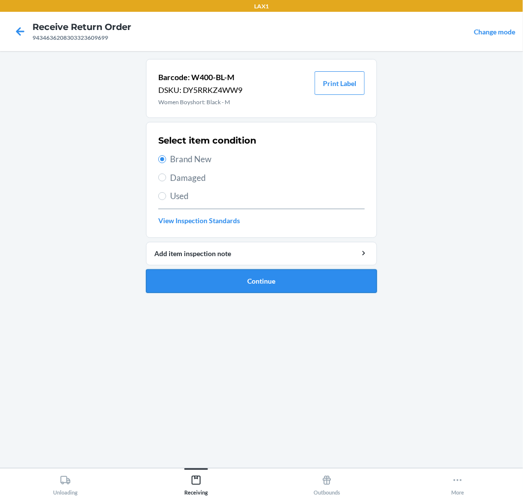
click at [329, 278] on button "Continue" at bounding box center [261, 281] width 231 height 24
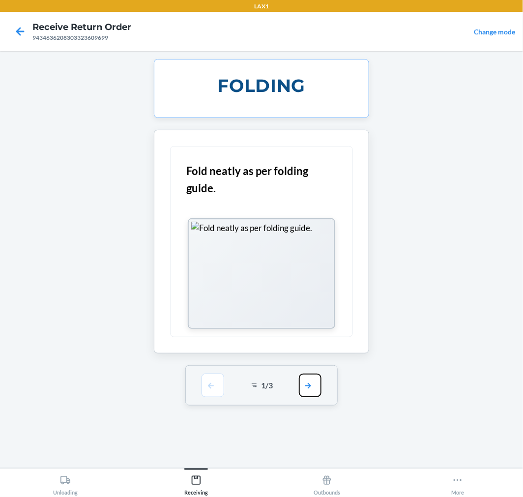
drag, startPoint x: 312, startPoint y: 391, endPoint x: 312, endPoint y: 328, distance: 63.4
click at [312, 375] on button "button" at bounding box center [310, 385] width 23 height 24
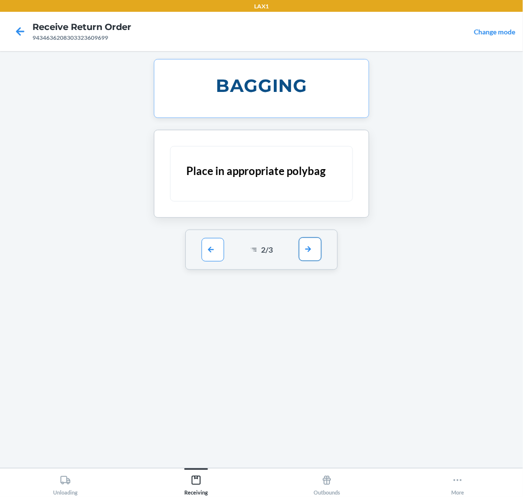
click at [309, 251] on button "button" at bounding box center [310, 249] width 23 height 24
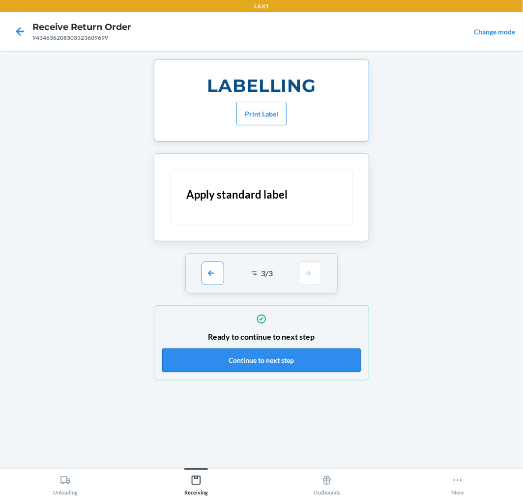
click at [333, 369] on button "Continue to next step" at bounding box center [261, 360] width 198 height 24
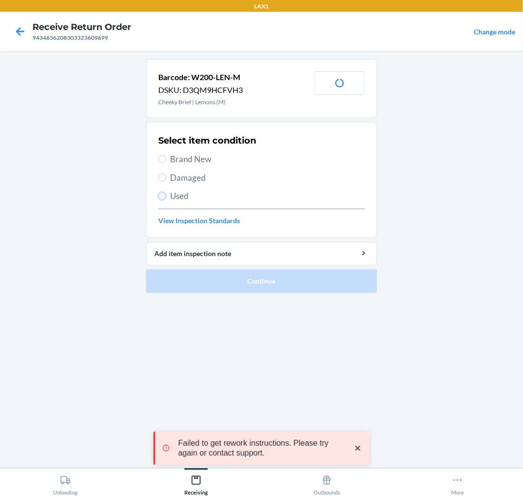
click at [160, 194] on input "Used" at bounding box center [162, 196] width 8 height 8
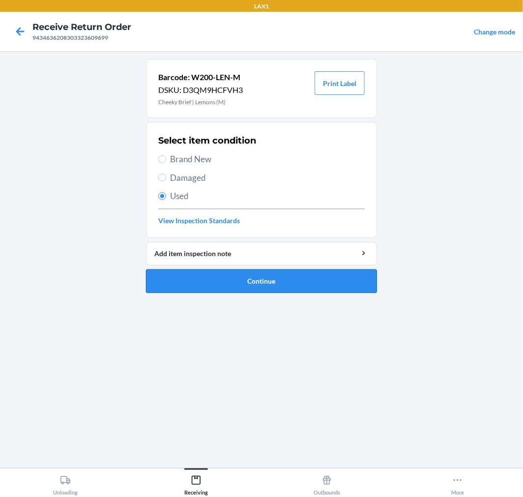
click at [289, 282] on button "Continue" at bounding box center [261, 281] width 231 height 24
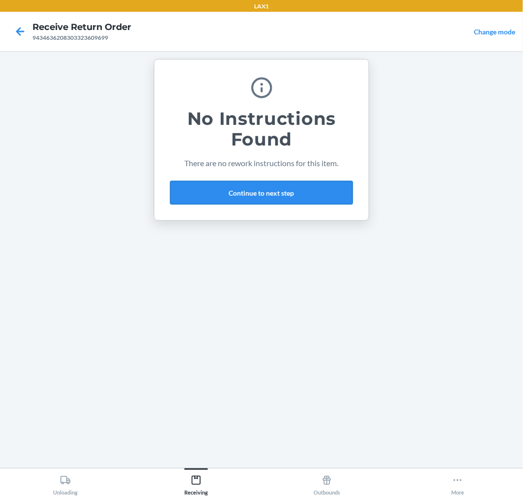
click at [313, 189] on button "Continue to next step" at bounding box center [261, 193] width 183 height 24
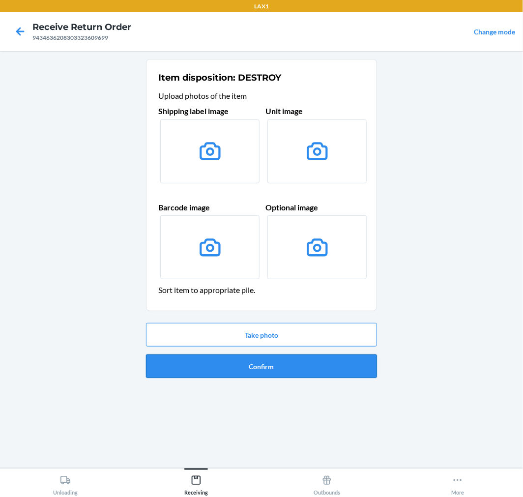
click at [318, 360] on button "Confirm" at bounding box center [261, 366] width 231 height 24
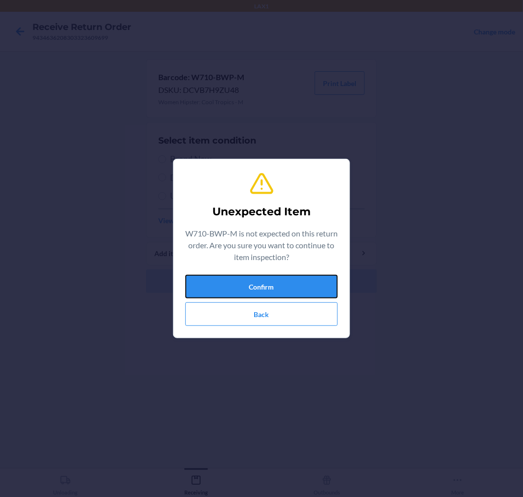
click at [289, 283] on button "Confirm" at bounding box center [261, 287] width 152 height 24
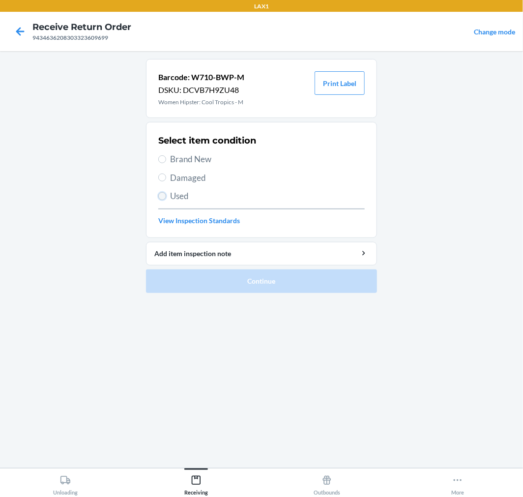
click at [159, 196] on input "Used" at bounding box center [162, 196] width 8 height 8
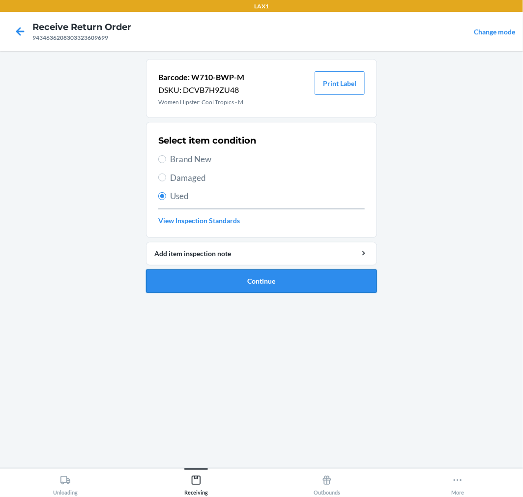
click at [305, 277] on button "Continue" at bounding box center [261, 281] width 231 height 24
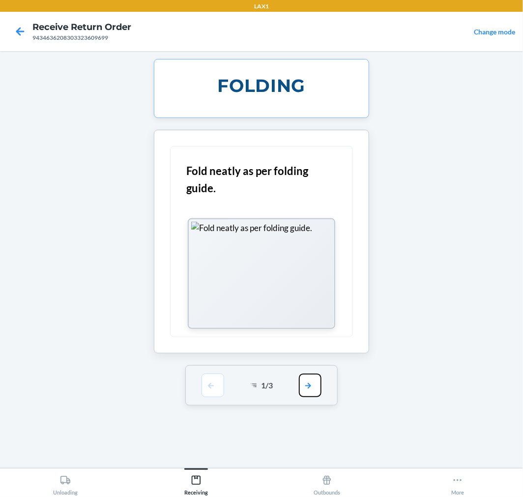
drag, startPoint x: 312, startPoint y: 386, endPoint x: 312, endPoint y: 380, distance: 5.9
click at [312, 380] on button "button" at bounding box center [310, 385] width 23 height 24
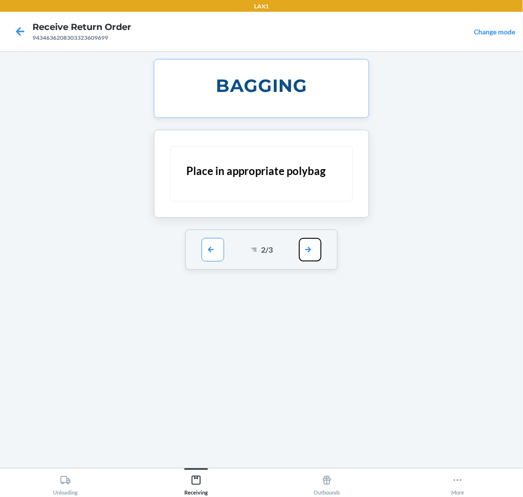
drag, startPoint x: 308, startPoint y: 250, endPoint x: 307, endPoint y: 259, distance: 9.4
click at [308, 257] on button "button" at bounding box center [310, 250] width 23 height 24
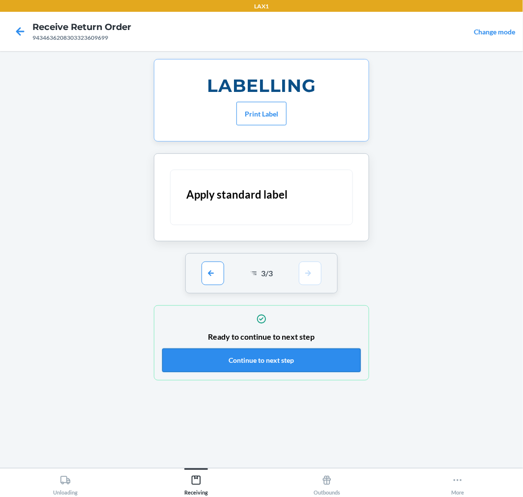
click at [312, 354] on button "Continue to next step" at bounding box center [261, 360] width 198 height 24
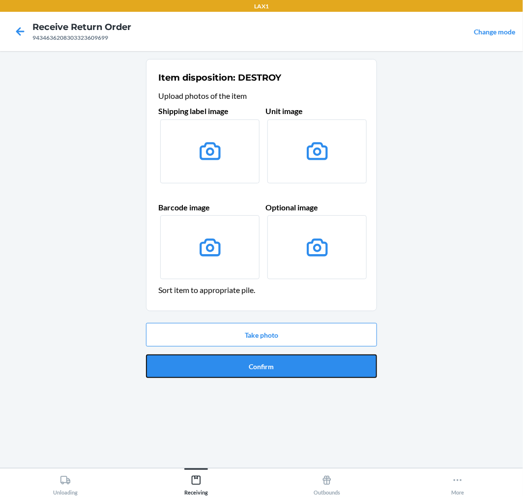
click at [312, 354] on button "Confirm" at bounding box center [261, 366] width 231 height 24
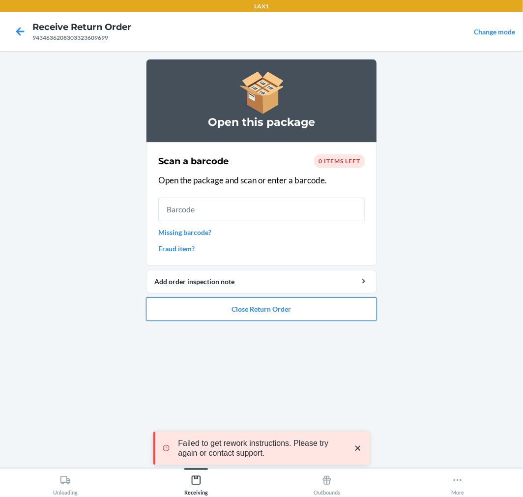
click at [304, 310] on button "Close Return Order" at bounding box center [261, 309] width 231 height 24
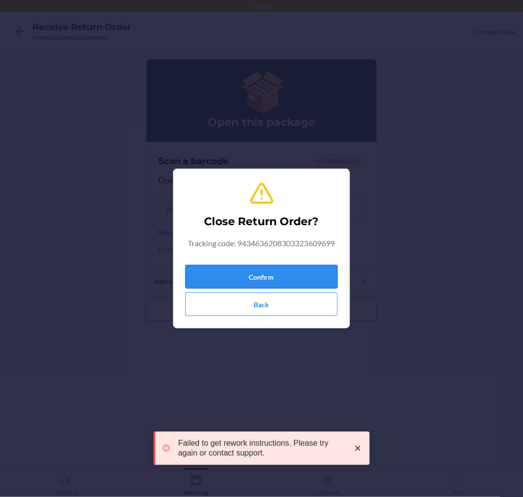
click at [304, 271] on button "Confirm" at bounding box center [261, 277] width 152 height 24
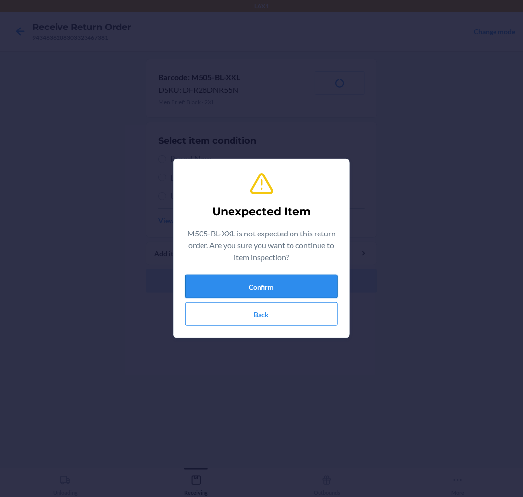
click at [281, 285] on button "Confirm" at bounding box center [261, 287] width 152 height 24
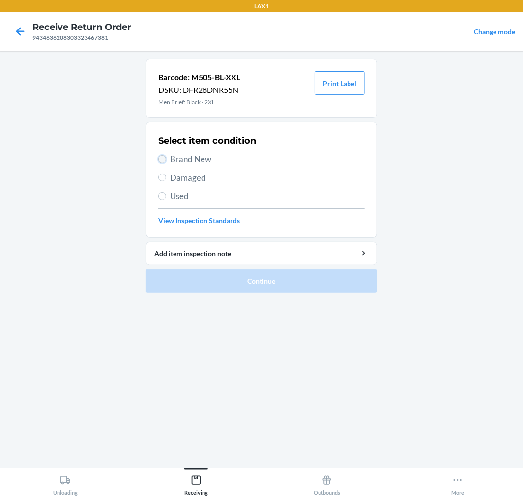
click at [160, 158] on input "Brand New" at bounding box center [162, 159] width 8 height 8
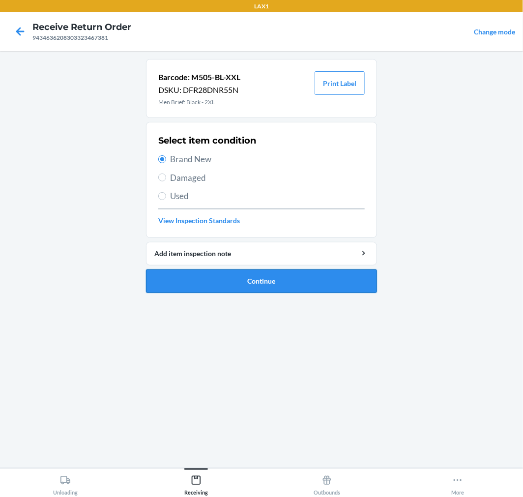
click at [310, 276] on button "Continue" at bounding box center [261, 281] width 231 height 24
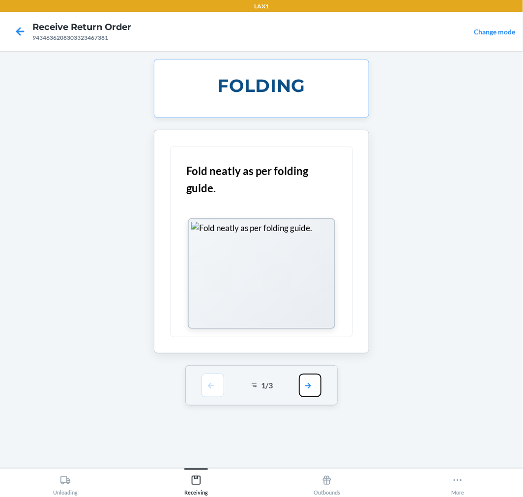
drag, startPoint x: 310, startPoint y: 378, endPoint x: 307, endPoint y: 326, distance: 52.7
click at [310, 377] on button "button" at bounding box center [310, 385] width 23 height 24
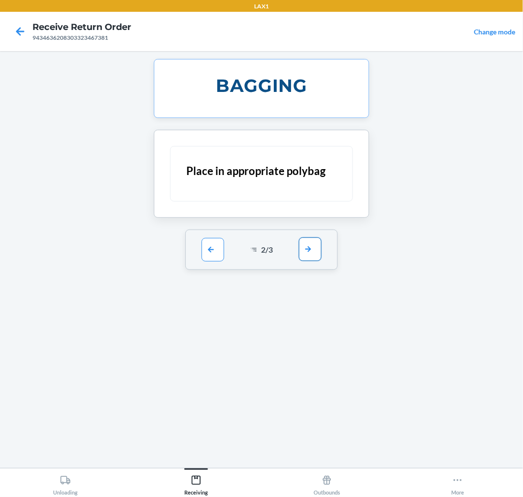
click at [301, 247] on button "button" at bounding box center [310, 249] width 23 height 24
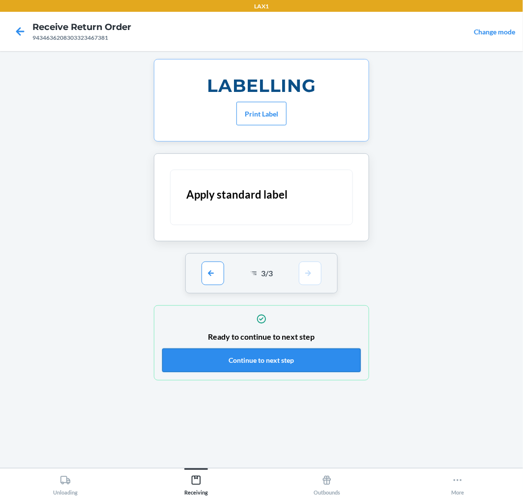
click at [321, 361] on button "Continue to next step" at bounding box center [261, 360] width 198 height 24
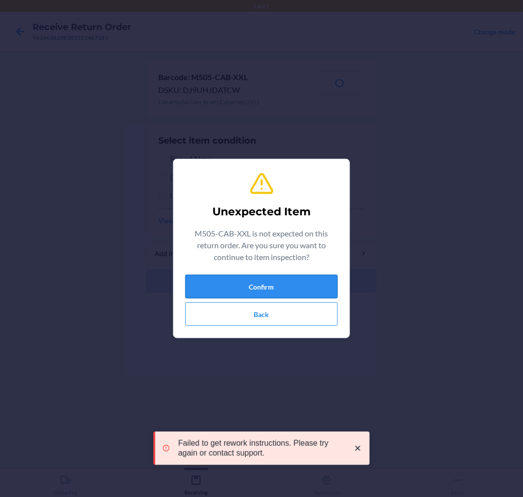
click at [289, 287] on button "Confirm" at bounding box center [261, 287] width 152 height 24
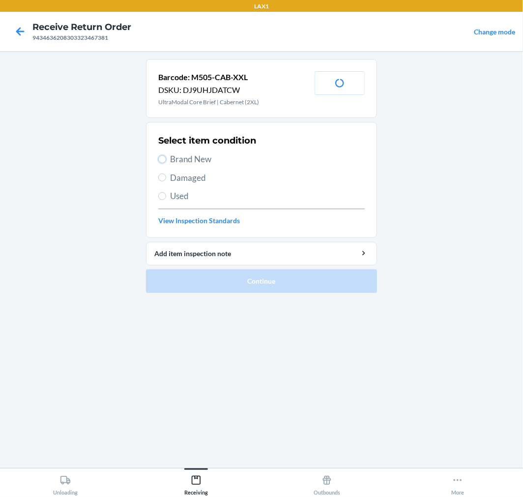
drag, startPoint x: 163, startPoint y: 158, endPoint x: 175, endPoint y: 188, distance: 32.1
click at [162, 159] on input "Brand New" at bounding box center [162, 159] width 8 height 8
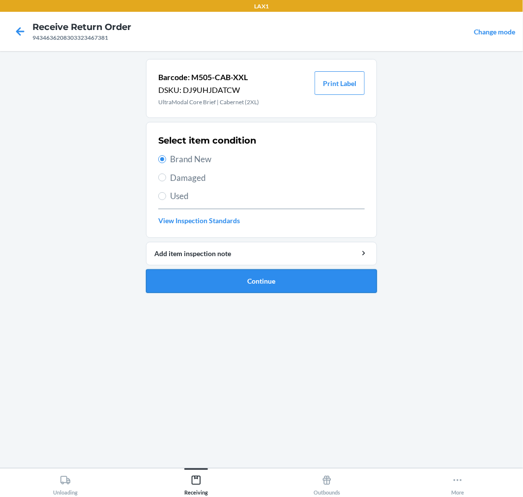
click at [303, 277] on button "Continue" at bounding box center [261, 281] width 231 height 24
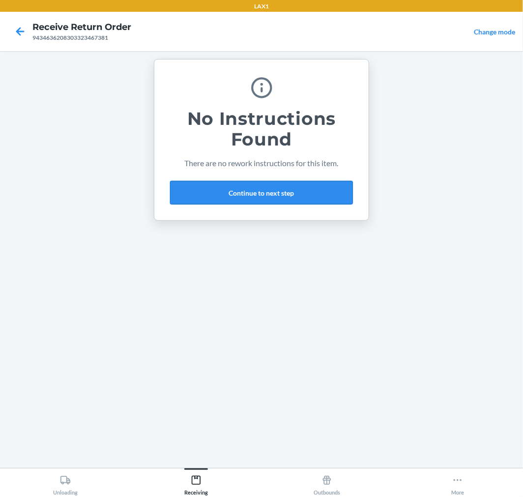
click at [302, 192] on button "Continue to next step" at bounding box center [261, 193] width 183 height 24
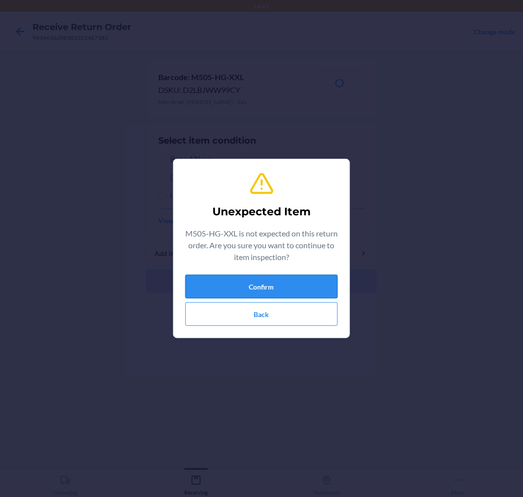
click at [291, 287] on button "Confirm" at bounding box center [261, 287] width 152 height 24
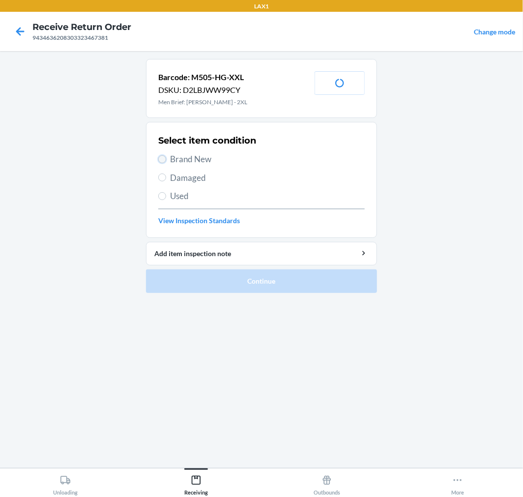
click at [163, 160] on input "Brand New" at bounding box center [162, 159] width 8 height 8
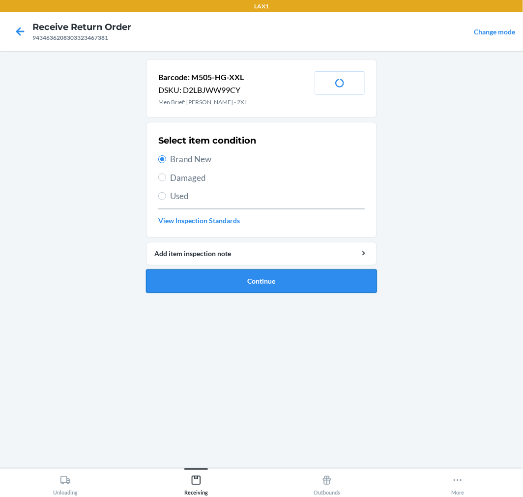
click at [319, 276] on button "Continue" at bounding box center [261, 281] width 231 height 24
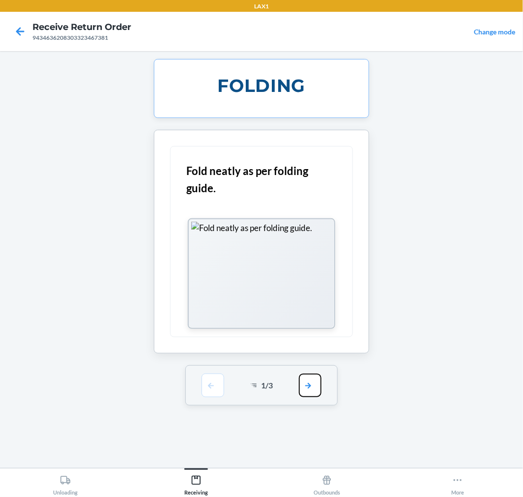
drag, startPoint x: 303, startPoint y: 390, endPoint x: 303, endPoint y: 333, distance: 57.5
click at [303, 385] on button "button" at bounding box center [310, 385] width 23 height 24
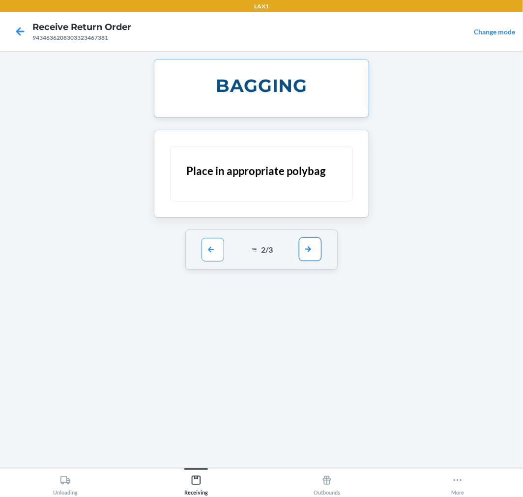
click at [305, 248] on button "button" at bounding box center [310, 249] width 23 height 24
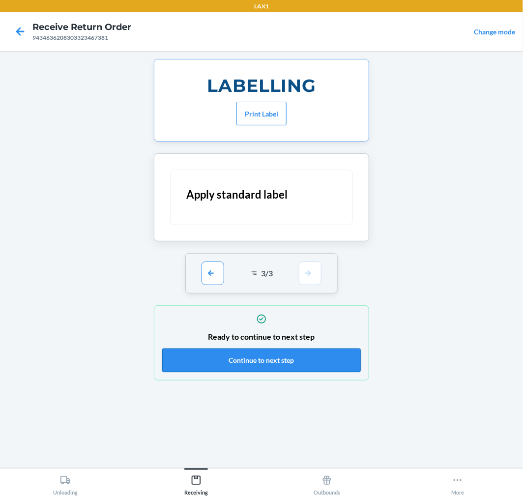
click at [332, 352] on button "Continue to next step" at bounding box center [261, 360] width 198 height 24
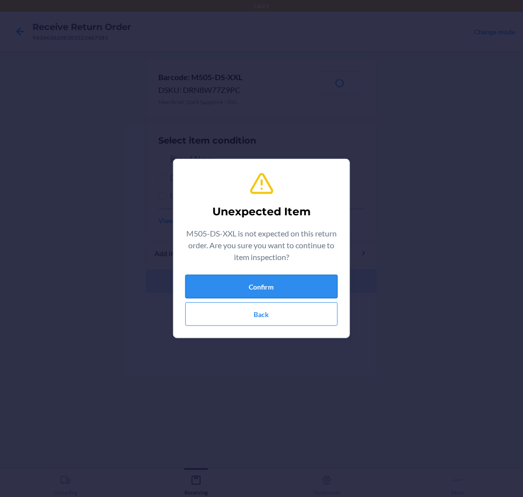
click at [276, 279] on button "Confirm" at bounding box center [261, 287] width 152 height 24
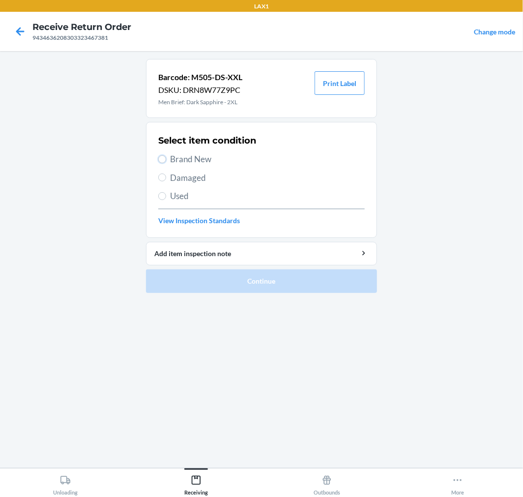
drag, startPoint x: 163, startPoint y: 159, endPoint x: 196, endPoint y: 214, distance: 65.0
click at [163, 161] on input "Brand New" at bounding box center [162, 159] width 8 height 8
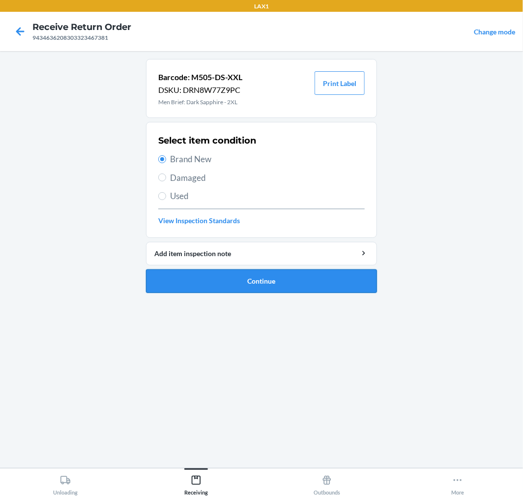
click at [335, 275] on button "Continue" at bounding box center [261, 281] width 231 height 24
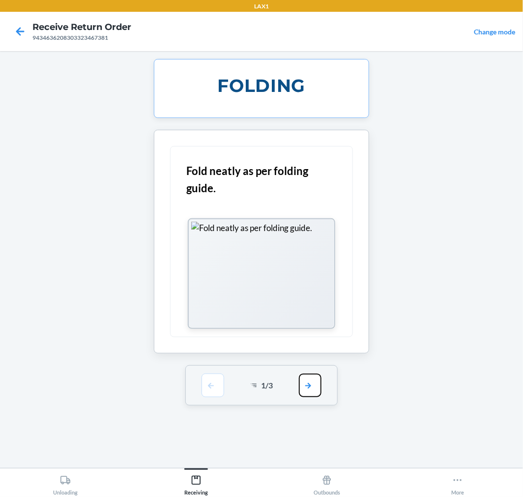
drag, startPoint x: 315, startPoint y: 391, endPoint x: 315, endPoint y: 322, distance: 68.8
click at [315, 384] on button "button" at bounding box center [310, 385] width 23 height 24
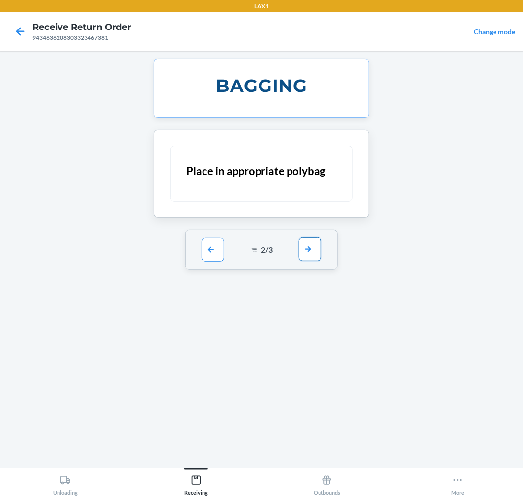
click at [311, 251] on button "button" at bounding box center [310, 249] width 23 height 24
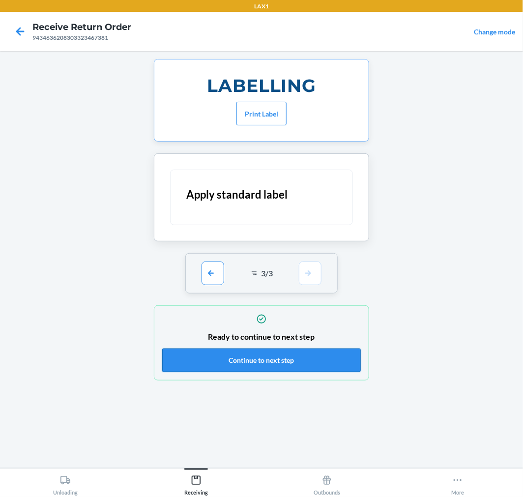
click at [342, 358] on button "Continue to next step" at bounding box center [261, 360] width 198 height 24
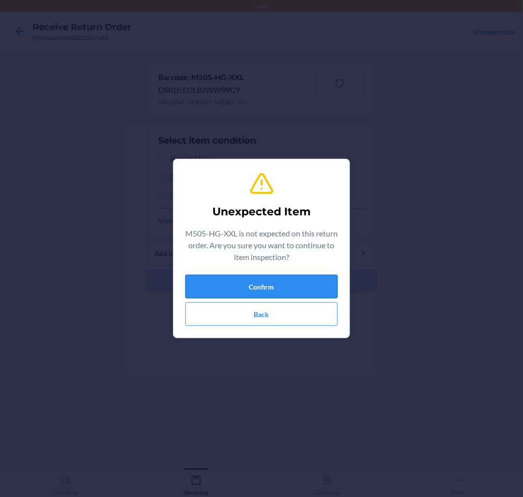
click at [306, 279] on button "Confirm" at bounding box center [261, 287] width 152 height 24
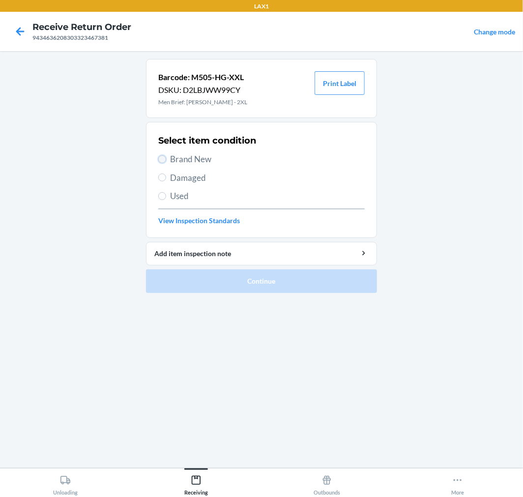
click at [160, 158] on input "Brand New" at bounding box center [162, 159] width 8 height 8
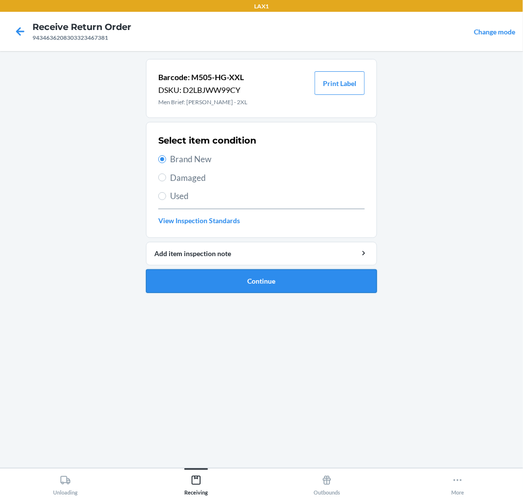
click at [333, 287] on button "Continue" at bounding box center [261, 281] width 231 height 24
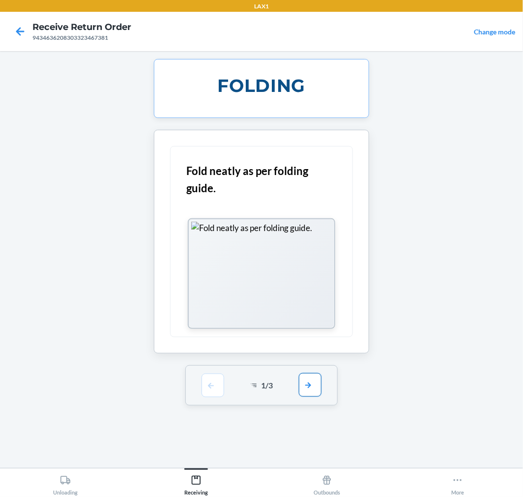
click at [307, 390] on button "button" at bounding box center [310, 385] width 23 height 24
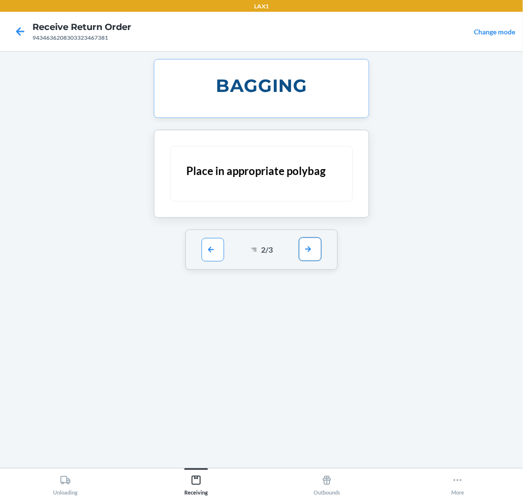
drag, startPoint x: 307, startPoint y: 247, endPoint x: 316, endPoint y: 263, distance: 18.5
click at [308, 248] on button "button" at bounding box center [310, 249] width 23 height 24
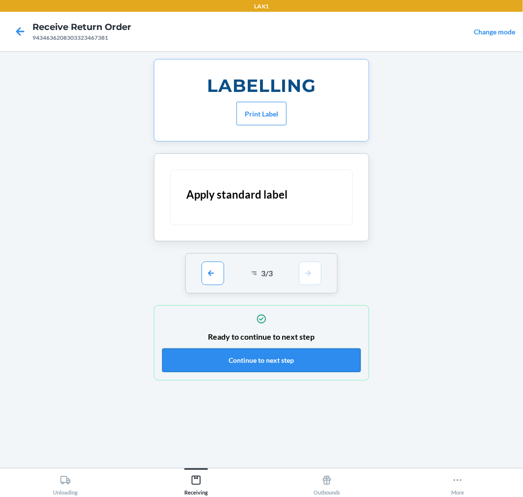
click at [344, 364] on button "Continue to next step" at bounding box center [261, 360] width 198 height 24
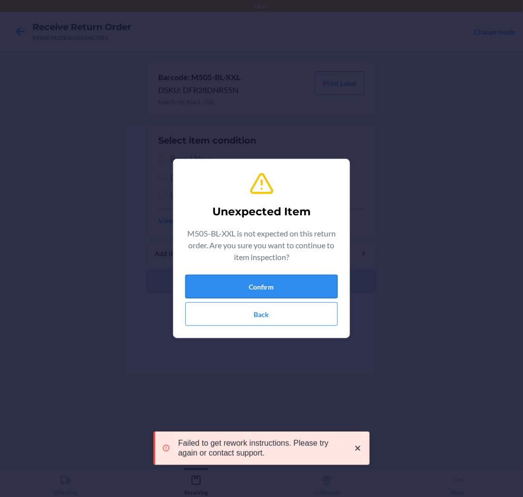
click at [288, 281] on button "Confirm" at bounding box center [261, 287] width 152 height 24
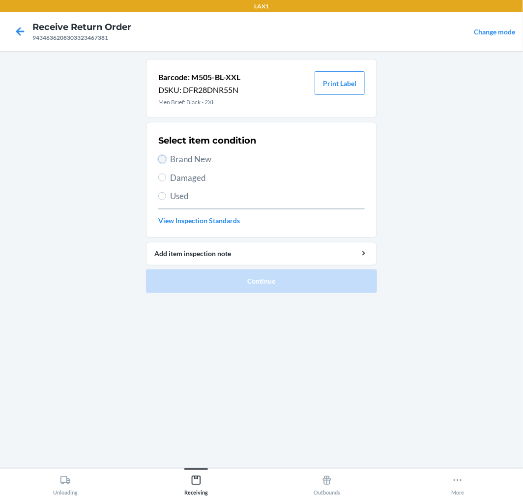
click at [163, 157] on input "Brand New" at bounding box center [162, 159] width 8 height 8
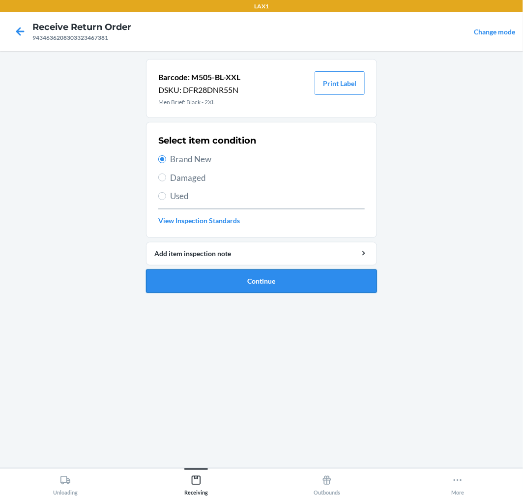
click at [356, 280] on button "Continue" at bounding box center [261, 281] width 231 height 24
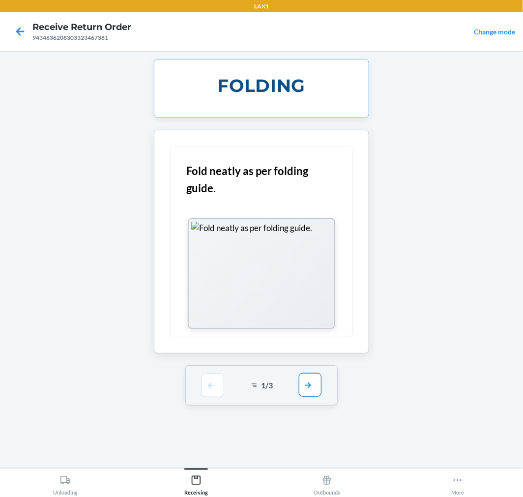
drag, startPoint x: 313, startPoint y: 386, endPoint x: 310, endPoint y: 359, distance: 27.2
click at [313, 386] on button "button" at bounding box center [310, 385] width 23 height 24
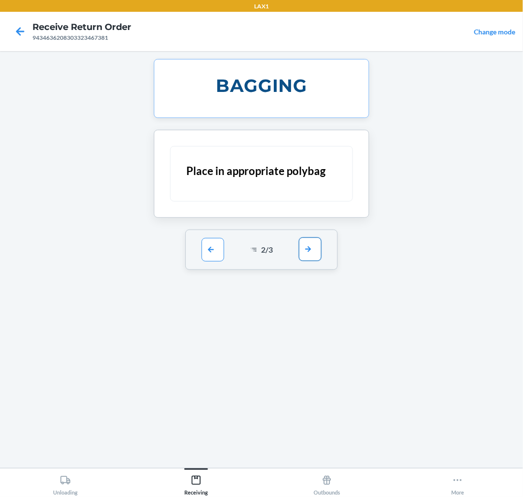
click at [313, 249] on button "button" at bounding box center [310, 249] width 23 height 24
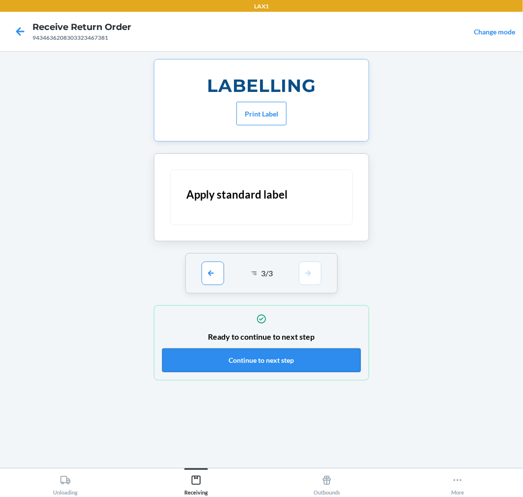
click at [322, 364] on button "Continue to next step" at bounding box center [261, 360] width 198 height 24
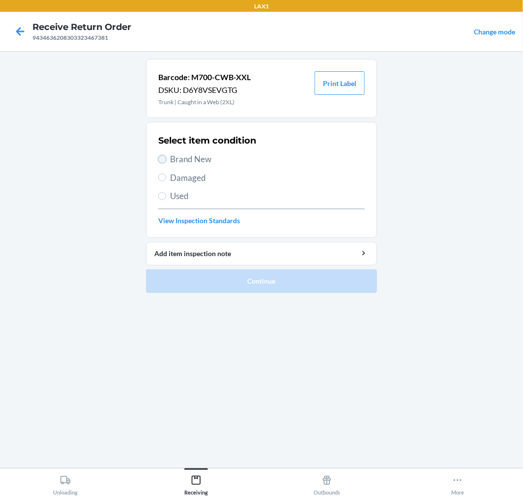
click at [163, 159] on input "Brand New" at bounding box center [162, 159] width 8 height 8
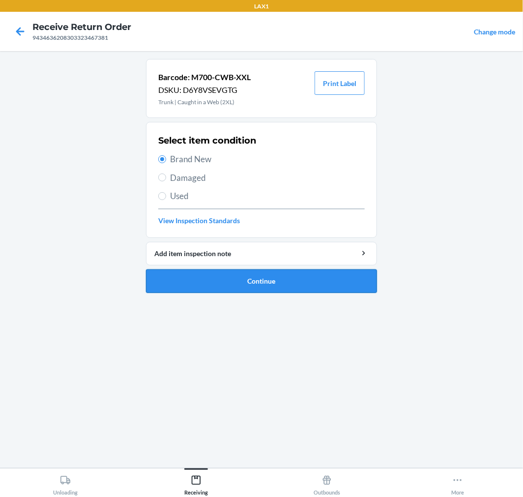
click at [318, 282] on button "Continue" at bounding box center [261, 281] width 231 height 24
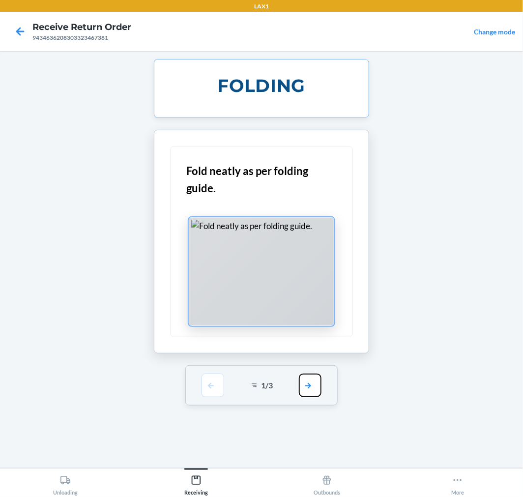
drag, startPoint x: 310, startPoint y: 380, endPoint x: 312, endPoint y: 271, distance: 109.1
click at [310, 372] on div "1 / 3" at bounding box center [261, 385] width 153 height 40
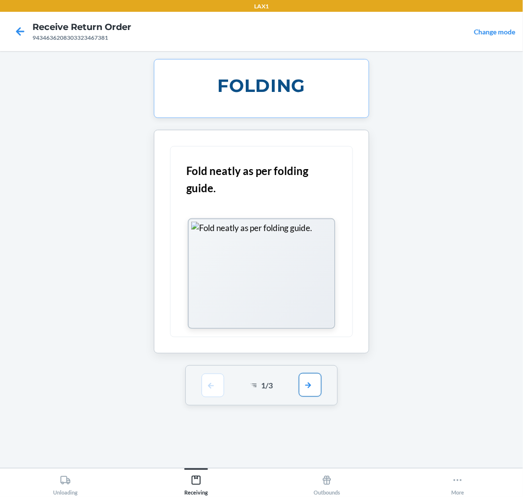
click at [312, 388] on button "button" at bounding box center [310, 385] width 23 height 24
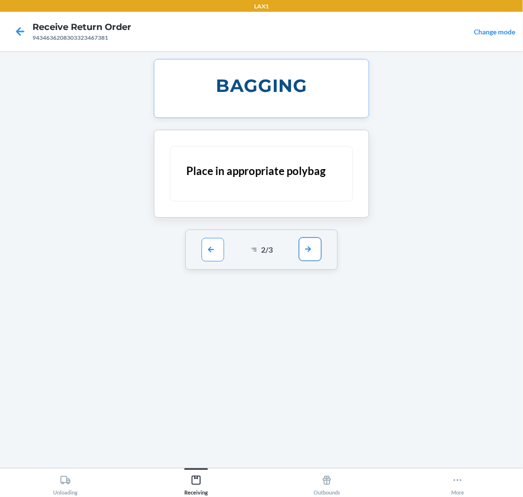
click at [308, 251] on button "button" at bounding box center [310, 249] width 23 height 24
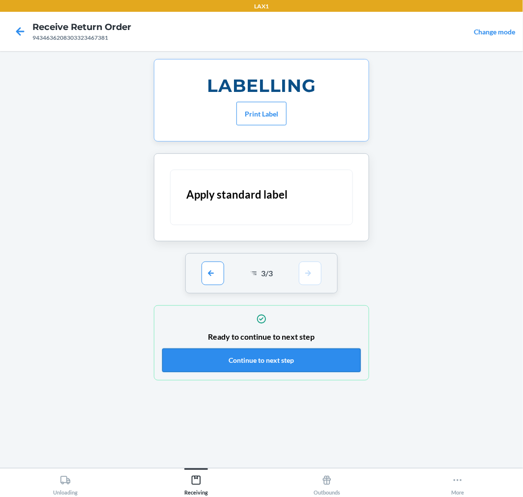
click at [321, 358] on button "Continue to next step" at bounding box center [261, 360] width 198 height 24
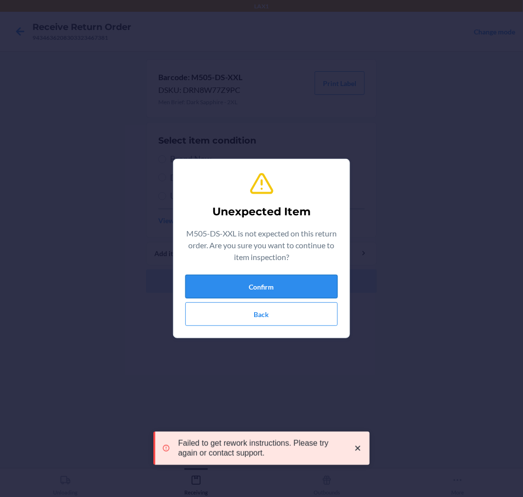
click at [284, 282] on button "Confirm" at bounding box center [261, 287] width 152 height 24
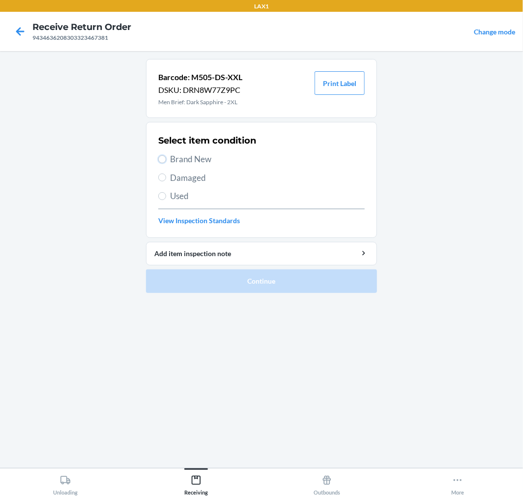
drag, startPoint x: 160, startPoint y: 156, endPoint x: 191, endPoint y: 179, distance: 38.2
click at [162, 158] on input "Brand New" at bounding box center [162, 159] width 8 height 8
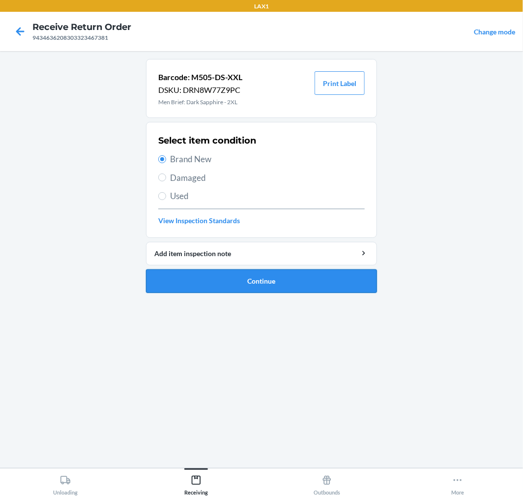
click at [346, 280] on button "Continue" at bounding box center [261, 281] width 231 height 24
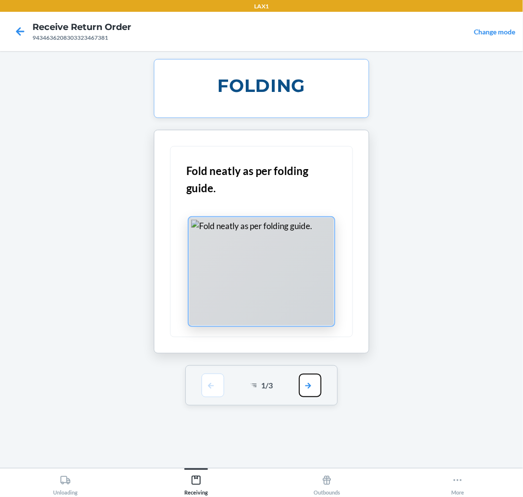
drag, startPoint x: 310, startPoint y: 377, endPoint x: 310, endPoint y: 312, distance: 64.8
click at [310, 371] on div "1 / 3" at bounding box center [261, 385] width 153 height 40
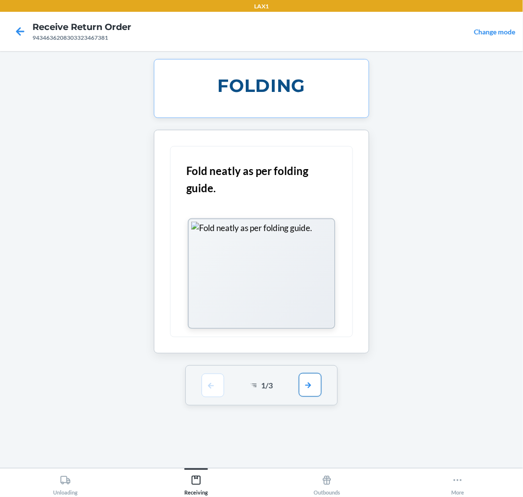
click at [306, 383] on button "button" at bounding box center [310, 385] width 23 height 24
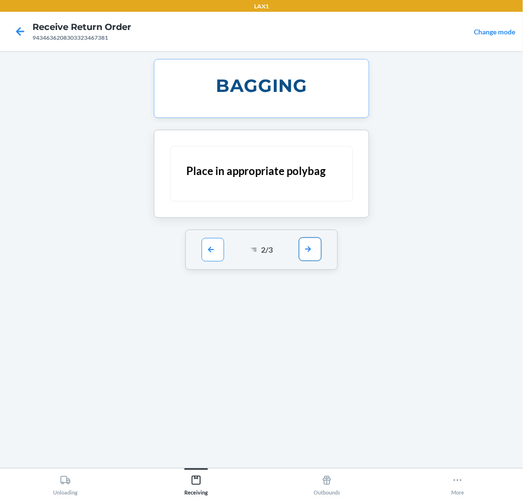
click at [309, 247] on button "button" at bounding box center [310, 249] width 23 height 24
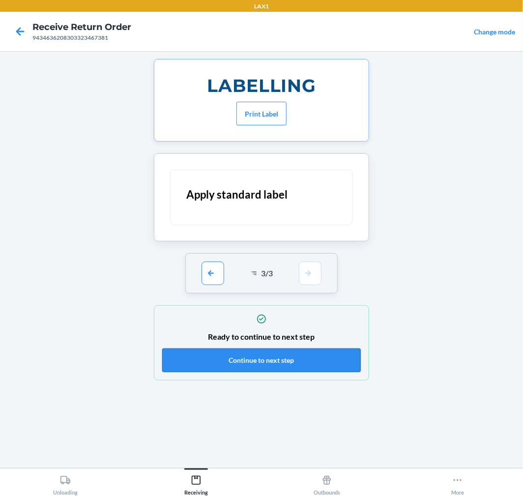
click at [303, 359] on button "Continue to next step" at bounding box center [261, 360] width 198 height 24
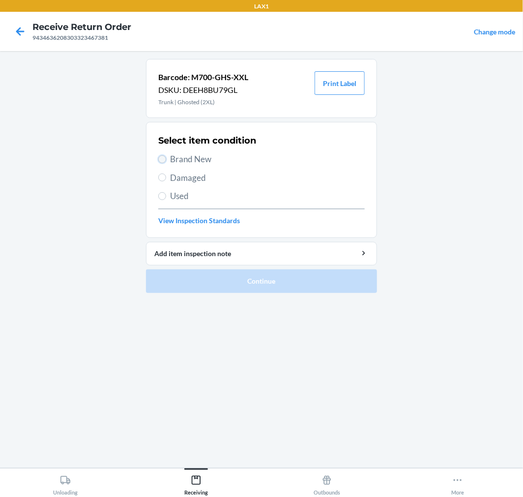
click at [161, 159] on input "Brand New" at bounding box center [162, 159] width 8 height 8
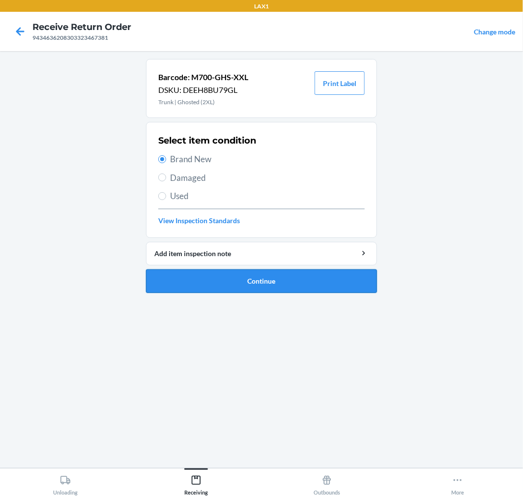
click at [327, 281] on button "Continue" at bounding box center [261, 281] width 231 height 24
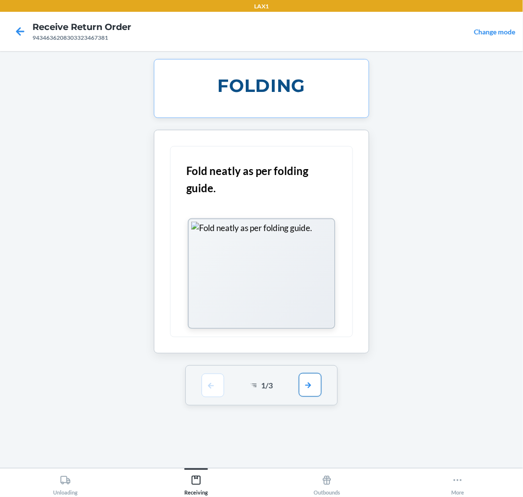
click at [308, 377] on button "button" at bounding box center [310, 385] width 23 height 24
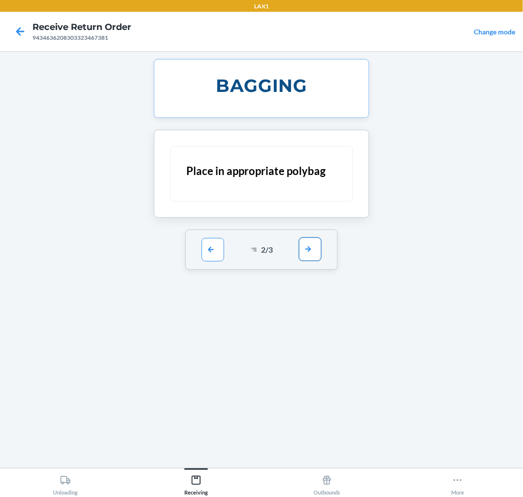
click at [307, 246] on button "button" at bounding box center [310, 249] width 23 height 24
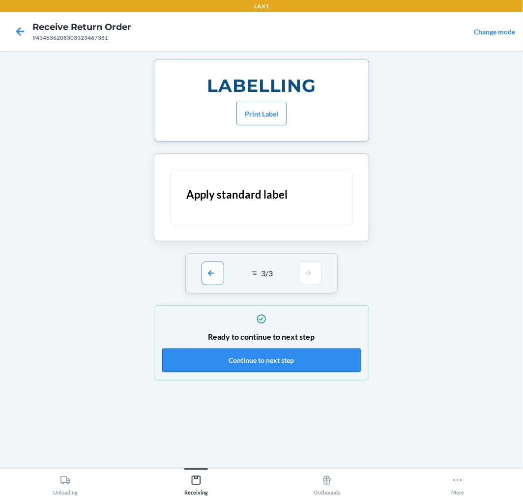
click at [339, 359] on button "Continue to next step" at bounding box center [261, 360] width 198 height 24
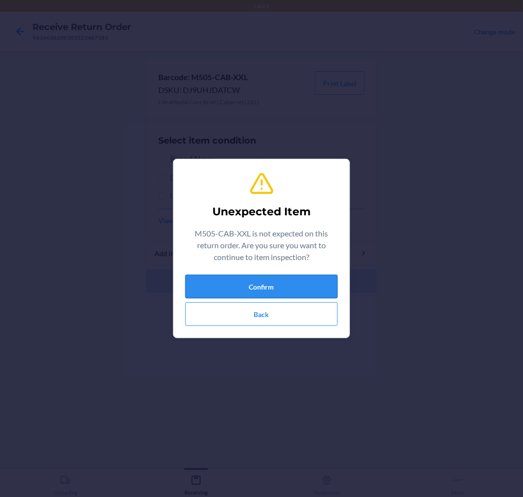
click at [323, 286] on button "Confirm" at bounding box center [261, 287] width 152 height 24
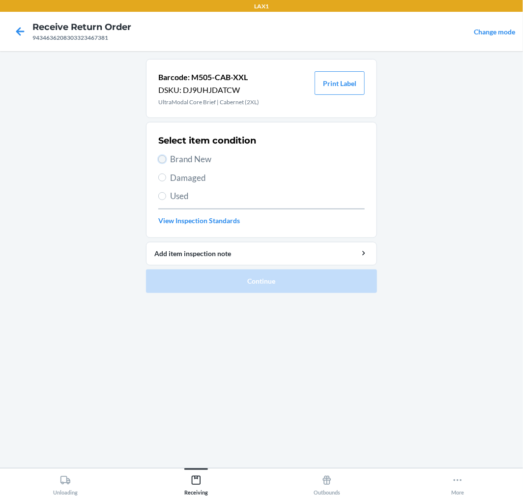
click at [163, 159] on input "Brand New" at bounding box center [162, 159] width 8 height 8
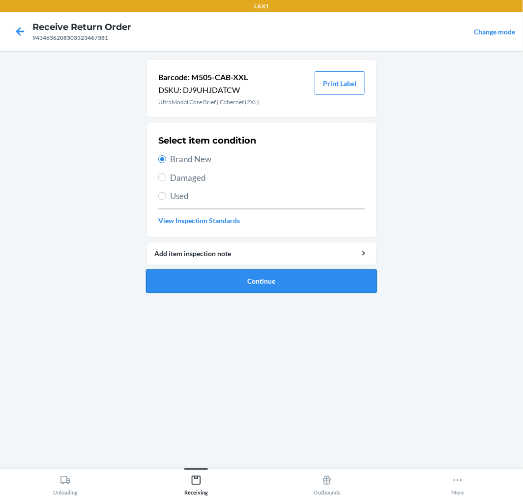
click at [357, 283] on button "Continue" at bounding box center [261, 281] width 231 height 24
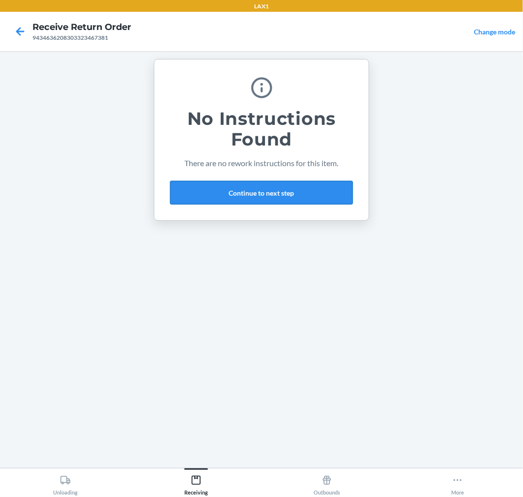
click at [313, 185] on button "Continue to next step" at bounding box center [261, 193] width 183 height 24
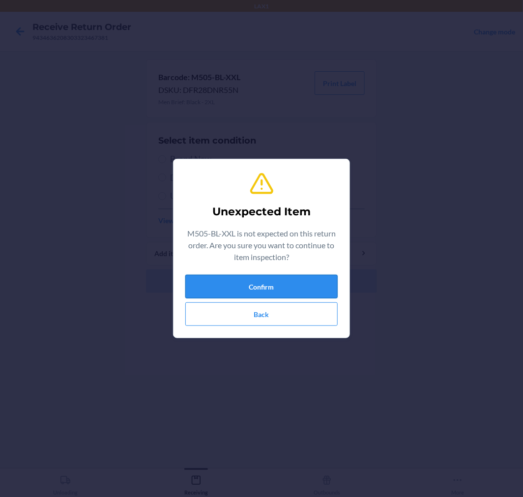
click at [292, 287] on button "Confirm" at bounding box center [261, 287] width 152 height 24
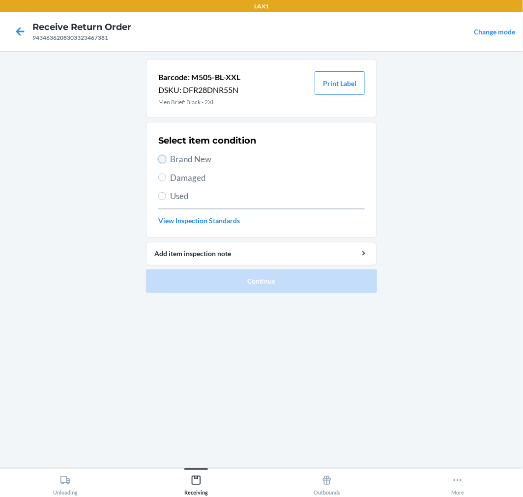
click at [165, 159] on input "Brand New" at bounding box center [162, 159] width 8 height 8
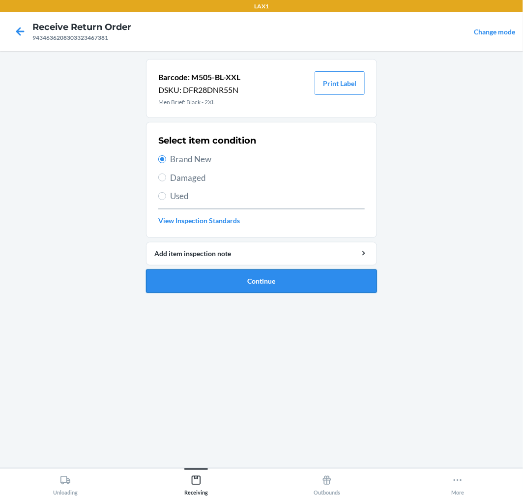
click at [293, 277] on button "Continue" at bounding box center [261, 281] width 231 height 24
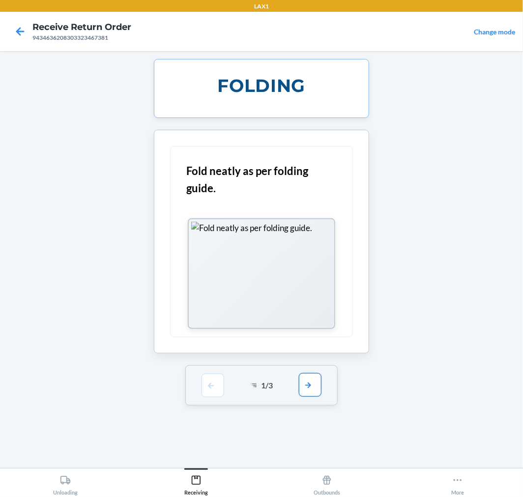
click at [310, 379] on button "button" at bounding box center [310, 385] width 23 height 24
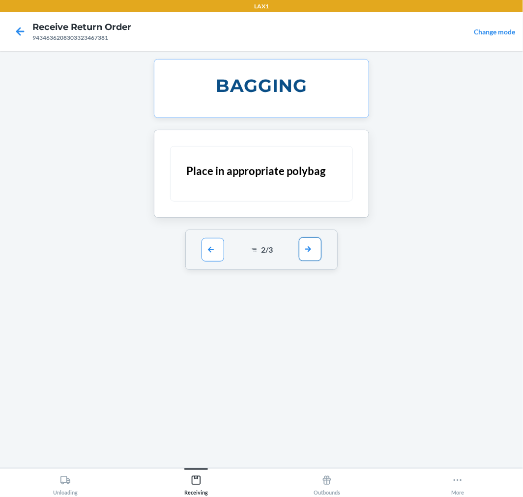
click at [305, 243] on button "button" at bounding box center [310, 249] width 23 height 24
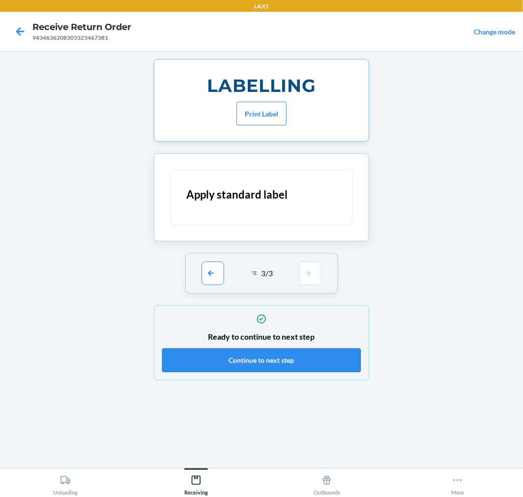
click at [335, 357] on button "Continue to next step" at bounding box center [261, 360] width 198 height 24
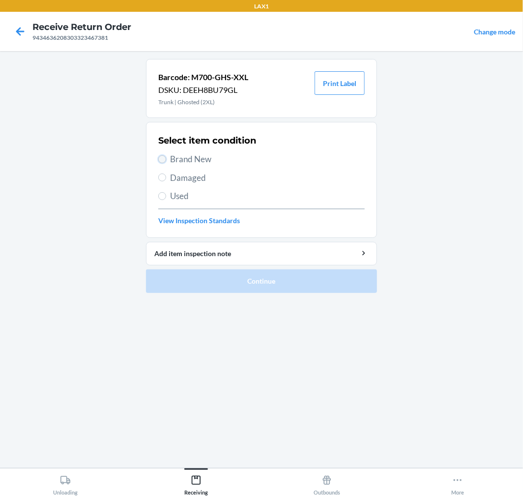
click at [160, 155] on input "Brand New" at bounding box center [162, 159] width 8 height 8
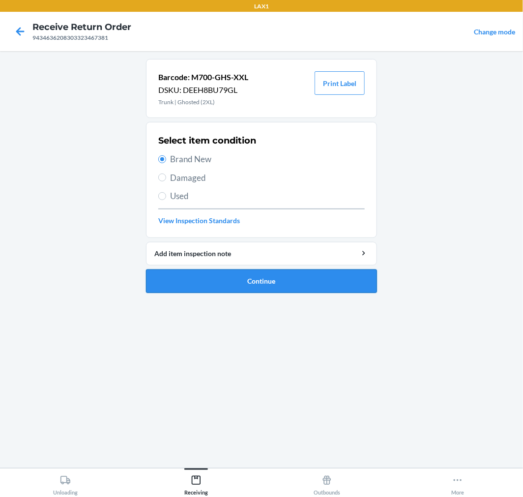
click at [332, 281] on button "Continue" at bounding box center [261, 281] width 231 height 24
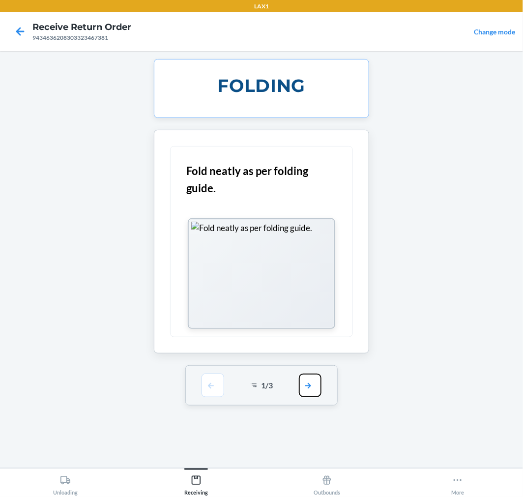
drag, startPoint x: 307, startPoint y: 385, endPoint x: 305, endPoint y: 304, distance: 81.6
click at [307, 380] on button "button" at bounding box center [310, 385] width 23 height 24
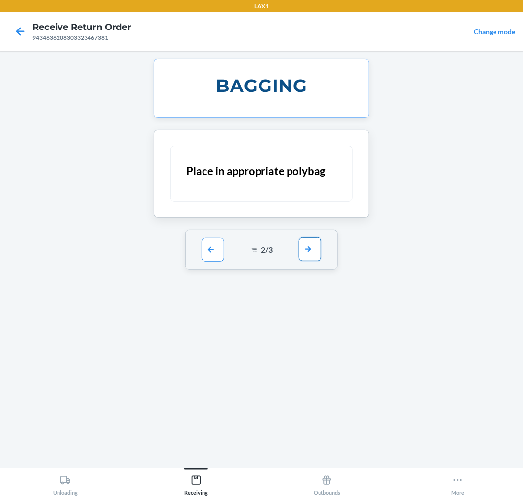
click at [308, 249] on button "button" at bounding box center [310, 249] width 23 height 24
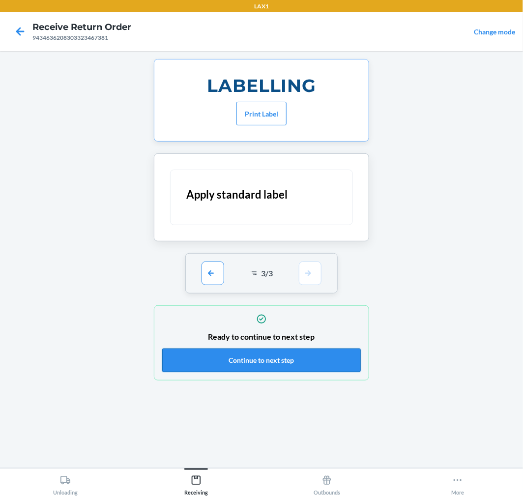
click at [320, 358] on button "Continue to next step" at bounding box center [261, 360] width 198 height 24
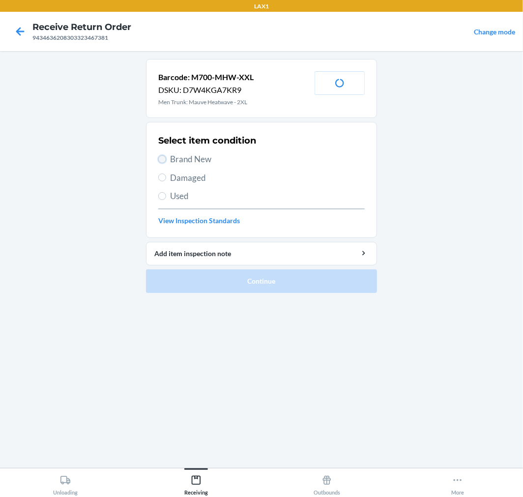
click at [159, 156] on input "Brand New" at bounding box center [162, 159] width 8 height 8
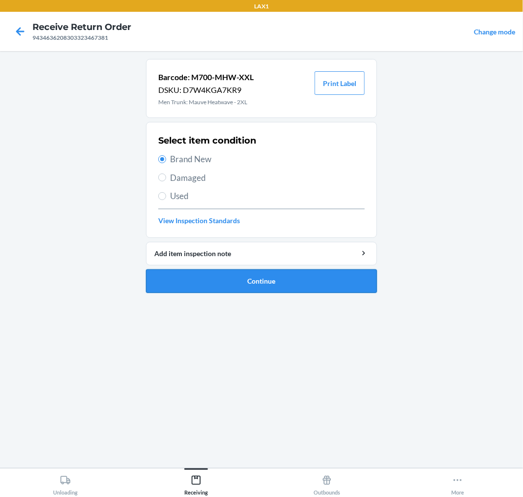
click at [335, 279] on button "Continue" at bounding box center [261, 281] width 231 height 24
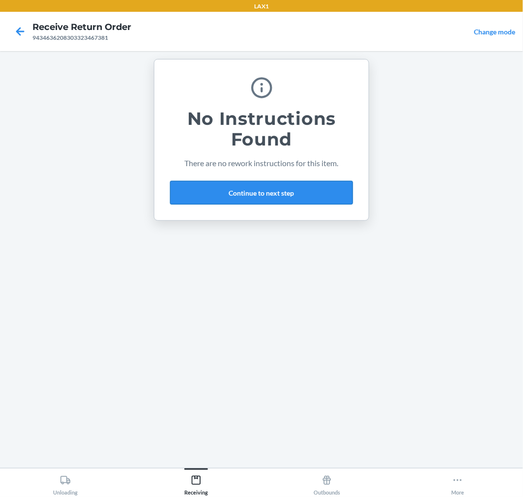
click at [319, 183] on button "Continue to next step" at bounding box center [261, 193] width 183 height 24
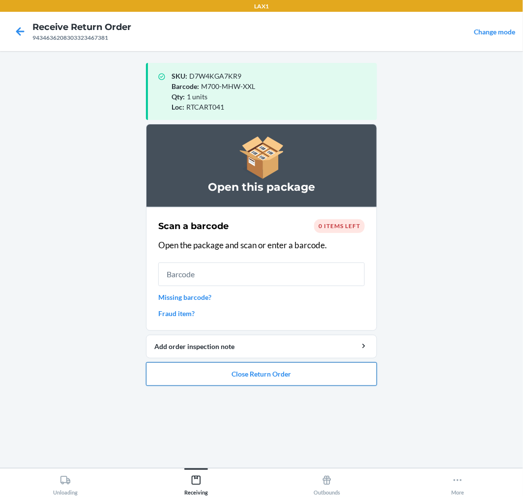
click at [307, 371] on button "Close Return Order" at bounding box center [261, 374] width 231 height 24
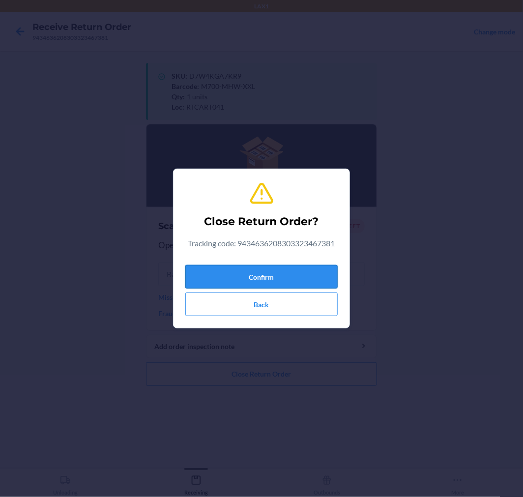
click at [305, 279] on button "Confirm" at bounding box center [261, 277] width 152 height 24
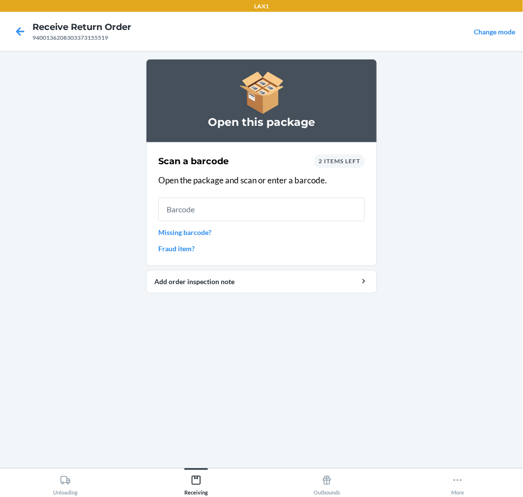
click at [343, 144] on section "Scan a barcode 2 items left Open the package and scan or enter a barcode. Missi…" at bounding box center [261, 204] width 231 height 124
click at [346, 155] on div "2 items left" at bounding box center [339, 161] width 51 height 14
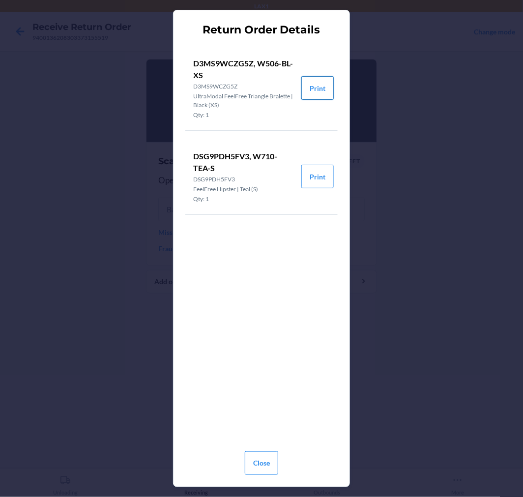
click at [320, 82] on button "Print" at bounding box center [317, 88] width 32 height 24
click at [320, 174] on button "Print" at bounding box center [317, 177] width 32 height 24
click at [258, 457] on button "Close" at bounding box center [261, 463] width 33 height 24
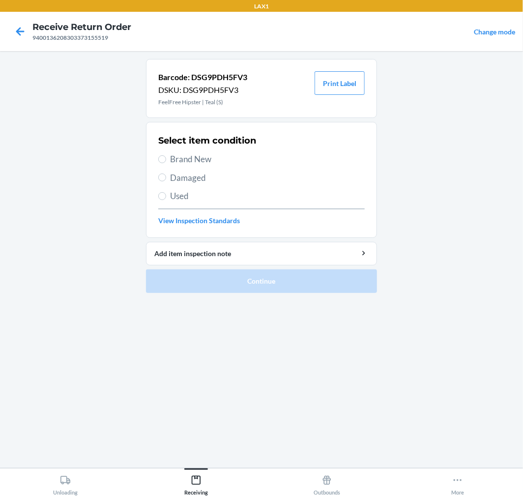
click at [166, 157] on label "Brand New" at bounding box center [261, 159] width 206 height 13
click at [166, 157] on input "Brand New" at bounding box center [162, 159] width 8 height 8
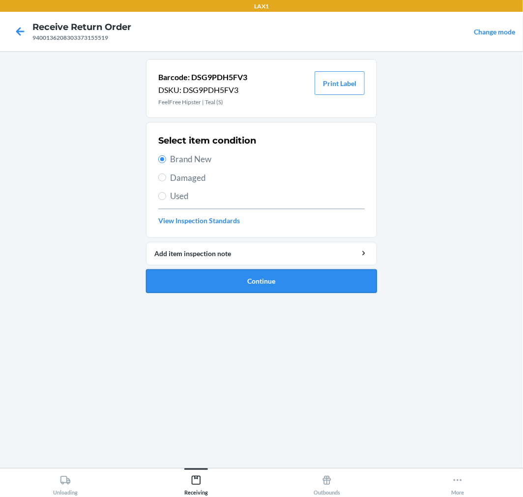
click at [346, 276] on button "Continue" at bounding box center [261, 281] width 231 height 24
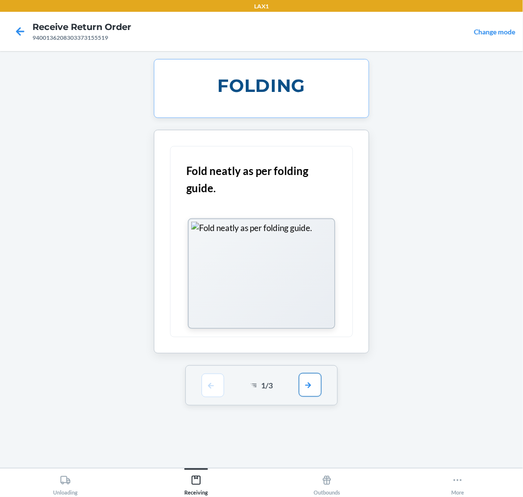
click at [314, 380] on button "button" at bounding box center [310, 385] width 23 height 24
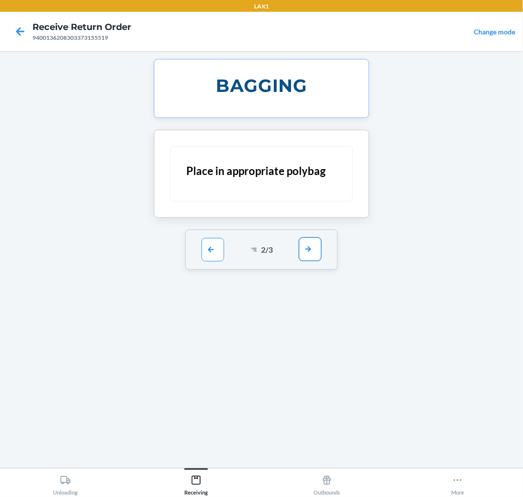
click at [310, 249] on button "button" at bounding box center [310, 249] width 23 height 24
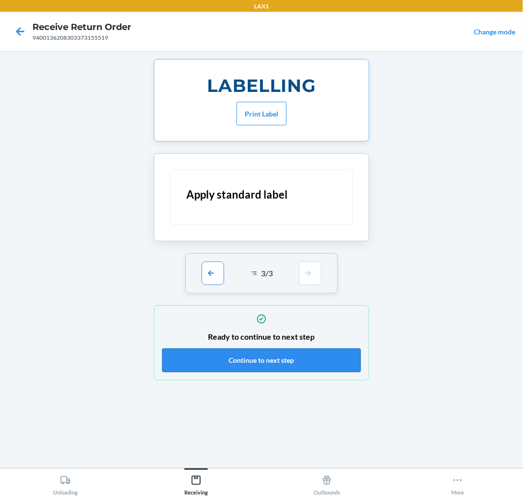
click at [329, 356] on button "Continue to next step" at bounding box center [261, 360] width 198 height 24
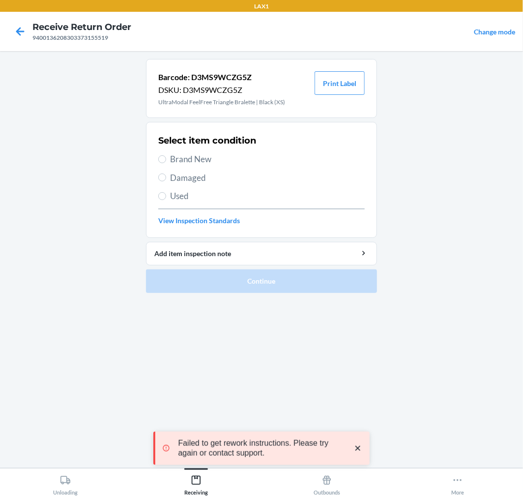
click at [166, 157] on label "Brand New" at bounding box center [261, 159] width 206 height 13
click at [166, 157] on input "Brand New" at bounding box center [162, 159] width 8 height 8
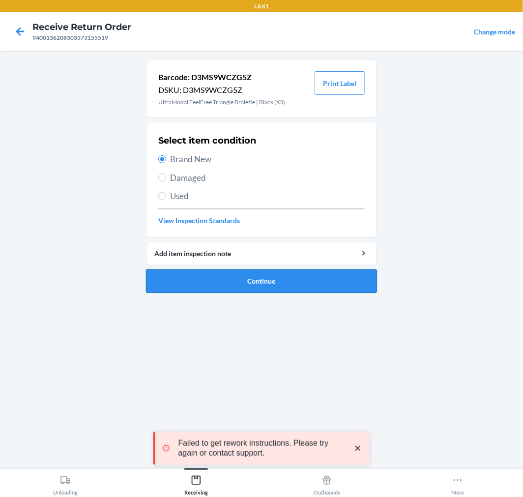
click at [346, 271] on button "Continue" at bounding box center [261, 281] width 231 height 24
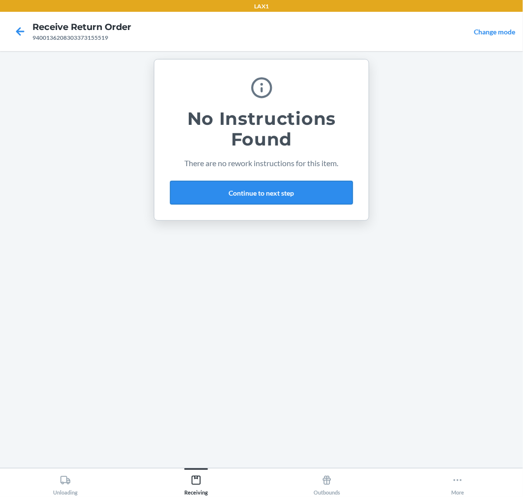
click at [330, 188] on button "Continue to next step" at bounding box center [261, 193] width 183 height 24
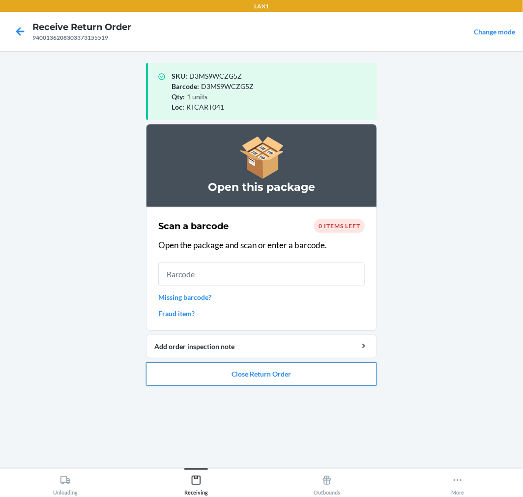
click at [337, 367] on button "Close Return Order" at bounding box center [261, 374] width 231 height 24
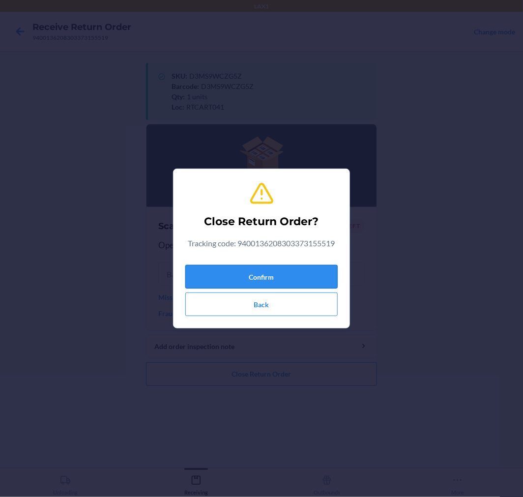
click at [323, 265] on button "Confirm" at bounding box center [261, 277] width 152 height 24
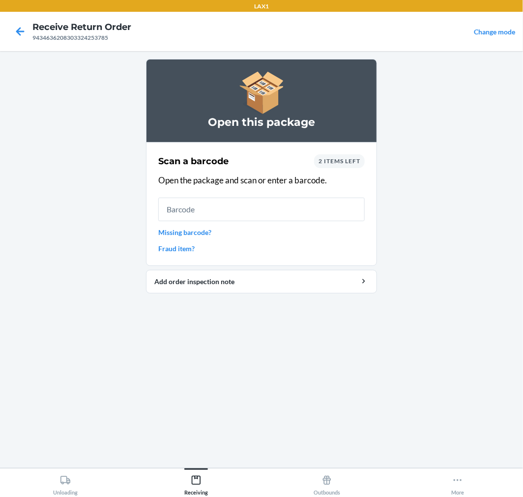
click at [346, 164] on span "2 items left" at bounding box center [339, 160] width 42 height 7
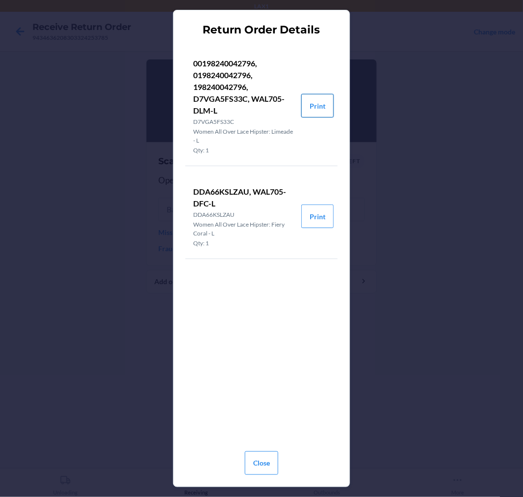
click at [318, 102] on button "Print" at bounding box center [317, 106] width 32 height 24
click at [319, 212] on button "Print" at bounding box center [317, 216] width 32 height 24
drag, startPoint x: 261, startPoint y: 463, endPoint x: 278, endPoint y: 389, distance: 76.6
click at [261, 461] on button "Close" at bounding box center [261, 463] width 33 height 24
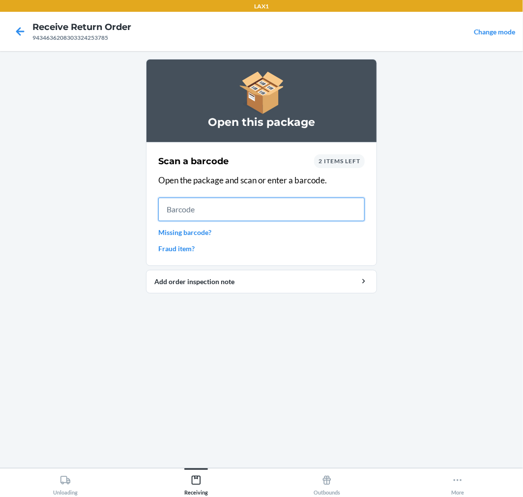
click at [303, 209] on input "text" at bounding box center [261, 209] width 206 height 24
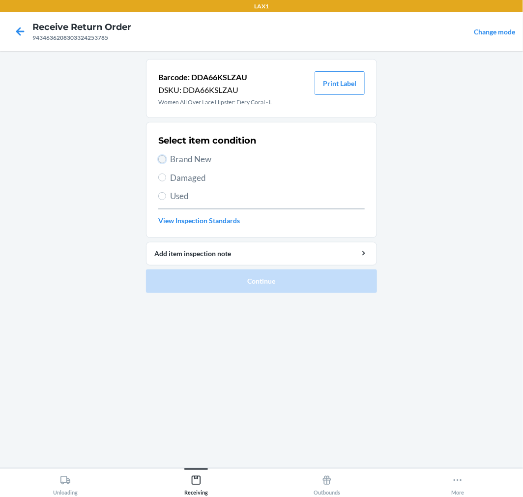
drag, startPoint x: 164, startPoint y: 159, endPoint x: 227, endPoint y: 218, distance: 85.8
click at [164, 160] on input "Brand New" at bounding box center [162, 159] width 8 height 8
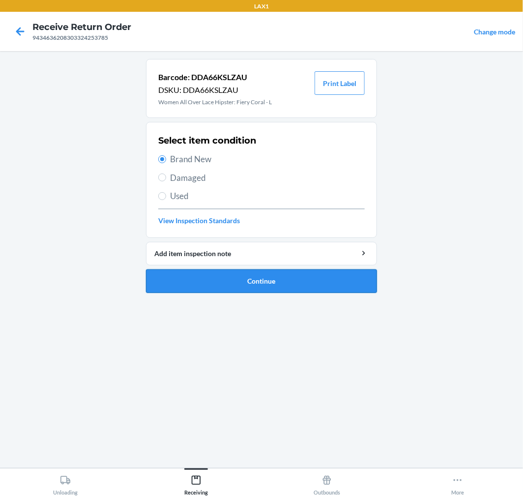
click at [351, 276] on button "Continue" at bounding box center [261, 281] width 231 height 24
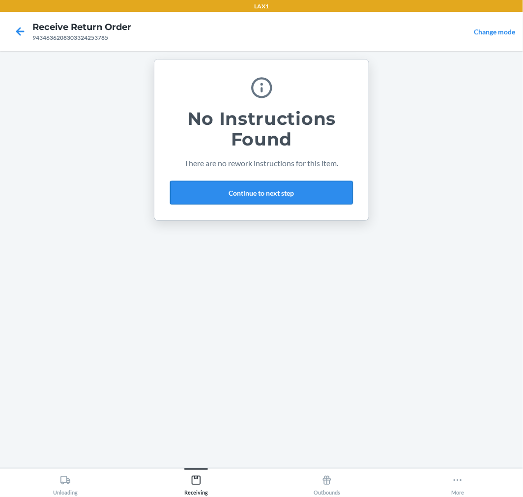
click at [320, 195] on button "Continue to next step" at bounding box center [261, 193] width 183 height 24
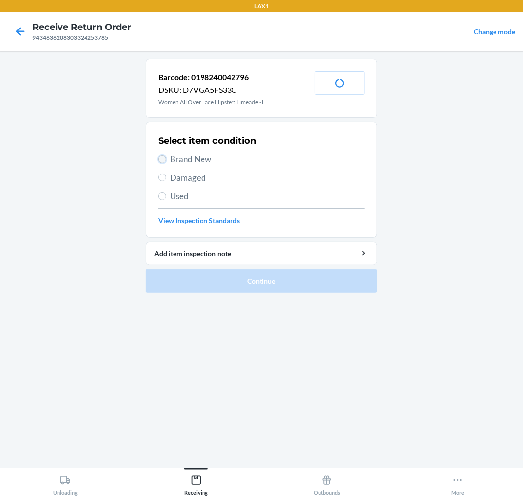
click at [161, 155] on input "Brand New" at bounding box center [162, 159] width 8 height 8
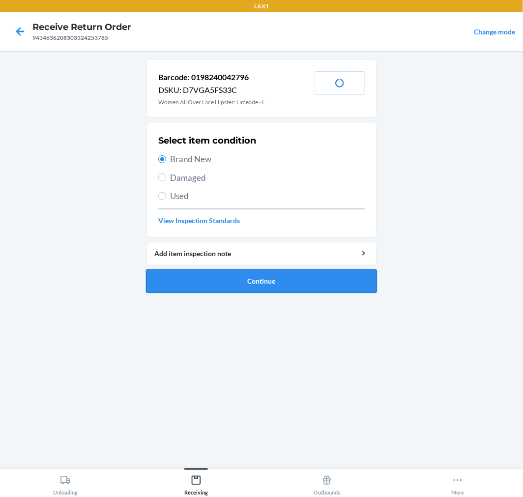
click at [316, 278] on button "Continue" at bounding box center [261, 281] width 231 height 24
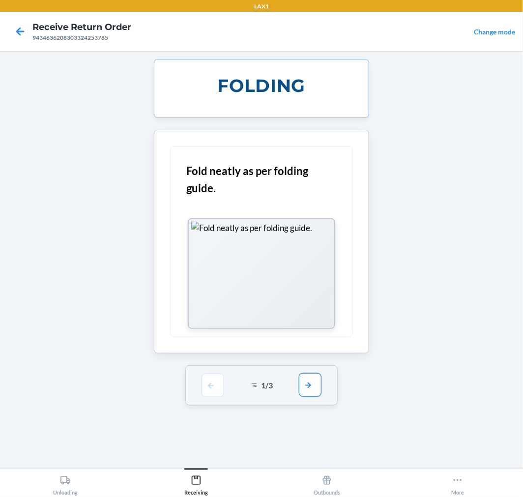
click at [306, 382] on button "button" at bounding box center [310, 385] width 23 height 24
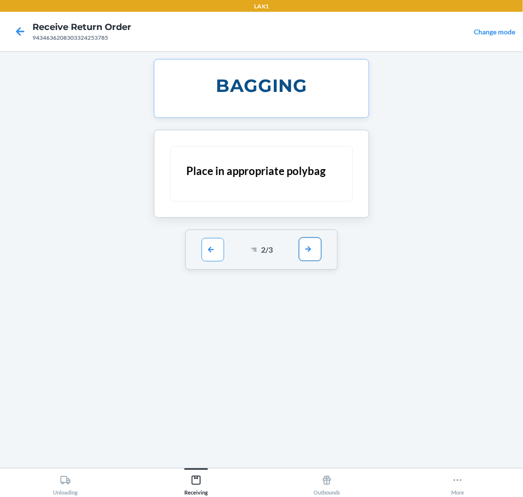
click at [310, 249] on button "button" at bounding box center [310, 249] width 23 height 24
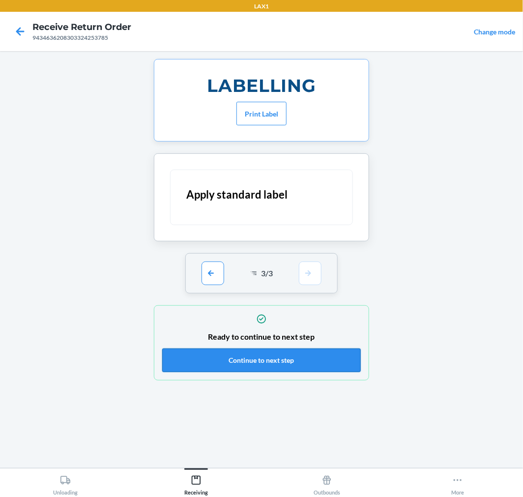
click at [312, 357] on button "Continue to next step" at bounding box center [261, 360] width 198 height 24
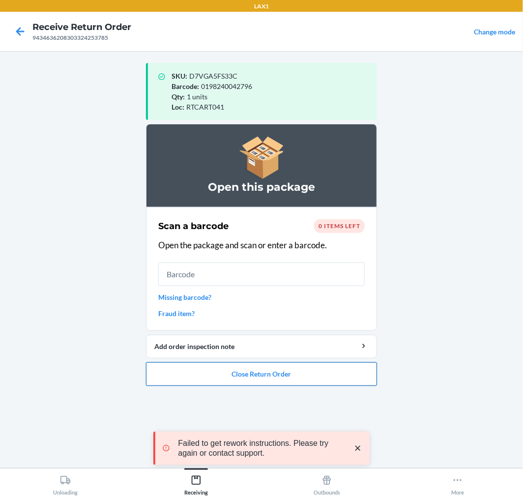
click at [312, 372] on button "Close Return Order" at bounding box center [261, 374] width 231 height 24
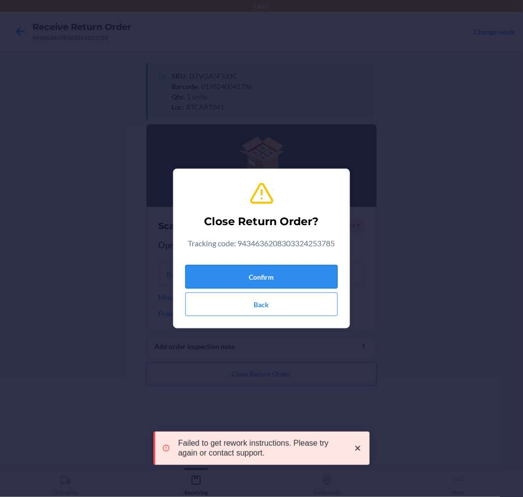
click at [303, 279] on button "Confirm" at bounding box center [261, 277] width 152 height 24
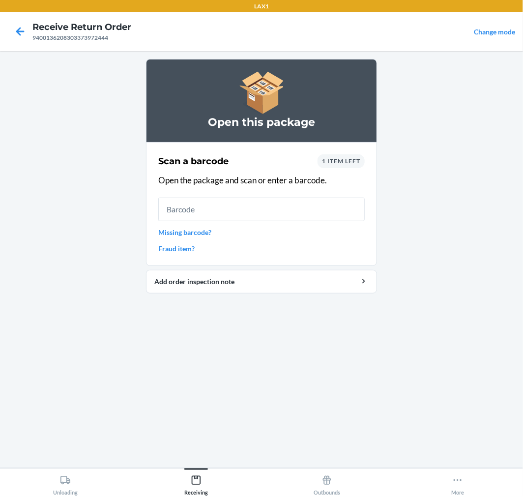
click at [337, 159] on span "1 item left" at bounding box center [341, 160] width 38 height 7
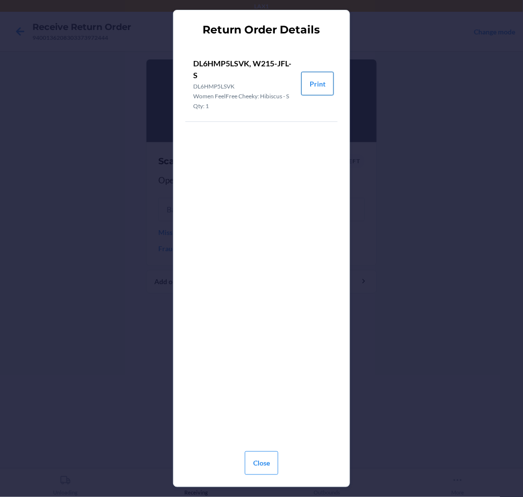
click at [322, 79] on button "Print" at bounding box center [317, 84] width 32 height 24
click at [258, 452] on button "Close" at bounding box center [261, 463] width 33 height 24
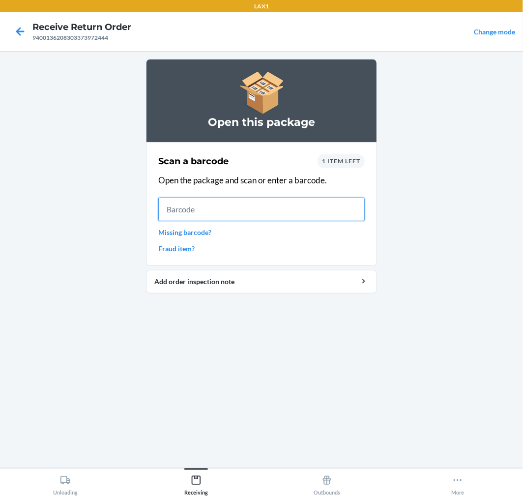
click at [276, 210] on input "text" at bounding box center [261, 209] width 206 height 24
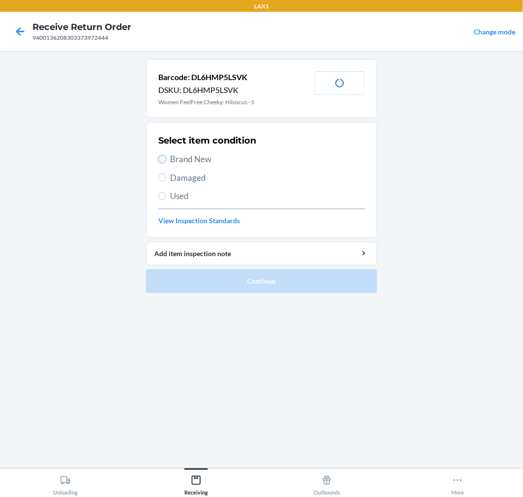
click at [160, 155] on input "Brand New" at bounding box center [162, 159] width 8 height 8
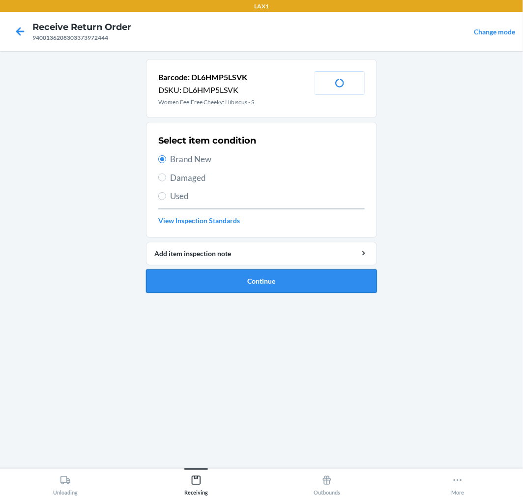
click at [327, 273] on button "Continue" at bounding box center [261, 281] width 231 height 24
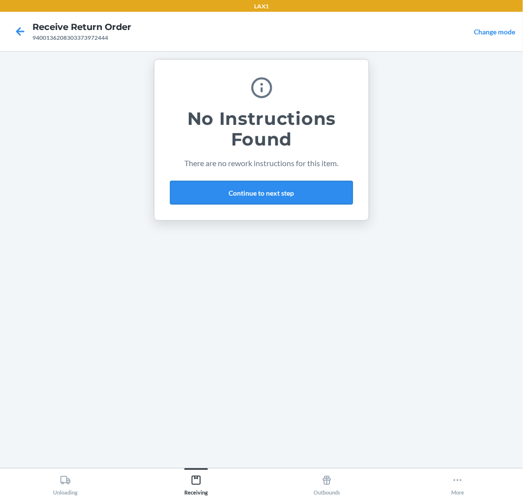
click at [320, 192] on button "Continue to next step" at bounding box center [261, 193] width 183 height 24
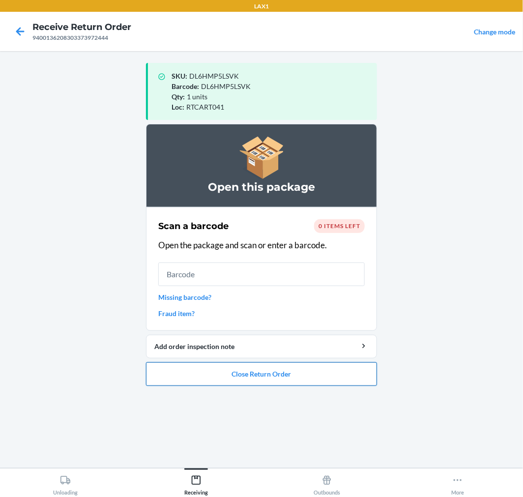
click at [321, 371] on button "Close Return Order" at bounding box center [261, 374] width 231 height 24
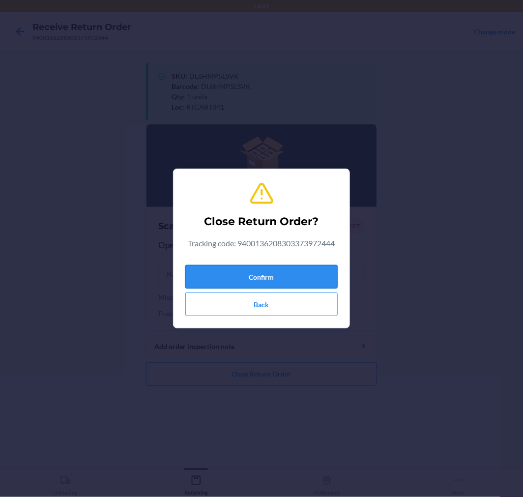
click at [298, 276] on button "Confirm" at bounding box center [261, 277] width 152 height 24
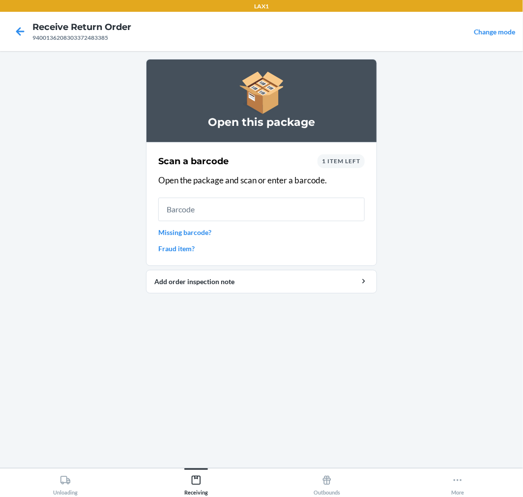
click at [349, 158] on span "1 item left" at bounding box center [341, 160] width 38 height 7
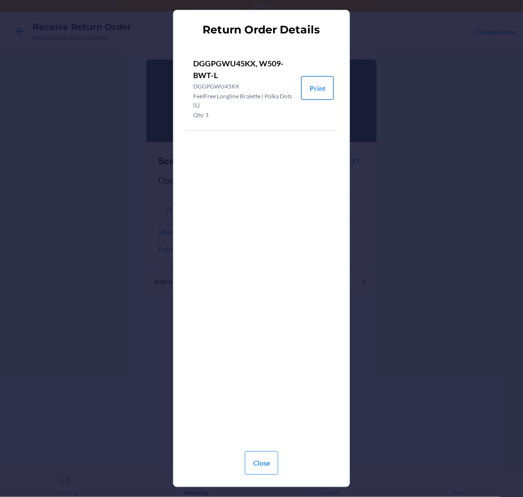
click at [318, 85] on button "Print" at bounding box center [317, 88] width 32 height 24
click at [263, 459] on button "Close" at bounding box center [261, 463] width 33 height 24
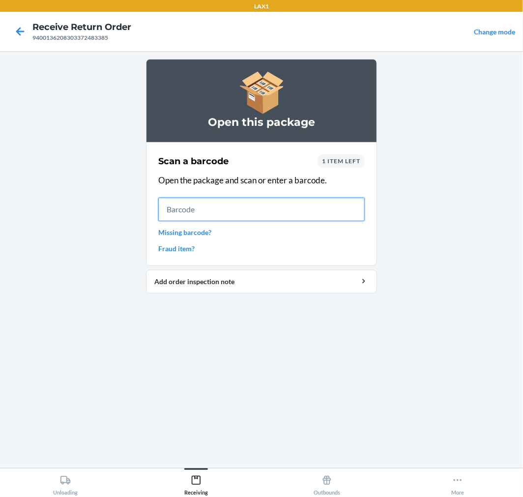
click at [259, 207] on input "text" at bounding box center [261, 209] width 206 height 24
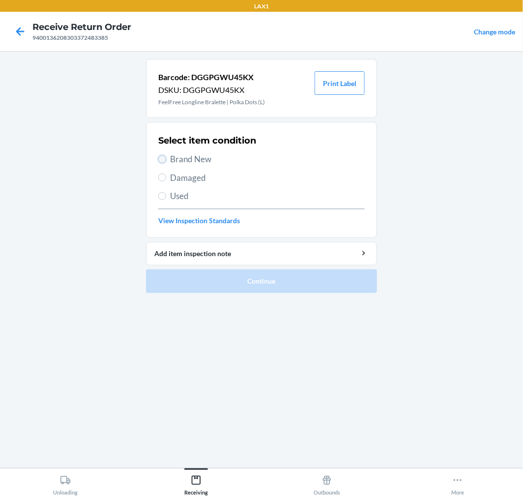
click at [162, 158] on input "Brand New" at bounding box center [162, 159] width 8 height 8
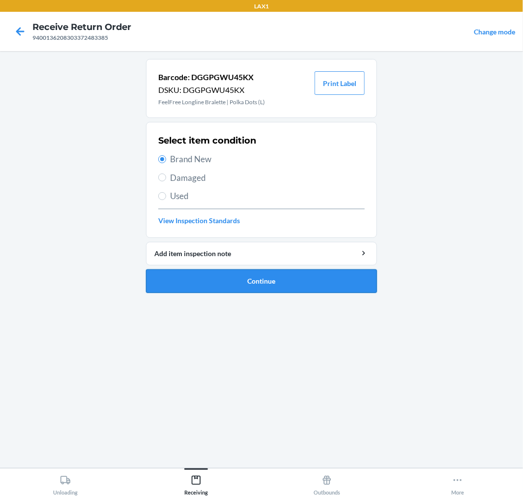
click at [327, 274] on button "Continue" at bounding box center [261, 281] width 231 height 24
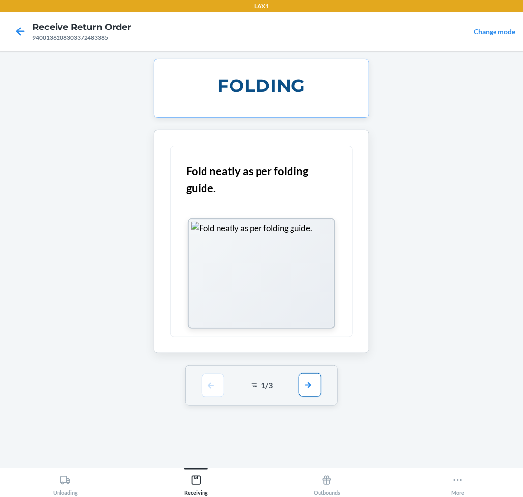
click at [317, 391] on button "button" at bounding box center [310, 385] width 23 height 24
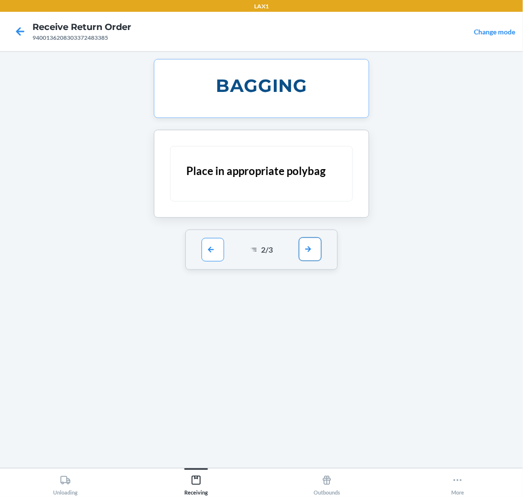
click at [301, 244] on button "button" at bounding box center [310, 249] width 23 height 24
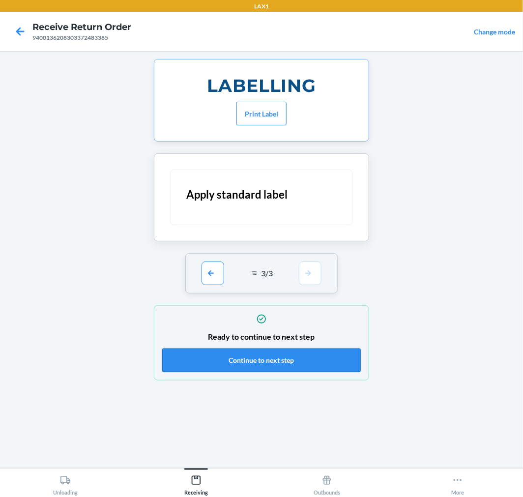
click at [335, 358] on button "Continue to next step" at bounding box center [261, 360] width 198 height 24
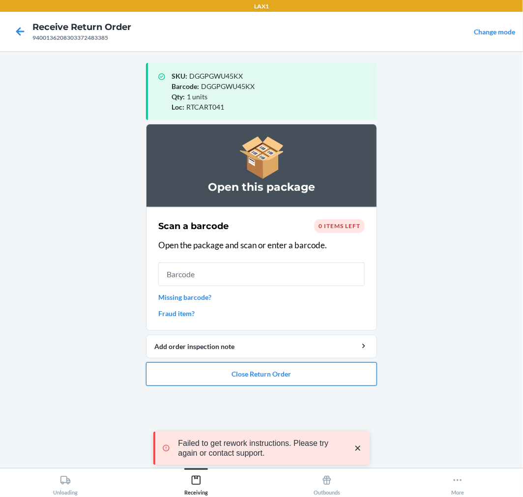
click at [305, 369] on button "Close Return Order" at bounding box center [261, 374] width 231 height 24
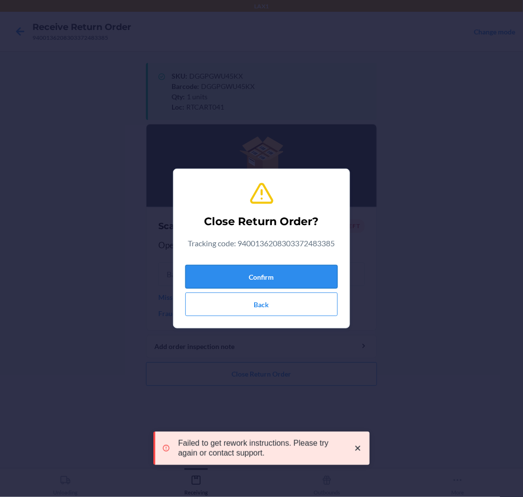
click at [304, 276] on button "Confirm" at bounding box center [261, 277] width 152 height 24
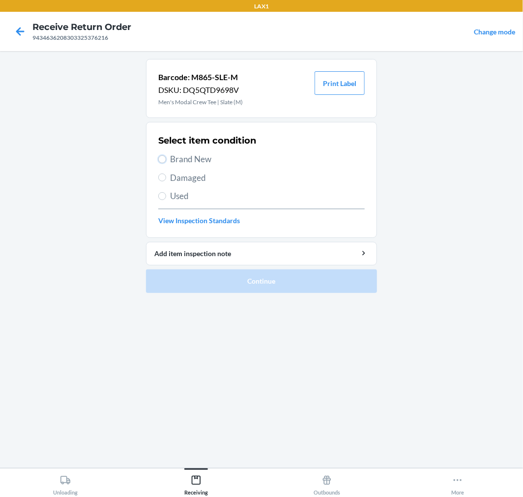
drag, startPoint x: 163, startPoint y: 158, endPoint x: 215, endPoint y: 203, distance: 69.6
click at [164, 157] on input "Brand New" at bounding box center [162, 159] width 8 height 8
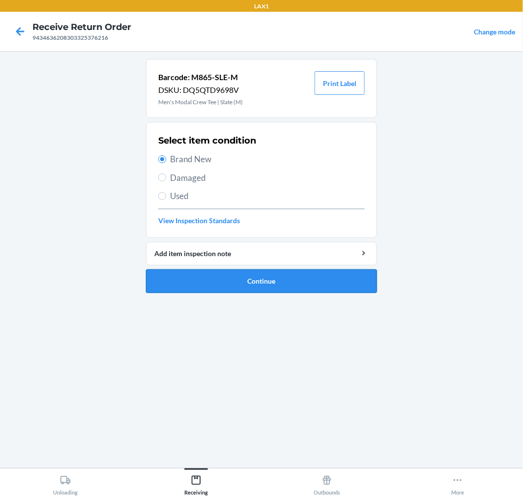
click at [334, 278] on button "Continue" at bounding box center [261, 281] width 231 height 24
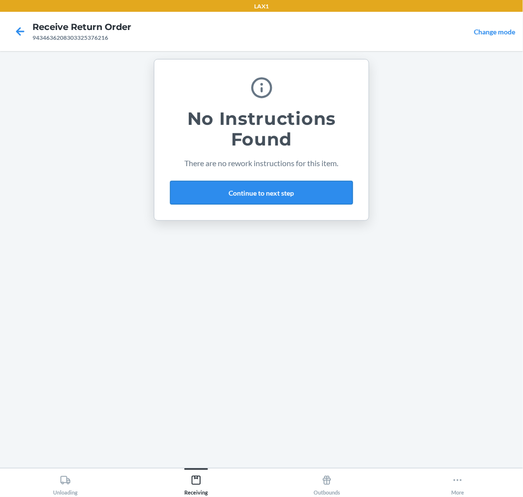
click at [315, 195] on button "Continue to next step" at bounding box center [261, 193] width 183 height 24
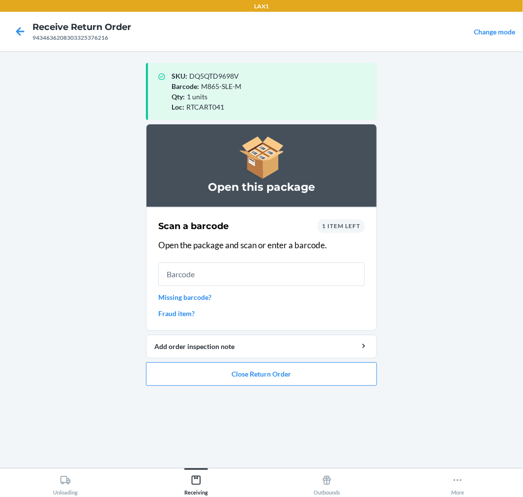
click at [340, 227] on span "1 item left" at bounding box center [341, 225] width 38 height 7
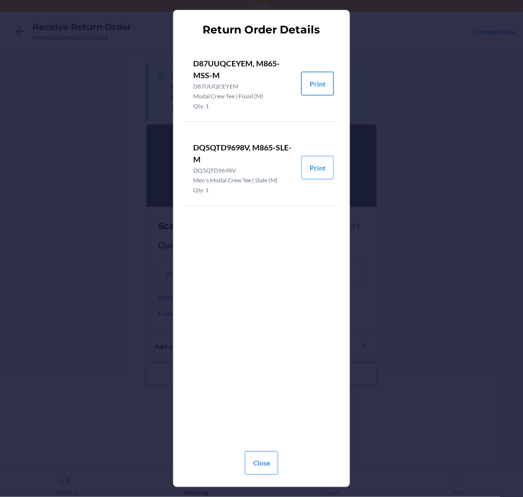
click at [322, 82] on button "Print" at bounding box center [317, 84] width 32 height 24
click at [264, 458] on button "Close" at bounding box center [261, 463] width 33 height 24
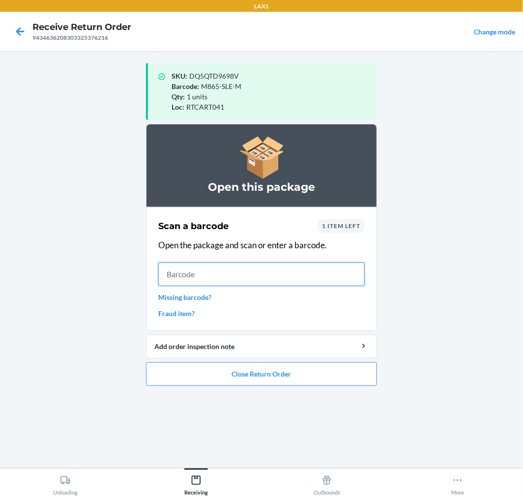
click at [261, 274] on input "text" at bounding box center [261, 274] width 206 height 24
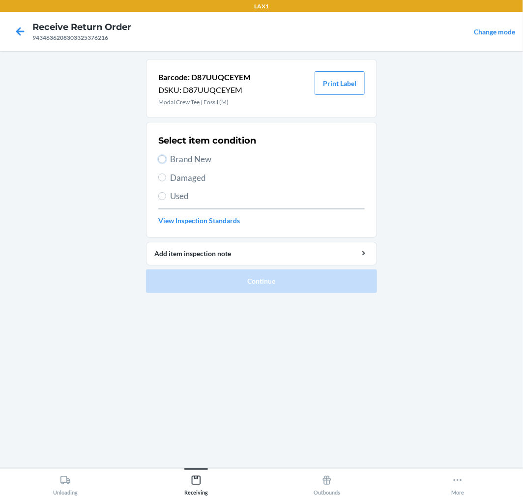
drag, startPoint x: 162, startPoint y: 155, endPoint x: 187, endPoint y: 178, distance: 34.0
click at [163, 155] on input "Brand New" at bounding box center [162, 159] width 8 height 8
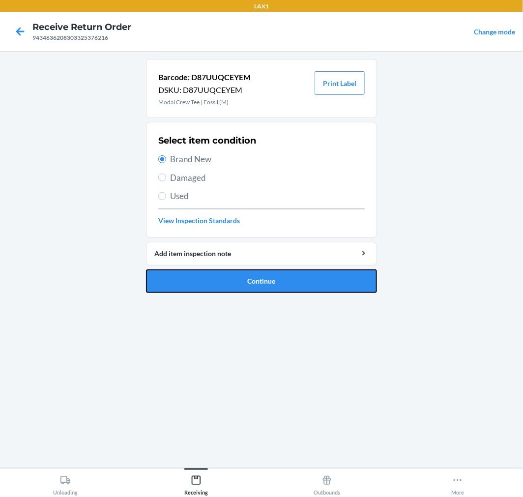
drag, startPoint x: 254, startPoint y: 272, endPoint x: 254, endPoint y: 266, distance: 5.4
click at [255, 271] on button "Continue" at bounding box center [261, 281] width 231 height 24
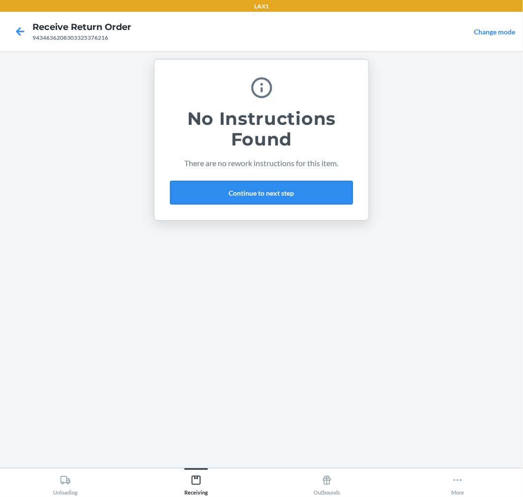
click at [278, 192] on button "Continue to next step" at bounding box center [261, 193] width 183 height 24
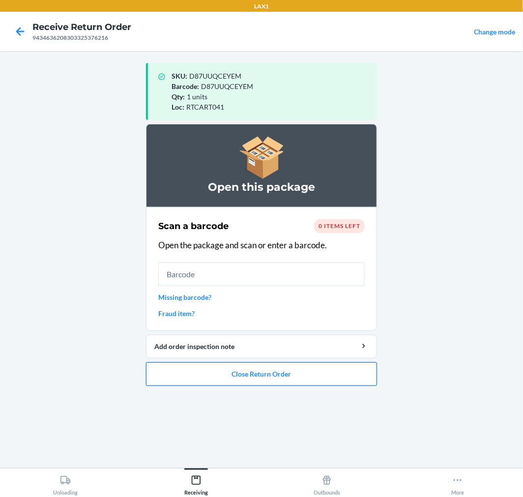
click at [322, 366] on button "Close Return Order" at bounding box center [261, 374] width 231 height 24
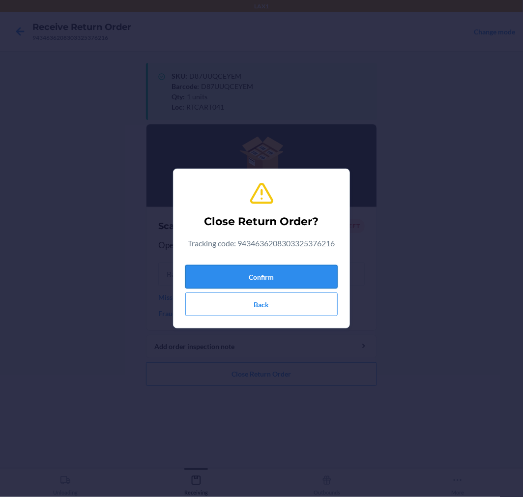
click at [293, 274] on button "Confirm" at bounding box center [261, 277] width 152 height 24
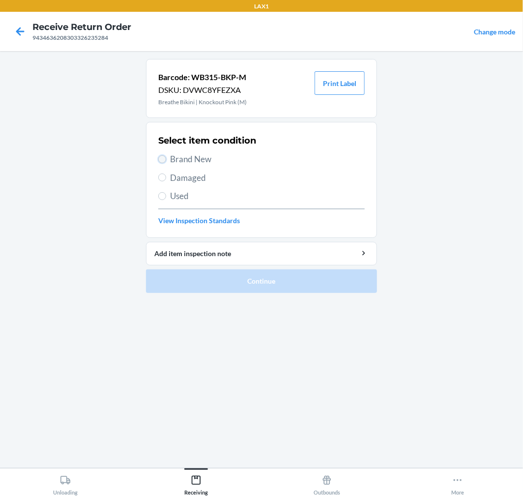
click at [163, 158] on input "Brand New" at bounding box center [162, 159] width 8 height 8
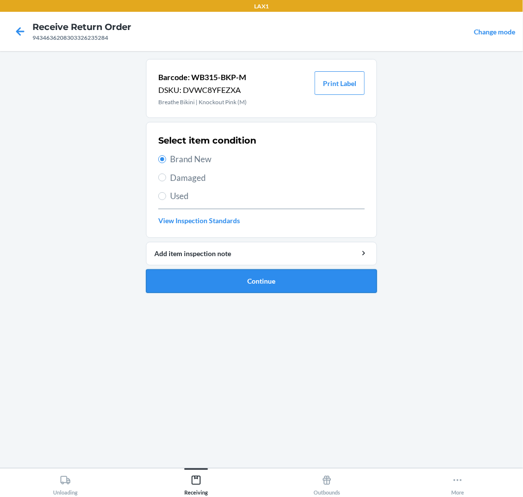
click at [326, 281] on button "Continue" at bounding box center [261, 281] width 231 height 24
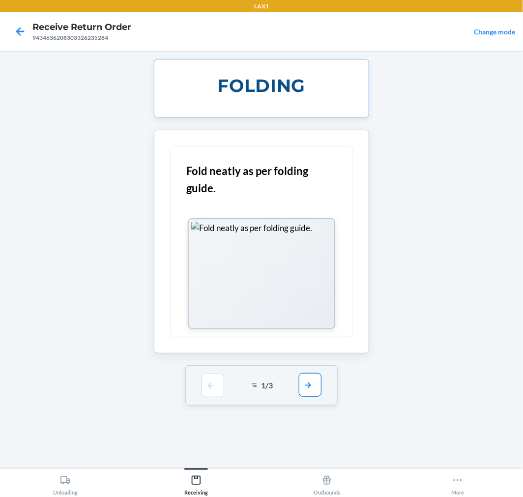
click at [310, 390] on button "button" at bounding box center [310, 385] width 23 height 24
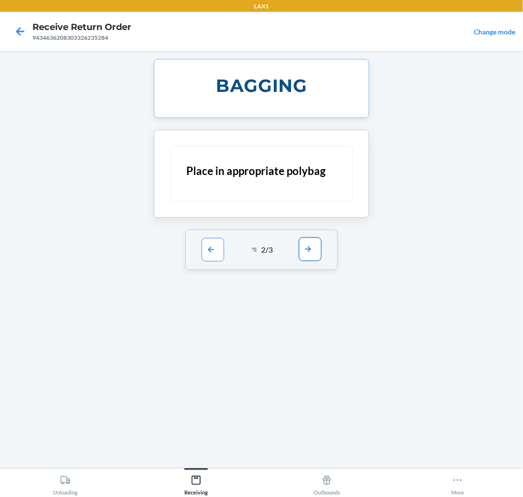
click at [316, 242] on button "button" at bounding box center [310, 249] width 23 height 24
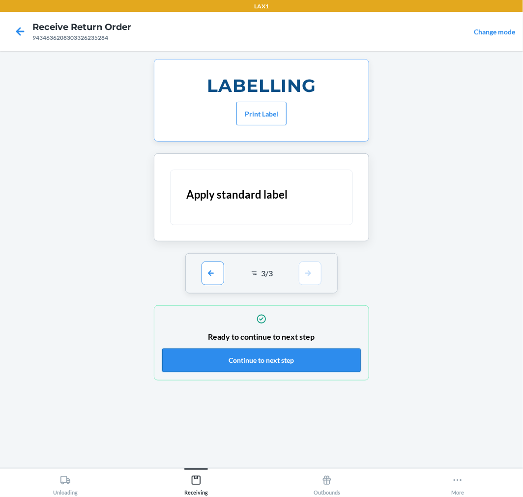
click at [341, 356] on button "Continue to next step" at bounding box center [261, 360] width 198 height 24
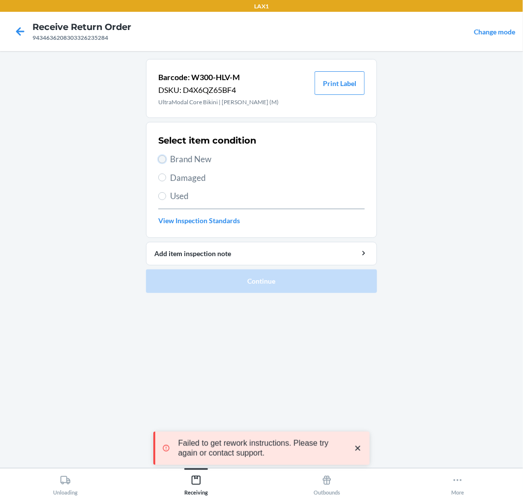
click at [161, 159] on input "Brand New" at bounding box center [162, 159] width 8 height 8
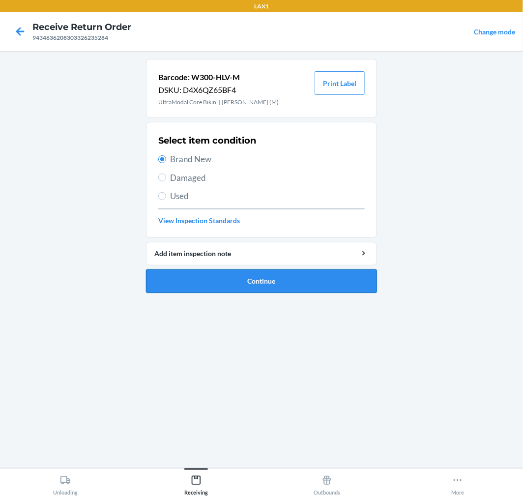
click at [307, 280] on button "Continue" at bounding box center [261, 281] width 231 height 24
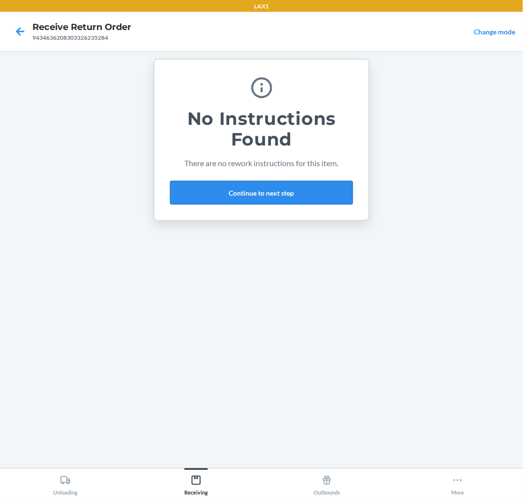
click at [305, 192] on button "Continue to next step" at bounding box center [261, 193] width 183 height 24
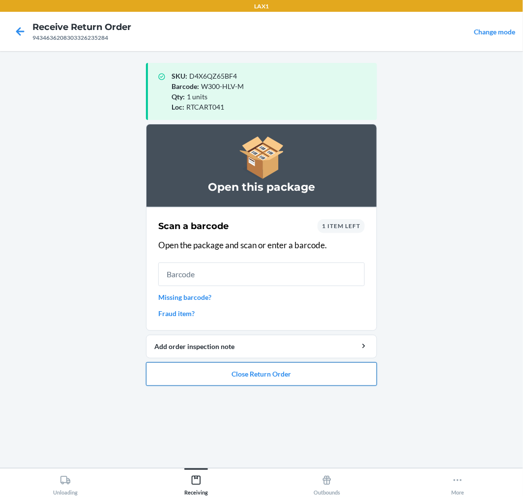
click at [326, 373] on button "Close Return Order" at bounding box center [261, 374] width 231 height 24
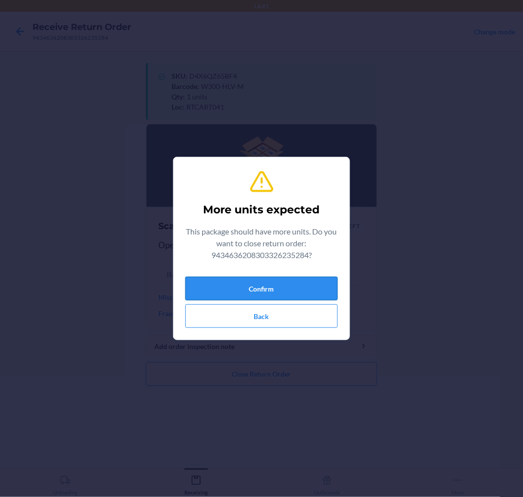
click at [312, 288] on button "Confirm" at bounding box center [261, 289] width 152 height 24
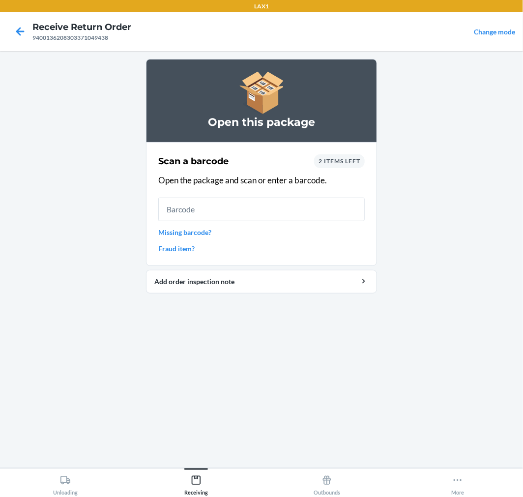
click at [345, 158] on span "2 items left" at bounding box center [339, 160] width 42 height 7
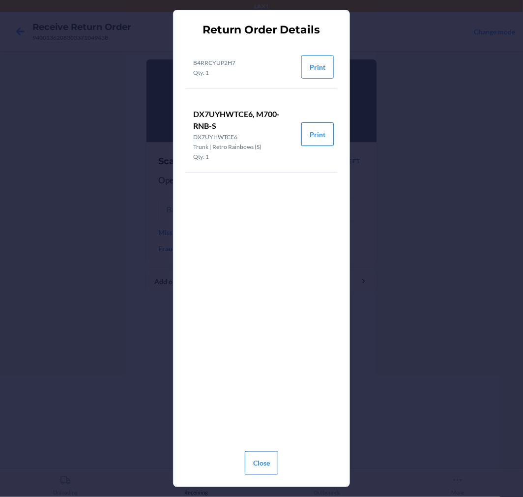
click at [318, 138] on button "Print" at bounding box center [317, 134] width 32 height 24
click at [265, 468] on button "Close" at bounding box center [261, 463] width 33 height 24
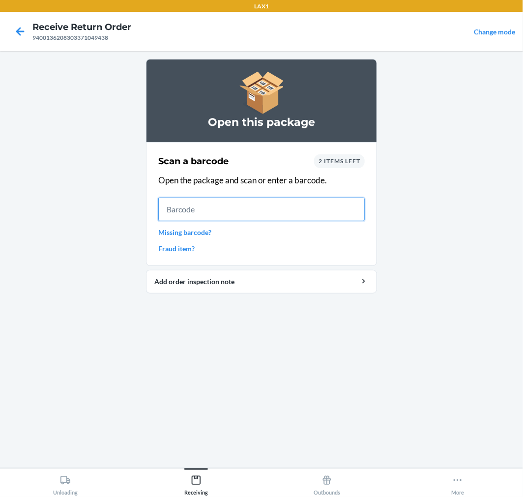
click at [321, 208] on input "text" at bounding box center [261, 209] width 206 height 24
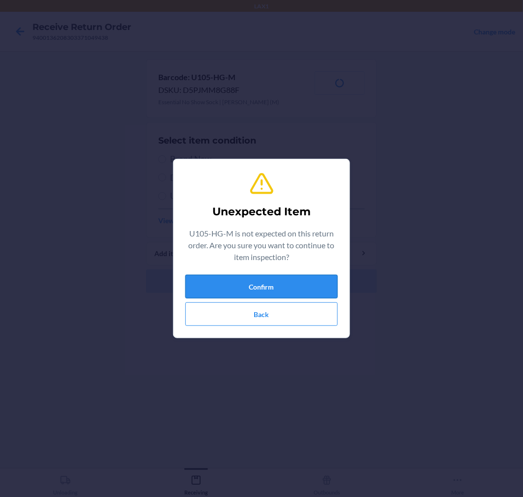
click at [298, 288] on button "Confirm" at bounding box center [261, 287] width 152 height 24
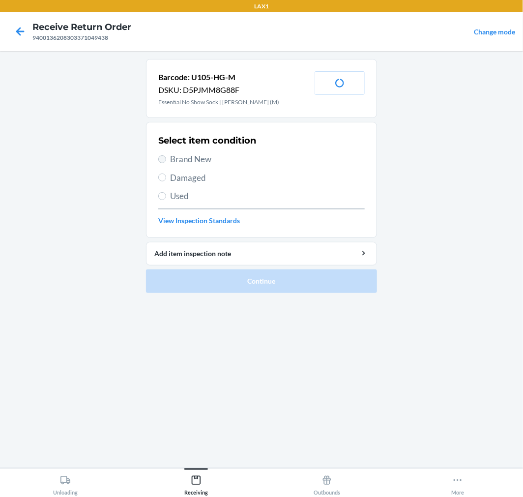
click at [164, 154] on label "Brand New" at bounding box center [261, 159] width 206 height 13
click at [164, 155] on input "Brand New" at bounding box center [162, 159] width 8 height 8
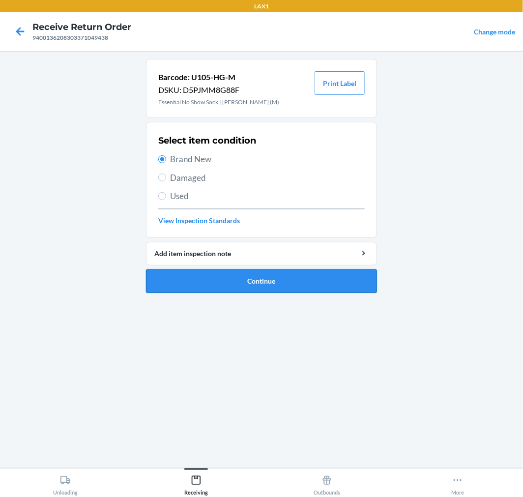
click at [313, 277] on button "Continue" at bounding box center [261, 281] width 231 height 24
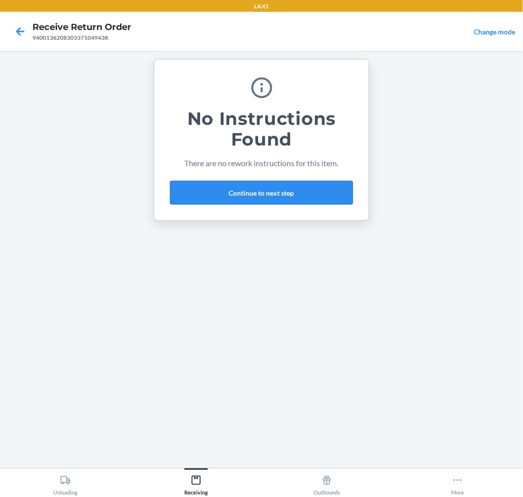
click at [310, 192] on button "Continue to next step" at bounding box center [261, 193] width 183 height 24
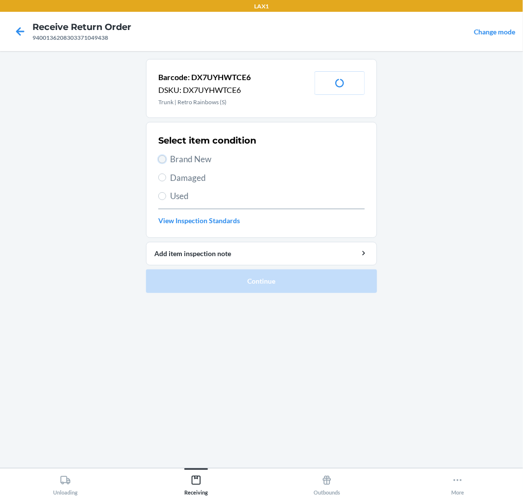
click at [163, 158] on input "Brand New" at bounding box center [162, 159] width 8 height 8
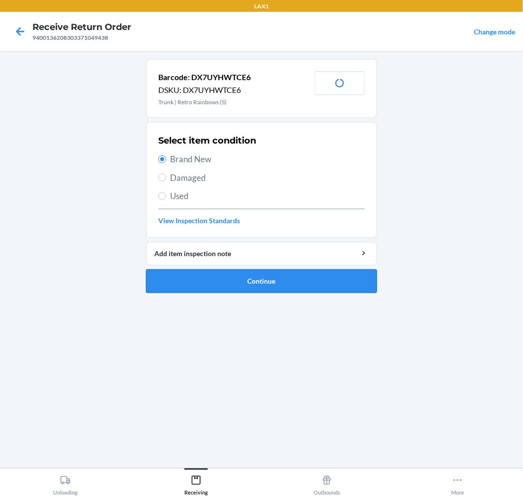
click at [341, 281] on button "Continue" at bounding box center [261, 281] width 231 height 24
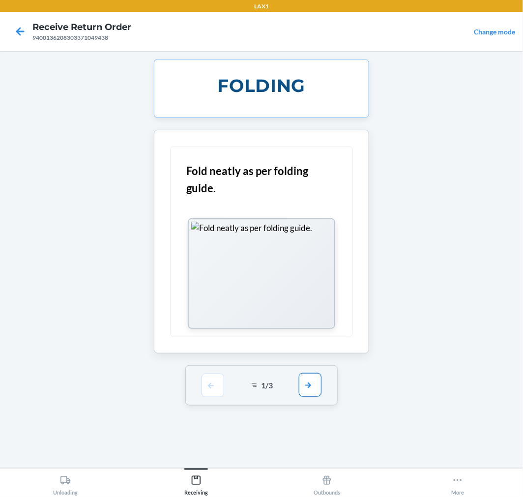
click at [312, 385] on button "button" at bounding box center [310, 385] width 23 height 24
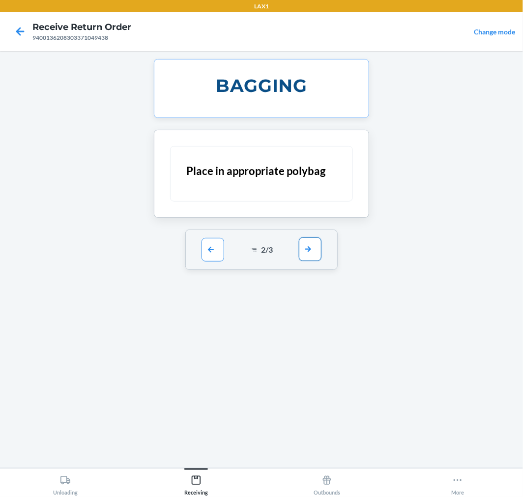
click at [308, 249] on button "button" at bounding box center [310, 249] width 23 height 24
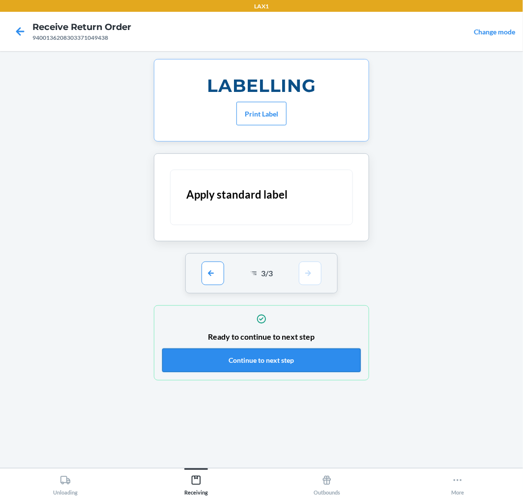
click at [317, 360] on button "Continue to next step" at bounding box center [261, 360] width 198 height 24
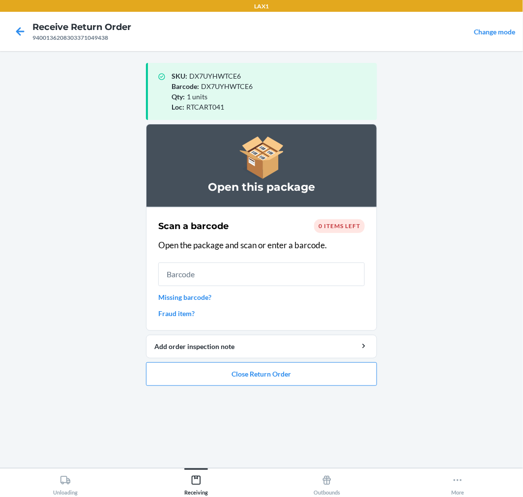
click at [192, 298] on link "Missing barcode?" at bounding box center [261, 297] width 206 height 10
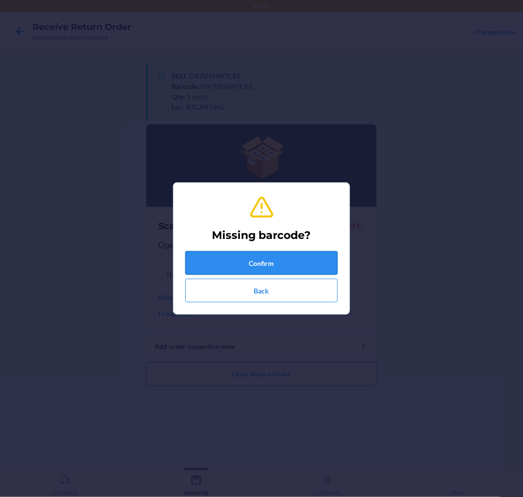
click at [283, 262] on button "Confirm" at bounding box center [261, 263] width 152 height 24
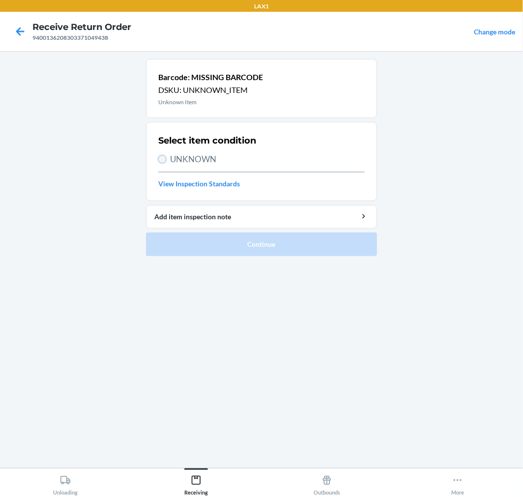
click at [164, 155] on input "UNKNOWN" at bounding box center [162, 159] width 8 height 8
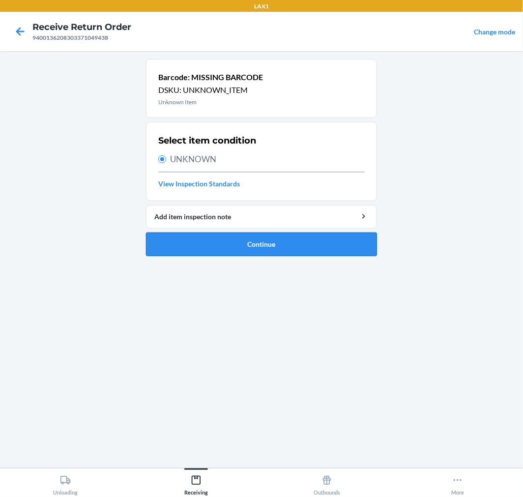
click at [318, 238] on button "Continue" at bounding box center [261, 244] width 231 height 24
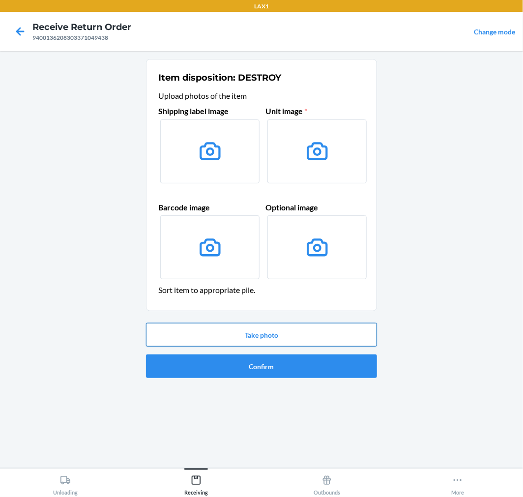
click at [318, 335] on button "Take photo" at bounding box center [261, 335] width 231 height 24
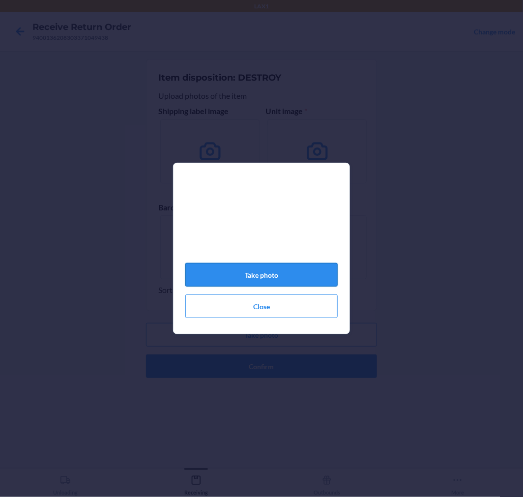
click at [264, 276] on button "Take photo" at bounding box center [261, 275] width 152 height 24
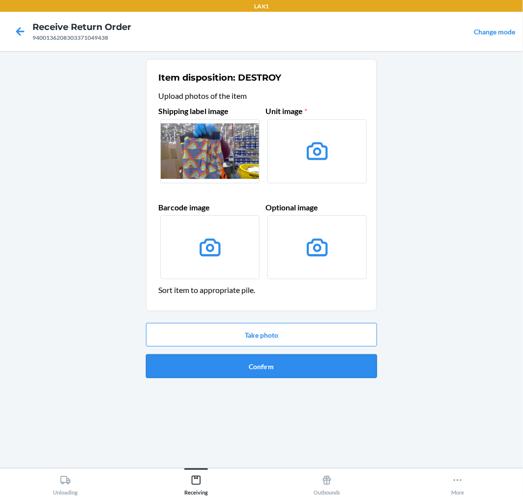
click at [310, 357] on button "Confirm" at bounding box center [261, 366] width 231 height 24
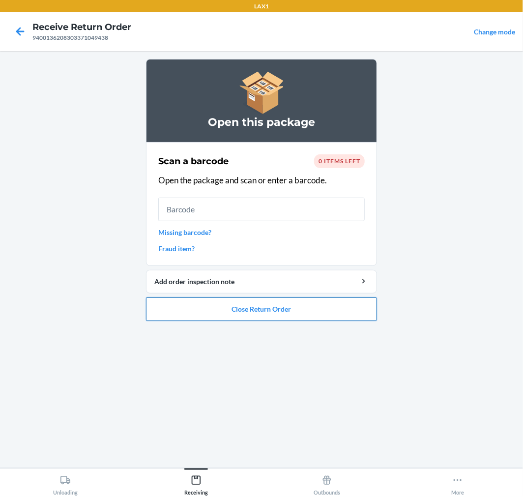
click at [275, 315] on button "Close Return Order" at bounding box center [261, 309] width 231 height 24
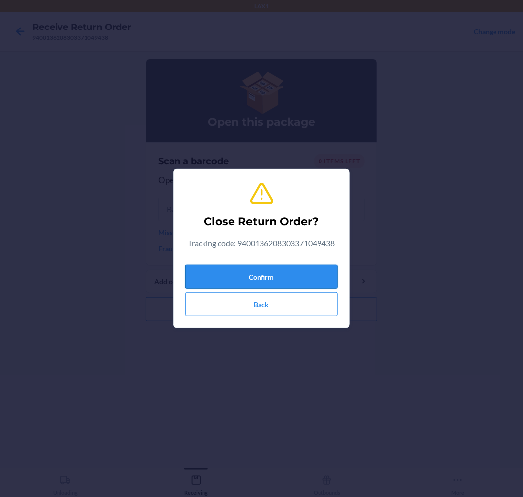
click at [272, 268] on button "Confirm" at bounding box center [261, 277] width 152 height 24
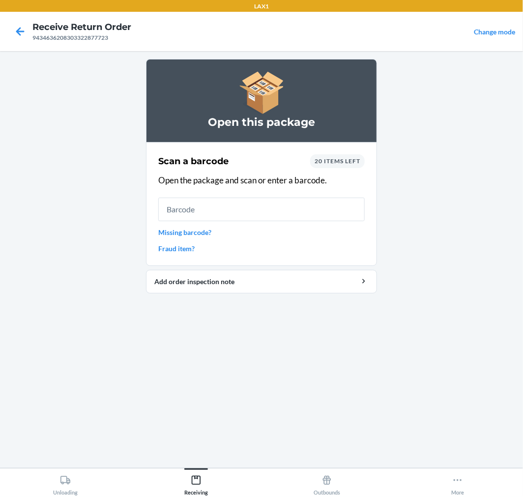
click at [351, 159] on span "20 items left" at bounding box center [337, 160] width 46 height 7
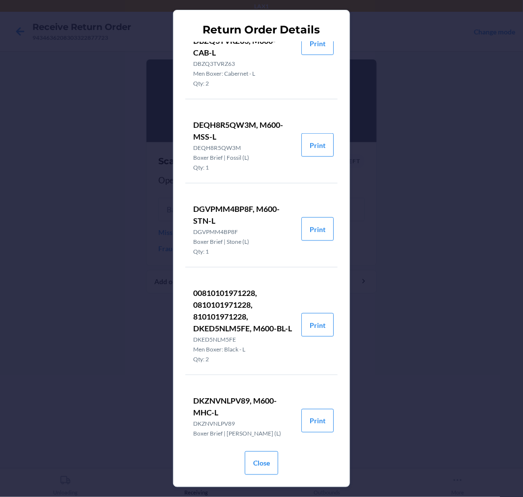
scroll to position [254, 0]
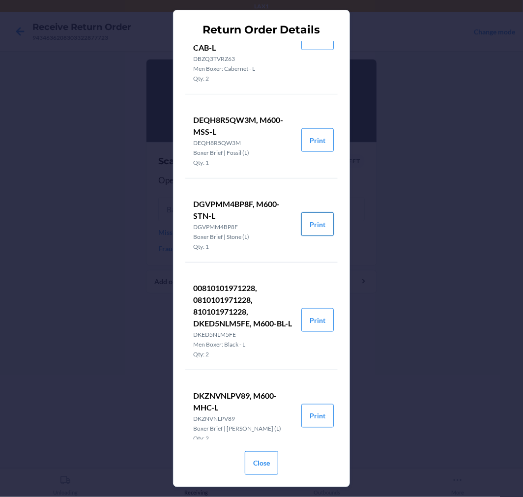
click at [309, 236] on button "Print" at bounding box center [317, 224] width 32 height 24
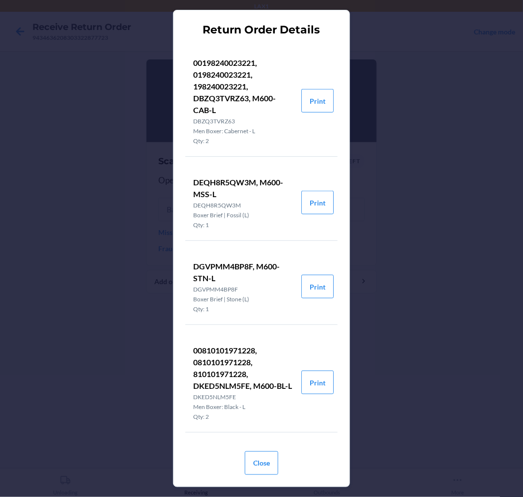
scroll to position [145, 0]
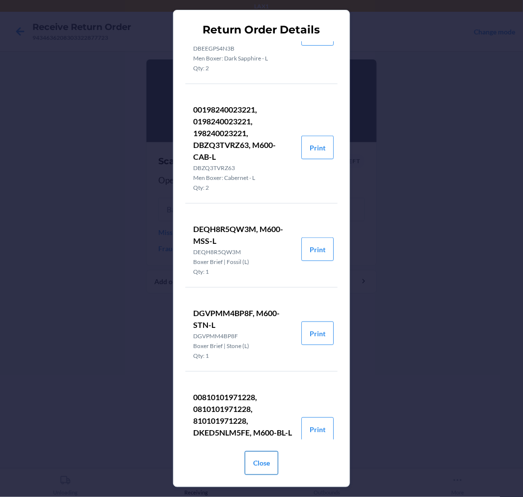
click at [259, 464] on button "Close" at bounding box center [261, 463] width 33 height 24
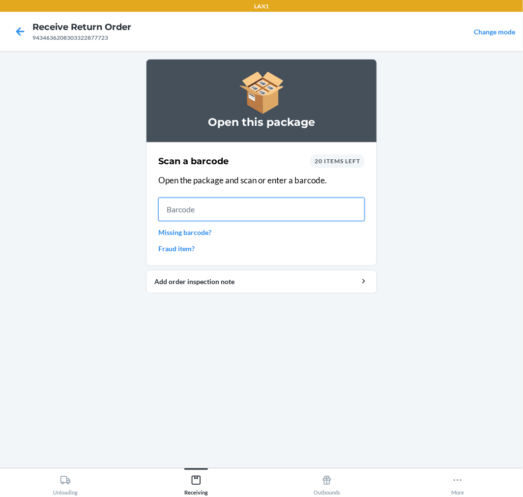
click at [195, 208] on input "text" at bounding box center [261, 209] width 206 height 24
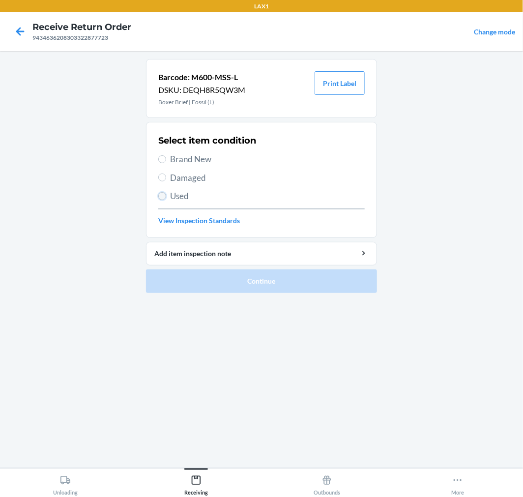
click at [161, 194] on input "Used" at bounding box center [162, 196] width 8 height 8
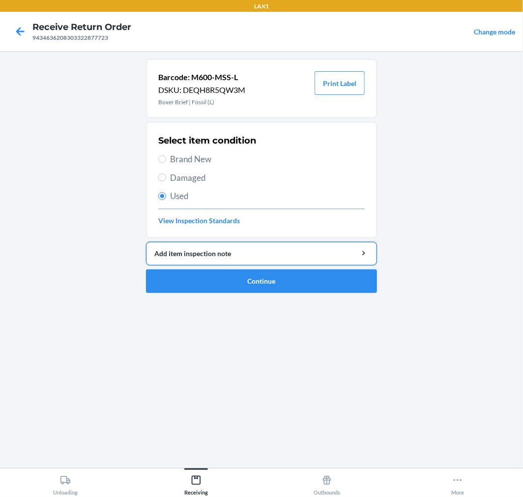
click at [279, 253] on div "Add item inspection note" at bounding box center [261, 253] width 214 height 10
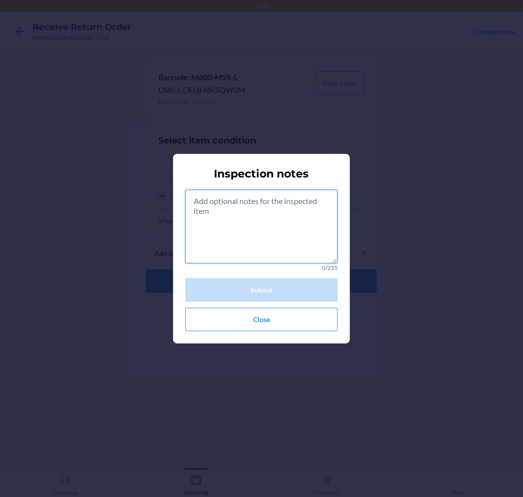
click at [276, 220] on textarea at bounding box center [261, 227] width 152 height 74
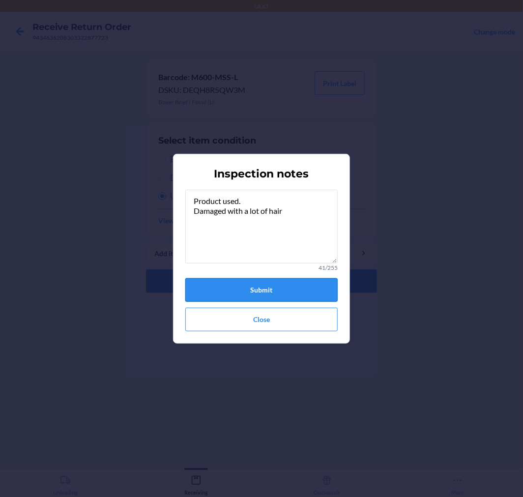
click at [276, 292] on button "Submit" at bounding box center [261, 290] width 152 height 24
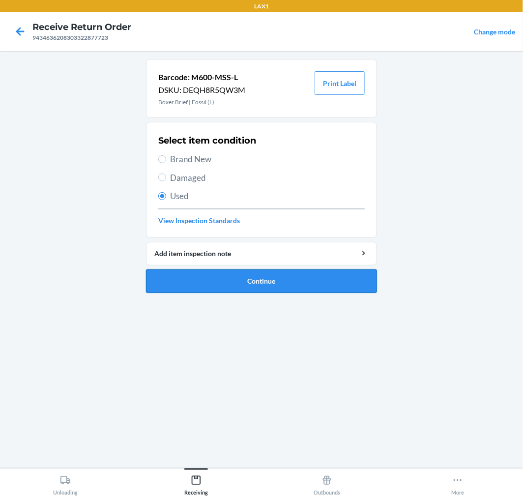
click at [276, 283] on button "Continue" at bounding box center [261, 281] width 231 height 24
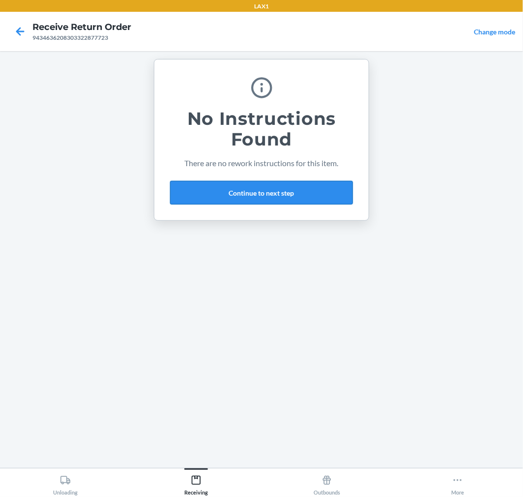
click at [300, 192] on button "Continue to next step" at bounding box center [261, 193] width 183 height 24
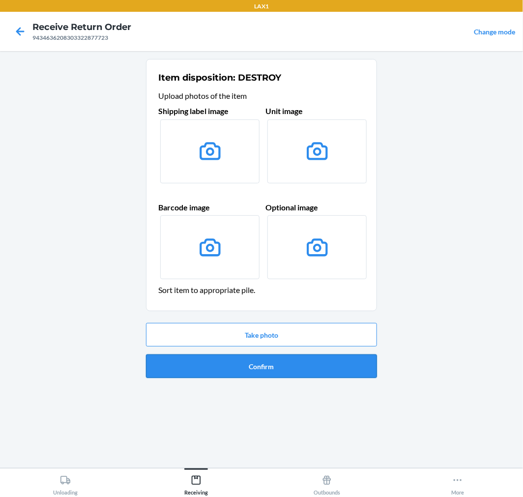
click at [310, 364] on button "Confirm" at bounding box center [261, 366] width 231 height 24
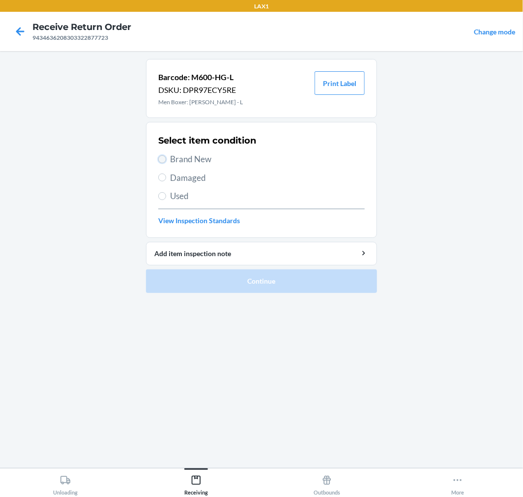
click at [163, 159] on input "Brand New" at bounding box center [162, 159] width 8 height 8
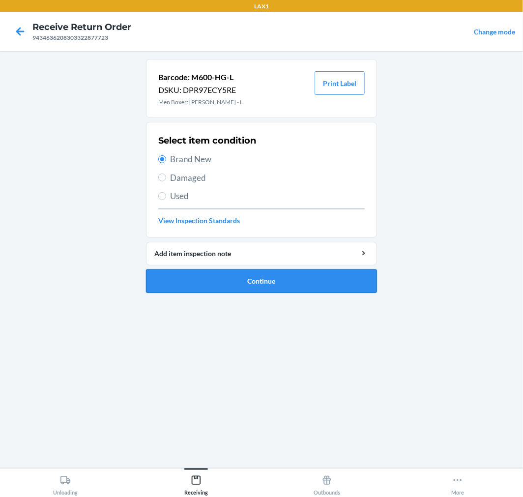
click at [372, 283] on button "Continue" at bounding box center [261, 281] width 231 height 24
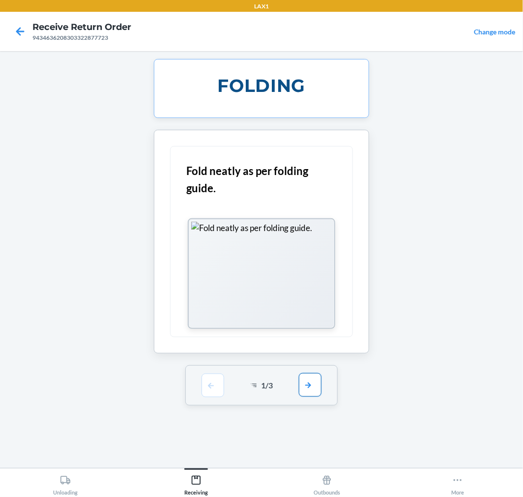
click at [309, 391] on button "button" at bounding box center [310, 385] width 23 height 24
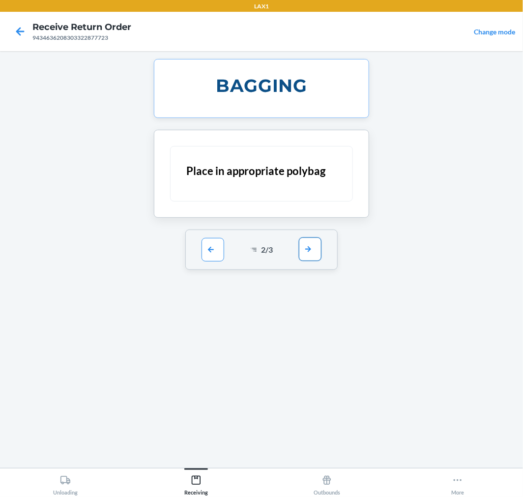
click at [301, 247] on button "button" at bounding box center [310, 249] width 23 height 24
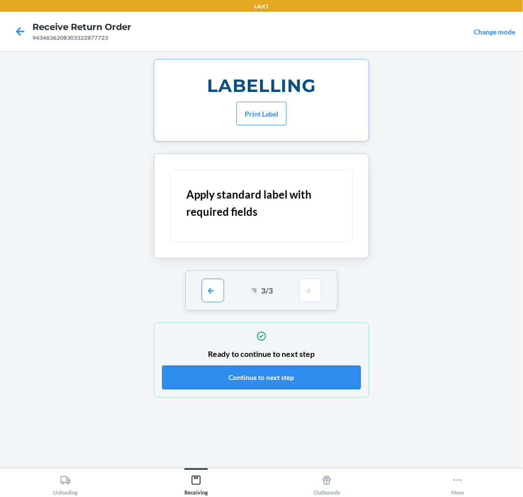
click at [342, 377] on button "Continue to next step" at bounding box center [261, 377] width 198 height 24
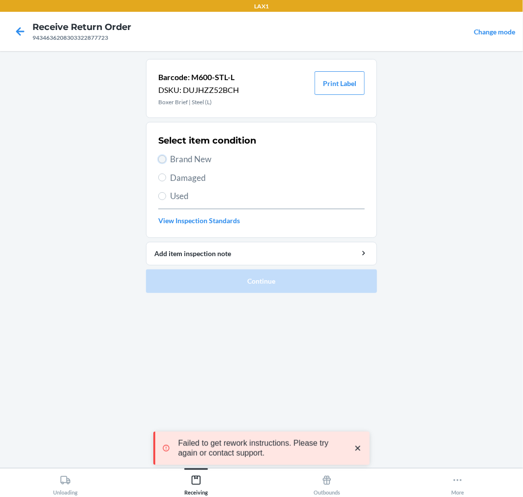
click at [165, 159] on input "Brand New" at bounding box center [162, 159] width 8 height 8
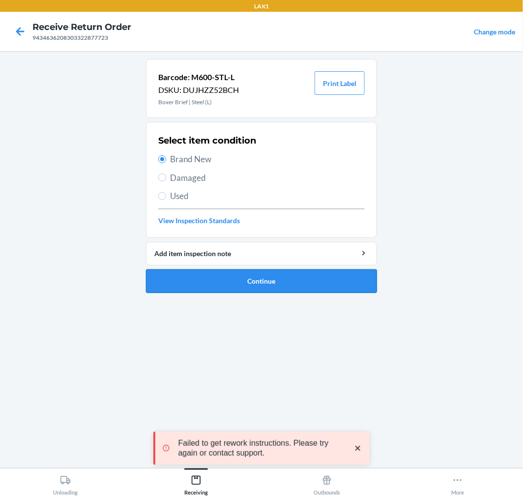
click at [336, 280] on button "Continue" at bounding box center [261, 281] width 231 height 24
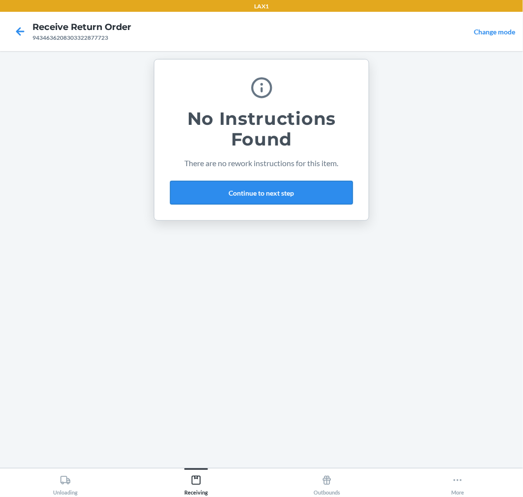
click at [317, 191] on button "Continue to next step" at bounding box center [261, 193] width 183 height 24
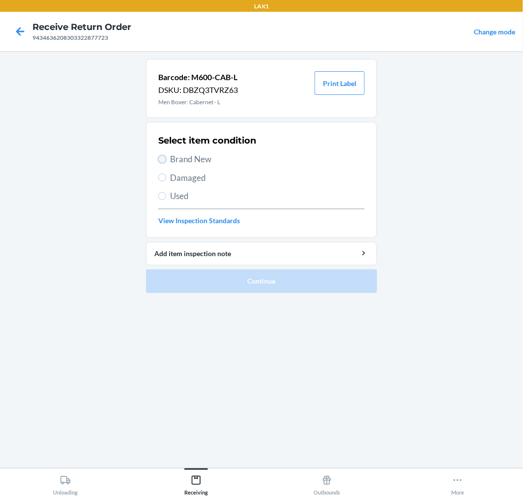
click at [163, 161] on input "Brand New" at bounding box center [162, 159] width 8 height 8
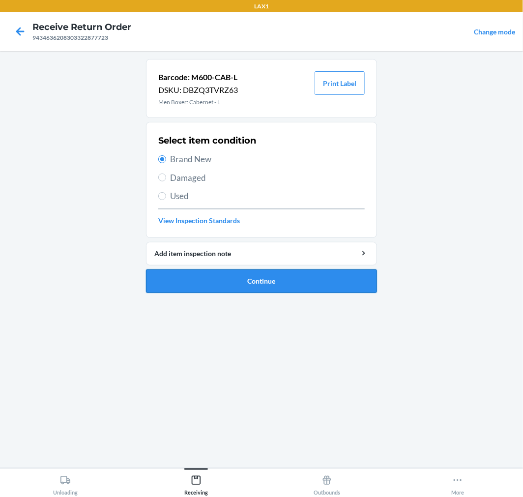
click at [342, 278] on button "Continue" at bounding box center [261, 281] width 231 height 24
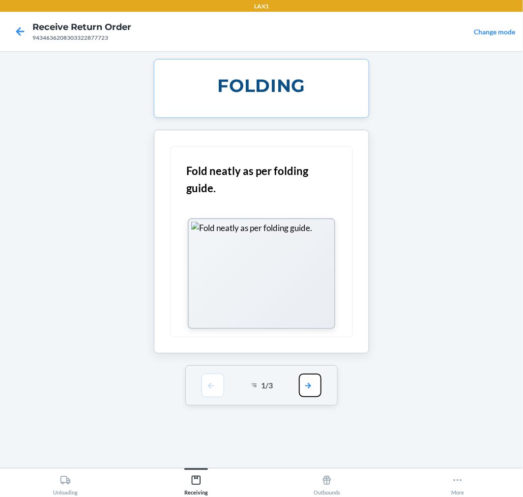
drag, startPoint x: 307, startPoint y: 391, endPoint x: 315, endPoint y: 361, distance: 31.0
click at [308, 388] on button "button" at bounding box center [310, 385] width 23 height 24
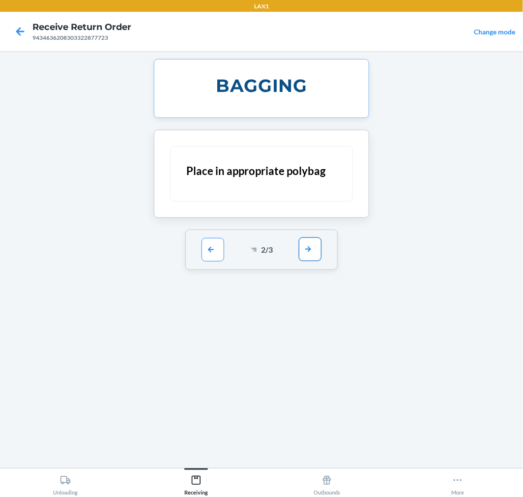
click at [305, 249] on button "button" at bounding box center [310, 249] width 23 height 24
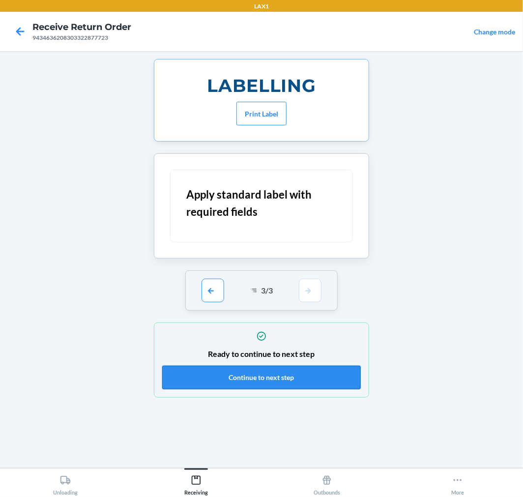
click at [344, 379] on button "Continue to next step" at bounding box center [261, 377] width 198 height 24
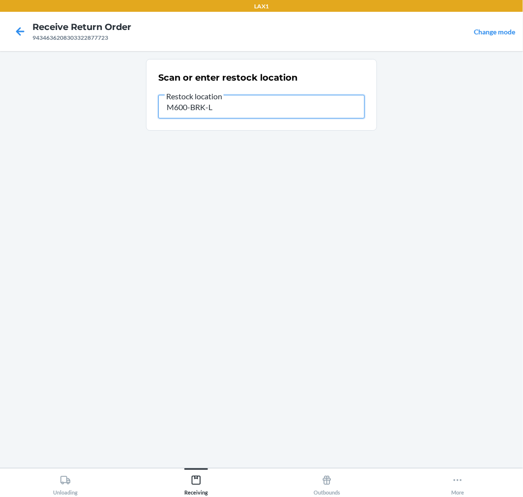
click at [217, 110] on input "M600-BRK-L" at bounding box center [261, 107] width 206 height 24
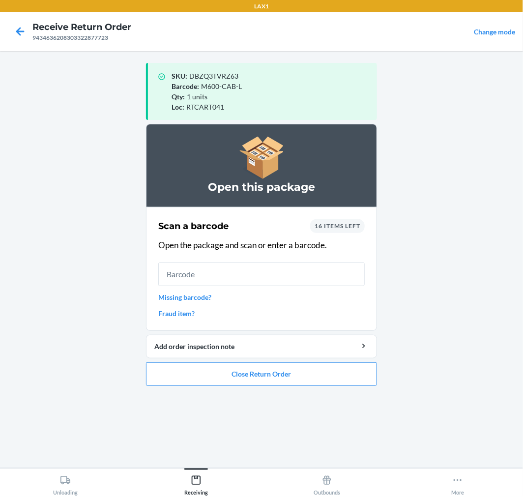
click at [342, 221] on div "16 items left" at bounding box center [337, 226] width 55 height 14
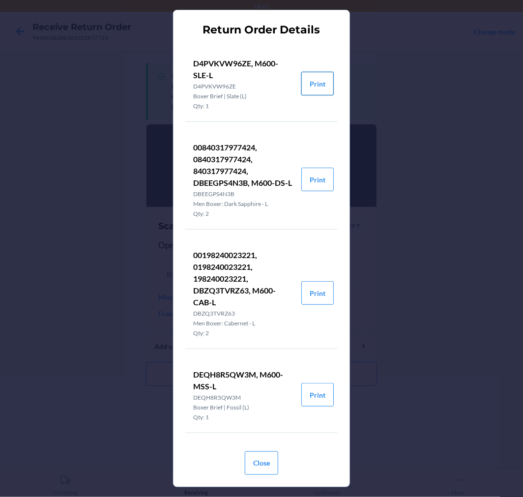
click at [309, 85] on button "Print" at bounding box center [317, 84] width 32 height 24
drag, startPoint x: 263, startPoint y: 463, endPoint x: 280, endPoint y: 420, distance: 45.8
click at [263, 461] on button "Close" at bounding box center [261, 463] width 33 height 24
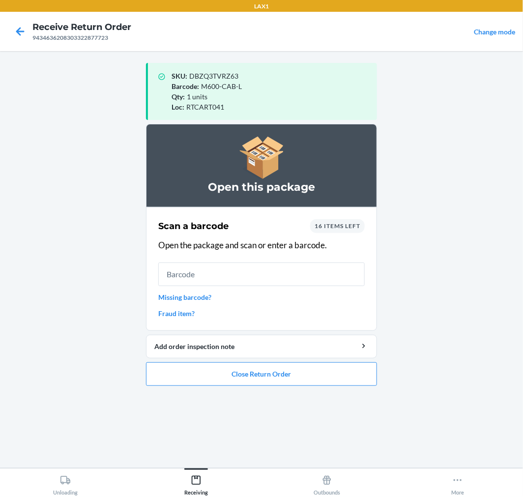
click at [290, 258] on div "Scan a barcode 16 items left Open the package and scan or enter a barcode. Miss…" at bounding box center [261, 268] width 206 height 105
click at [261, 269] on input "text" at bounding box center [261, 274] width 206 height 24
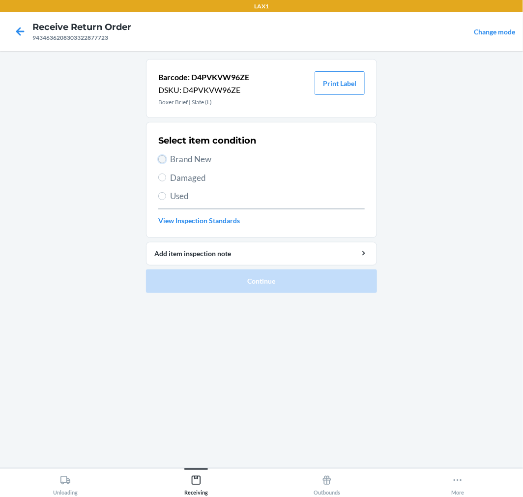
click at [163, 156] on input "Brand New" at bounding box center [162, 159] width 8 height 8
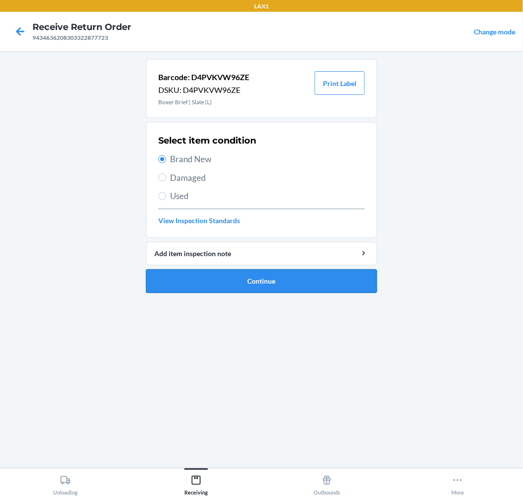
click at [343, 276] on button "Continue" at bounding box center [261, 281] width 231 height 24
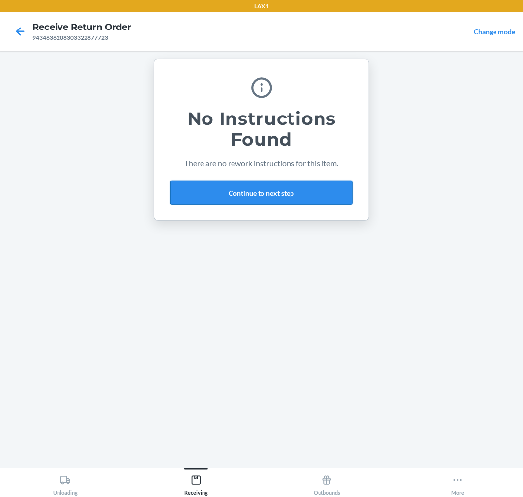
click at [318, 188] on button "Continue to next step" at bounding box center [261, 193] width 183 height 24
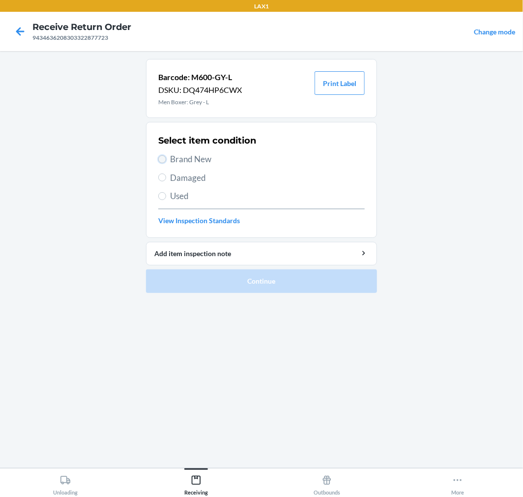
click at [163, 158] on input "Brand New" at bounding box center [162, 159] width 8 height 8
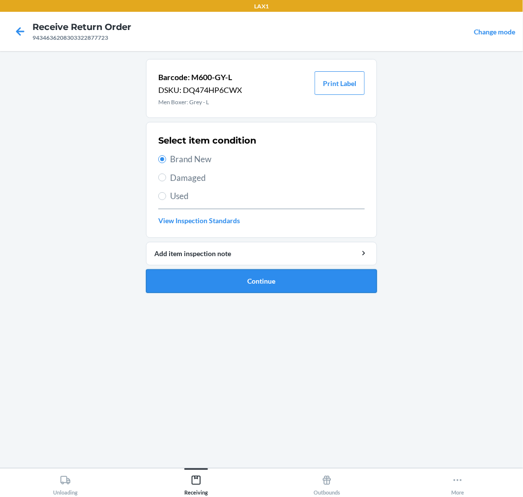
click at [310, 281] on button "Continue" at bounding box center [261, 281] width 231 height 24
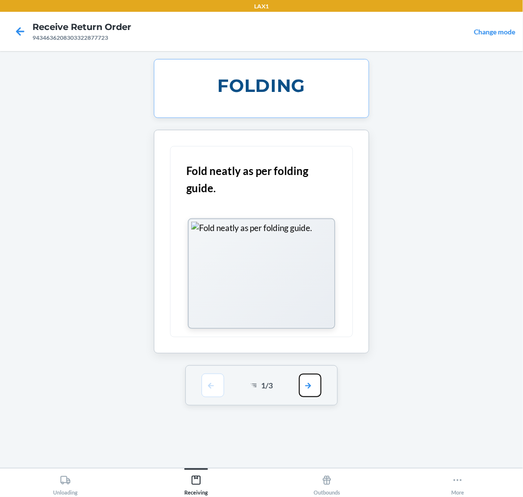
drag, startPoint x: 313, startPoint y: 386, endPoint x: 307, endPoint y: 321, distance: 65.1
click at [313, 383] on button "button" at bounding box center [310, 385] width 23 height 24
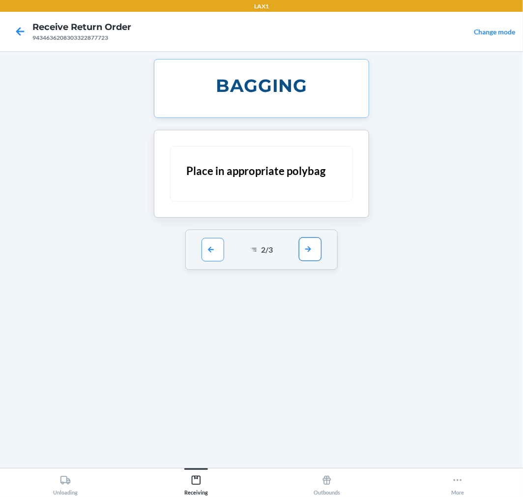
click at [306, 247] on button "button" at bounding box center [310, 249] width 23 height 24
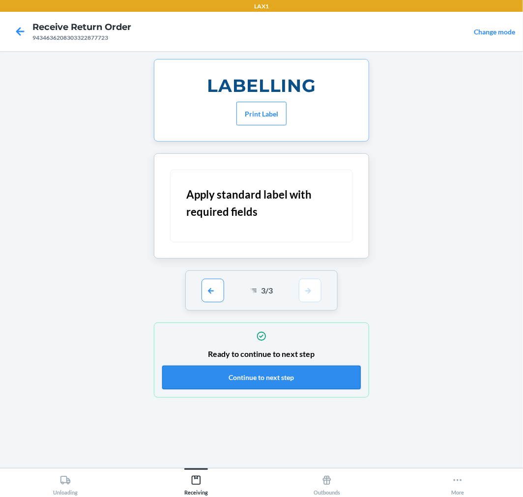
click at [322, 372] on button "Continue to next step" at bounding box center [261, 377] width 198 height 24
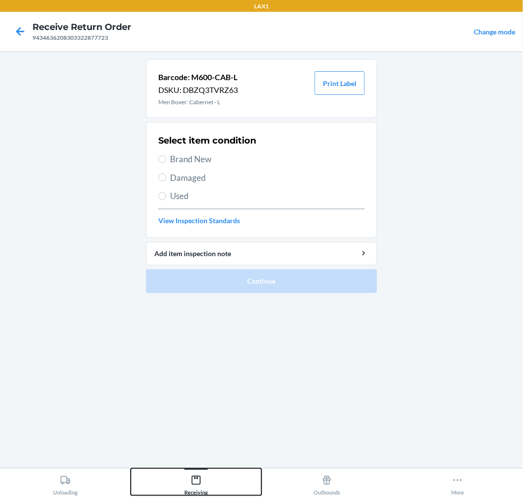
click at [195, 481] on icon at bounding box center [196, 479] width 11 height 11
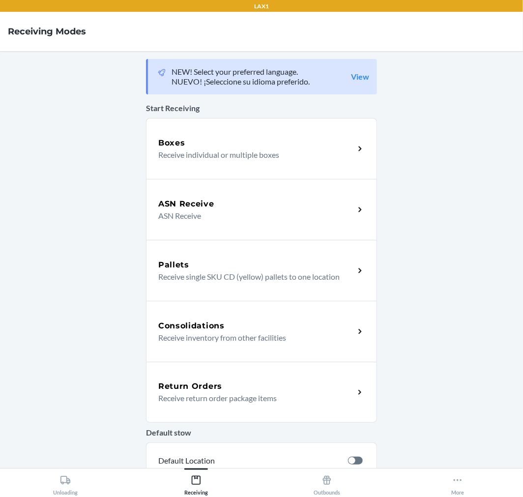
click at [252, 382] on div "Return Orders" at bounding box center [256, 386] width 196 height 12
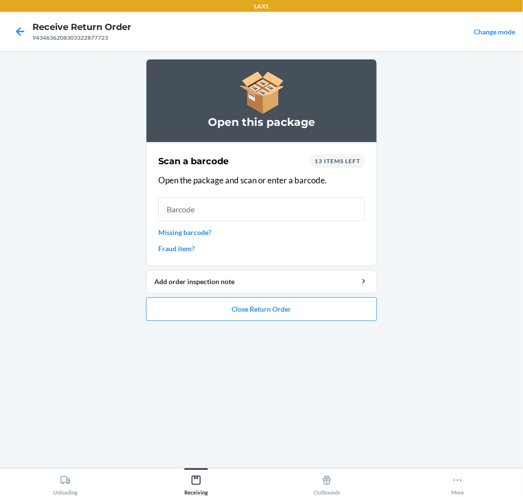
click at [346, 163] on span "13 items left" at bounding box center [337, 160] width 46 height 7
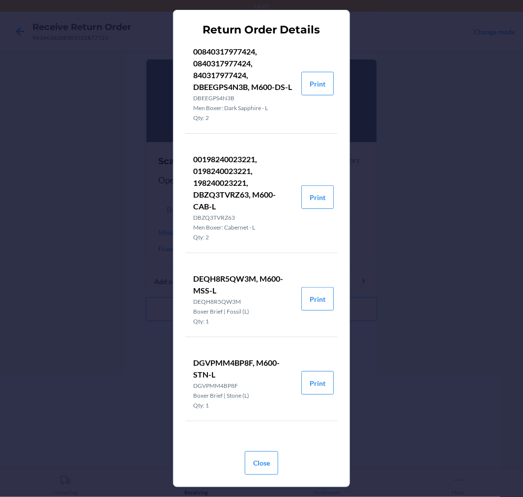
scroll to position [109, 0]
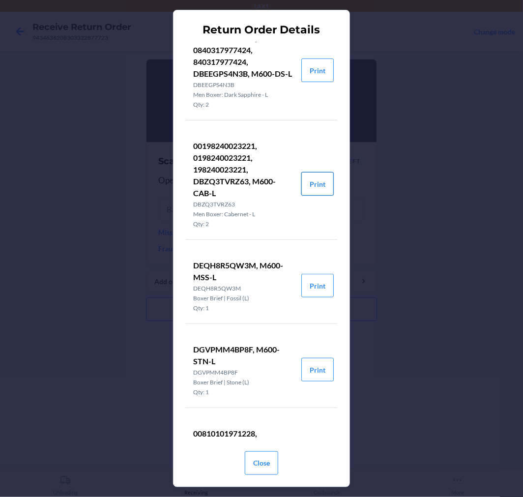
click at [317, 195] on button "Print" at bounding box center [317, 184] width 32 height 24
click at [262, 468] on button "Close" at bounding box center [261, 463] width 33 height 24
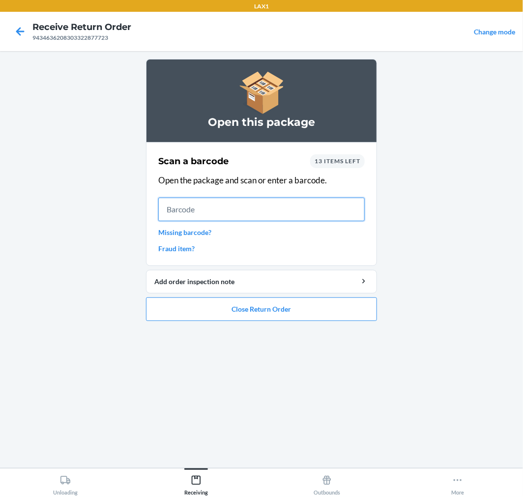
click at [310, 202] on input "text" at bounding box center [261, 209] width 206 height 24
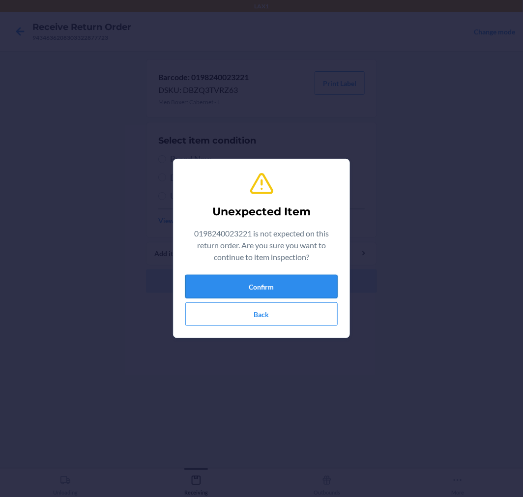
click at [253, 287] on button "Confirm" at bounding box center [261, 287] width 152 height 24
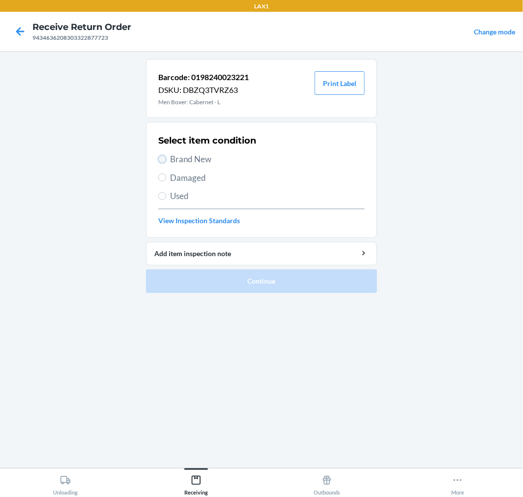
click at [161, 158] on input "Brand New" at bounding box center [162, 159] width 8 height 8
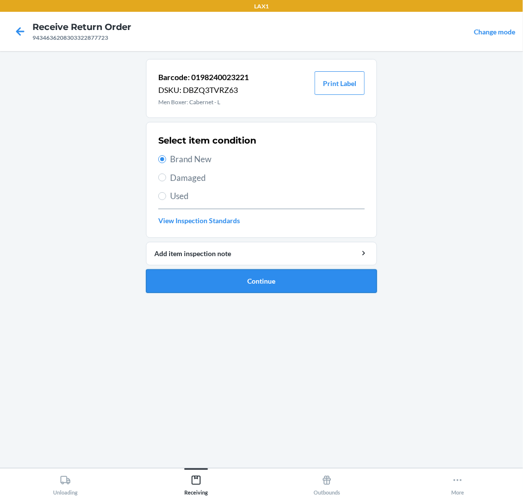
click at [351, 279] on button "Continue" at bounding box center [261, 281] width 231 height 24
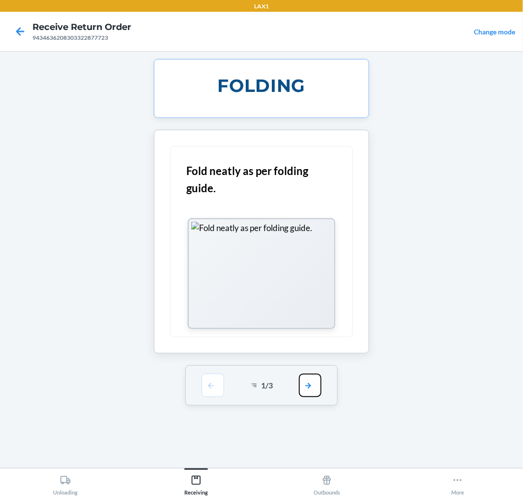
drag, startPoint x: 316, startPoint y: 384, endPoint x: 320, endPoint y: 340, distance: 44.3
click at [316, 382] on button "button" at bounding box center [310, 385] width 23 height 24
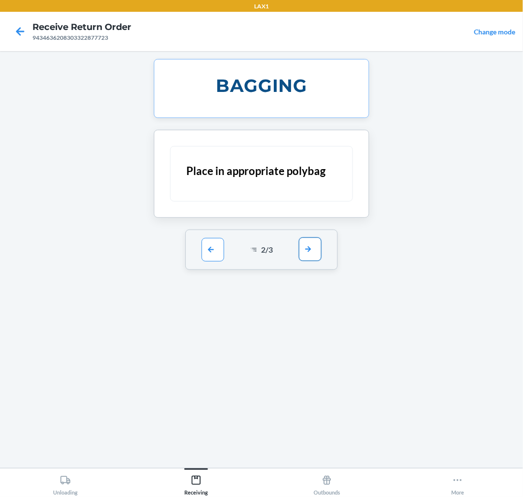
click at [306, 243] on button "button" at bounding box center [310, 249] width 23 height 24
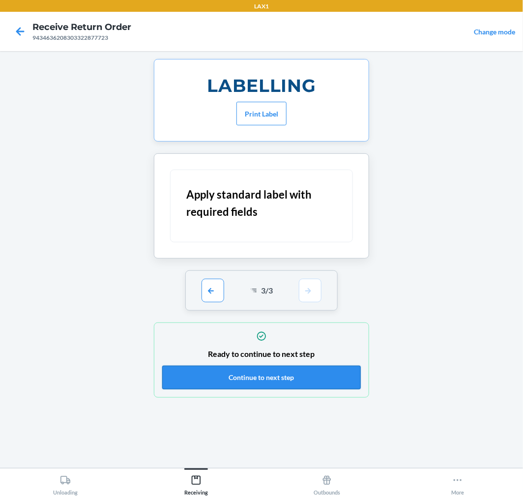
click at [312, 374] on button "Continue to next step" at bounding box center [261, 377] width 198 height 24
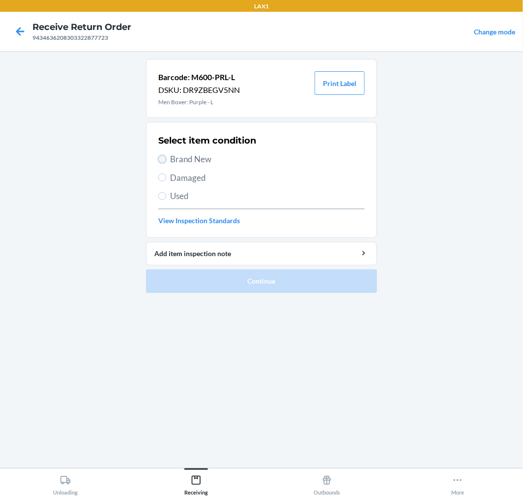
click at [159, 157] on input "Brand New" at bounding box center [162, 159] width 8 height 8
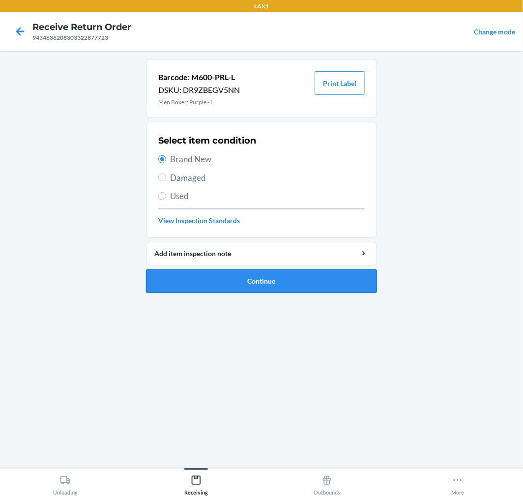
click at [306, 280] on button "Continue" at bounding box center [261, 281] width 231 height 24
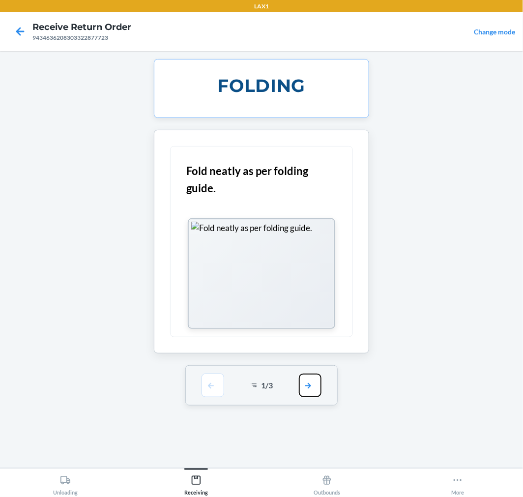
drag, startPoint x: 309, startPoint y: 389, endPoint x: 305, endPoint y: 312, distance: 76.8
click at [309, 384] on button "button" at bounding box center [310, 385] width 23 height 24
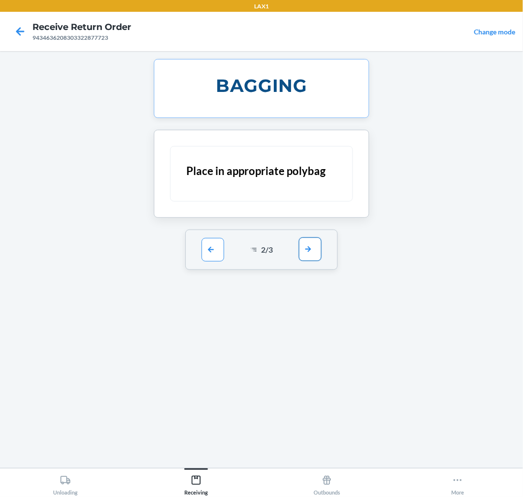
click at [308, 241] on button "button" at bounding box center [310, 249] width 23 height 24
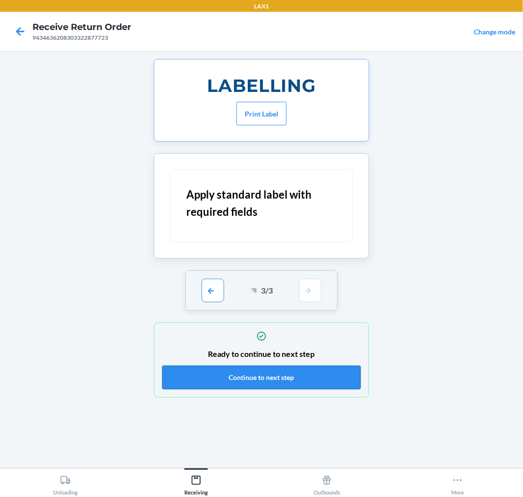
click at [328, 375] on button "Continue to next step" at bounding box center [261, 377] width 198 height 24
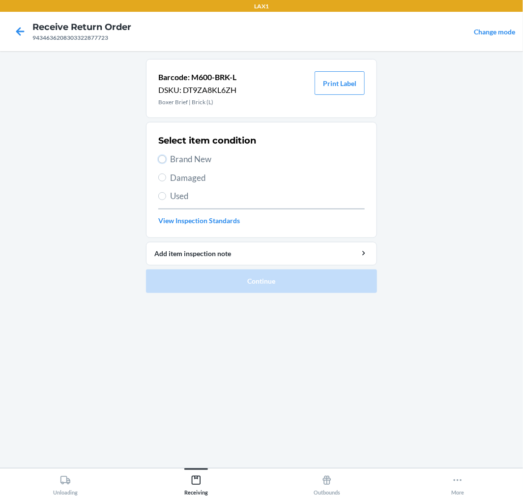
drag, startPoint x: 164, startPoint y: 156, endPoint x: 184, endPoint y: 199, distance: 47.7
click at [164, 159] on input "Brand New" at bounding box center [162, 159] width 8 height 8
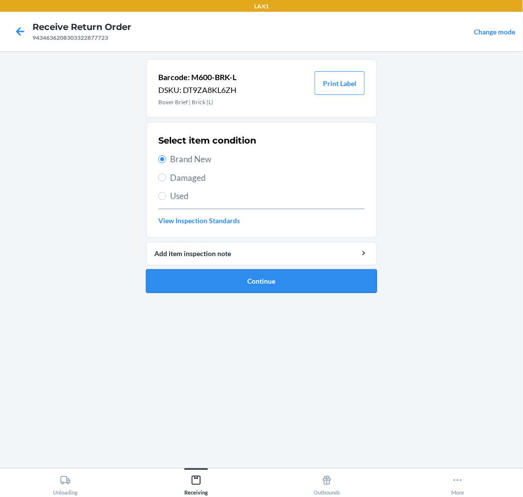
click at [362, 282] on button "Continue" at bounding box center [261, 281] width 231 height 24
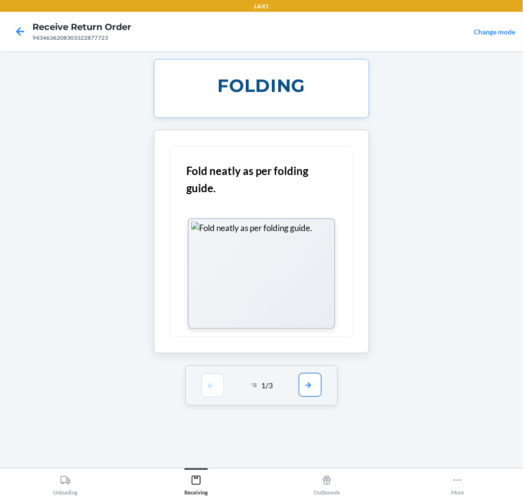
click at [313, 390] on button "button" at bounding box center [310, 385] width 23 height 24
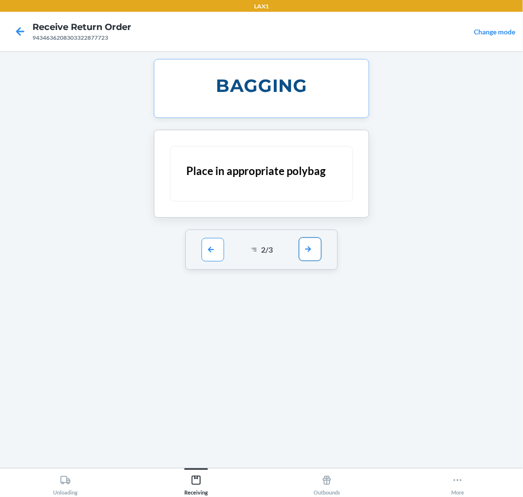
click at [310, 247] on button "button" at bounding box center [310, 249] width 23 height 24
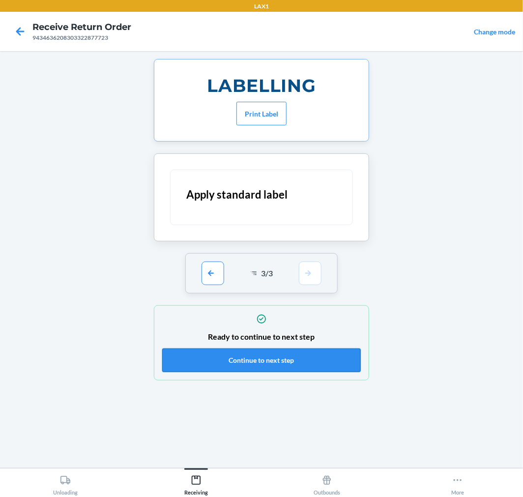
click at [323, 363] on button "Continue to next step" at bounding box center [261, 360] width 198 height 24
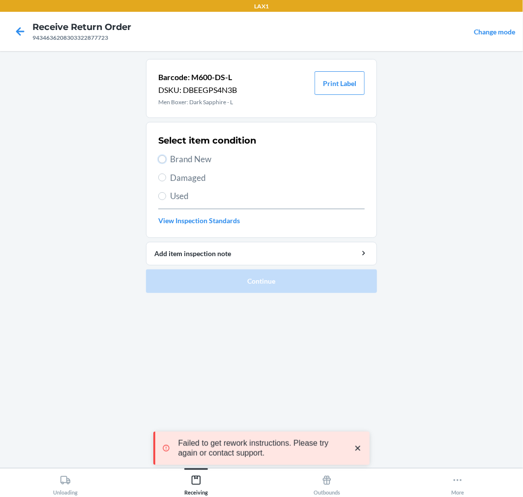
drag, startPoint x: 160, startPoint y: 157, endPoint x: 187, endPoint y: 199, distance: 50.1
click at [161, 157] on input "Brand New" at bounding box center [162, 159] width 8 height 8
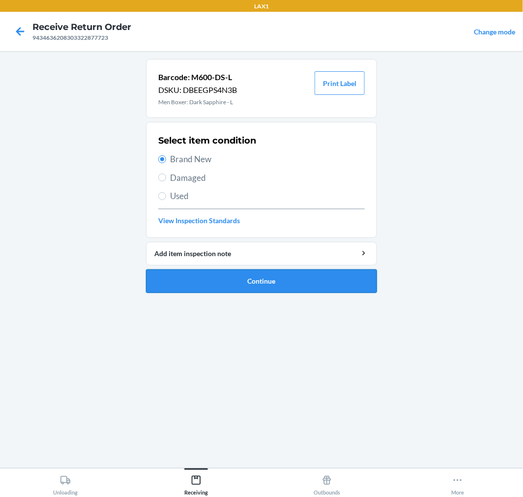
click at [332, 279] on button "Continue" at bounding box center [261, 281] width 231 height 24
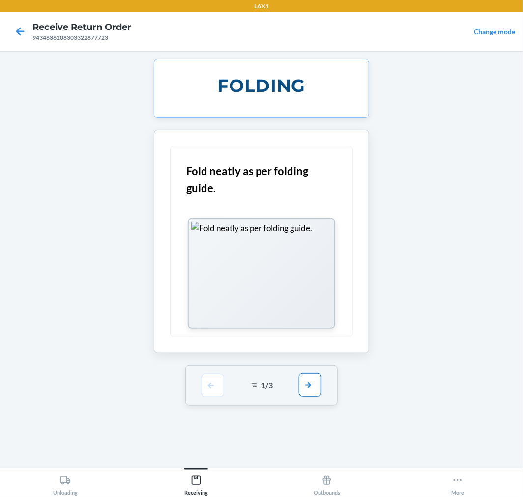
click at [310, 391] on button "button" at bounding box center [310, 385] width 23 height 24
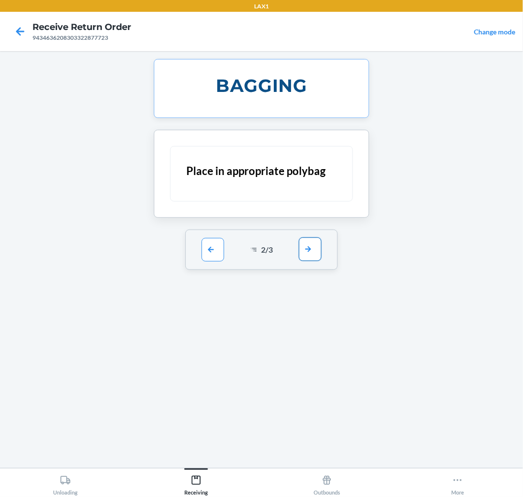
click at [321, 250] on button "button" at bounding box center [310, 249] width 23 height 24
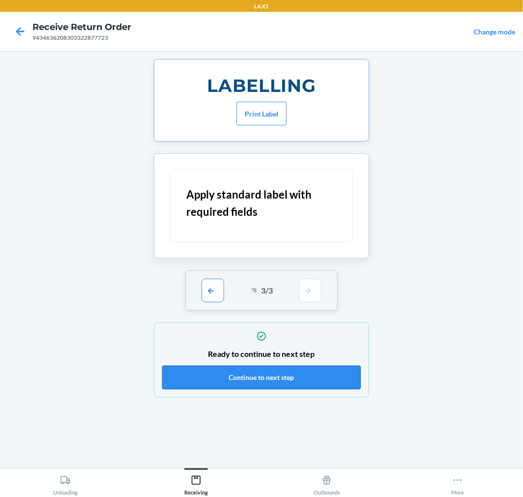
click at [353, 379] on button "Continue to next step" at bounding box center [261, 377] width 198 height 24
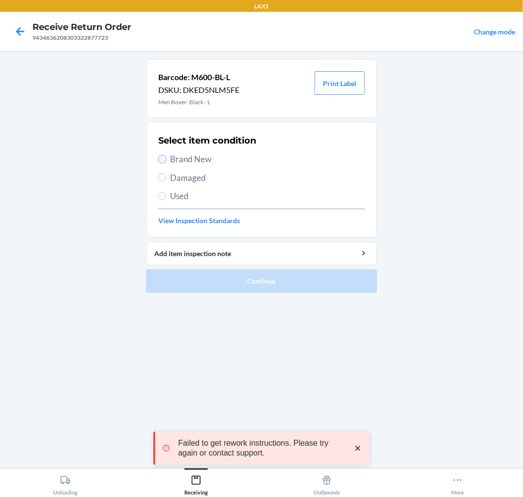
click at [163, 155] on input "Brand New" at bounding box center [162, 159] width 8 height 8
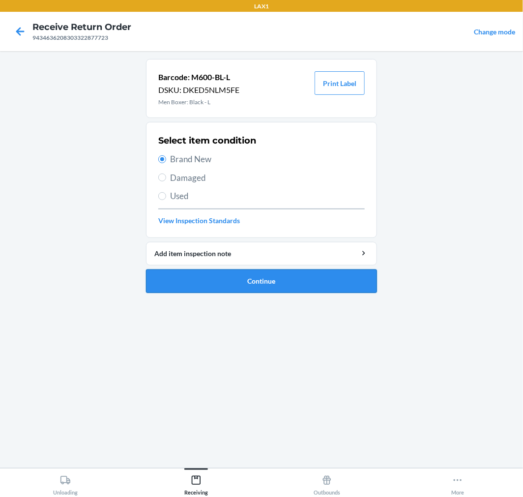
click at [351, 279] on button "Continue" at bounding box center [261, 281] width 231 height 24
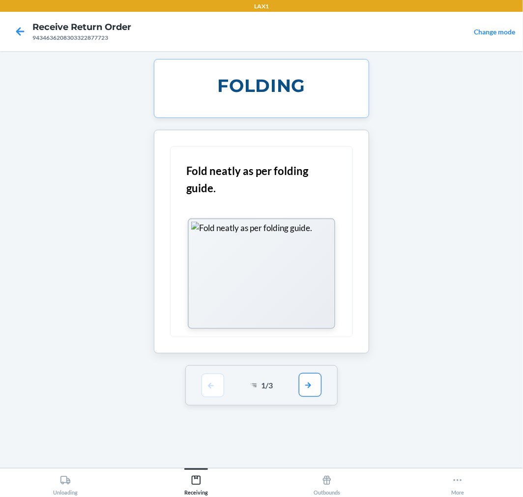
click at [305, 384] on button "button" at bounding box center [310, 385] width 23 height 24
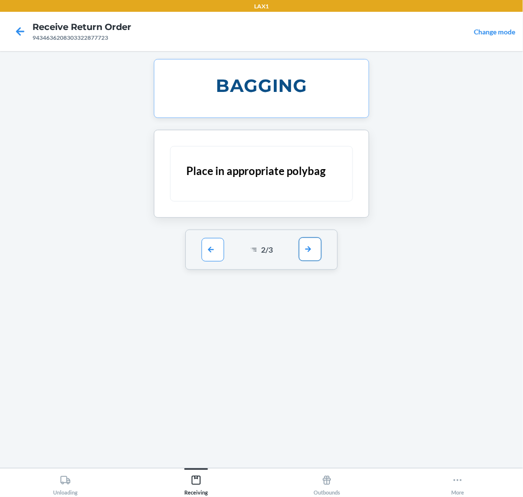
click at [313, 248] on button "button" at bounding box center [310, 249] width 23 height 24
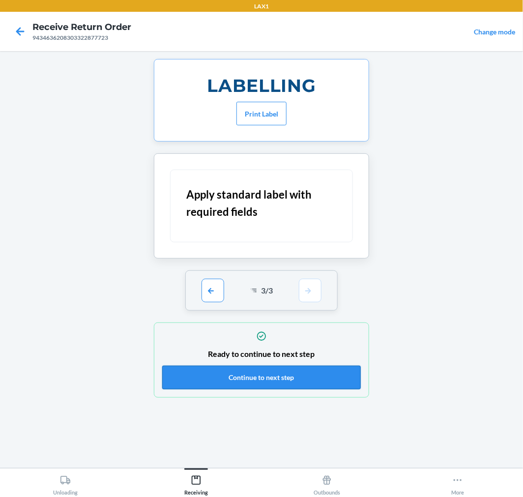
click at [341, 372] on button "Continue to next step" at bounding box center [261, 377] width 198 height 24
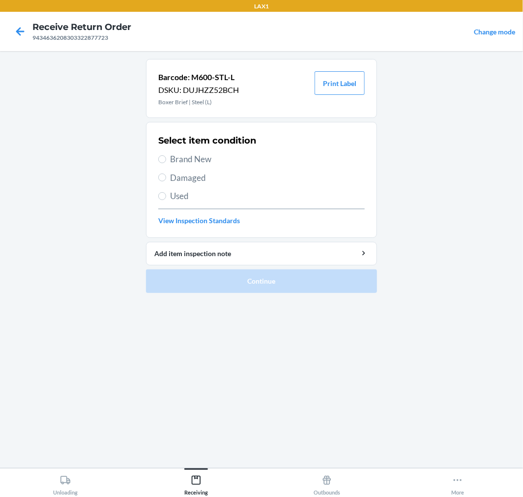
drag, startPoint x: 164, startPoint y: 154, endPoint x: 207, endPoint y: 213, distance: 72.8
click at [164, 155] on label "Brand New" at bounding box center [261, 159] width 206 height 13
click at [164, 155] on input "Brand New" at bounding box center [162, 159] width 8 height 8
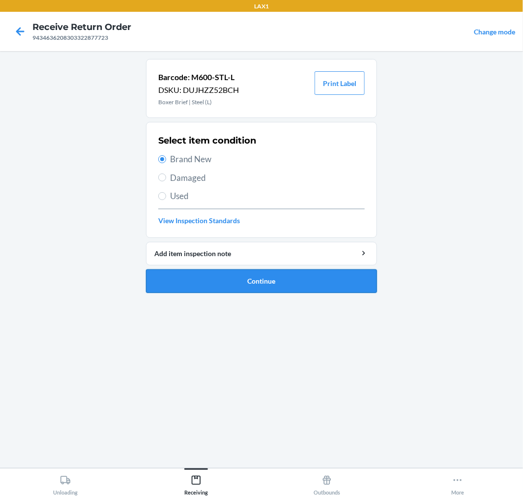
click at [319, 274] on button "Continue" at bounding box center [261, 281] width 231 height 24
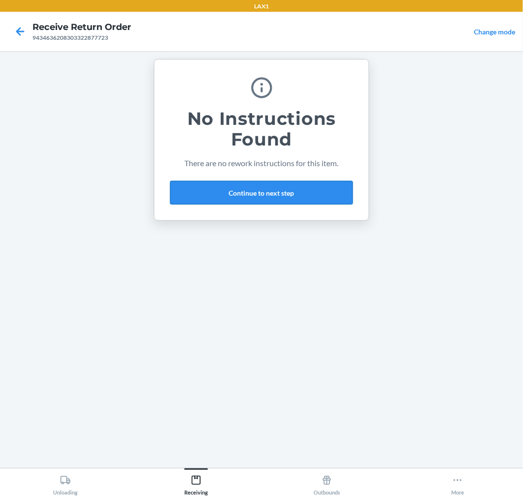
click at [311, 195] on button "Continue to next step" at bounding box center [261, 193] width 183 height 24
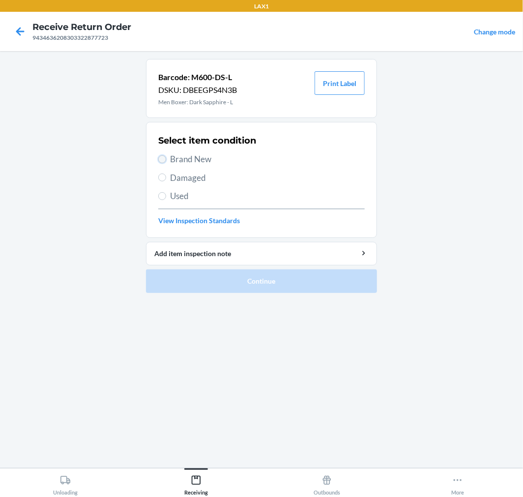
click at [165, 156] on input "Brand New" at bounding box center [162, 159] width 8 height 8
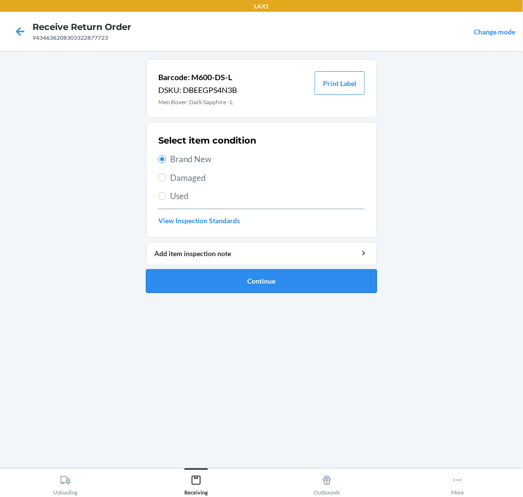
click at [301, 281] on button "Continue" at bounding box center [261, 281] width 231 height 24
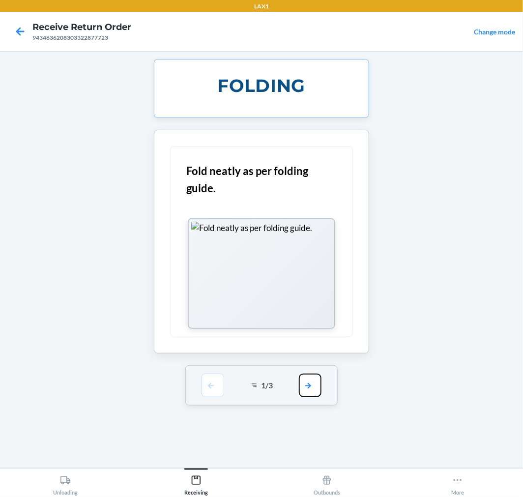
drag, startPoint x: 306, startPoint y: 382, endPoint x: 307, endPoint y: 325, distance: 56.5
click at [306, 378] on button "button" at bounding box center [310, 385] width 23 height 24
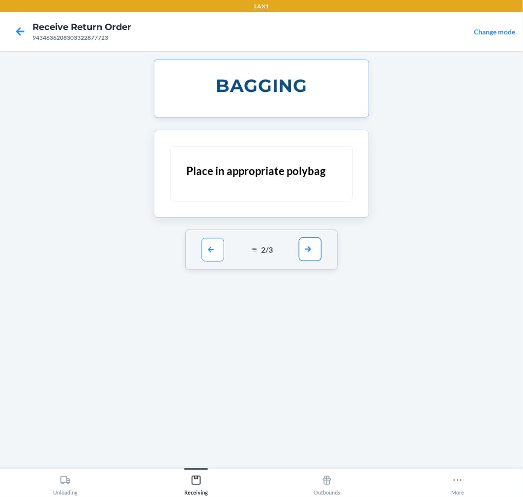
drag, startPoint x: 308, startPoint y: 245, endPoint x: 312, endPoint y: 279, distance: 34.1
click at [309, 244] on button "button" at bounding box center [310, 249] width 23 height 24
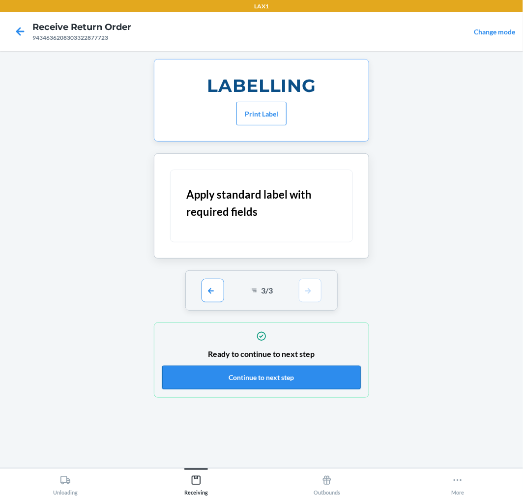
click at [332, 380] on button "Continue to next step" at bounding box center [261, 377] width 198 height 24
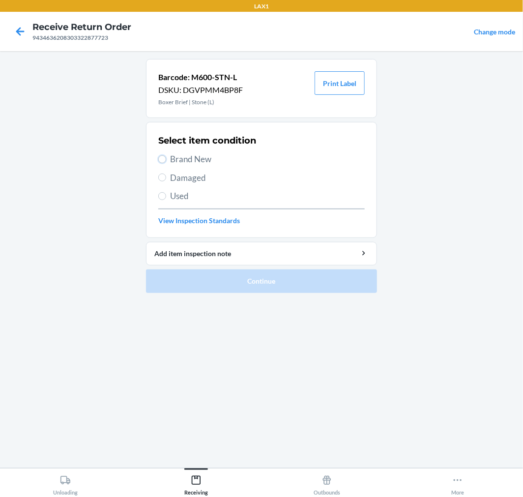
drag, startPoint x: 164, startPoint y: 156, endPoint x: 205, endPoint y: 218, distance: 74.0
click at [165, 165] on label "Brand New" at bounding box center [261, 159] width 206 height 13
click at [165, 163] on input "Brand New" at bounding box center [162, 159] width 8 height 8
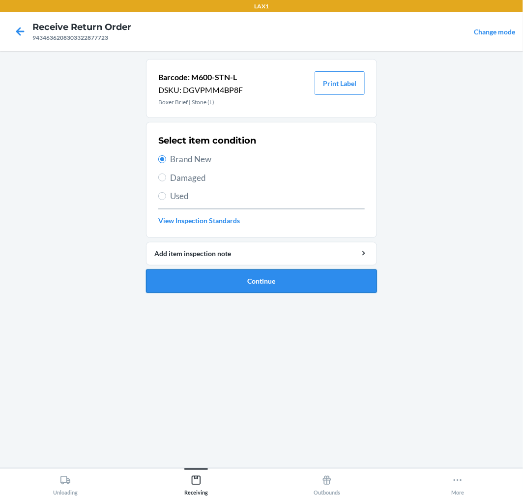
click at [335, 275] on button "Continue" at bounding box center [261, 281] width 231 height 24
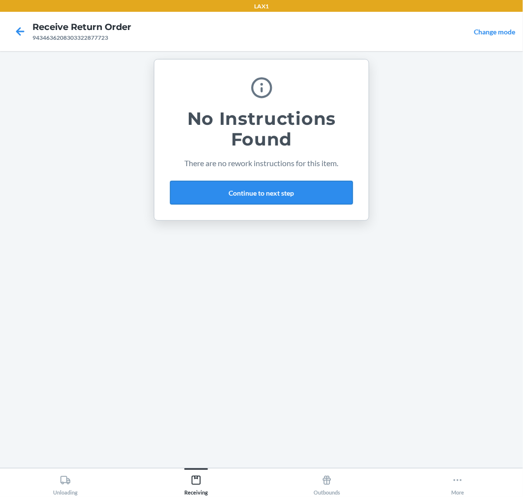
click at [313, 196] on button "Continue to next step" at bounding box center [261, 193] width 183 height 24
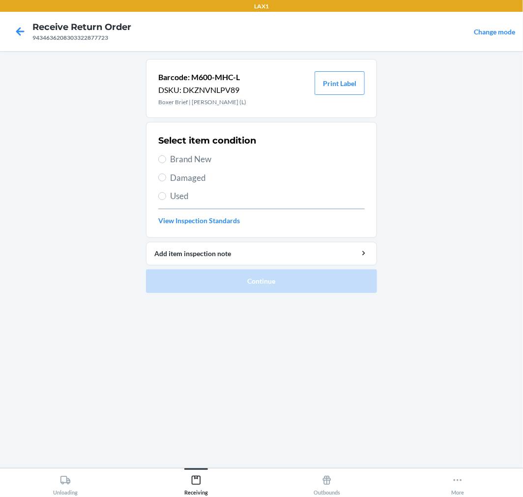
click at [166, 161] on label "Brand New" at bounding box center [261, 159] width 206 height 13
click at [166, 161] on input "Brand New" at bounding box center [162, 159] width 8 height 8
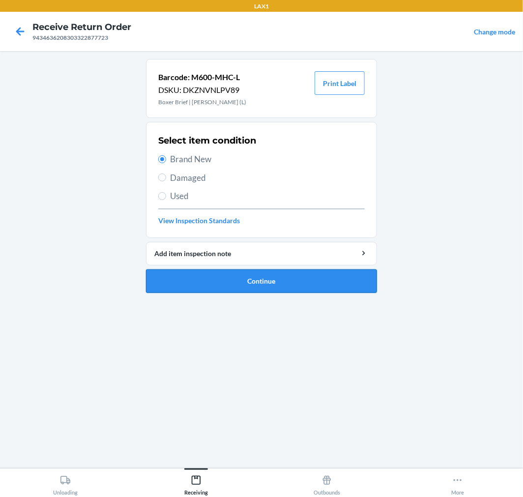
click at [296, 279] on button "Continue" at bounding box center [261, 281] width 231 height 24
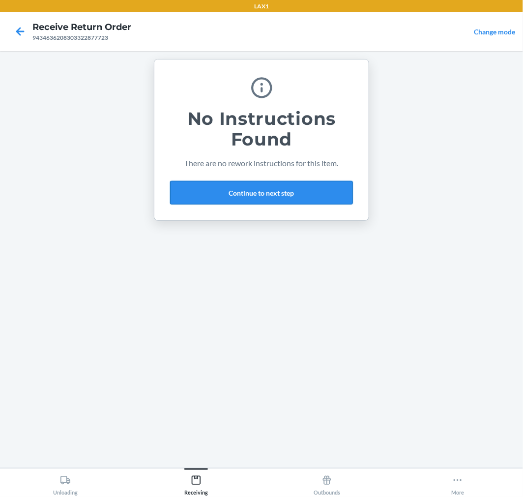
click at [294, 191] on button "Continue to next step" at bounding box center [261, 193] width 183 height 24
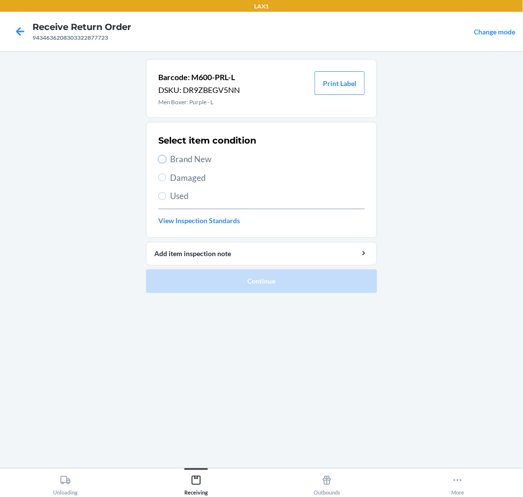
drag, startPoint x: 159, startPoint y: 160, endPoint x: 164, endPoint y: 164, distance: 6.3
click at [162, 163] on label "Brand New" at bounding box center [261, 159] width 206 height 13
click at [162, 163] on input "Brand New" at bounding box center [162, 159] width 8 height 8
radio input "true"
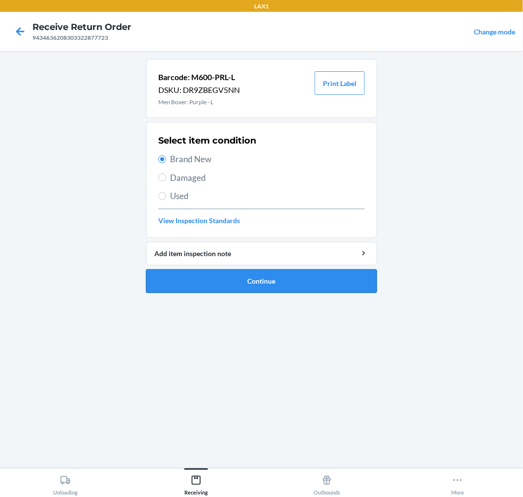
click at [317, 274] on button "Continue" at bounding box center [261, 281] width 231 height 24
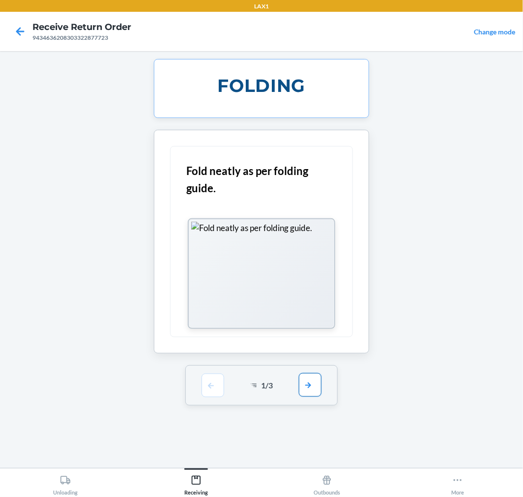
drag, startPoint x: 305, startPoint y: 383, endPoint x: 287, endPoint y: 301, distance: 84.0
click at [306, 382] on button "button" at bounding box center [310, 385] width 23 height 24
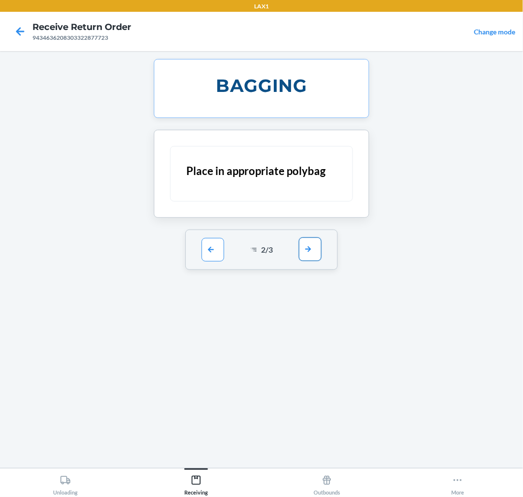
click at [311, 247] on button "button" at bounding box center [310, 249] width 23 height 24
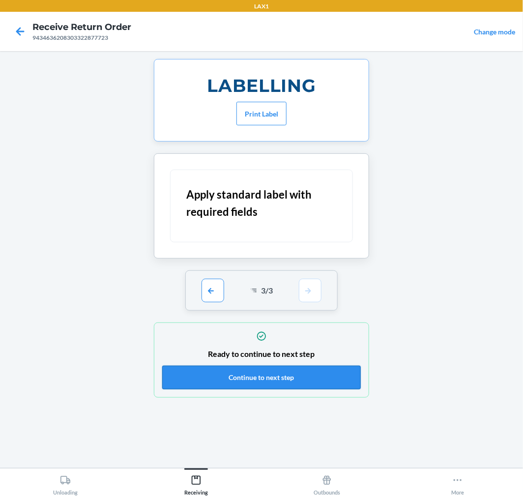
click at [330, 380] on button "Continue to next step" at bounding box center [261, 377] width 198 height 24
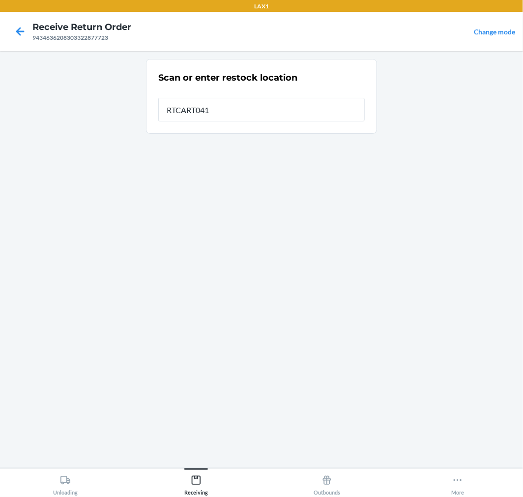
type input "RTCART041"
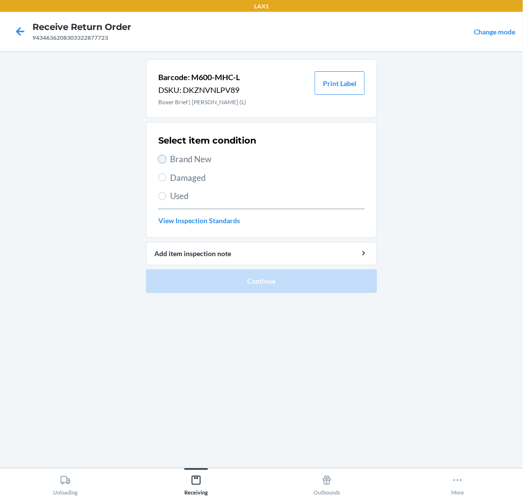
click at [165, 159] on input "Brand New" at bounding box center [162, 159] width 8 height 8
radio input "true"
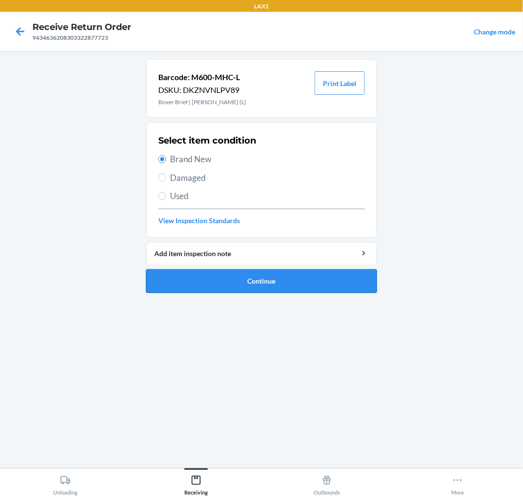
click at [324, 282] on button "Continue" at bounding box center [261, 281] width 231 height 24
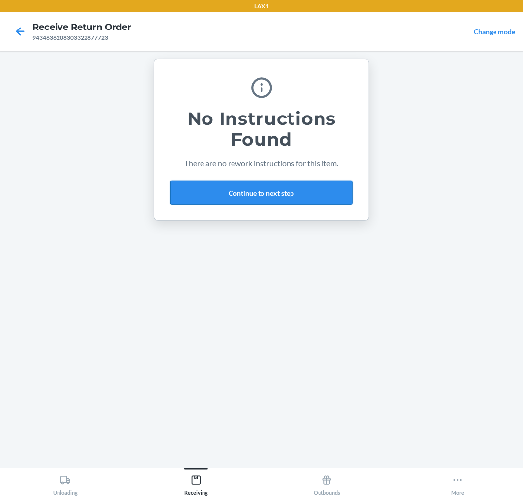
click at [311, 189] on button "Continue to next step" at bounding box center [261, 193] width 183 height 24
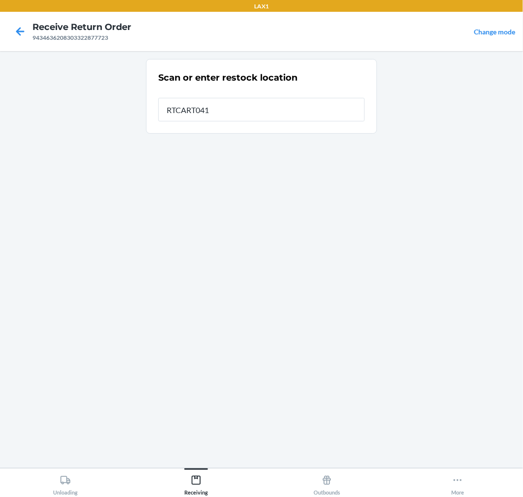
type input "RTCART041"
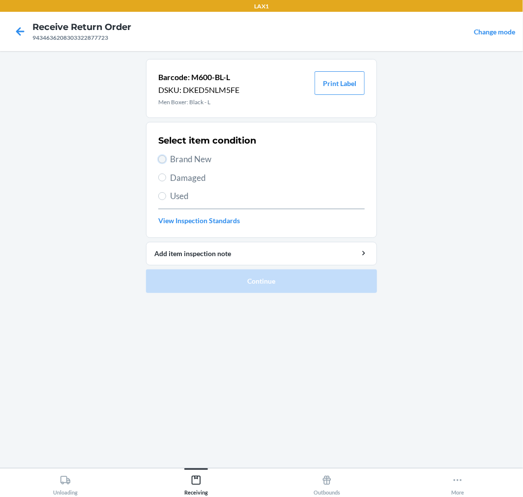
click at [162, 160] on input "Brand New" at bounding box center [162, 159] width 8 height 8
radio input "true"
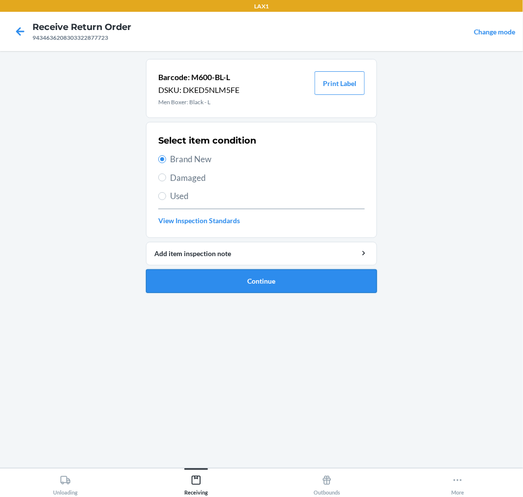
click at [349, 280] on button "Continue" at bounding box center [261, 281] width 231 height 24
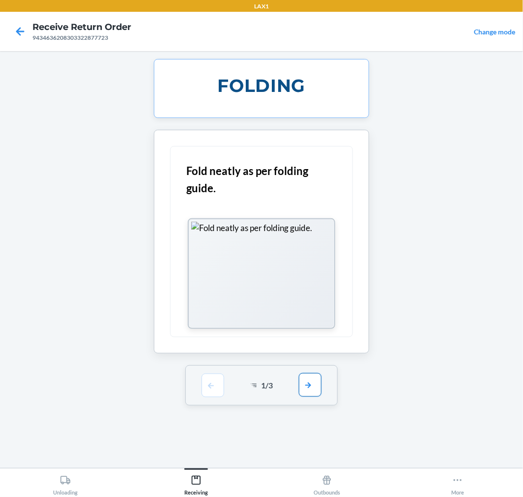
drag, startPoint x: 323, startPoint y: 385, endPoint x: 314, endPoint y: 388, distance: 8.9
click at [316, 388] on div "1 / 3" at bounding box center [261, 385] width 153 height 40
drag, startPoint x: 314, startPoint y: 389, endPoint x: 311, endPoint y: 337, distance: 51.2
click at [314, 388] on button "button" at bounding box center [310, 385] width 23 height 24
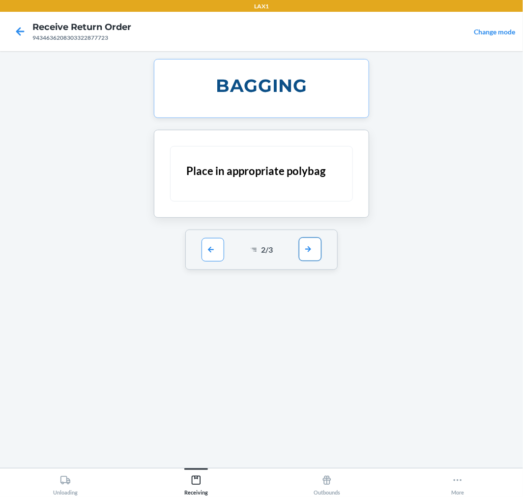
drag, startPoint x: 304, startPoint y: 243, endPoint x: 321, endPoint y: 291, distance: 51.6
click at [305, 246] on button "button" at bounding box center [310, 249] width 23 height 24
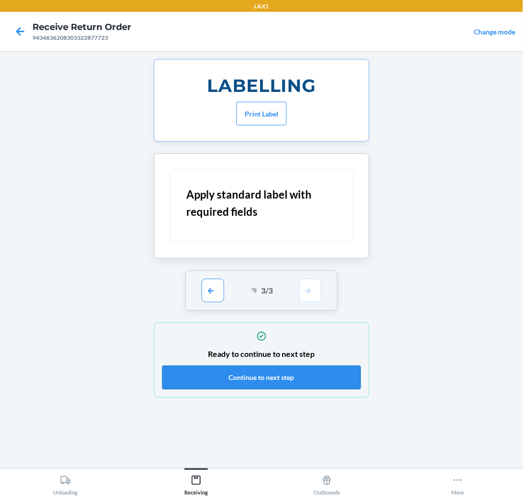
click at [326, 378] on button "Continue to next step" at bounding box center [261, 377] width 198 height 24
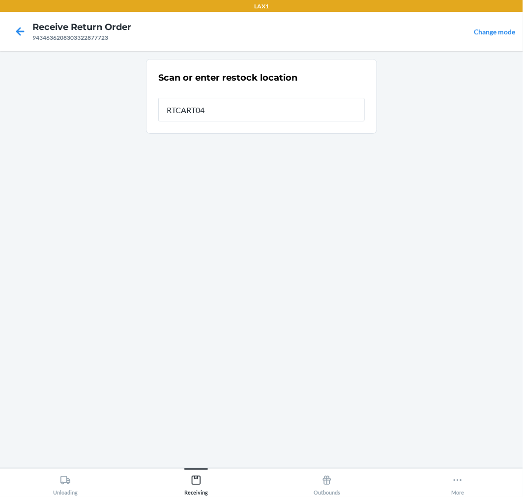
type input "RTCART041"
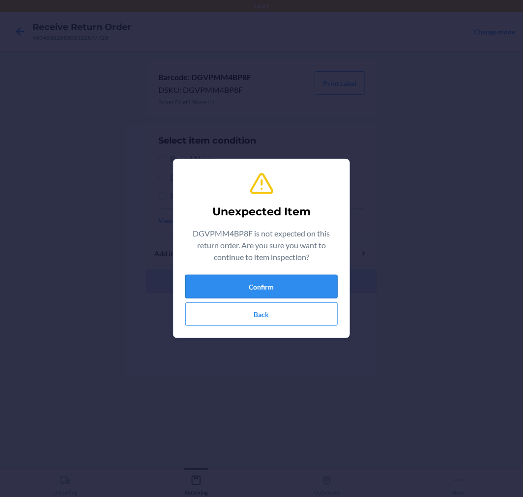
click at [302, 279] on button "Confirm" at bounding box center [261, 287] width 152 height 24
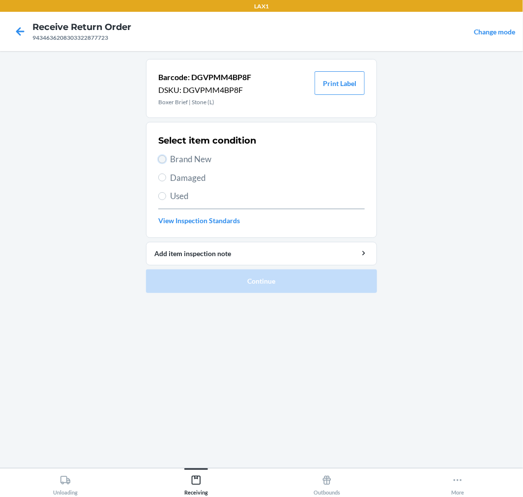
drag, startPoint x: 164, startPoint y: 157, endPoint x: 192, endPoint y: 194, distance: 45.9
click at [164, 158] on input "Brand New" at bounding box center [162, 159] width 8 height 8
radio input "true"
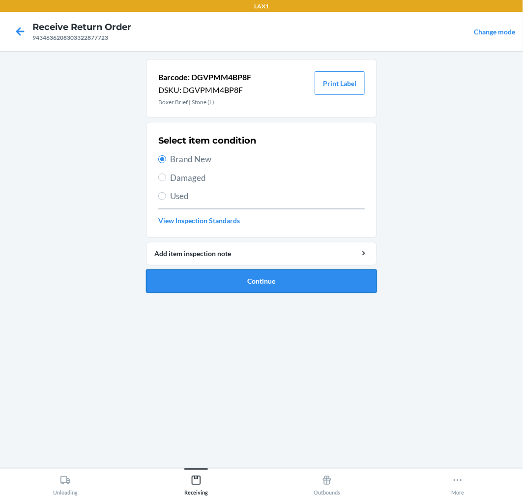
click at [335, 280] on button "Continue" at bounding box center [261, 281] width 231 height 24
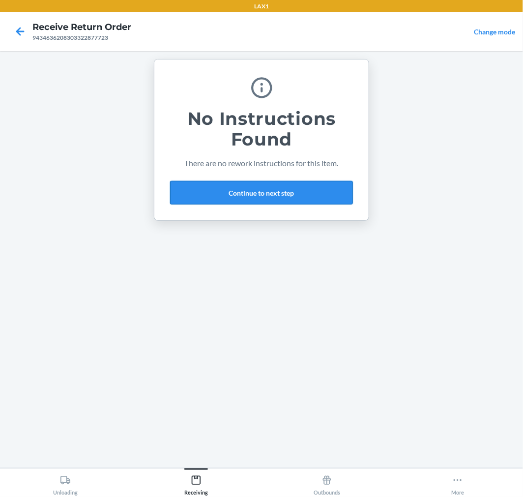
click at [332, 195] on button "Continue to next step" at bounding box center [261, 193] width 183 height 24
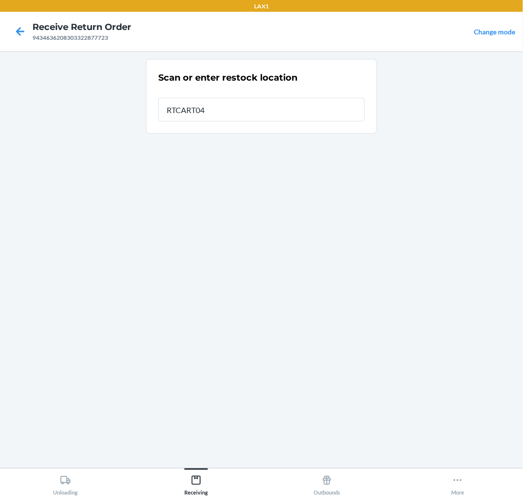
type input "RTCART041"
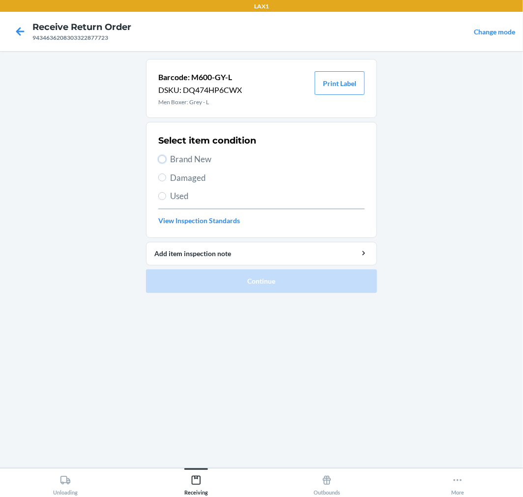
drag, startPoint x: 160, startPoint y: 156, endPoint x: 213, endPoint y: 204, distance: 71.6
click at [161, 156] on input "Brand New" at bounding box center [162, 159] width 8 height 8
radio input "true"
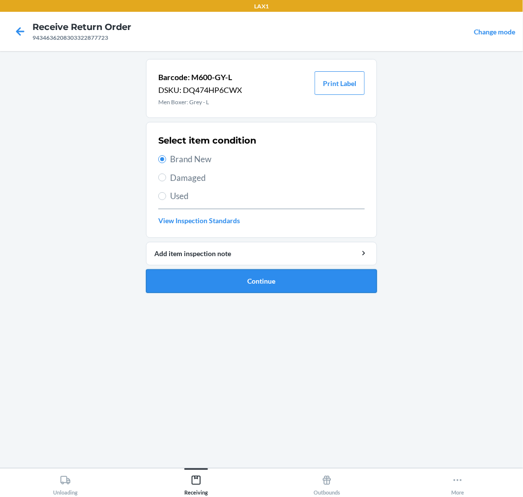
click at [331, 278] on button "Continue" at bounding box center [261, 281] width 231 height 24
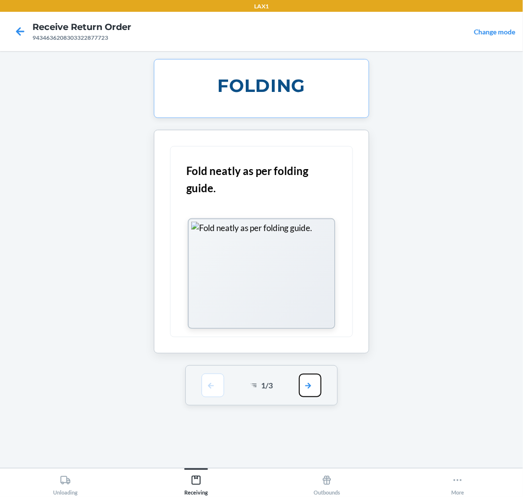
drag, startPoint x: 304, startPoint y: 381, endPoint x: 317, endPoint y: 311, distance: 70.5
click at [305, 380] on button "button" at bounding box center [310, 385] width 23 height 24
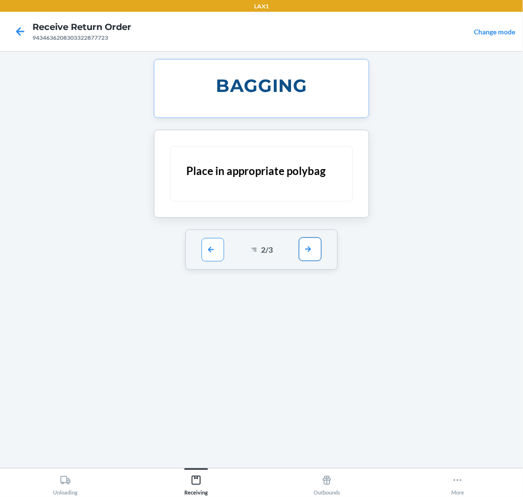
drag, startPoint x: 309, startPoint y: 246, endPoint x: 310, endPoint y: 251, distance: 5.0
click at [309, 248] on button "button" at bounding box center [310, 250] width 23 height 24
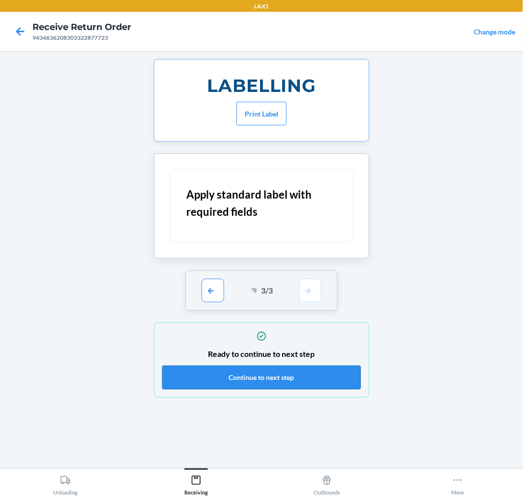
click at [341, 380] on button "Continue to next step" at bounding box center [261, 377] width 198 height 24
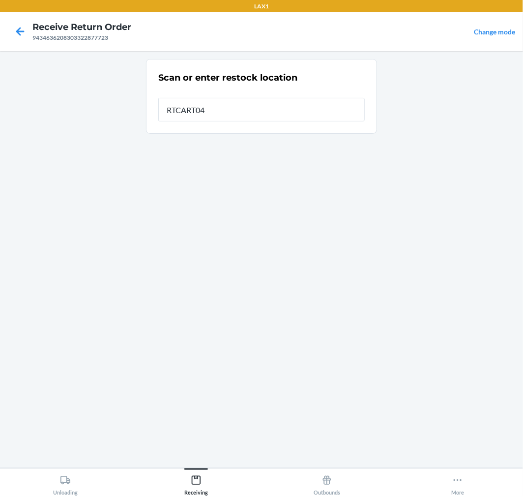
type input "RTCART041"
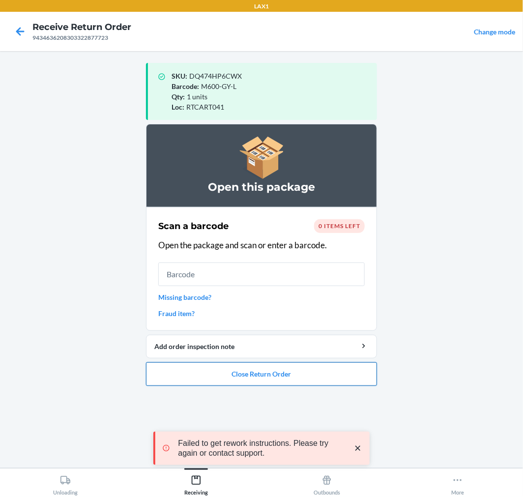
click at [332, 369] on button "Close Return Order" at bounding box center [261, 374] width 231 height 24
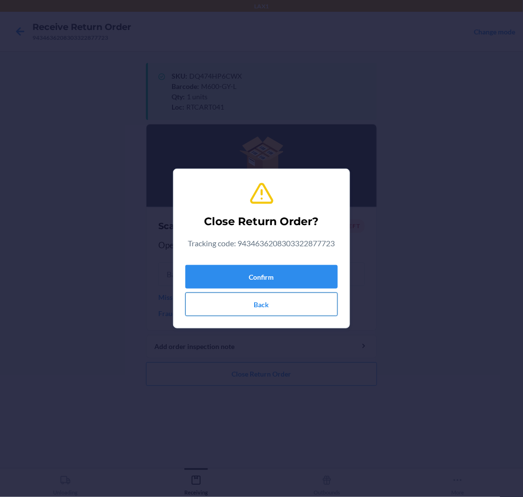
click at [304, 308] on button "Back" at bounding box center [261, 304] width 152 height 24
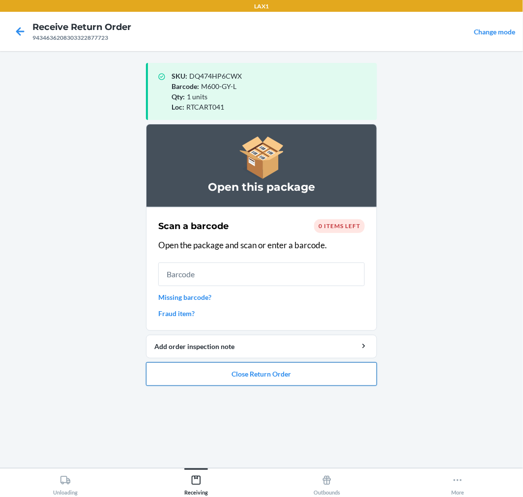
click at [288, 375] on button "Close Return Order" at bounding box center [261, 374] width 231 height 24
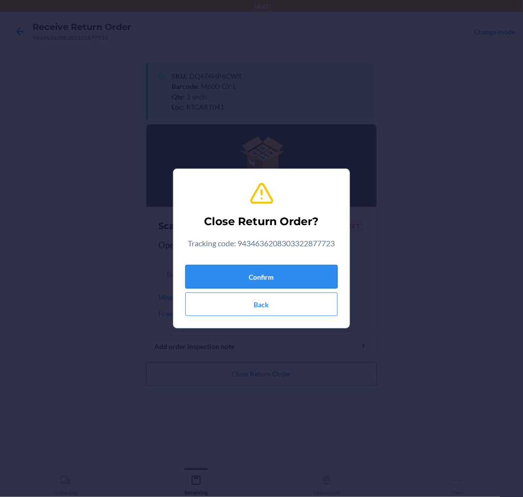
click at [282, 272] on button "Confirm" at bounding box center [261, 277] width 152 height 24
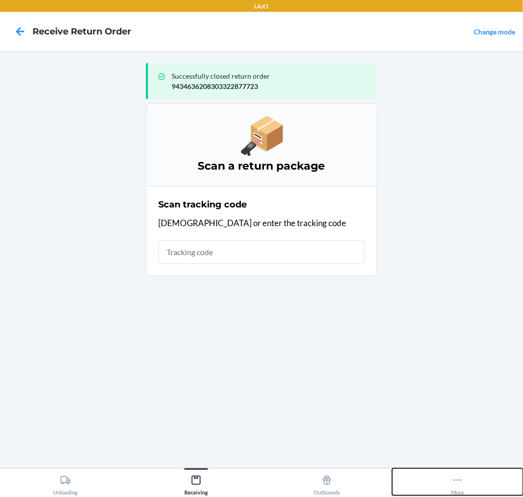
click at [458, 482] on icon at bounding box center [457, 479] width 11 height 11
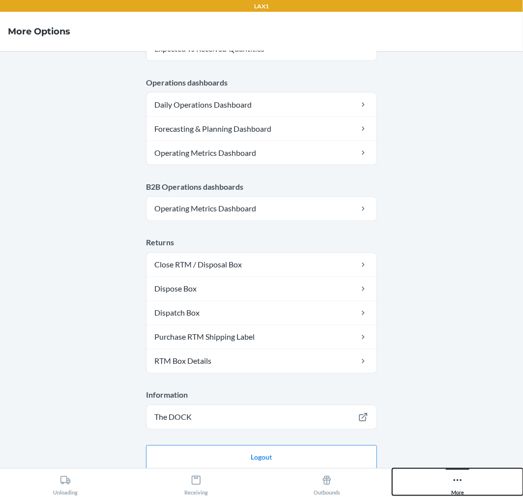
scroll to position [448, 0]
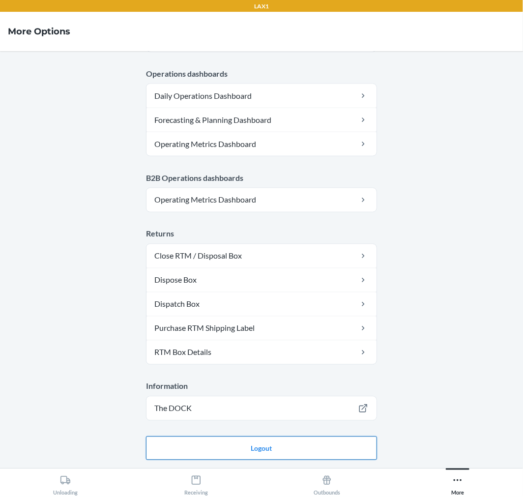
click at [353, 447] on button "Logout" at bounding box center [261, 448] width 231 height 24
